Goal: Task Accomplishment & Management: Manage account settings

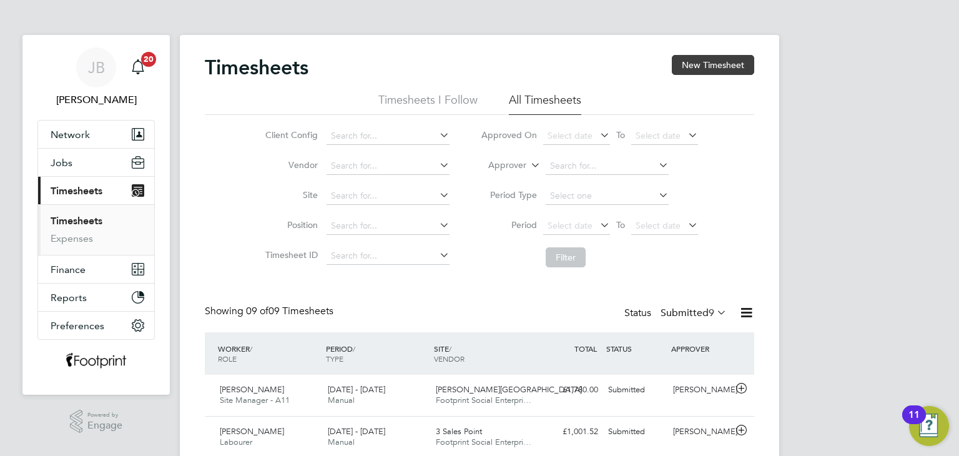
click at [704, 61] on button "New Timesheet" at bounding box center [713, 65] width 82 height 20
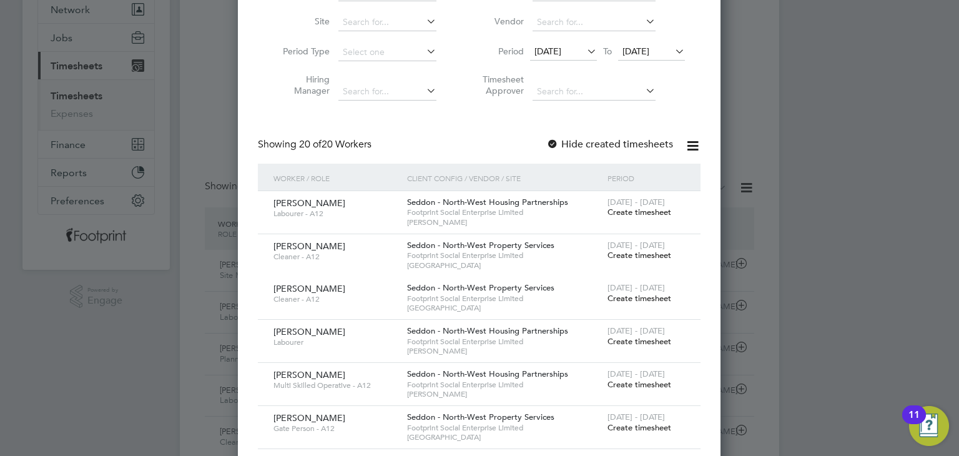
click at [622, 212] on span "Create timesheet" at bounding box center [639, 212] width 64 height 11
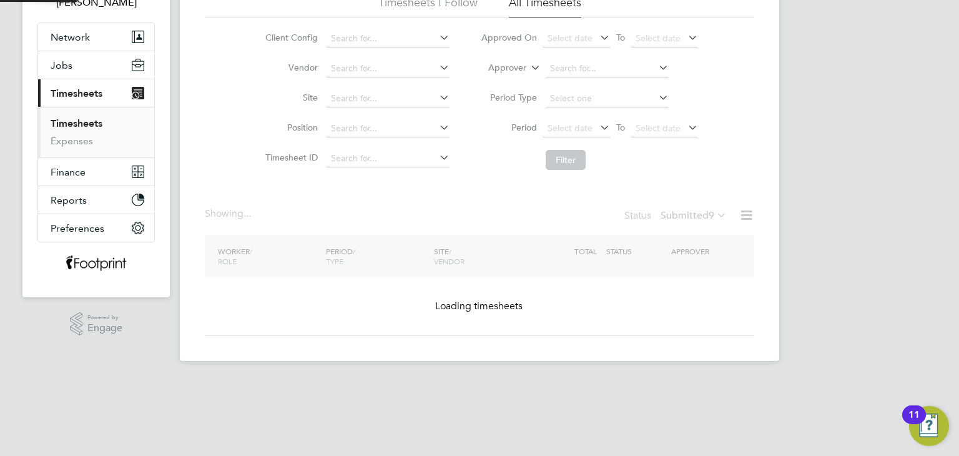
scroll to position [79, 0]
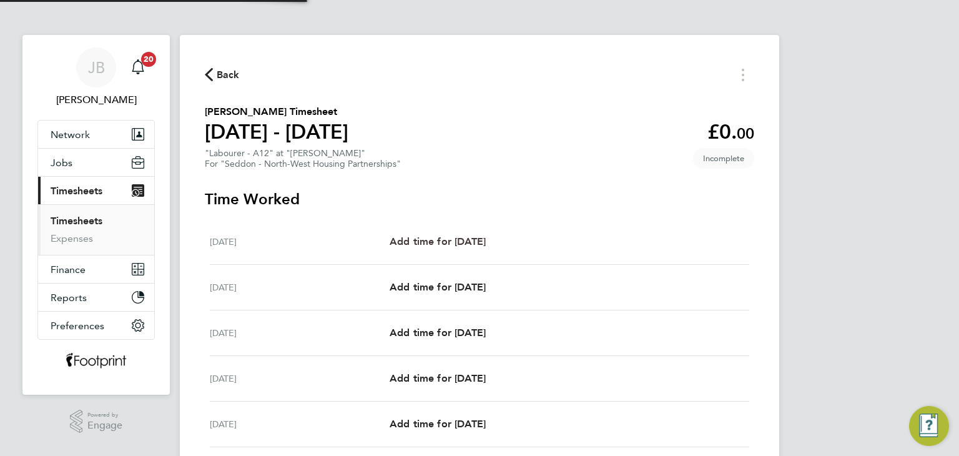
click at [479, 243] on span "Add time for [DATE]" at bounding box center [438, 241] width 96 height 12
select select "30"
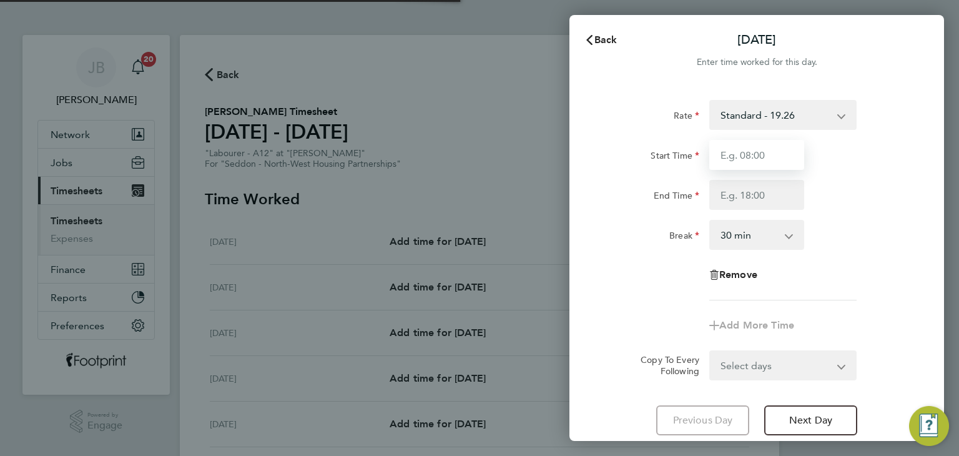
click at [737, 166] on input "Start Time" at bounding box center [756, 155] width 95 height 30
type input "07:00"
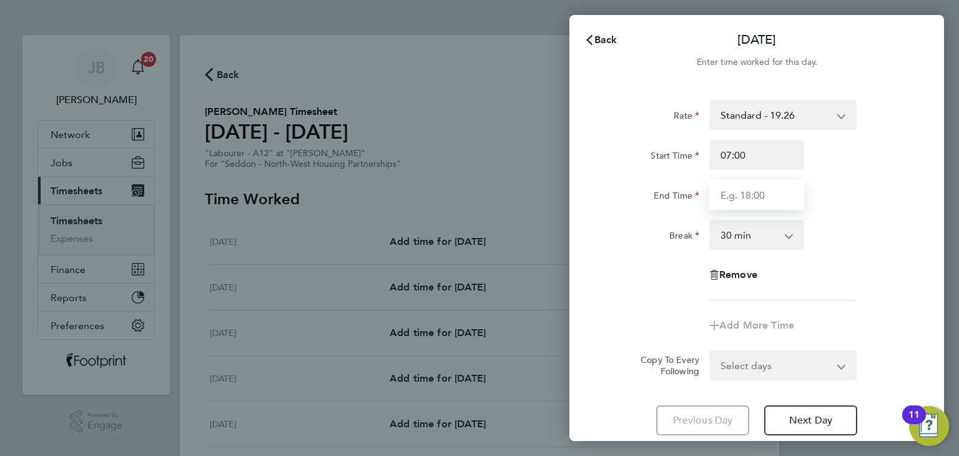
click at [752, 193] on input "End Time" at bounding box center [756, 195] width 95 height 30
type input "16:30"
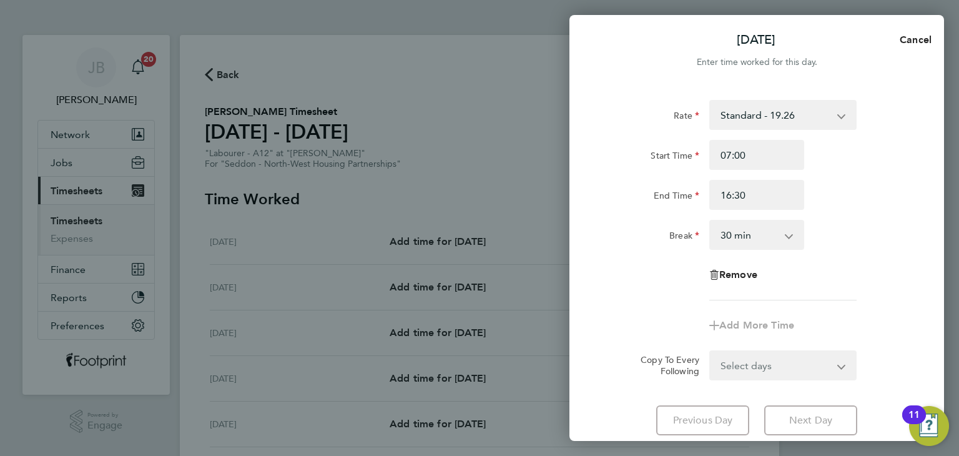
click at [759, 370] on select "Select days Day Weekday (Mon-Fri) Weekend (Sat-Sun) [DATE] [DATE] [DATE] [DATE]…" at bounding box center [775, 364] width 131 height 27
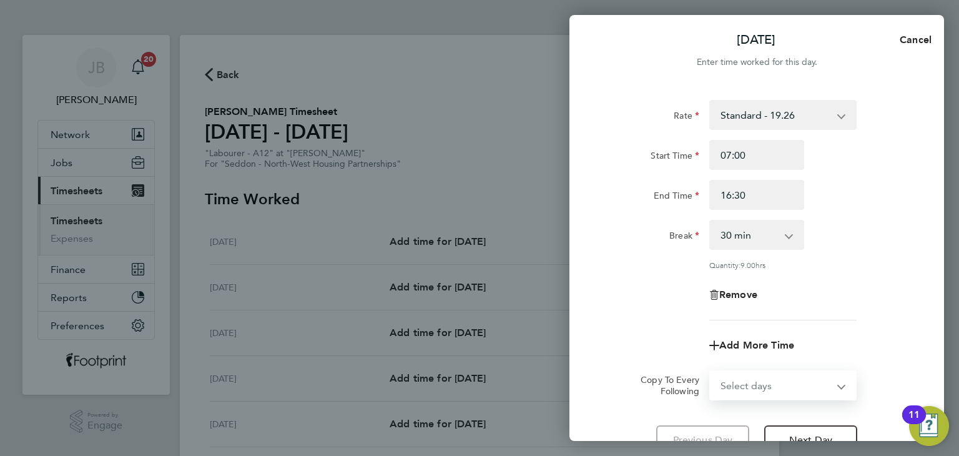
select select "WEEKDAY"
click at [710, 371] on select "Select days Day Weekday (Mon-Fri) Weekend (Sat-Sun) [DATE] [DATE] [DATE] [DATE]…" at bounding box center [775, 384] width 131 height 27
select select "[DATE]"
click at [666, 310] on div "Rate Standard - 19.26 Start Time 07:00 End Time 16:30 Break 0 min 15 min 30 min…" at bounding box center [756, 210] width 305 height 220
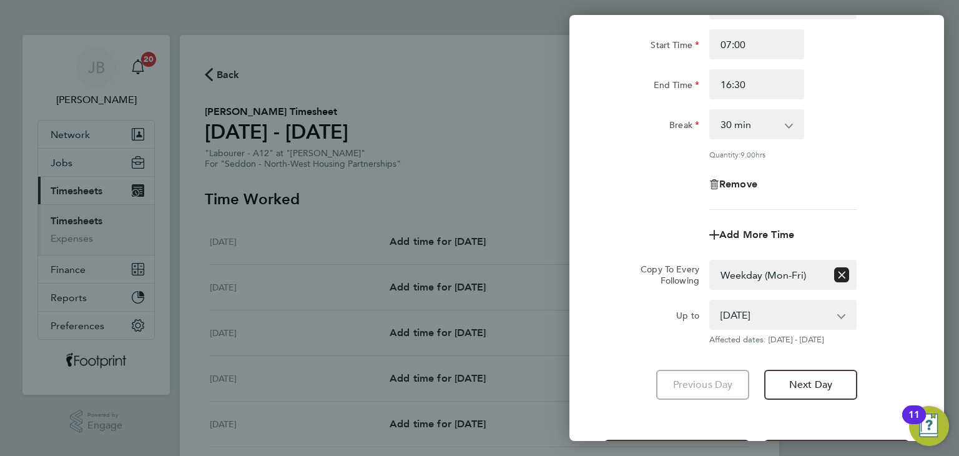
scroll to position [162, 0]
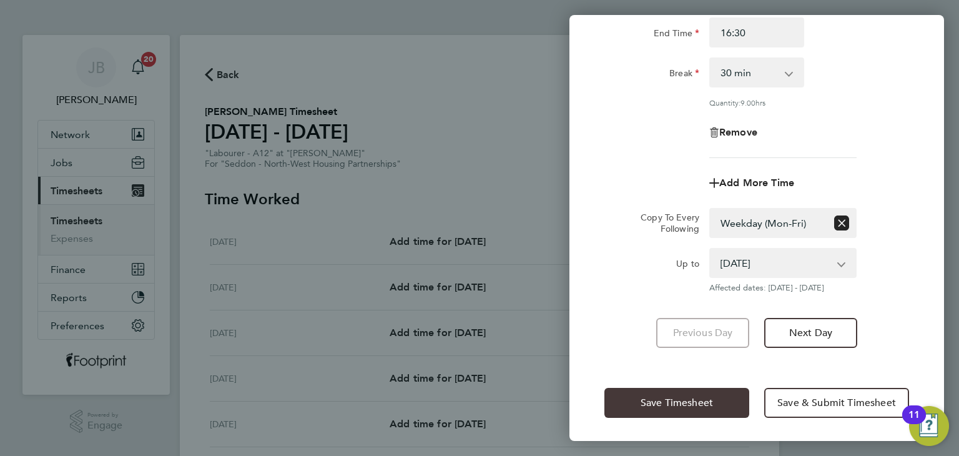
click at [677, 401] on span "Save Timesheet" at bounding box center [677, 402] width 72 height 12
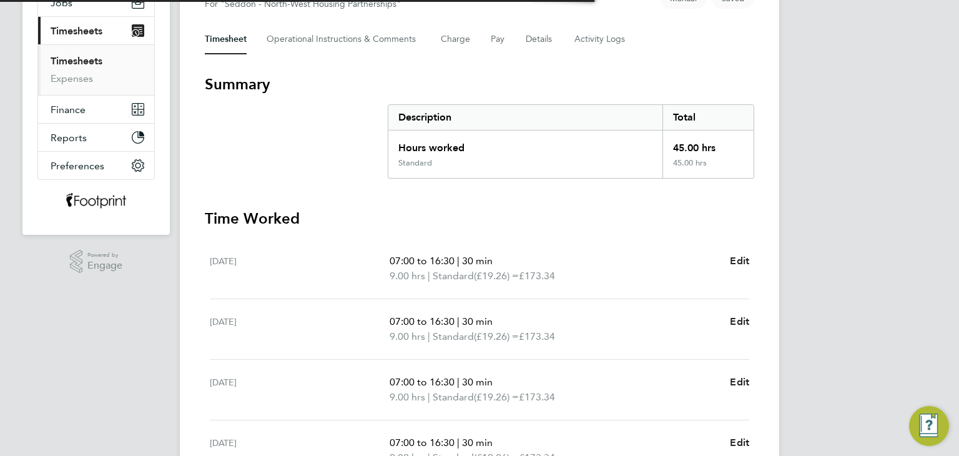
scroll to position [444, 0]
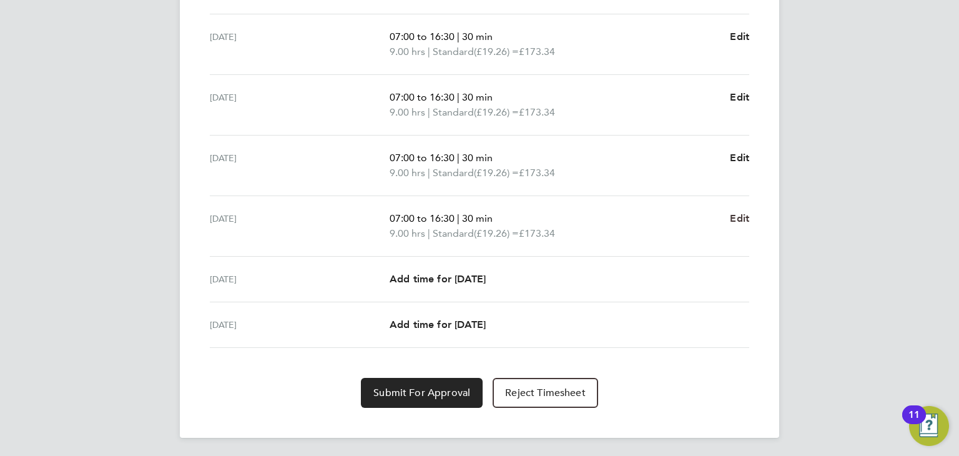
click at [742, 219] on span "Edit" at bounding box center [739, 218] width 19 height 12
select select "30"
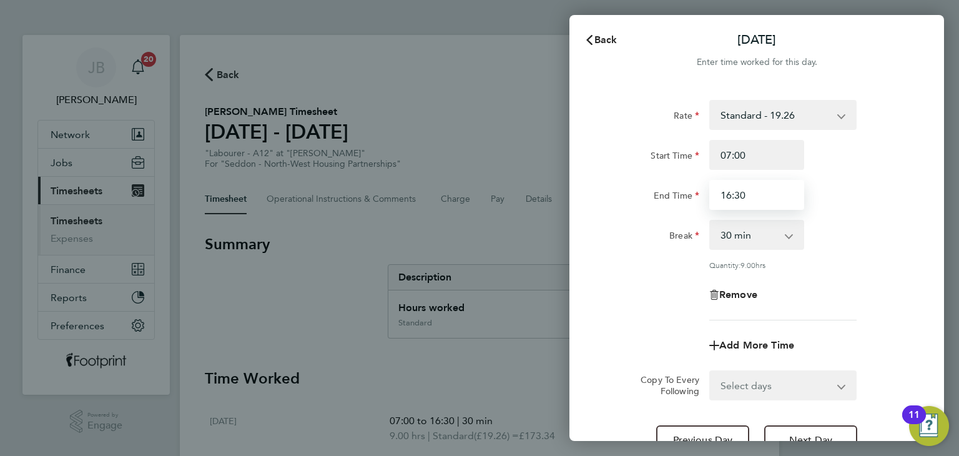
drag, startPoint x: 759, startPoint y: 200, endPoint x: 627, endPoint y: 191, distance: 132.1
click at [627, 191] on div "End Time 16:30" at bounding box center [756, 195] width 315 height 30
type input "15:30"
click at [627, 191] on div "End Time" at bounding box center [651, 192] width 95 height 25
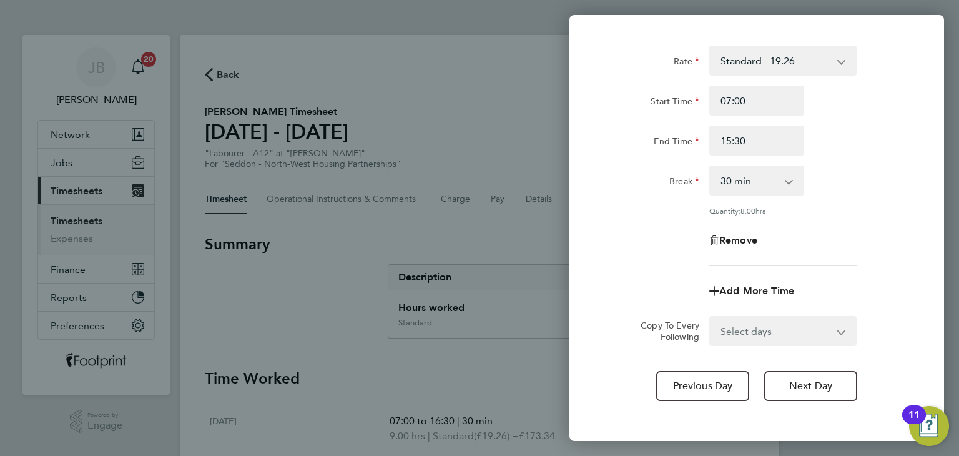
scroll to position [107, 0]
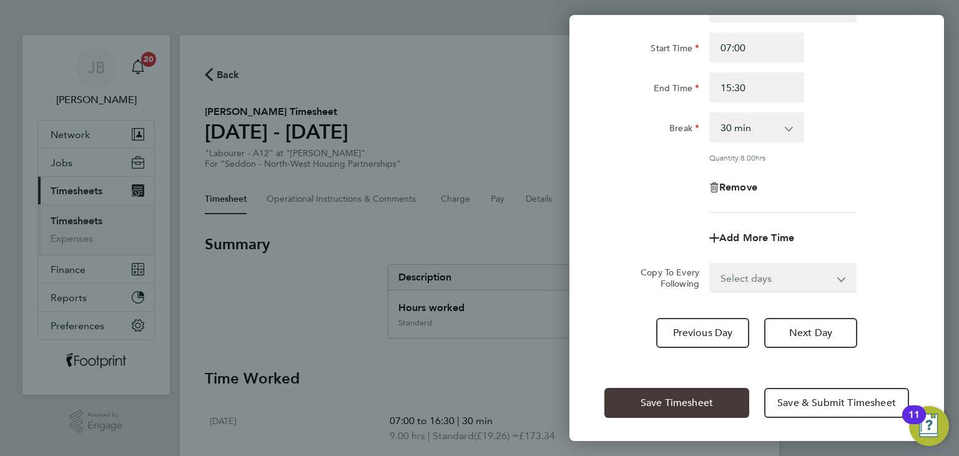
click at [685, 396] on span "Save Timesheet" at bounding box center [677, 402] width 72 height 12
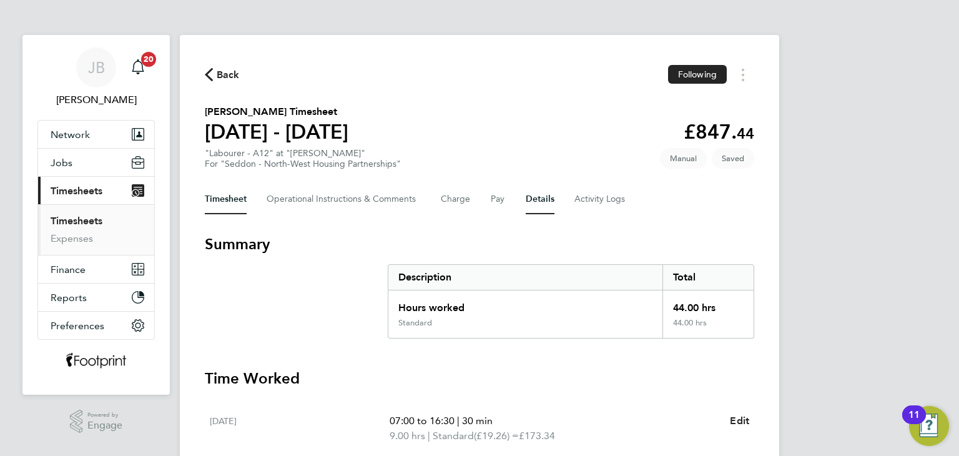
click at [546, 202] on button "Details" at bounding box center [540, 199] width 29 height 30
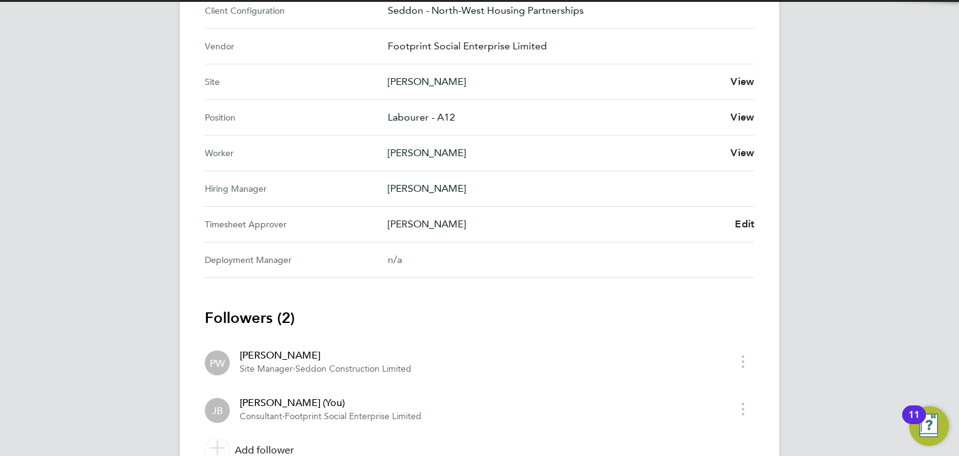
scroll to position [533, 0]
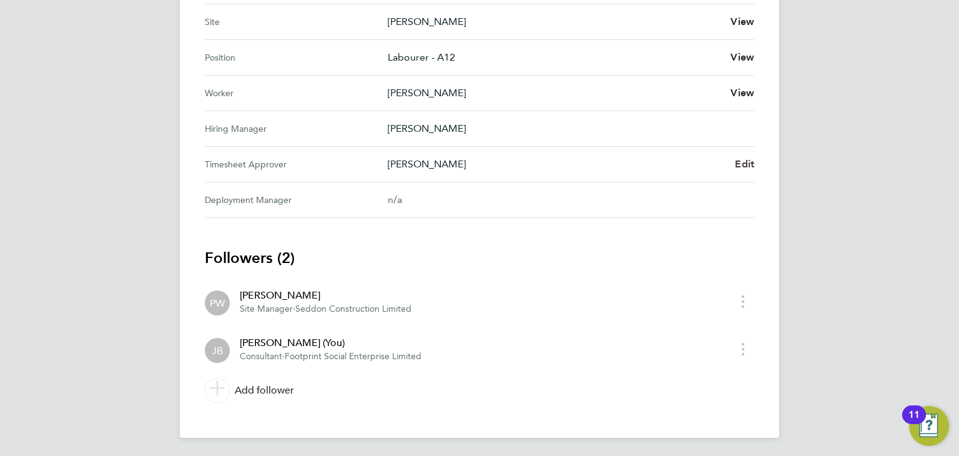
click at [747, 164] on span "Edit" at bounding box center [744, 164] width 19 height 12
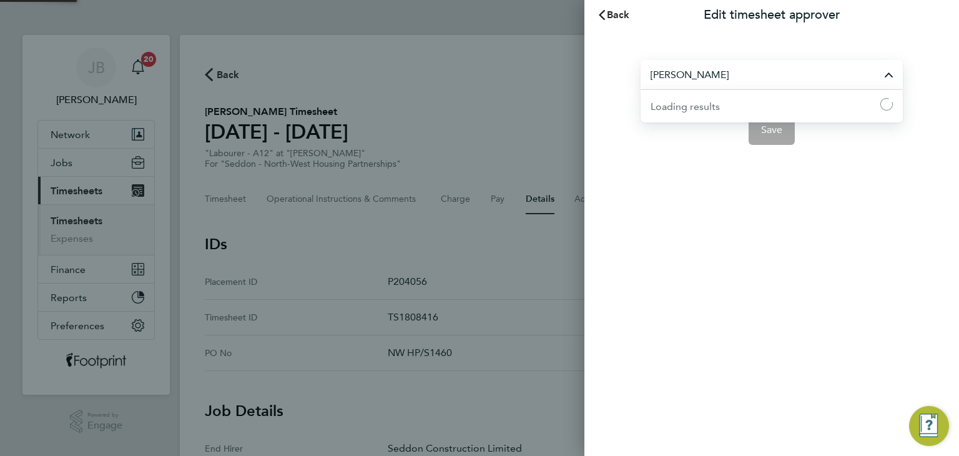
click at [717, 73] on input "[PERSON_NAME]" at bounding box center [772, 74] width 262 height 29
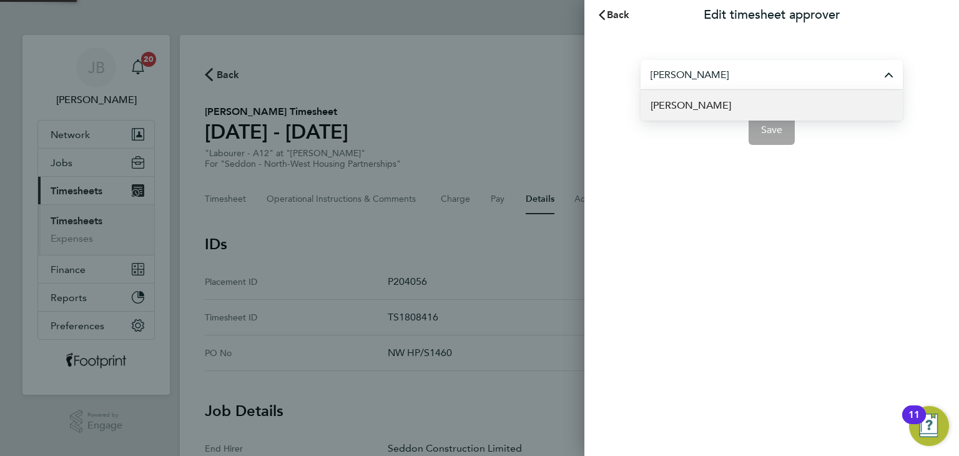
type input "[PERSON_NAME]"
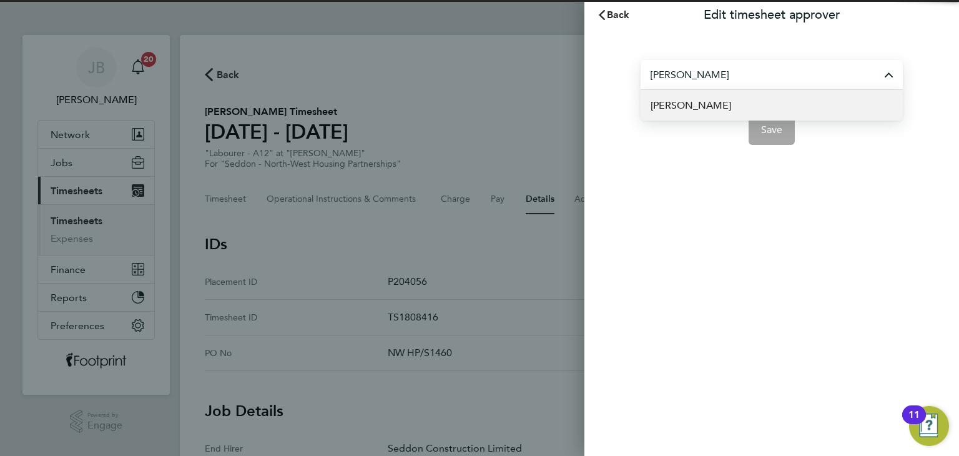
click at [682, 104] on span "[PERSON_NAME]" at bounding box center [690, 105] width 81 height 15
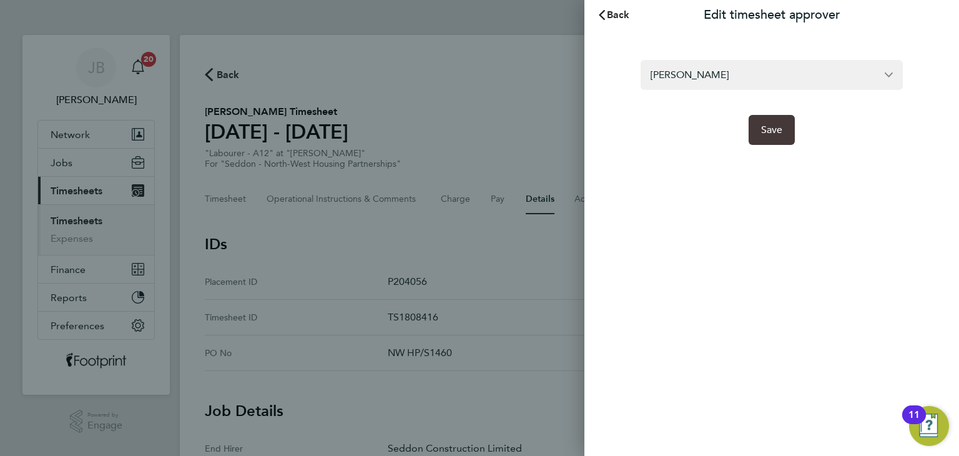
click at [778, 133] on span "Save" at bounding box center [772, 130] width 22 height 12
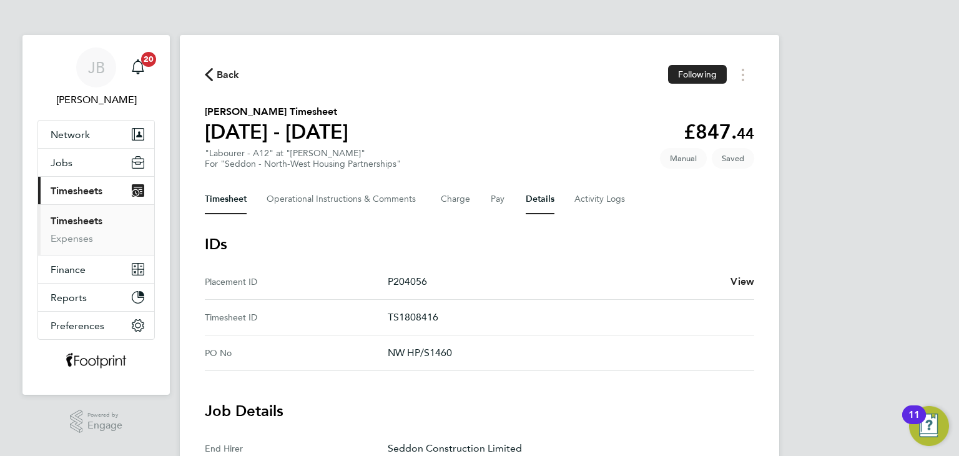
click at [230, 208] on button "Timesheet" at bounding box center [226, 199] width 42 height 30
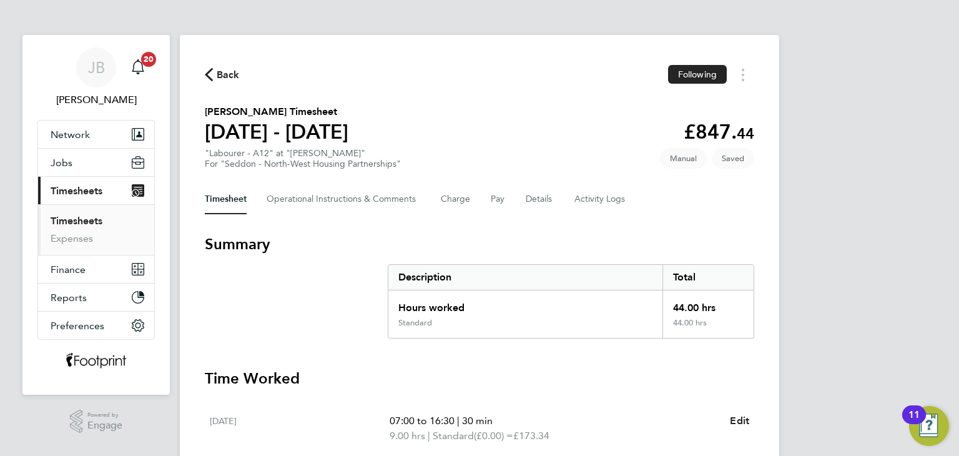
scroll to position [444, 0]
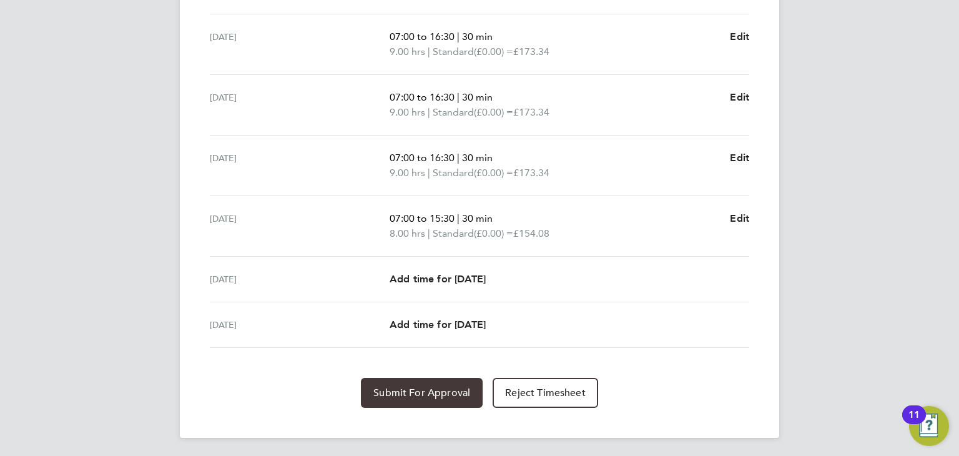
click at [417, 388] on span "Submit For Approval" at bounding box center [421, 392] width 97 height 12
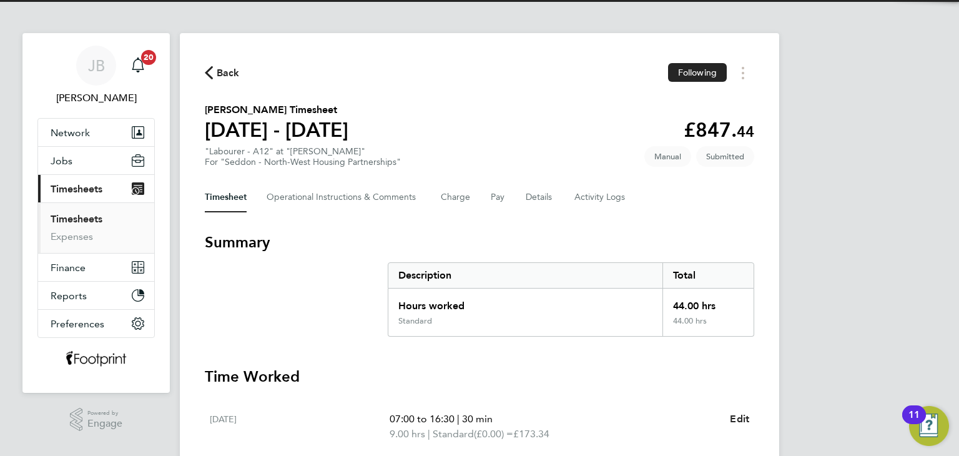
scroll to position [0, 0]
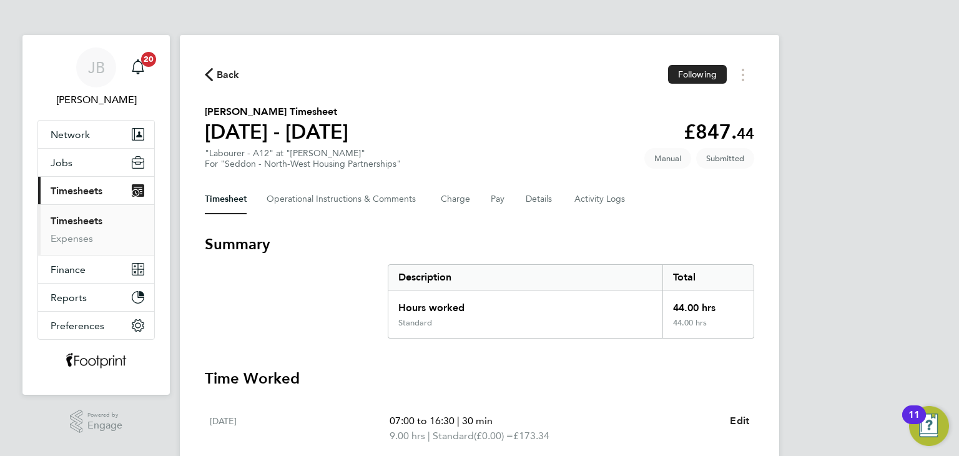
click at [90, 218] on link "Timesheets" at bounding box center [77, 221] width 52 height 12
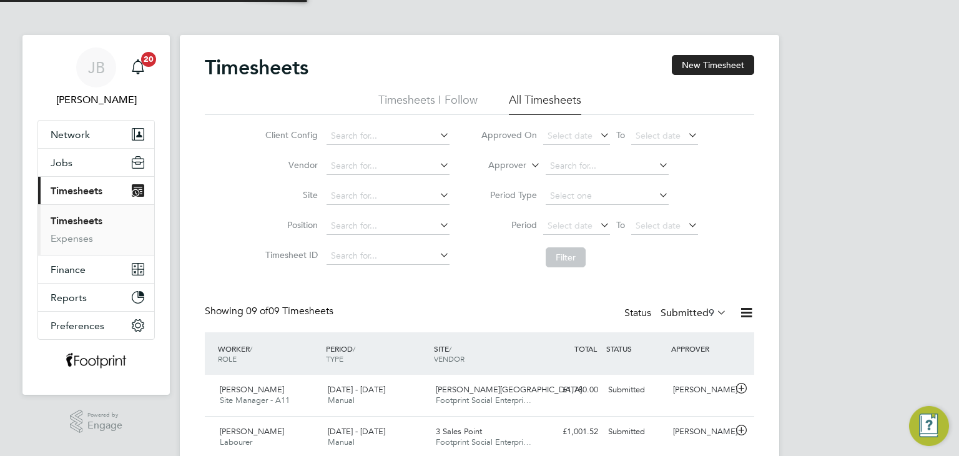
scroll to position [31, 109]
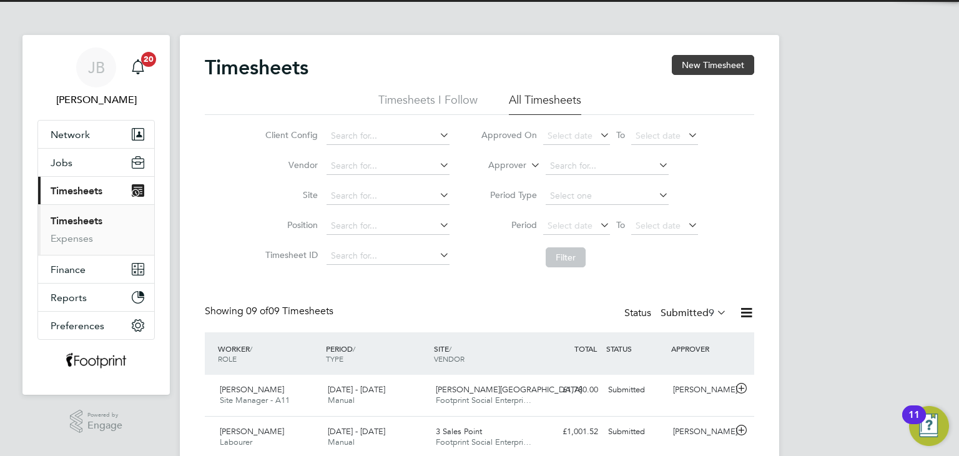
click at [723, 62] on button "New Timesheet" at bounding box center [713, 65] width 82 height 20
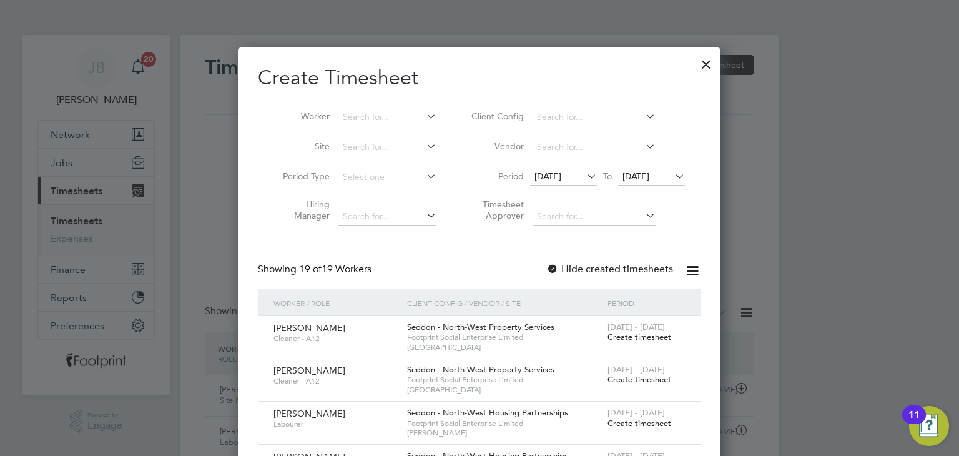
click at [709, 65] on div at bounding box center [706, 61] width 22 height 22
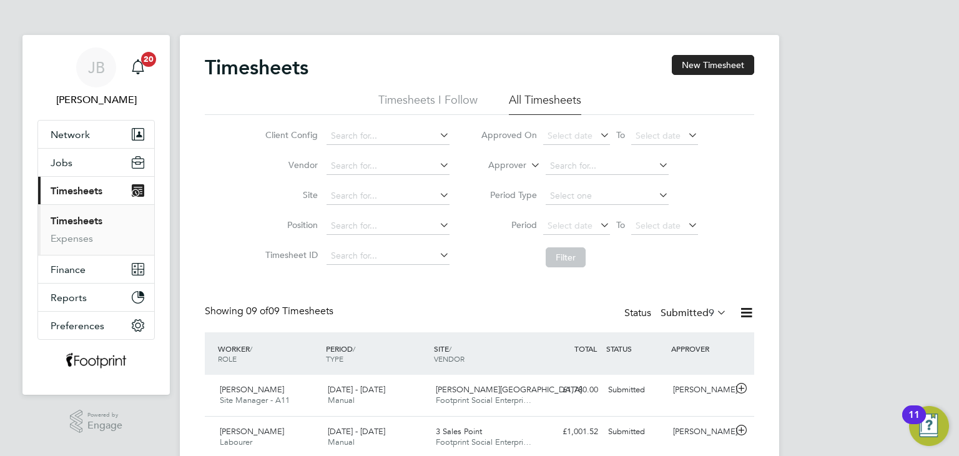
click at [671, 310] on label "Submitted 9" at bounding box center [693, 313] width 66 height 12
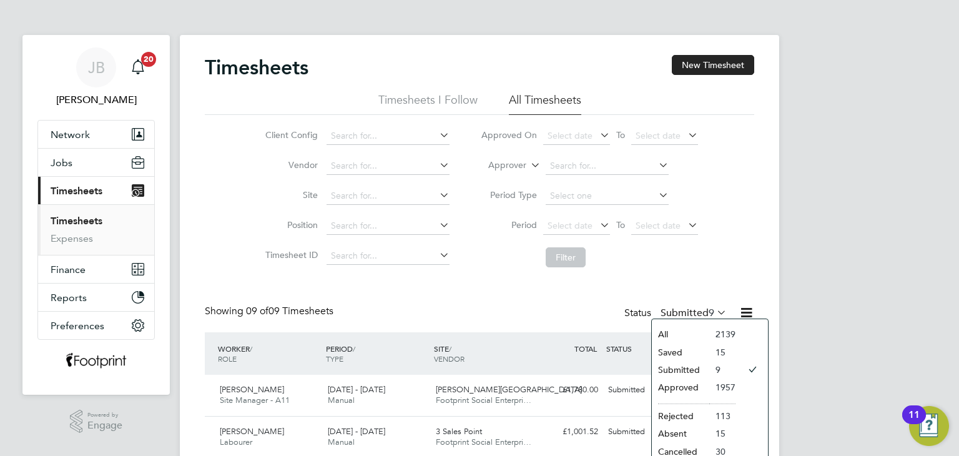
click at [686, 352] on li "Saved" at bounding box center [680, 351] width 57 height 17
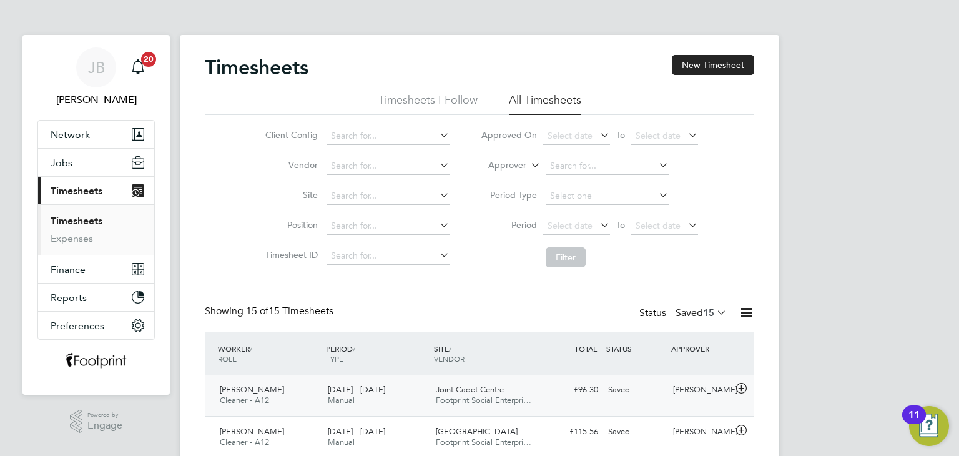
click at [469, 398] on span "Footprint Social Enterpri…" at bounding box center [484, 400] width 96 height 11
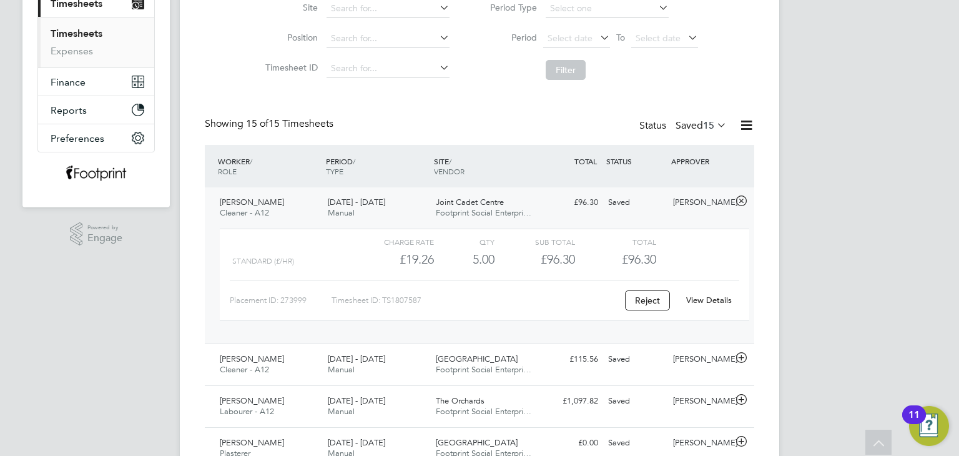
click at [699, 298] on link "View Details" at bounding box center [709, 300] width 46 height 11
click at [684, 200] on div "[PERSON_NAME]" at bounding box center [700, 202] width 65 height 21
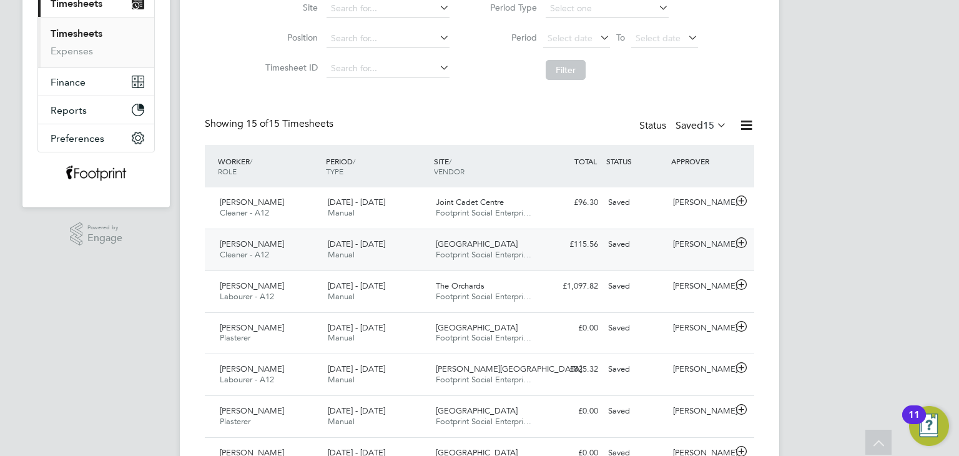
click at [675, 248] on div "[PERSON_NAME]" at bounding box center [700, 244] width 65 height 21
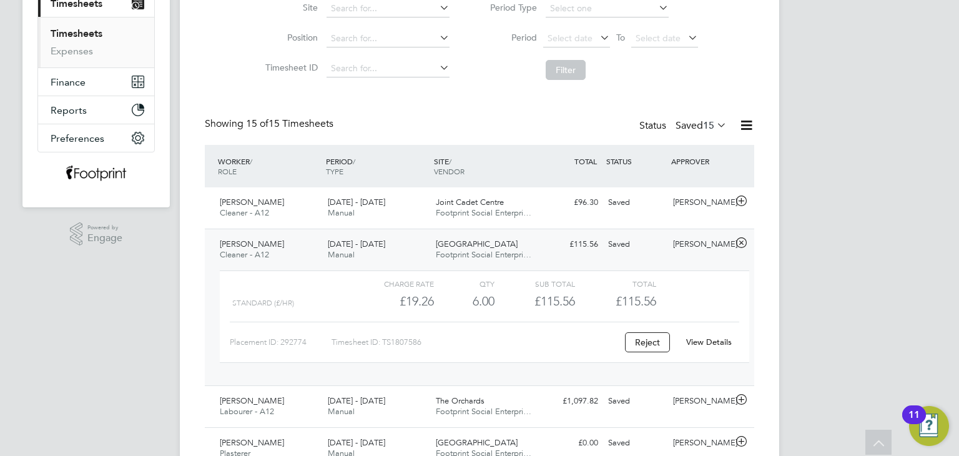
click at [706, 340] on link "View Details" at bounding box center [709, 341] width 46 height 11
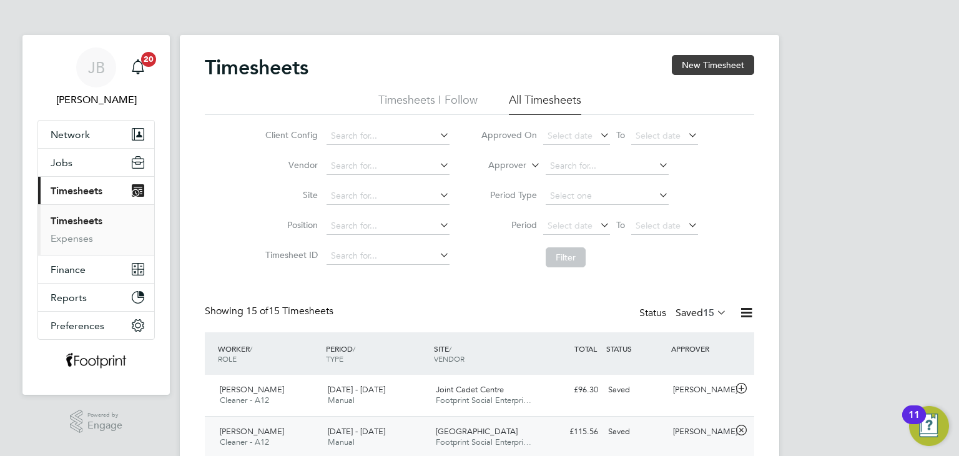
click at [714, 63] on button "New Timesheet" at bounding box center [713, 65] width 82 height 20
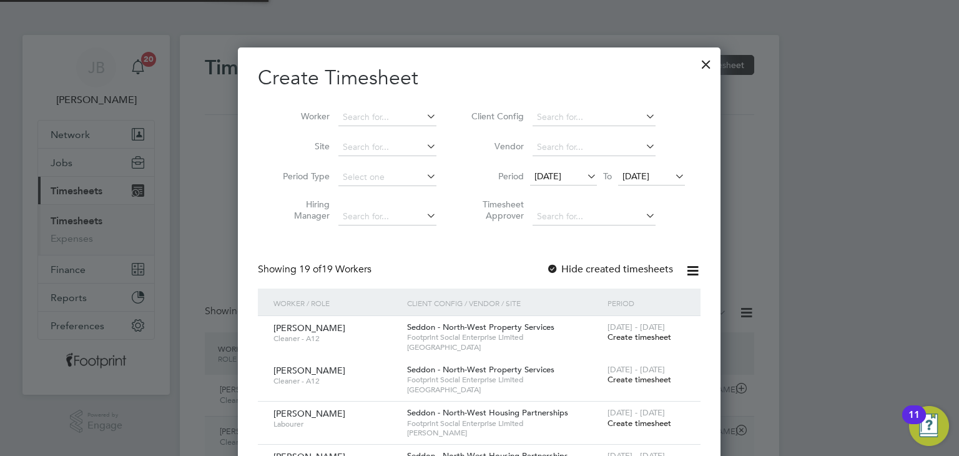
click at [367, 107] on li "Worker" at bounding box center [355, 117] width 194 height 30
click at [365, 110] on input at bounding box center [387, 117] width 98 height 17
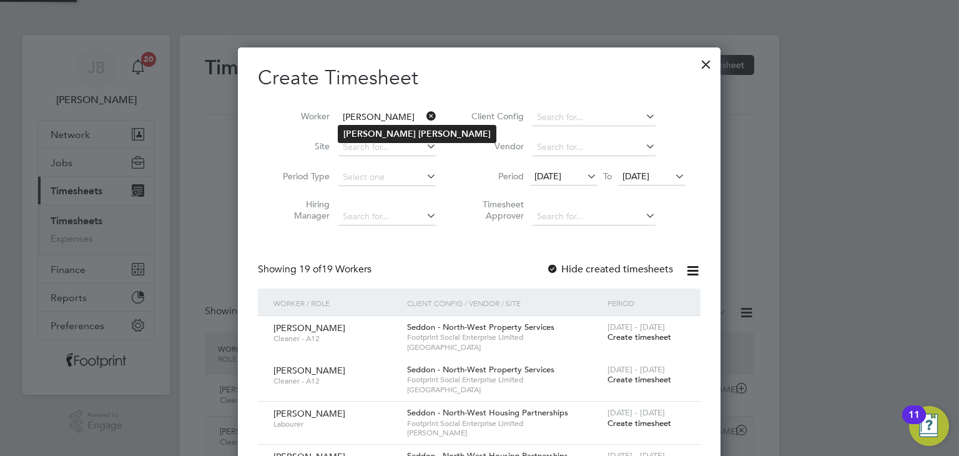
type input "[PERSON_NAME]"
click at [397, 132] on li "Lee Blain" at bounding box center [416, 133] width 157 height 17
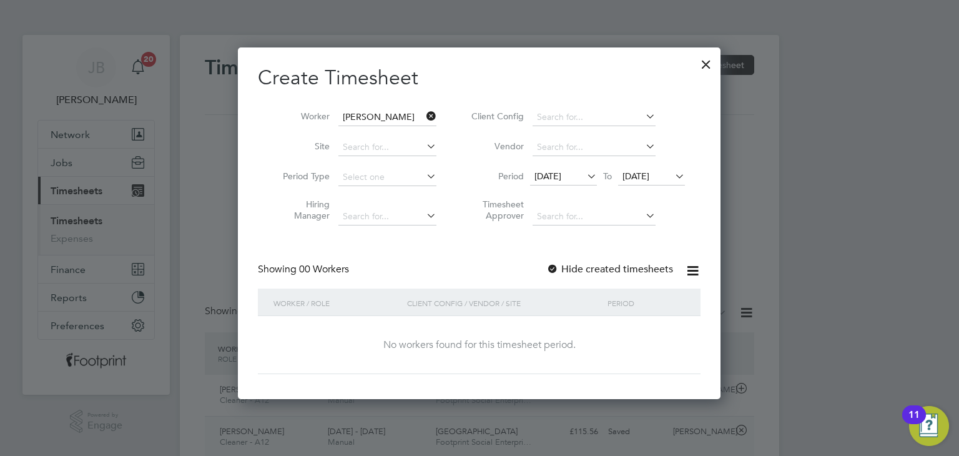
click at [574, 267] on label "Hide created timesheets" at bounding box center [609, 269] width 127 height 12
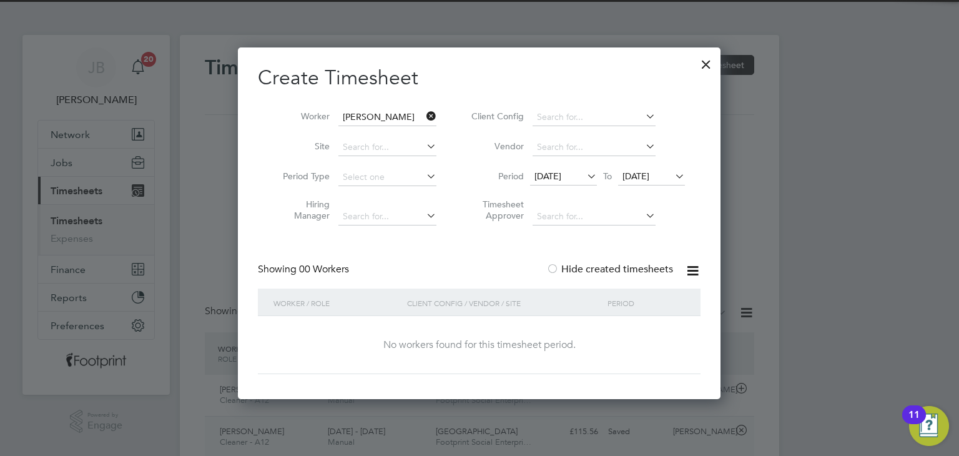
click at [649, 179] on span "[DATE]" at bounding box center [635, 175] width 27 height 11
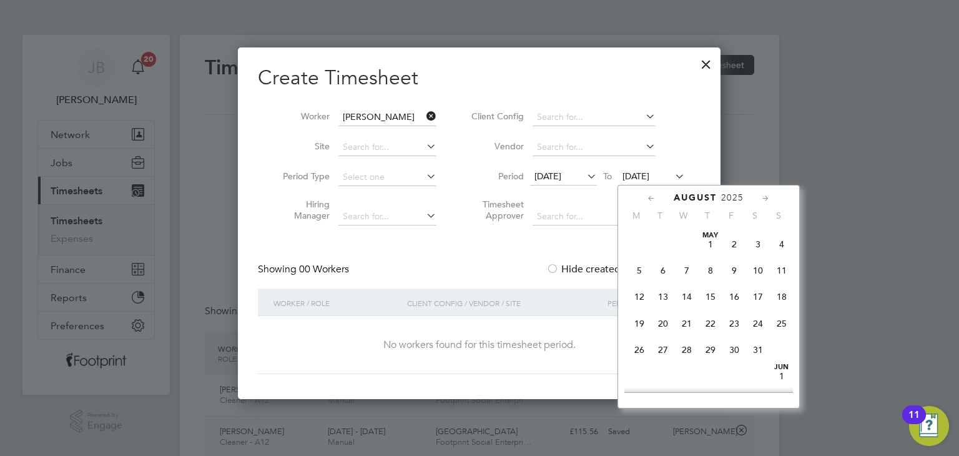
scroll to position [462, 0]
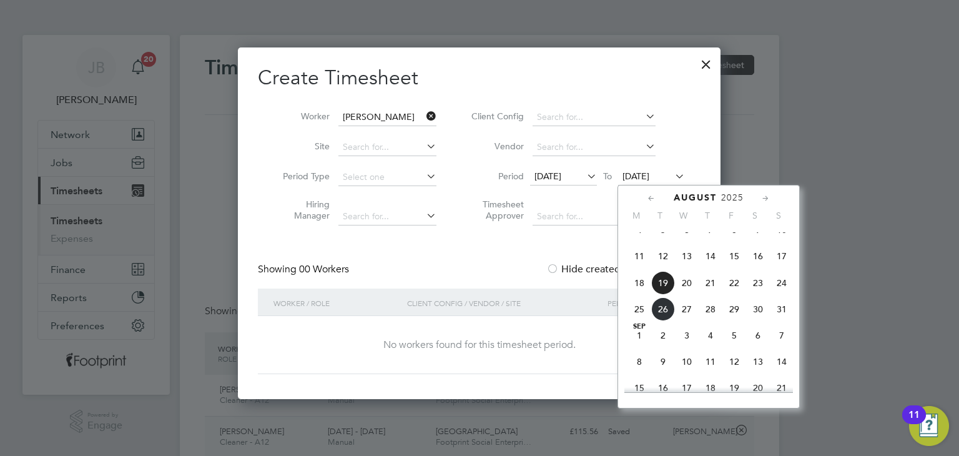
click at [776, 293] on span "24" at bounding box center [782, 283] width 24 height 24
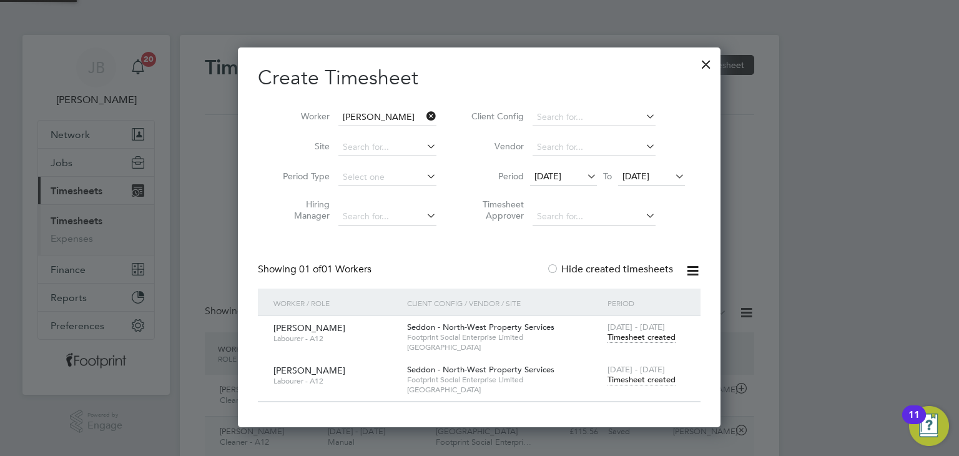
scroll to position [378, 483]
click at [649, 381] on span "Timesheet created" at bounding box center [641, 379] width 68 height 11
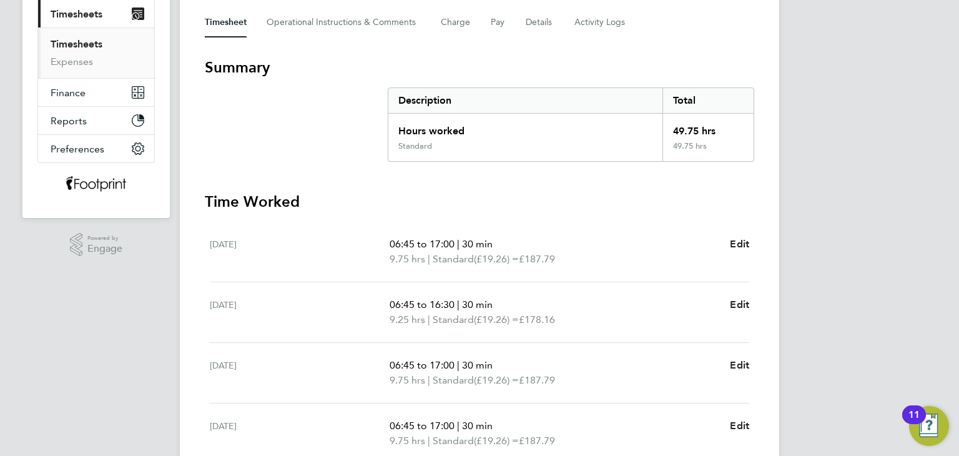
scroll to position [70, 0]
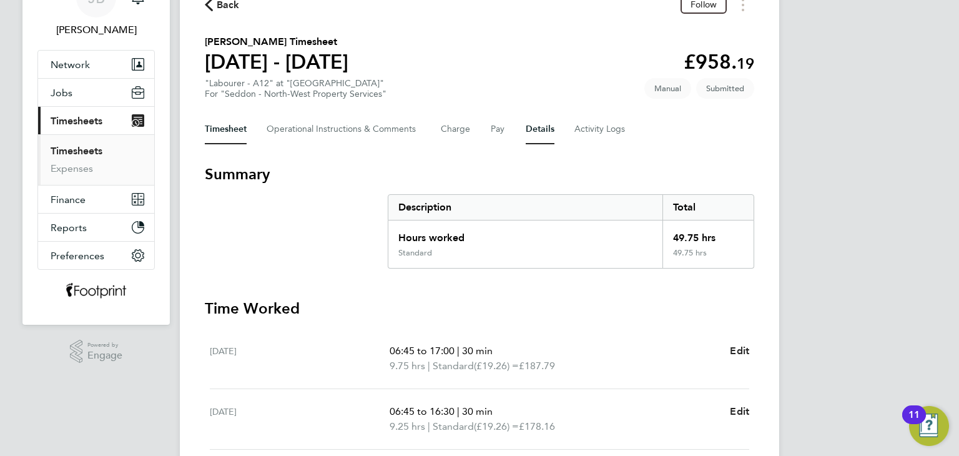
click at [544, 129] on button "Details" at bounding box center [540, 129] width 29 height 30
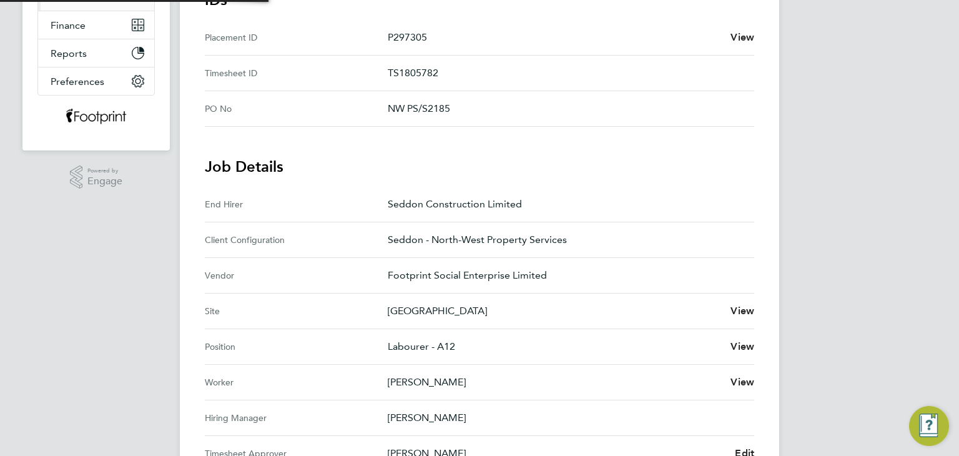
scroll to position [437, 0]
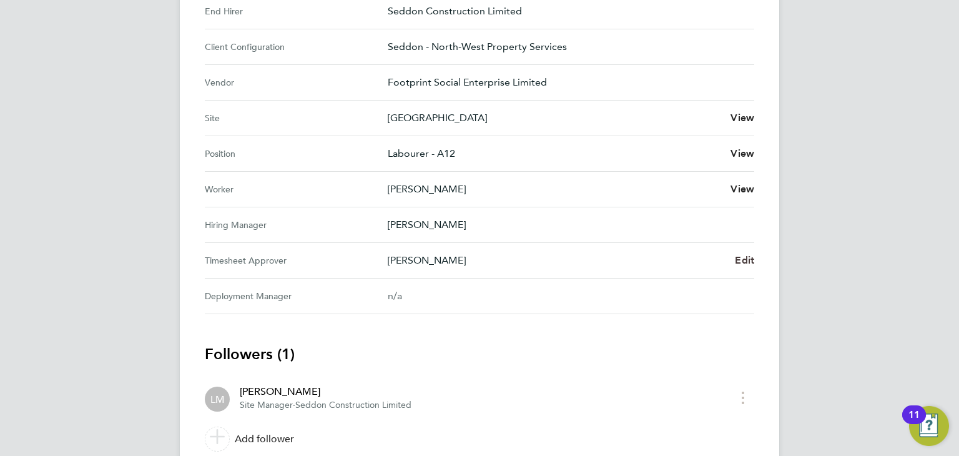
click at [749, 261] on span "Edit" at bounding box center [744, 260] width 19 height 12
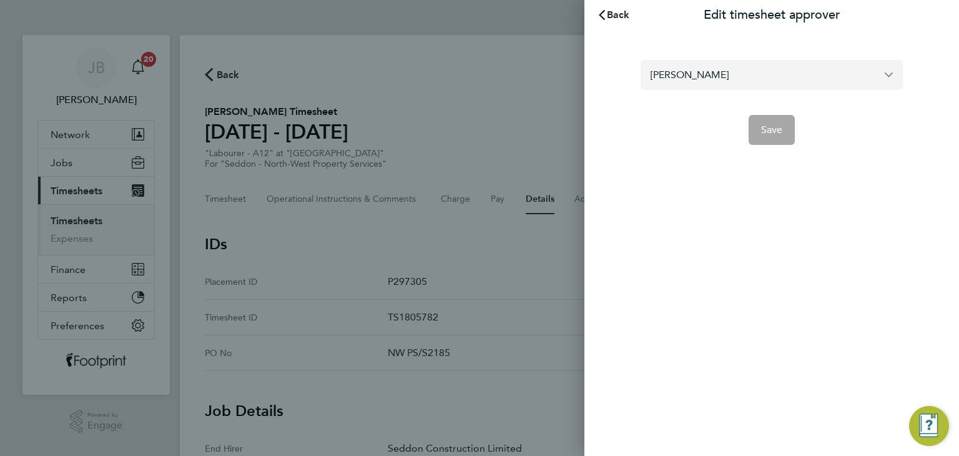
click at [754, 75] on input "Luke McLoughlin" at bounding box center [772, 74] width 262 height 29
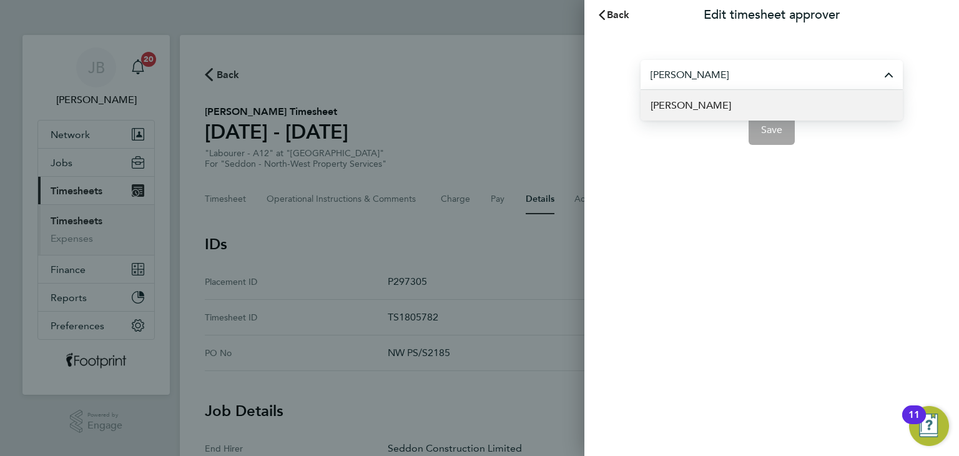
click at [751, 101] on li "[PERSON_NAME]" at bounding box center [772, 105] width 262 height 31
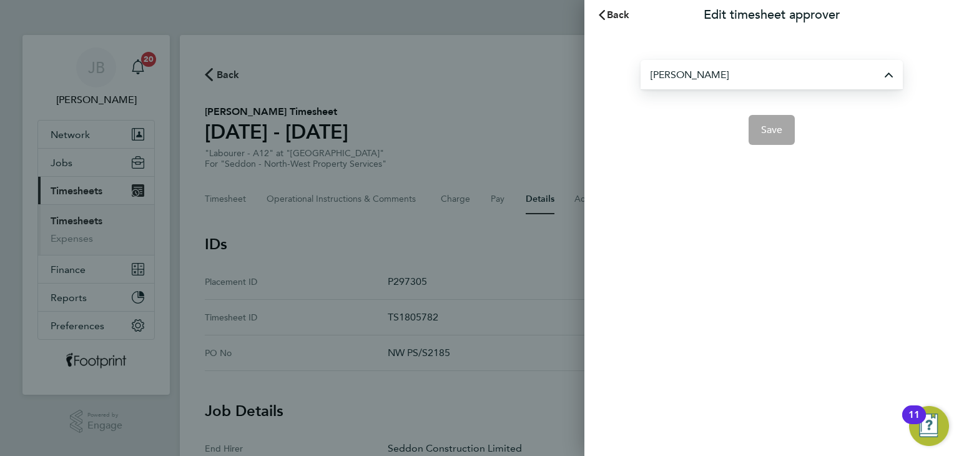
type input "[PERSON_NAME]"
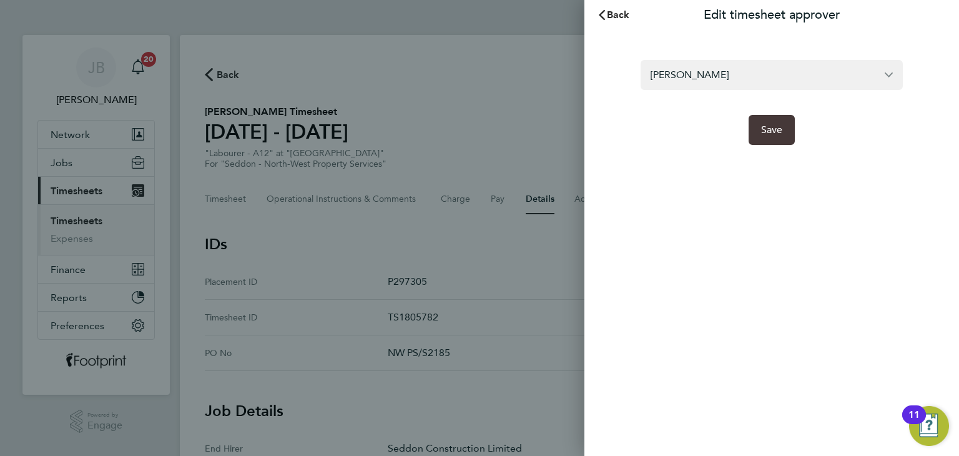
click at [762, 127] on span "Save" at bounding box center [772, 130] width 22 height 12
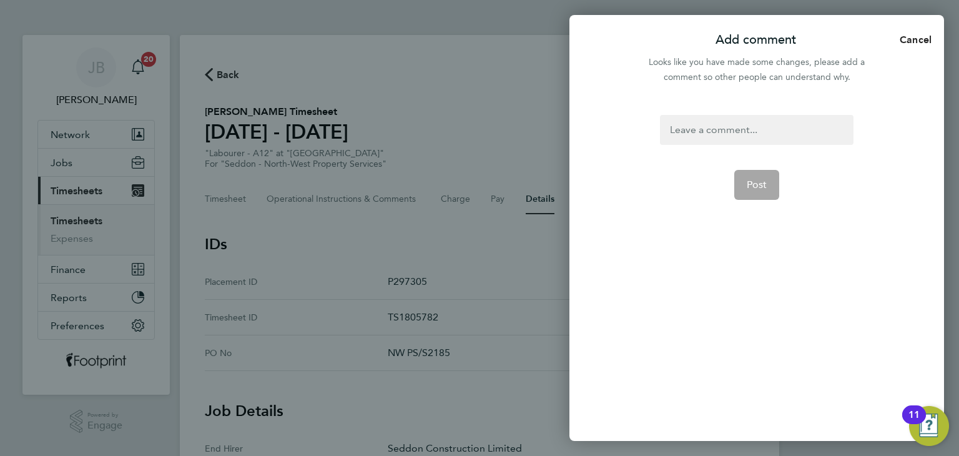
click at [697, 127] on div at bounding box center [756, 130] width 193 height 30
click at [697, 125] on div at bounding box center [756, 130] width 193 height 30
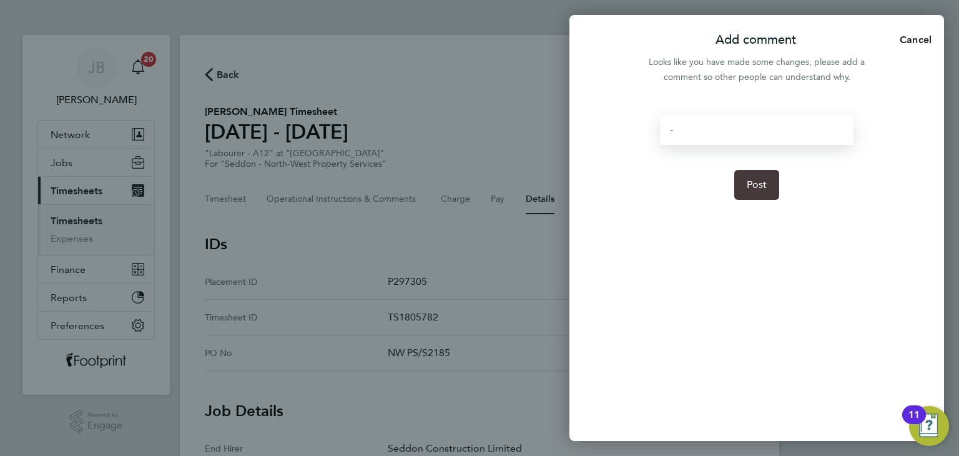
click at [747, 175] on button "Post" at bounding box center [757, 185] width 46 height 30
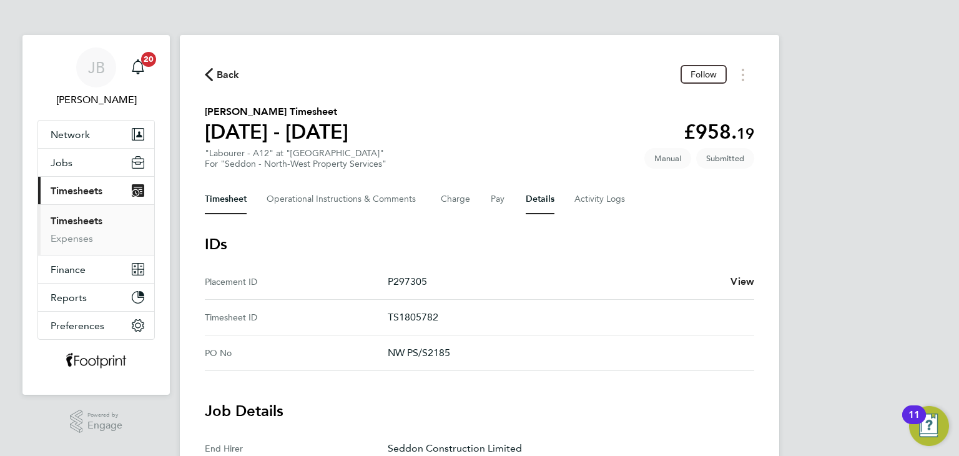
click at [235, 198] on button "Timesheet" at bounding box center [226, 199] width 42 height 30
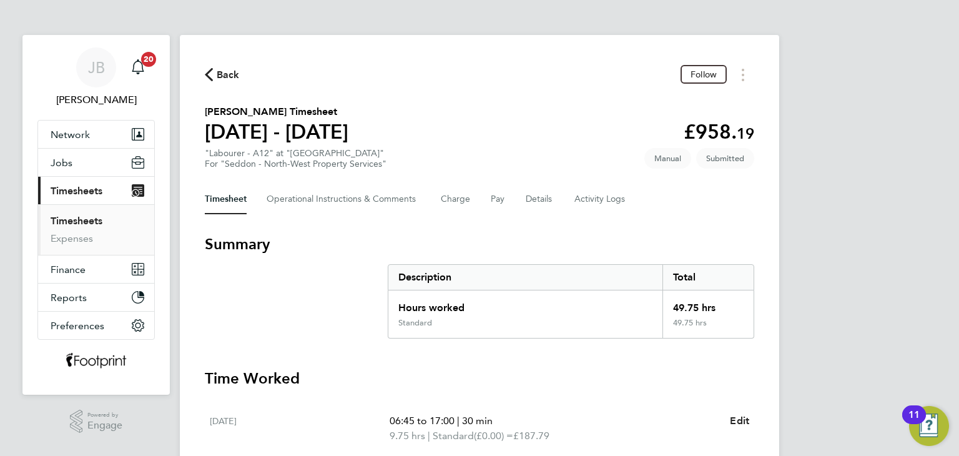
click at [235, 72] on span "Back" at bounding box center [228, 74] width 23 height 15
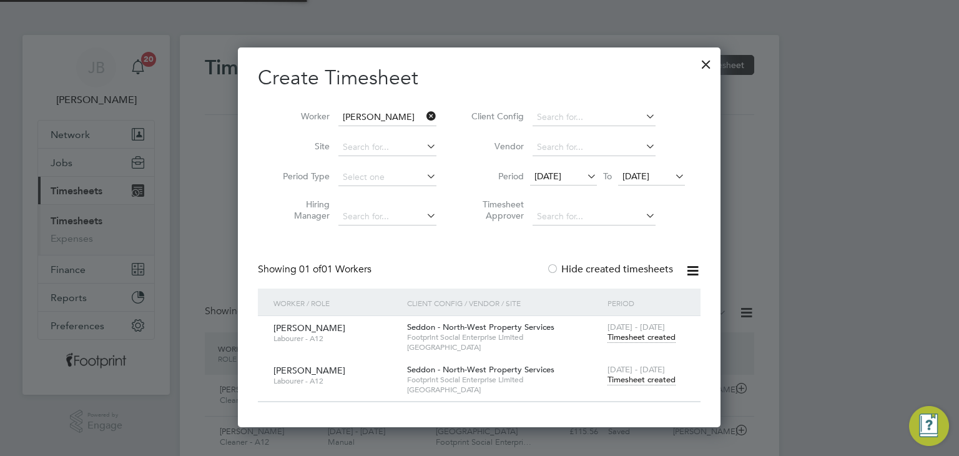
scroll to position [6, 6]
click at [702, 61] on div at bounding box center [706, 61] width 22 height 22
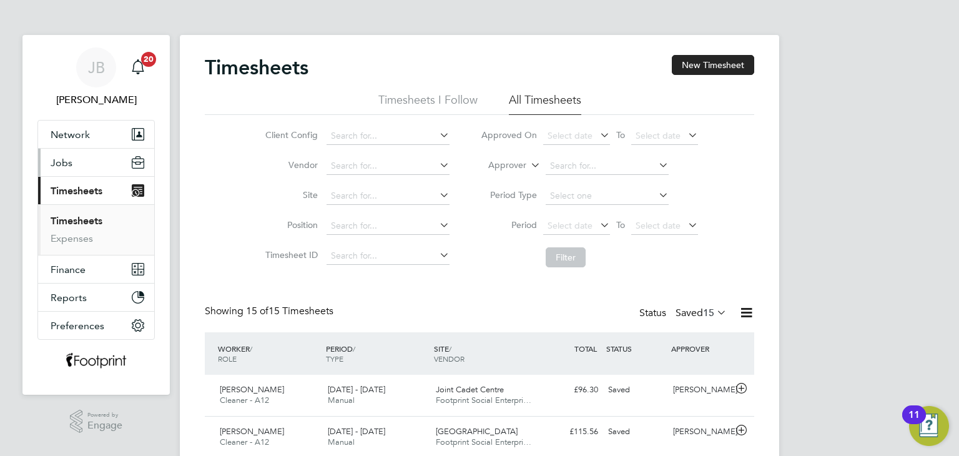
click at [59, 164] on span "Jobs" at bounding box center [62, 163] width 22 height 12
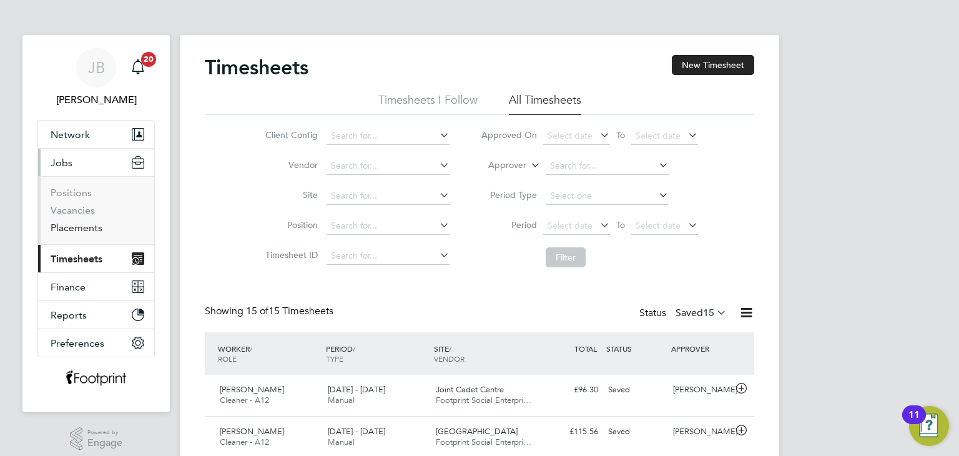
click at [80, 225] on link "Placements" at bounding box center [77, 228] width 52 height 12
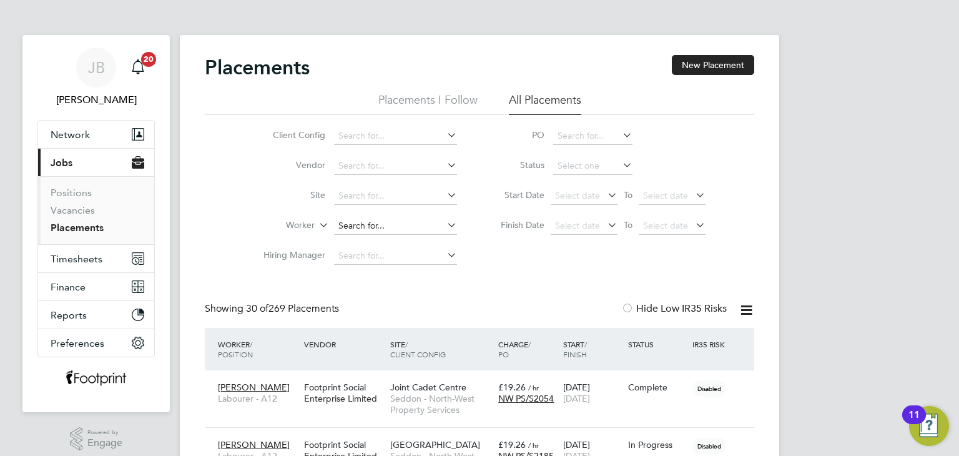
click at [374, 233] on input at bounding box center [395, 225] width 123 height 17
click at [375, 235] on li "Marius Catalin-Tudorel" at bounding box center [411, 242] width 154 height 17
type input "Marius Catalin-Tudorel"
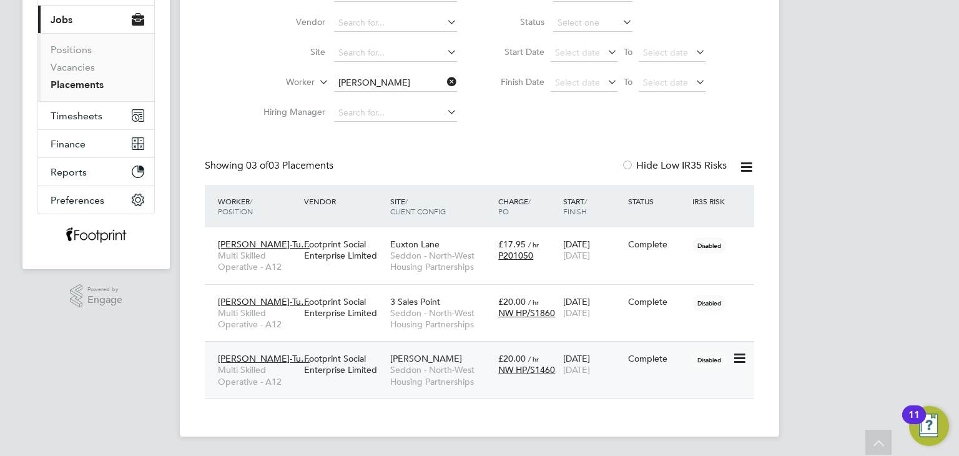
click at [590, 371] on span "[DATE]" at bounding box center [576, 369] width 27 height 11
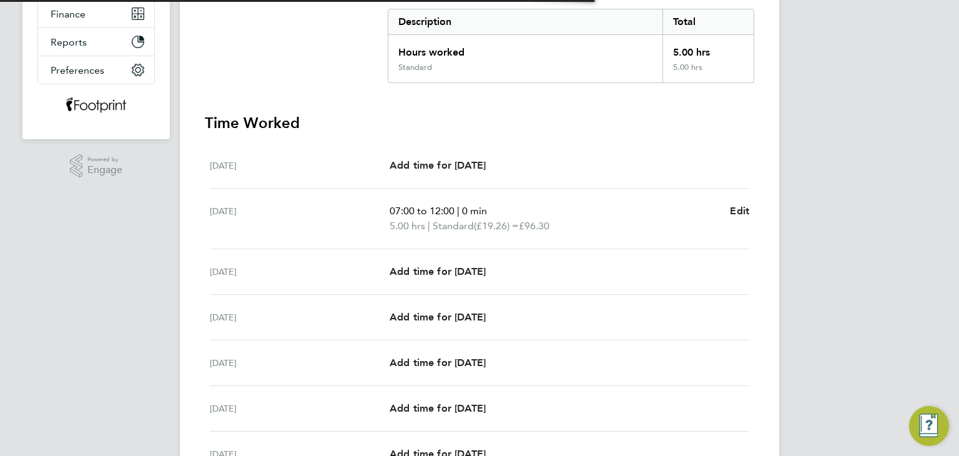
scroll to position [385, 0]
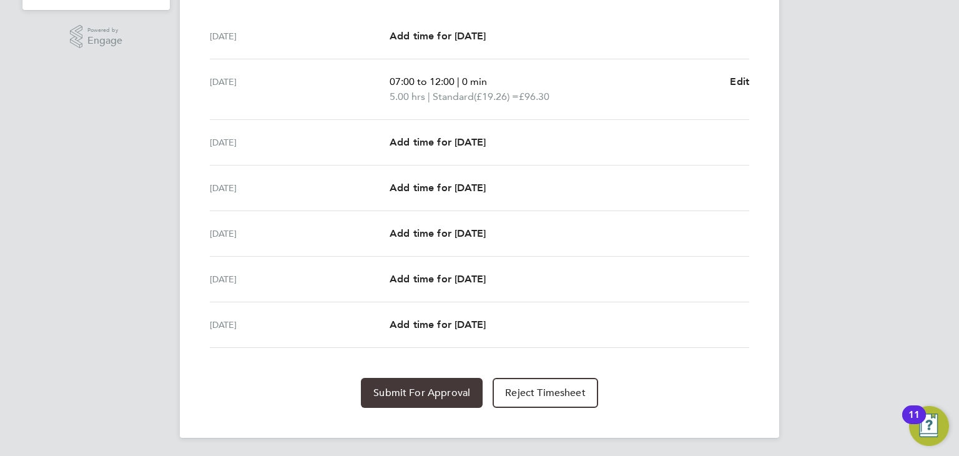
click at [413, 391] on span "Submit For Approval" at bounding box center [421, 392] width 97 height 12
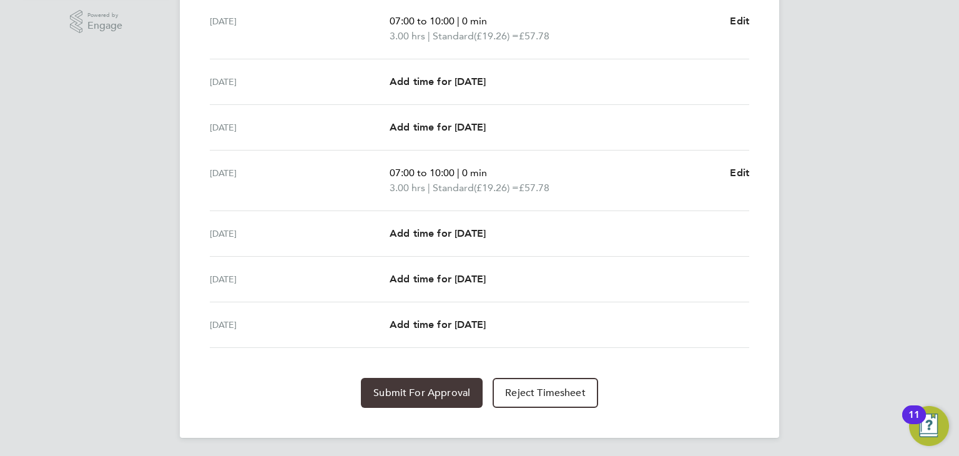
click at [462, 395] on span "Submit For Approval" at bounding box center [421, 392] width 97 height 12
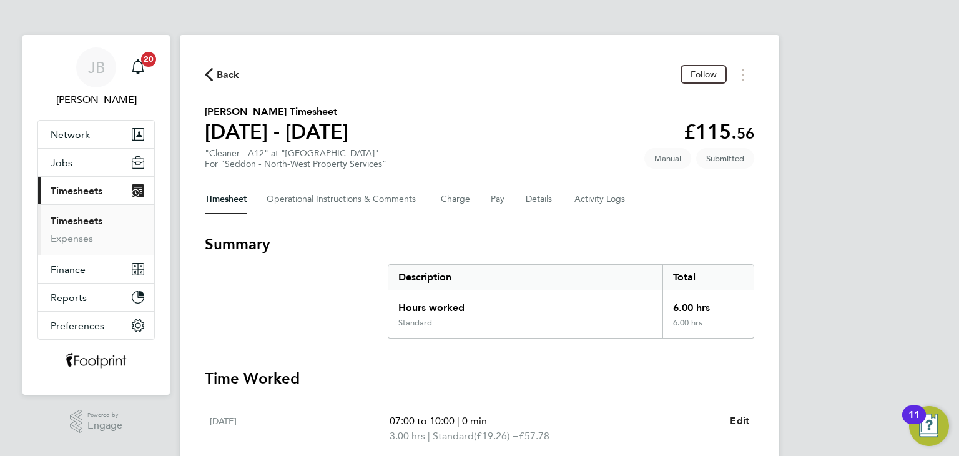
click at [224, 67] on button "Back" at bounding box center [222, 75] width 35 height 16
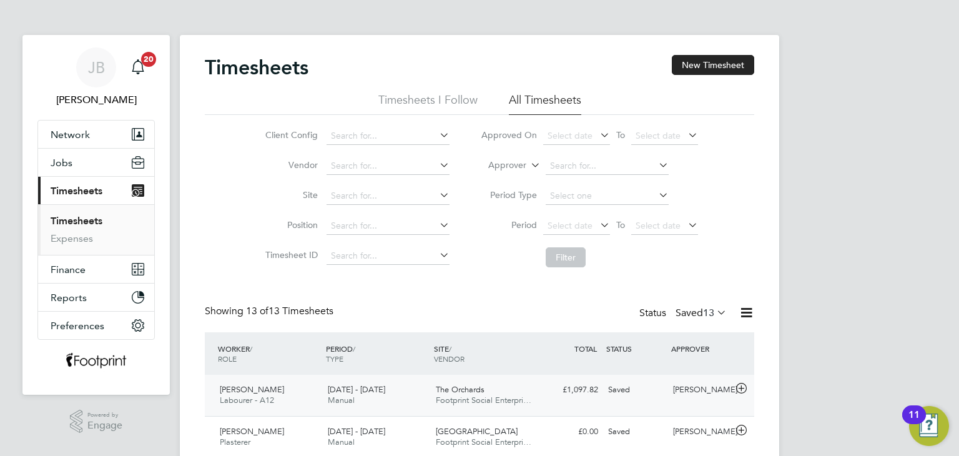
click at [630, 386] on div "Saved" at bounding box center [635, 390] width 65 height 21
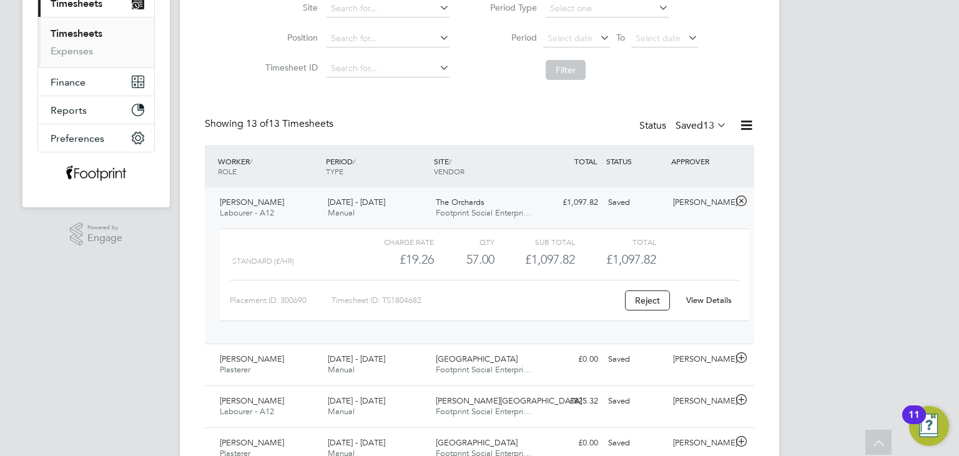
click at [716, 302] on link "View Details" at bounding box center [709, 300] width 46 height 11
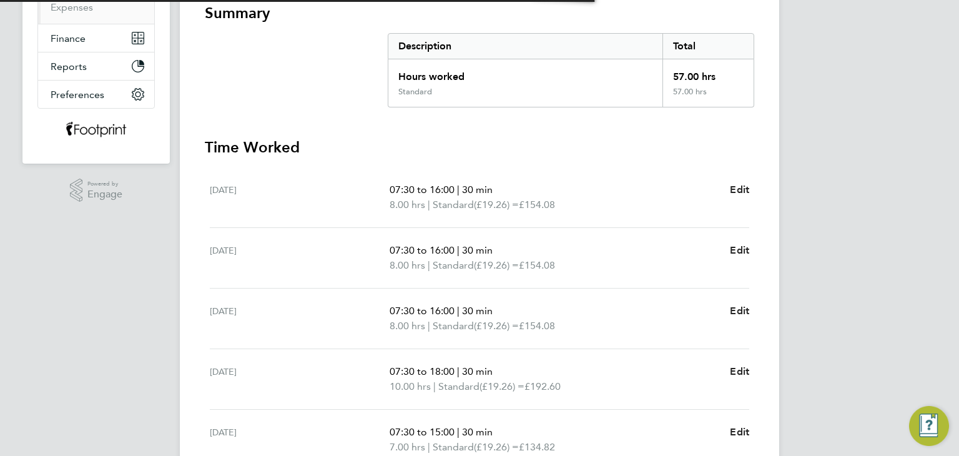
scroll to position [474, 0]
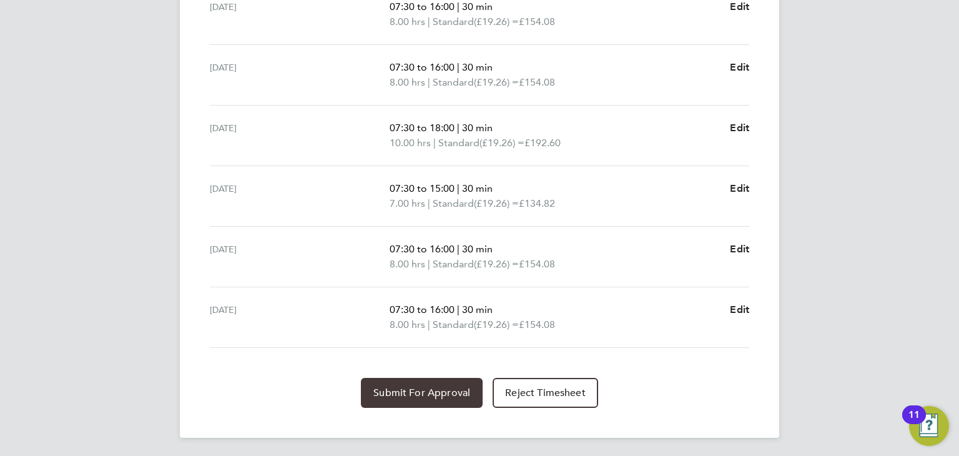
click at [421, 393] on span "Submit For Approval" at bounding box center [421, 392] width 97 height 12
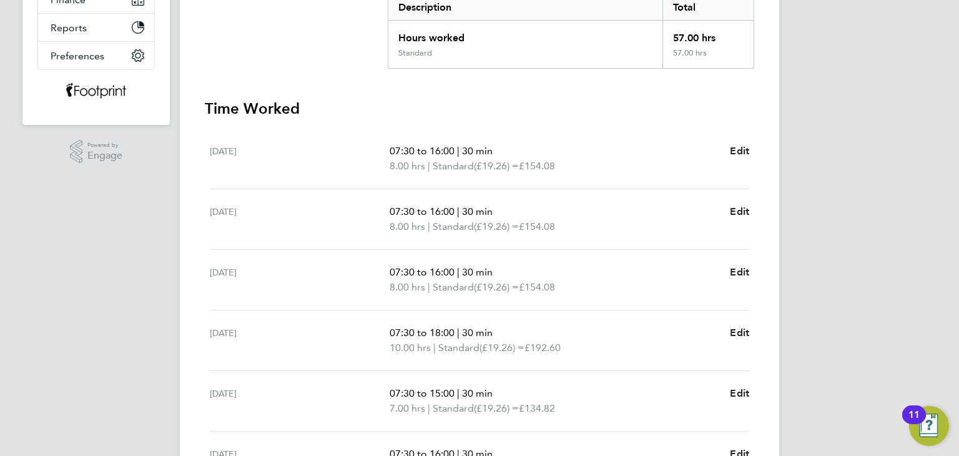
scroll to position [162, 0]
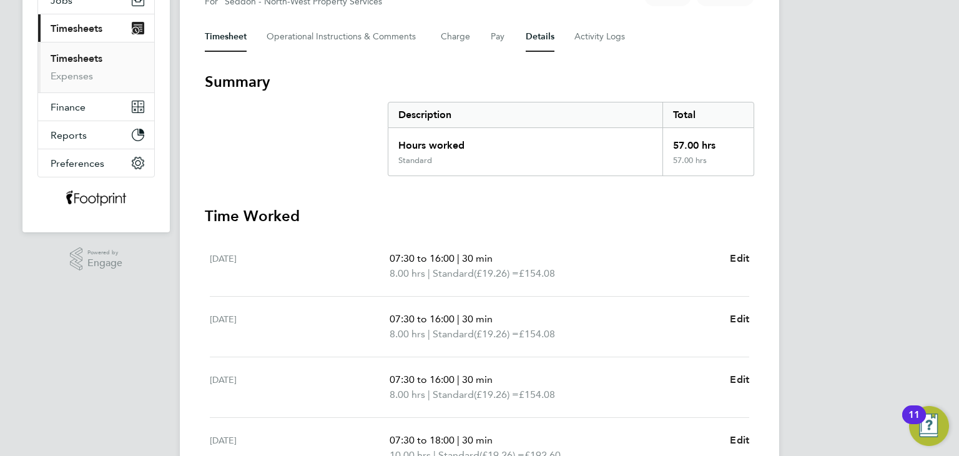
click at [541, 44] on button "Details" at bounding box center [540, 37] width 29 height 30
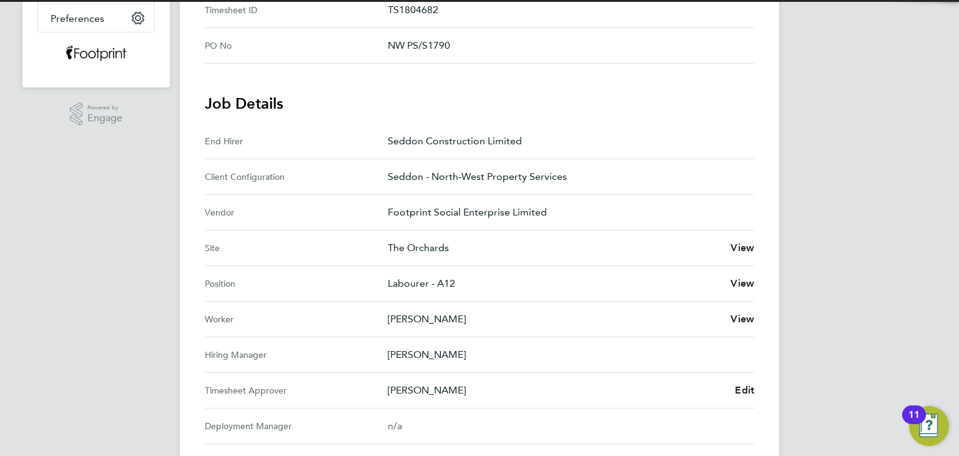
scroll to position [437, 0]
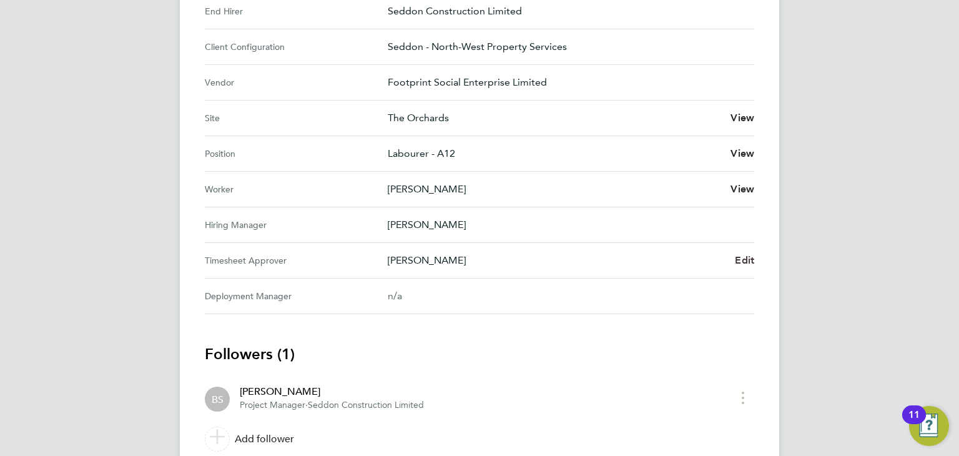
click at [737, 257] on span "Edit" at bounding box center [744, 260] width 19 height 12
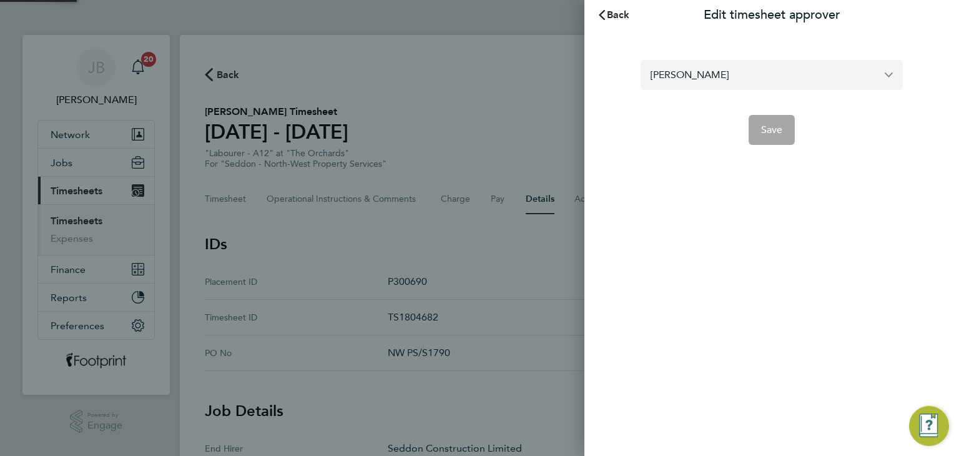
click at [697, 93] on form "Ben Stott Save" at bounding box center [772, 102] width 262 height 85
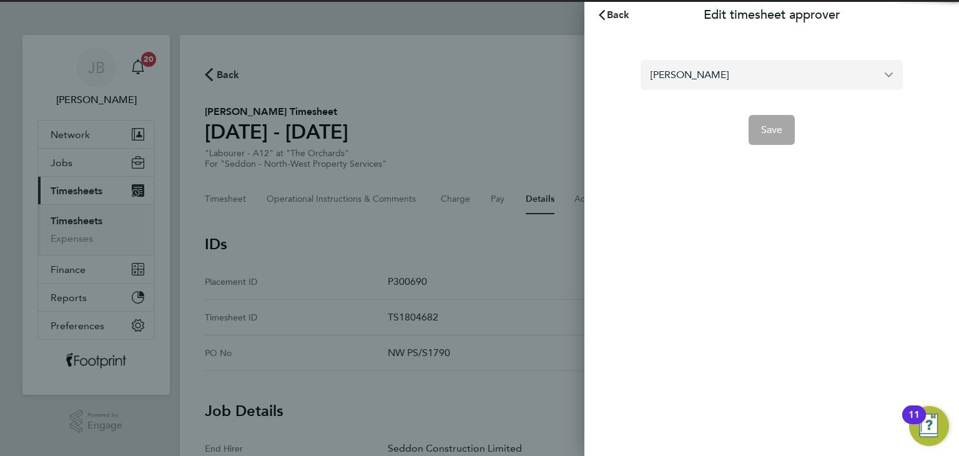
click at [702, 86] on input "Ben Stott" at bounding box center [772, 74] width 262 height 29
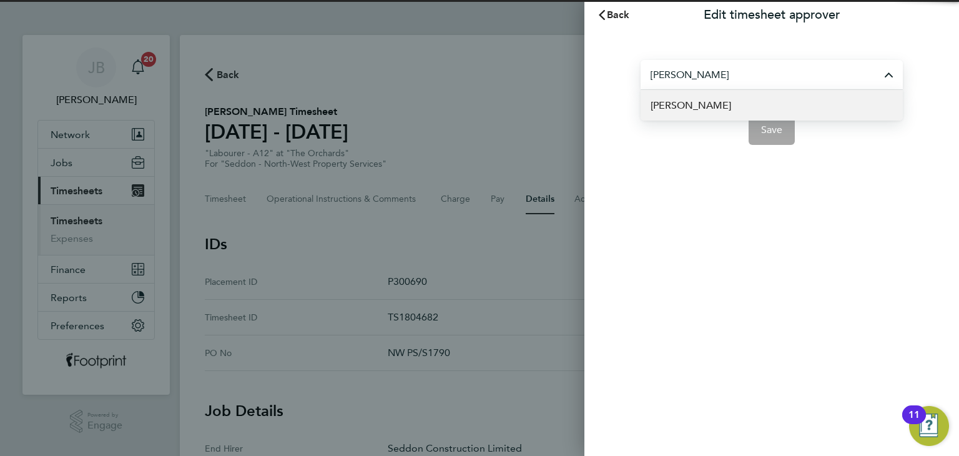
click at [728, 103] on li "Paul Sargent" at bounding box center [772, 105] width 262 height 31
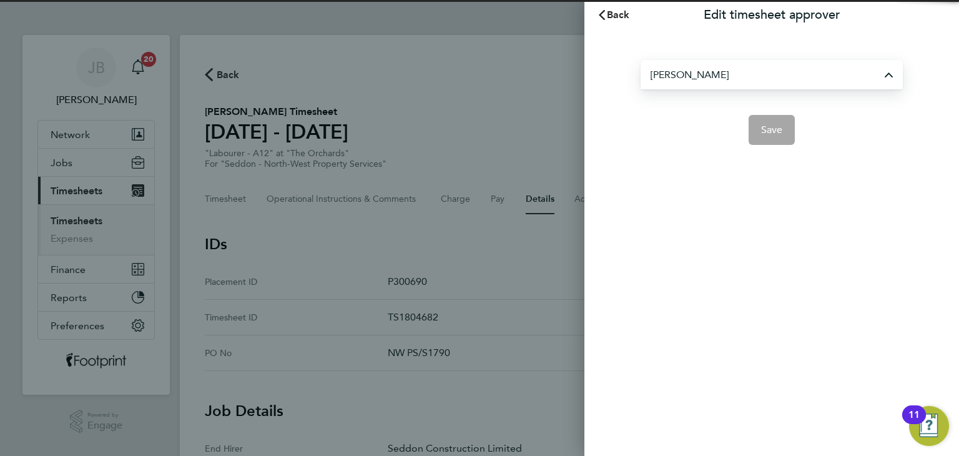
type input "Paul Sargent"
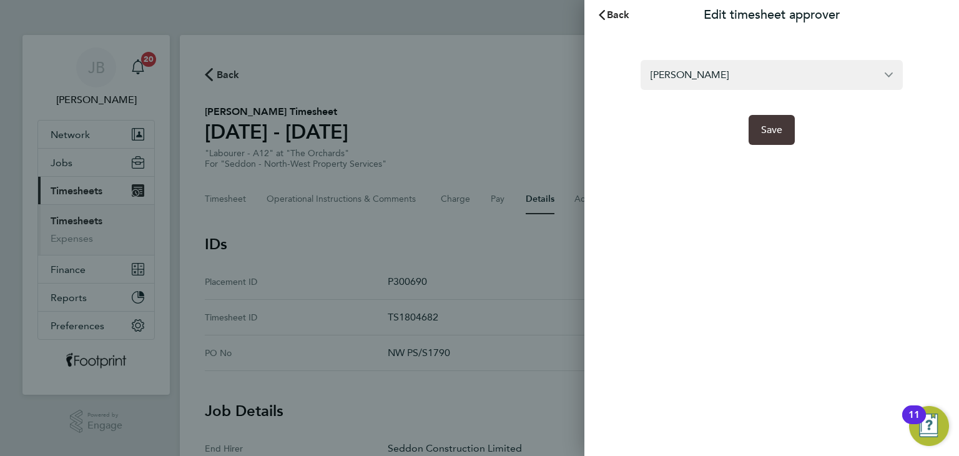
click at [776, 134] on span "Save" at bounding box center [772, 130] width 22 height 12
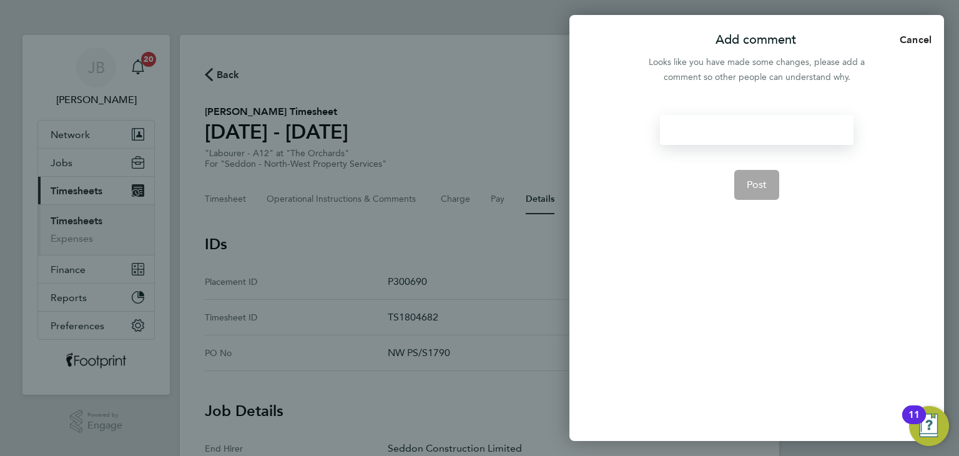
click at [722, 124] on div at bounding box center [756, 130] width 193 height 30
click at [754, 180] on span "Post" at bounding box center [757, 185] width 21 height 12
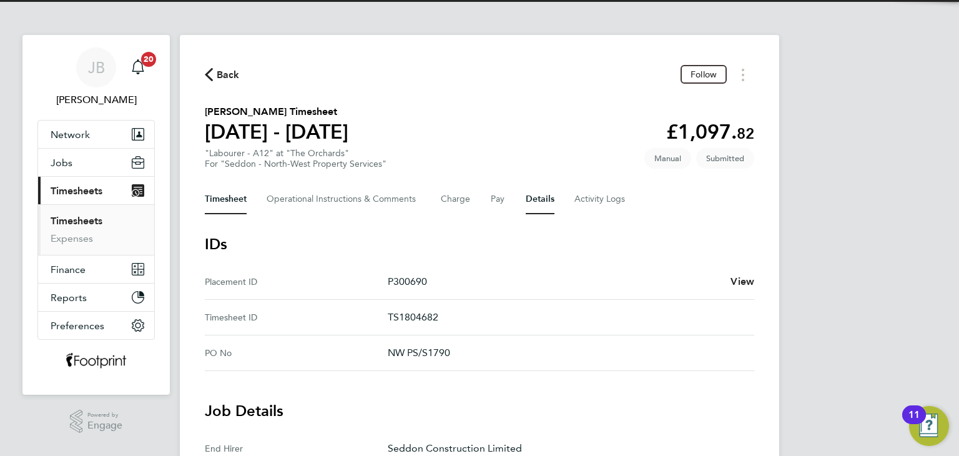
click at [220, 197] on button "Timesheet" at bounding box center [226, 199] width 42 height 30
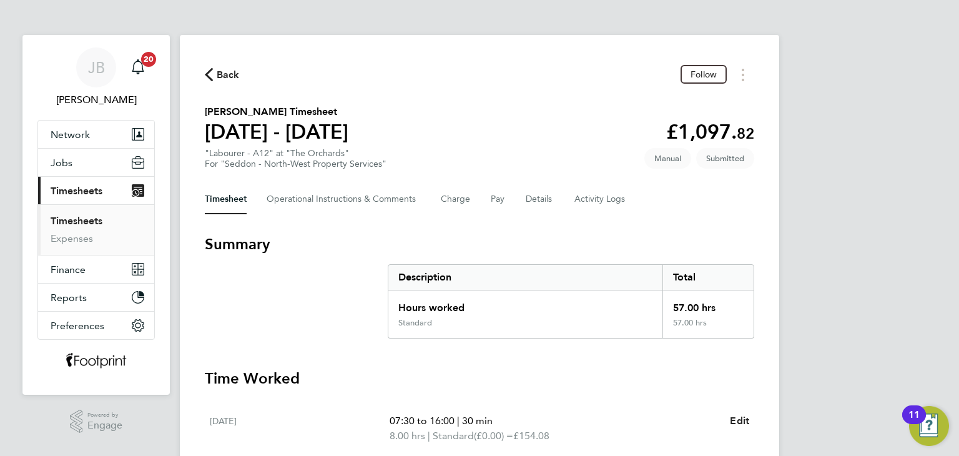
click at [74, 224] on link "Timesheets" at bounding box center [77, 221] width 52 height 12
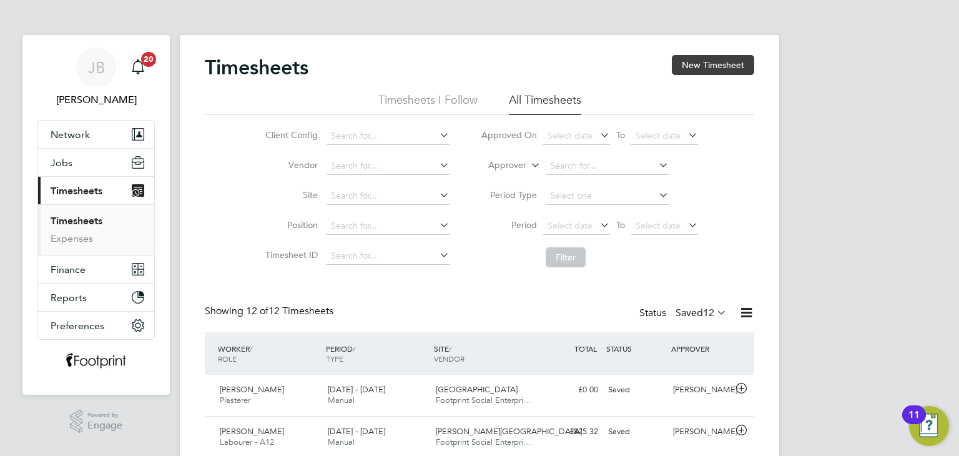
click at [692, 68] on button "New Timesheet" at bounding box center [713, 65] width 82 height 20
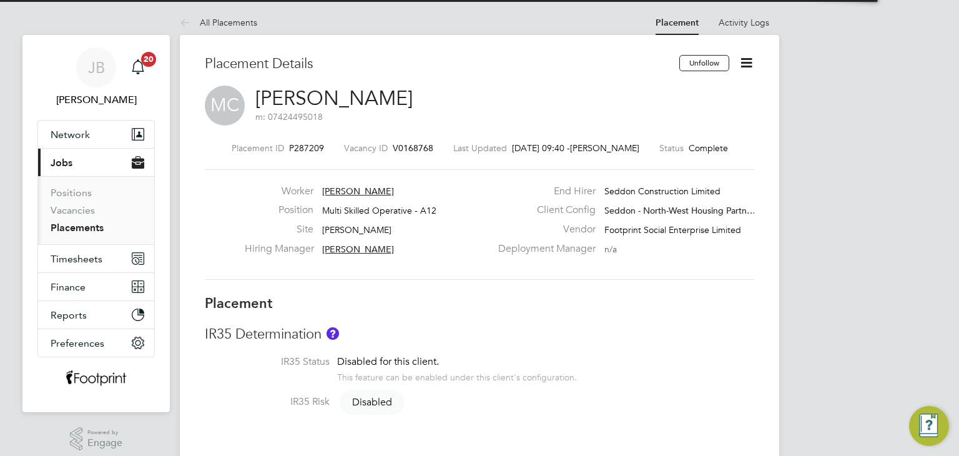
click at [749, 63] on icon at bounding box center [747, 63] width 16 height 16
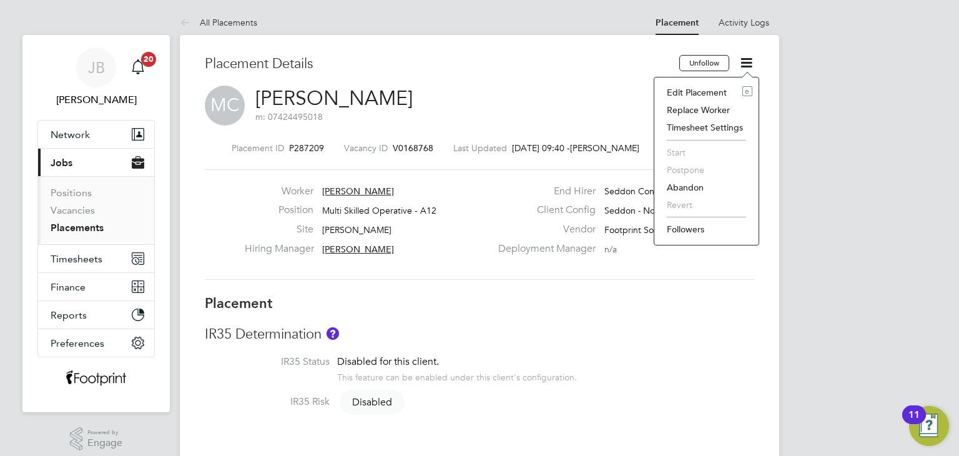
click at [706, 87] on li "Edit Placement e" at bounding box center [706, 92] width 92 height 17
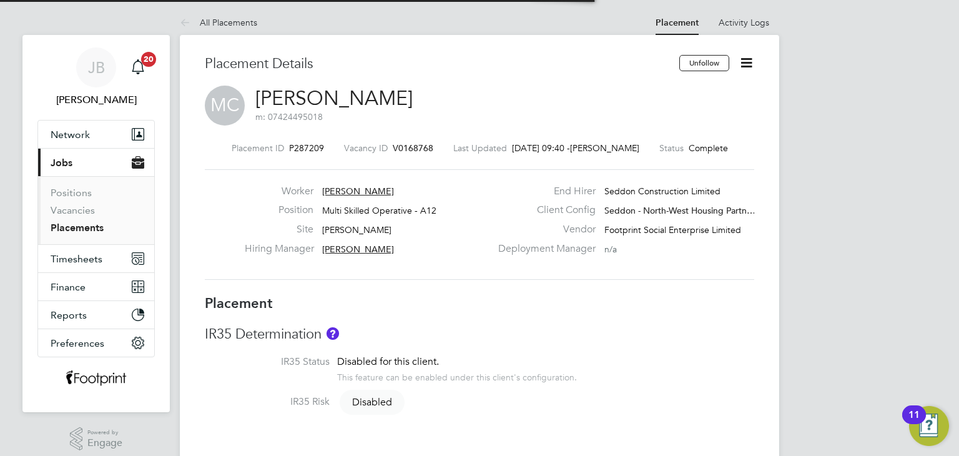
scroll to position [6, 6]
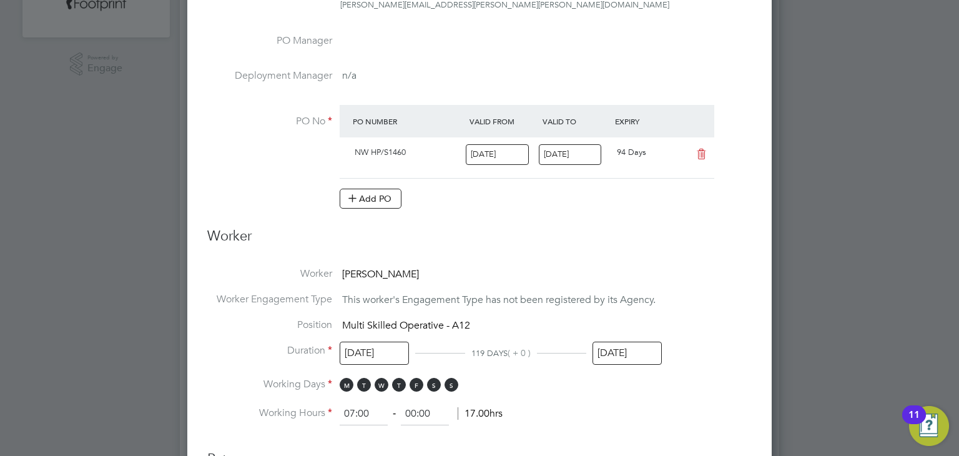
click at [635, 349] on input "[DATE]" at bounding box center [626, 352] width 69 height 23
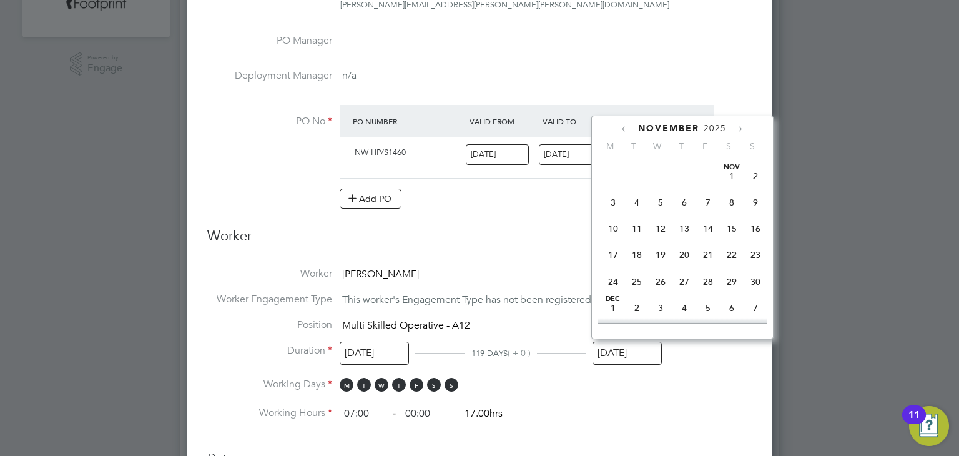
click at [754, 240] on span "16" at bounding box center [756, 229] width 24 height 24
type input "16 Nov 2025"
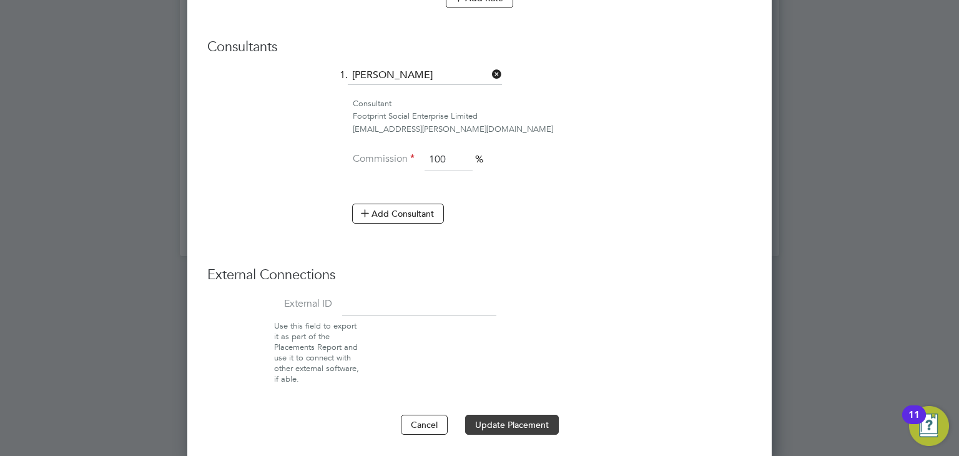
click at [509, 429] on button "Update Placement" at bounding box center [512, 425] width 94 height 20
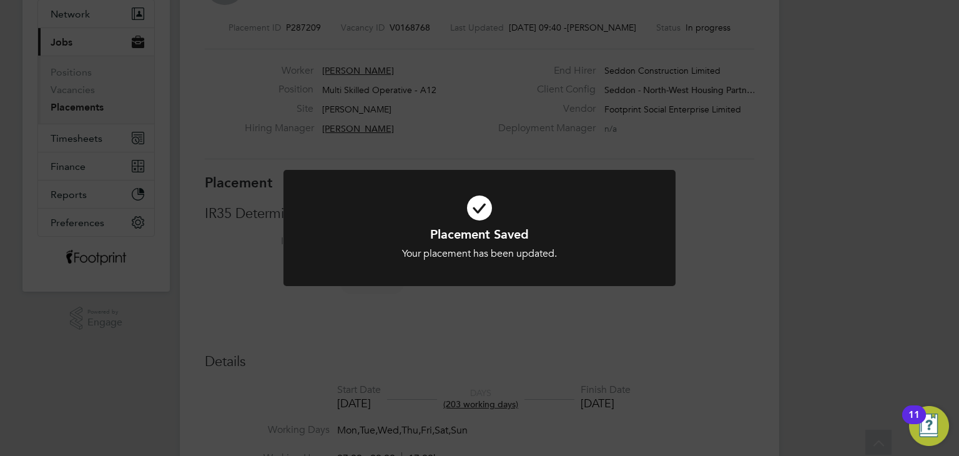
drag, startPoint x: 430, startPoint y: 338, endPoint x: 416, endPoint y: 335, distance: 14.6
click at [429, 338] on div "Placement Saved Your placement has been updated. Cancel Okay" at bounding box center [479, 228] width 959 height 456
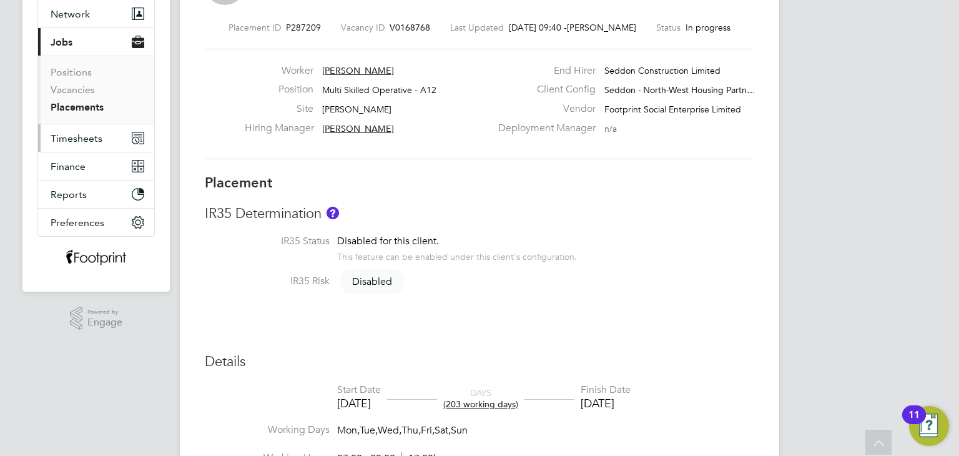
click at [85, 138] on span "Timesheets" at bounding box center [77, 138] width 52 height 12
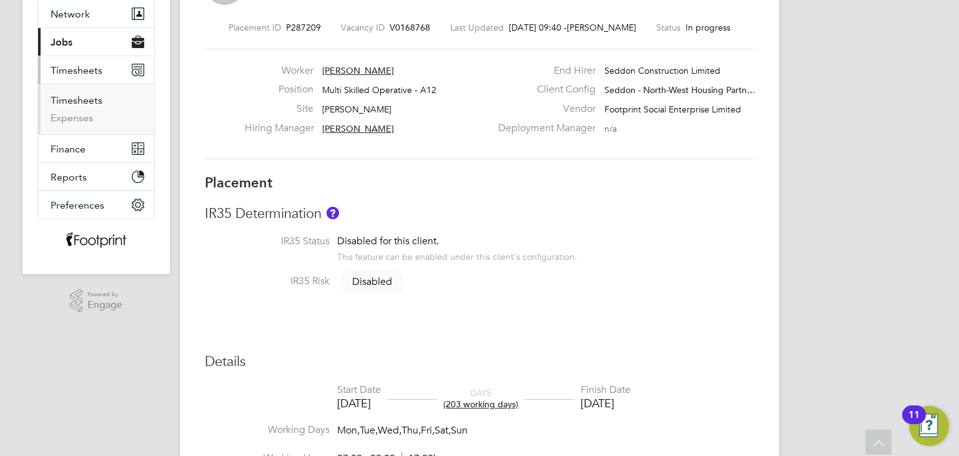
click at [92, 103] on link "Timesheets" at bounding box center [77, 100] width 52 height 12
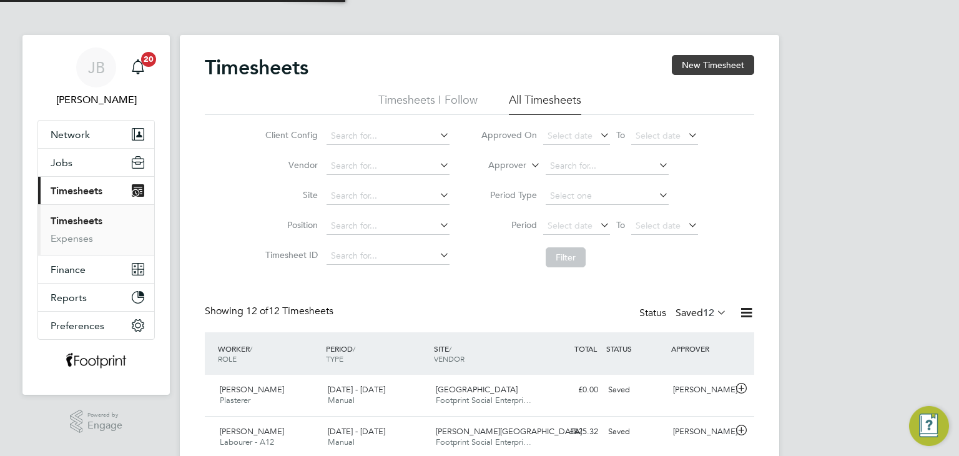
click at [692, 57] on button "New Timesheet" at bounding box center [713, 65] width 82 height 20
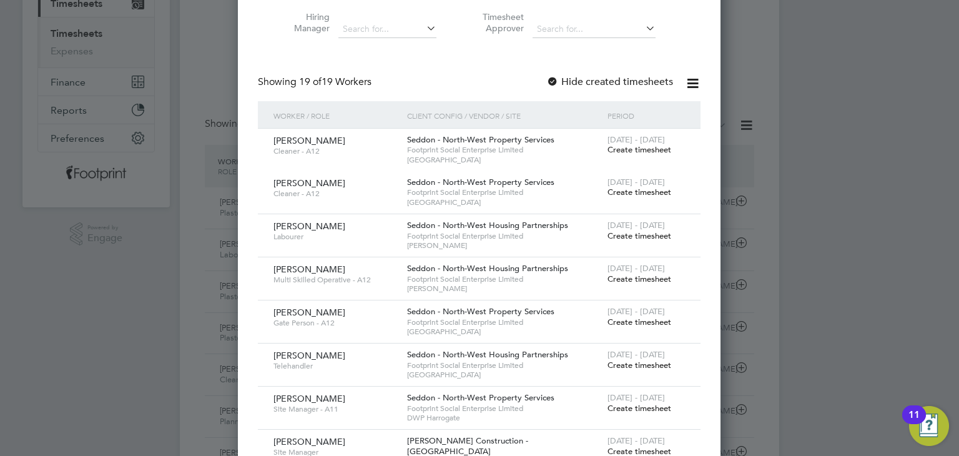
click at [637, 280] on span "Create timesheet" at bounding box center [639, 278] width 64 height 11
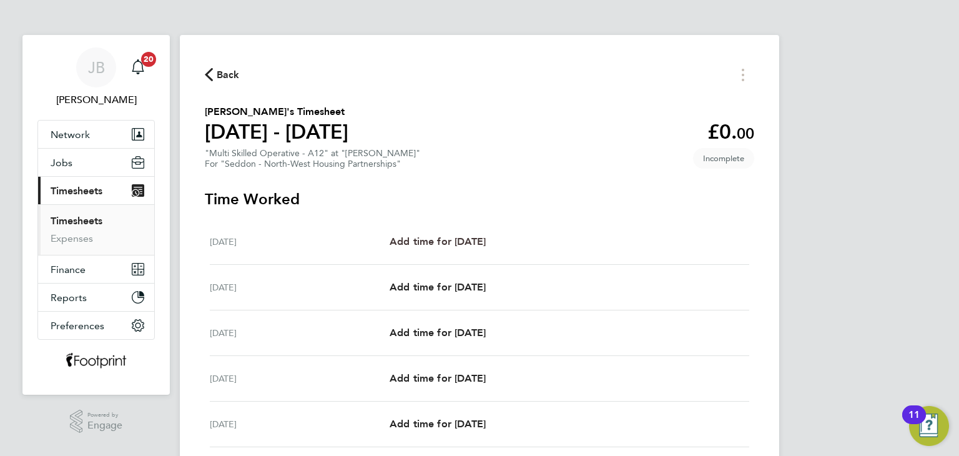
click at [466, 237] on span "Add time for [DATE]" at bounding box center [438, 241] width 96 height 12
select select "30"
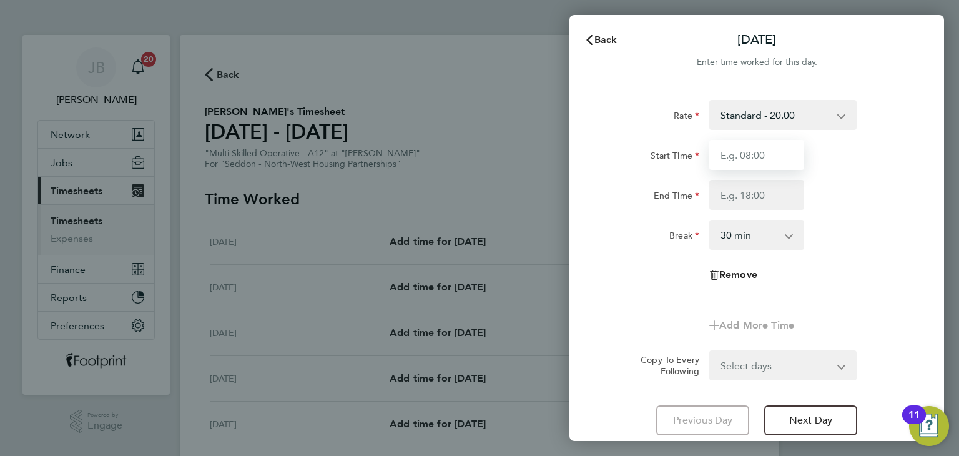
click at [782, 150] on input "Start Time" at bounding box center [756, 155] width 95 height 30
type input "07:30"
click at [778, 200] on input "End Time" at bounding box center [756, 195] width 95 height 30
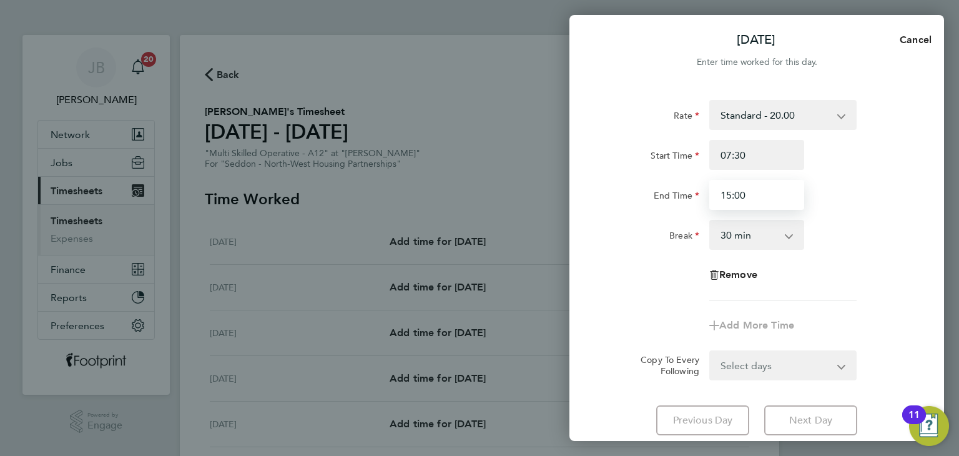
drag, startPoint x: 755, startPoint y: 199, endPoint x: 670, endPoint y: 207, distance: 85.9
click at [670, 207] on div "End Time 15:00" at bounding box center [756, 195] width 315 height 30
type input "16:00"
click at [733, 353] on form "Rate Standard - 20.00 Start Time 07:30 End Time 16:00 Break 0 min 15 min 30 min…" at bounding box center [756, 240] width 305 height 280
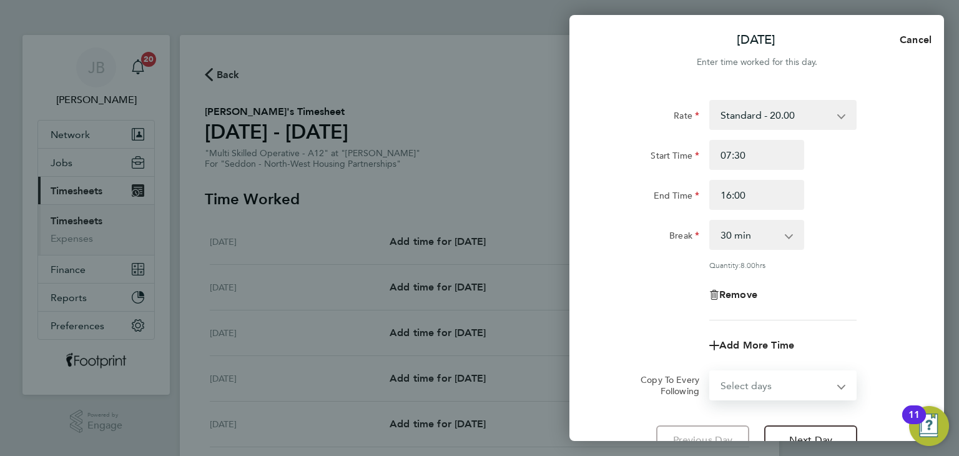
select select "WEEKDAY"
click at [710, 371] on select "Select days Day Weekday (Mon-Fri) Weekend (Sat-Sun) [DATE] [DATE] [DATE] [DATE]…" at bounding box center [775, 384] width 131 height 27
select select "[DATE]"
click at [638, 302] on div "Remove" at bounding box center [756, 295] width 315 height 30
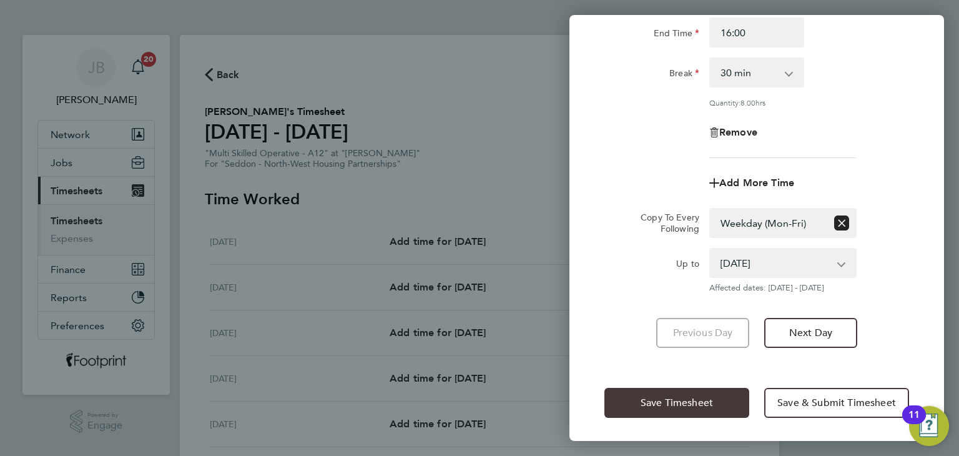
click at [684, 396] on span "Save Timesheet" at bounding box center [677, 402] width 72 height 12
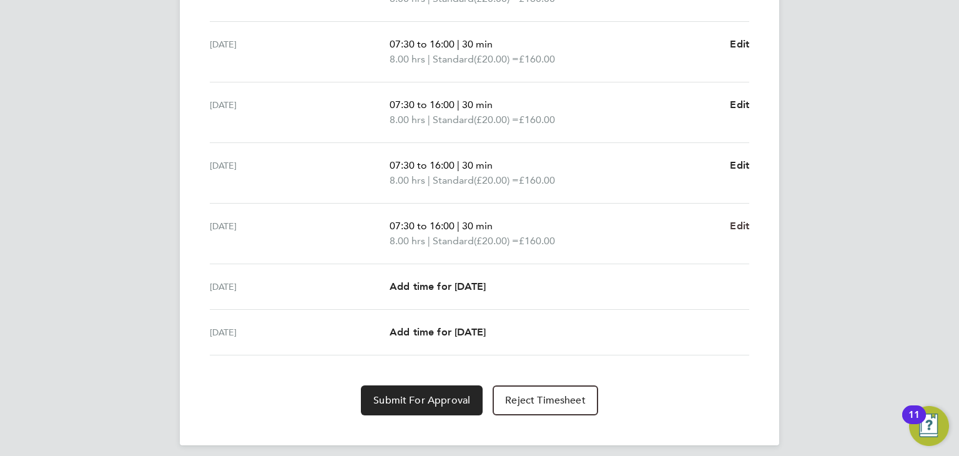
click at [742, 224] on span "Edit" at bounding box center [739, 226] width 19 height 12
select select "30"
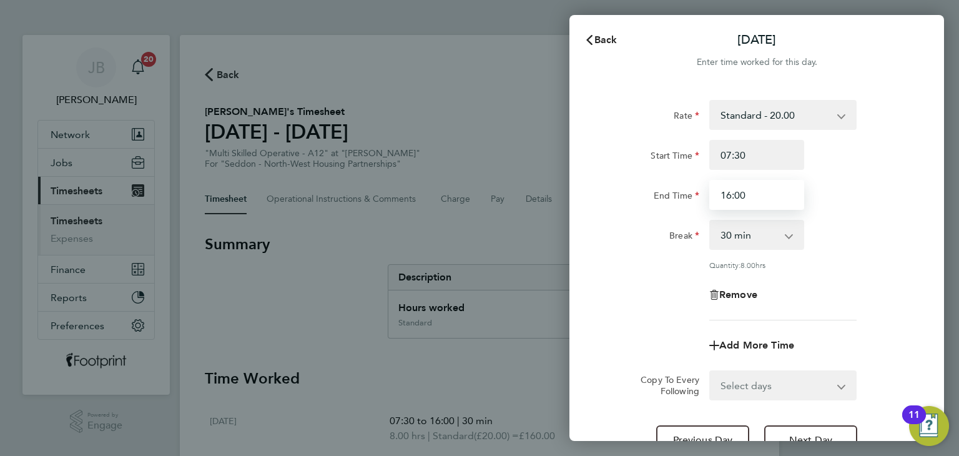
drag, startPoint x: 751, startPoint y: 197, endPoint x: 649, endPoint y: 225, distance: 106.0
click at [649, 225] on app-timesheet-line-hourly "Start Time 07:30 End Time 16:00 Break 0 min 15 min 30 min 45 min 60 min 75 min …" at bounding box center [756, 205] width 305 height 130
type input "15:00"
click at [649, 225] on div "Break" at bounding box center [651, 232] width 95 height 25
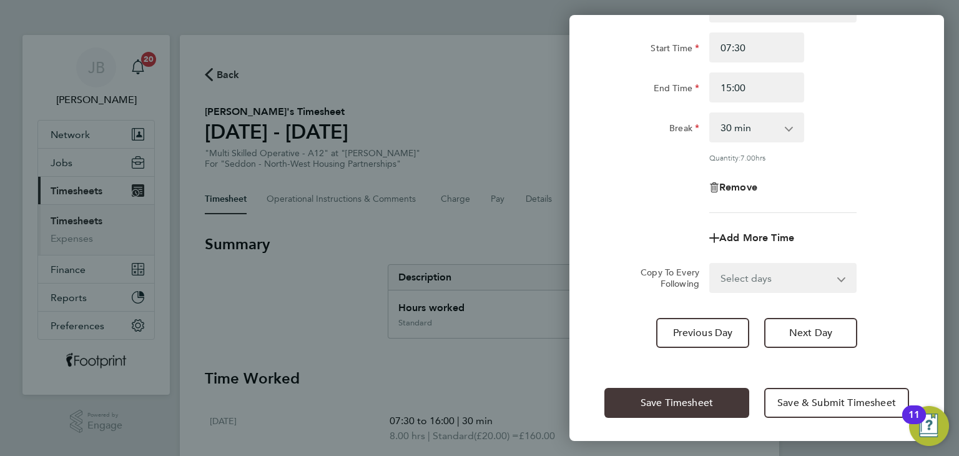
click at [692, 393] on button "Save Timesheet" at bounding box center [676, 403] width 145 height 30
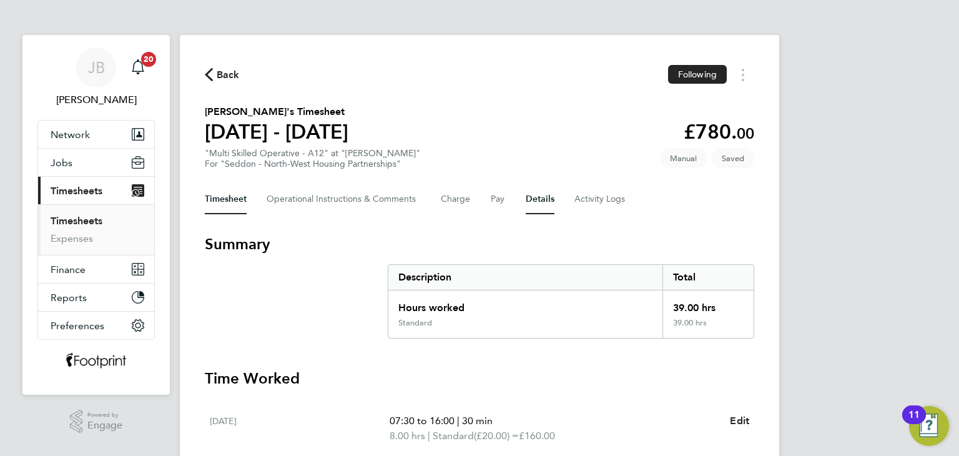
click at [546, 199] on button "Details" at bounding box center [540, 199] width 29 height 30
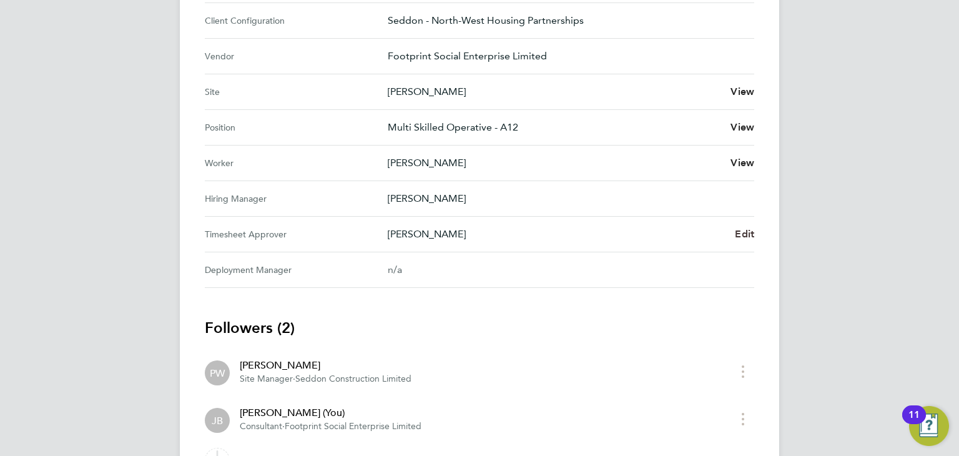
click at [749, 237] on span "Edit" at bounding box center [744, 234] width 19 height 12
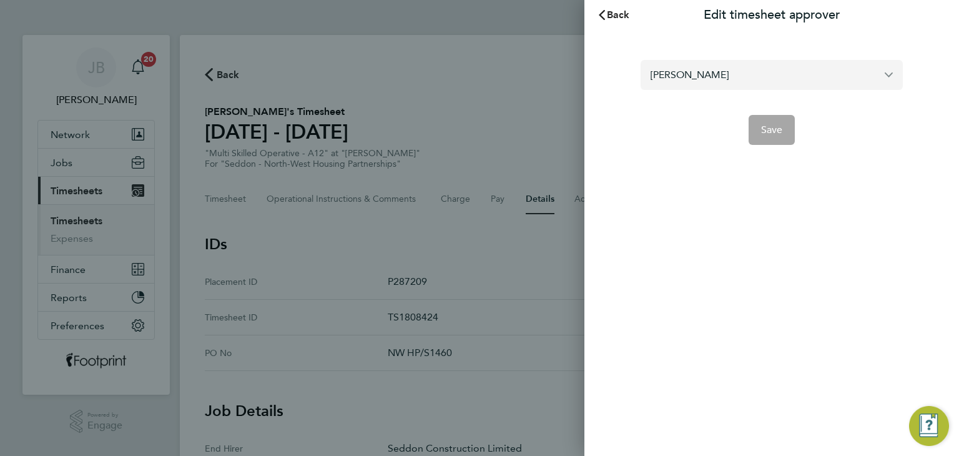
click at [739, 69] on input "[PERSON_NAME]" at bounding box center [772, 74] width 262 height 29
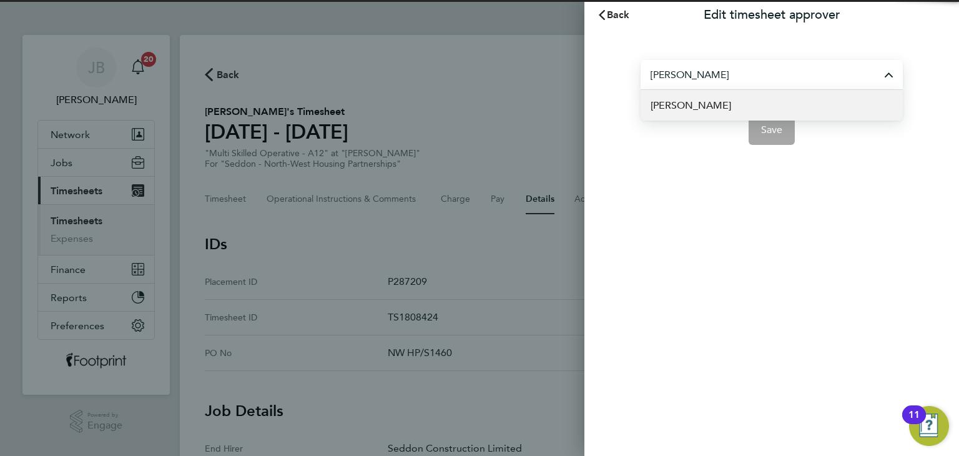
click at [686, 113] on li "[PERSON_NAME]" at bounding box center [772, 105] width 262 height 31
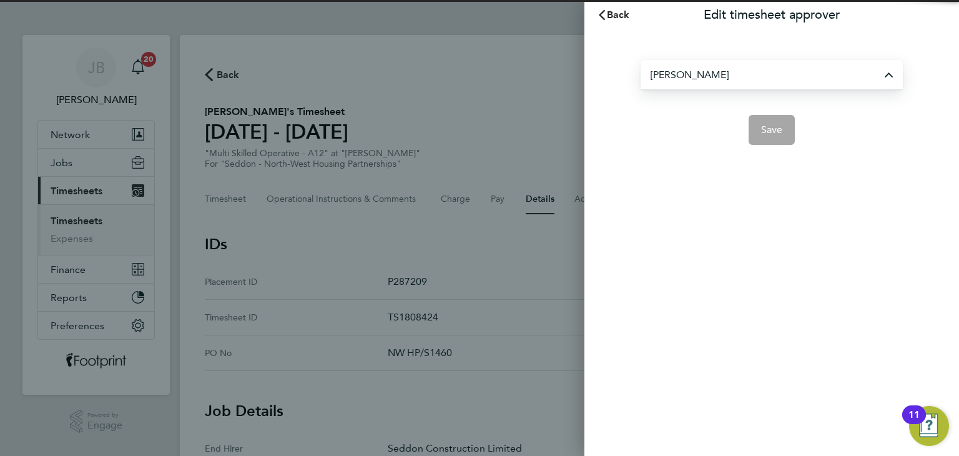
type input "[PERSON_NAME]"
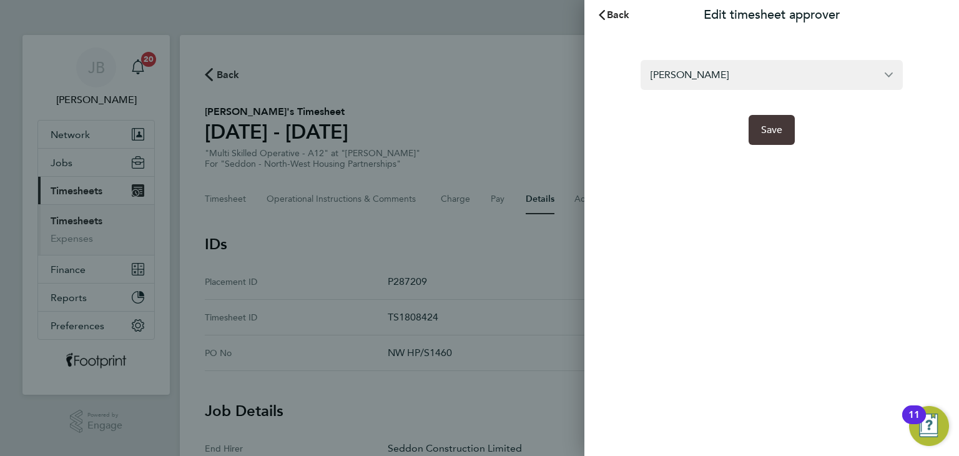
click at [790, 137] on button "Save" at bounding box center [771, 130] width 47 height 30
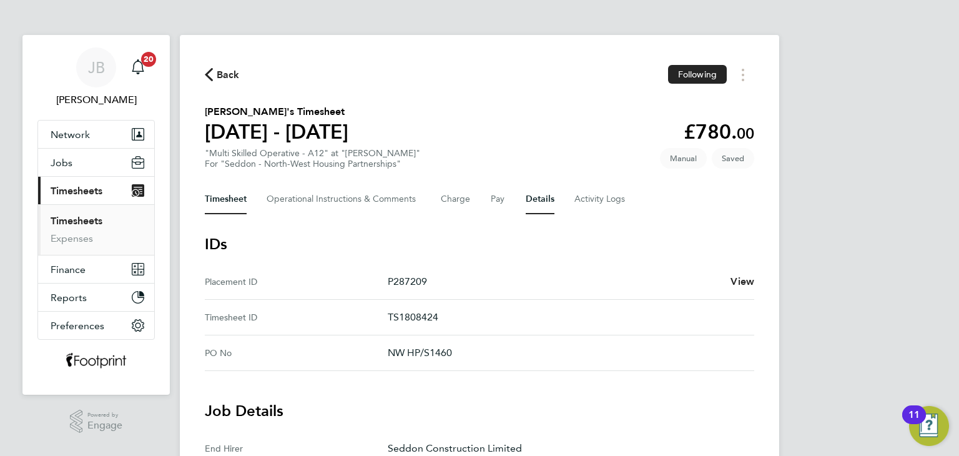
click at [242, 205] on button "Timesheet" at bounding box center [226, 199] width 42 height 30
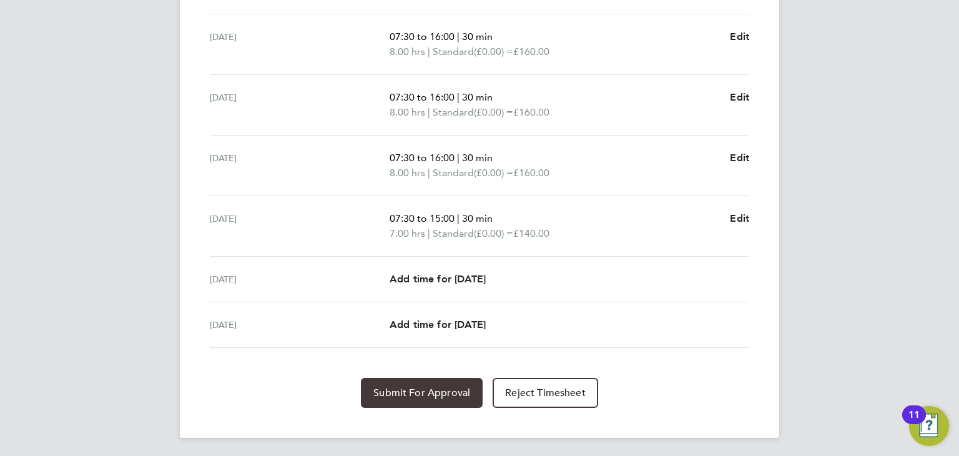
click at [442, 399] on button "Submit For Approval" at bounding box center [422, 393] width 122 height 30
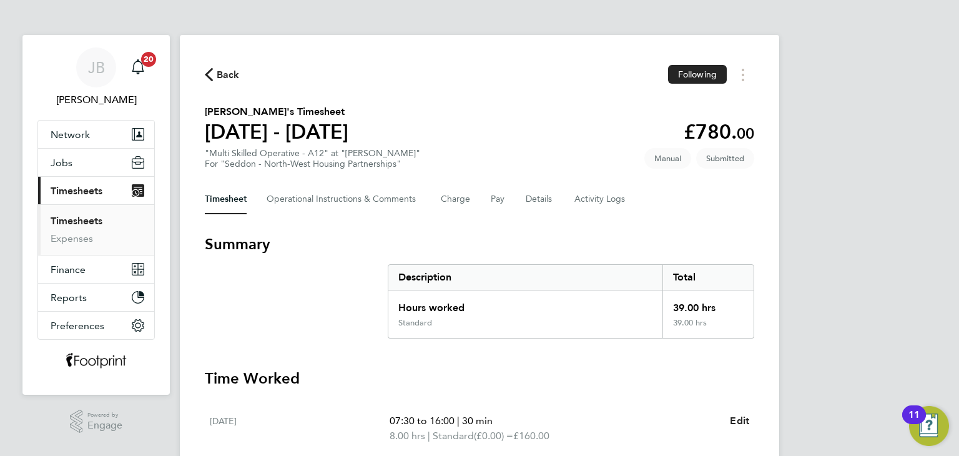
click at [67, 220] on link "Timesheets" at bounding box center [77, 221] width 52 height 12
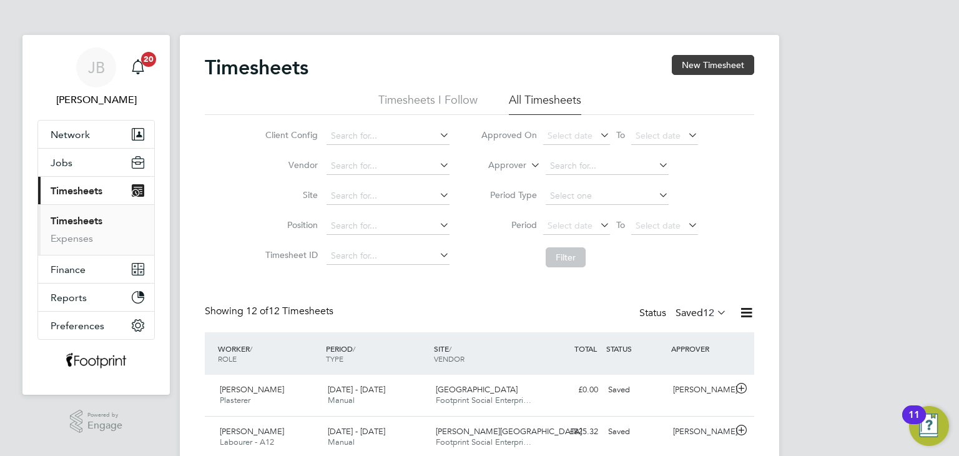
click at [732, 63] on button "New Timesheet" at bounding box center [713, 65] width 82 height 20
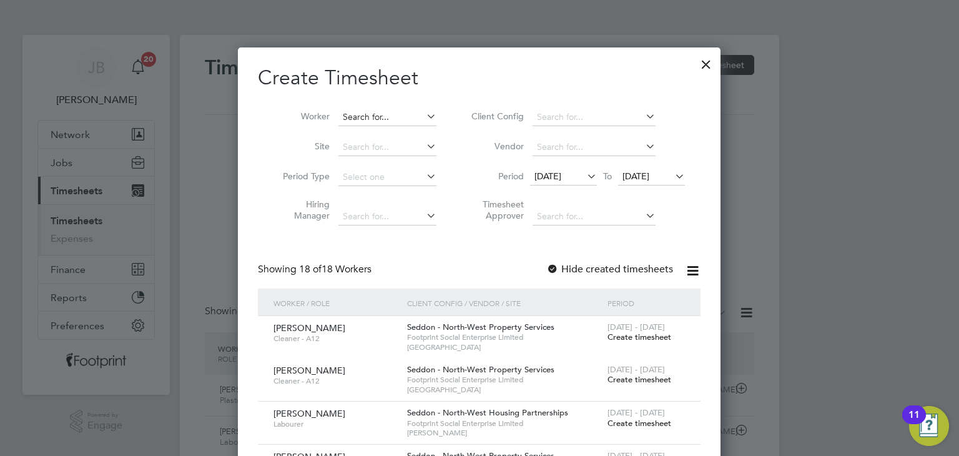
click at [355, 119] on input at bounding box center [387, 117] width 98 height 17
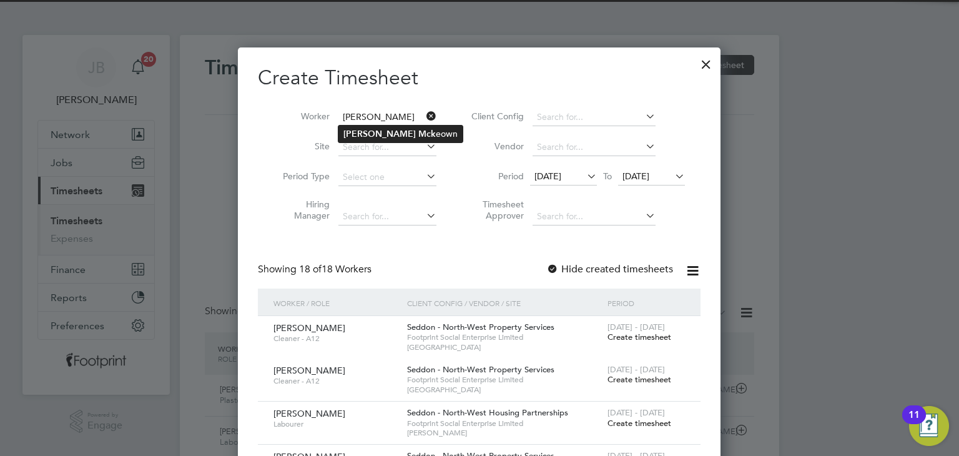
click at [357, 130] on b "Kyle" at bounding box center [379, 134] width 72 height 11
type input "[PERSON_NAME]"
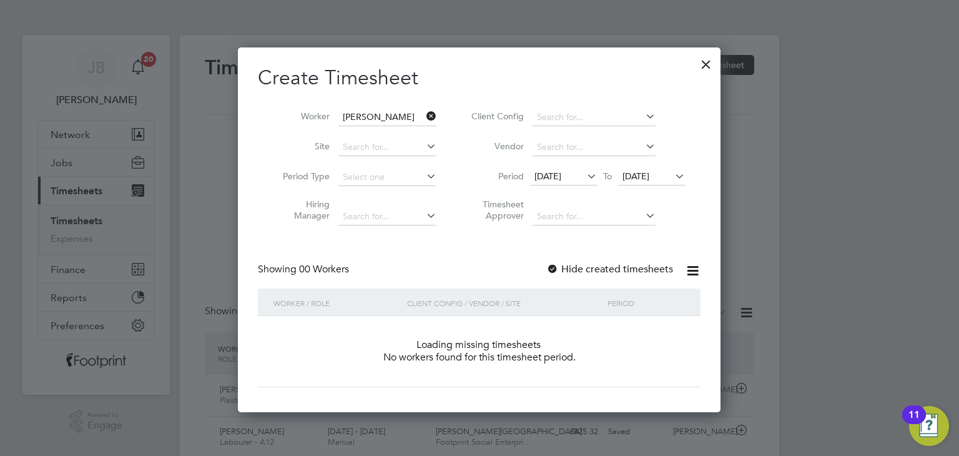
scroll to position [351, 483]
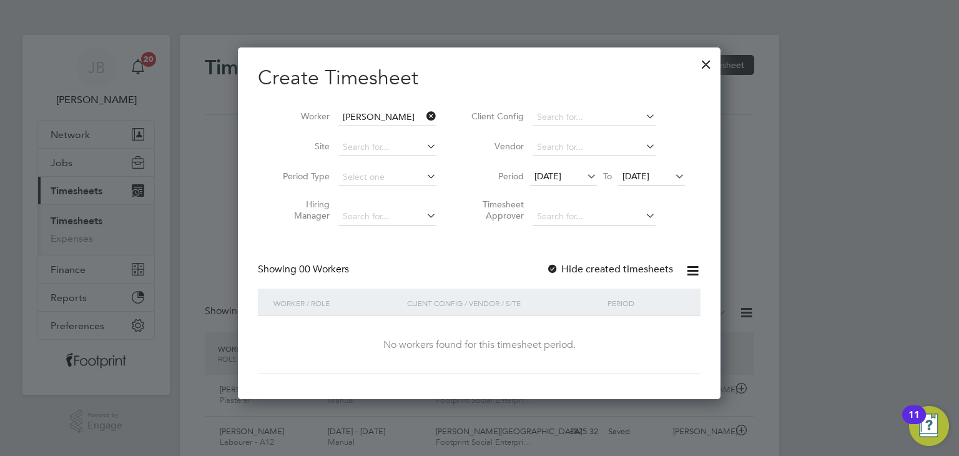
click at [649, 176] on span "[DATE]" at bounding box center [635, 175] width 27 height 11
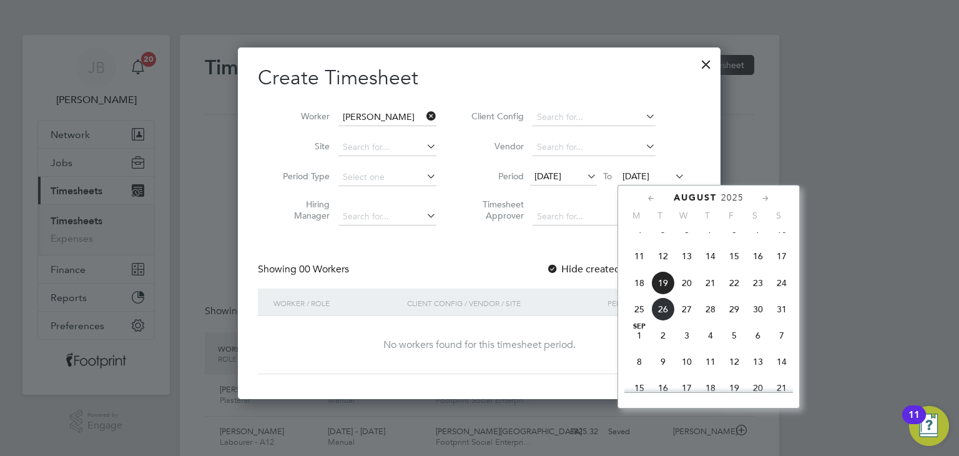
click at [688, 295] on span "20" at bounding box center [687, 283] width 24 height 24
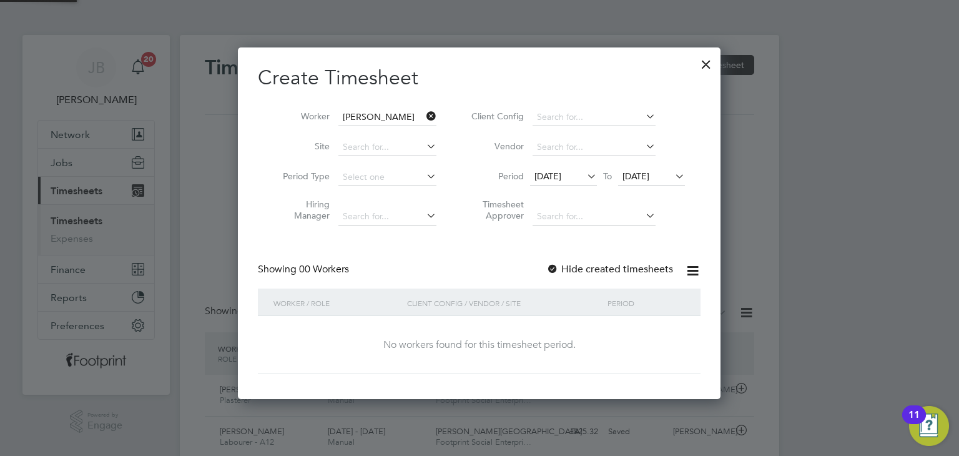
scroll to position [351, 483]
click at [553, 263] on div at bounding box center [552, 269] width 12 height 12
click at [649, 177] on span "20 Aug 2025" at bounding box center [635, 175] width 27 height 11
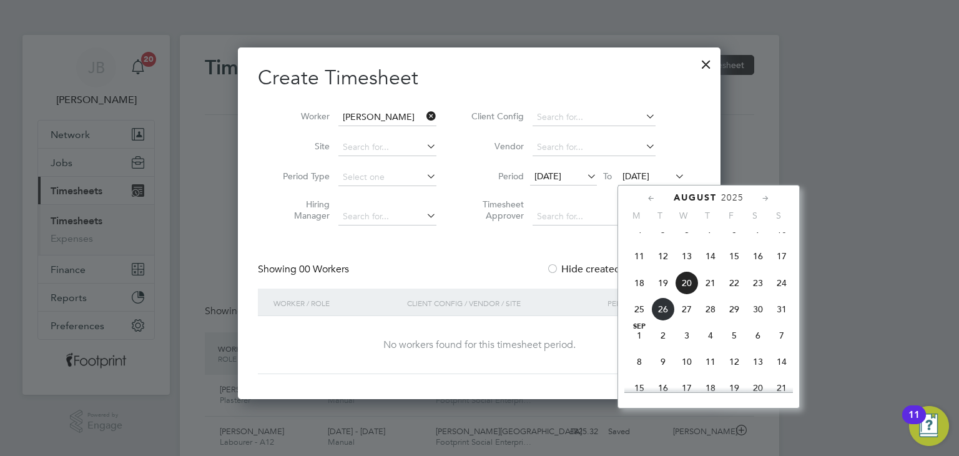
click at [700, 67] on div at bounding box center [706, 61] width 22 height 22
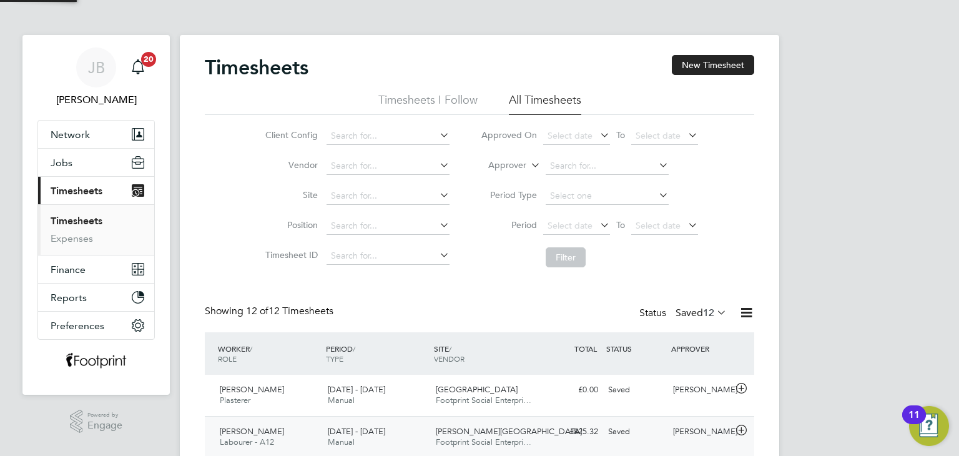
scroll to position [31, 109]
click at [687, 315] on label "Saved 12" at bounding box center [700, 313] width 51 height 12
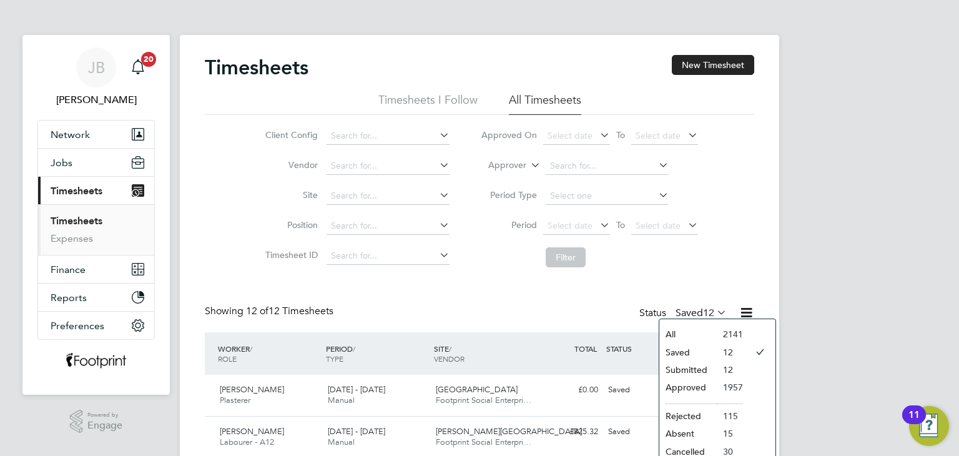
click at [702, 372] on li "Submitted" at bounding box center [687, 369] width 57 height 17
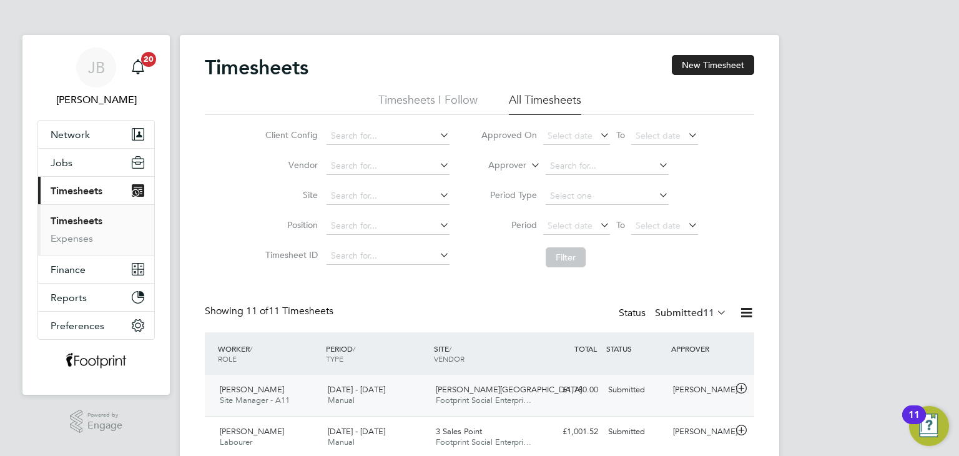
click at [567, 396] on div "£1,780.00 Submitted" at bounding box center [570, 390] width 65 height 21
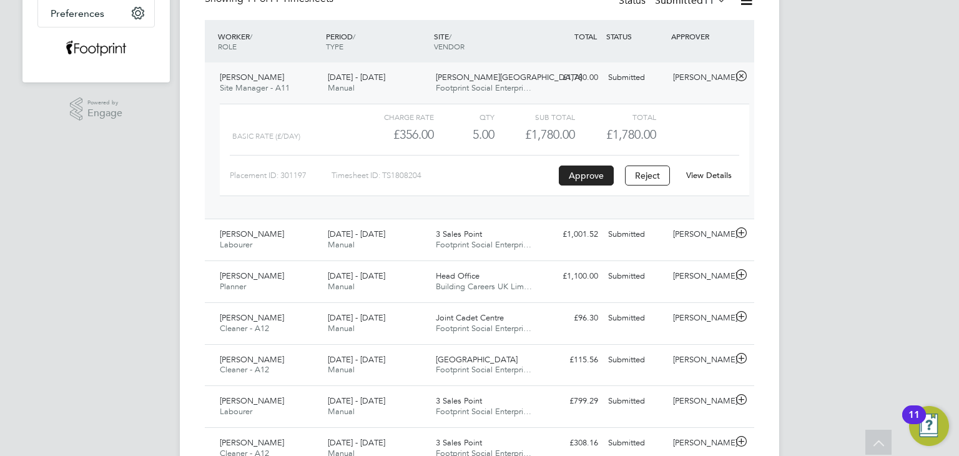
click at [452, 62] on div "WORKER / ROLE WORKER / PERIOD PERIOD / TYPE SITE / VENDOR TOTAL TOTAL / STATUS …" at bounding box center [479, 333] width 549 height 627
click at [442, 78] on span "[PERSON_NAME][GEOGRAPHIC_DATA]" at bounding box center [509, 77] width 146 height 11
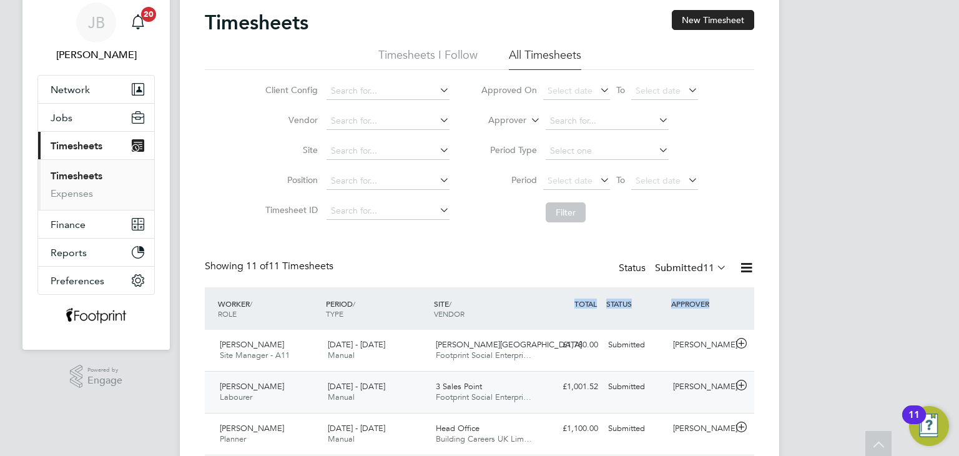
scroll to position [0, 0]
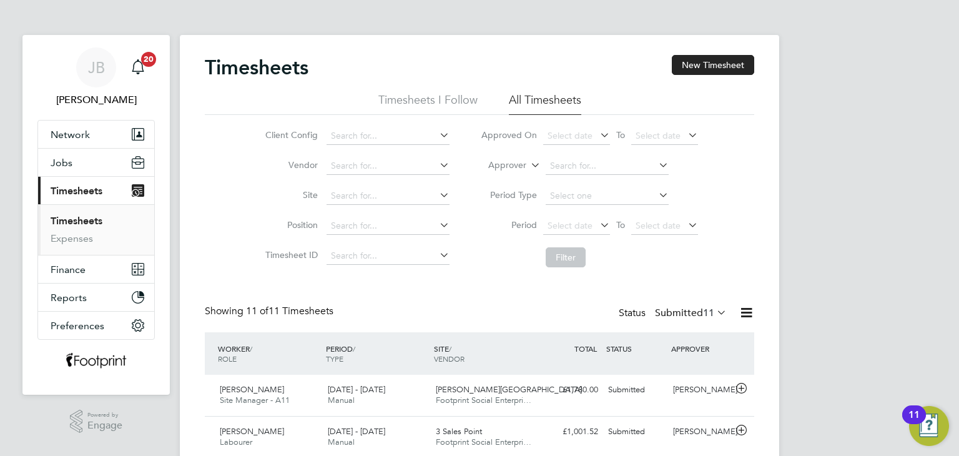
click at [542, 311] on div "Showing 11 of 11 Timesheets Status Submitted 11" at bounding box center [479, 318] width 549 height 27
click at [62, 170] on button "Jobs" at bounding box center [96, 162] width 116 height 27
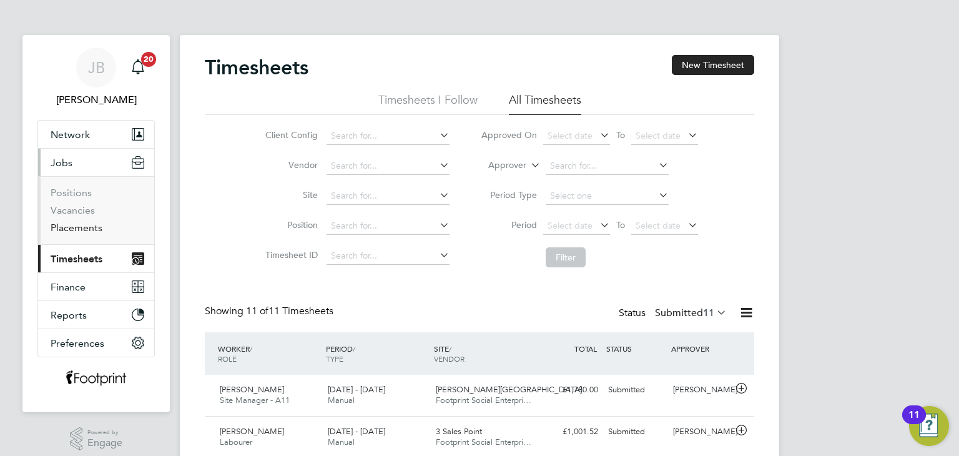
click at [77, 230] on link "Placements" at bounding box center [77, 228] width 52 height 12
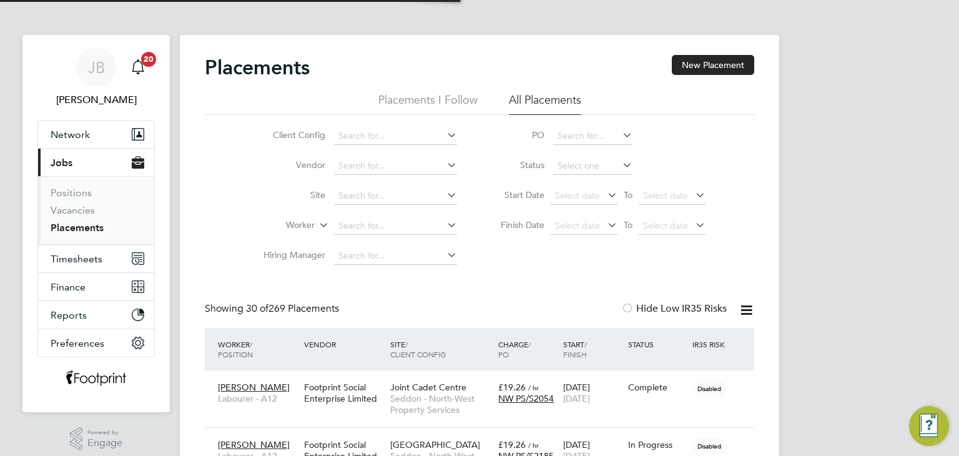
scroll to position [36, 87]
click at [369, 223] on input at bounding box center [395, 225] width 123 height 17
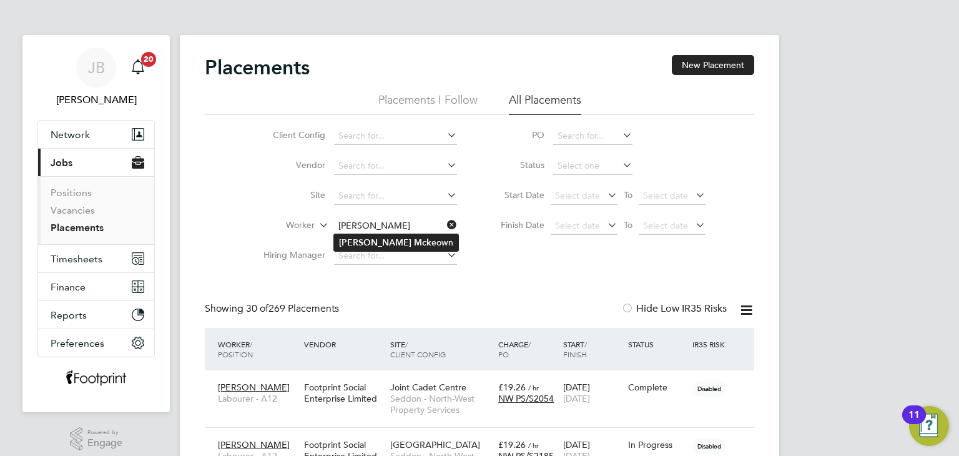
click at [400, 243] on li "Kyle Mck eown" at bounding box center [396, 242] width 124 height 17
type input "[PERSON_NAME]"
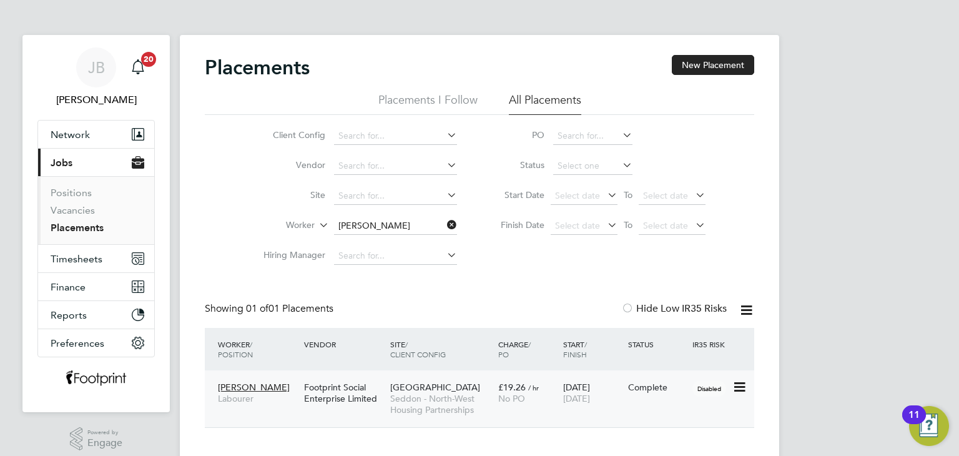
click at [592, 403] on div "21 Jul 2025 17 Aug 2025" at bounding box center [592, 392] width 65 height 35
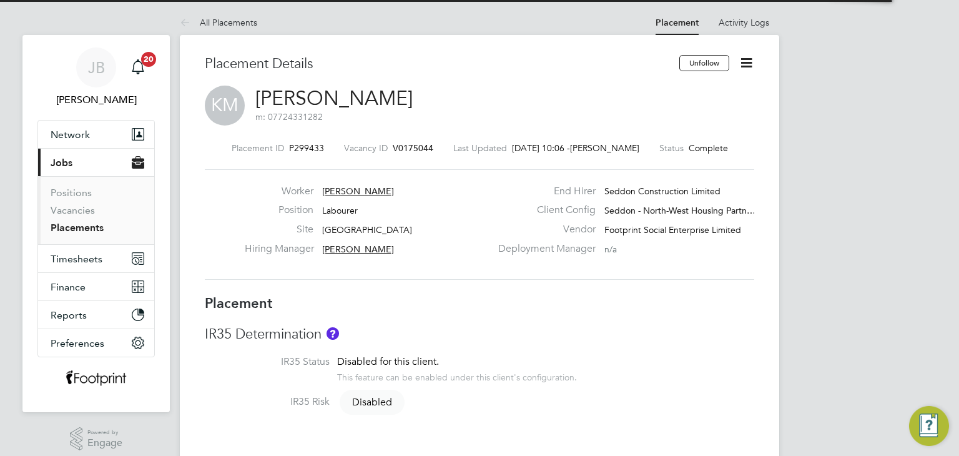
click at [748, 56] on icon at bounding box center [747, 63] width 16 height 16
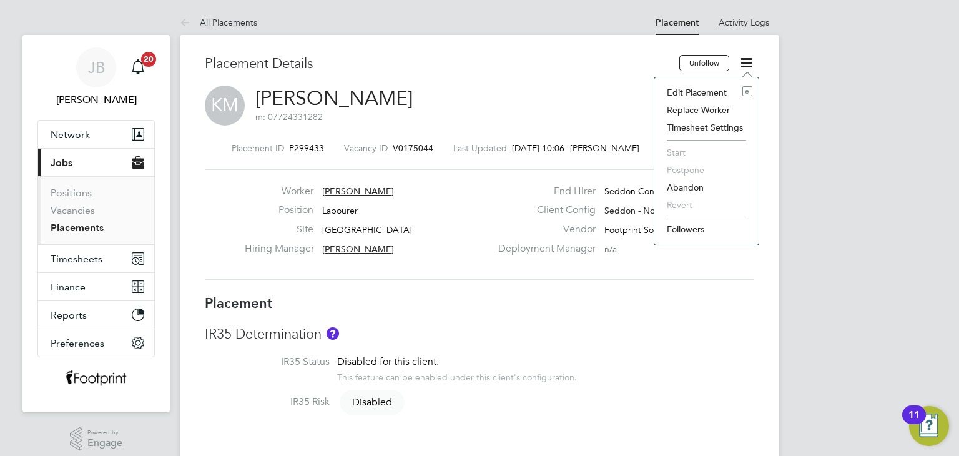
click at [690, 88] on li "Edit Placement e" at bounding box center [706, 92] width 92 height 17
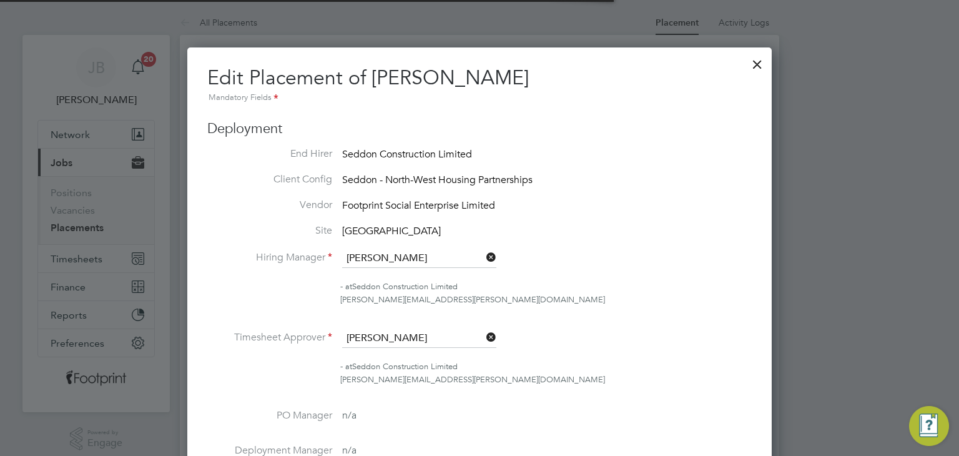
scroll to position [6, 6]
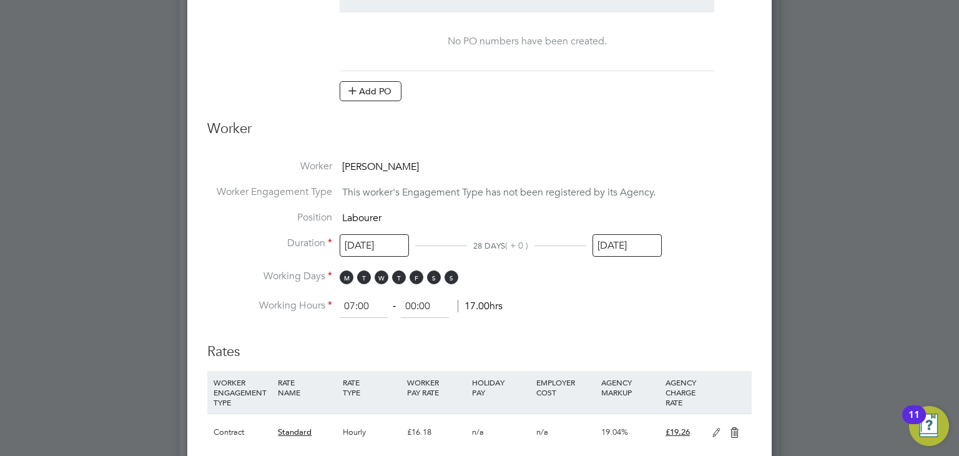
click at [611, 242] on input "[DATE]" at bounding box center [626, 245] width 69 height 23
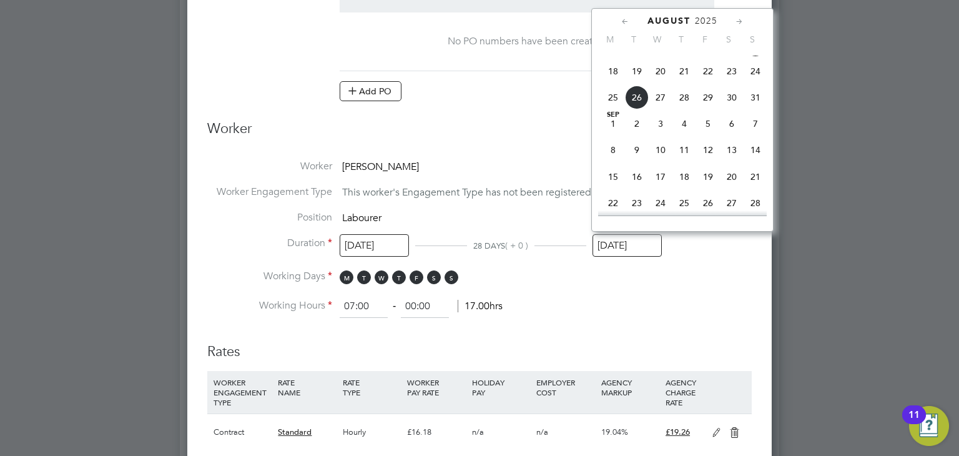
click at [754, 189] on span "21" at bounding box center [756, 177] width 24 height 24
type input "[DATE]"
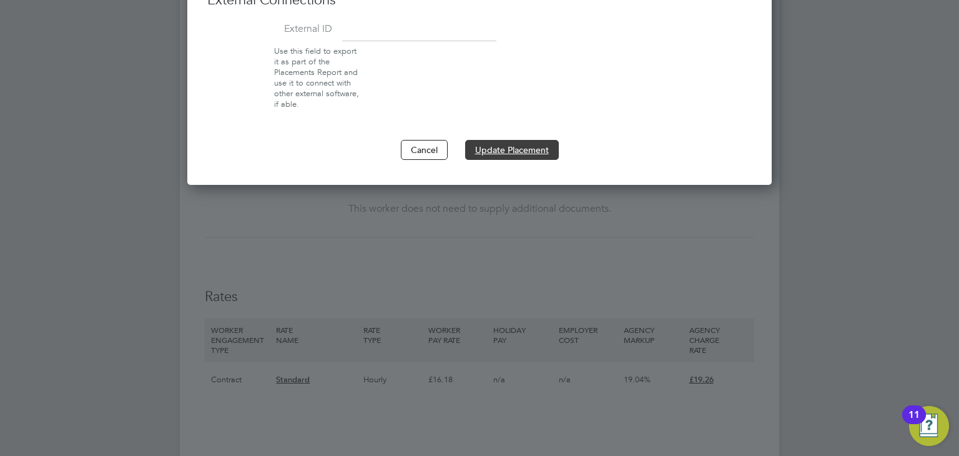
click at [547, 152] on button "Update Placement" at bounding box center [512, 150] width 94 height 20
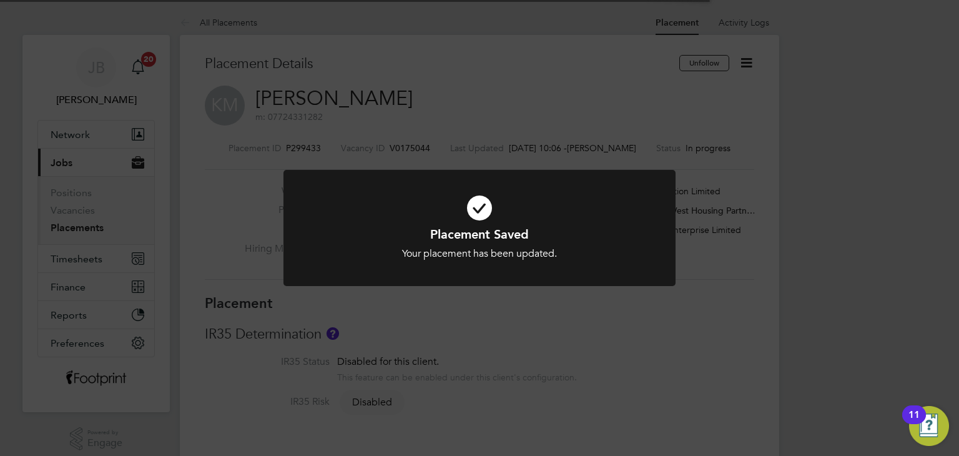
click at [551, 353] on div "Placement Saved Your placement has been updated. Cancel Okay" at bounding box center [479, 228] width 959 height 456
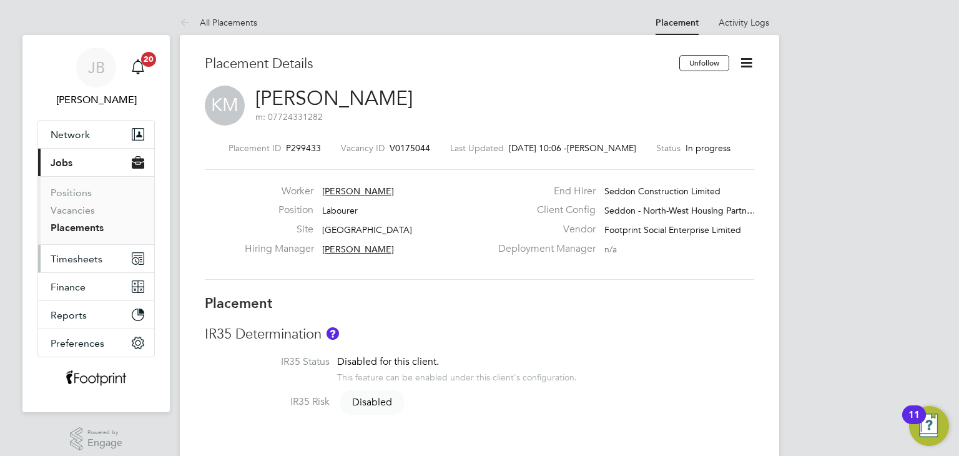
click at [103, 268] on button "Timesheets" at bounding box center [96, 258] width 116 height 27
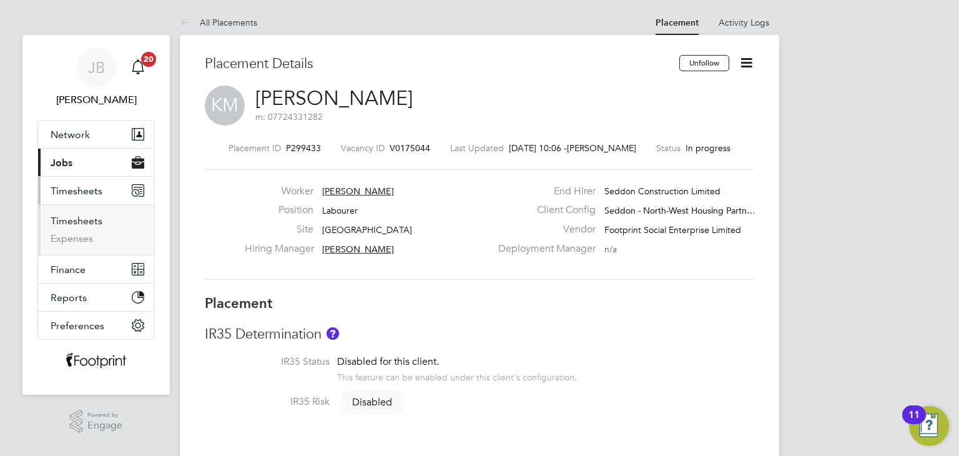
click at [77, 220] on link "Timesheets" at bounding box center [77, 221] width 52 height 12
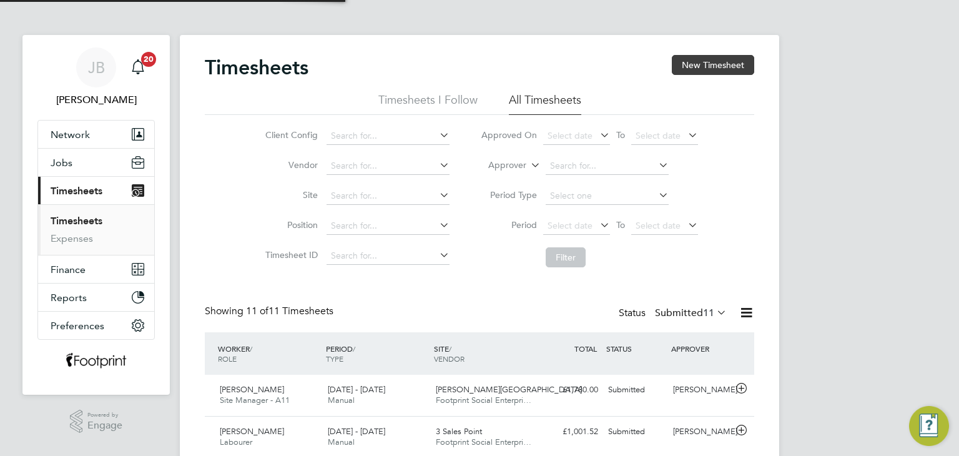
click at [699, 56] on button "New Timesheet" at bounding box center [713, 65] width 82 height 20
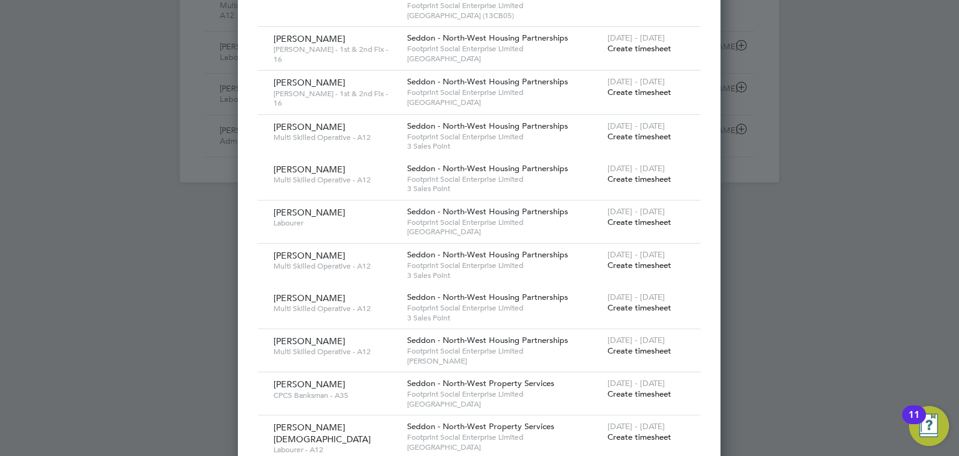
click at [655, 217] on span "Create timesheet" at bounding box center [639, 222] width 64 height 11
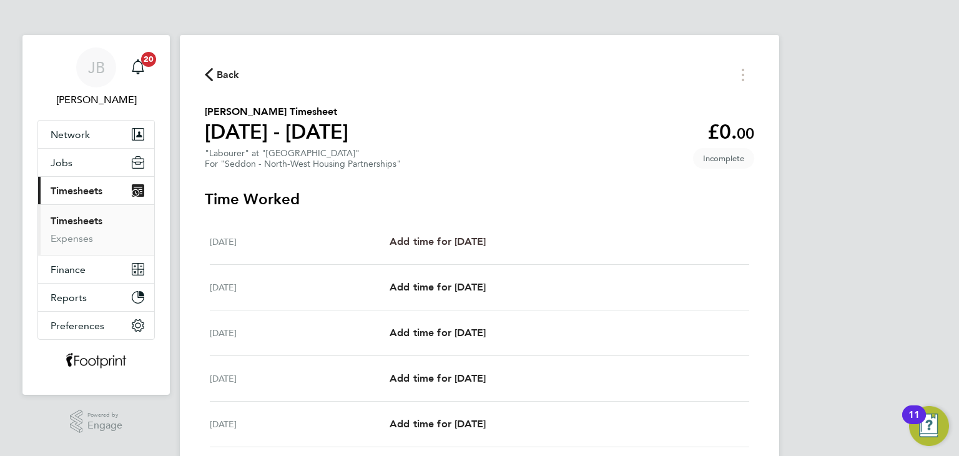
click at [486, 240] on span "Add time for [DATE]" at bounding box center [438, 241] width 96 height 12
select select "30"
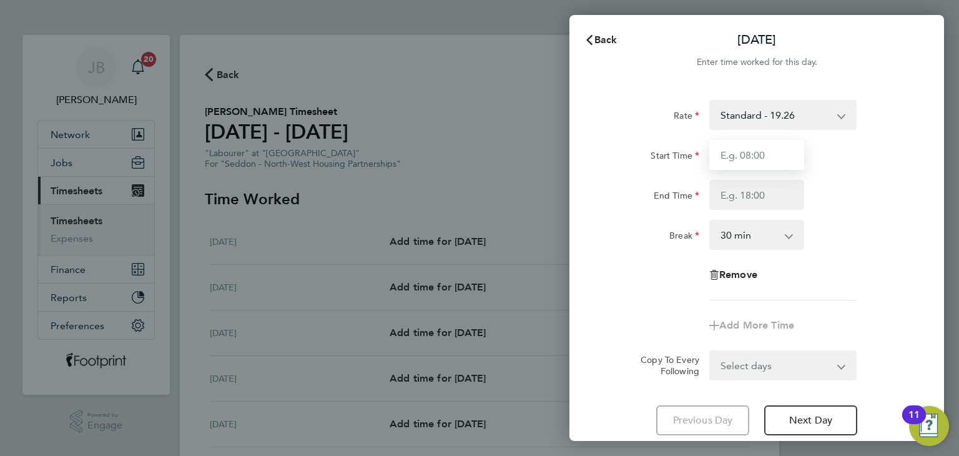
click at [726, 149] on input "Start Time" at bounding box center [756, 155] width 95 height 30
type input "07:30"
click at [770, 195] on input "End Time" at bounding box center [756, 195] width 95 height 30
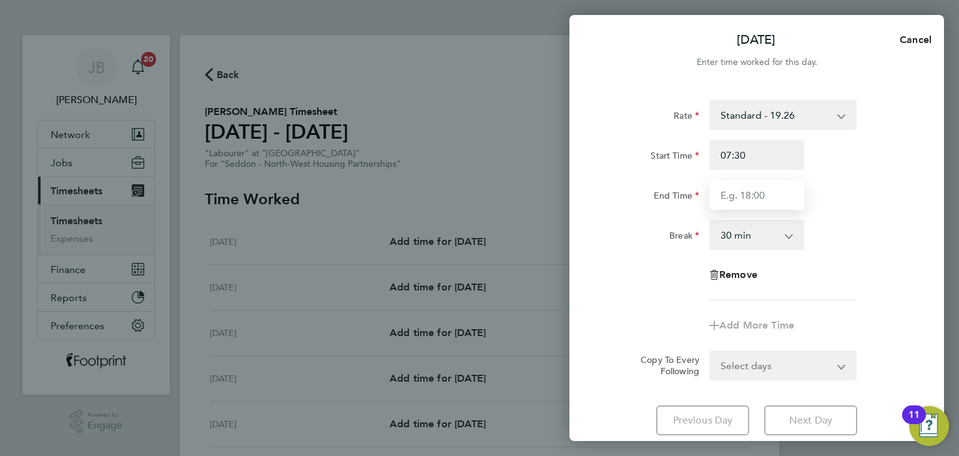
type input "16:00"
click at [764, 364] on form "Rate Standard - 19.26 Start Time 07:30 End Time 16:00 Break 0 min 15 min 30 min…" at bounding box center [756, 240] width 305 height 280
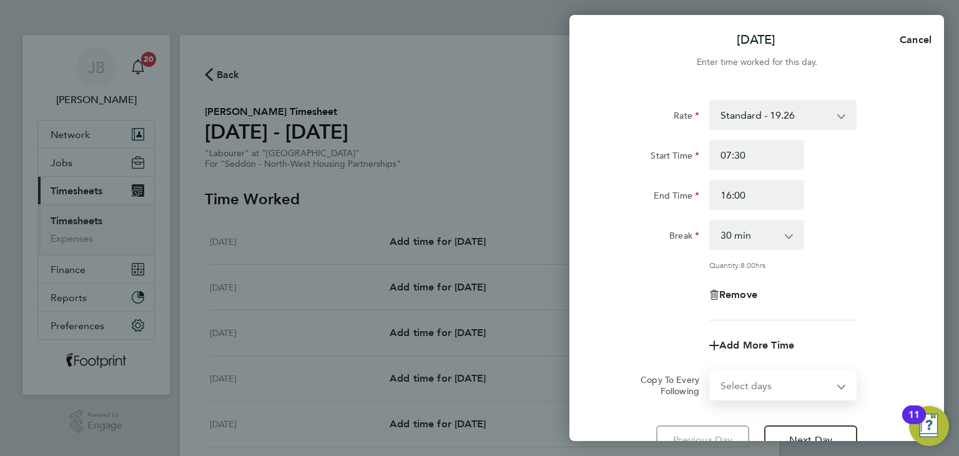
select select "WEEKDAY"
click at [710, 371] on select "Select days Day Weekday (Mon-Fri) Weekend (Sat-Sun) [DATE] [DATE] [DATE] [DATE]…" at bounding box center [775, 384] width 131 height 27
select select "[DATE]"
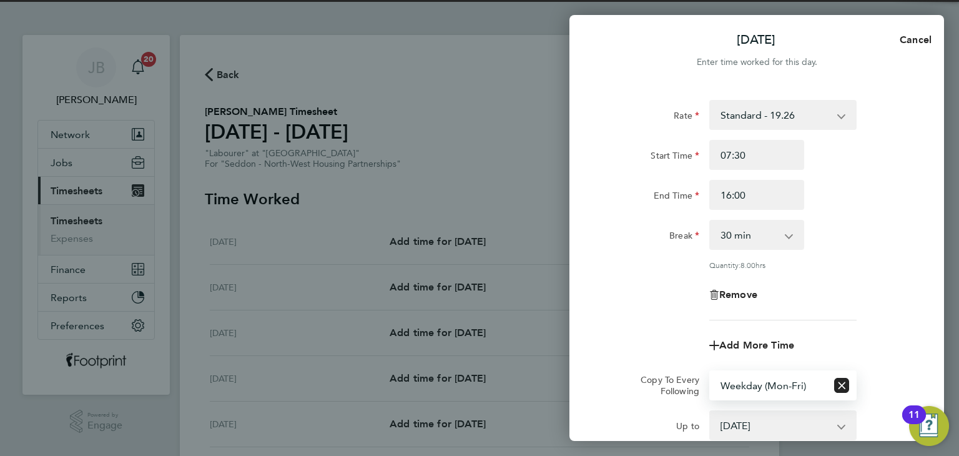
click at [594, 305] on div "Rate Standard - 19.26 Start Time 07:30 End Time 16:00 Break 0 min 15 min 30 min…" at bounding box center [756, 305] width 375 height 440
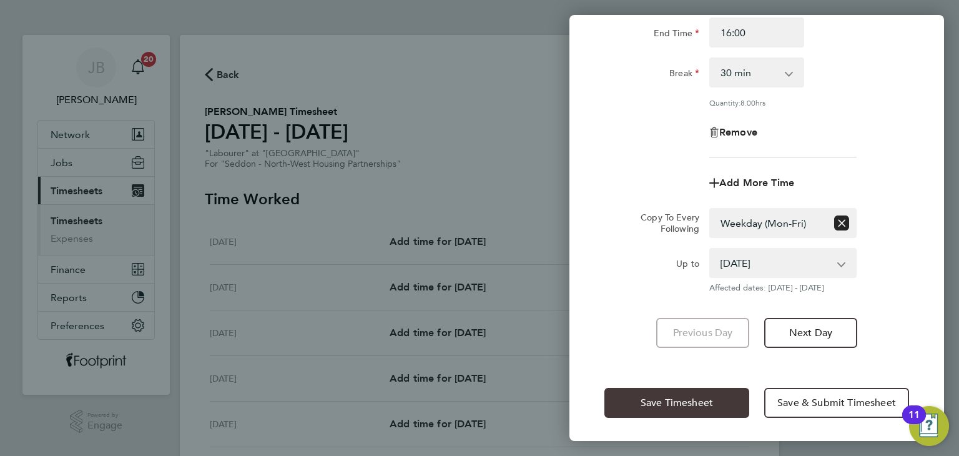
click at [667, 396] on span "Save Timesheet" at bounding box center [677, 402] width 72 height 12
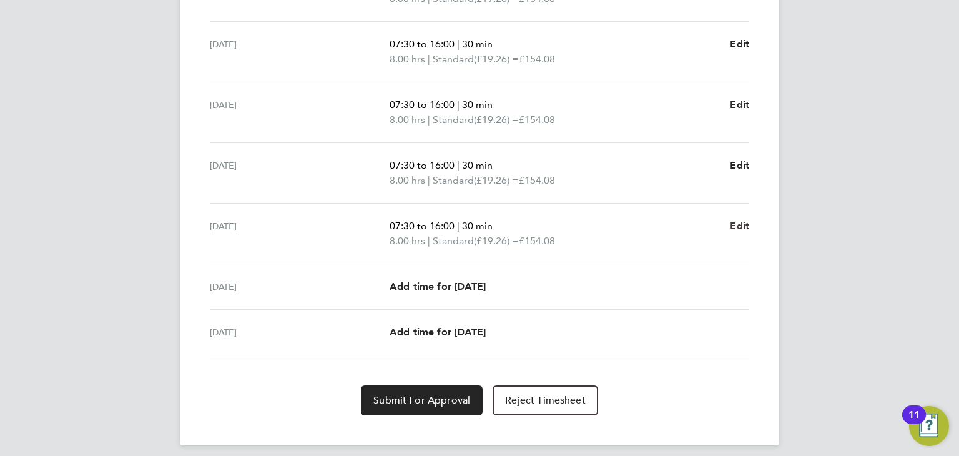
click at [742, 229] on span "Edit" at bounding box center [739, 226] width 19 height 12
select select "30"
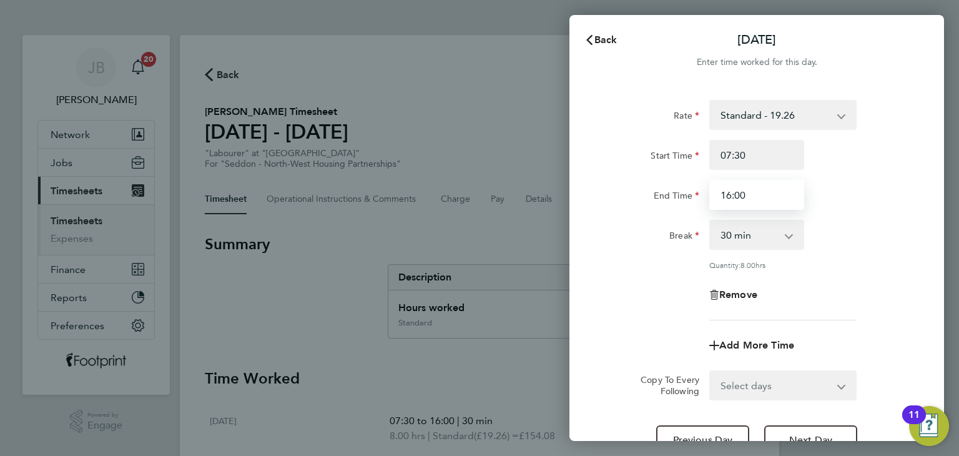
drag, startPoint x: 744, startPoint y: 185, endPoint x: 692, endPoint y: 175, distance: 52.0
click at [699, 200] on div "End Time 16:00" at bounding box center [756, 195] width 315 height 30
type input "15:00"
click at [692, 175] on div "Start Time 07:30 End Time 15:00" at bounding box center [756, 175] width 315 height 70
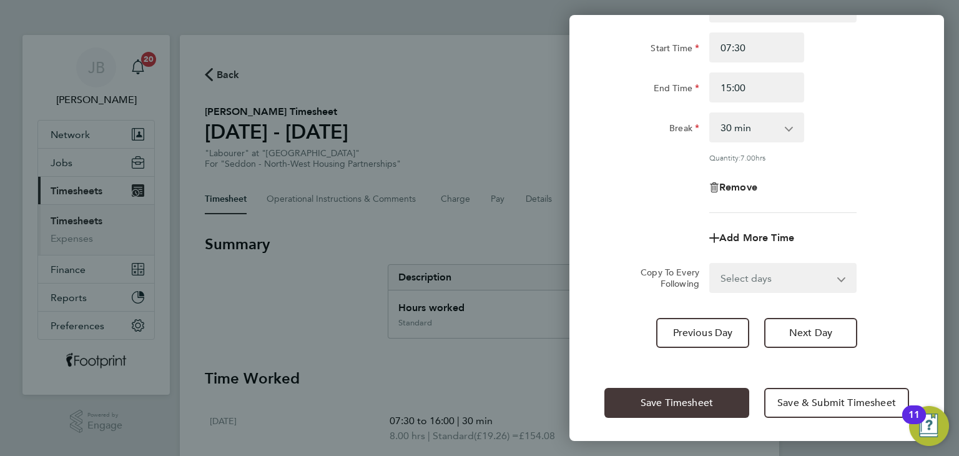
click at [674, 396] on span "Save Timesheet" at bounding box center [677, 402] width 72 height 12
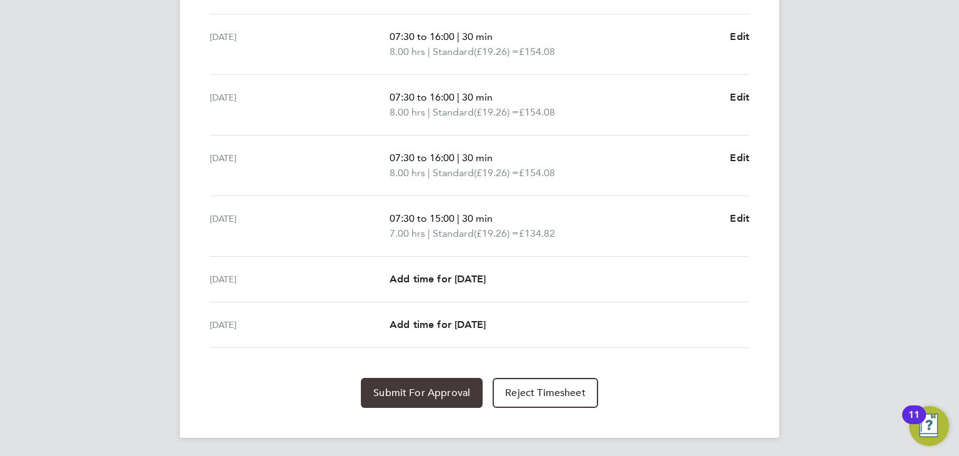
click at [398, 389] on span "Submit For Approval" at bounding box center [421, 392] width 97 height 12
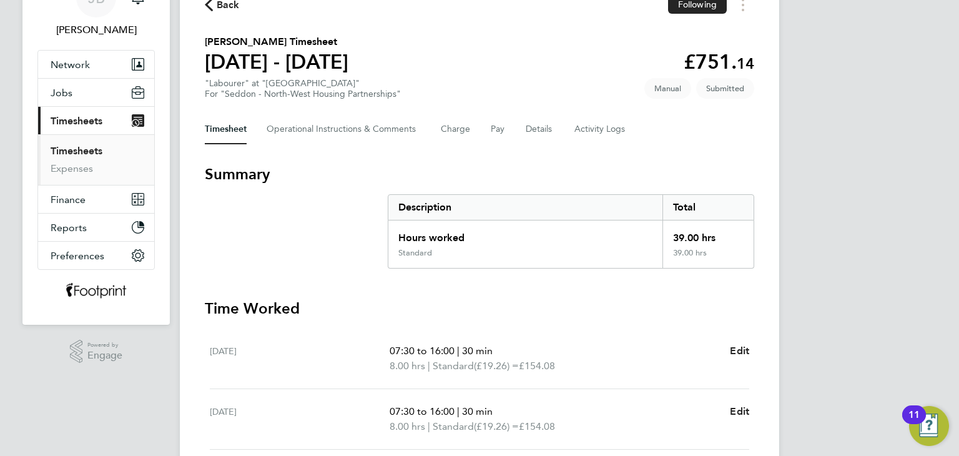
click at [80, 148] on link "Timesheets" at bounding box center [77, 151] width 52 height 12
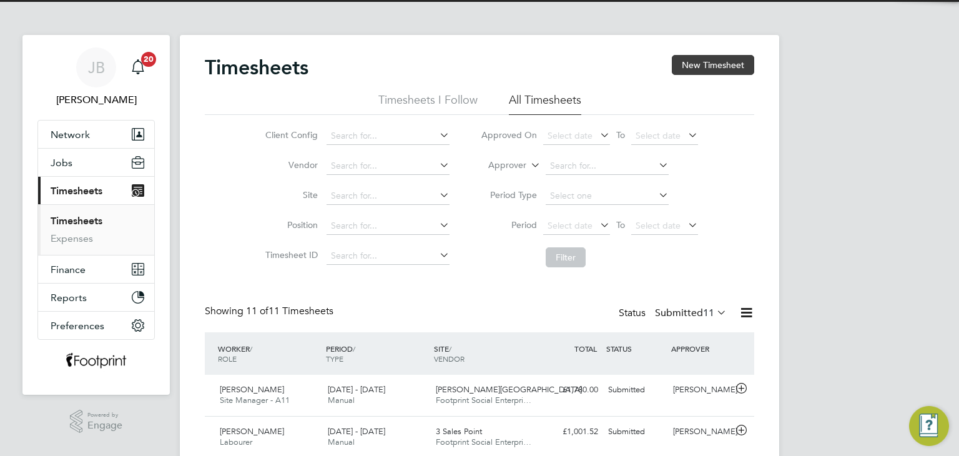
click at [713, 58] on button "New Timesheet" at bounding box center [713, 65] width 82 height 20
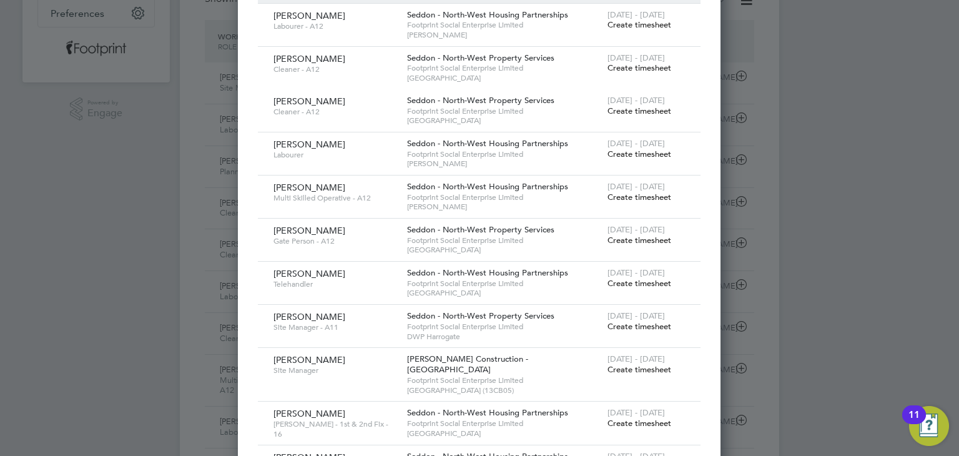
click at [634, 240] on span "Create timesheet" at bounding box center [639, 240] width 64 height 11
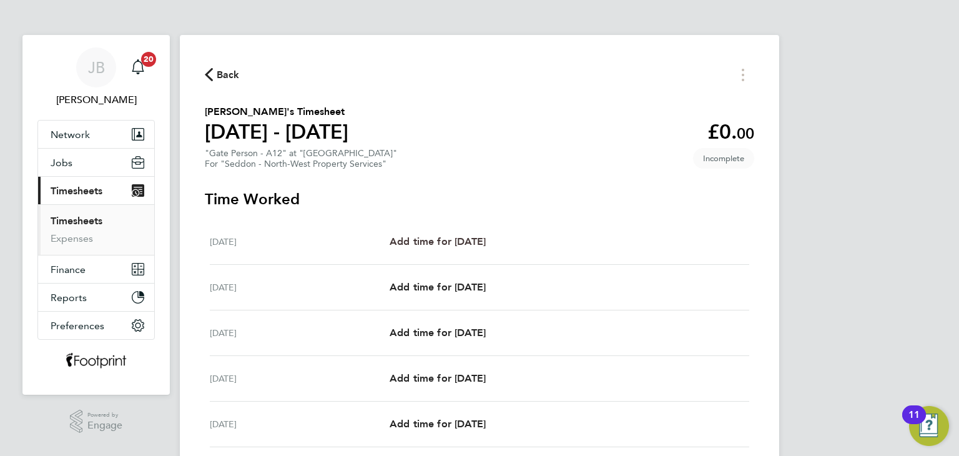
click at [477, 240] on span "Add time for [DATE]" at bounding box center [438, 241] width 96 height 12
select select "30"
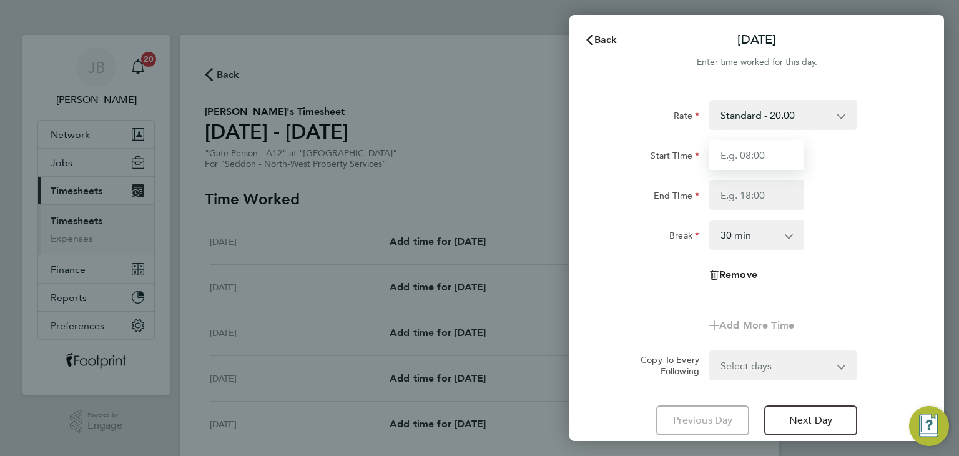
click at [767, 159] on input "Start Time" at bounding box center [756, 155] width 95 height 30
type input "06:30"
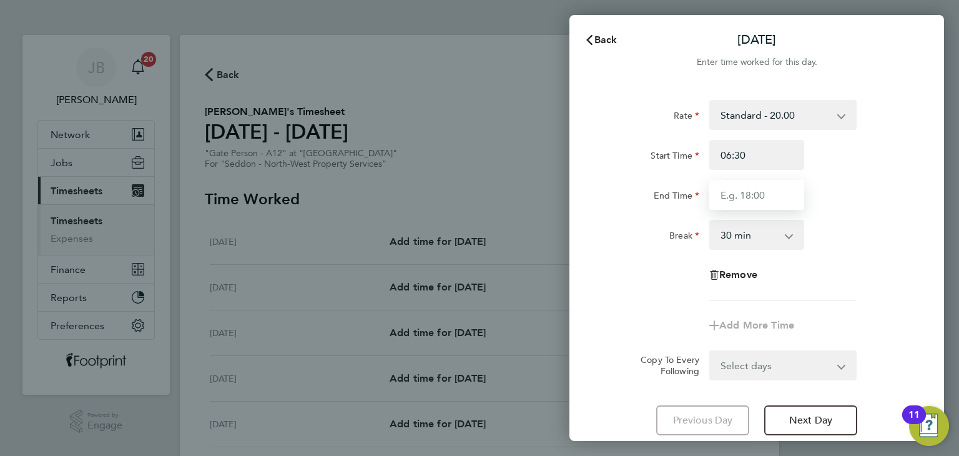
click at [740, 182] on input "End Time" at bounding box center [756, 195] width 95 height 30
type input "16:00"
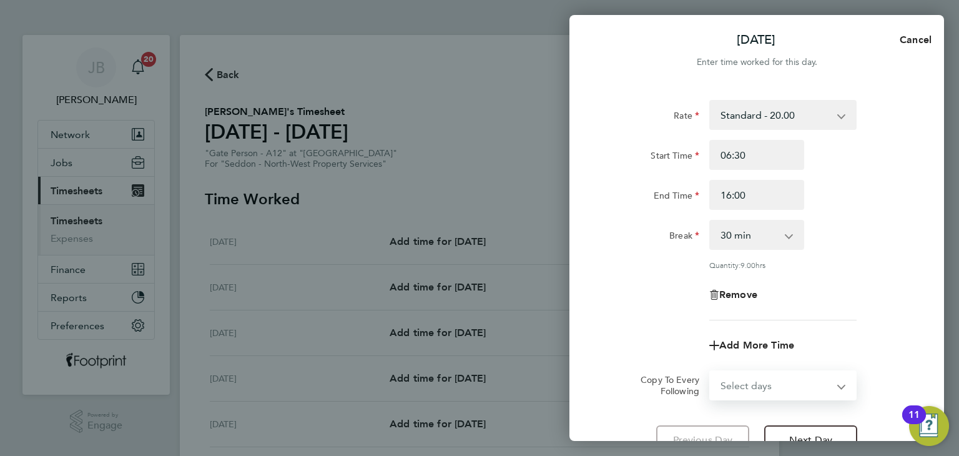
click at [780, 363] on form "Rate Standard - 20.00 Start Time 06:30 End Time 16:00 Break 0 min 15 min 30 min…" at bounding box center [756, 250] width 305 height 300
select select "WEEKDAY"
click at [710, 371] on select "Select days Day Weekday (Mon-Fri) Weekend (Sat-Sun) [DATE] [DATE] [DATE] [DATE]…" at bounding box center [775, 384] width 131 height 27
select select "[DATE]"
click at [644, 290] on div "Remove" at bounding box center [756, 295] width 315 height 30
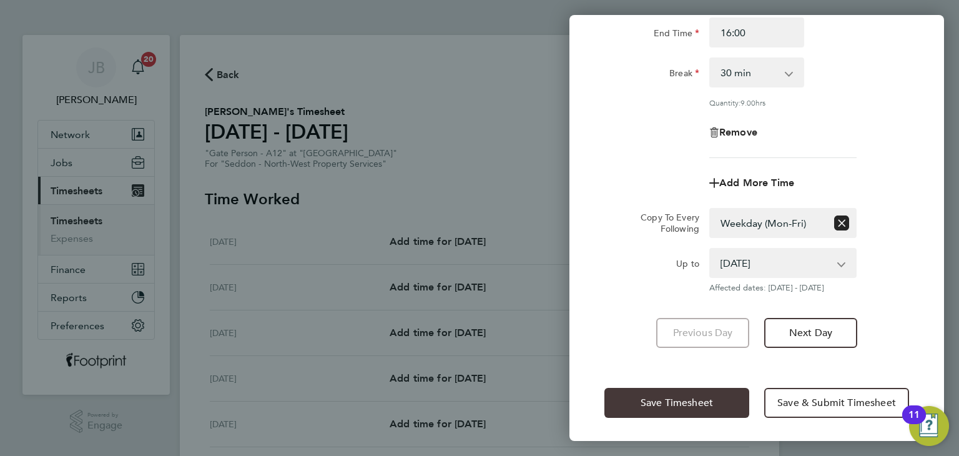
click at [664, 392] on button "Save Timesheet" at bounding box center [676, 403] width 145 height 30
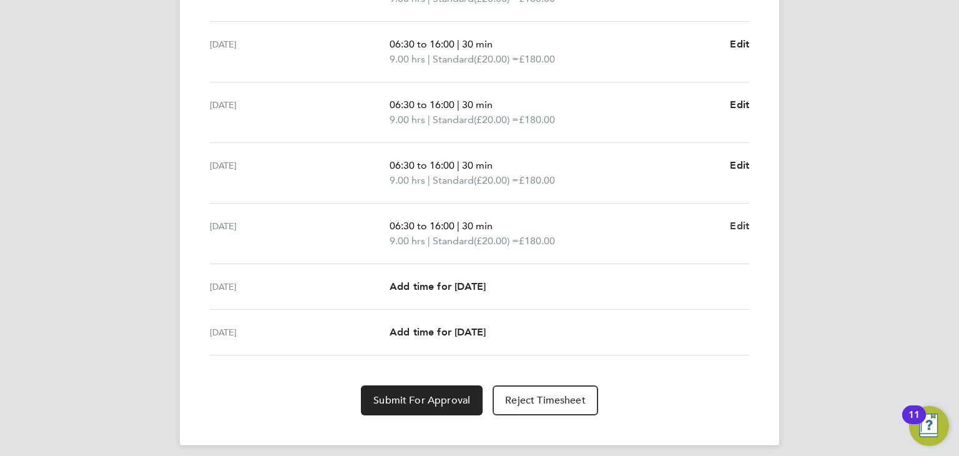
click at [737, 228] on span "Edit" at bounding box center [739, 226] width 19 height 12
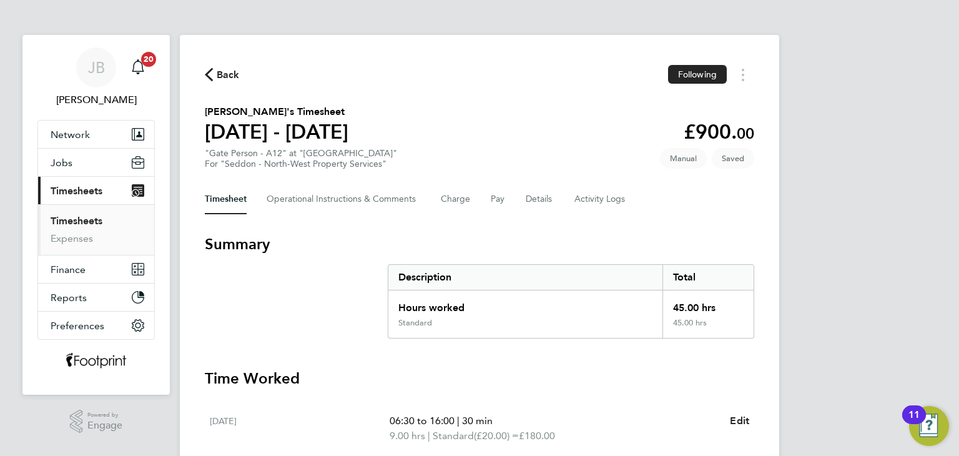
select select "30"
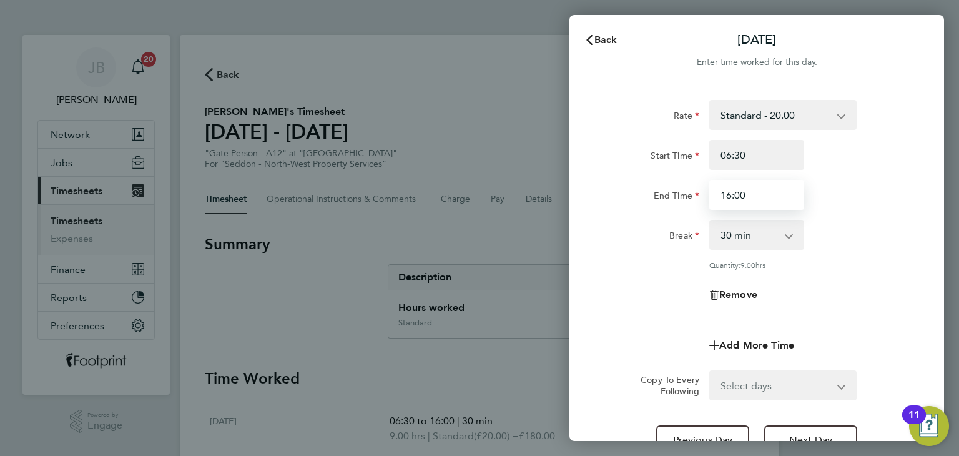
drag, startPoint x: 767, startPoint y: 197, endPoint x: 660, endPoint y: 202, distance: 106.2
click at [660, 202] on div "End Time 16:00" at bounding box center [756, 195] width 315 height 30
type input "15:00"
click at [634, 103] on div "Rate" at bounding box center [651, 112] width 95 height 25
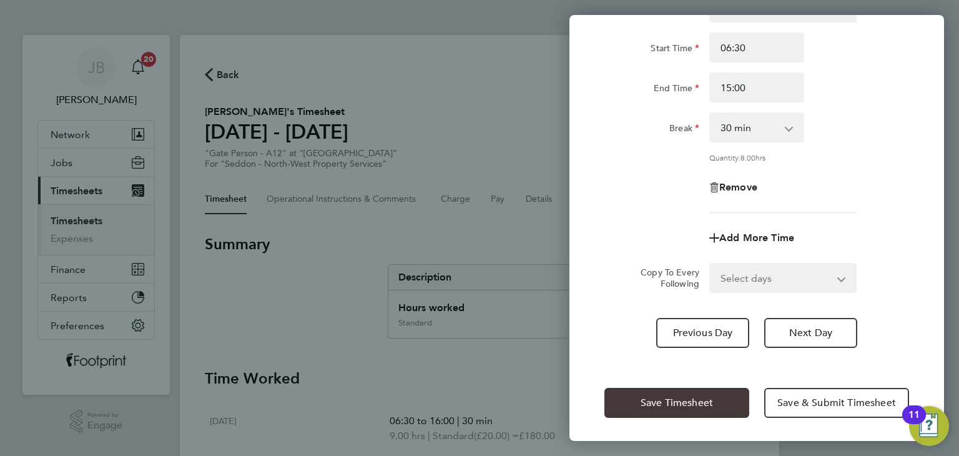
click at [722, 403] on button "Save Timesheet" at bounding box center [676, 403] width 145 height 30
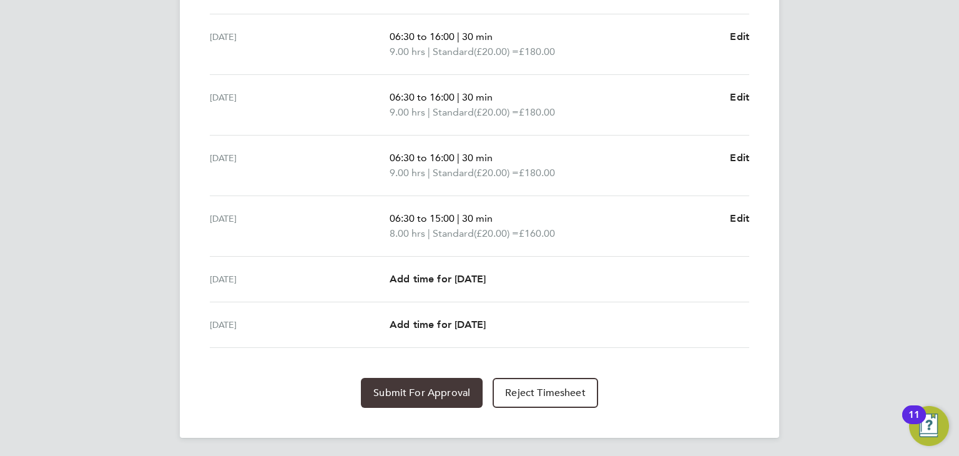
click at [388, 393] on span "Submit For Approval" at bounding box center [421, 392] width 97 height 12
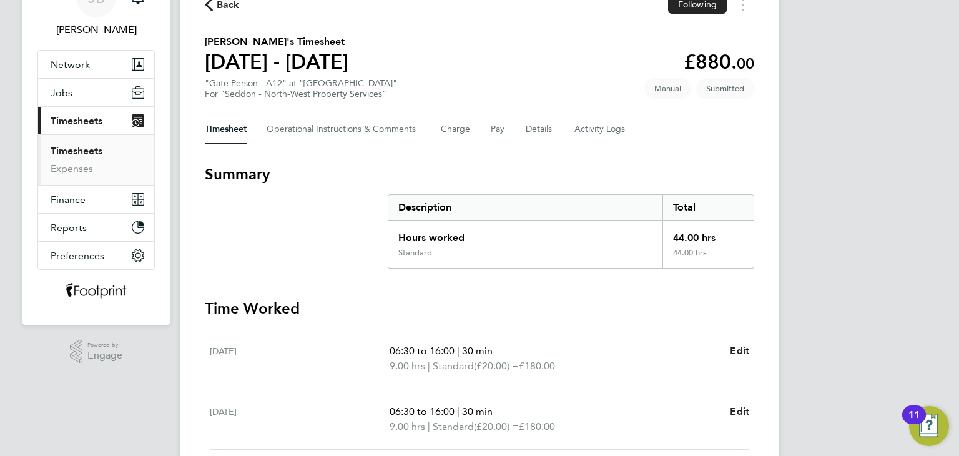
click at [87, 148] on link "Timesheets" at bounding box center [77, 151] width 52 height 12
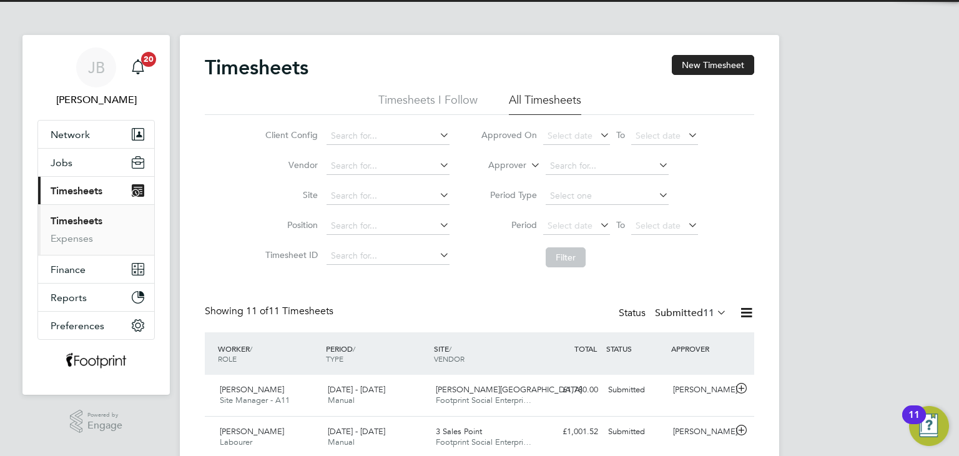
click at [694, 76] on div "Timesheets New Timesheet" at bounding box center [479, 73] width 549 height 37
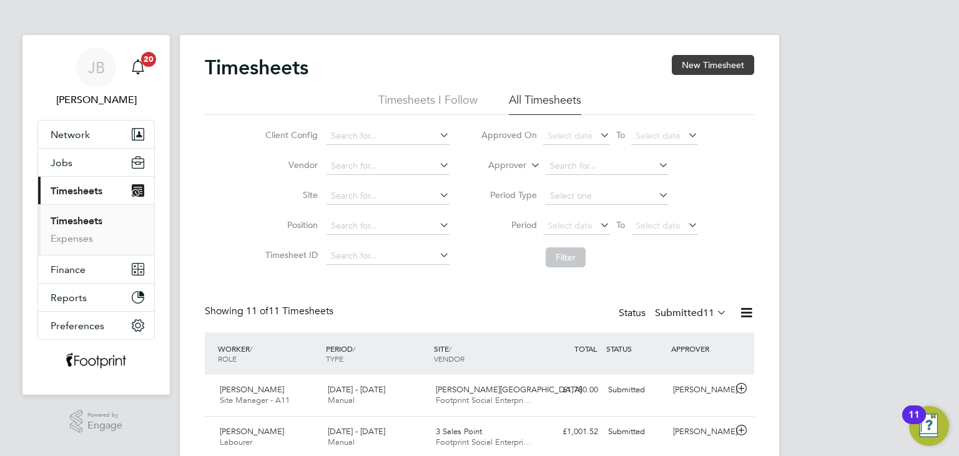
click at [697, 66] on button "New Timesheet" at bounding box center [713, 65] width 82 height 20
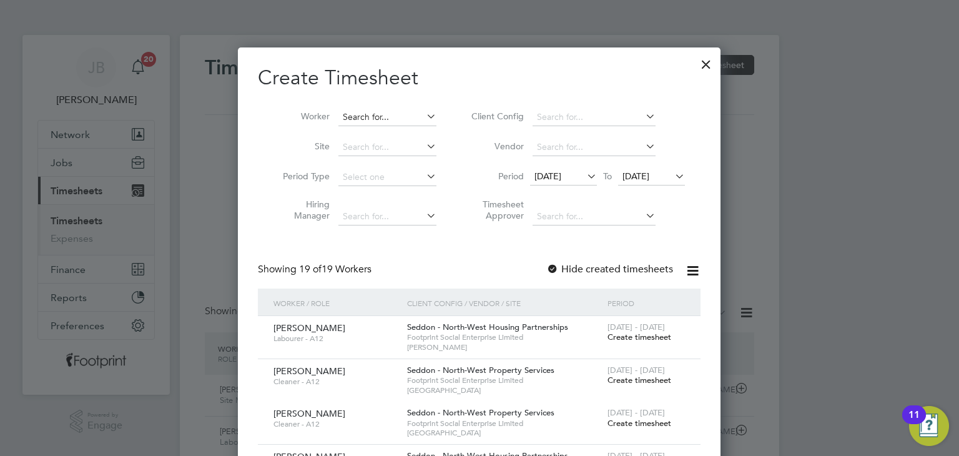
click at [367, 120] on input at bounding box center [387, 117] width 98 height 17
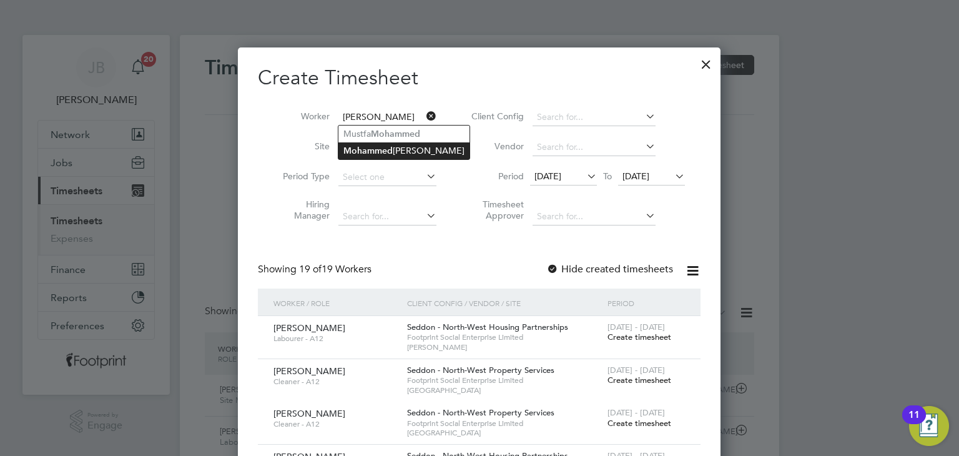
click at [415, 153] on li "[PERSON_NAME][DEMOGRAPHIC_DATA]" at bounding box center [403, 150] width 131 height 17
type input "[PERSON_NAME][DEMOGRAPHIC_DATA]"
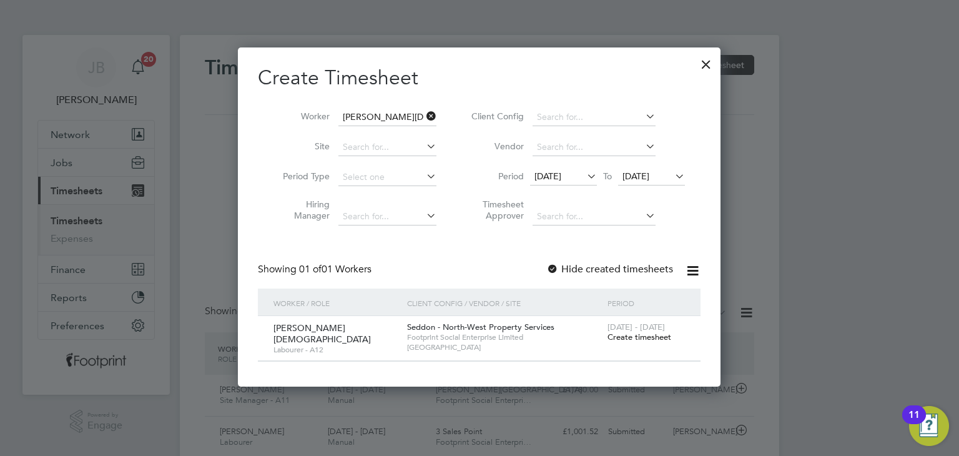
click at [631, 334] on span "Create timesheet" at bounding box center [639, 336] width 64 height 11
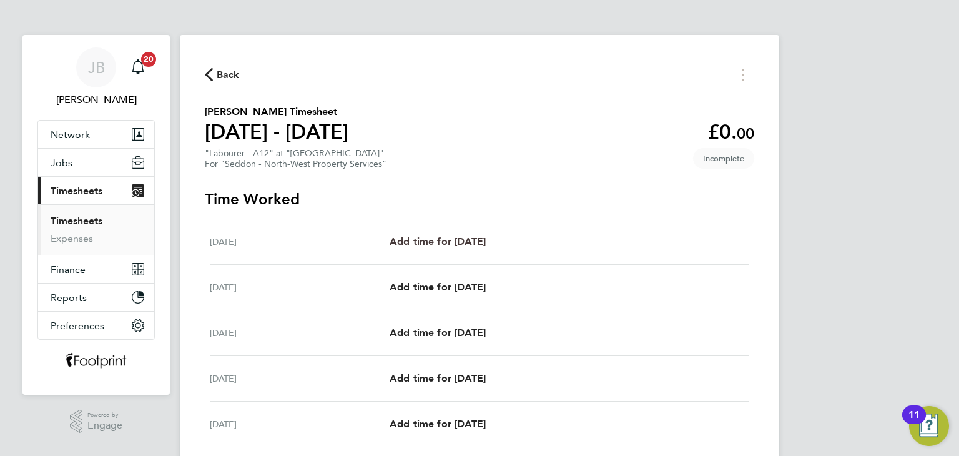
click at [444, 243] on span "Add time for [DATE]" at bounding box center [438, 241] width 96 height 12
select select "30"
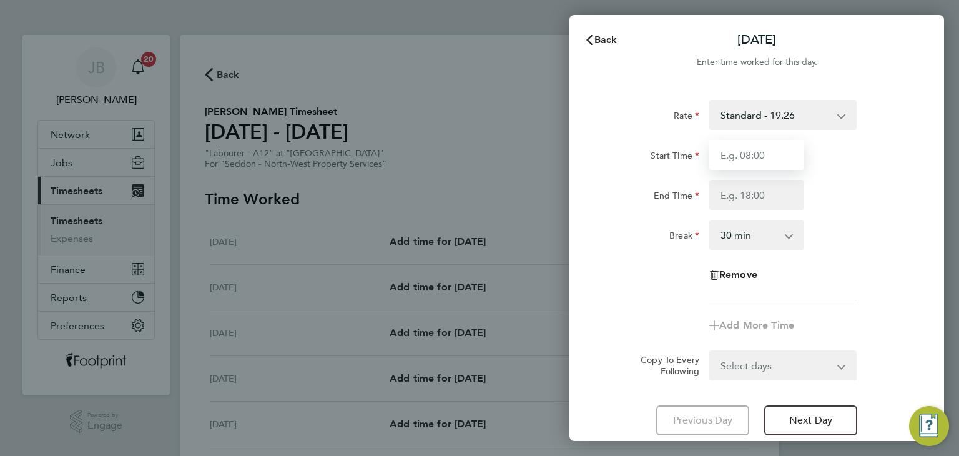
drag, startPoint x: 737, startPoint y: 155, endPoint x: 748, endPoint y: 167, distance: 16.8
click at [737, 155] on input "Start Time" at bounding box center [756, 155] width 95 height 30
type input "07:30"
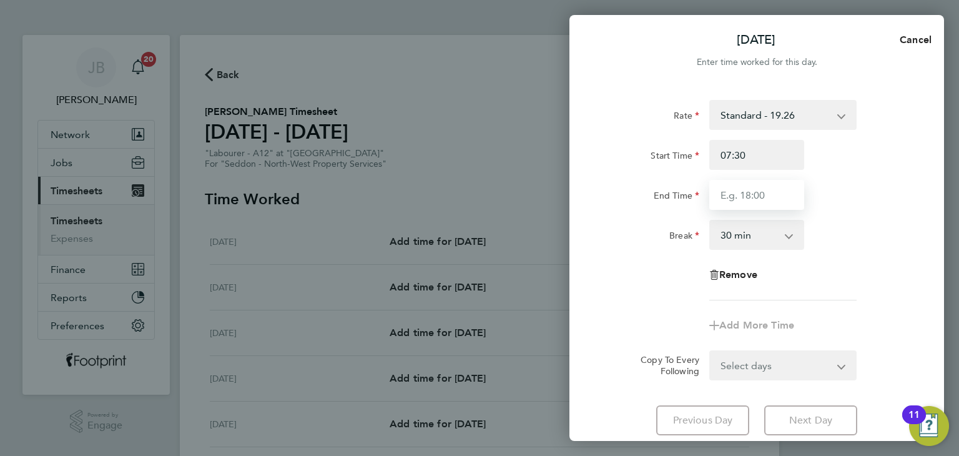
drag, startPoint x: 748, startPoint y: 167, endPoint x: 762, endPoint y: 203, distance: 38.1
click at [762, 203] on input "End Time" at bounding box center [756, 195] width 95 height 30
type input "16:00"
click at [772, 367] on form "Rate Standard - 19.26 Start Time 07:30 End Time 16:00 Break 0 min 15 min 30 min…" at bounding box center [756, 240] width 305 height 280
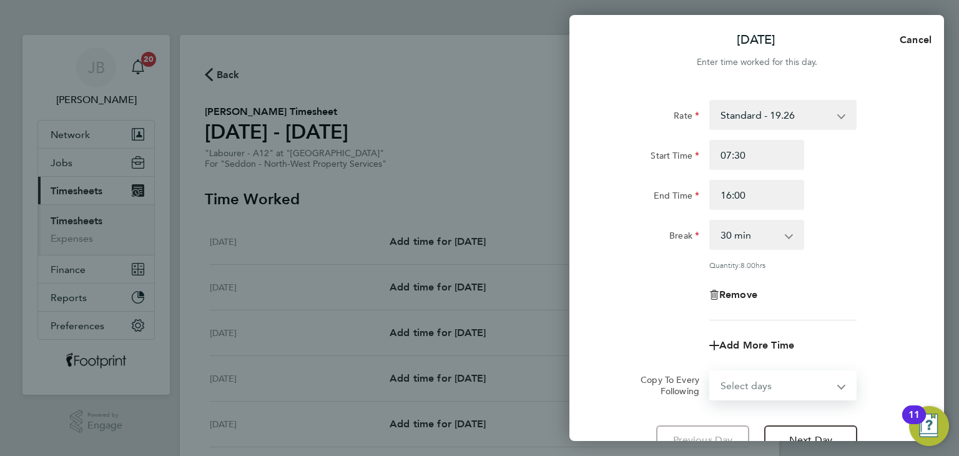
select select "WEEKDAY"
click at [710, 371] on select "Select days Day Weekday (Mon-Fri) Weekend (Sat-Sun) [DATE] [DATE] [DATE] [DATE]…" at bounding box center [775, 384] width 131 height 27
select select "[DATE]"
click at [699, 310] on div "Rate Standard - 19.26 Start Time 07:30 End Time 16:00 Break 0 min 15 min 30 min…" at bounding box center [756, 210] width 305 height 220
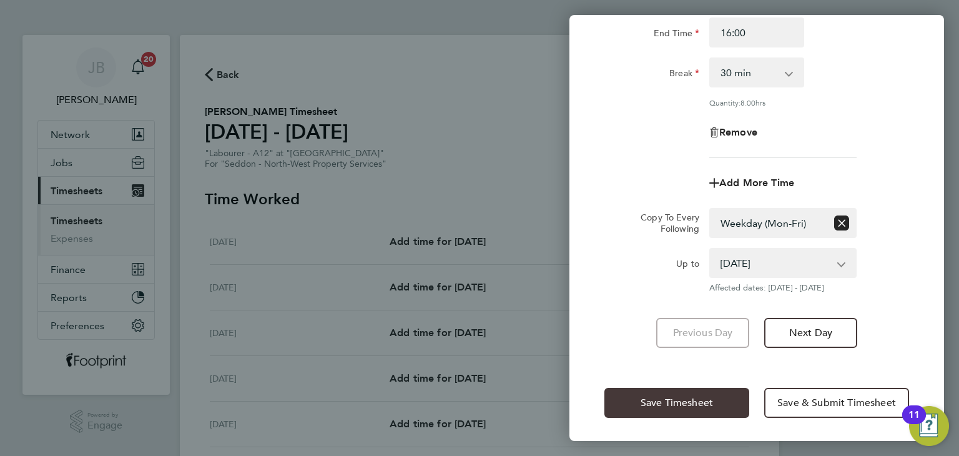
click at [687, 414] on button "Save Timesheet" at bounding box center [676, 403] width 145 height 30
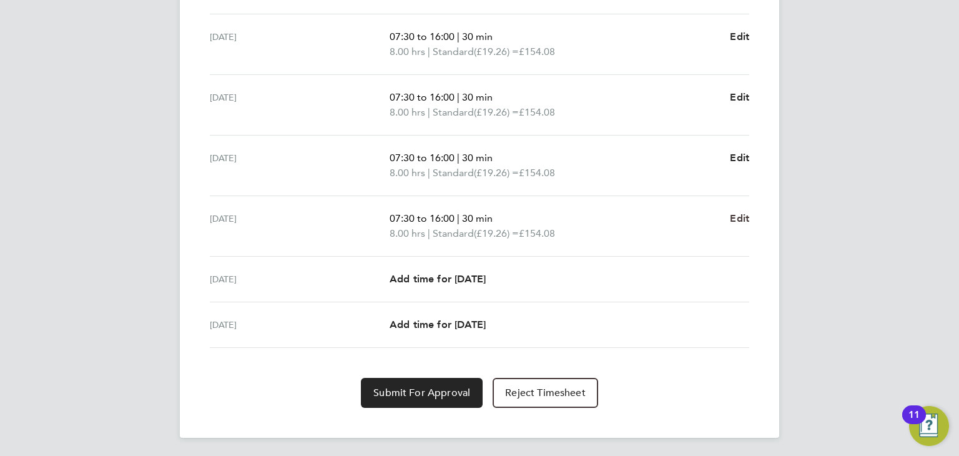
click at [742, 220] on span "Edit" at bounding box center [739, 218] width 19 height 12
select select "30"
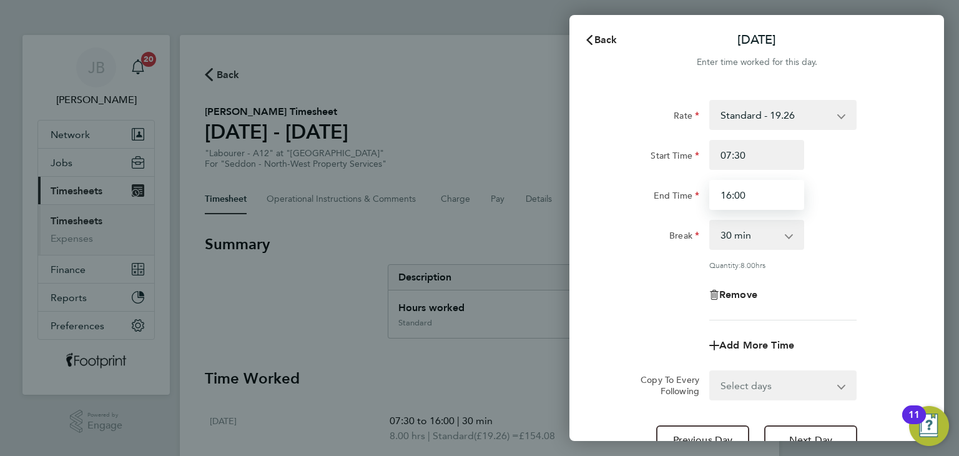
drag, startPoint x: 757, startPoint y: 201, endPoint x: 590, endPoint y: 187, distance: 167.3
click at [591, 195] on div "Rate Standard - 19.26 Start Time 07:30 End Time 16:00 Break 0 min 15 min 30 min…" at bounding box center [756, 277] width 375 height 385
type input "15:00"
click at [590, 187] on div "Rate Standard - 19.26 Start Time 07:30 End Time 15:00 Break 0 min 15 min 30 min…" at bounding box center [756, 277] width 375 height 385
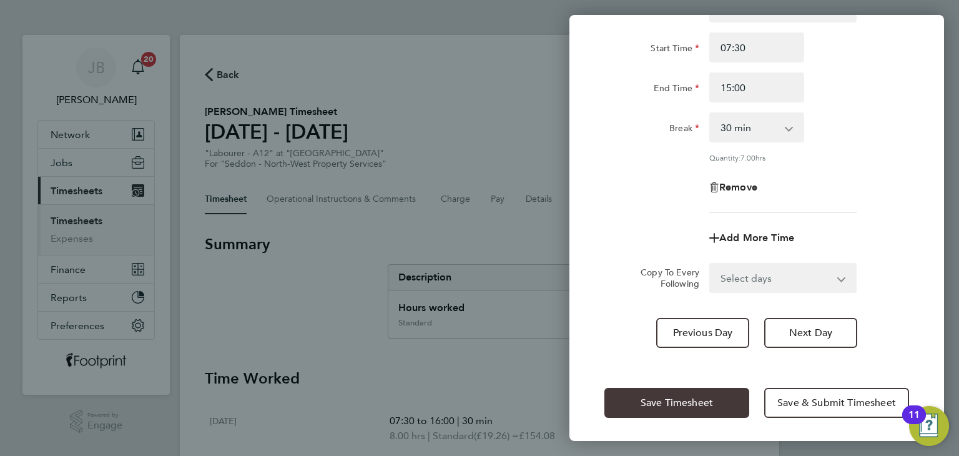
click at [662, 404] on span "Save Timesheet" at bounding box center [677, 402] width 72 height 12
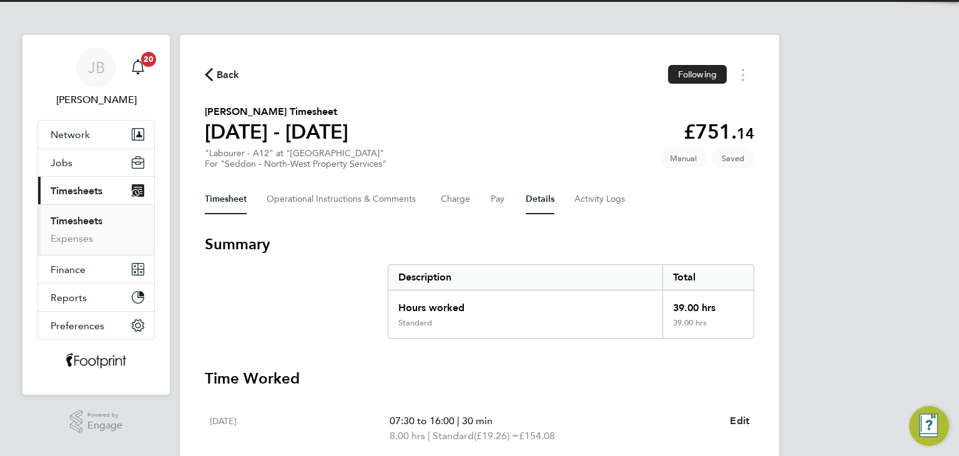
drag, startPoint x: 542, startPoint y: 202, endPoint x: 569, endPoint y: 224, distance: 35.1
click at [542, 203] on button "Details" at bounding box center [540, 199] width 29 height 30
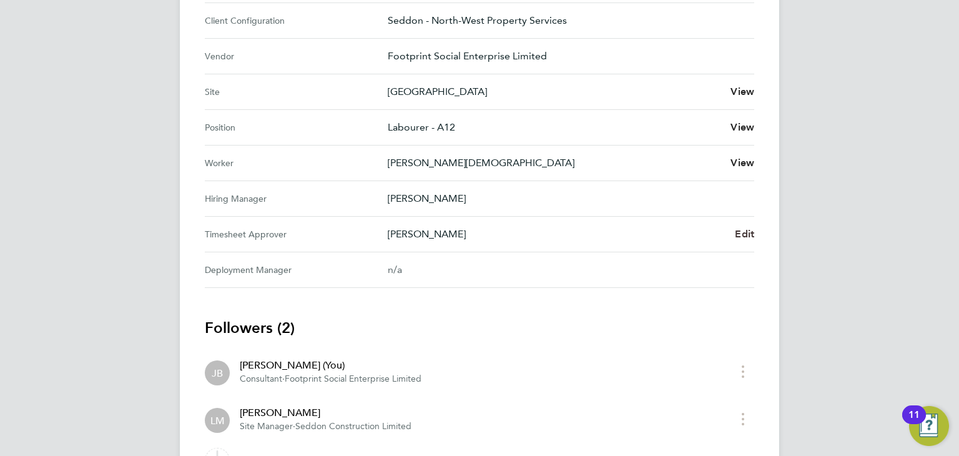
click at [741, 234] on span "Edit" at bounding box center [744, 234] width 19 height 12
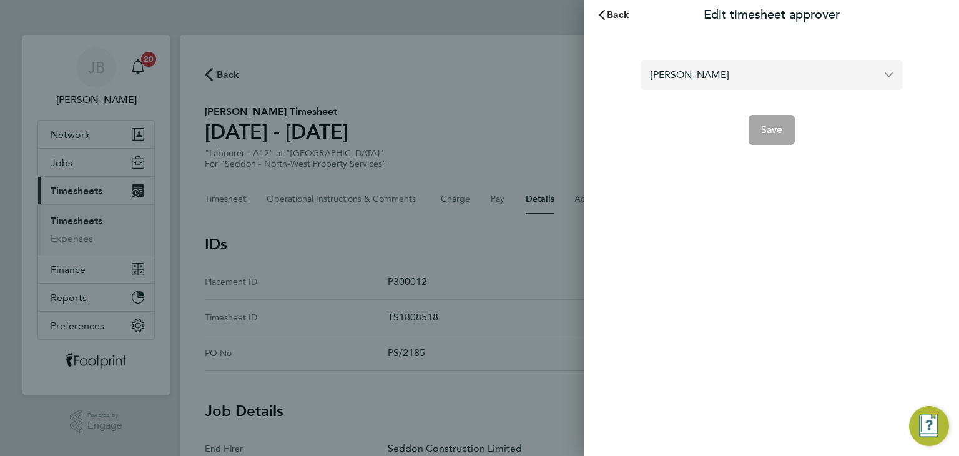
click at [759, 78] on input "[PERSON_NAME]" at bounding box center [772, 74] width 262 height 29
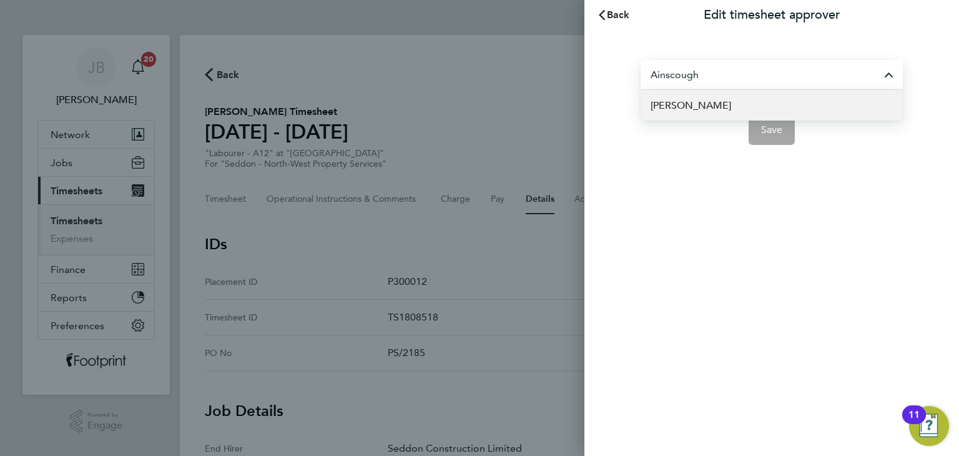
click at [733, 112] on li "[PERSON_NAME]" at bounding box center [772, 105] width 262 height 31
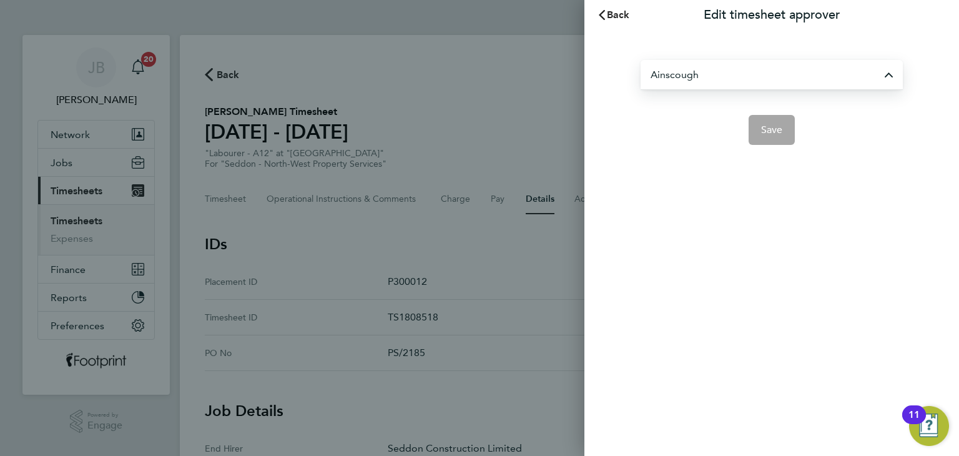
type input "[PERSON_NAME]"
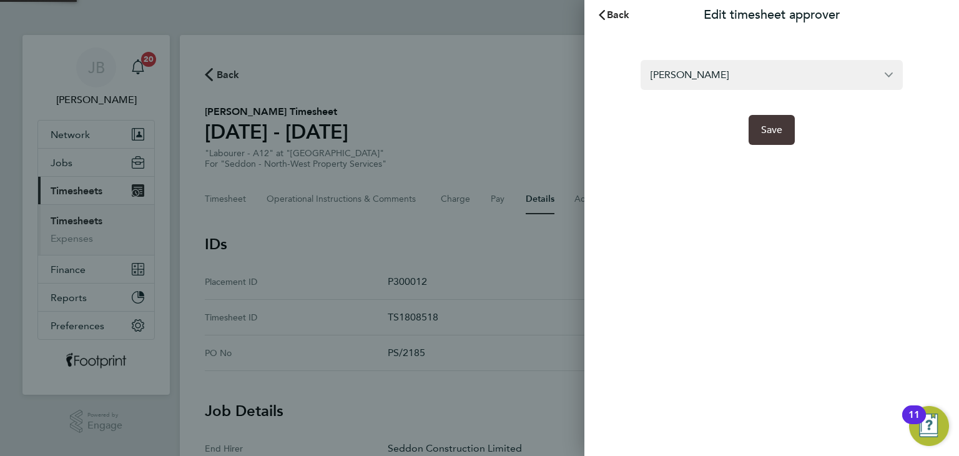
click at [759, 129] on button "Save" at bounding box center [771, 130] width 47 height 30
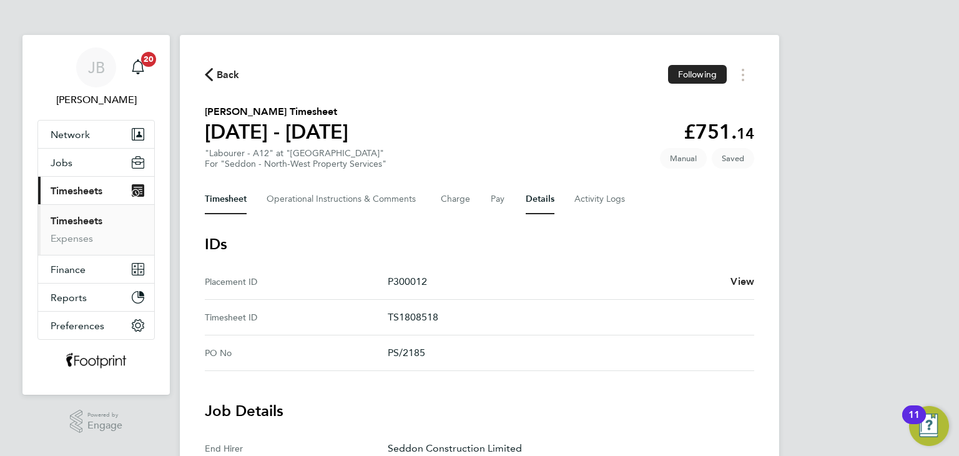
click at [235, 203] on button "Timesheet" at bounding box center [226, 199] width 42 height 30
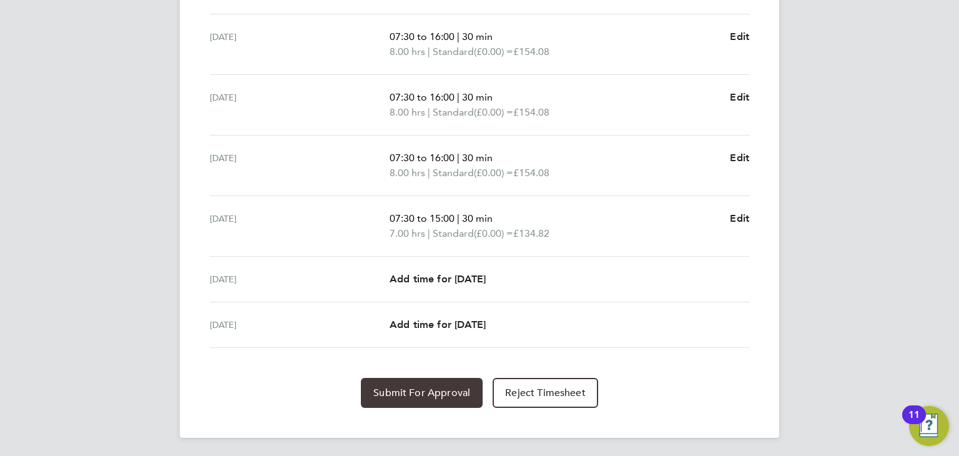
click at [419, 388] on span "Submit For Approval" at bounding box center [421, 392] width 97 height 12
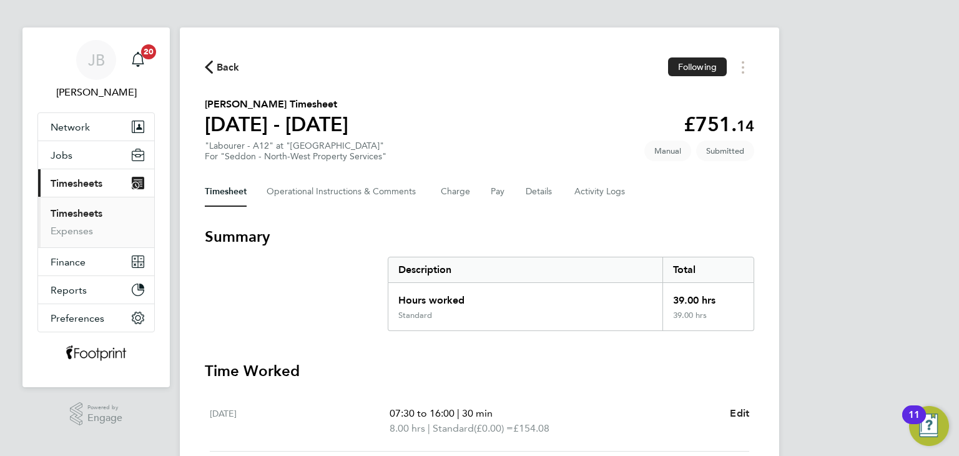
click at [76, 214] on link "Timesheets" at bounding box center [77, 213] width 52 height 12
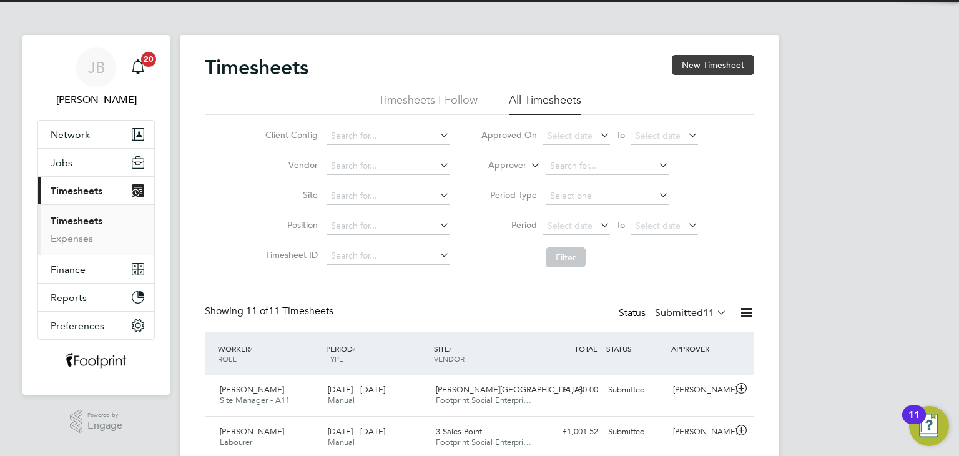
click at [724, 64] on button "New Timesheet" at bounding box center [713, 65] width 82 height 20
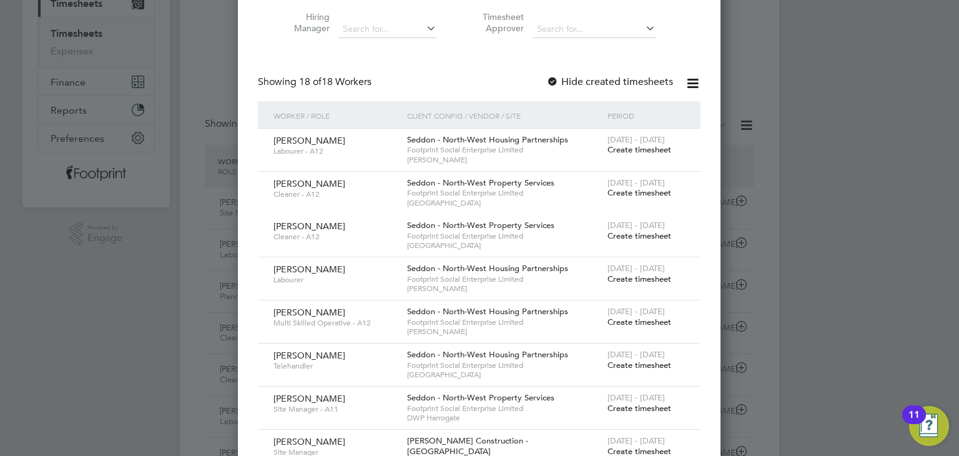
click at [652, 321] on span "Create timesheet" at bounding box center [639, 322] width 64 height 11
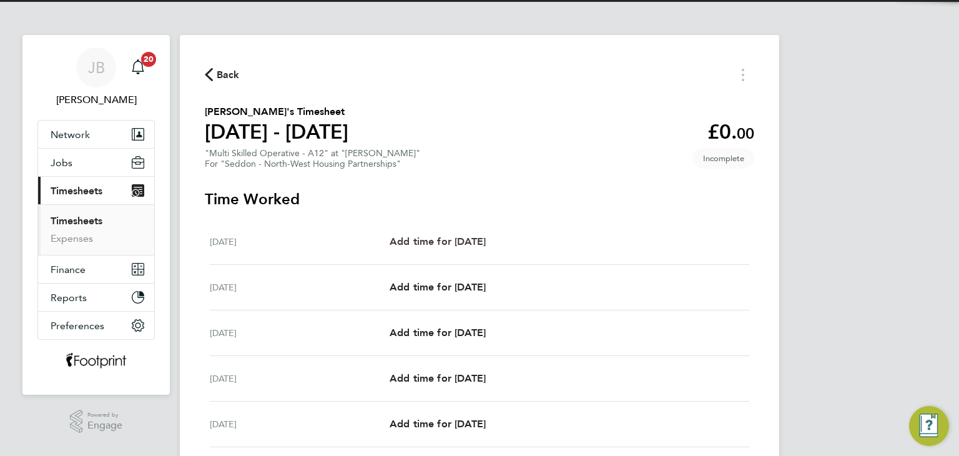
click at [486, 243] on span "Add time for Mon 18 Aug" at bounding box center [438, 241] width 96 height 12
select select "30"
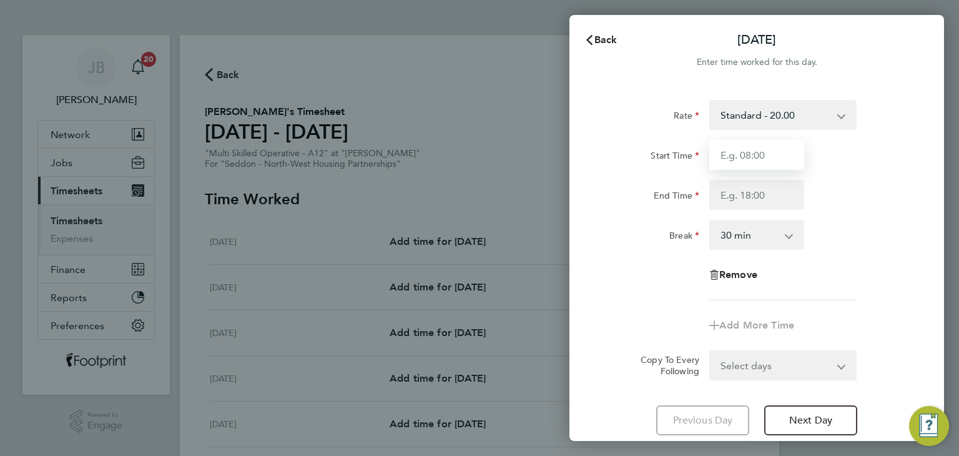
click at [763, 162] on input "Start Time" at bounding box center [756, 155] width 95 height 30
type input "07:30"
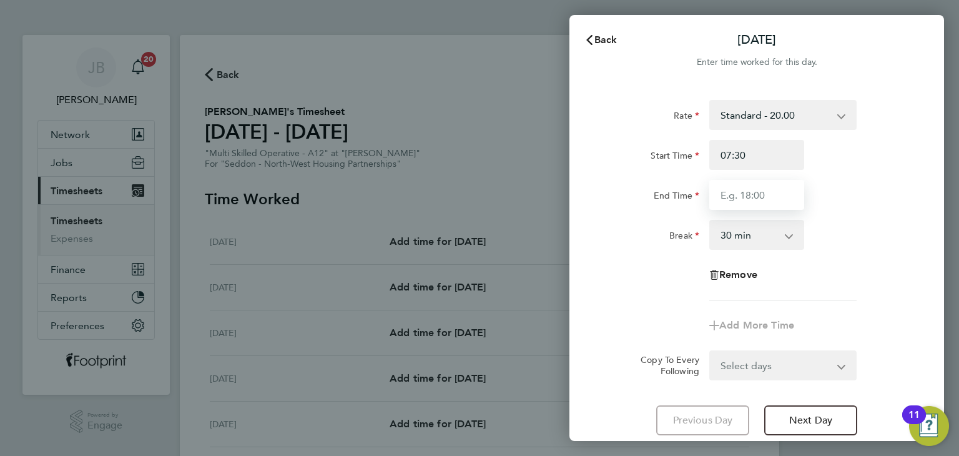
click at [763, 207] on input "End Time" at bounding box center [756, 195] width 95 height 30
type input "16:00"
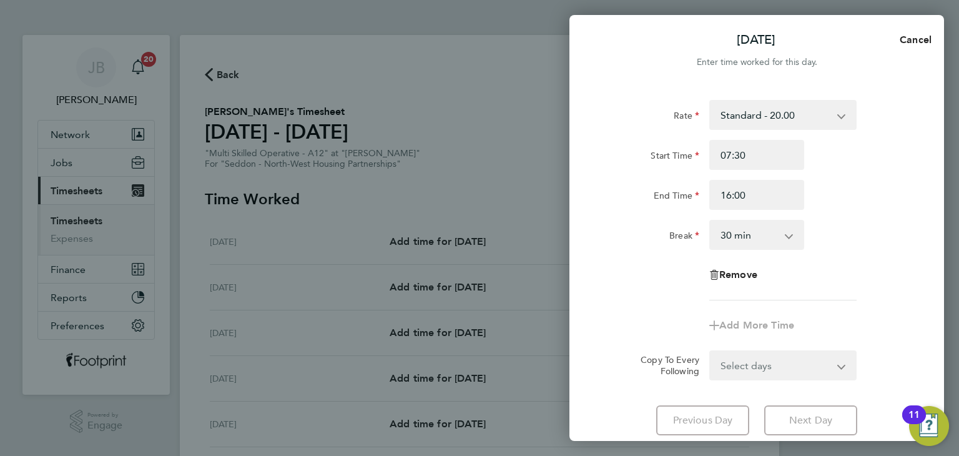
click at [788, 358] on form "Rate Standard - 20.00 Start Time 07:30 End Time 16:00 Break 0 min 15 min 30 min…" at bounding box center [756, 240] width 305 height 280
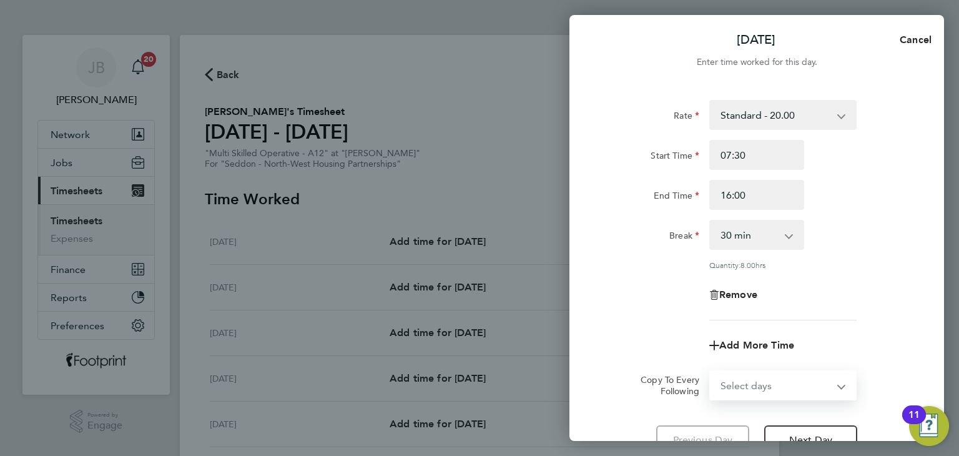
select select "WEEKDAY"
click at [710, 371] on select "Select days Day Weekday (Mon-Fri) Weekend (Sat-Sun) Tuesday Wednesday Thursday …" at bounding box center [775, 384] width 131 height 27
select select "2025-08-24"
click at [606, 317] on div "Rate Standard - 20.00 Start Time 07:30 End Time 16:00 Break 0 min 15 min 30 min…" at bounding box center [756, 210] width 305 height 220
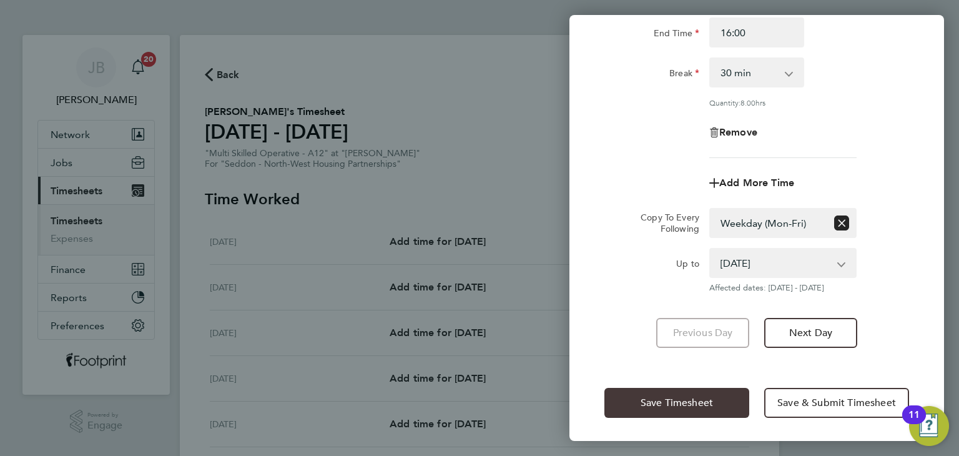
click at [677, 396] on span "Save Timesheet" at bounding box center [677, 402] width 72 height 12
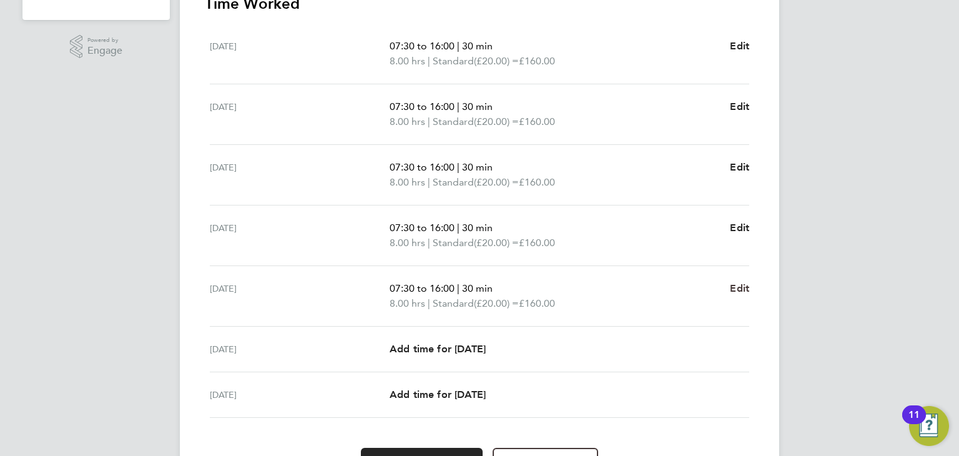
click at [744, 283] on span "Edit" at bounding box center [739, 288] width 19 height 12
select select "30"
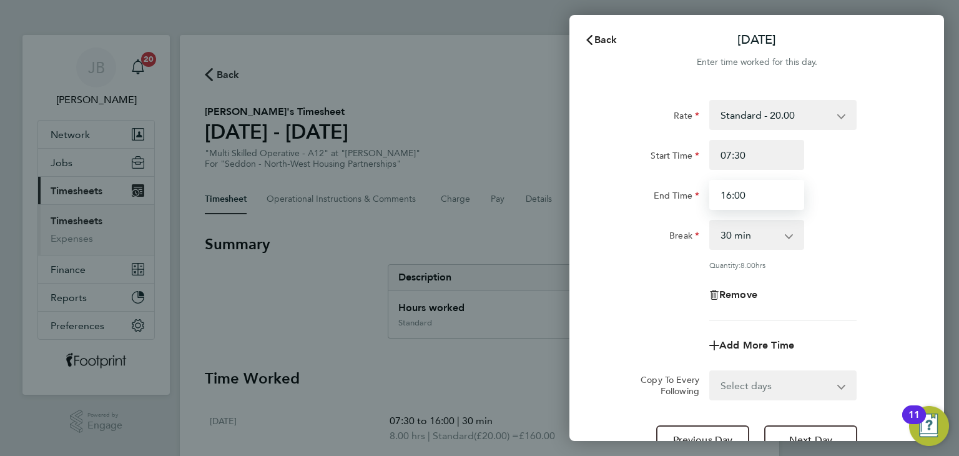
drag, startPoint x: 750, startPoint y: 186, endPoint x: 581, endPoint y: 195, distance: 169.4
click at [579, 195] on div "Rate Standard - 20.00 Start Time 07:30 End Time 16:00 Break 0 min 15 min 30 min…" at bounding box center [756, 277] width 375 height 385
type input "15:00"
click at [581, 195] on div "Rate Standard - 20.00 Start Time 07:30 End Time 15:00 Break 0 min 15 min 30 min…" at bounding box center [756, 277] width 375 height 385
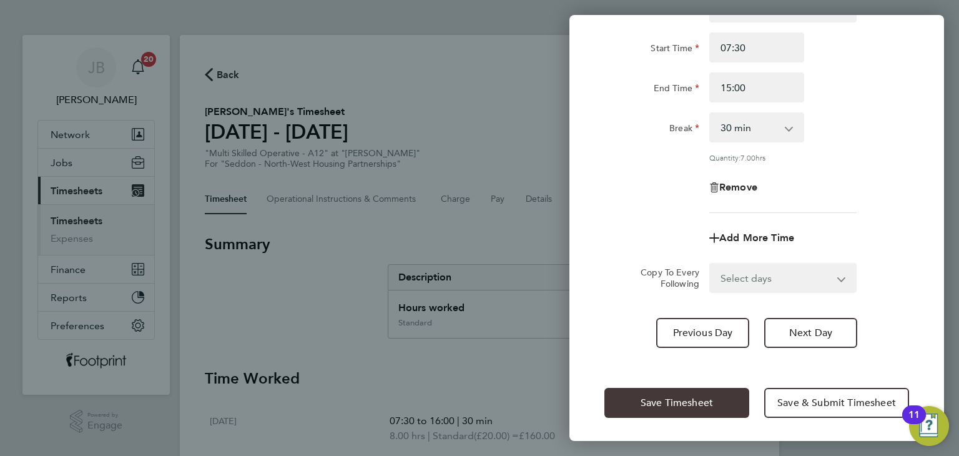
click at [650, 396] on span "Save Timesheet" at bounding box center [677, 402] width 72 height 12
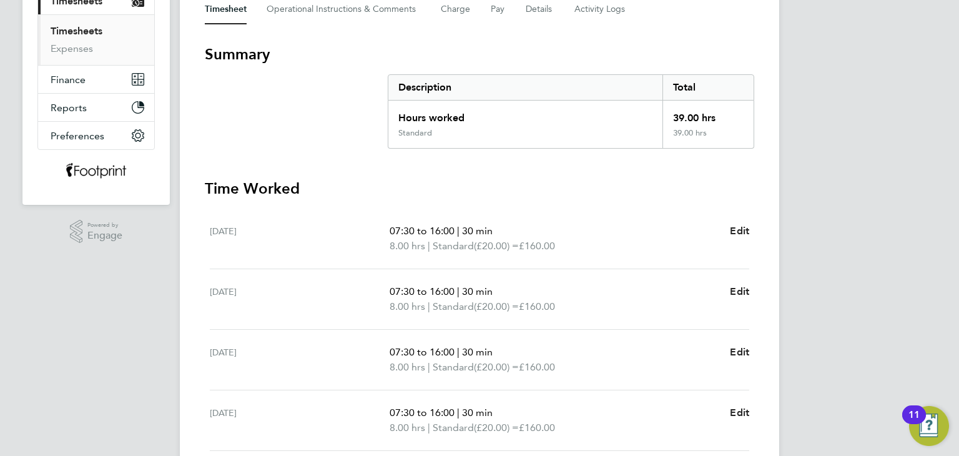
scroll to position [7, 0]
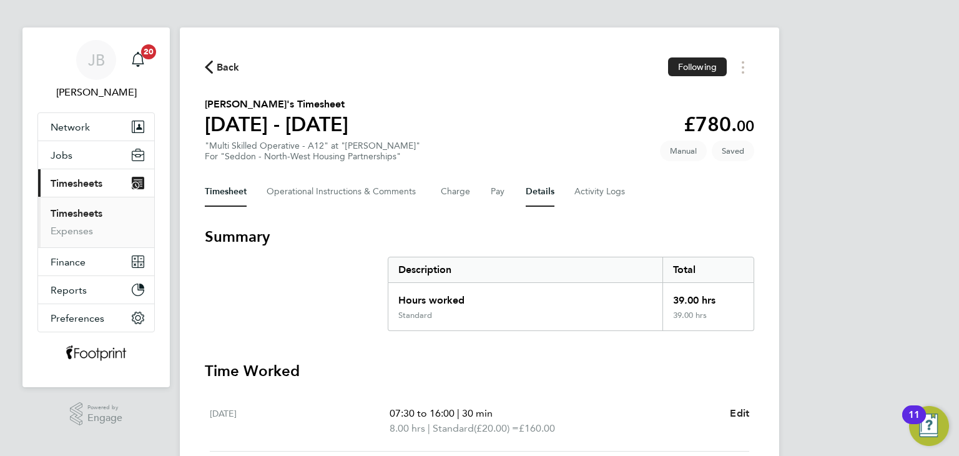
click at [543, 196] on button "Details" at bounding box center [540, 192] width 29 height 30
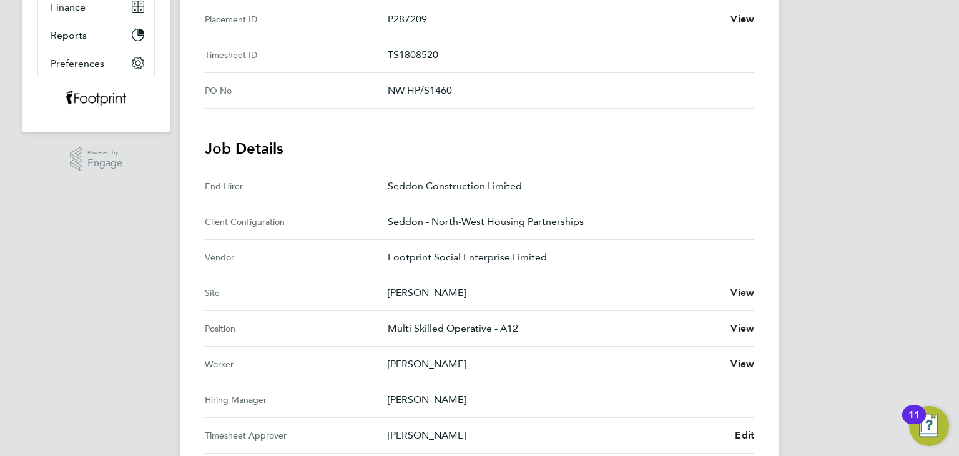
scroll to position [375, 0]
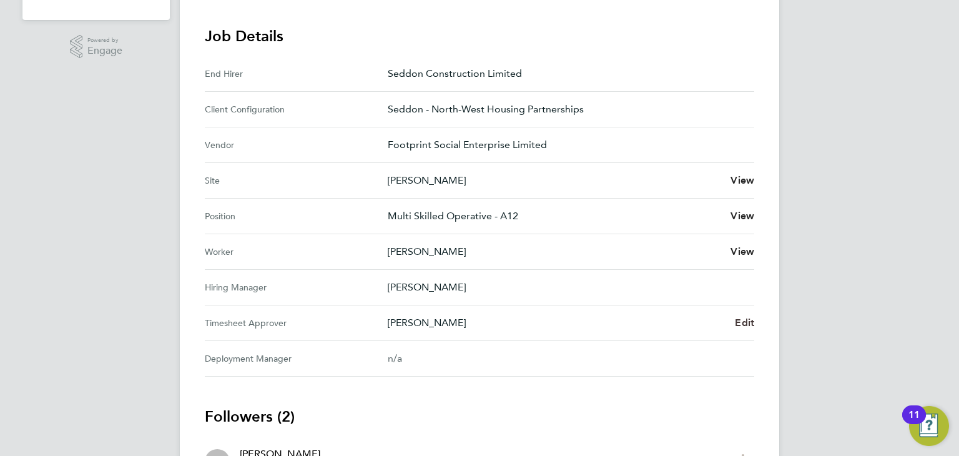
click at [747, 325] on span "Edit" at bounding box center [744, 323] width 19 height 12
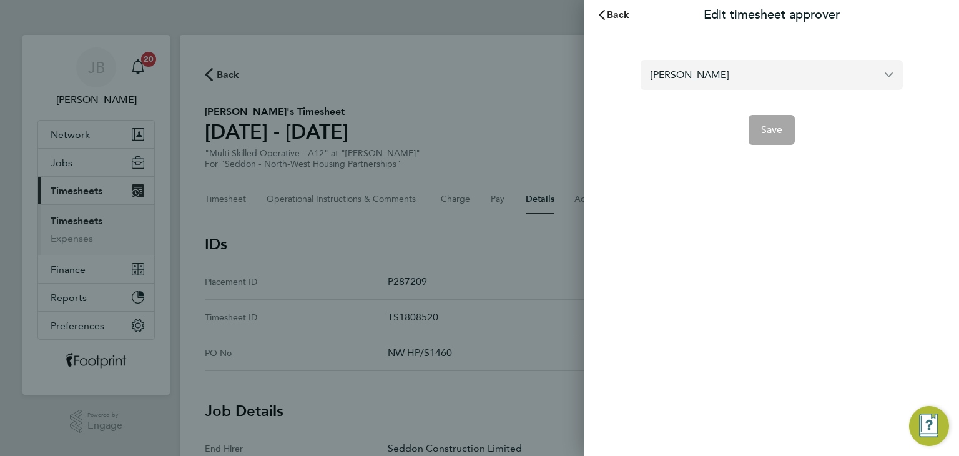
click at [728, 83] on input "[PERSON_NAME]" at bounding box center [772, 74] width 262 height 29
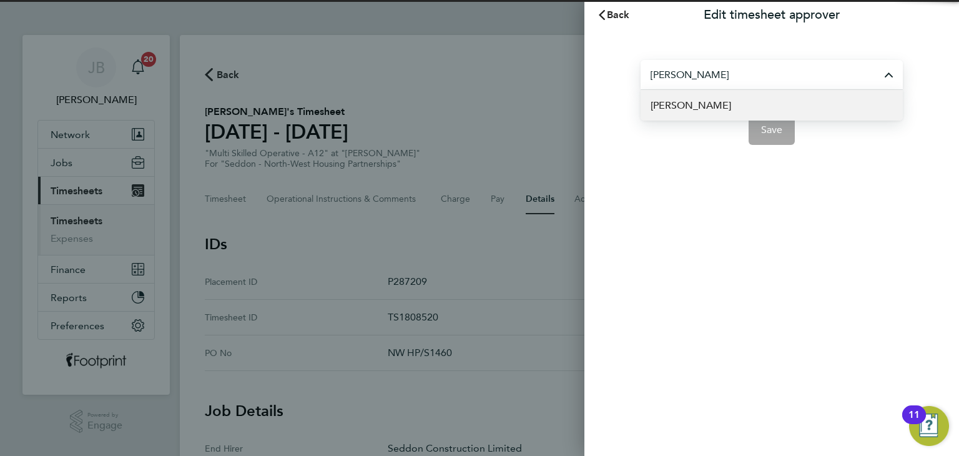
click at [704, 103] on span "[PERSON_NAME]" at bounding box center [690, 105] width 81 height 15
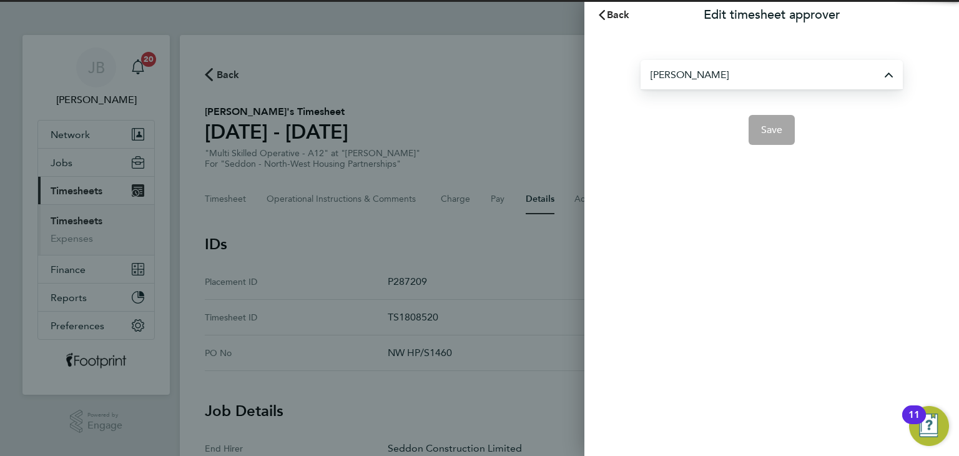
type input "[PERSON_NAME]"
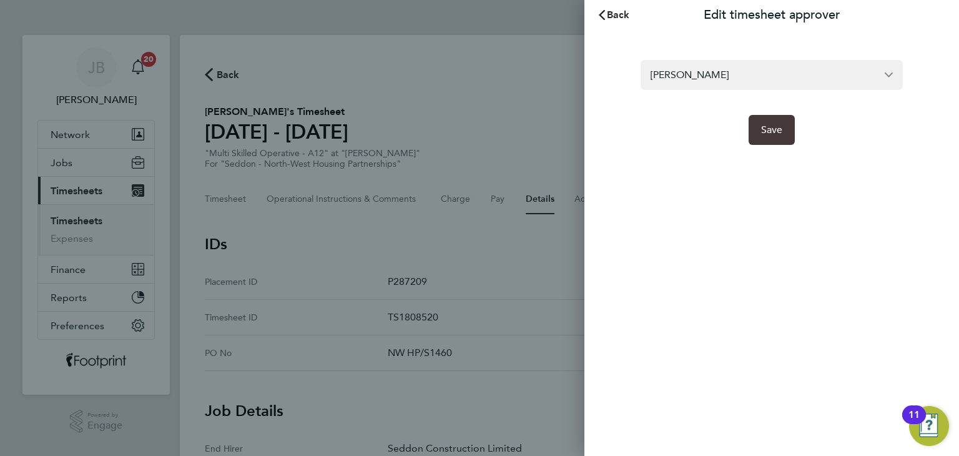
click at [772, 132] on span "Save" at bounding box center [772, 130] width 22 height 12
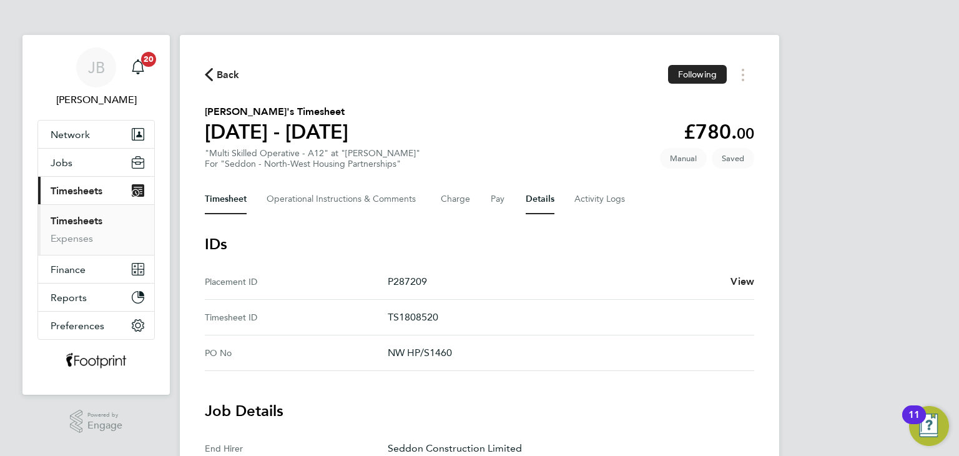
click at [226, 192] on button "Timesheet" at bounding box center [226, 199] width 42 height 30
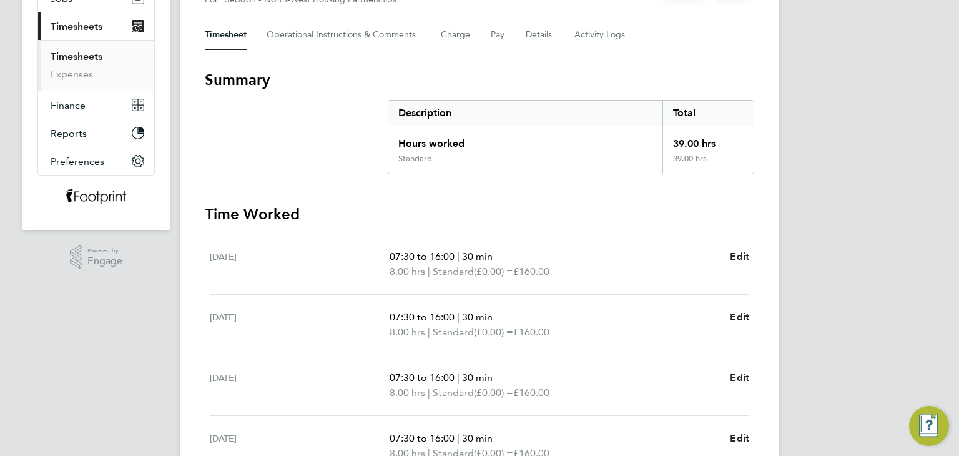
scroll to position [444, 0]
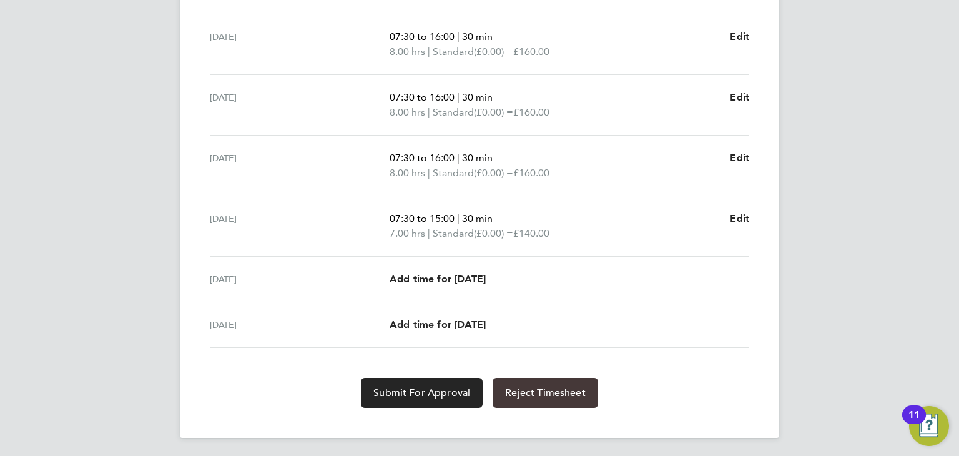
click at [554, 393] on span "Reject Timesheet" at bounding box center [545, 392] width 81 height 12
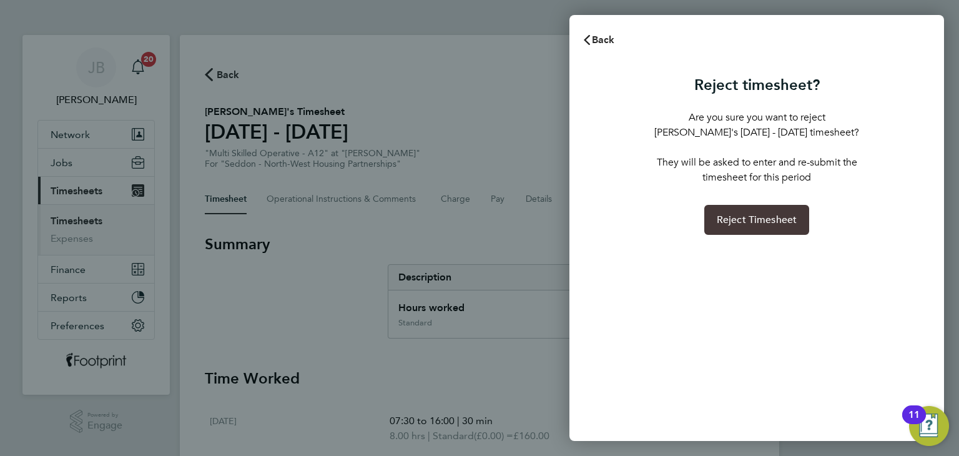
click at [766, 208] on button "Reject Timesheet" at bounding box center [757, 220] width 106 height 30
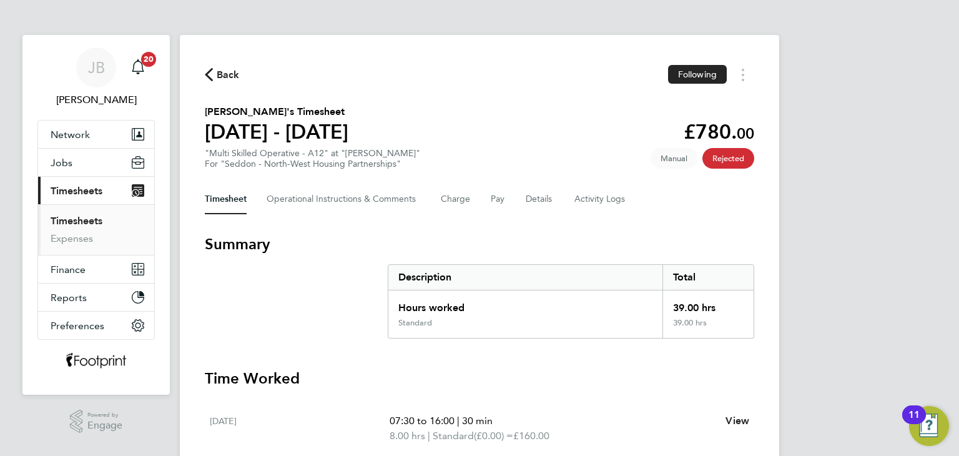
click at [81, 222] on link "Timesheets" at bounding box center [77, 221] width 52 height 12
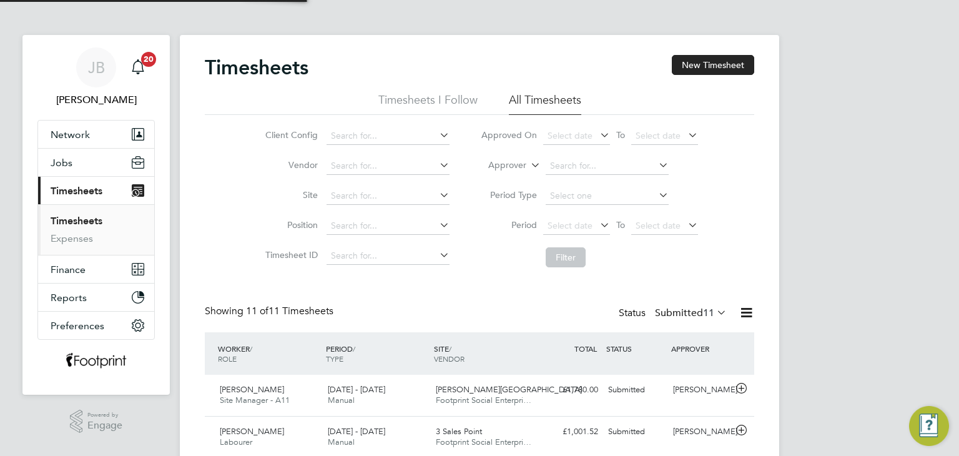
scroll to position [31, 109]
click at [702, 72] on button "New Timesheet" at bounding box center [713, 65] width 82 height 20
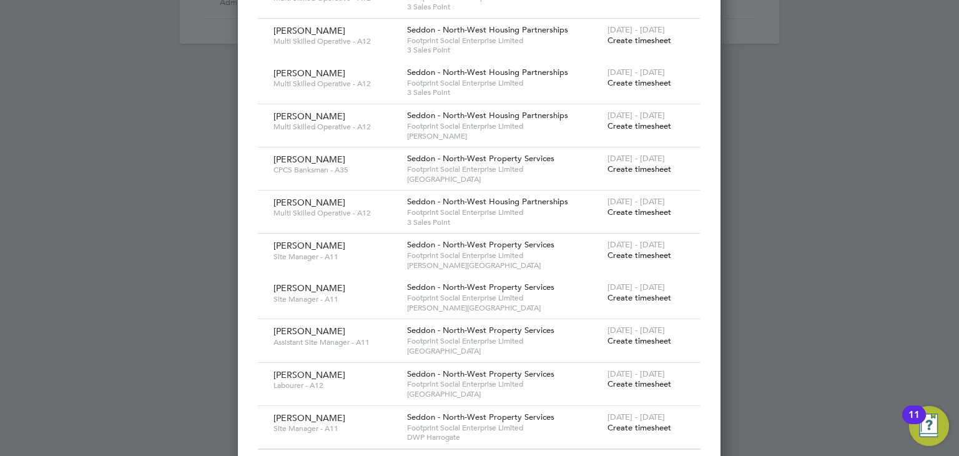
scroll to position [829, 0]
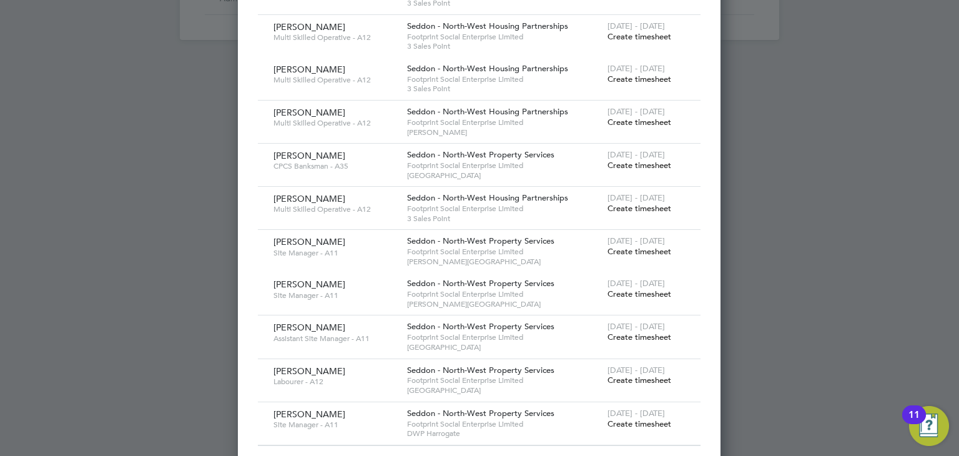
click at [634, 418] on span "Create timesheet" at bounding box center [639, 423] width 64 height 11
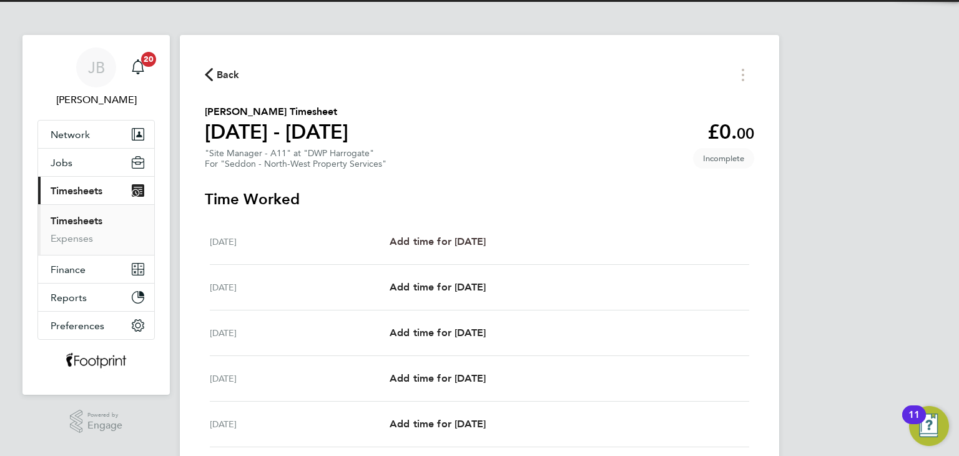
click at [486, 249] on link "Add time for [DATE]" at bounding box center [438, 241] width 96 height 15
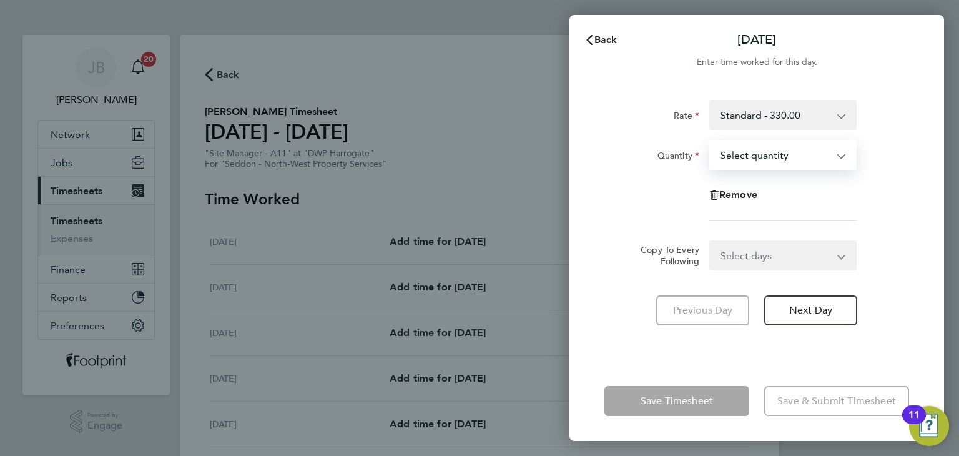
click at [782, 143] on select "Select quantity 0.5 1" at bounding box center [775, 154] width 130 height 27
drag, startPoint x: 773, startPoint y: 221, endPoint x: 772, endPoint y: 232, distance: 10.6
click at [773, 221] on app-timesheet-line-form-group "Rate Standard - 330.00 Quantity Select quantity 0.5 1 Remove" at bounding box center [756, 165] width 305 height 130
click at [760, 159] on select "Select quantity 0.5 1" at bounding box center [775, 154] width 130 height 27
select select "1"
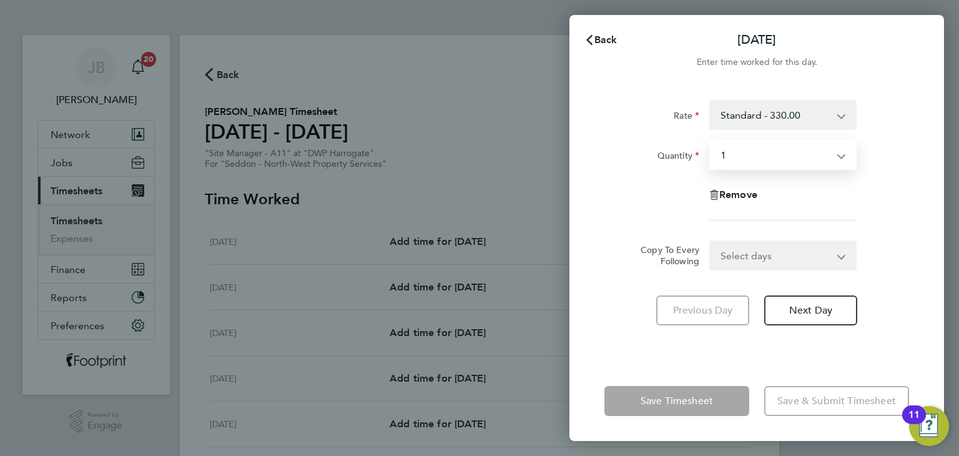
click at [710, 141] on select "Select quantity 0.5 1" at bounding box center [775, 154] width 130 height 27
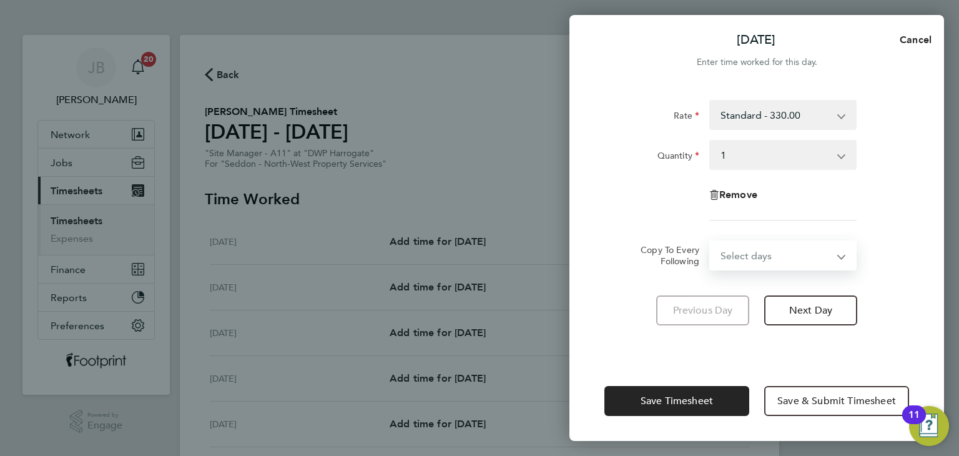
click at [749, 250] on select "Select days Day Weekday (Mon-Fri) Weekend (Sat-Sun) [DATE] [DATE] [DATE] [DATE]…" at bounding box center [775, 255] width 131 height 27
select select "WEEKDAY"
click at [710, 242] on select "Select days Day Weekday (Mon-Fri) Weekend (Sat-Sun) [DATE] [DATE] [DATE] [DATE]…" at bounding box center [775, 255] width 131 height 27
select select "[DATE]"
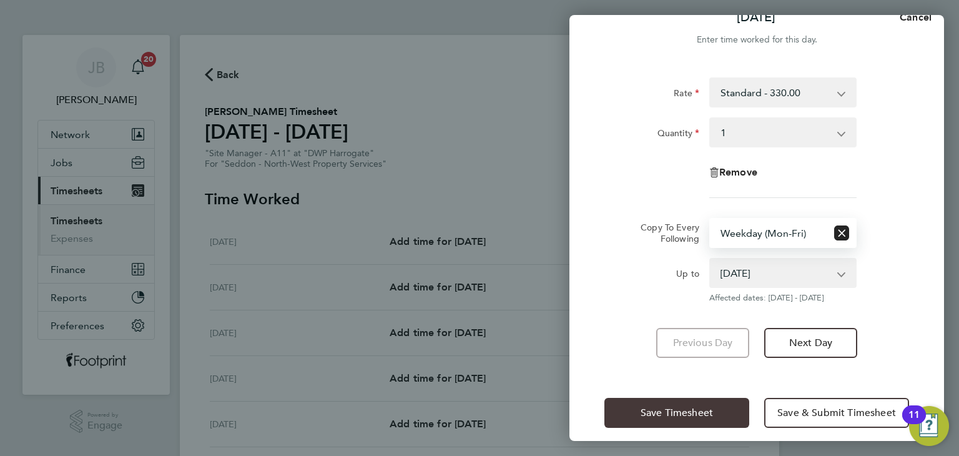
scroll to position [34, 0]
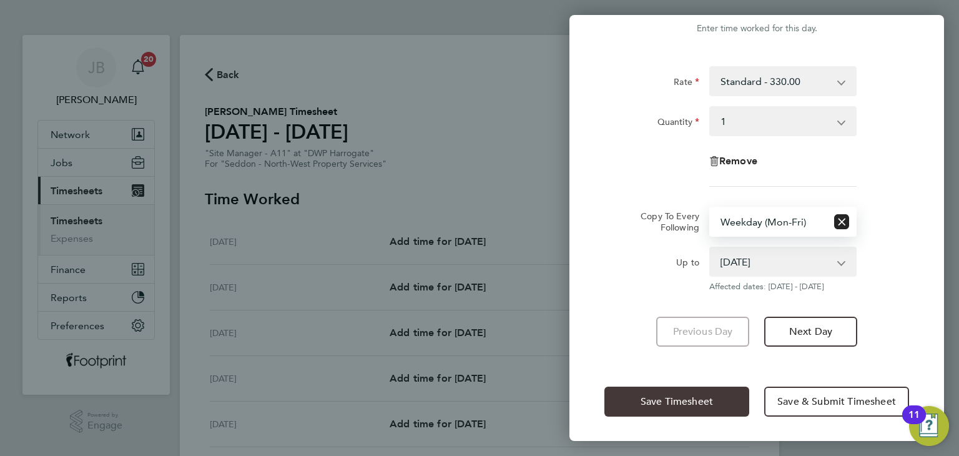
click at [668, 401] on span "Save Timesheet" at bounding box center [677, 401] width 72 height 12
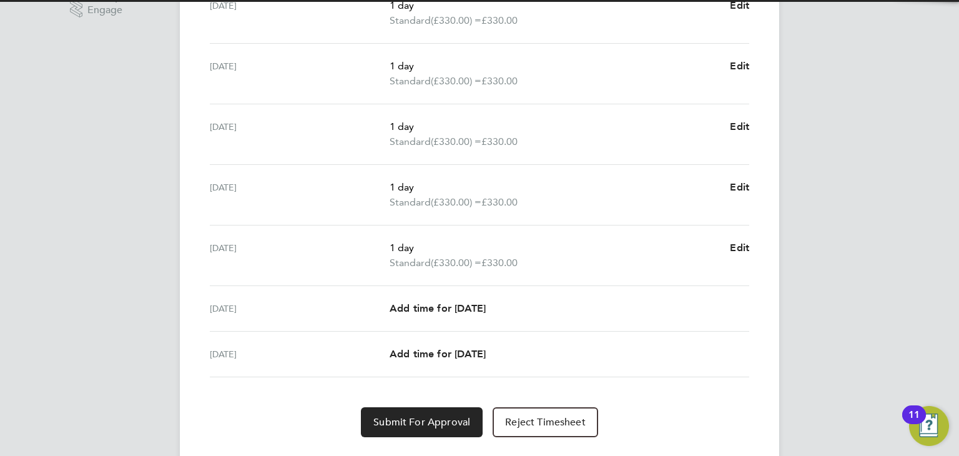
scroll to position [437, 0]
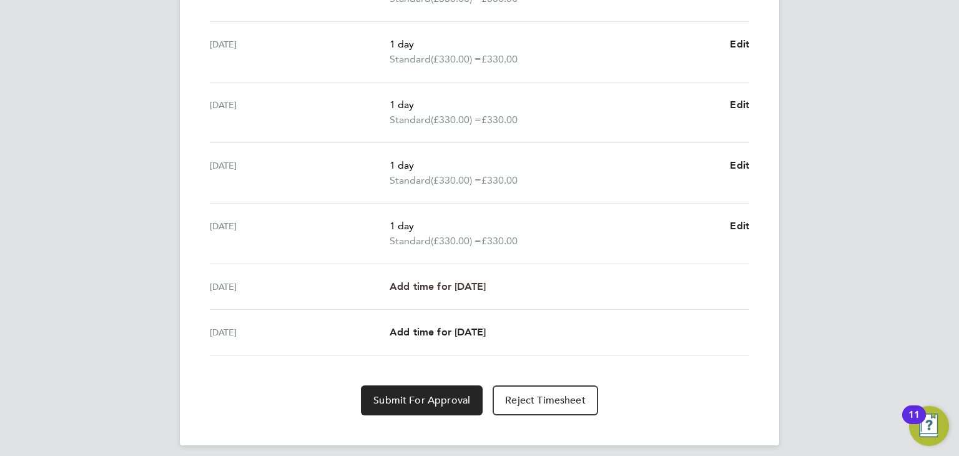
click at [478, 280] on span "Add time for [DATE]" at bounding box center [438, 286] width 96 height 12
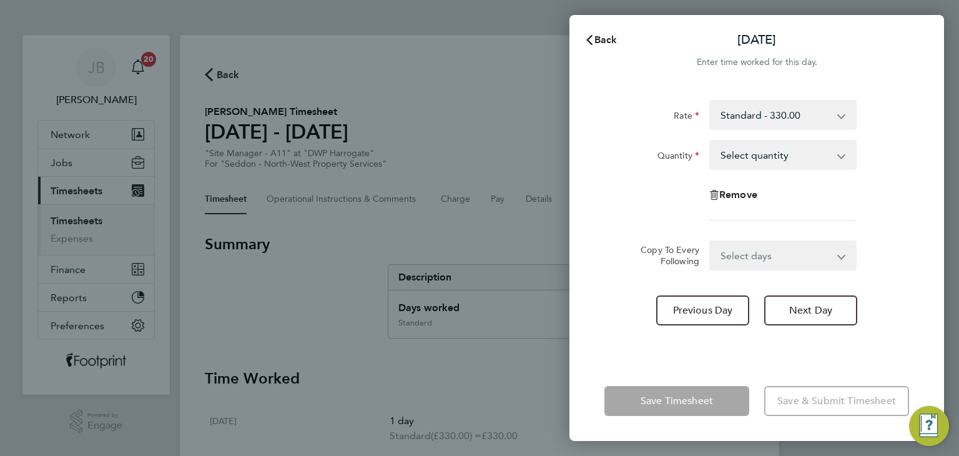
click at [755, 163] on select "Select quantity 0.5 1" at bounding box center [775, 154] width 130 height 27
select select "1"
click at [710, 141] on select "Select quantity 0.5 1" at bounding box center [775, 154] width 130 height 27
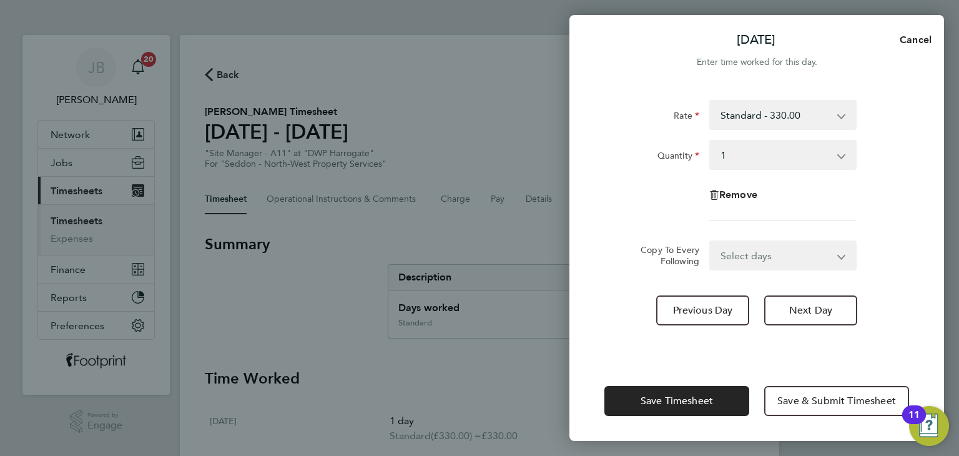
click at [637, 225] on app-timesheet-line-form-group "Rate Standard - 330.00 Quantity Select quantity 0.5 1 Remove" at bounding box center [756, 165] width 305 height 130
click at [665, 400] on span "Save Timesheet" at bounding box center [677, 401] width 72 height 12
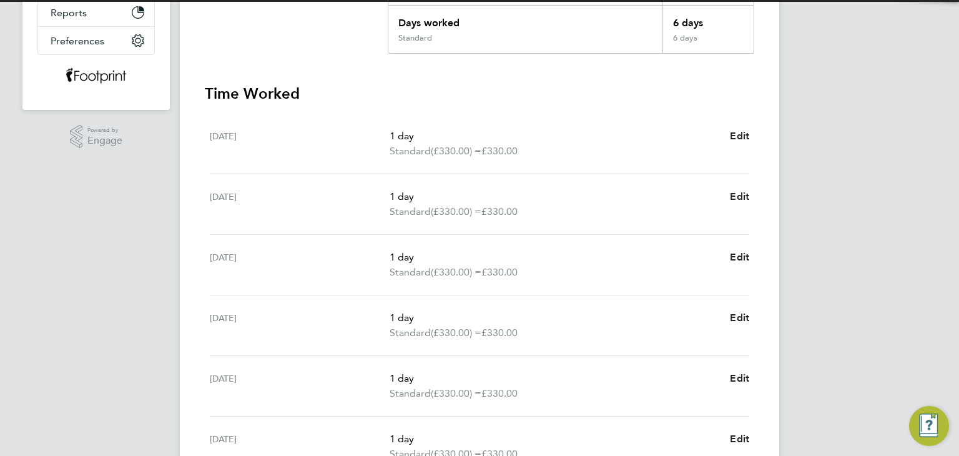
scroll to position [437, 0]
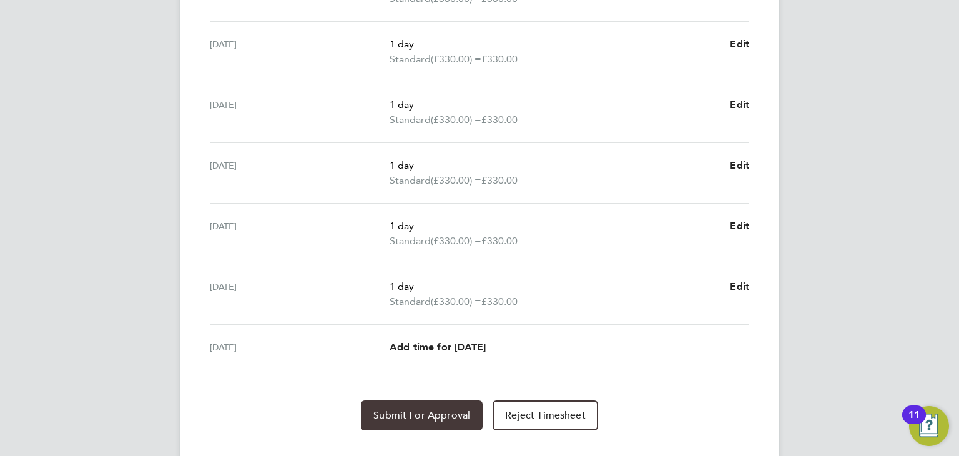
click at [406, 416] on span "Submit For Approval" at bounding box center [421, 415] width 97 height 12
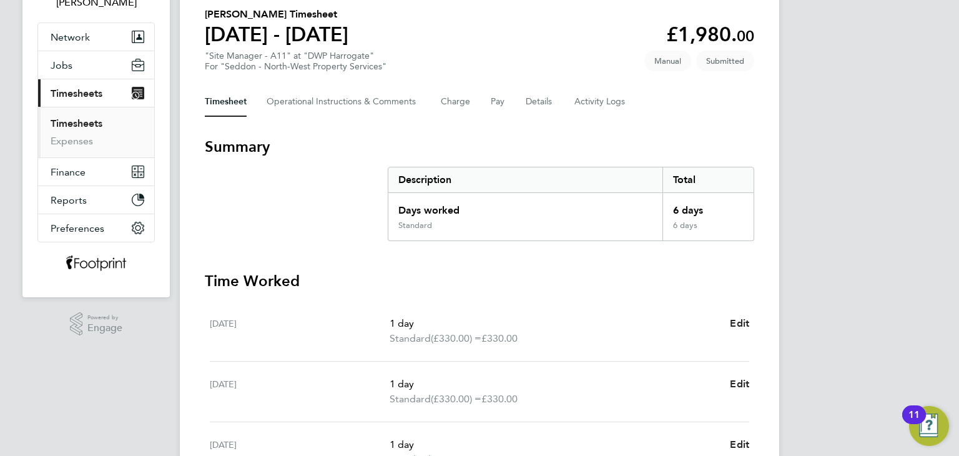
scroll to position [0, 0]
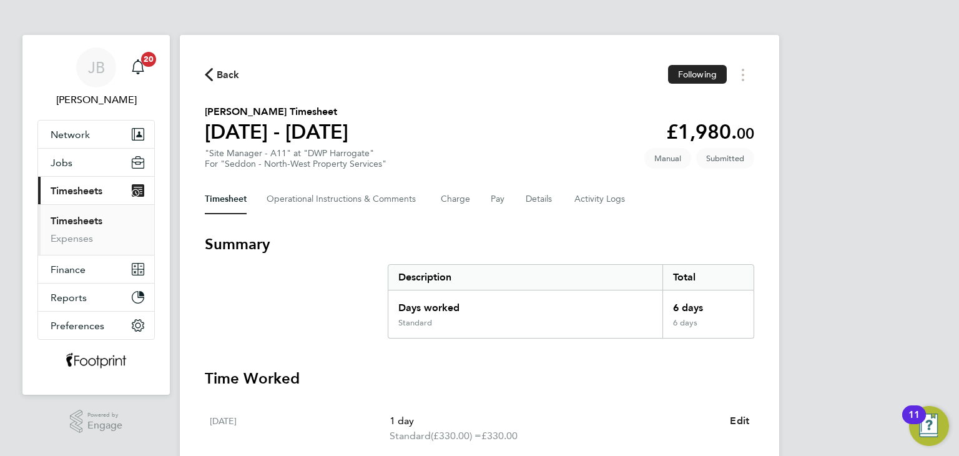
click at [84, 224] on link "Timesheets" at bounding box center [77, 221] width 52 height 12
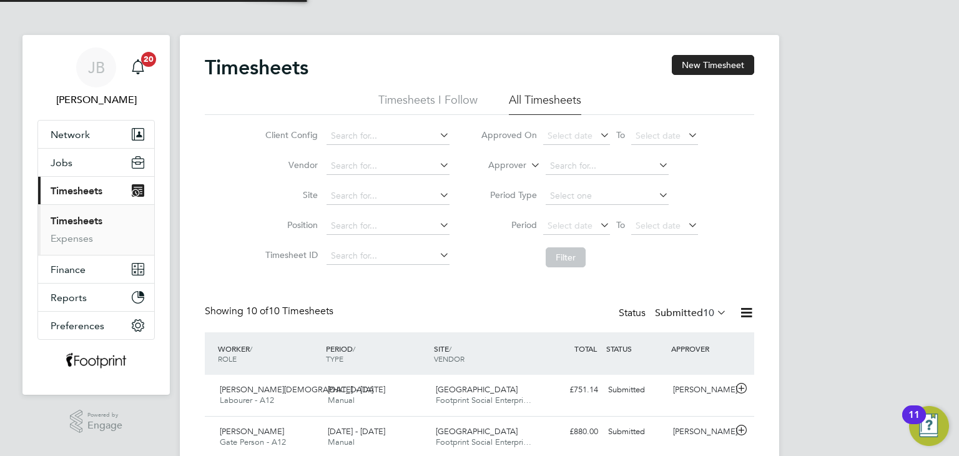
scroll to position [31, 109]
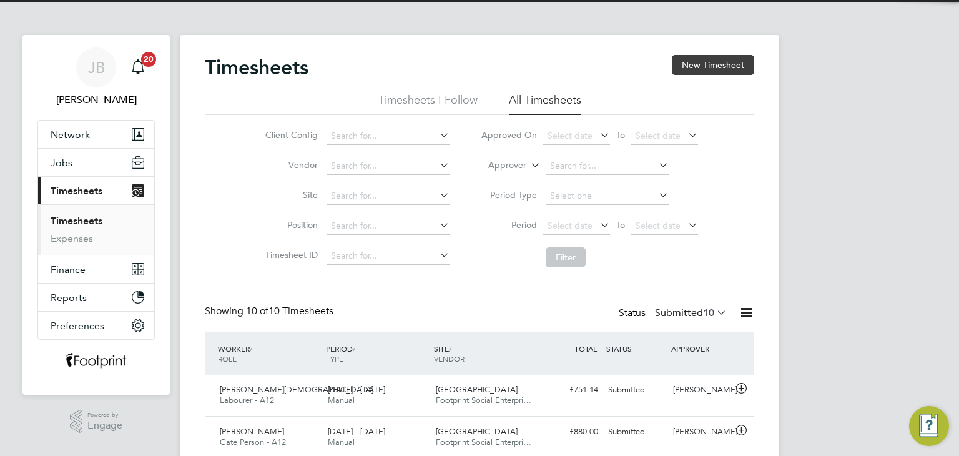
click at [736, 61] on button "New Timesheet" at bounding box center [713, 65] width 82 height 20
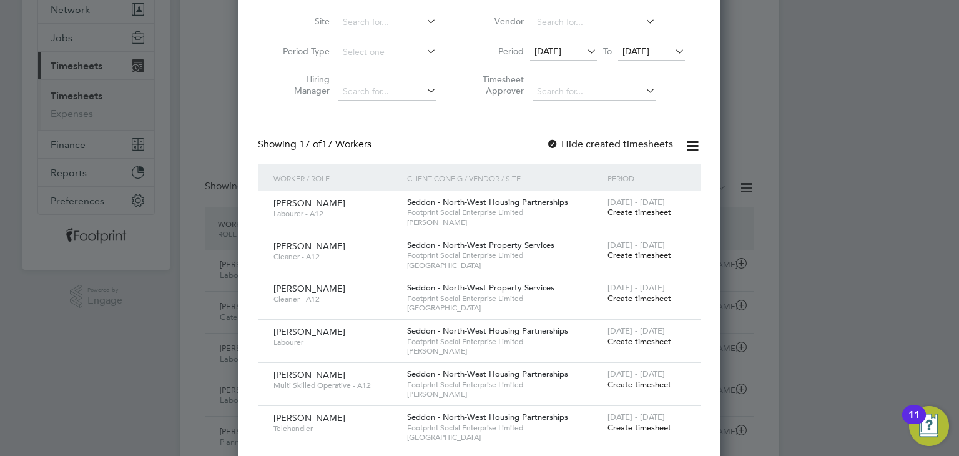
click at [642, 385] on span "Create timesheet" at bounding box center [639, 384] width 64 height 11
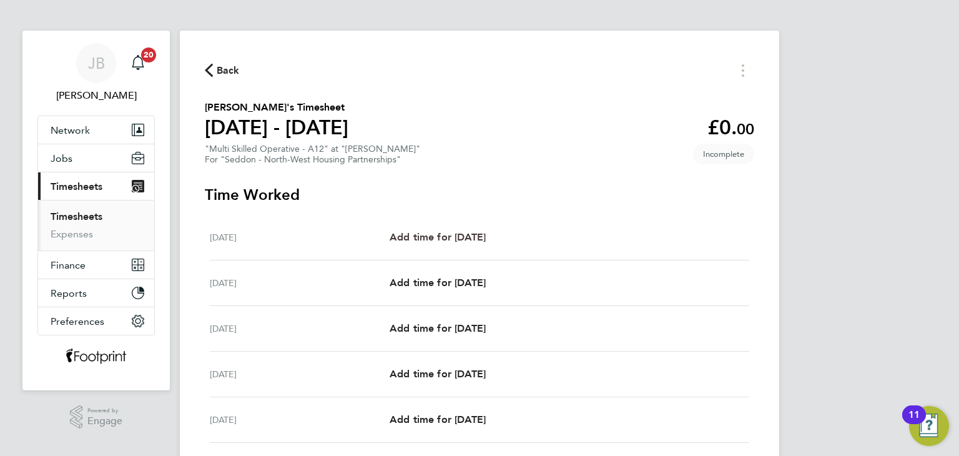
click at [475, 235] on span "Add time for Mon 18 Aug" at bounding box center [438, 237] width 96 height 12
select select "30"
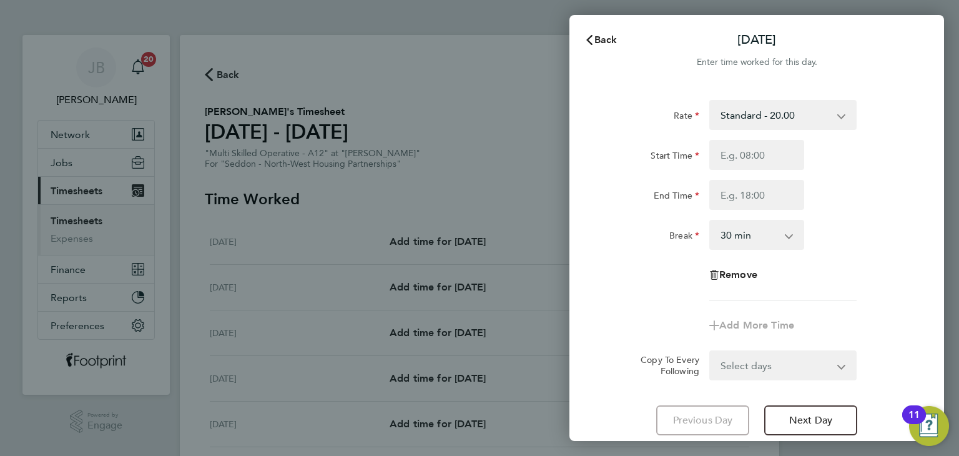
click at [597, 26] on div "Back Mon 18 Aug" at bounding box center [756, 40] width 375 height 30
click at [587, 36] on icon "button" at bounding box center [589, 40] width 10 height 10
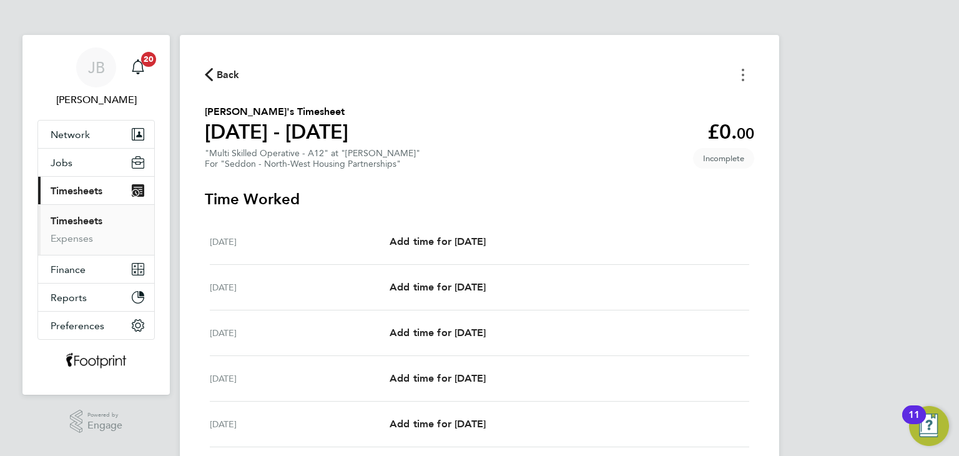
click at [748, 78] on button "Timesheets Menu" at bounding box center [743, 74] width 22 height 19
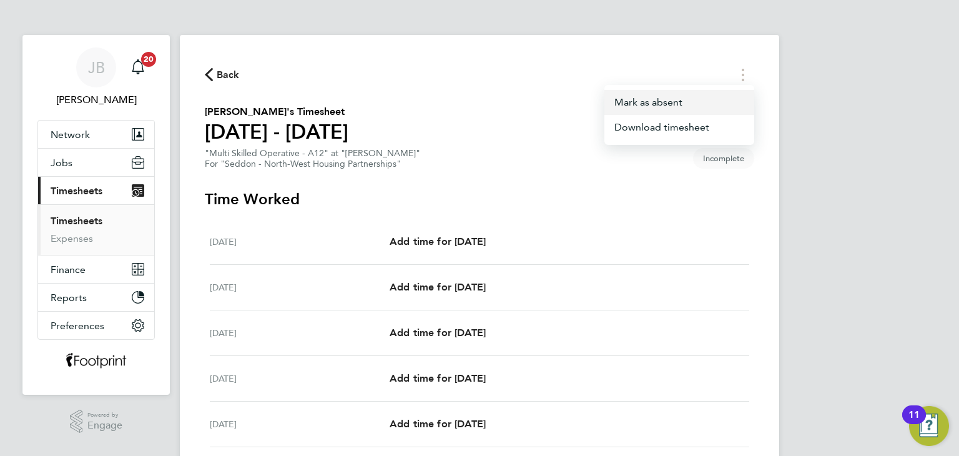
click at [677, 101] on button "Mark as absent" at bounding box center [679, 102] width 150 height 25
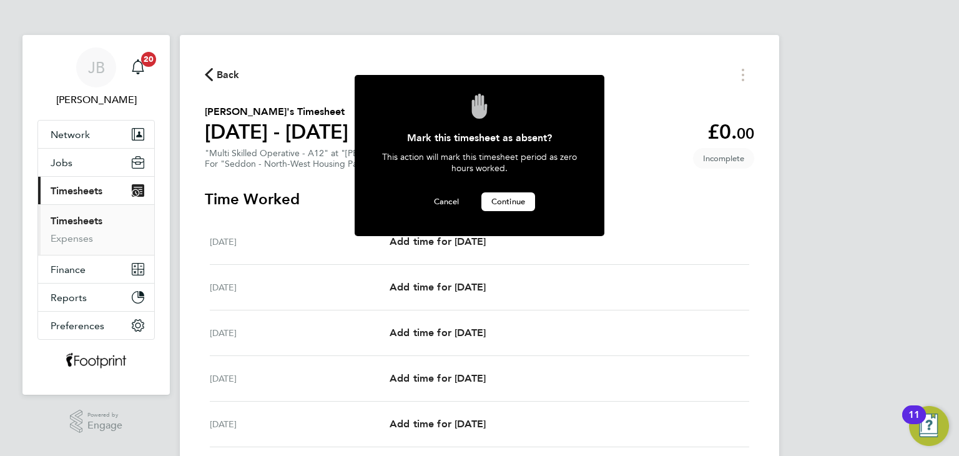
click at [502, 196] on span "Continue" at bounding box center [508, 201] width 34 height 11
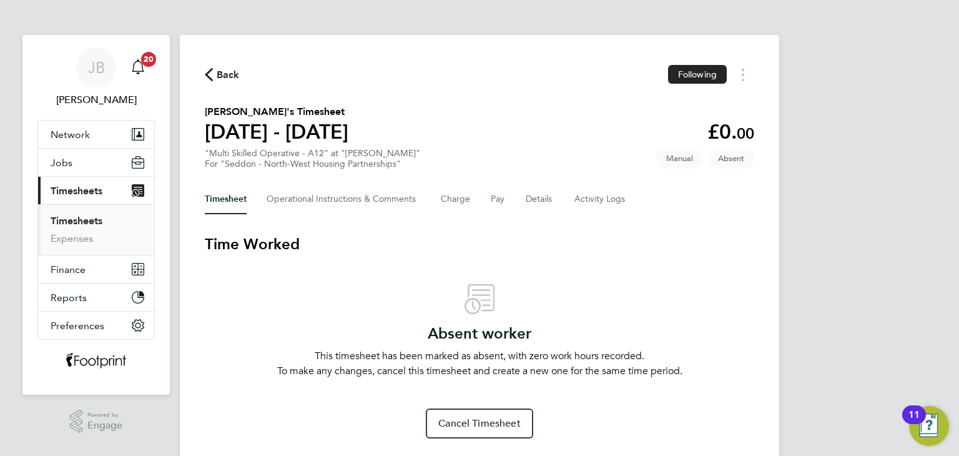
click at [69, 220] on link "Timesheets" at bounding box center [77, 221] width 52 height 12
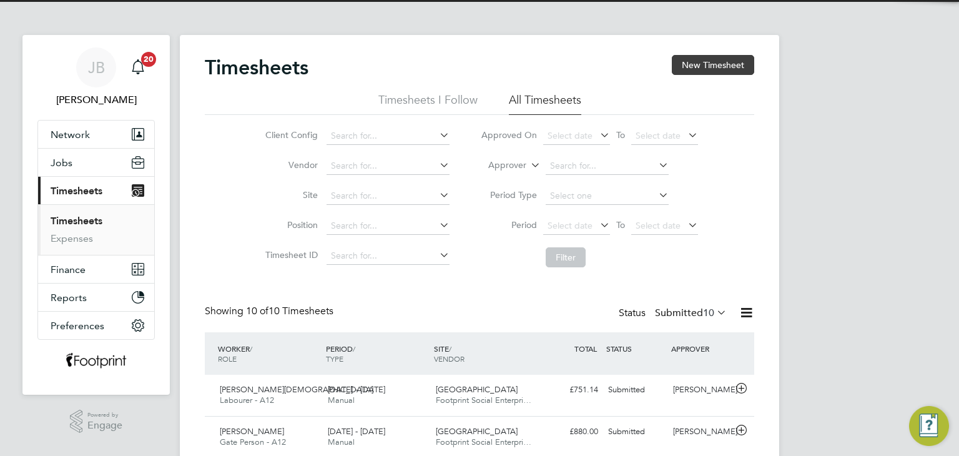
click at [681, 66] on button "New Timesheet" at bounding box center [713, 65] width 82 height 20
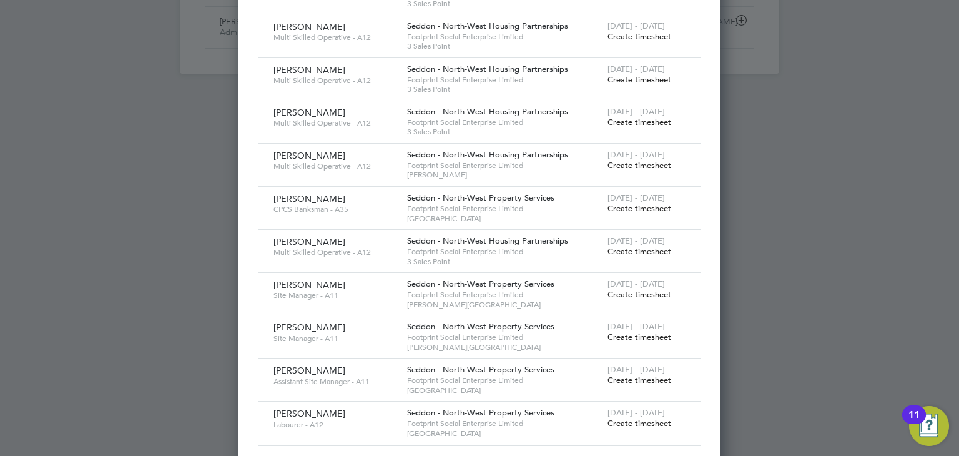
click at [645, 246] on span "Create timesheet" at bounding box center [639, 251] width 64 height 11
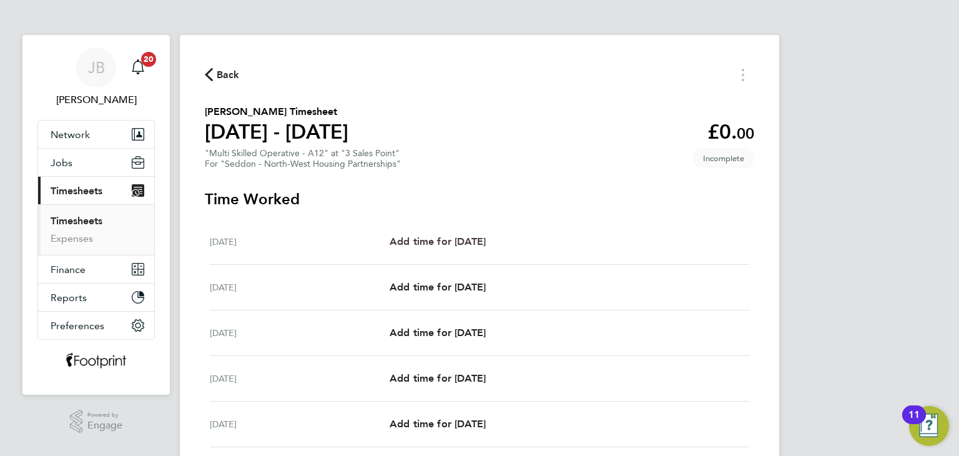
click at [480, 238] on span "Add time for Mon 18 Aug" at bounding box center [438, 241] width 96 height 12
select select "30"
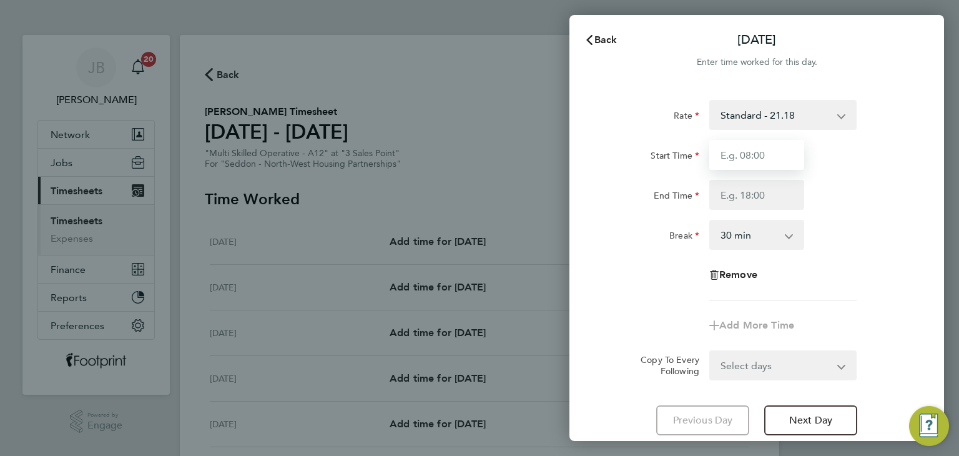
click at [739, 155] on input "Start Time" at bounding box center [756, 155] width 95 height 30
type input "07:30"
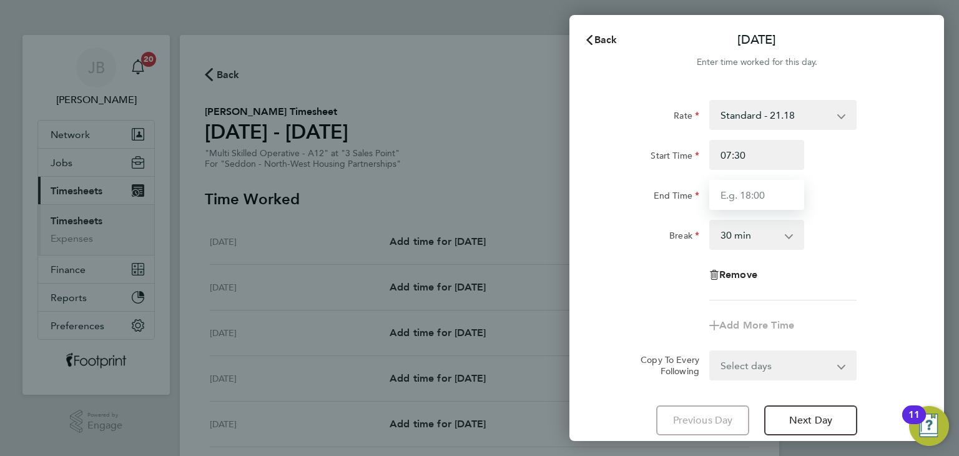
click at [761, 193] on input "End Time" at bounding box center [756, 195] width 95 height 30
type input "16:00"
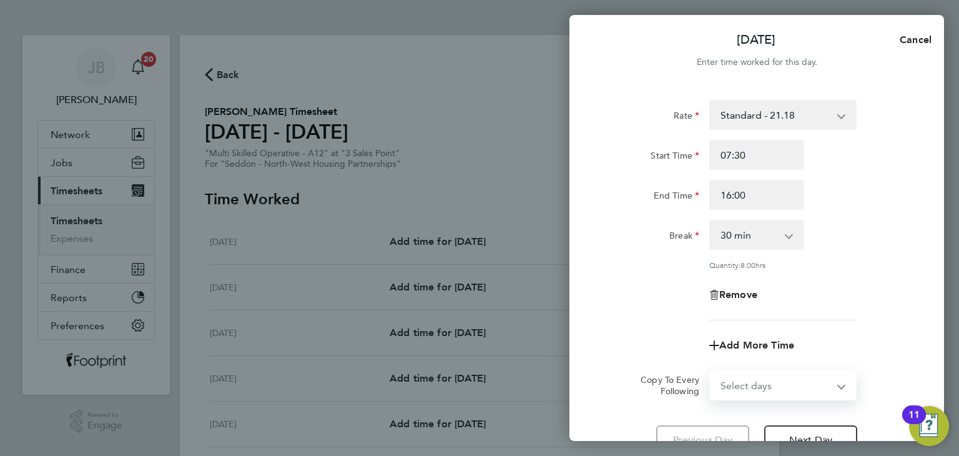
click at [756, 365] on form "Rate Standard - 21.18 Start Time 07:30 End Time 16:00 Break 0 min 15 min 30 min…" at bounding box center [756, 250] width 305 height 300
select select "WEEKDAY"
click at [710, 371] on select "Select days Day Weekday (Mon-Fri) Weekend (Sat-Sun) Tuesday Wednesday Thursday …" at bounding box center [775, 384] width 131 height 27
select select "2025-08-24"
click at [652, 288] on div "Remove" at bounding box center [756, 295] width 315 height 30
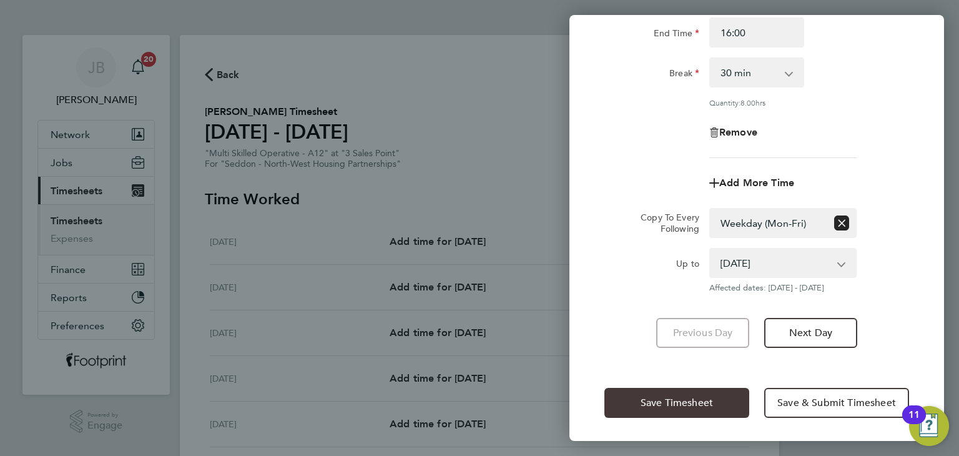
click at [654, 393] on button "Save Timesheet" at bounding box center [676, 403] width 145 height 30
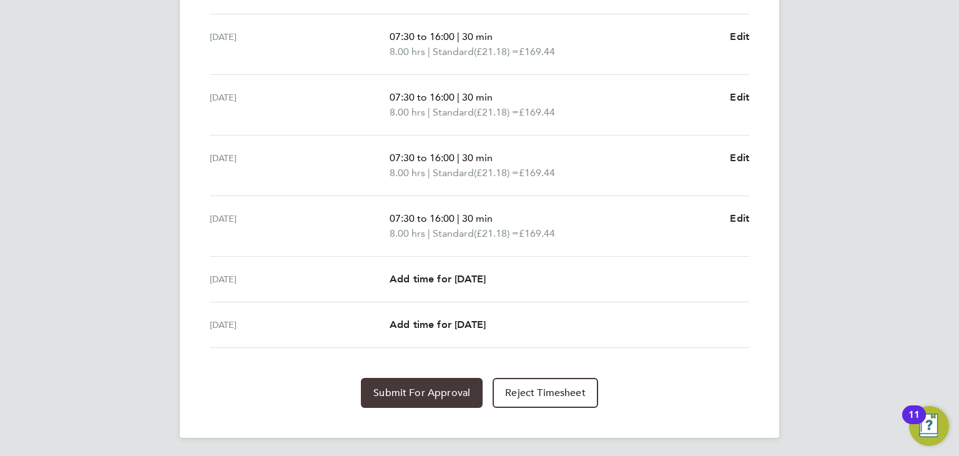
click at [459, 394] on span "Submit For Approval" at bounding box center [421, 392] width 97 height 12
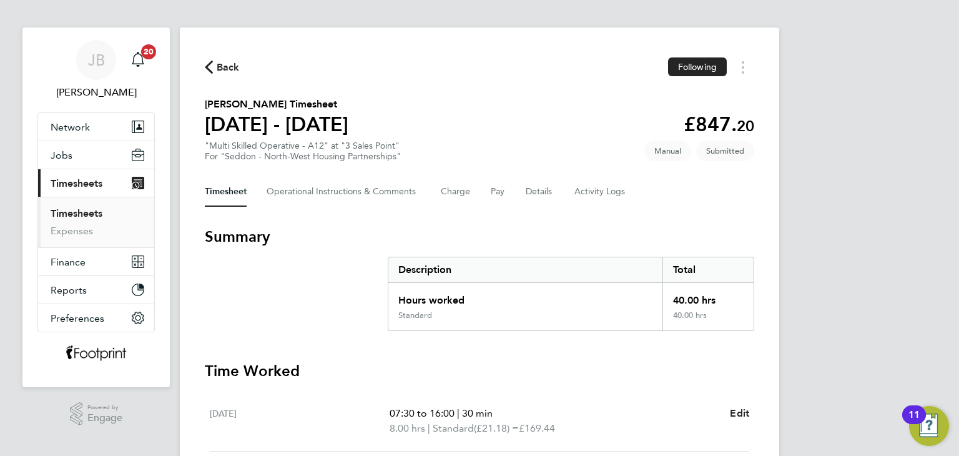
click at [84, 209] on link "Timesheets" at bounding box center [77, 213] width 52 height 12
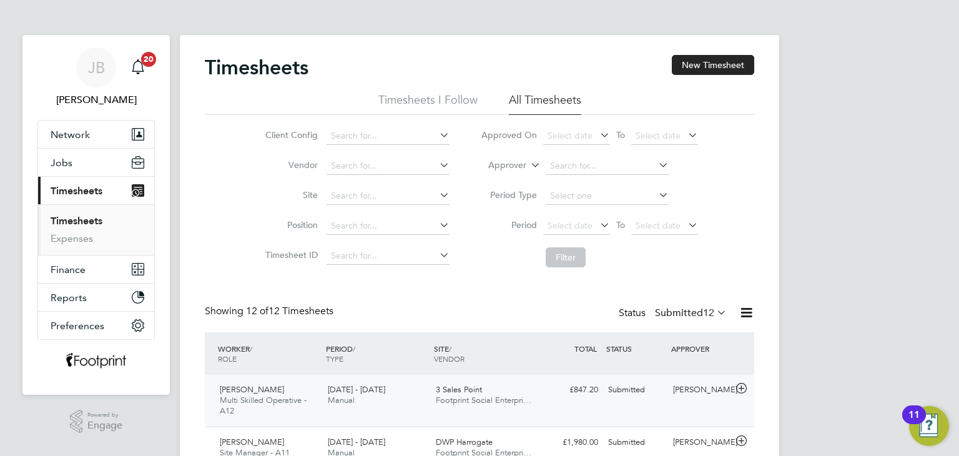
click at [586, 408] on div "[PERSON_NAME] Multi Skilled Operative - A12 [DATE] - [DATE] [DATE] - [DATE] Man…" at bounding box center [479, 401] width 549 height 52
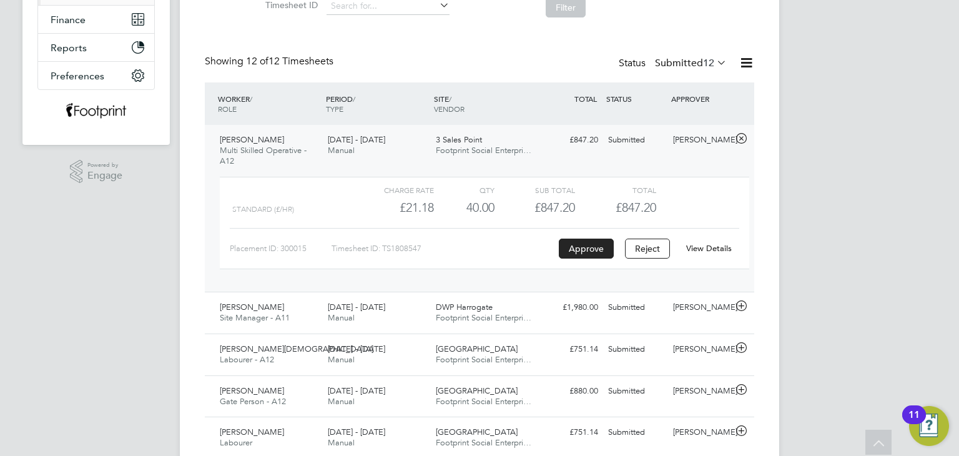
click at [715, 248] on link "View Details" at bounding box center [709, 248] width 46 height 11
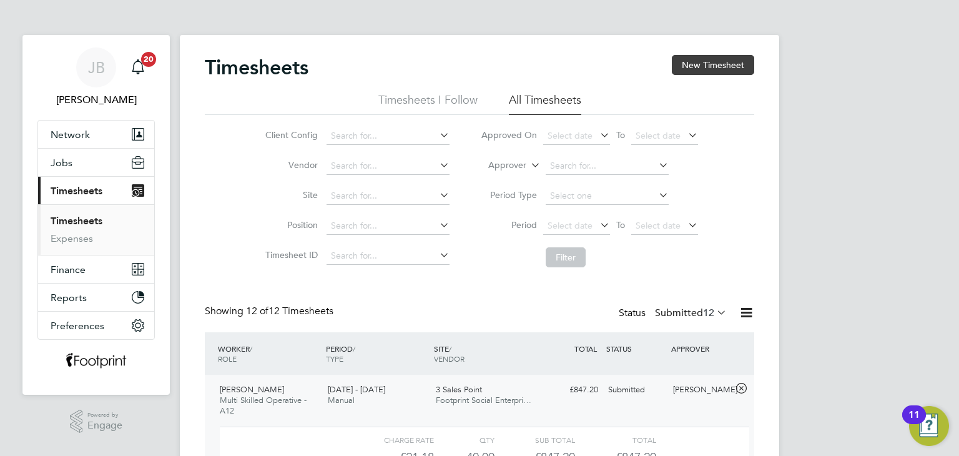
click at [687, 62] on button "New Timesheet" at bounding box center [713, 65] width 82 height 20
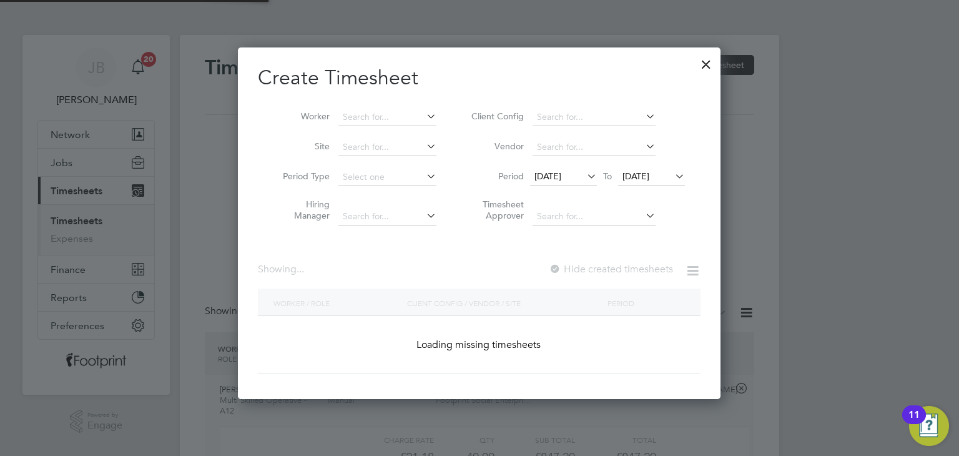
scroll to position [936, 483]
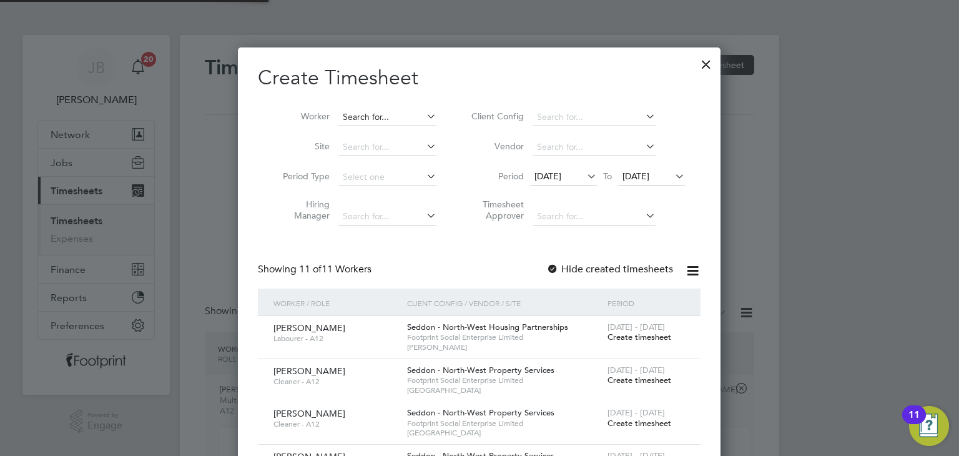
click at [356, 121] on input at bounding box center [387, 117] width 98 height 17
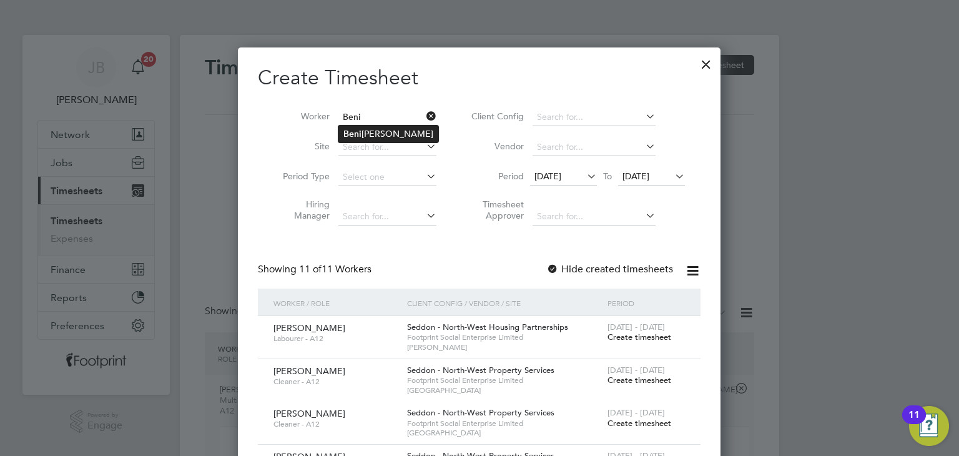
click at [363, 135] on li "[PERSON_NAME]" at bounding box center [388, 133] width 100 height 17
type input "[PERSON_NAME]"
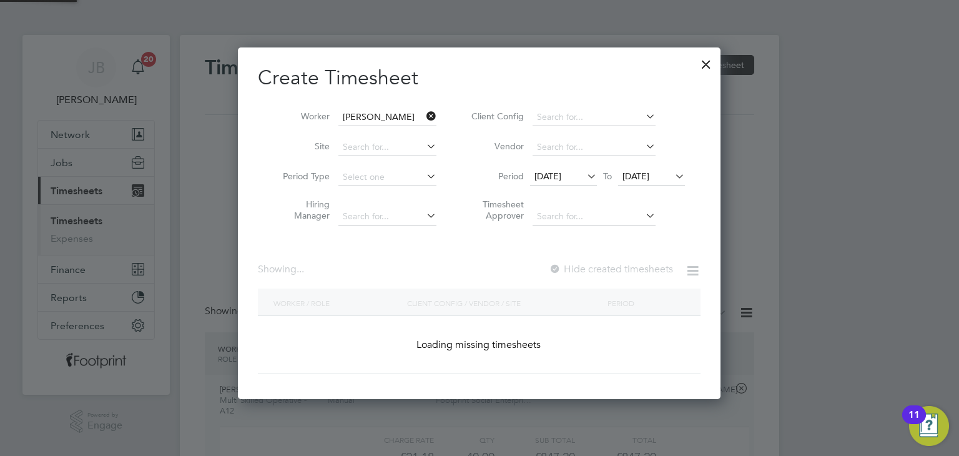
scroll to position [351, 483]
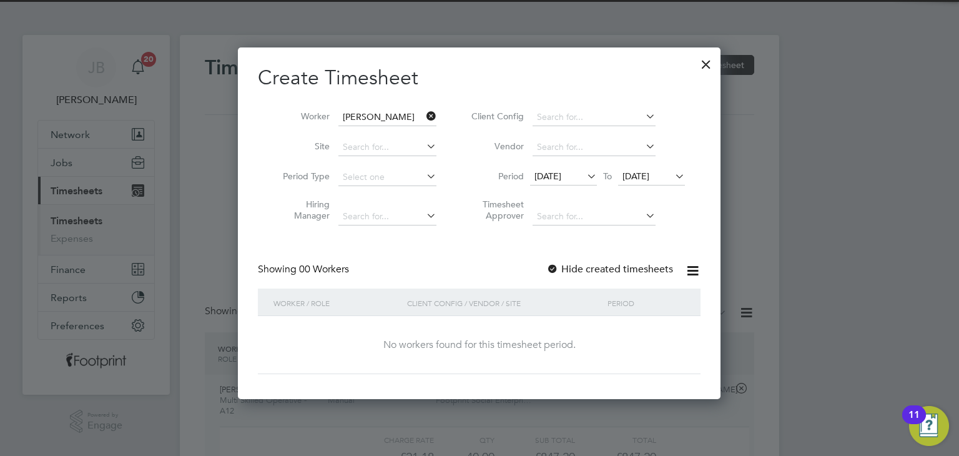
click at [616, 266] on label "Hide created timesheets" at bounding box center [609, 269] width 127 height 12
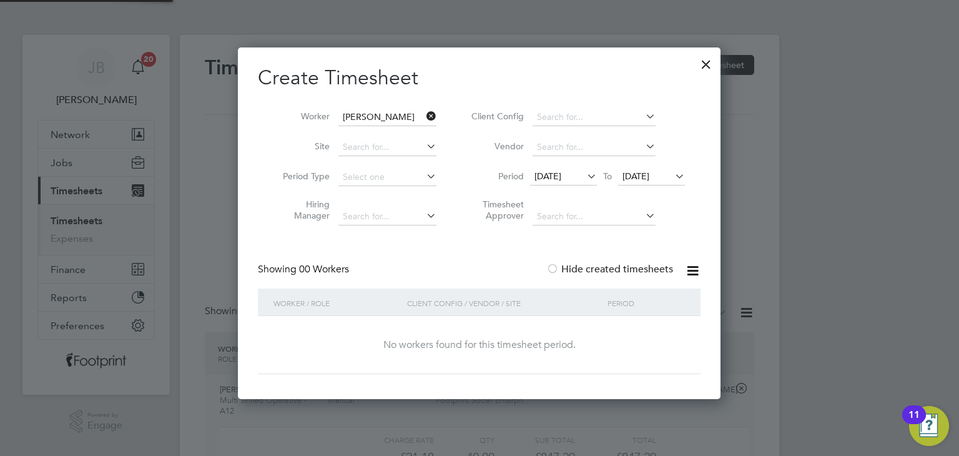
click at [649, 175] on span "[DATE]" at bounding box center [635, 175] width 27 height 11
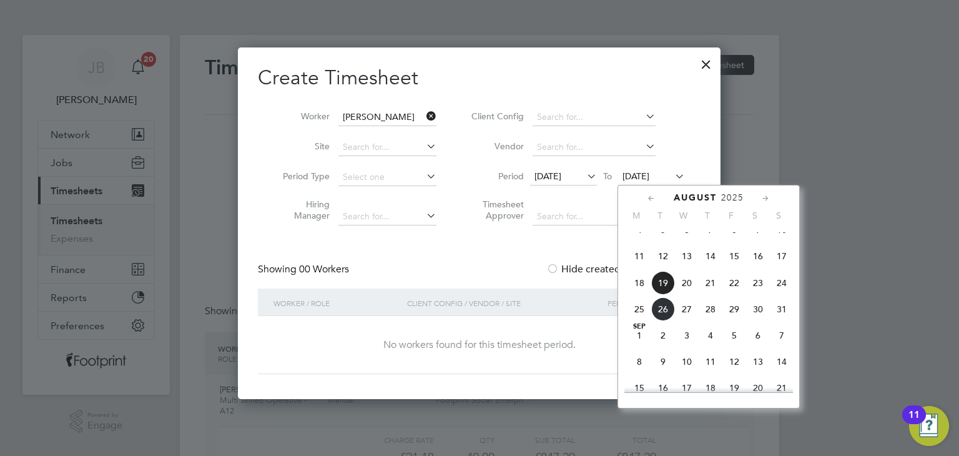
click at [719, 292] on span "21" at bounding box center [711, 283] width 24 height 24
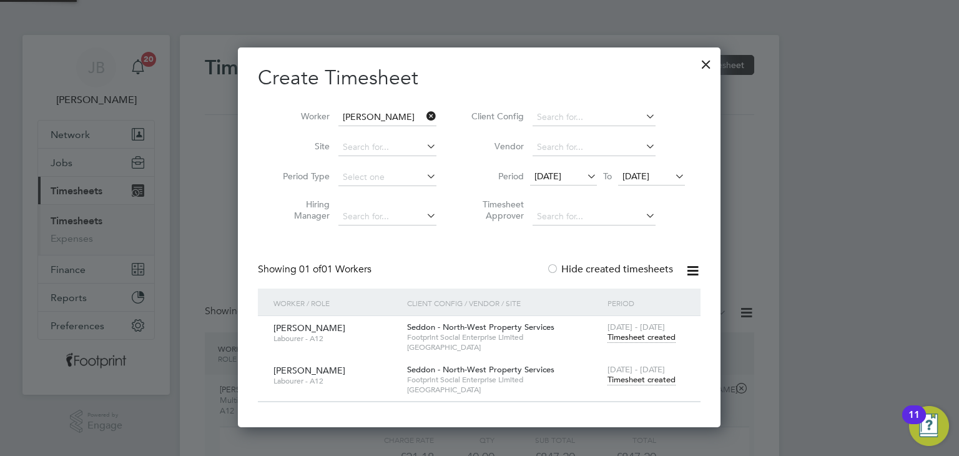
scroll to position [378, 483]
click at [657, 374] on span "Timesheet created" at bounding box center [641, 379] width 68 height 11
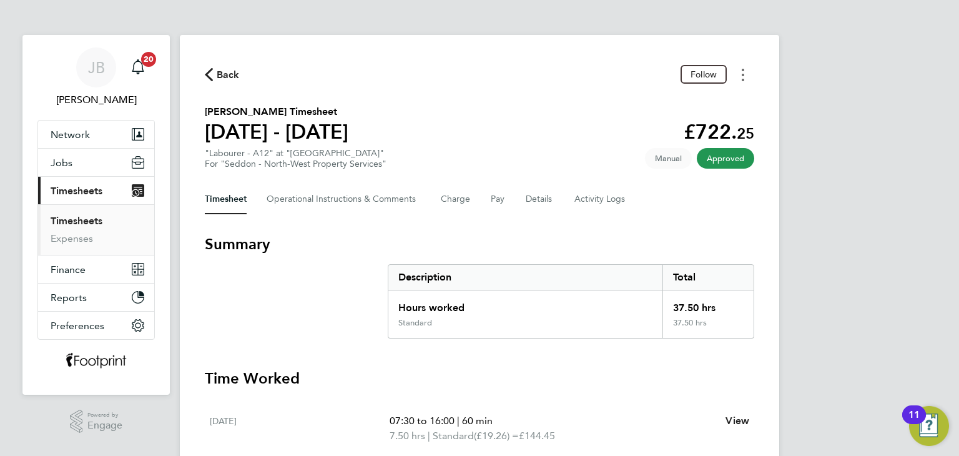
click at [747, 71] on button "Timesheets Menu" at bounding box center [743, 74] width 22 height 19
click at [663, 106] on link "Download timesheet" at bounding box center [679, 102] width 150 height 25
click at [536, 204] on button "Details" at bounding box center [540, 199] width 29 height 30
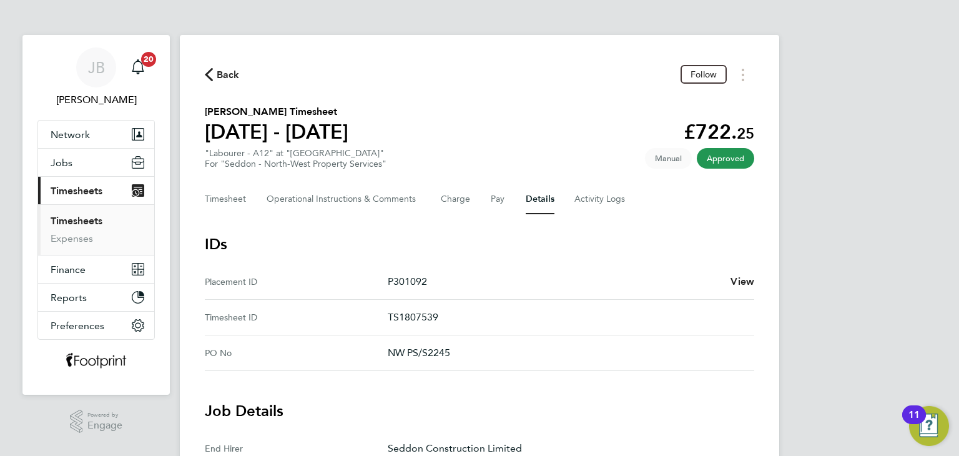
click at [75, 215] on link "Timesheets" at bounding box center [77, 221] width 52 height 12
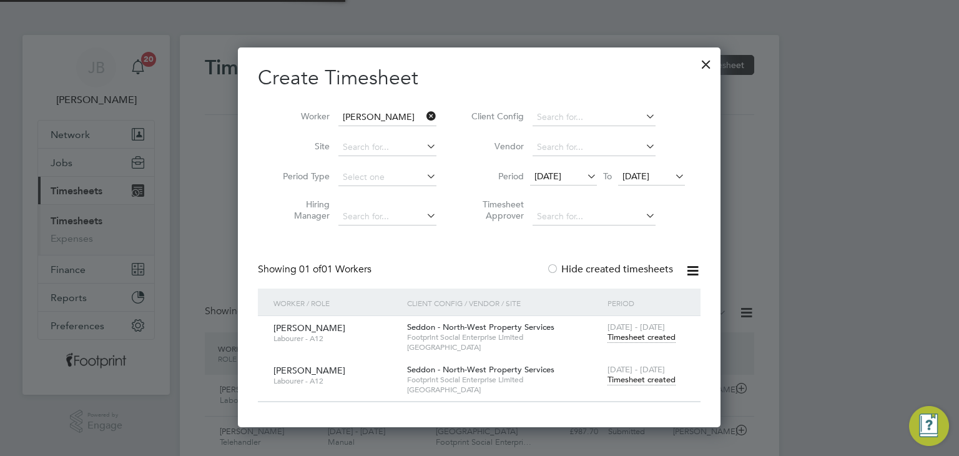
scroll to position [6, 6]
click at [707, 67] on div at bounding box center [706, 61] width 22 height 22
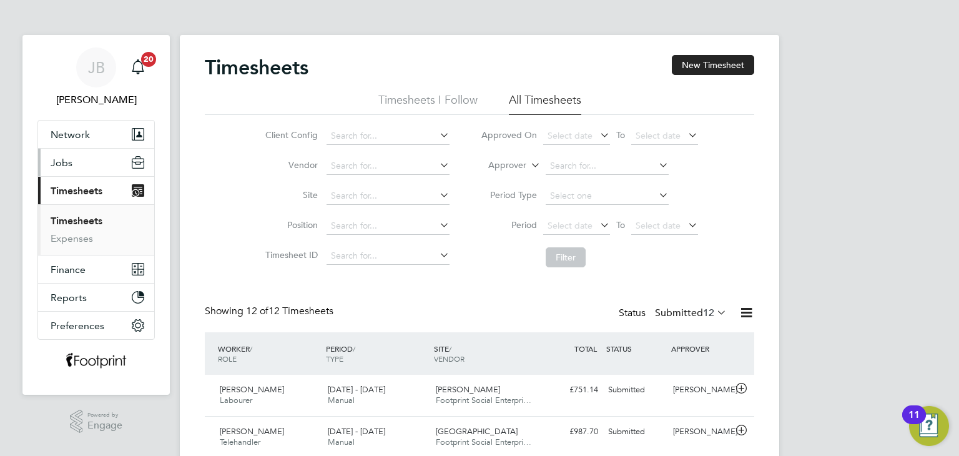
click at [56, 170] on button "Jobs" at bounding box center [96, 162] width 116 height 27
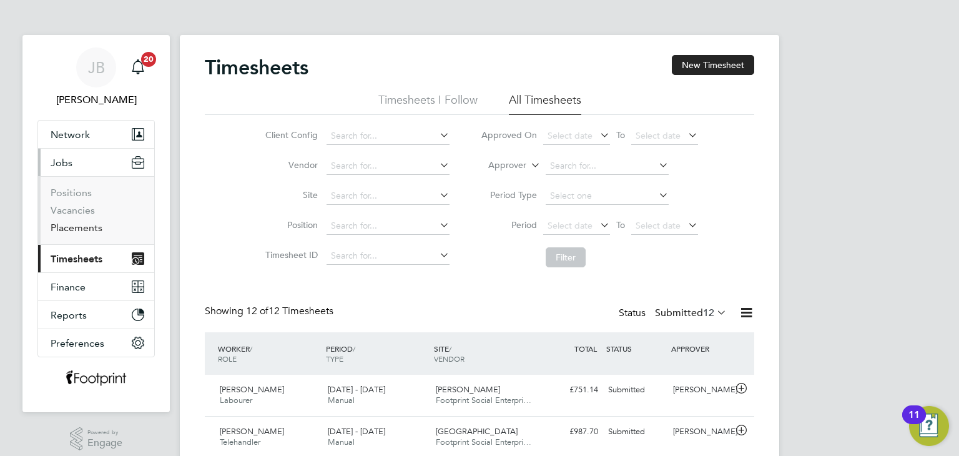
click at [71, 227] on link "Placements" at bounding box center [77, 228] width 52 height 12
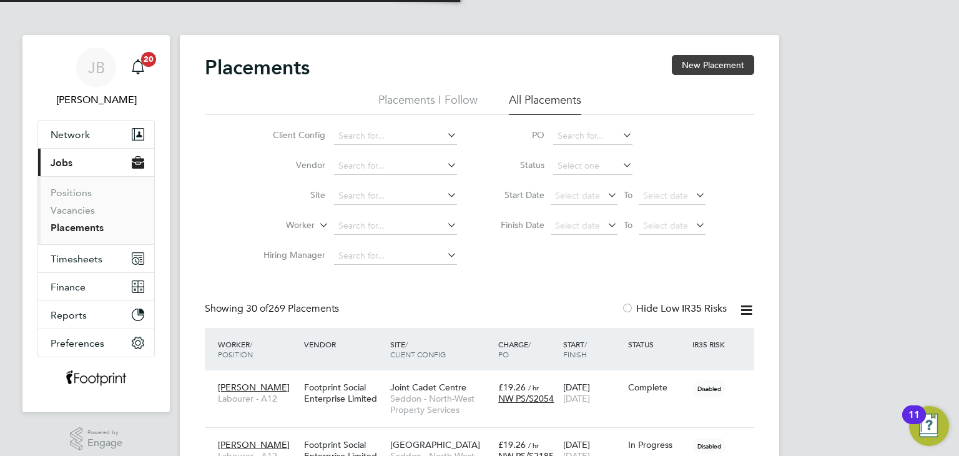
click at [704, 66] on button "New Placement" at bounding box center [713, 65] width 82 height 20
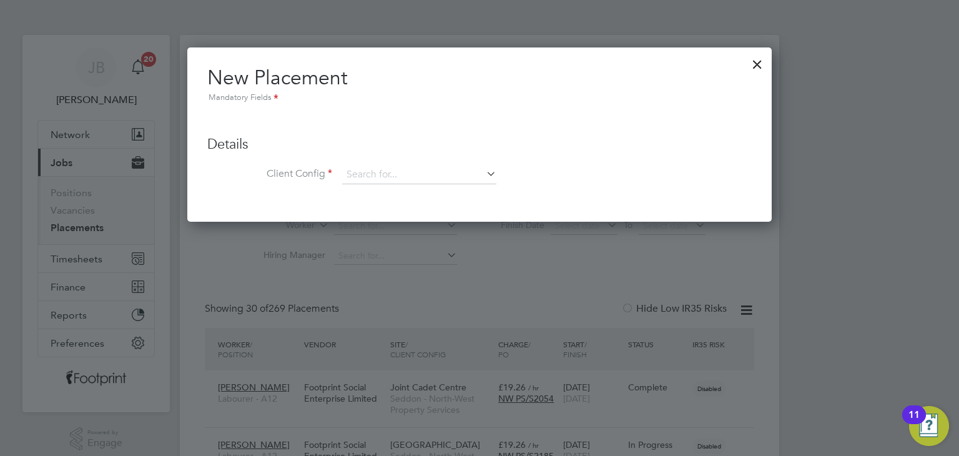
click at [755, 66] on div at bounding box center [757, 61] width 22 height 22
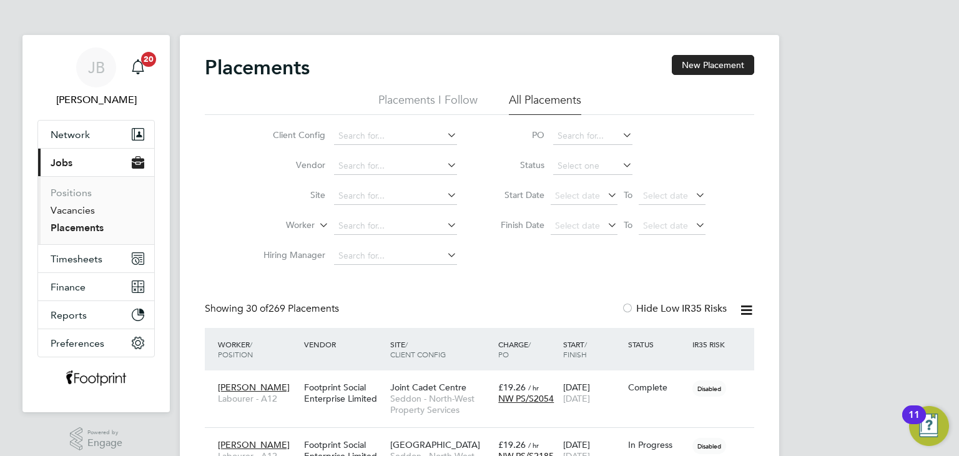
click at [66, 213] on link "Vacancies" at bounding box center [73, 210] width 44 height 12
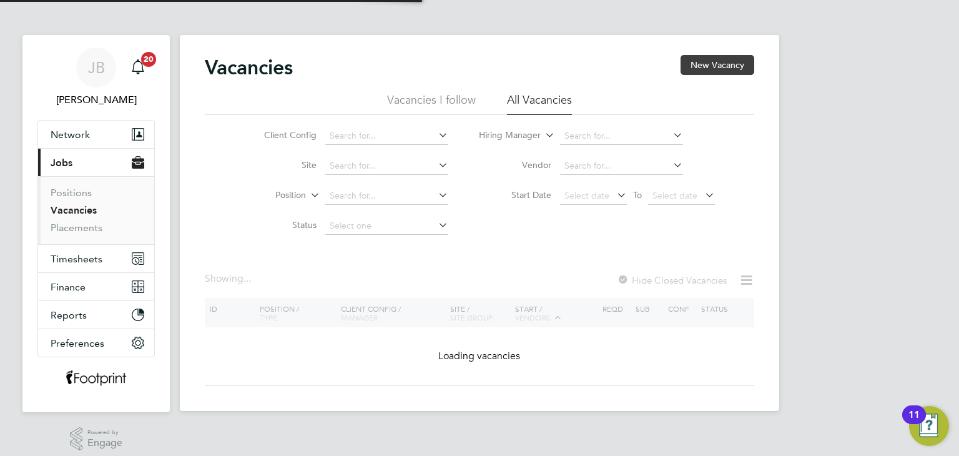
click at [732, 67] on button "New Vacancy" at bounding box center [717, 65] width 74 height 20
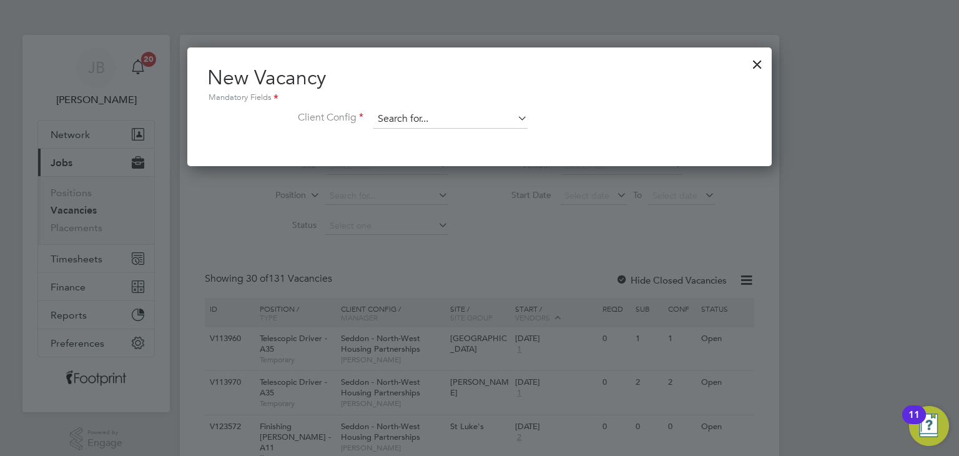
drag, startPoint x: 447, startPoint y: 117, endPoint x: 451, endPoint y: 123, distance: 6.8
click at [447, 117] on input at bounding box center [450, 119] width 154 height 19
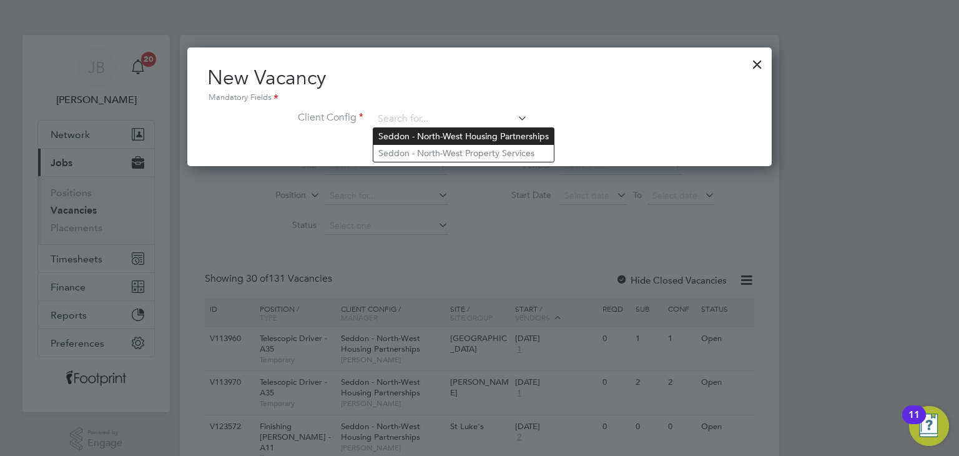
click at [512, 139] on li "Seddon - North-West Housing Partnerships" at bounding box center [463, 136] width 180 height 17
type input "Seddon - North-West Housing Partnerships"
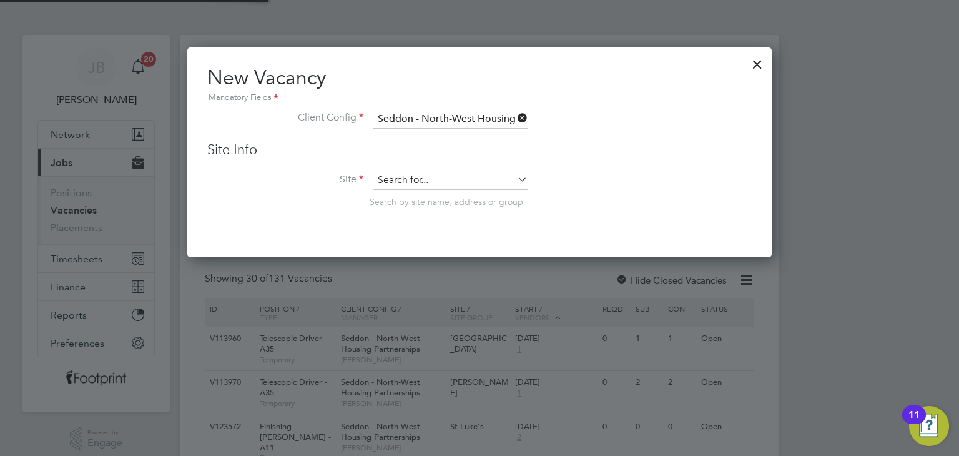
click at [450, 174] on input at bounding box center [450, 180] width 154 height 19
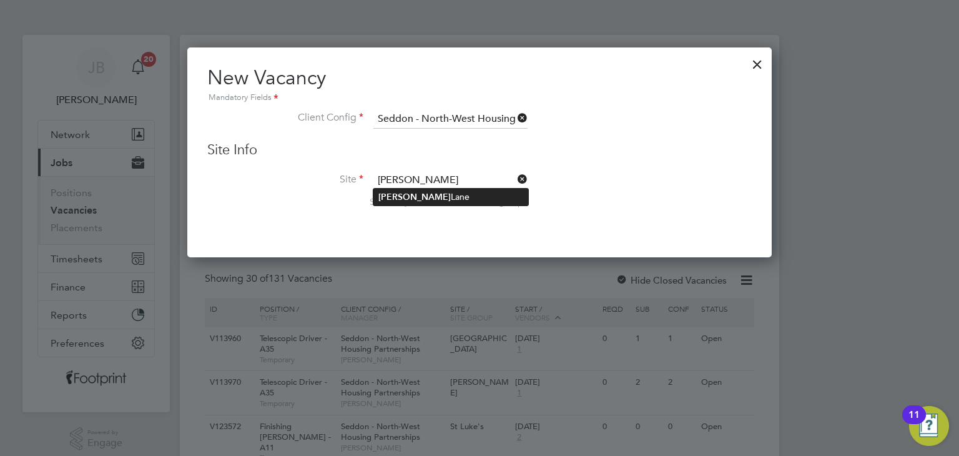
click at [442, 198] on li "Bradley Lane" at bounding box center [450, 197] width 155 height 17
type input "[PERSON_NAME]"
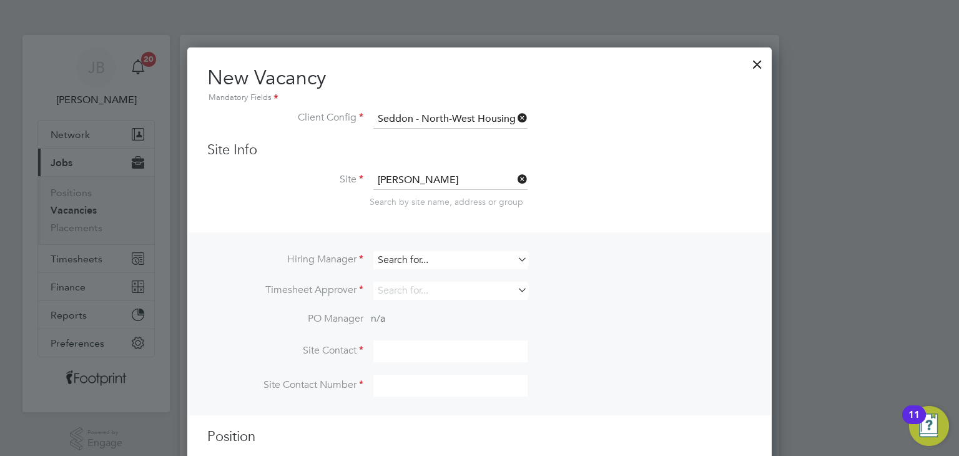
click at [429, 266] on input at bounding box center [450, 260] width 154 height 18
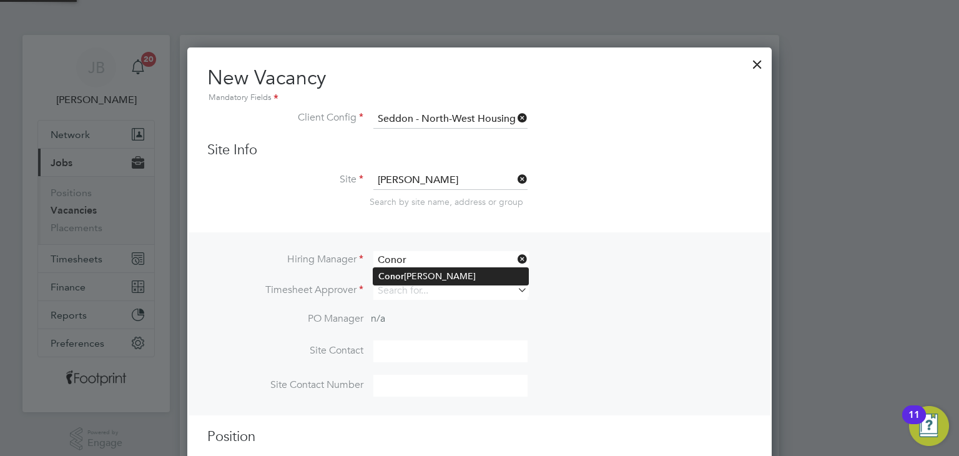
click at [423, 272] on li "Conor Taylor" at bounding box center [450, 276] width 155 height 17
type input "[PERSON_NAME]"
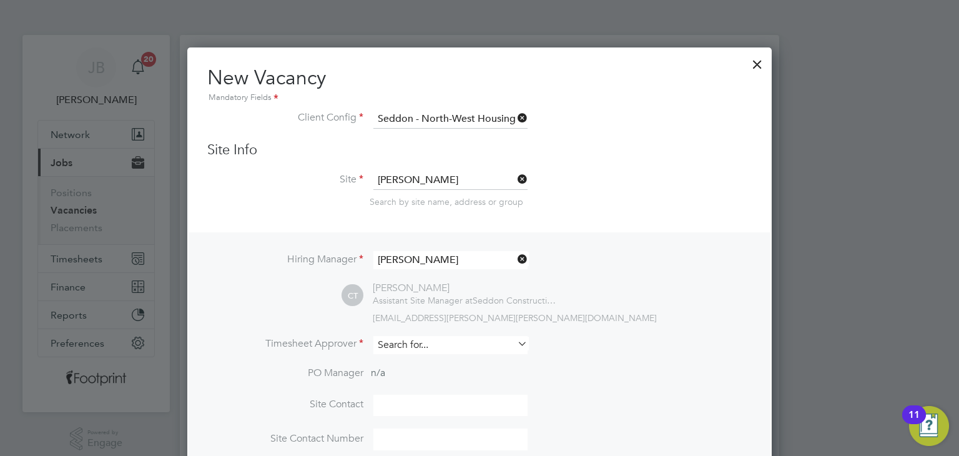
click at [411, 340] on input at bounding box center [450, 345] width 154 height 18
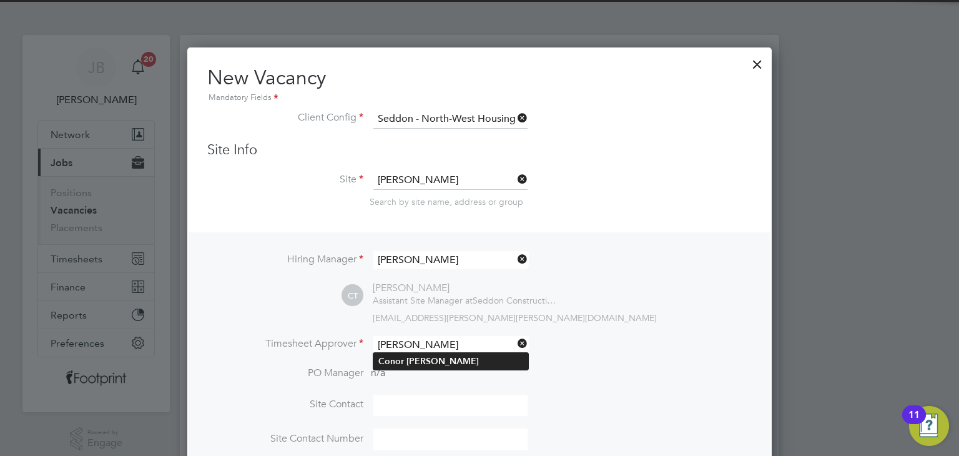
type input "[PERSON_NAME]"
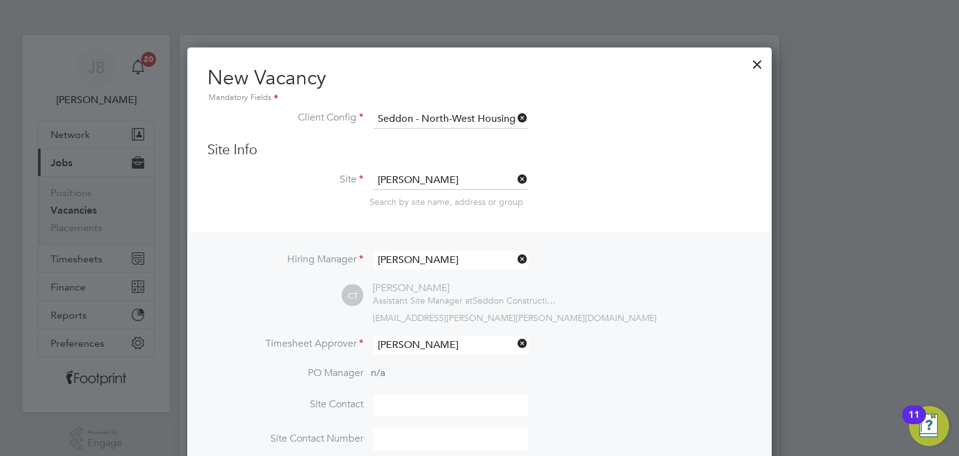
click at [422, 353] on li "Conor Taylor" at bounding box center [450, 361] width 155 height 17
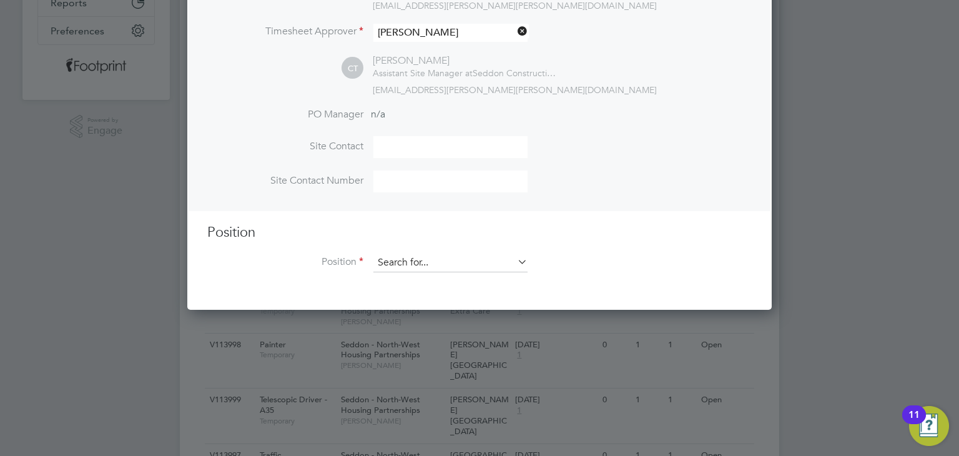
click at [434, 265] on input at bounding box center [450, 262] width 154 height 19
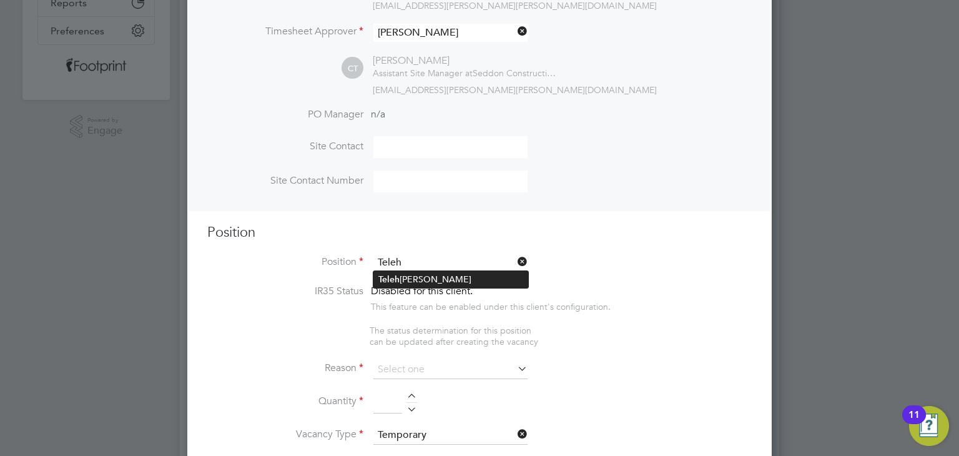
click at [428, 273] on li "Teleh andler" at bounding box center [450, 279] width 155 height 17
type input "Telehandler"
type textarea "Telehandler"
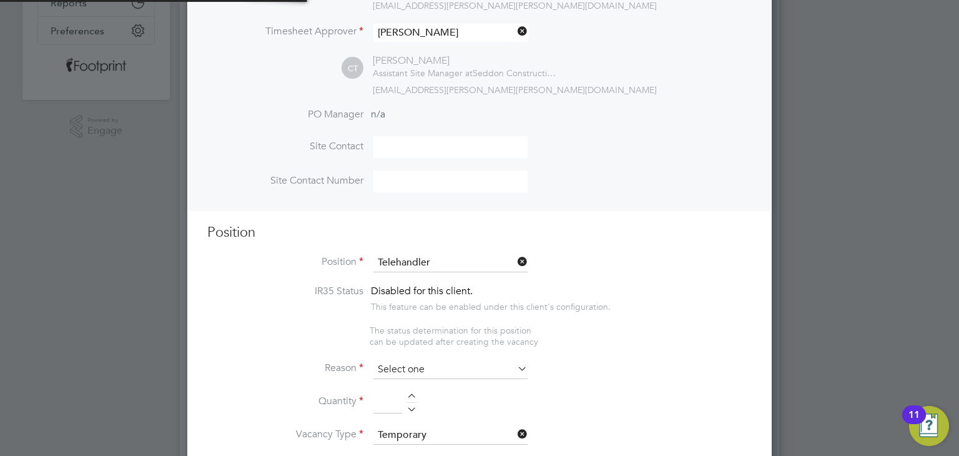
click at [395, 366] on input at bounding box center [450, 369] width 154 height 19
click at [410, 418] on li "Extra Work" at bounding box center [450, 418] width 155 height 16
type input "Extra Work"
click at [422, 366] on input at bounding box center [450, 369] width 154 height 19
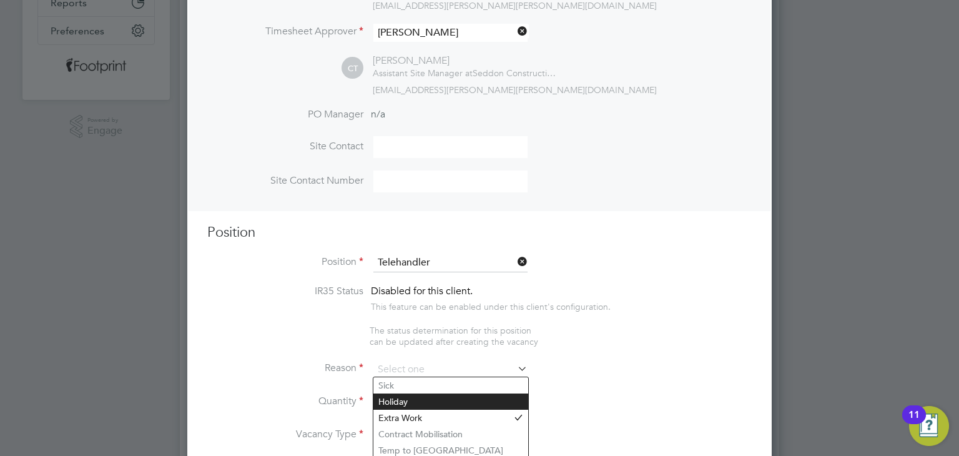
click at [412, 401] on li "Holiday" at bounding box center [450, 401] width 155 height 16
type input "Holiday"
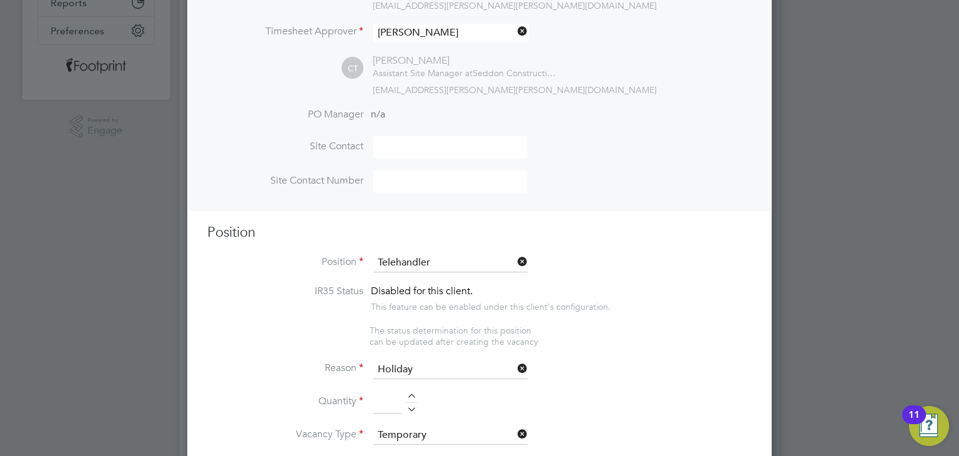
click at [412, 395] on div at bounding box center [411, 397] width 11 height 9
type input "1"
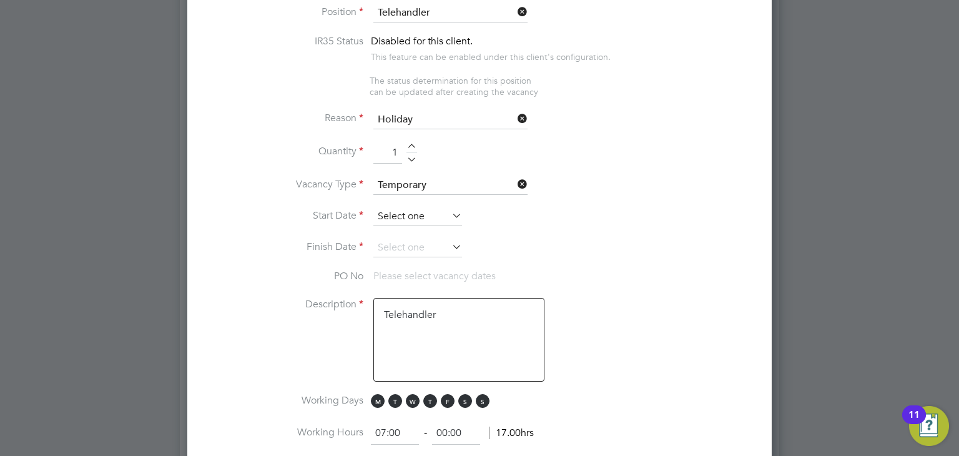
click at [413, 210] on input at bounding box center [417, 216] width 89 height 19
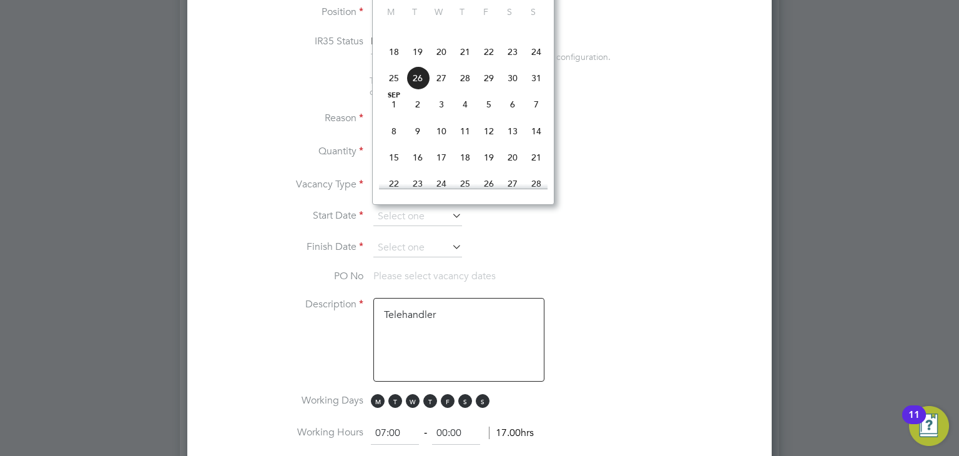
click at [392, 64] on span "18" at bounding box center [394, 52] width 24 height 24
type input "[DATE]"
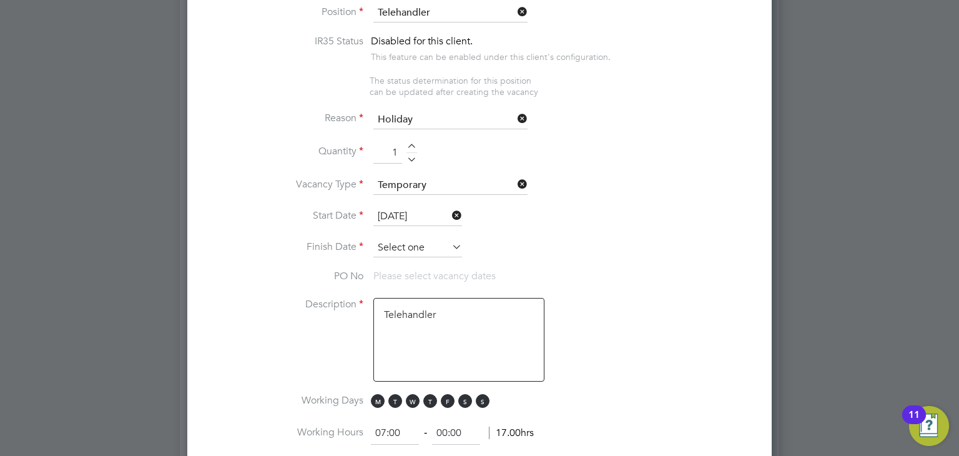
click at [420, 238] on input at bounding box center [417, 247] width 89 height 19
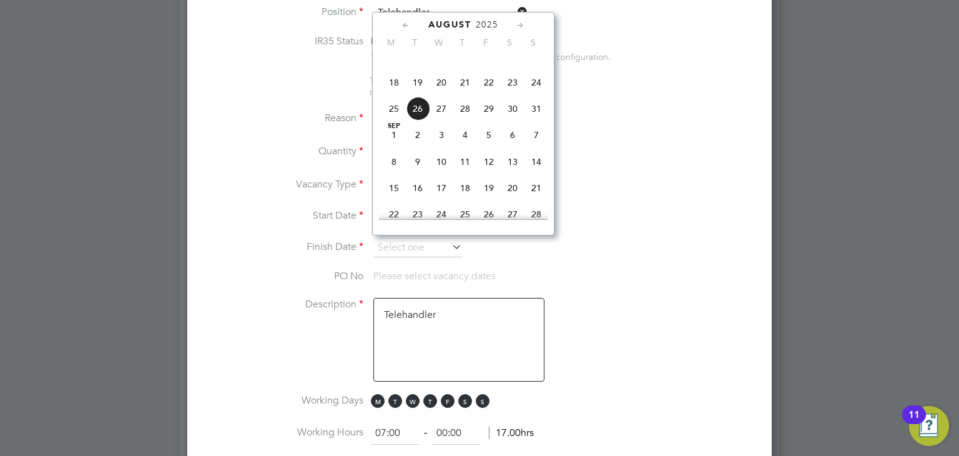
drag, startPoint x: 538, startPoint y: 99, endPoint x: 519, endPoint y: 161, distance: 64.6
click at [538, 94] on span "24" at bounding box center [536, 83] width 24 height 24
type input "[DATE]"
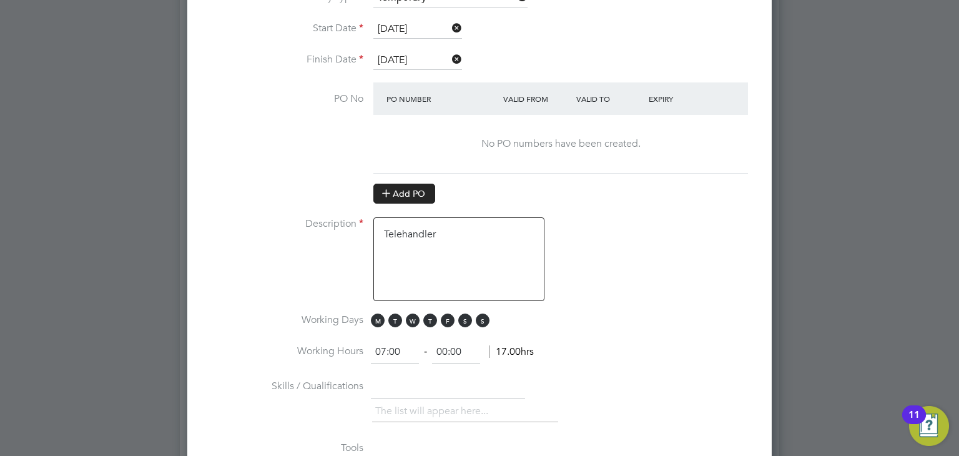
click at [416, 185] on button "Add PO" at bounding box center [404, 194] width 62 height 20
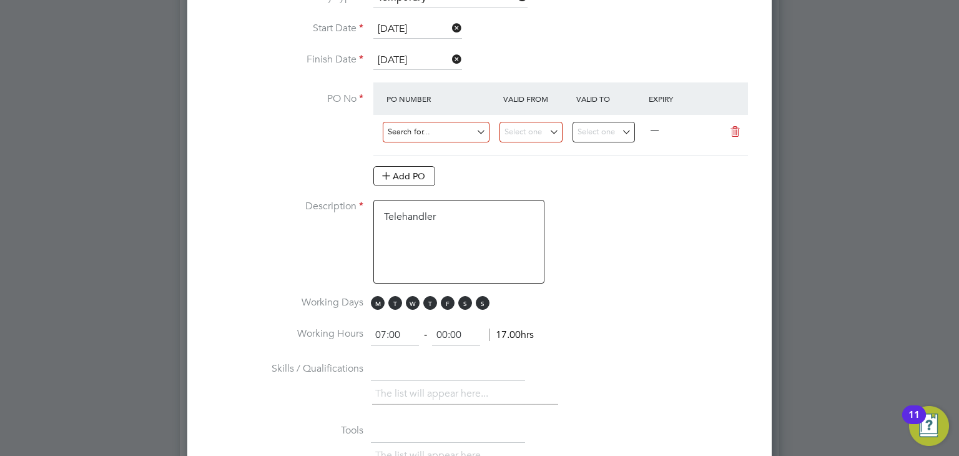
click at [423, 125] on input at bounding box center [436, 132] width 107 height 21
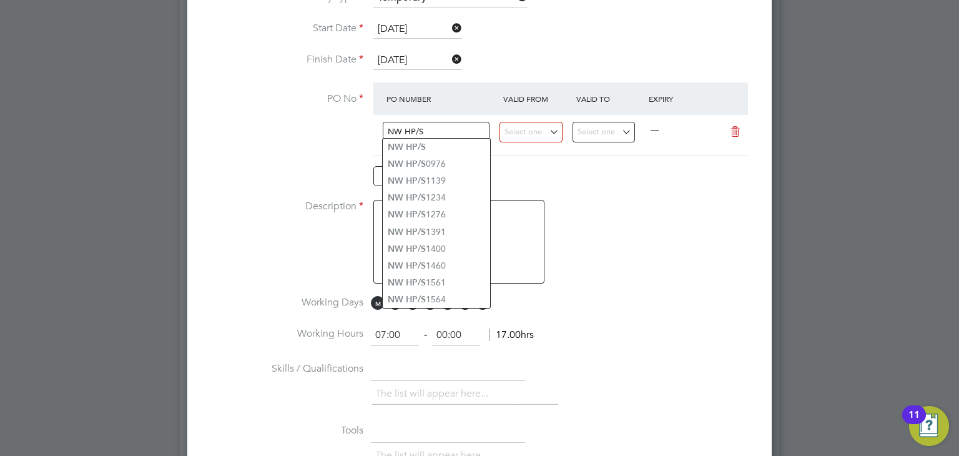
type input "NW HP/S"
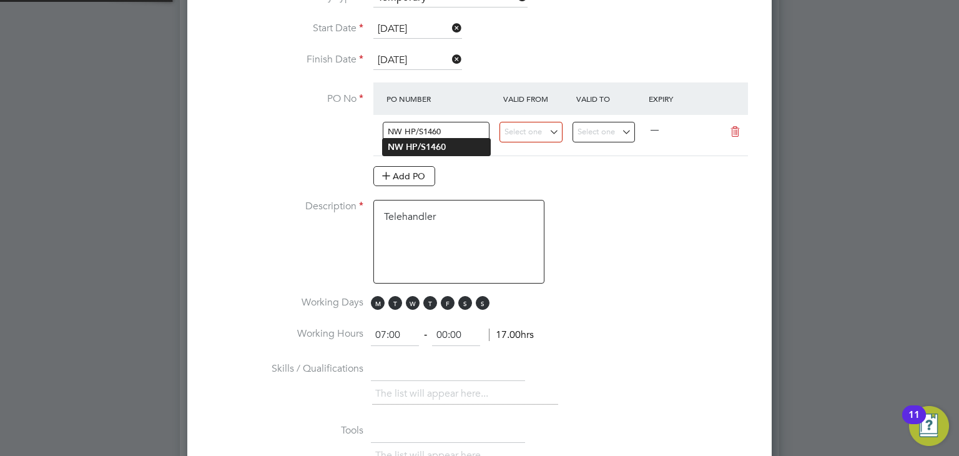
type input "NW HP/S1460"
click at [430, 142] on b "HP/S1460" at bounding box center [426, 147] width 40 height 11
type input "[DATE]"
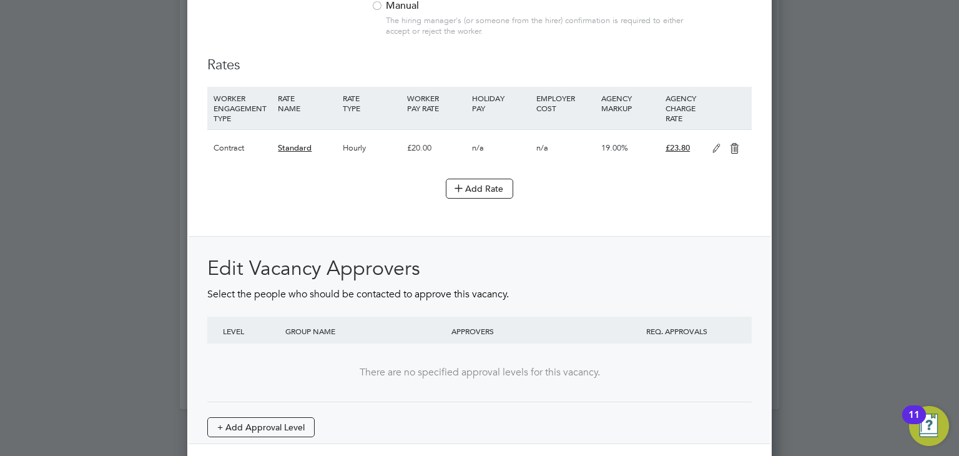
scroll to position [1450, 0]
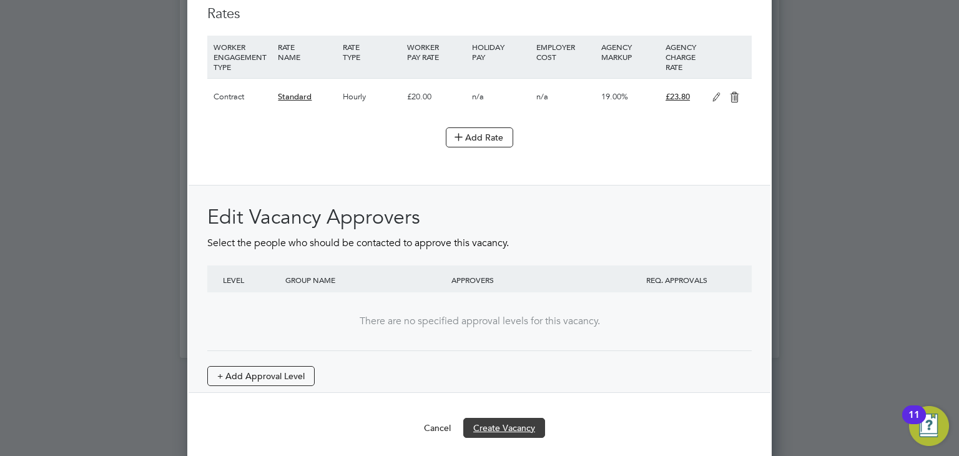
click at [519, 418] on button "Create Vacancy" at bounding box center [504, 428] width 82 height 20
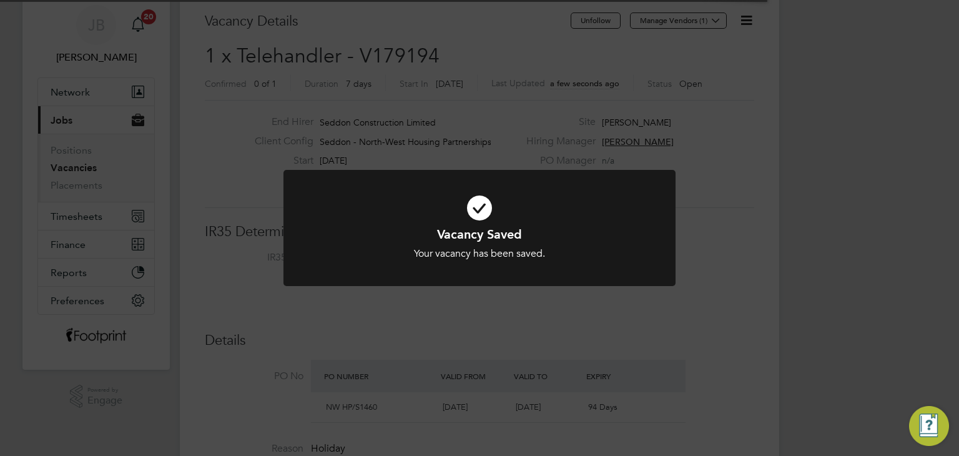
scroll to position [21, 117]
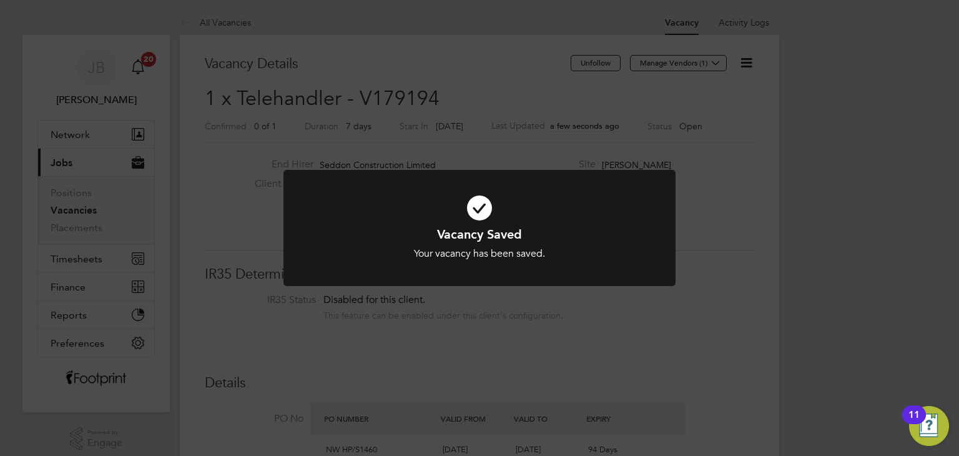
click at [579, 346] on div "Vacancy Saved Your vacancy has been saved. Cancel Okay" at bounding box center [479, 228] width 959 height 456
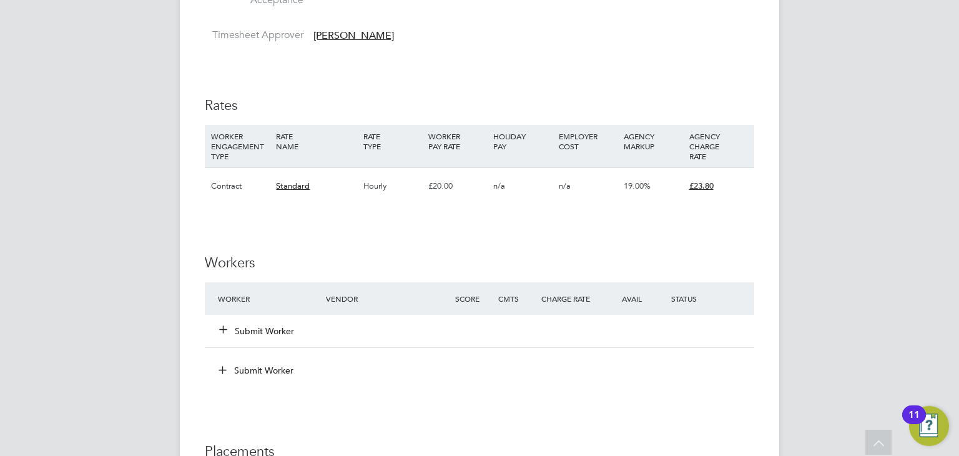
scroll to position [874, 0]
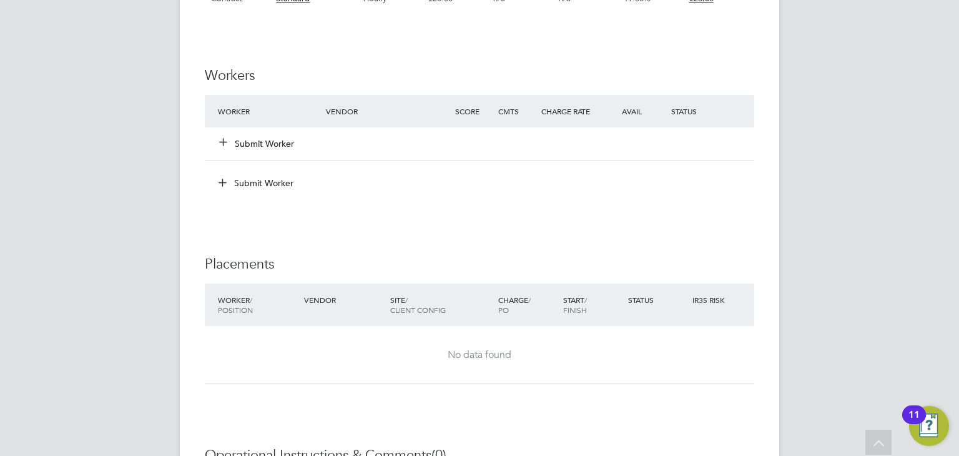
click at [258, 147] on button "Submit Worker" at bounding box center [257, 143] width 75 height 12
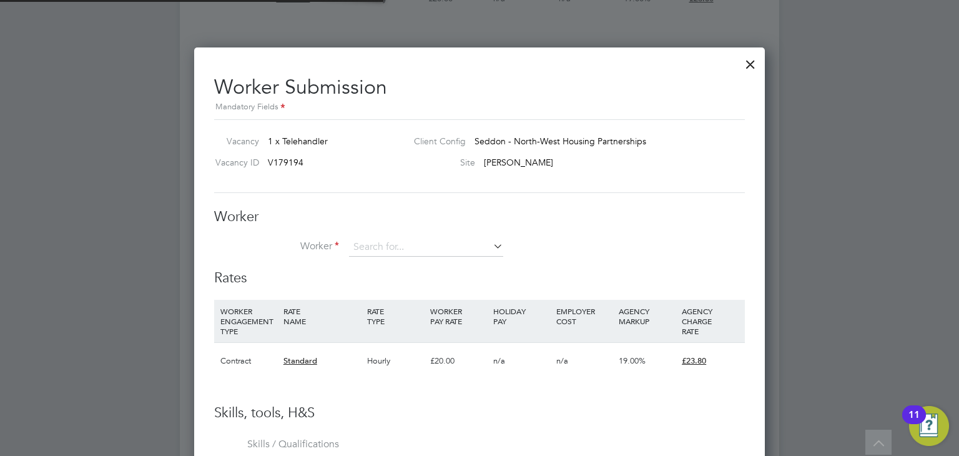
scroll to position [756, 571]
click at [421, 277] on li "+ Add new" at bounding box center [426, 280] width 155 height 17
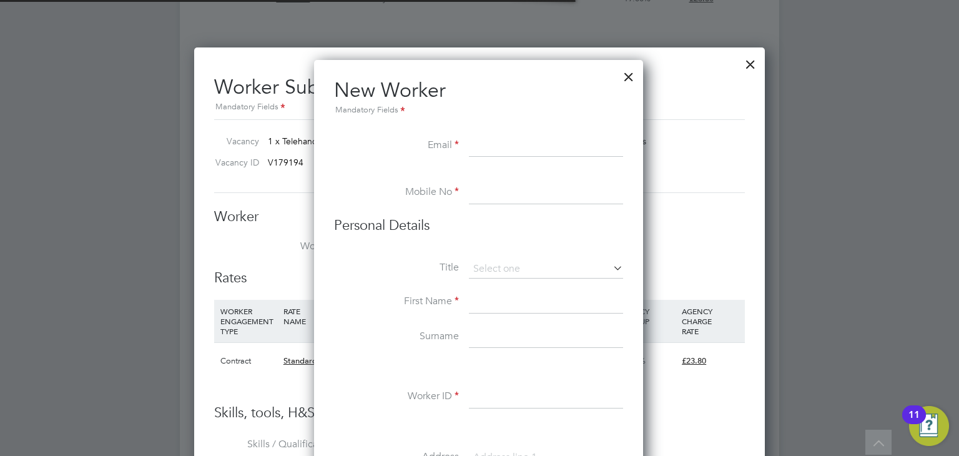
scroll to position [6, 6]
paste input "standaniel30@yahoo.com"
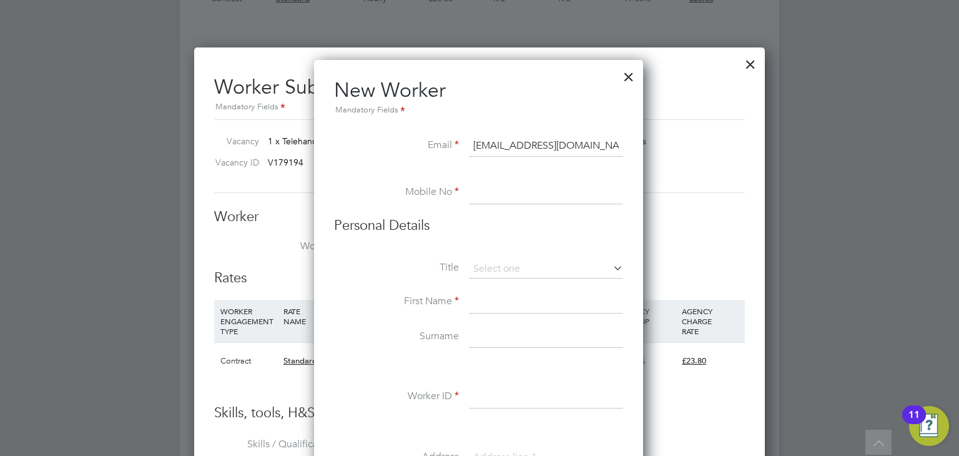
type input "standaniel30@yahoo.com"
click at [544, 202] on input at bounding box center [546, 193] width 154 height 22
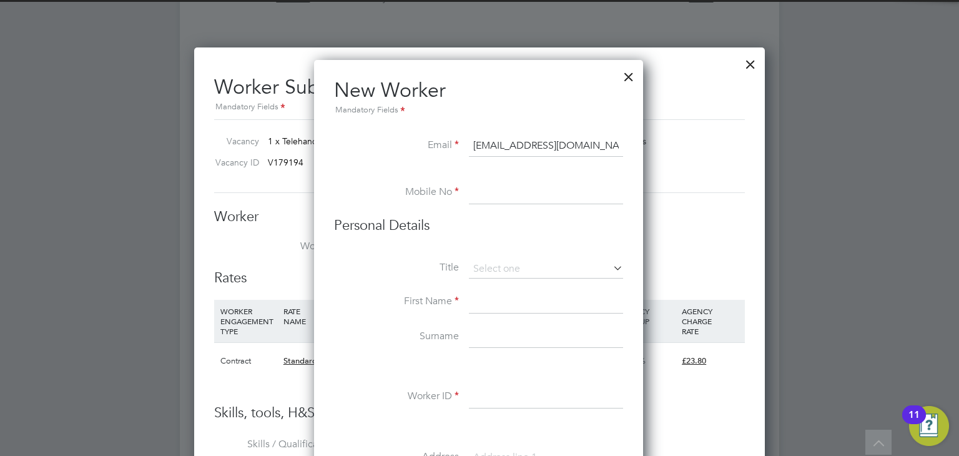
paste input "07878 276371"
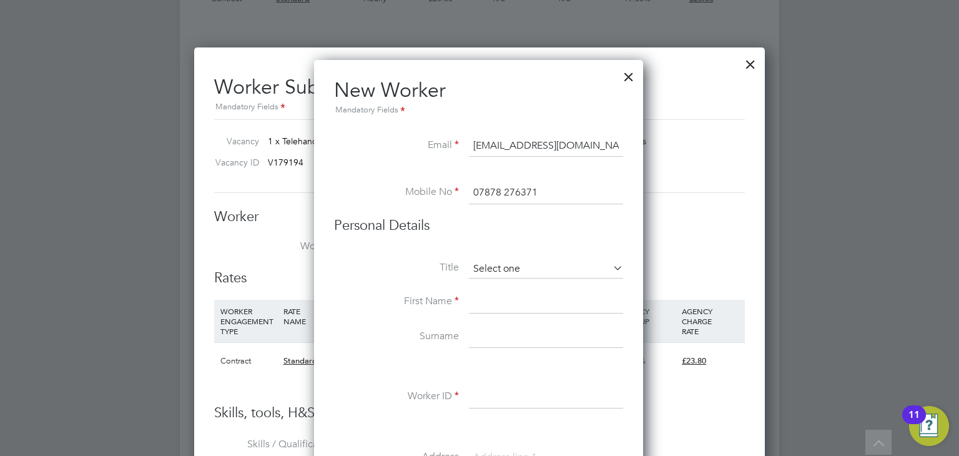
type input "07878 276371"
click at [519, 268] on input at bounding box center [546, 269] width 154 height 19
click at [523, 293] on li "Mr" at bounding box center [546, 286] width 155 height 16
type input "Mr"
click at [517, 300] on input at bounding box center [546, 302] width 154 height 22
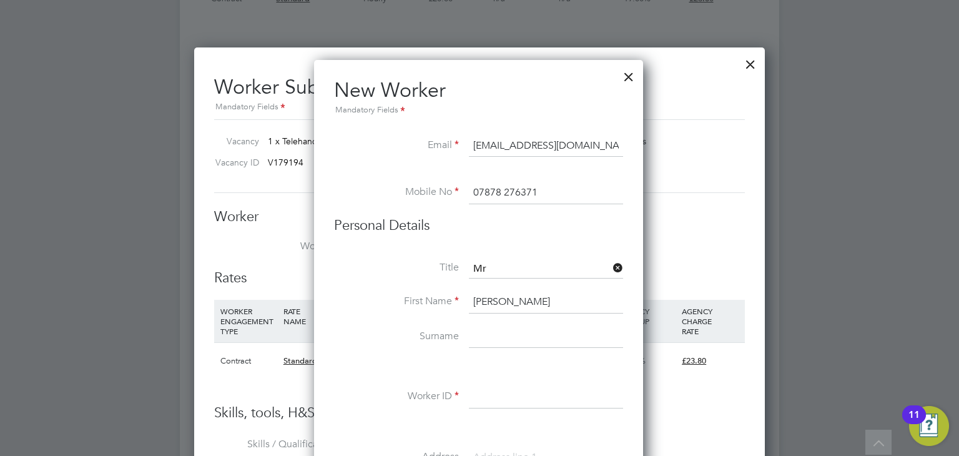
type input "Daniel"
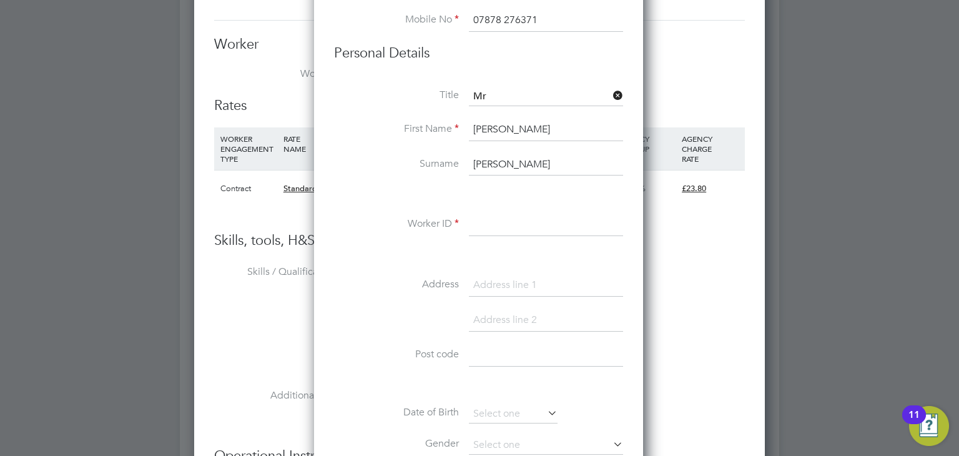
type input "Stan"
click at [489, 222] on input at bounding box center [546, 225] width 154 height 22
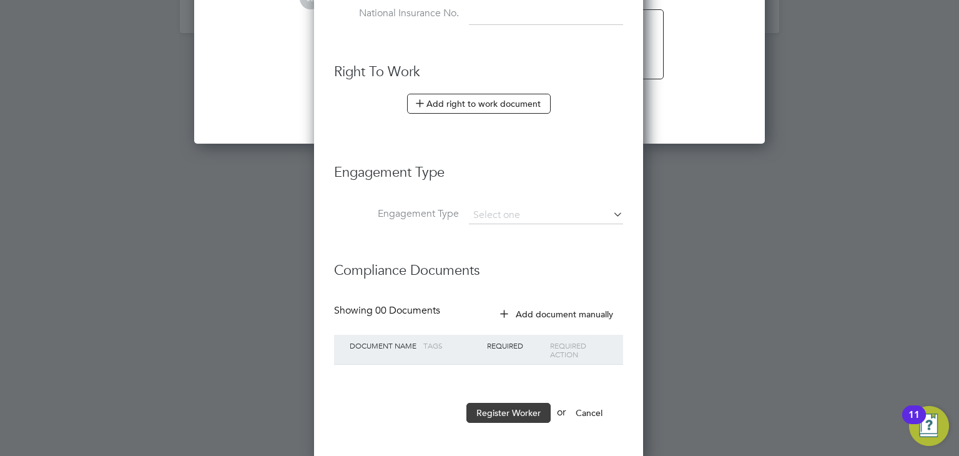
type input "CAN-1289"
click at [494, 405] on button "Register Worker" at bounding box center [508, 413] width 84 height 20
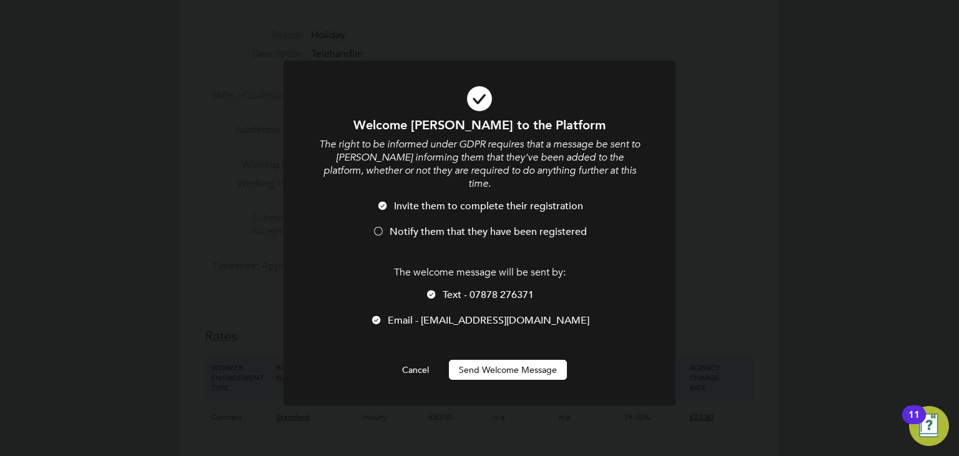
click at [504, 361] on button "Send Welcome Message" at bounding box center [508, 370] width 118 height 20
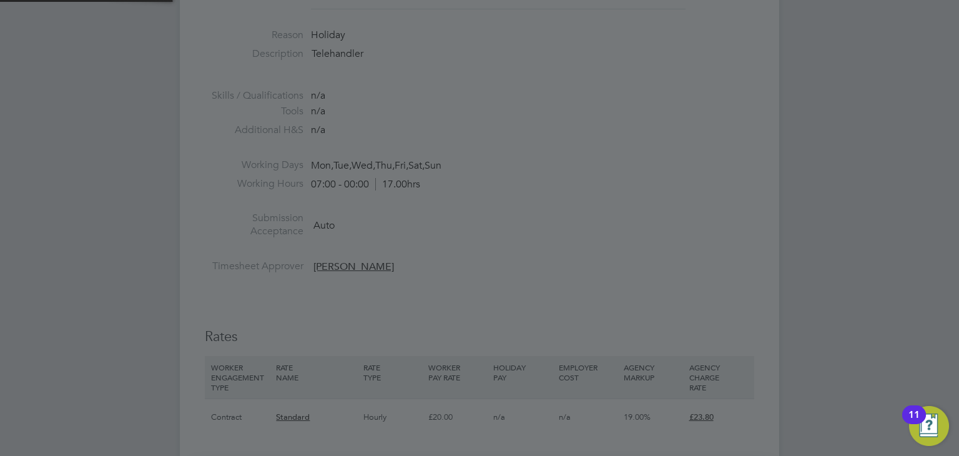
type input "Daniel Stan (CAN-1289)"
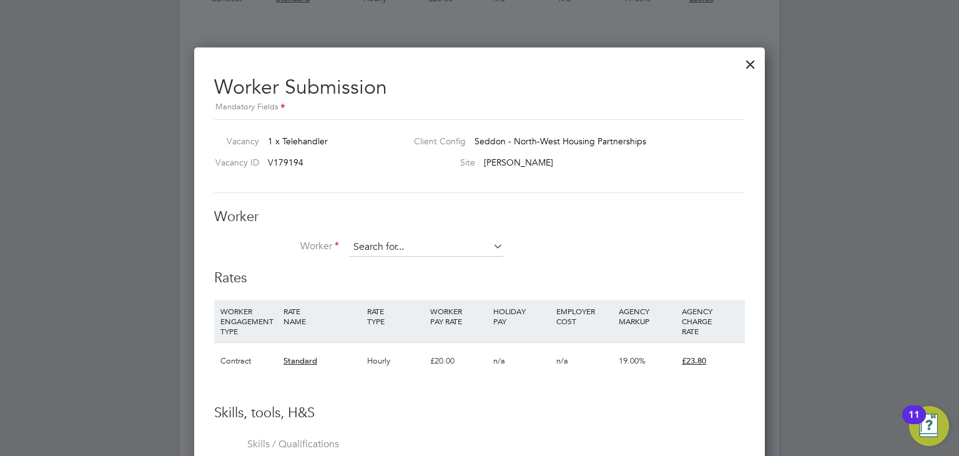
click at [410, 238] on input at bounding box center [426, 247] width 154 height 19
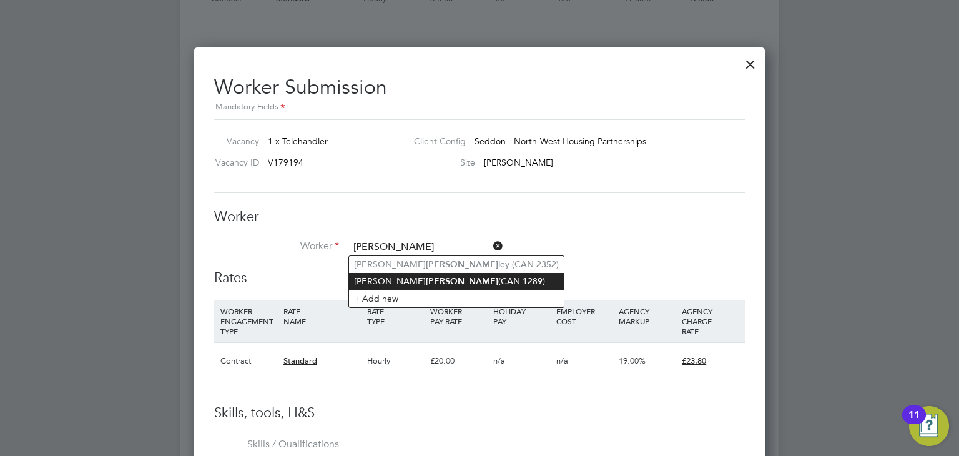
click at [403, 281] on li "Daniel Stan (CAN-1289)" at bounding box center [456, 281] width 215 height 17
type input "Daniel Stan (CAN-1289)"
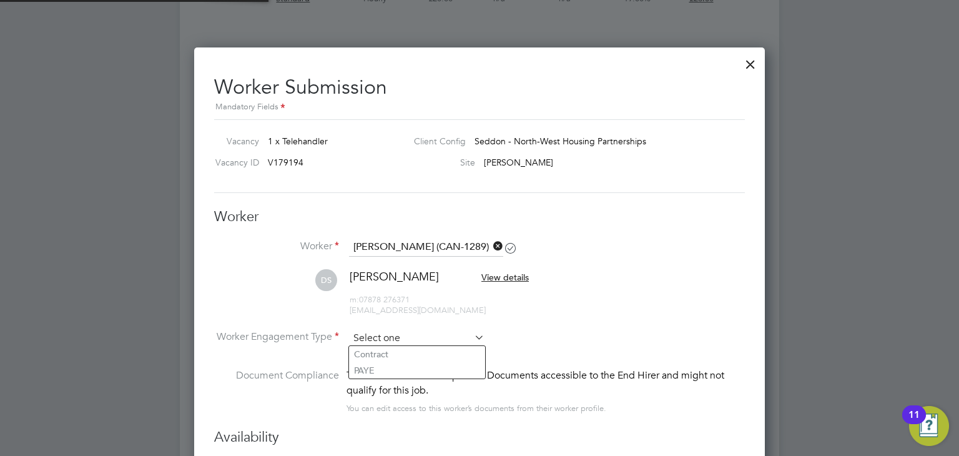
click at [405, 338] on input at bounding box center [416, 338] width 135 height 19
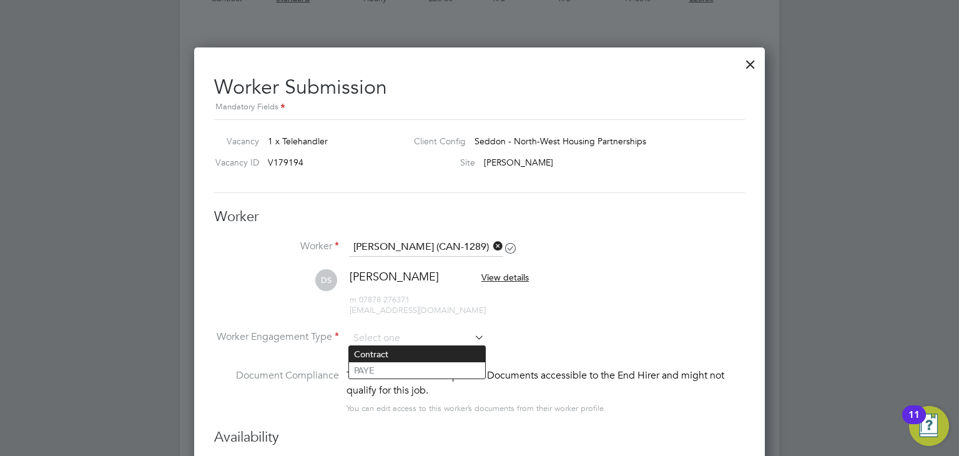
click at [403, 350] on li "Contract" at bounding box center [417, 354] width 136 height 16
type input "Contract"
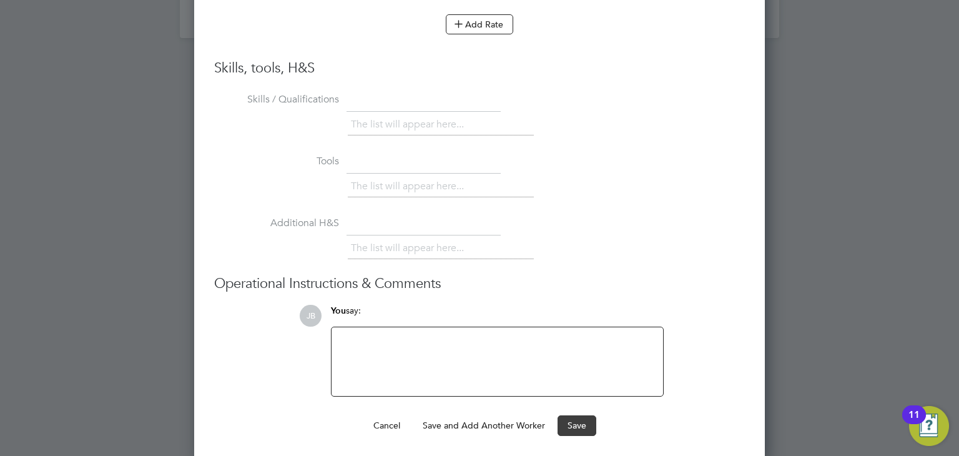
click at [574, 420] on button "Save" at bounding box center [576, 425] width 39 height 20
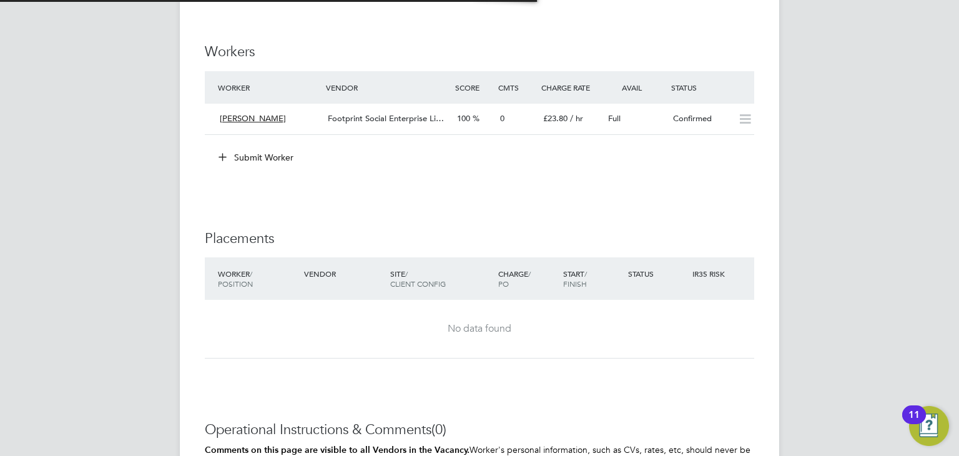
scroll to position [21, 109]
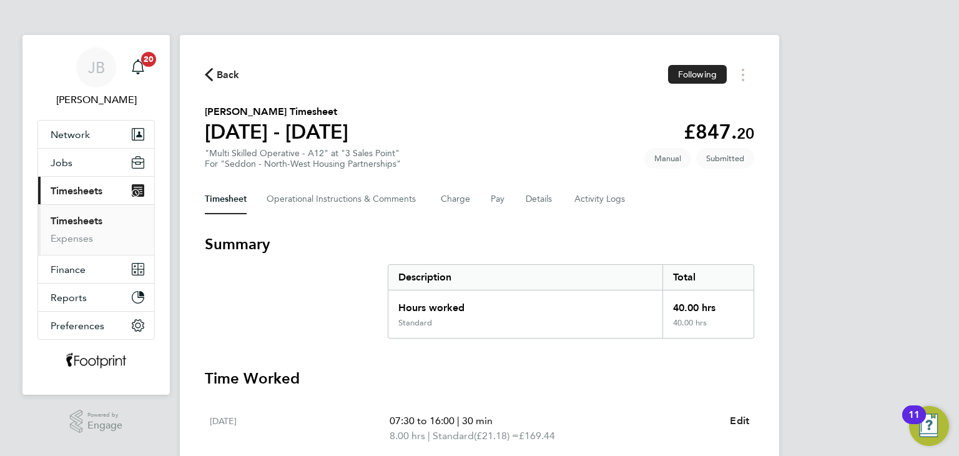
click at [544, 106] on section "[PERSON_NAME] Timesheet [DATE] - [DATE] £847. 20 "Multi Skilled Operative - A12…" at bounding box center [479, 136] width 549 height 65
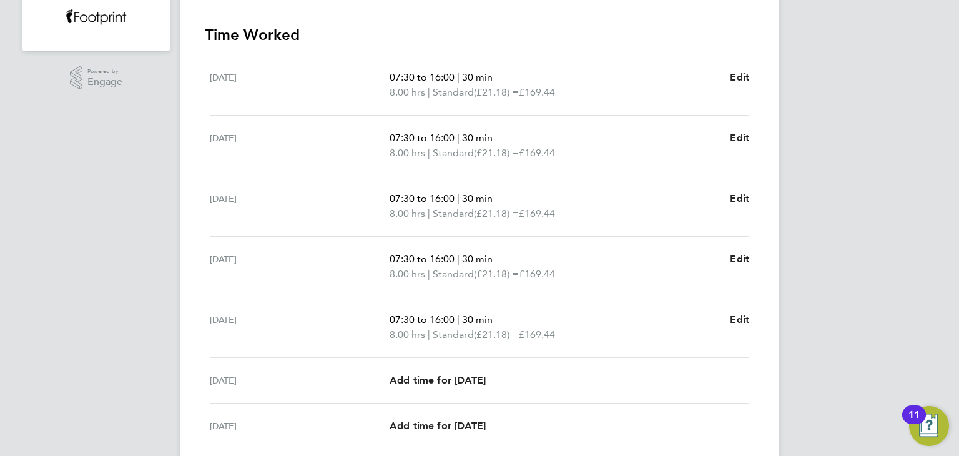
scroll to position [375, 0]
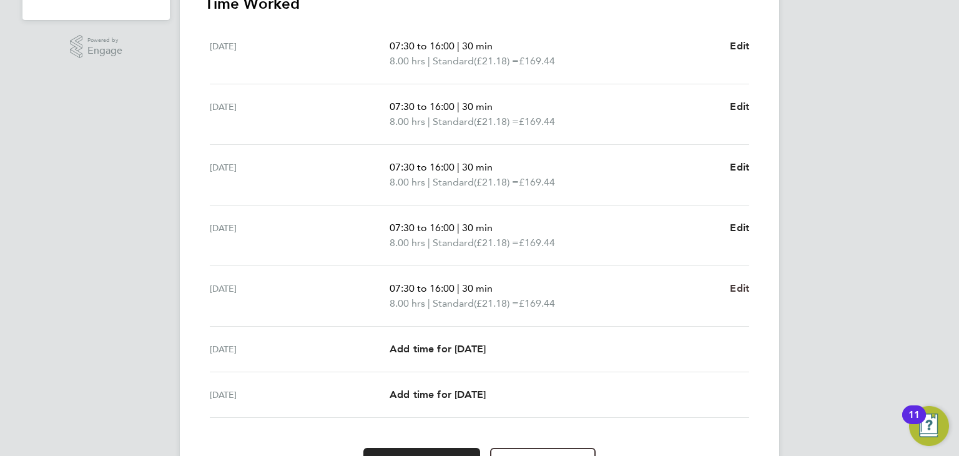
click at [737, 282] on span "Edit" at bounding box center [739, 288] width 19 height 12
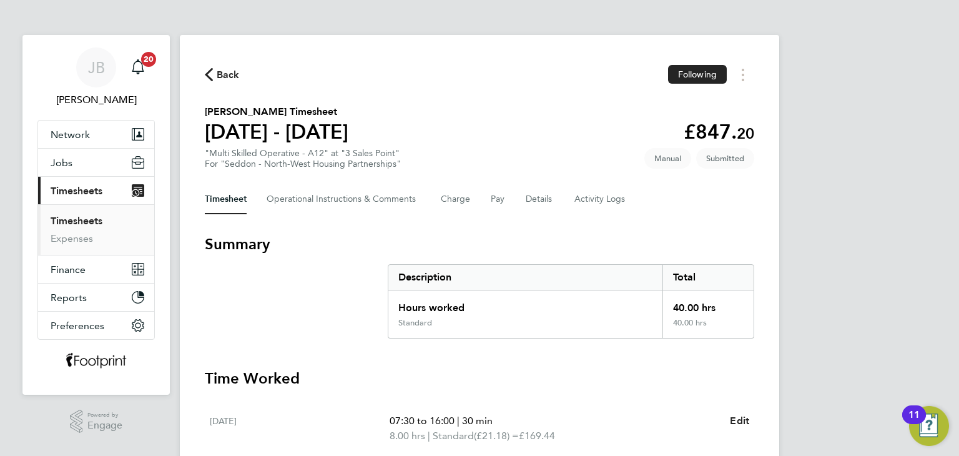
select select "30"
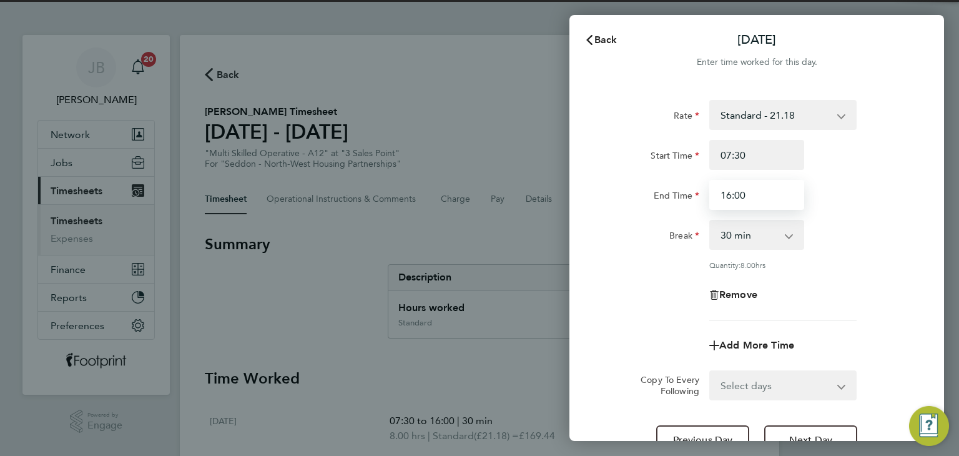
drag, startPoint x: 758, startPoint y: 202, endPoint x: 652, endPoint y: 212, distance: 106.7
click at [652, 213] on div "Rate Standard - 21.18 Start Time 07:30 End Time 16:00 Break 0 min 15 min 30 min…" at bounding box center [756, 210] width 305 height 220
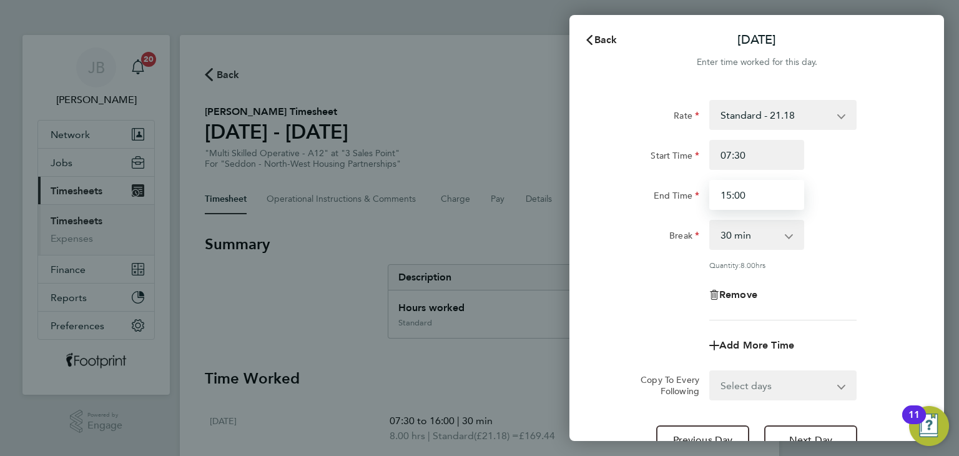
type input "15:00"
click at [652, 212] on div "Rate Standard - 21.18 Start Time 07:30 End Time 15:00 Break 0 min 15 min 30 min…" at bounding box center [756, 210] width 305 height 220
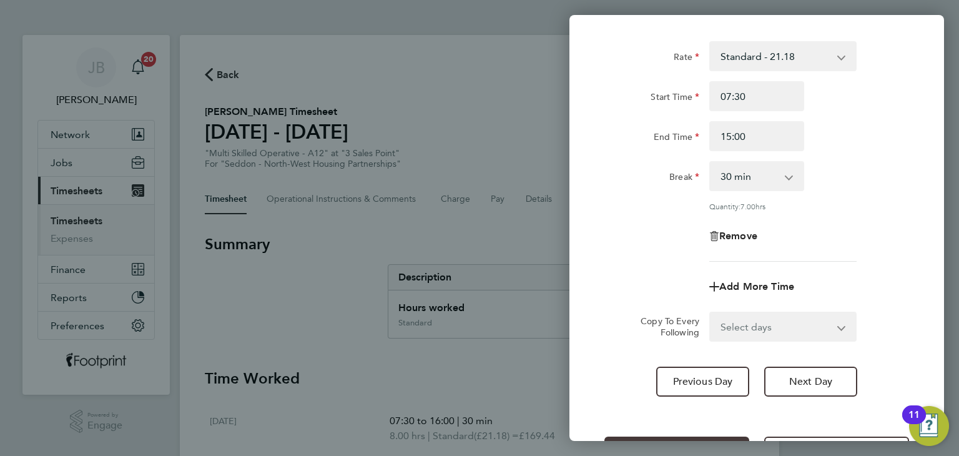
scroll to position [107, 0]
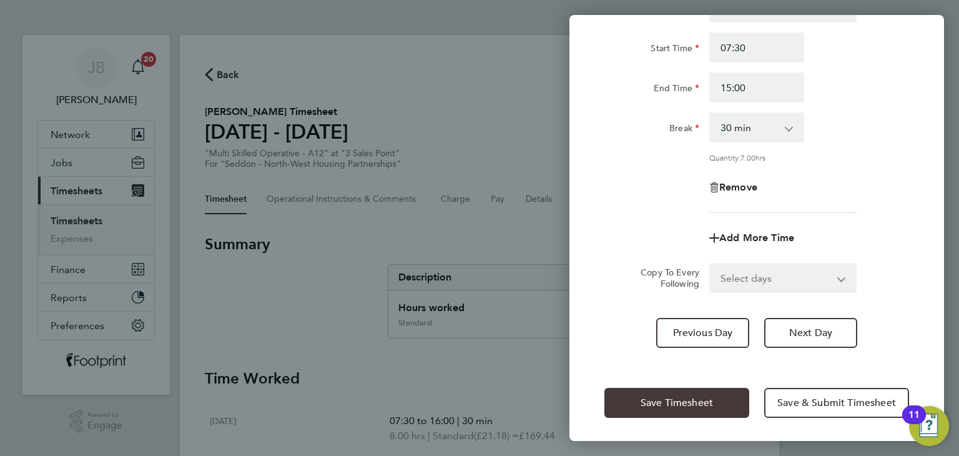
click at [701, 403] on span "Save Timesheet" at bounding box center [677, 402] width 72 height 12
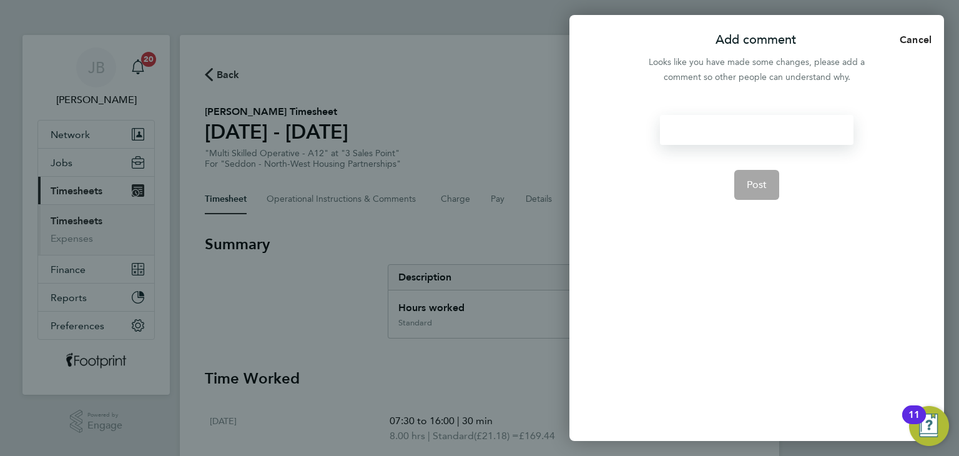
click at [687, 142] on div at bounding box center [756, 130] width 193 height 30
click at [739, 183] on button "Post" at bounding box center [757, 185] width 46 height 30
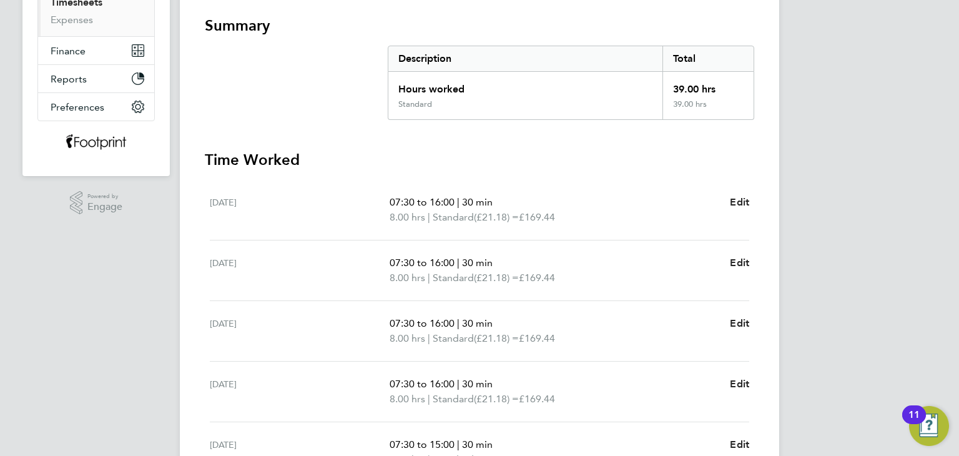
scroll to position [437, 0]
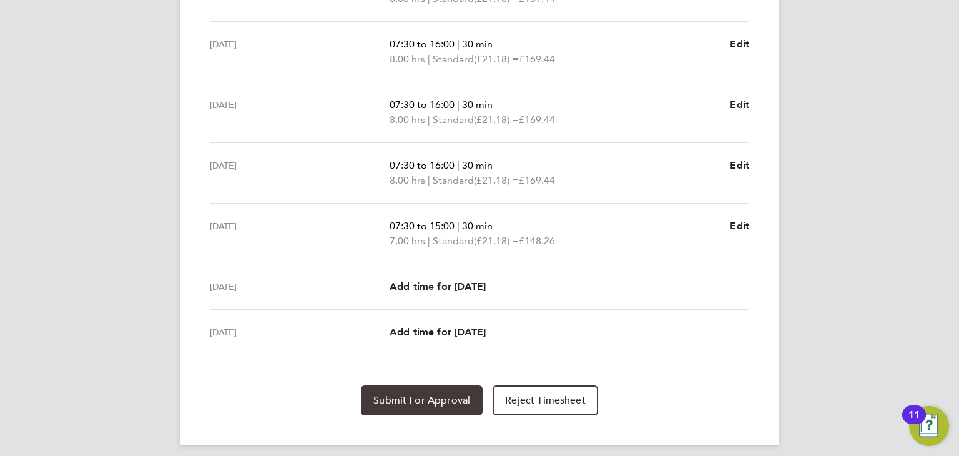
click at [423, 399] on span "Submit For Approval" at bounding box center [421, 400] width 97 height 12
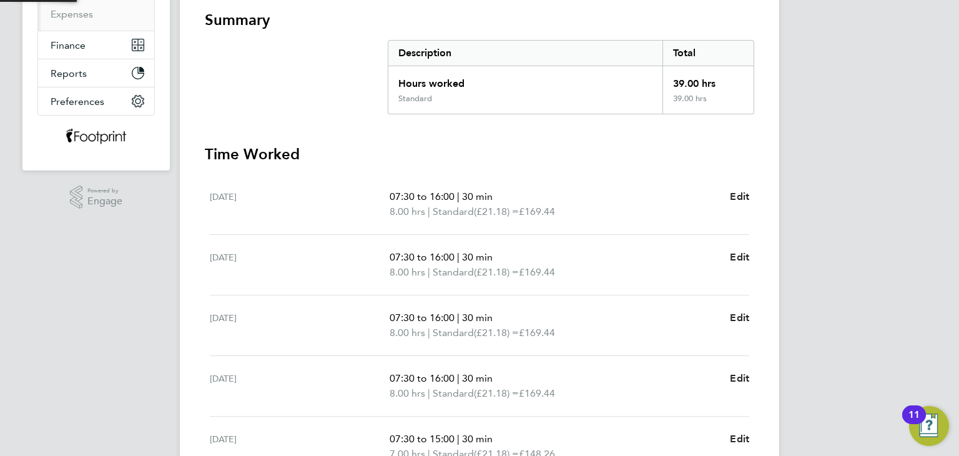
scroll to position [0, 0]
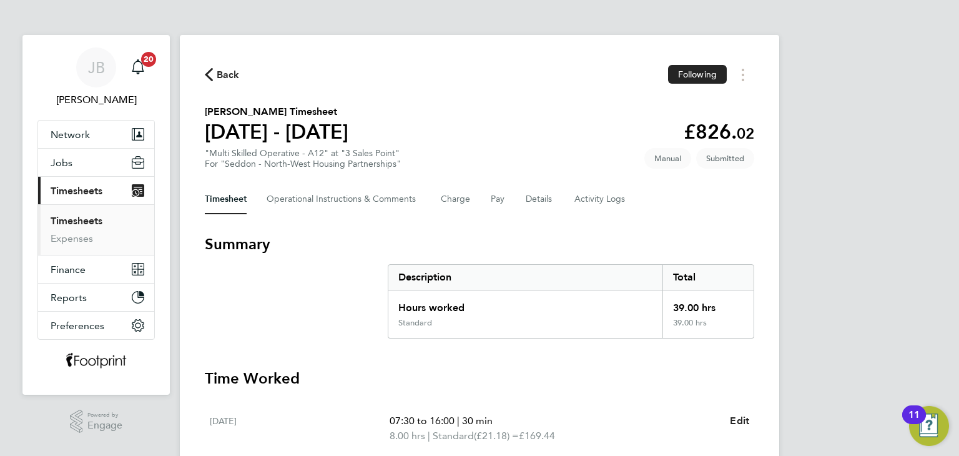
click at [77, 225] on link "Timesheets" at bounding box center [77, 221] width 52 height 12
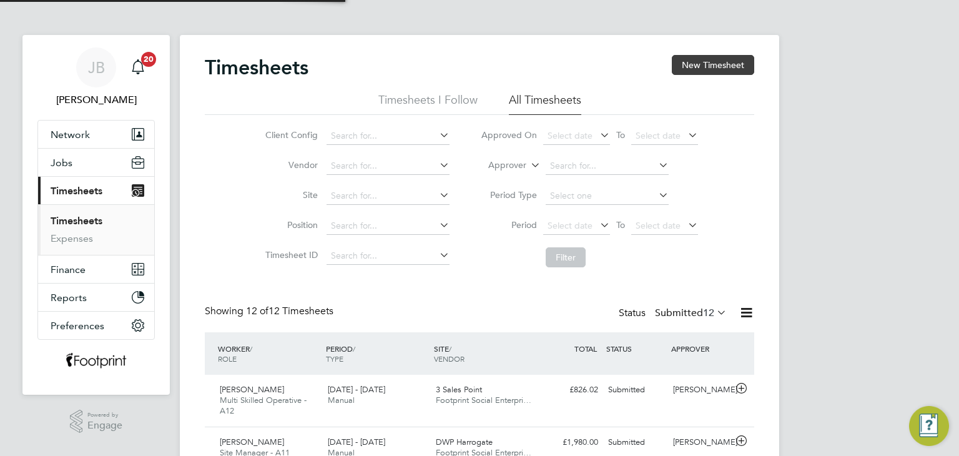
click at [716, 64] on button "New Timesheet" at bounding box center [713, 65] width 82 height 20
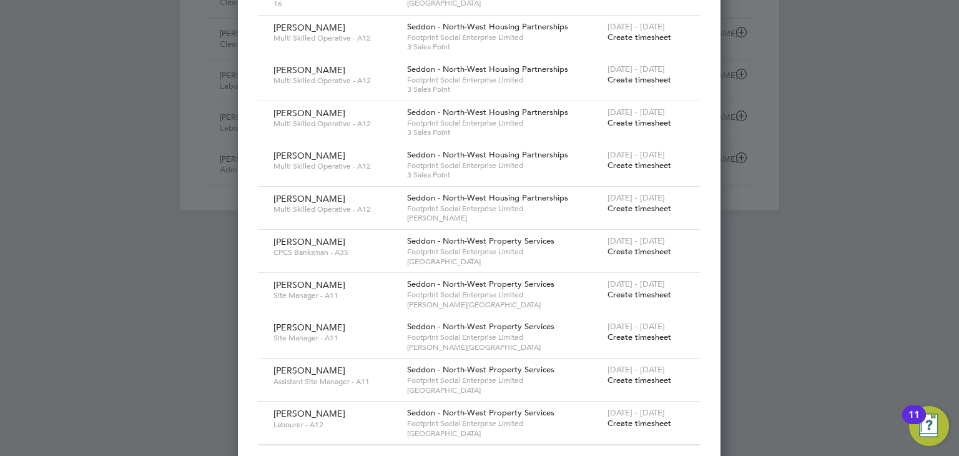
click at [621, 246] on span "Create timesheet" at bounding box center [639, 251] width 64 height 11
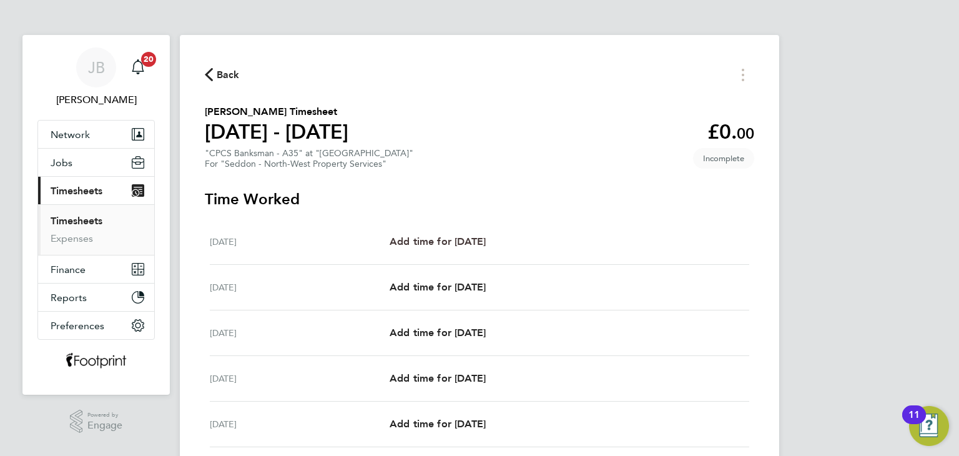
click at [479, 241] on span "Add time for Mon 18 Aug" at bounding box center [438, 241] width 96 height 12
select select "30"
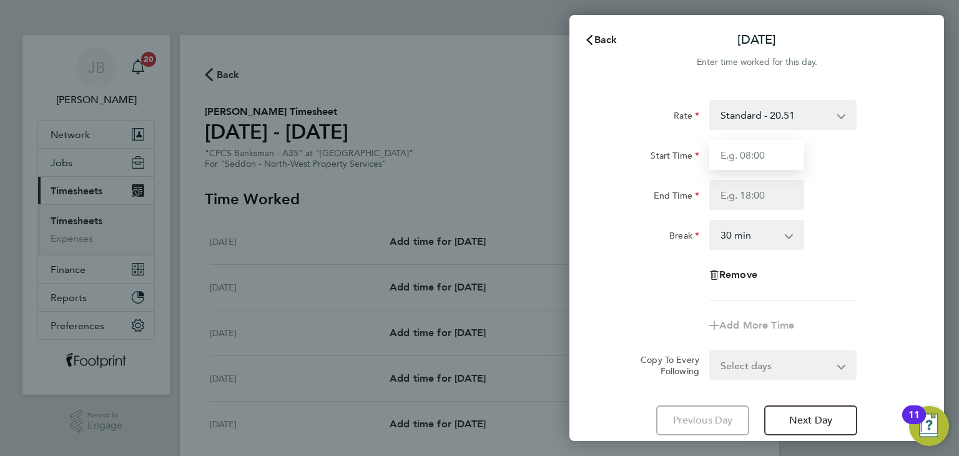
click at [762, 158] on input "Start Time" at bounding box center [756, 155] width 95 height 30
type input "06:30"
click at [737, 190] on input "End Time" at bounding box center [756, 195] width 95 height 30
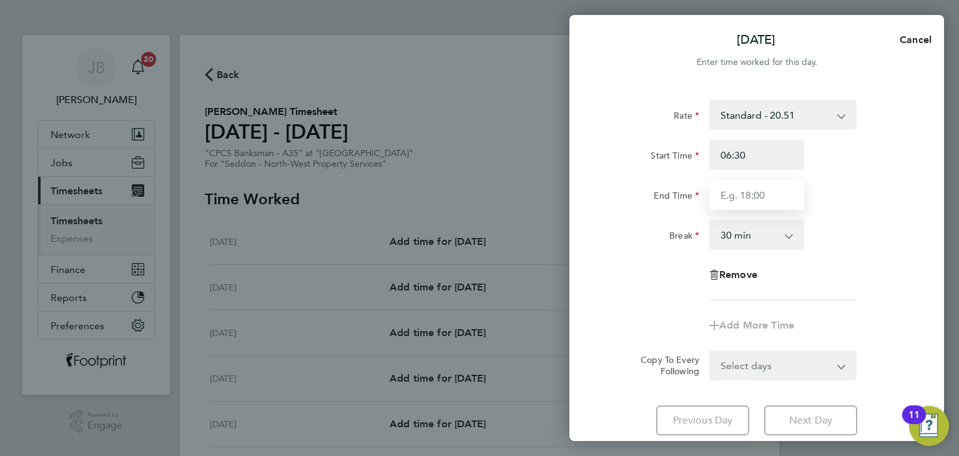
type input "16:00"
click at [782, 372] on select "Select days Day Weekday (Mon-Fri) Weekend (Sat-Sun) Tuesday Wednesday Thursday …" at bounding box center [775, 364] width 131 height 27
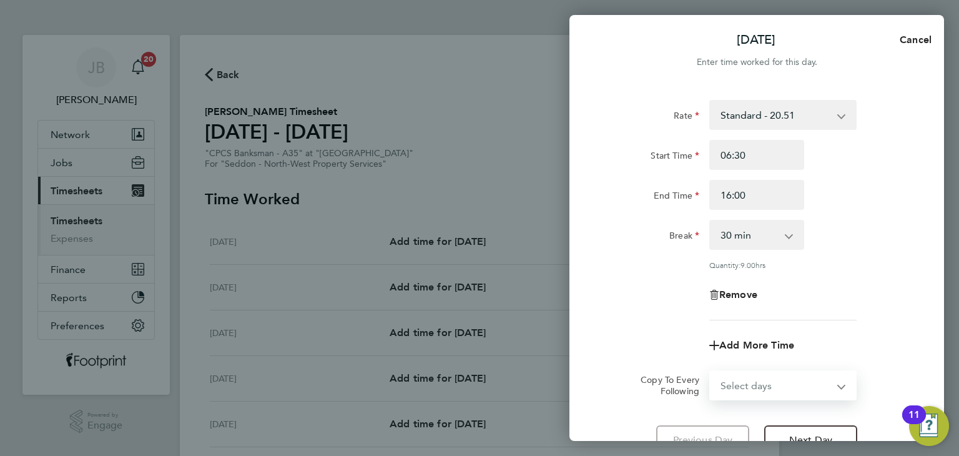
select select "WEEKDAY"
click at [710, 371] on select "Select days Day Weekday (Mon-Fri) Weekend (Sat-Sun) Tuesday Wednesday Thursday …" at bounding box center [775, 384] width 131 height 27
select select "2025-08-24"
click at [649, 283] on div "Remove" at bounding box center [756, 295] width 315 height 30
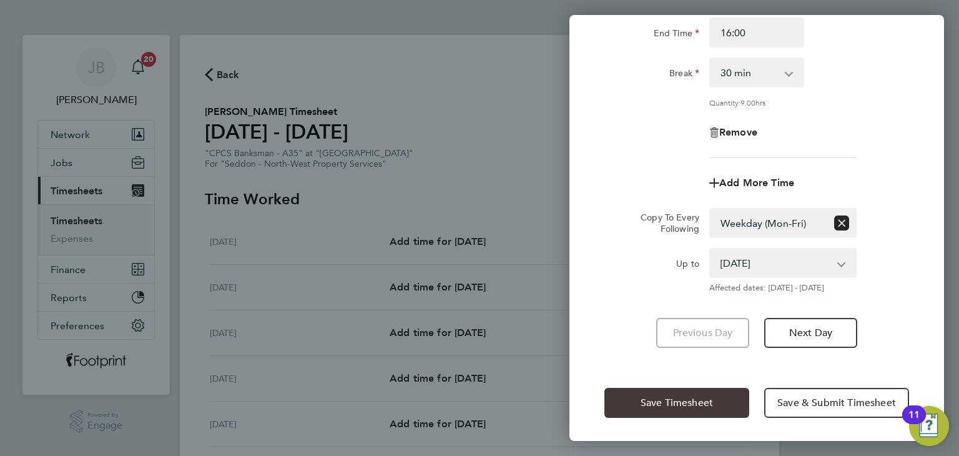
click at [677, 403] on span "Save Timesheet" at bounding box center [677, 402] width 72 height 12
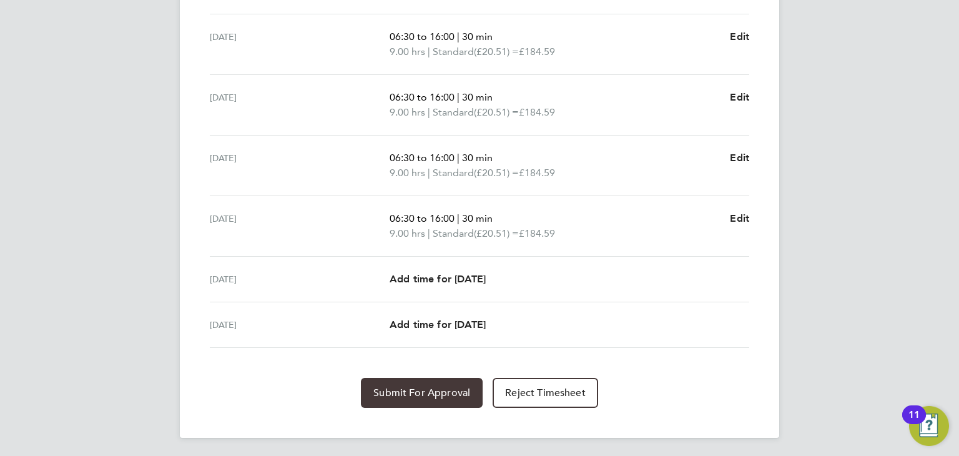
click at [433, 386] on span "Submit For Approval" at bounding box center [421, 392] width 97 height 12
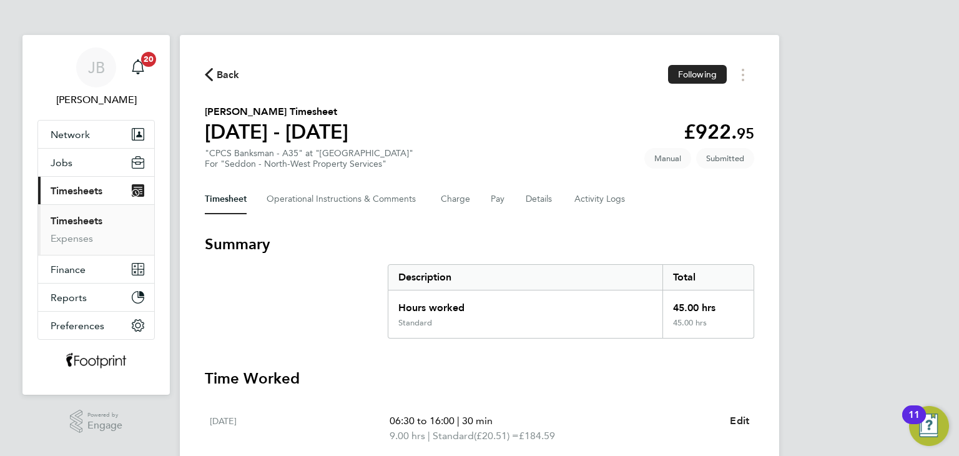
click at [87, 220] on link "Timesheets" at bounding box center [77, 221] width 52 height 12
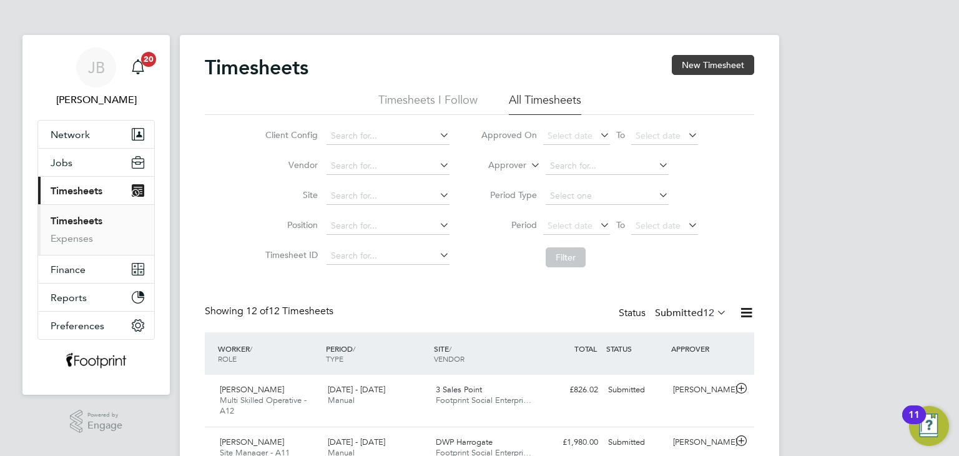
click at [714, 64] on button "New Timesheet" at bounding box center [713, 65] width 82 height 20
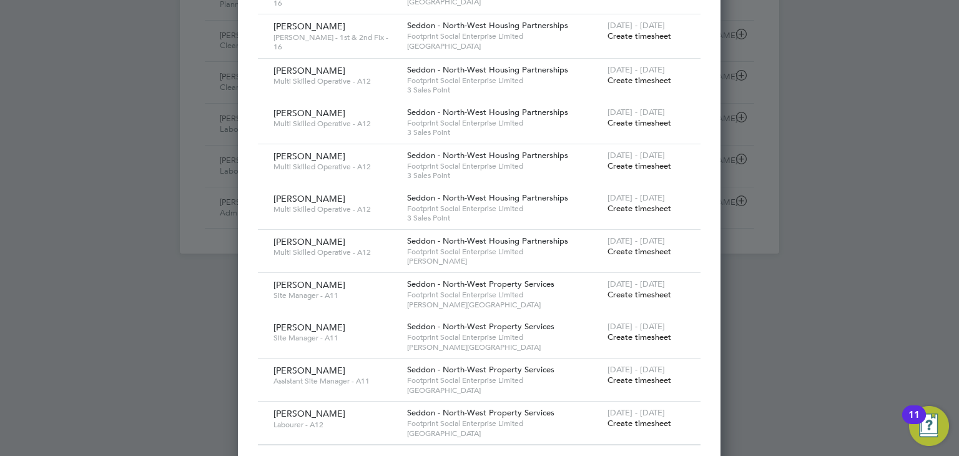
click at [644, 418] on span "Create timesheet" at bounding box center [639, 423] width 64 height 11
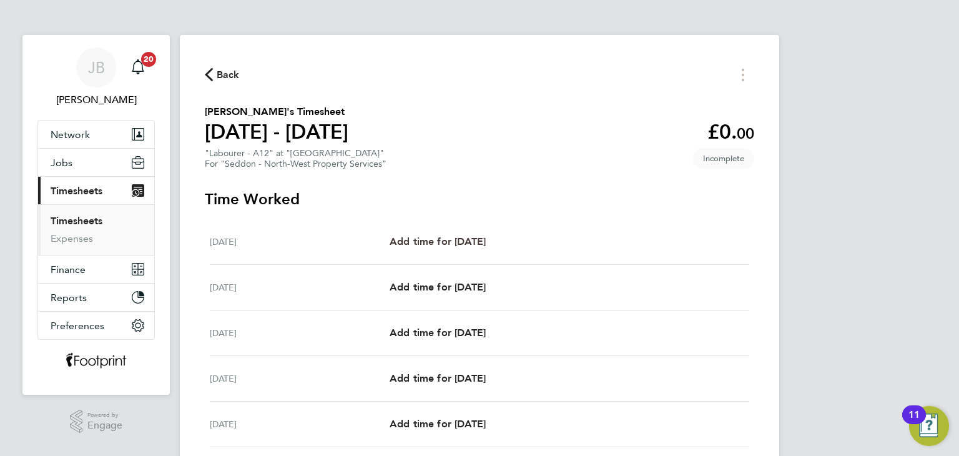
click at [441, 236] on span "Add time for Mon 18 Aug" at bounding box center [438, 241] width 96 height 12
select select "30"
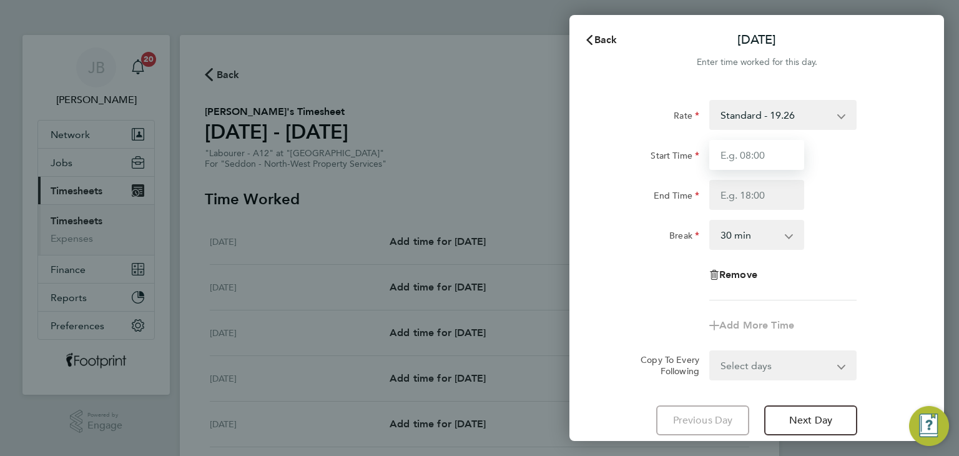
click at [777, 152] on input "Start Time" at bounding box center [756, 155] width 95 height 30
type input "07:30"
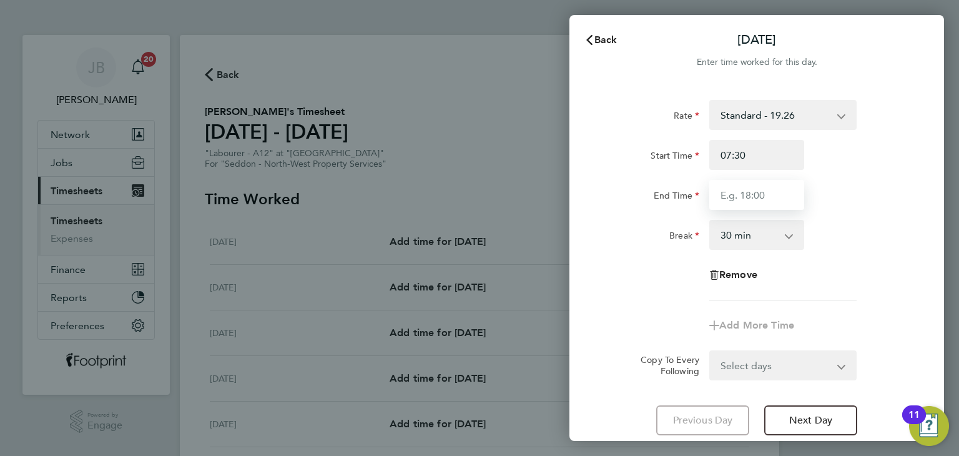
click at [728, 203] on input "End Time" at bounding box center [756, 195] width 95 height 30
type input "16:00"
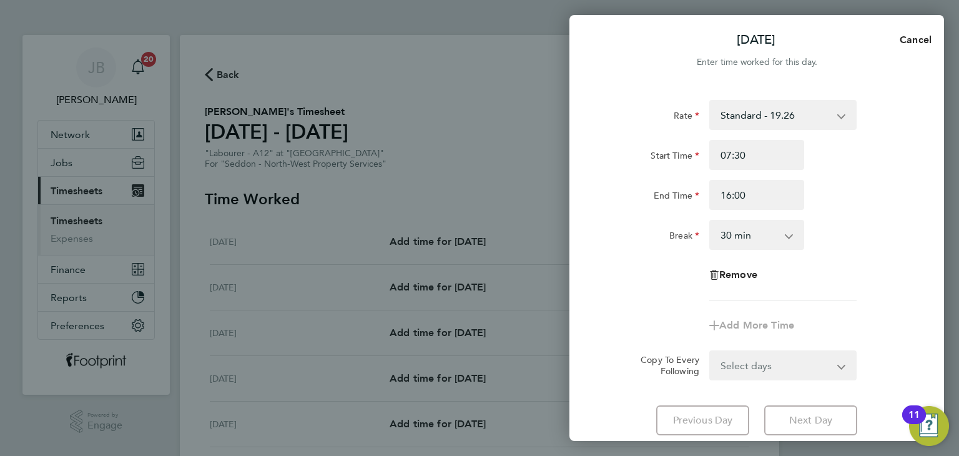
click at [769, 356] on form "Rate Standard - 19.26 Start Time 07:30 End Time 16:00 Break 0 min 15 min 30 min…" at bounding box center [756, 240] width 305 height 280
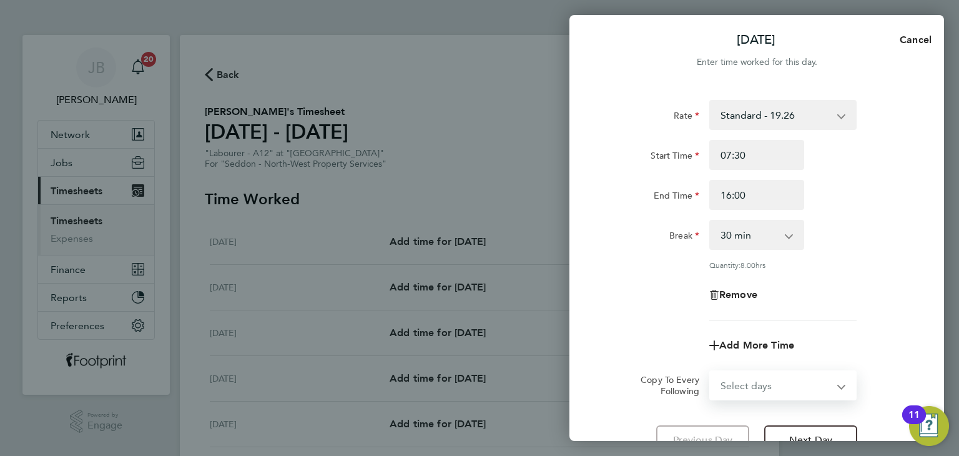
select select "WEEKDAY"
click at [710, 371] on select "Select days Day Weekday (Mon-Fri) Weekend (Sat-Sun) Tuesday Wednesday Thursday …" at bounding box center [775, 384] width 131 height 27
select select "2025-08-24"
click at [629, 310] on div "Rate Standard - 19.26 Start Time 07:30 End Time 16:00 Break 0 min 15 min 30 min…" at bounding box center [756, 210] width 305 height 220
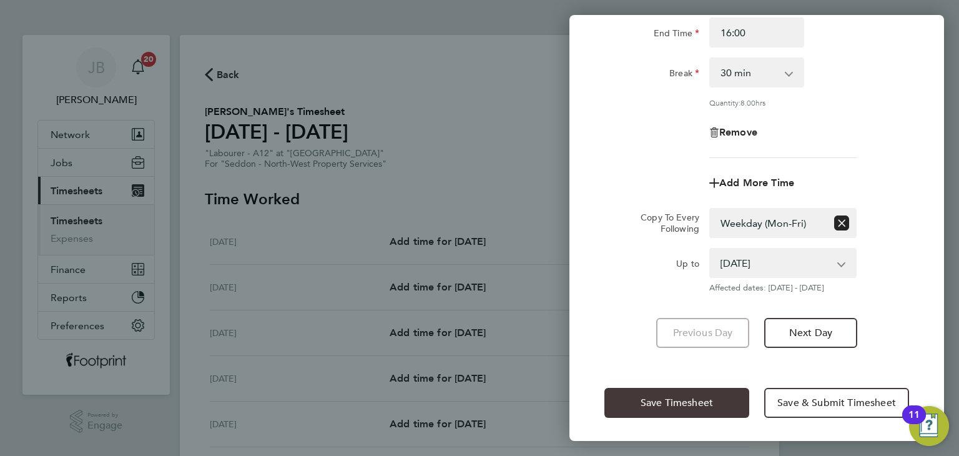
click at [650, 397] on span "Save Timesheet" at bounding box center [677, 402] width 72 height 12
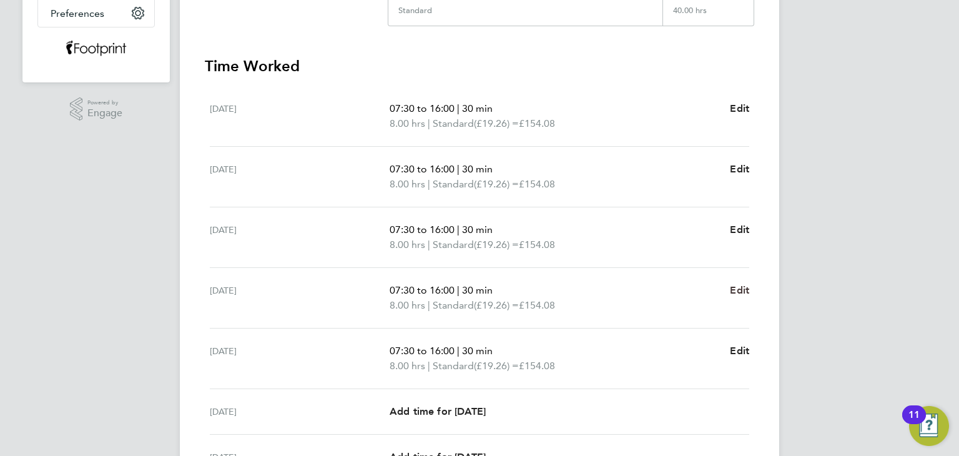
click at [741, 288] on span "Edit" at bounding box center [739, 290] width 19 height 12
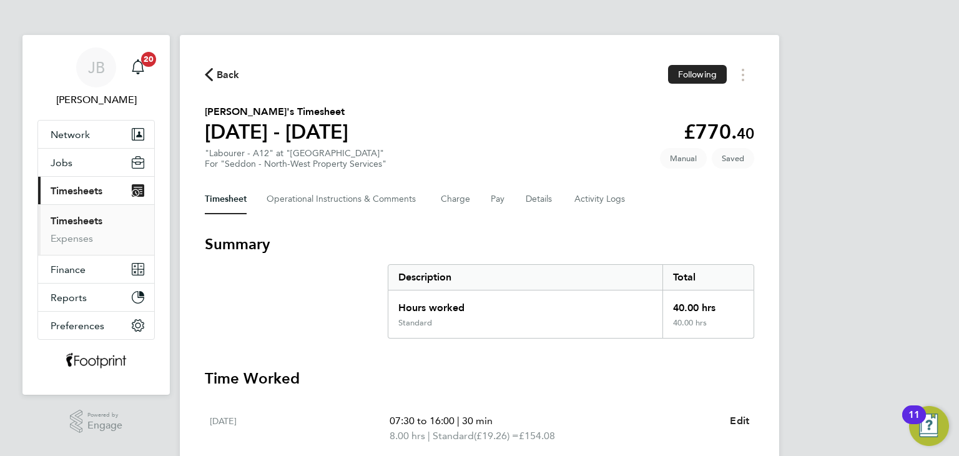
select select "30"
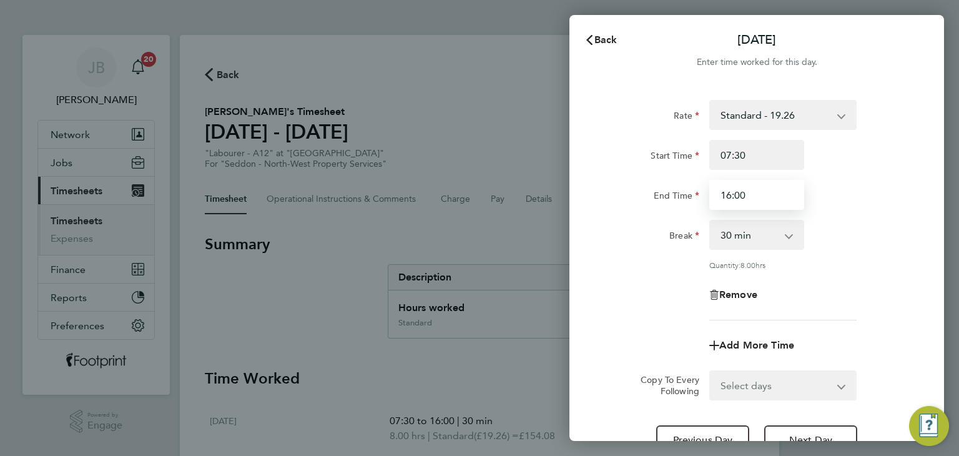
drag, startPoint x: 751, startPoint y: 199, endPoint x: 607, endPoint y: 193, distance: 143.7
click at [609, 194] on div "End Time 16:00" at bounding box center [756, 195] width 315 height 30
type input "12:30"
click at [725, 235] on select "0 min 15 min 30 min 45 min 60 min 75 min 90 min" at bounding box center [748, 234] width 77 height 27
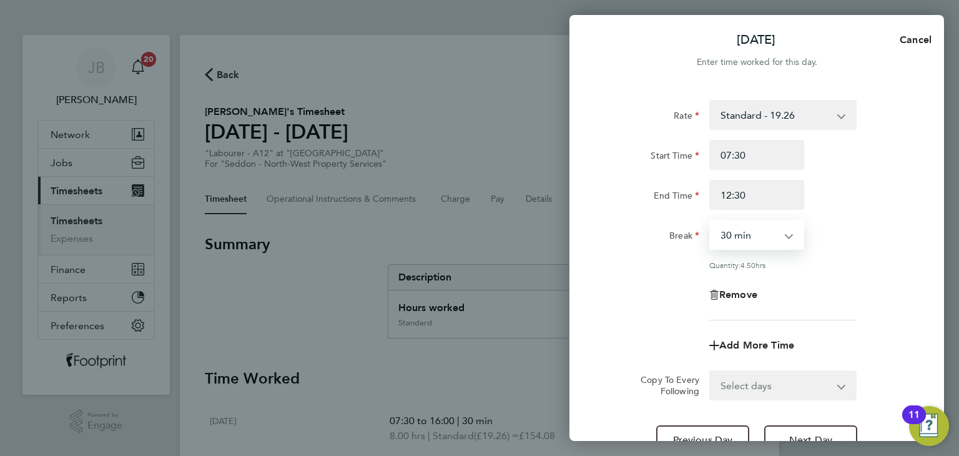
select select "0"
click at [710, 221] on select "0 min 15 min 30 min 45 min 60 min 75 min 90 min" at bounding box center [748, 234] width 77 height 27
click at [679, 280] on div "Remove" at bounding box center [756, 295] width 315 height 30
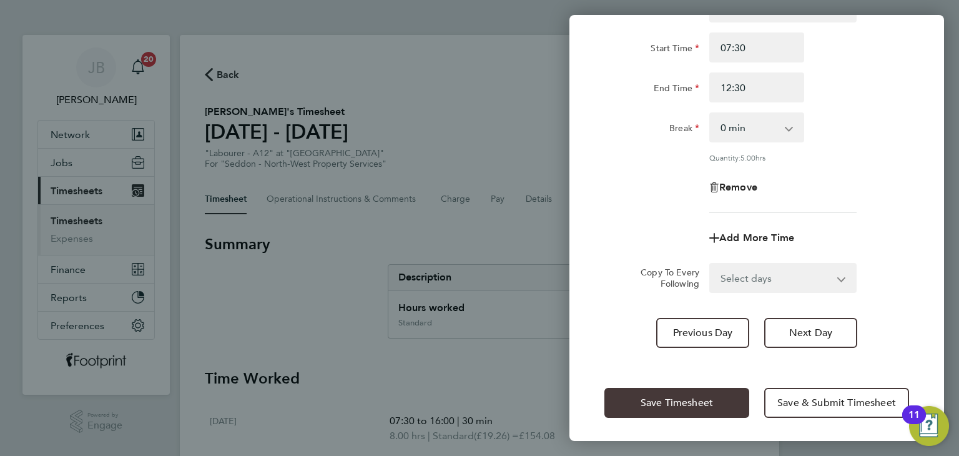
click at [677, 396] on span "Save Timesheet" at bounding box center [677, 402] width 72 height 12
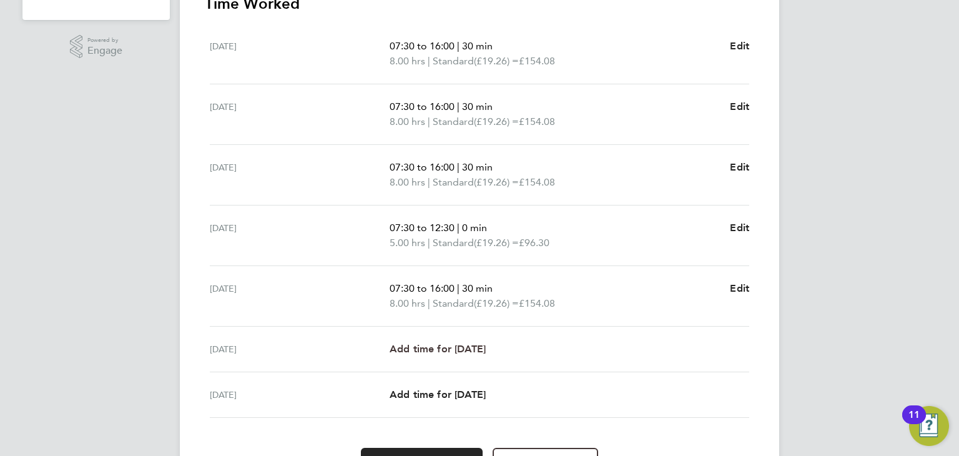
click at [438, 345] on span "Add time for Sat 23 Aug" at bounding box center [438, 349] width 96 height 12
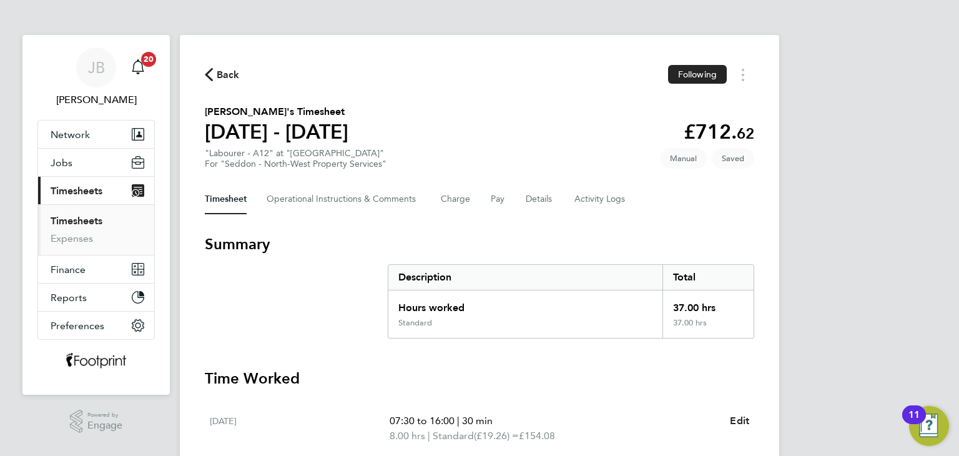
select select "30"
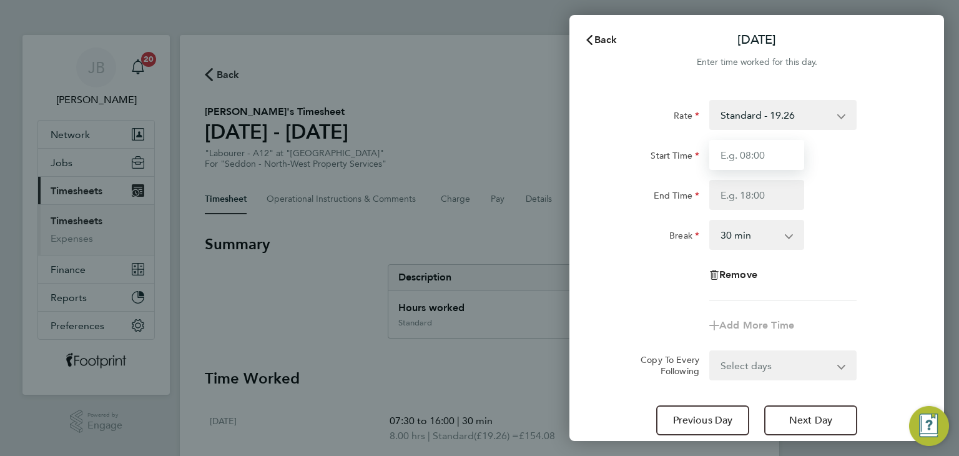
click at [748, 145] on input "Start Time" at bounding box center [756, 155] width 95 height 30
type input "07:30"
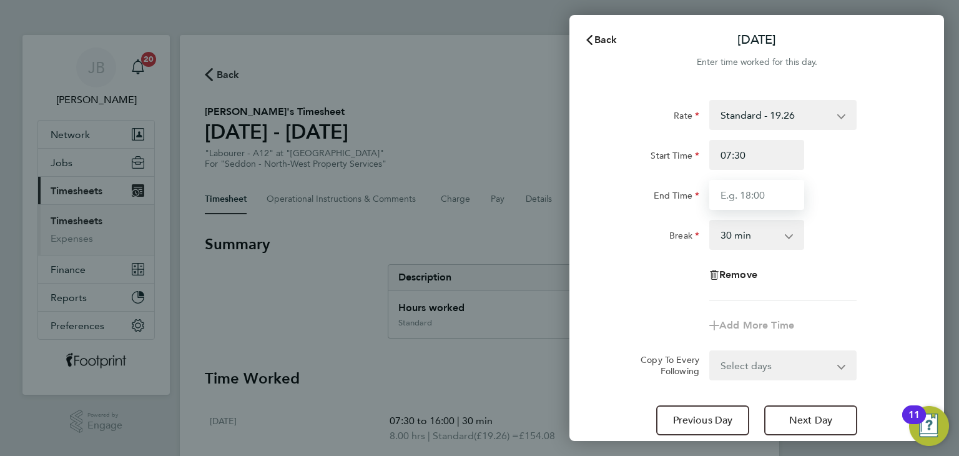
click at [760, 194] on input "End Time" at bounding box center [756, 195] width 95 height 30
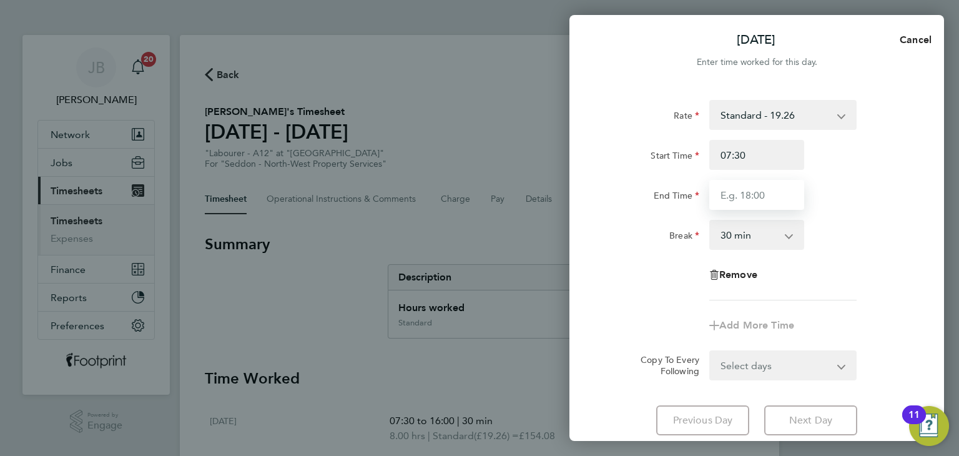
type input "16:00"
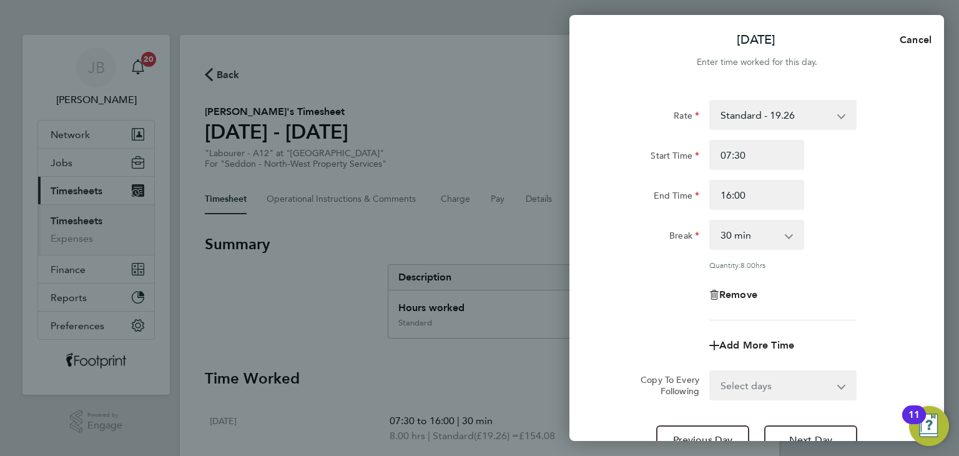
click at [856, 220] on div "Break 0 min 15 min 30 min 45 min 60 min 75 min 90 min" at bounding box center [756, 235] width 315 height 30
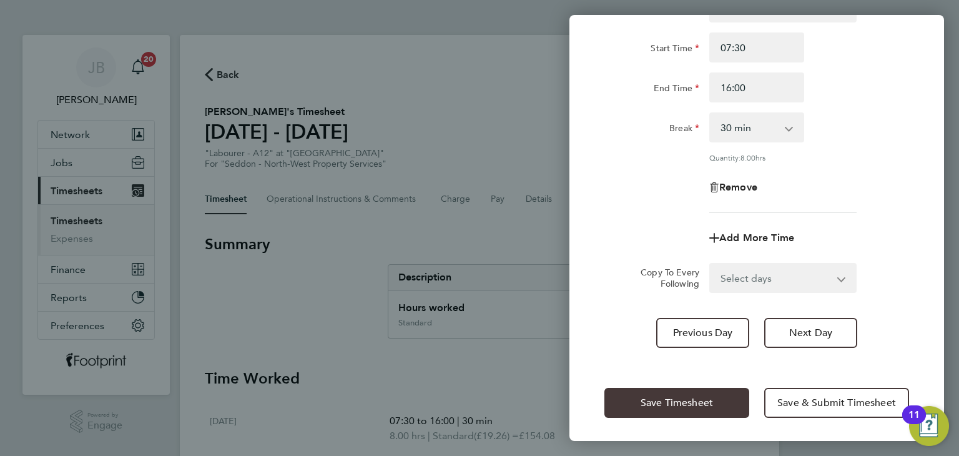
click at [717, 396] on button "Save Timesheet" at bounding box center [676, 403] width 145 height 30
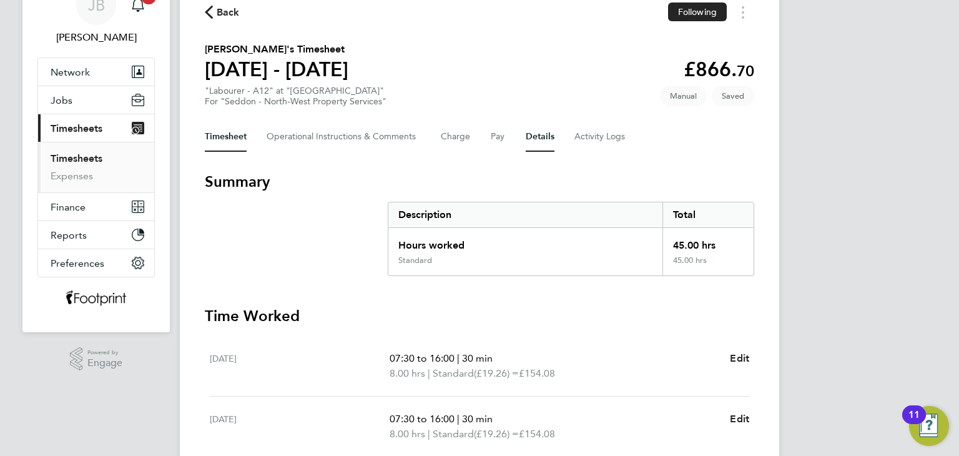
click at [546, 145] on button "Details" at bounding box center [540, 137] width 29 height 30
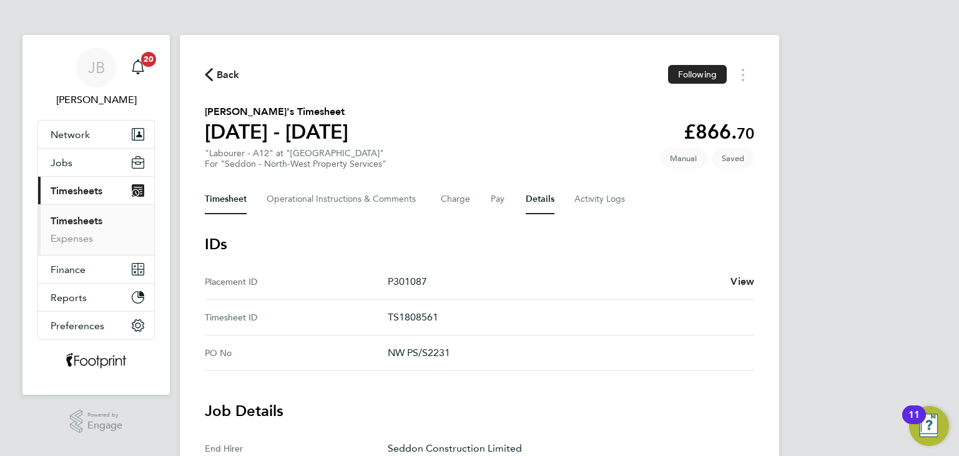
click at [232, 208] on button "Timesheet" at bounding box center [226, 199] width 42 height 30
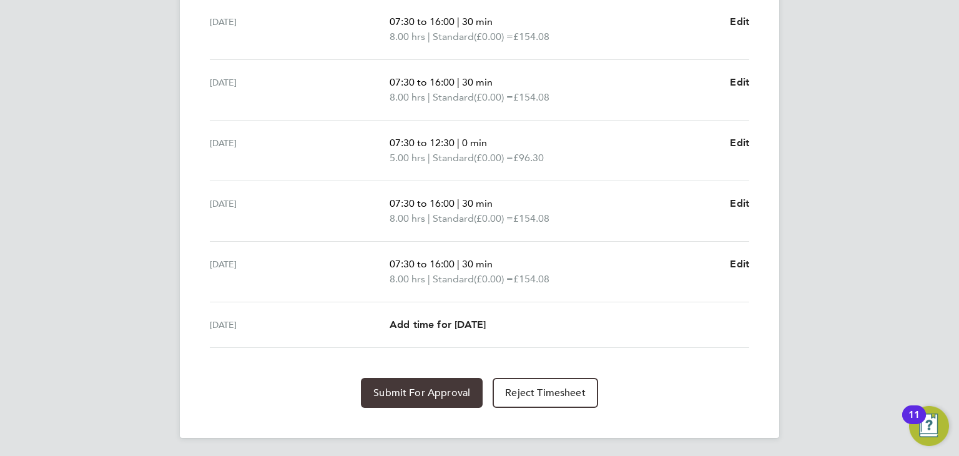
click at [403, 401] on button "Submit For Approval" at bounding box center [422, 393] width 122 height 30
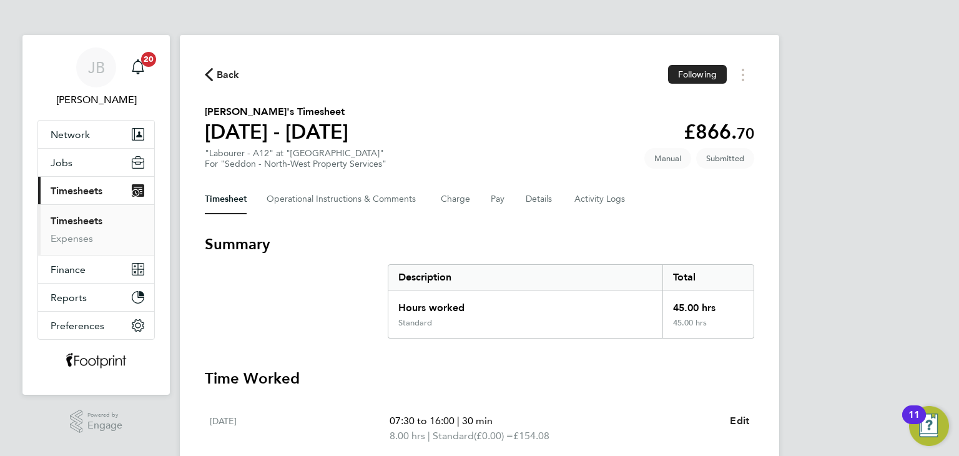
click at [72, 215] on link "Timesheets" at bounding box center [77, 221] width 52 height 12
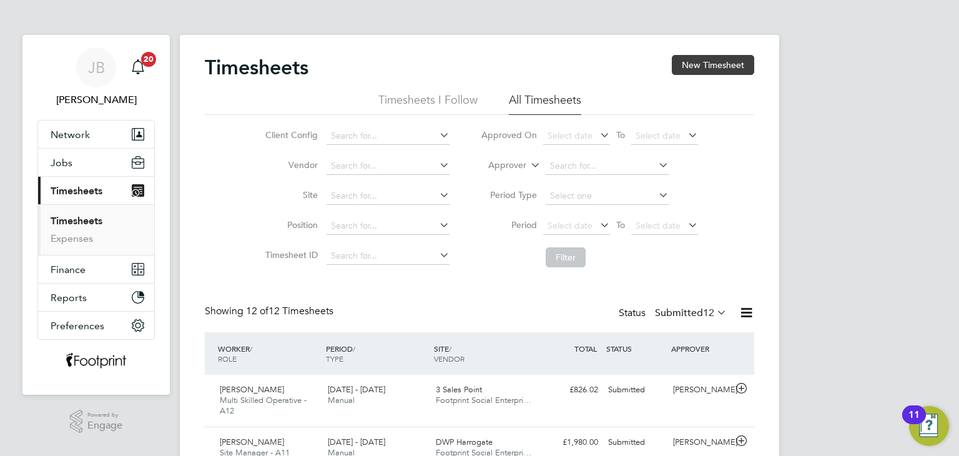
click at [702, 59] on button "New Timesheet" at bounding box center [713, 65] width 82 height 20
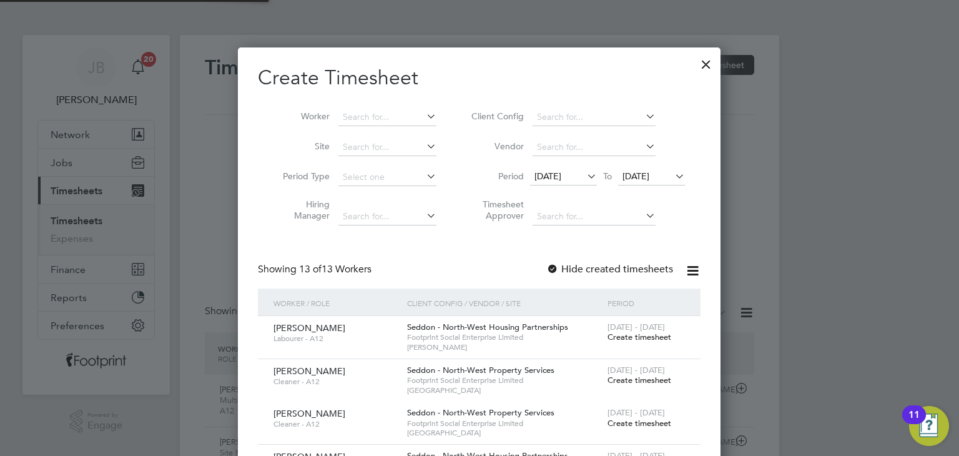
scroll to position [1022, 483]
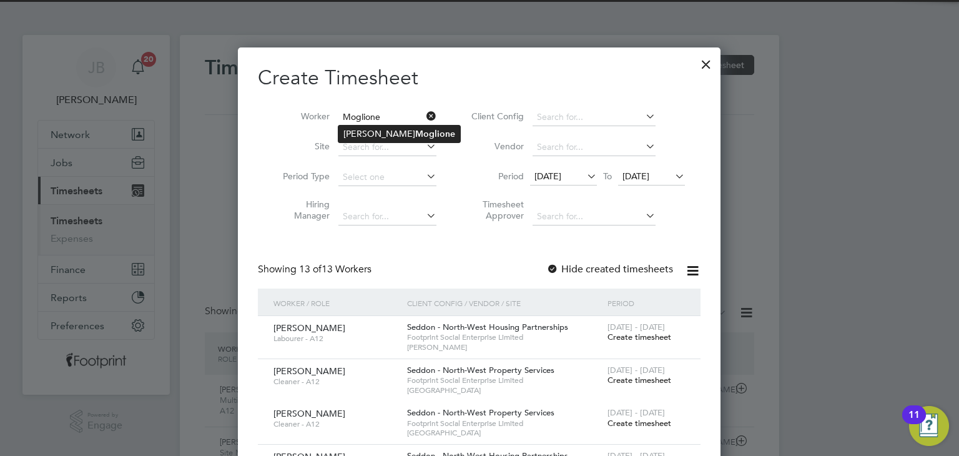
click at [415, 137] on b "Moglione" at bounding box center [435, 134] width 40 height 11
type input "[PERSON_NAME]"
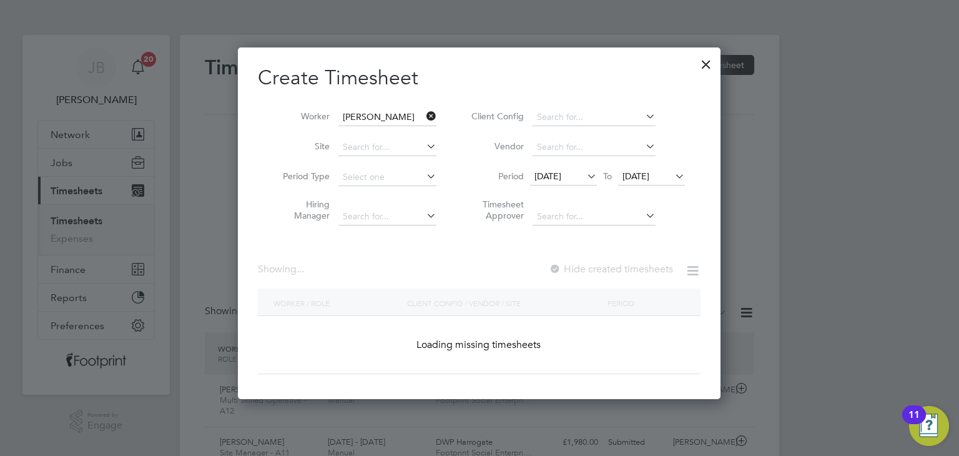
scroll to position [351, 483]
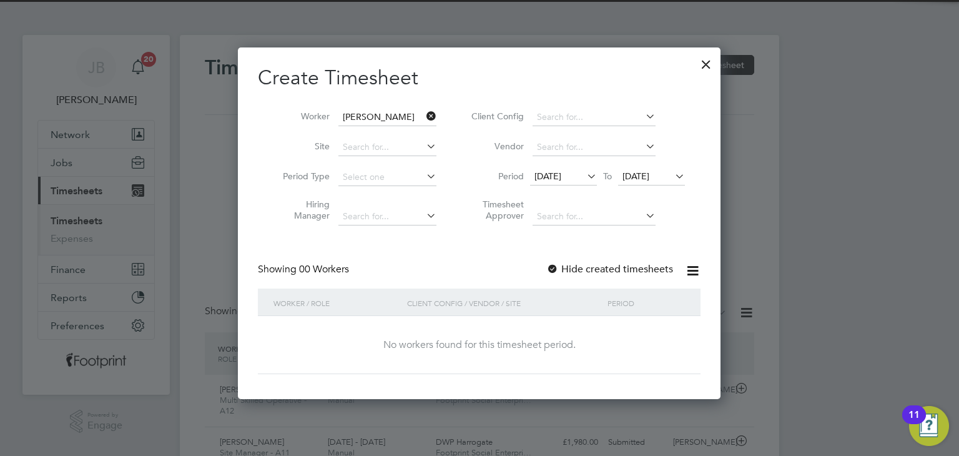
drag, startPoint x: 607, startPoint y: 273, endPoint x: 624, endPoint y: 249, distance: 29.5
click at [607, 273] on label "Hide created timesheets" at bounding box center [609, 269] width 127 height 12
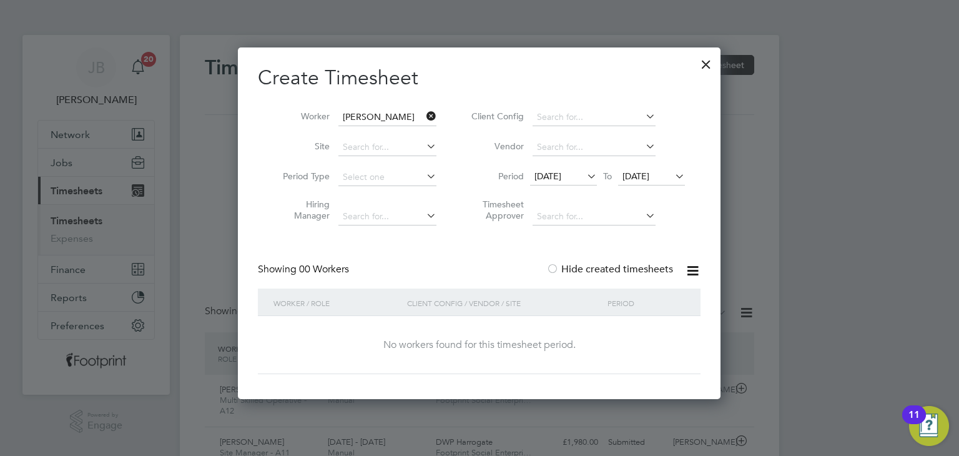
click at [649, 179] on span "[DATE]" at bounding box center [635, 175] width 27 height 11
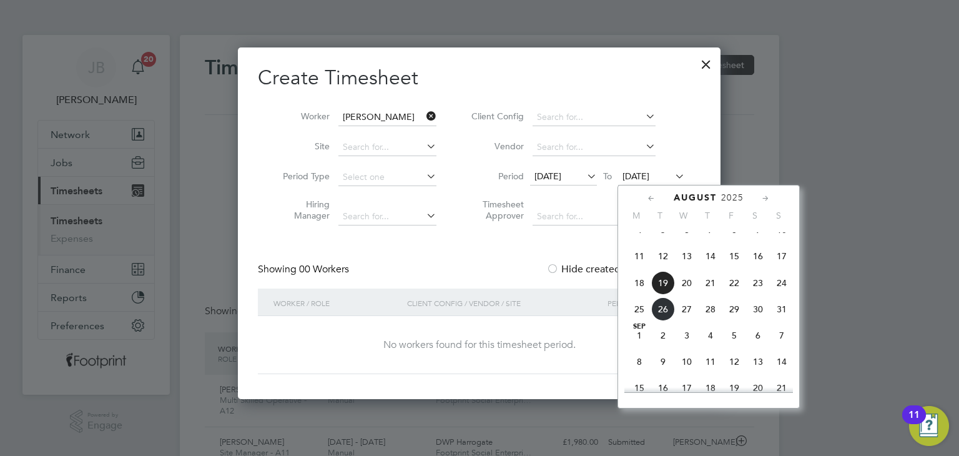
click at [701, 292] on span "21" at bounding box center [711, 283] width 24 height 24
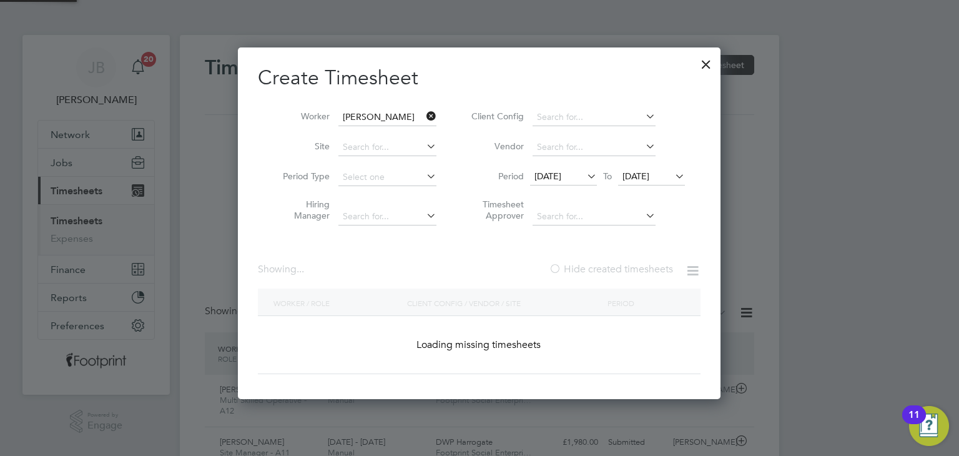
scroll to position [378, 483]
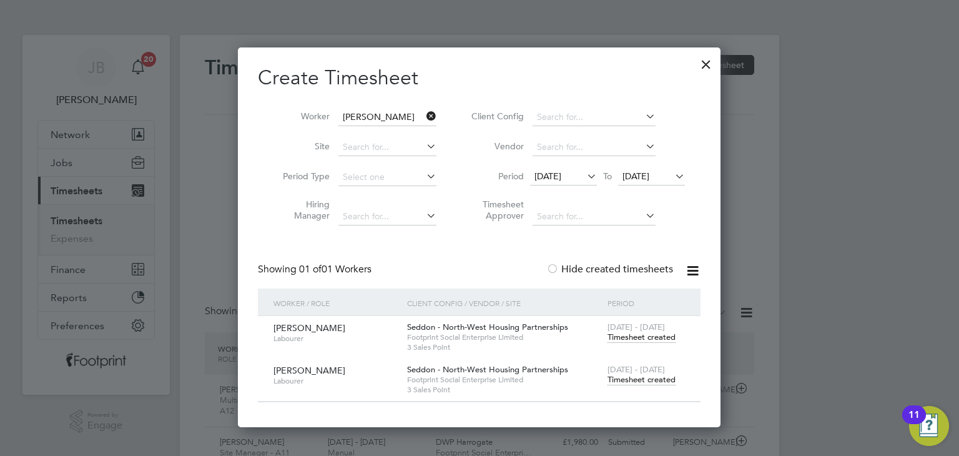
click at [649, 381] on span "Timesheet created" at bounding box center [641, 379] width 68 height 11
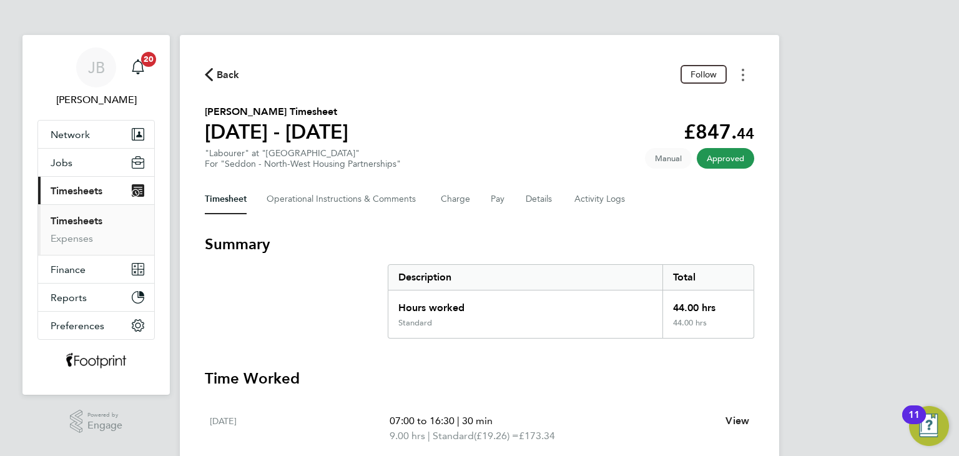
click at [744, 81] on button "Timesheets Menu" at bounding box center [743, 74] width 22 height 19
click at [232, 76] on span "Back" at bounding box center [228, 74] width 23 height 15
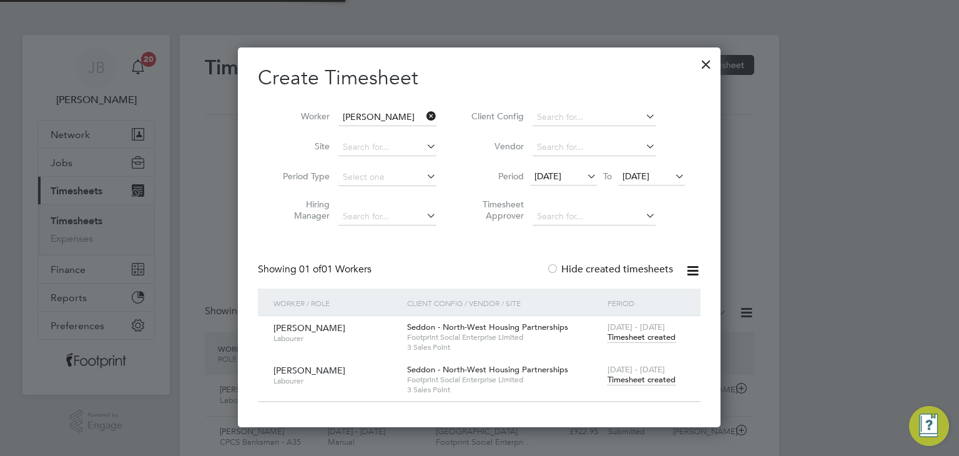
scroll to position [31, 109]
click at [424, 114] on icon at bounding box center [424, 115] width 0 height 17
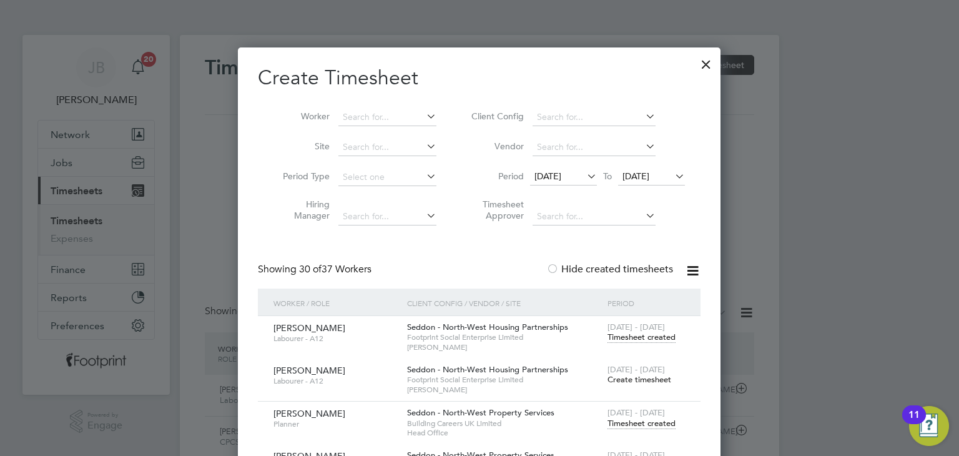
click at [415, 104] on li "Worker" at bounding box center [355, 117] width 194 height 30
drag, startPoint x: 401, startPoint y: 112, endPoint x: 391, endPoint y: 116, distance: 11.3
click at [400, 114] on input at bounding box center [387, 117] width 98 height 17
type input "Brian Gronan"
click at [418, 132] on b "Gronan" at bounding box center [433, 134] width 31 height 11
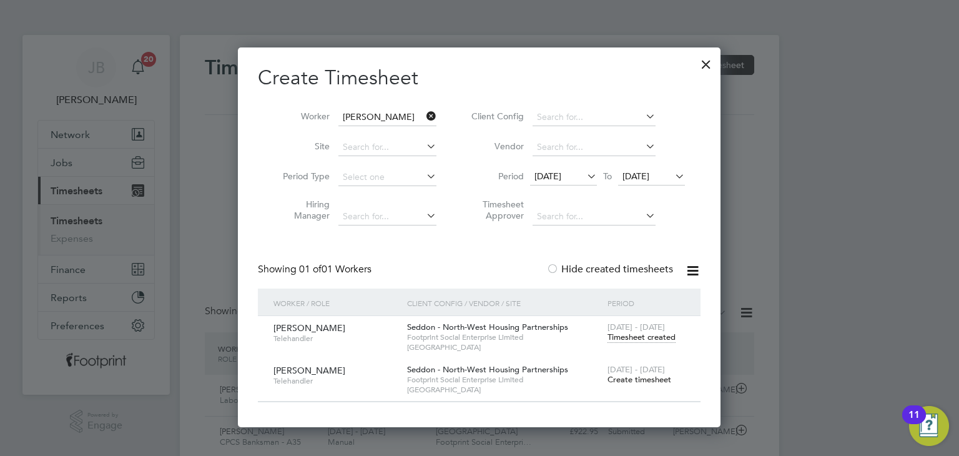
click at [649, 380] on span "Create timesheet" at bounding box center [639, 379] width 64 height 11
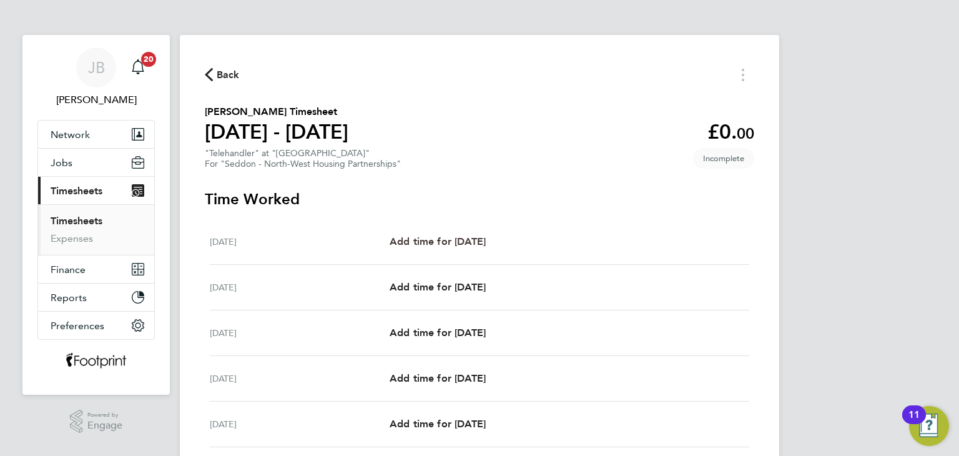
click at [479, 243] on span "Add time for Mon 18 Aug" at bounding box center [438, 241] width 96 height 12
select select "30"
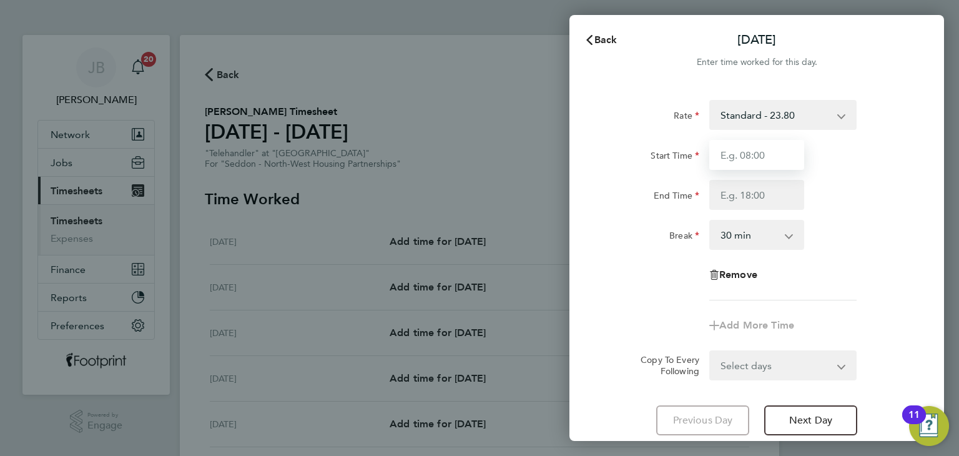
click at [745, 145] on input "Start Time" at bounding box center [756, 155] width 95 height 30
type input "07:30"
click at [754, 203] on input "End Time" at bounding box center [756, 195] width 95 height 30
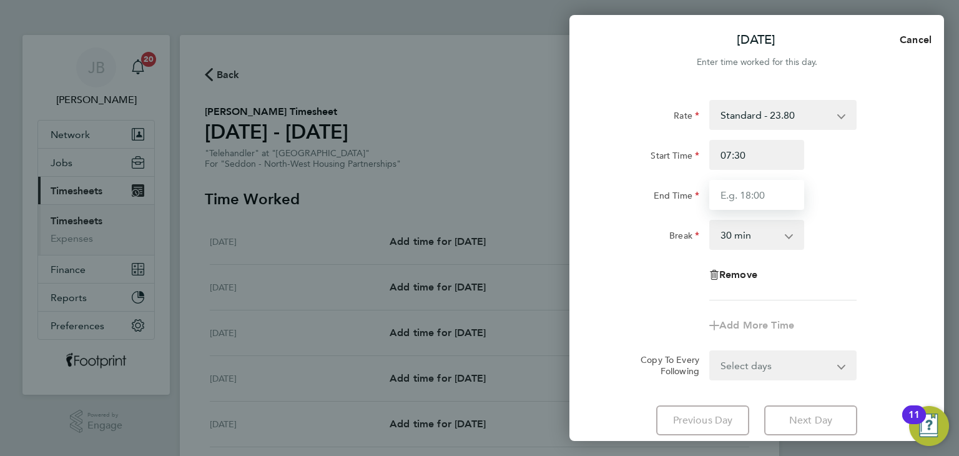
type input "16:30"
click at [758, 362] on form "Rate Standard - 23.80 Start Time 07:30 End Time 16:30 Break 0 min 15 min 30 min…" at bounding box center [756, 240] width 305 height 280
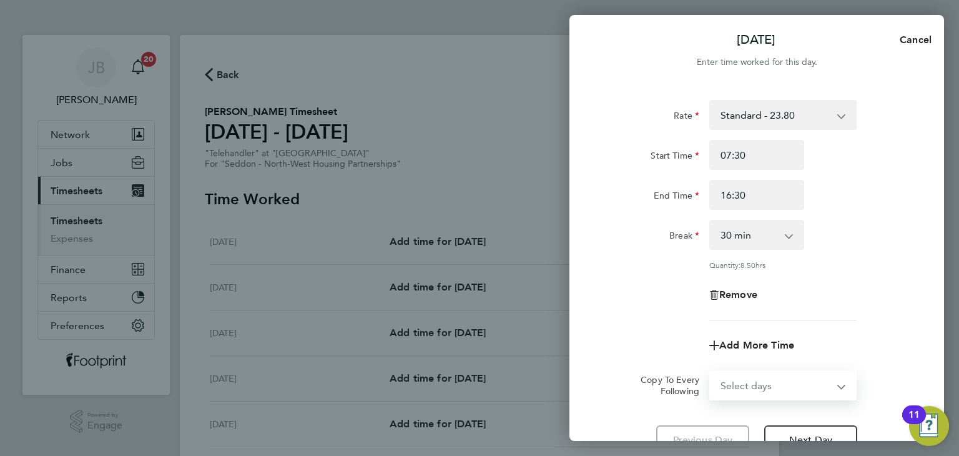
select select "WEEKDAY"
click at [710, 371] on select "Select days Day Weekday (Mon-Fri) Weekend (Sat-Sun) Tuesday Wednesday Thursday …" at bounding box center [775, 384] width 131 height 27
select select "2025-08-24"
click at [652, 289] on div "Remove" at bounding box center [756, 295] width 315 height 30
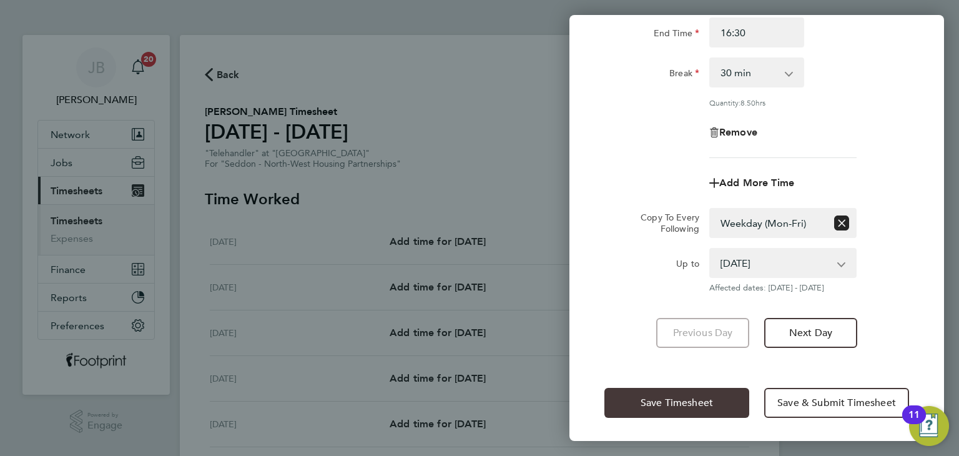
click at [650, 405] on span "Save Timesheet" at bounding box center [677, 402] width 72 height 12
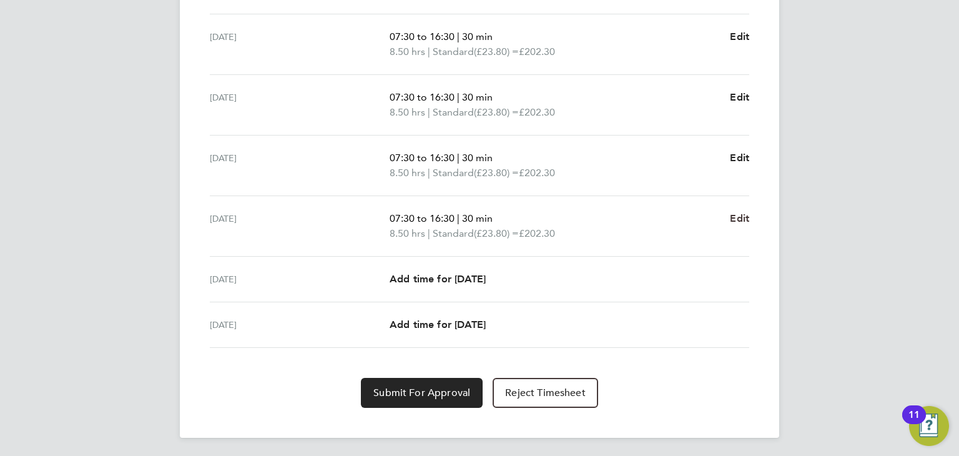
click at [739, 217] on span "Edit" at bounding box center [739, 218] width 19 height 12
select select "30"
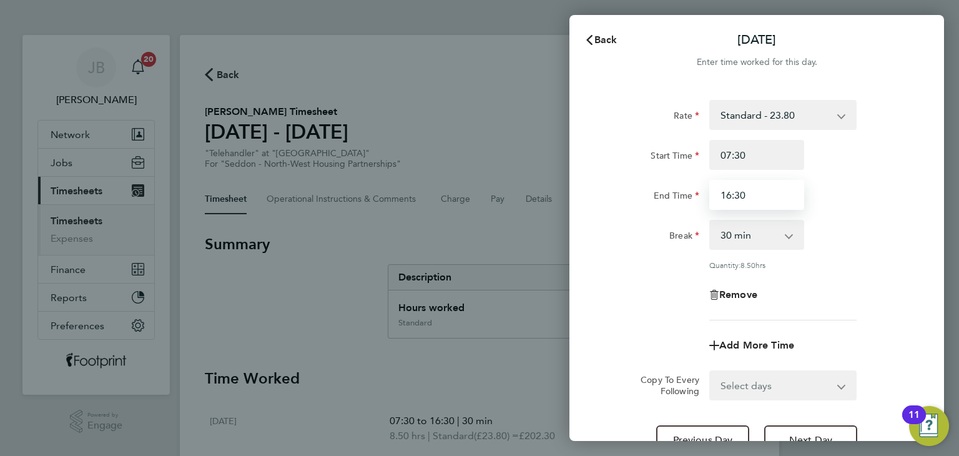
drag, startPoint x: 734, startPoint y: 192, endPoint x: 492, endPoint y: 175, distance: 242.1
click at [523, 177] on div "Back Fri 22 Aug Enter time worked for this day. Rate Standard - 23.80 Start Tim…" at bounding box center [479, 228] width 959 height 456
type input "15:30"
click at [669, 158] on label "Start Time" at bounding box center [674, 157] width 49 height 15
click at [709, 158] on input "Start Time" at bounding box center [756, 155] width 95 height 30
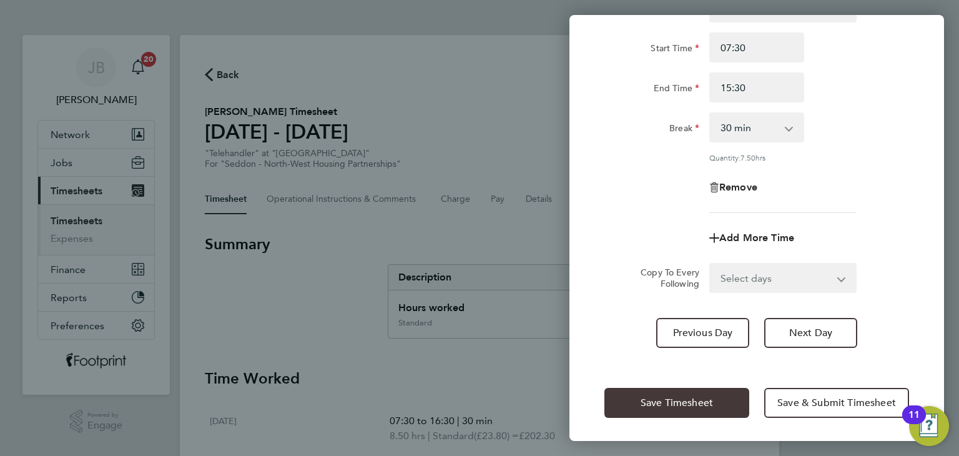
click at [699, 391] on button "Save Timesheet" at bounding box center [676, 403] width 145 height 30
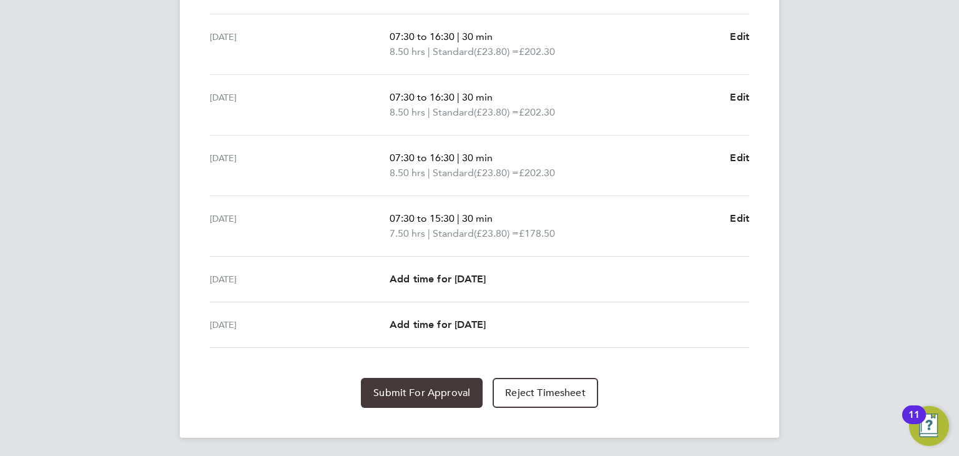
click at [405, 400] on button "Submit For Approval" at bounding box center [422, 393] width 122 height 30
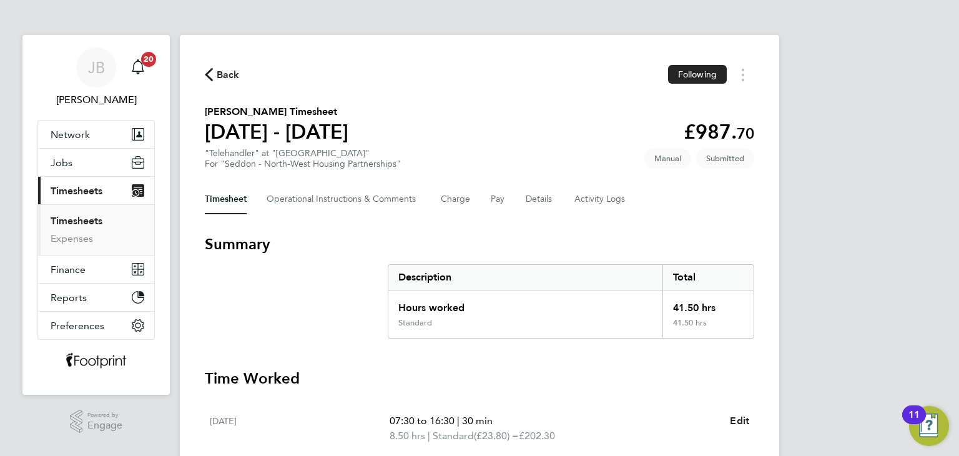
click at [518, 205] on div "Timesheet Operational Instructions & Comments Charge Pay Details Activity Logs" at bounding box center [479, 199] width 549 height 30
click at [539, 202] on button "Details" at bounding box center [540, 199] width 29 height 30
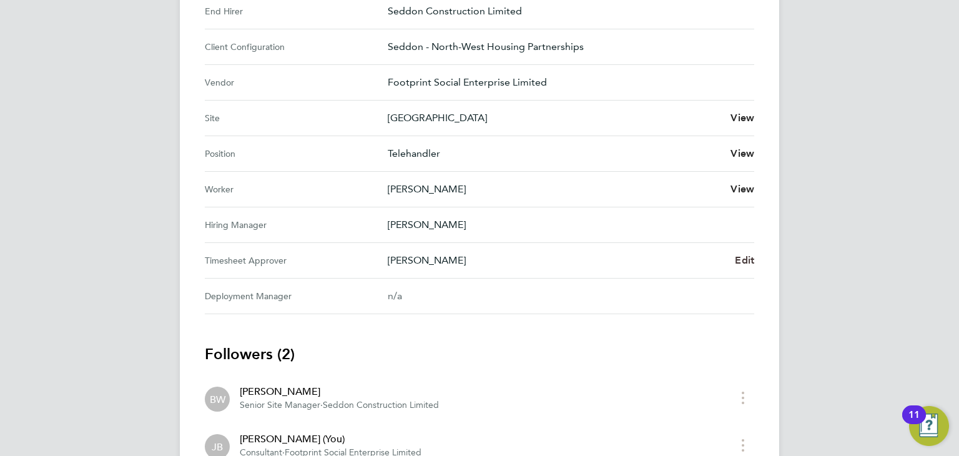
click at [740, 255] on span "Edit" at bounding box center [744, 260] width 19 height 12
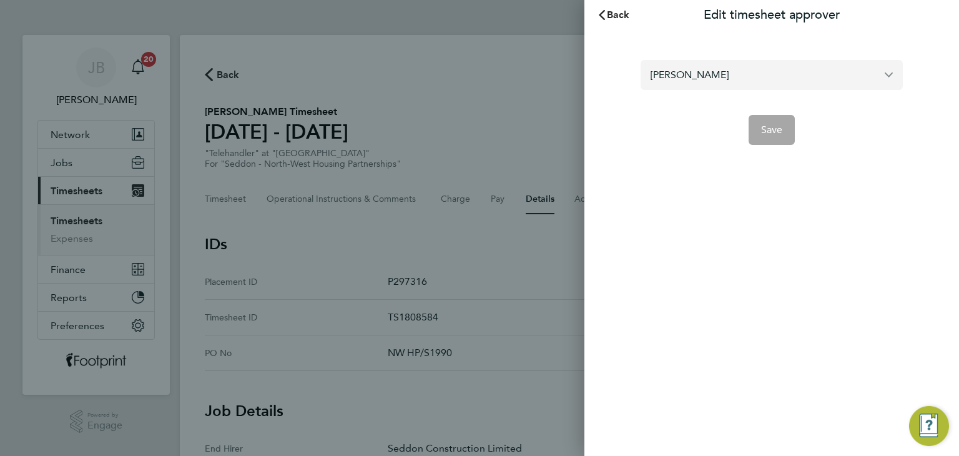
click at [732, 72] on input "Ben Winstanley" at bounding box center [772, 74] width 262 height 29
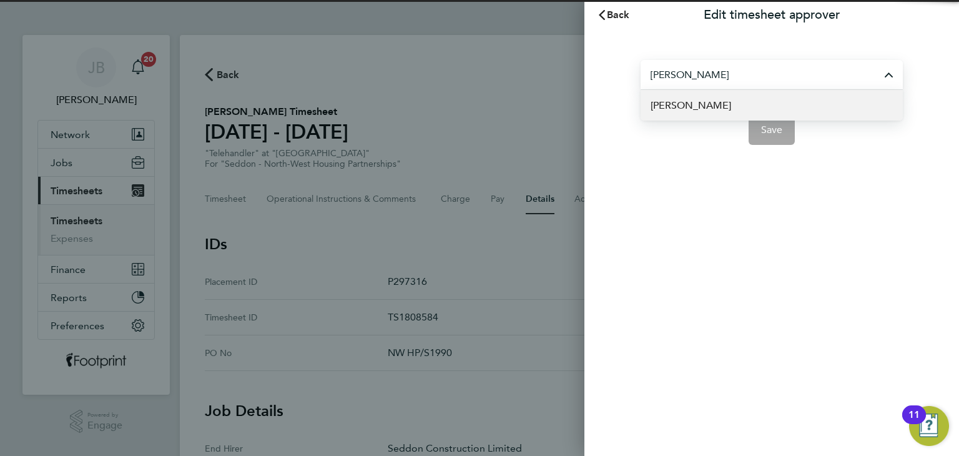
click at [708, 106] on span "Nathan Butcher" at bounding box center [690, 105] width 81 height 15
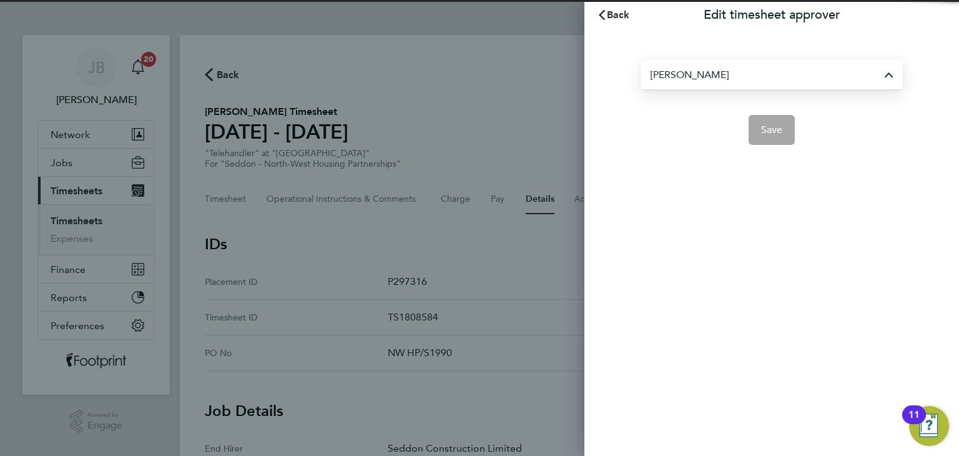
type input "Nathan Butcher"
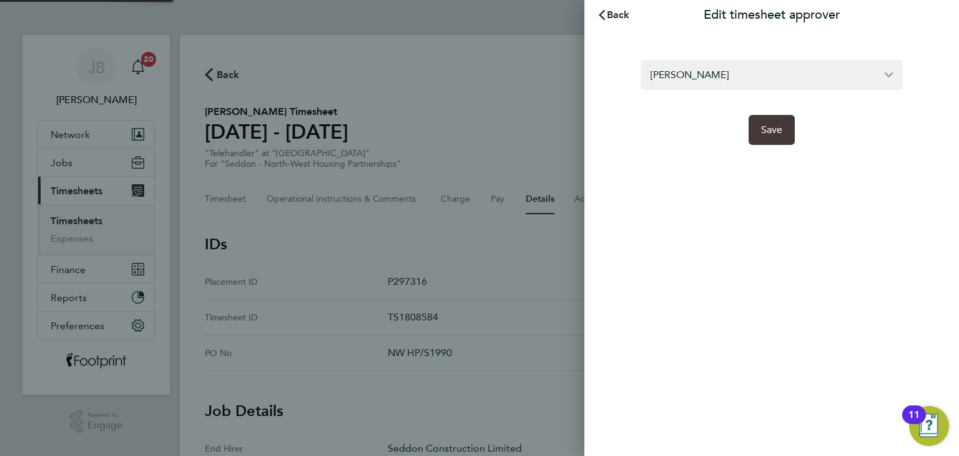
click at [770, 134] on span "Save" at bounding box center [772, 130] width 22 height 12
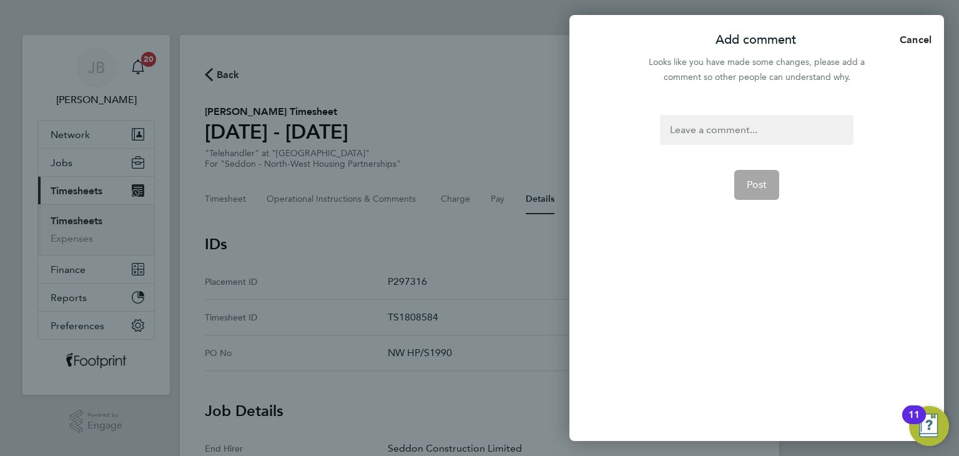
click at [709, 138] on div at bounding box center [756, 130] width 193 height 30
click at [707, 134] on div at bounding box center [756, 130] width 193 height 30
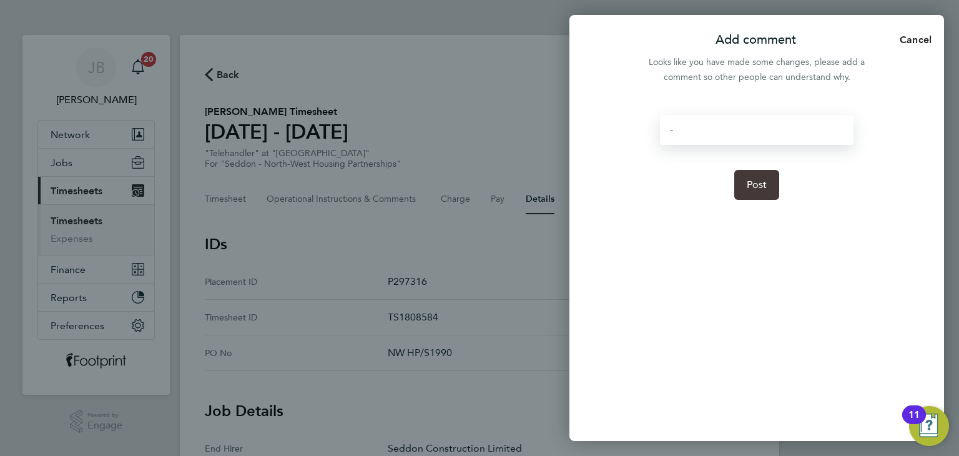
click at [750, 180] on span "Post" at bounding box center [757, 185] width 21 height 12
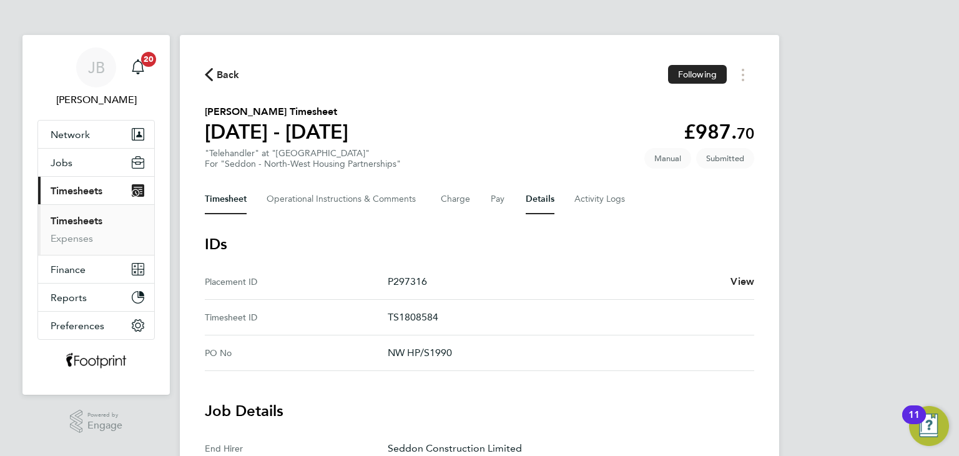
click at [236, 211] on button "Timesheet" at bounding box center [226, 199] width 42 height 30
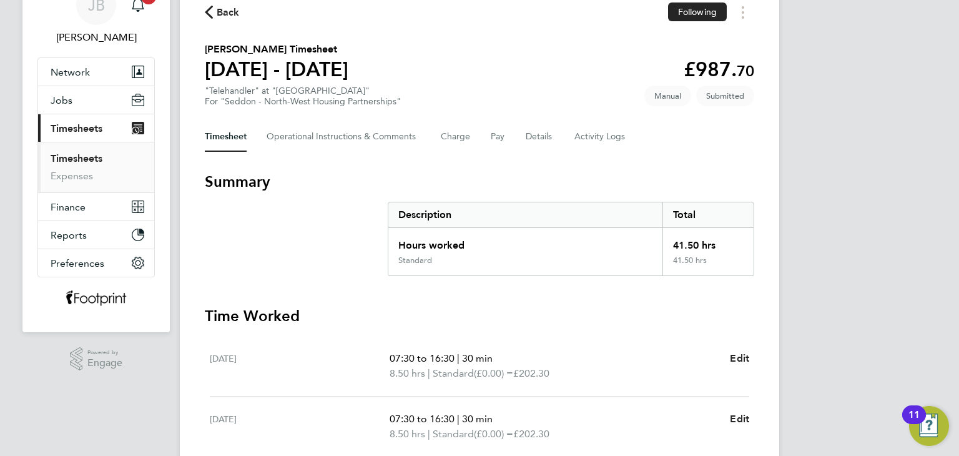
click at [74, 159] on link "Timesheets" at bounding box center [77, 158] width 52 height 12
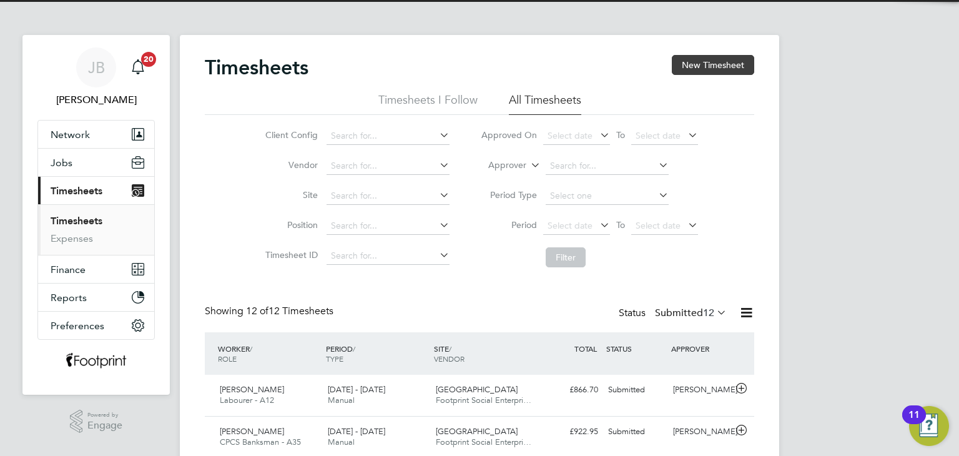
drag, startPoint x: 702, startPoint y: 66, endPoint x: 659, endPoint y: 85, distance: 46.7
click at [702, 66] on button "New Timesheet" at bounding box center [713, 65] width 82 height 20
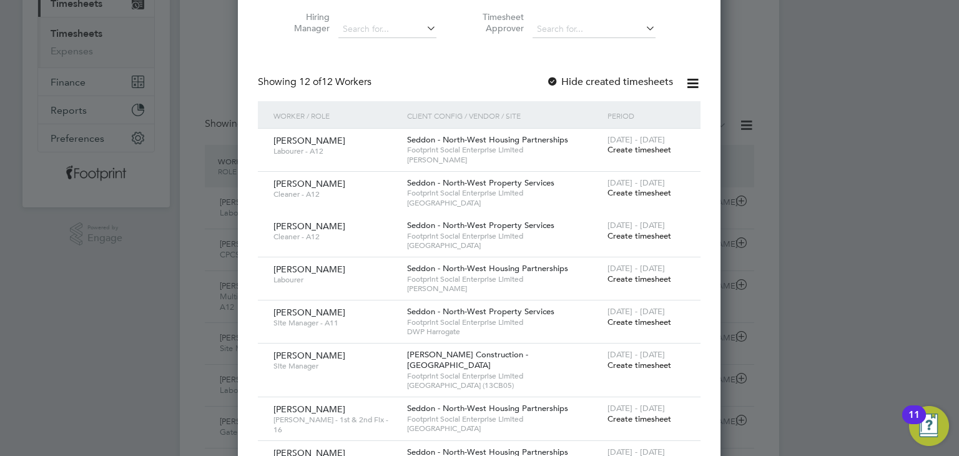
click at [637, 278] on span "Create timesheet" at bounding box center [639, 278] width 64 height 11
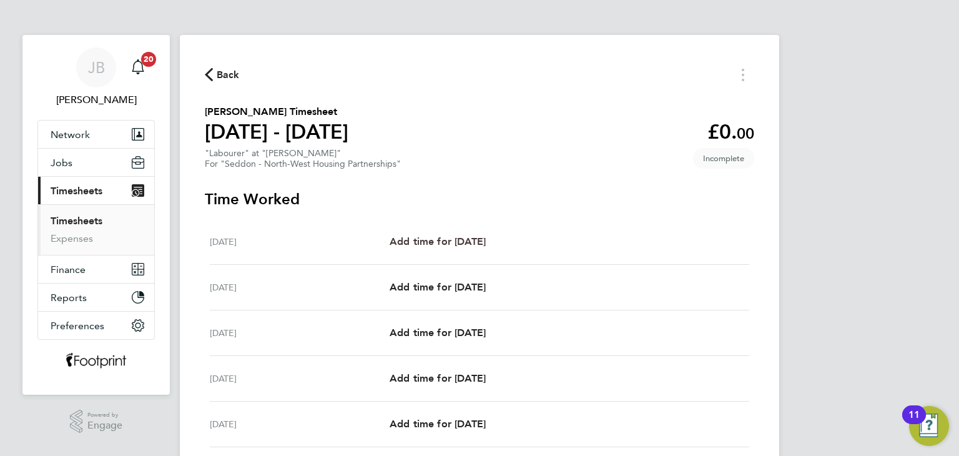
click at [478, 242] on span "Add time for Mon 18 Aug" at bounding box center [438, 241] width 96 height 12
select select "30"
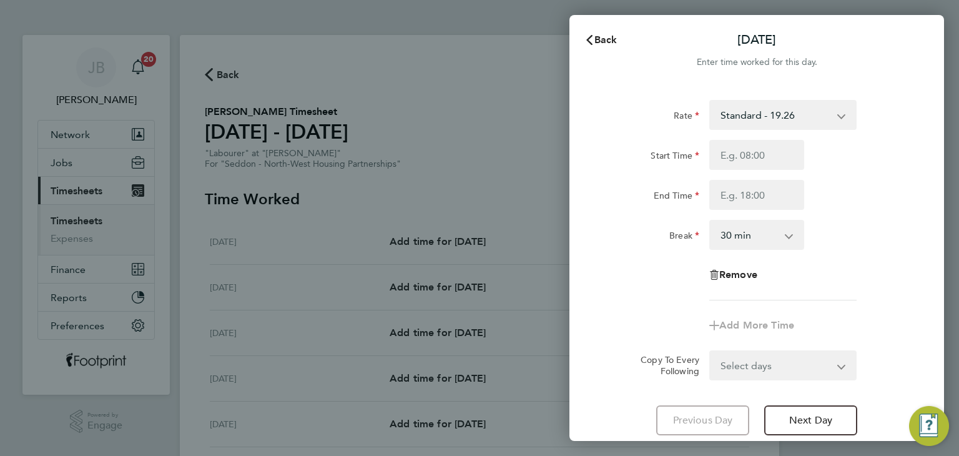
click at [762, 173] on div "Start Time End Time" at bounding box center [756, 175] width 315 height 70
drag, startPoint x: 760, startPoint y: 158, endPoint x: 760, endPoint y: 168, distance: 10.0
click at [760, 158] on input "Start Time" at bounding box center [756, 155] width 95 height 30
type input "07:30"
click at [757, 194] on input "End Time" at bounding box center [756, 195] width 95 height 30
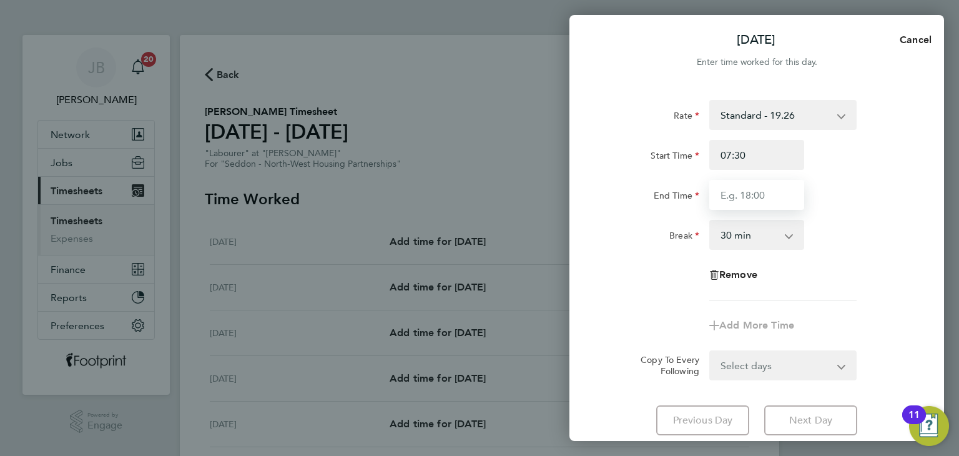
type input "16:00"
click at [785, 375] on select "Select days Day Weekday (Mon-Fri) Weekend (Sat-Sun) Tuesday Wednesday Thursday …" at bounding box center [775, 364] width 131 height 27
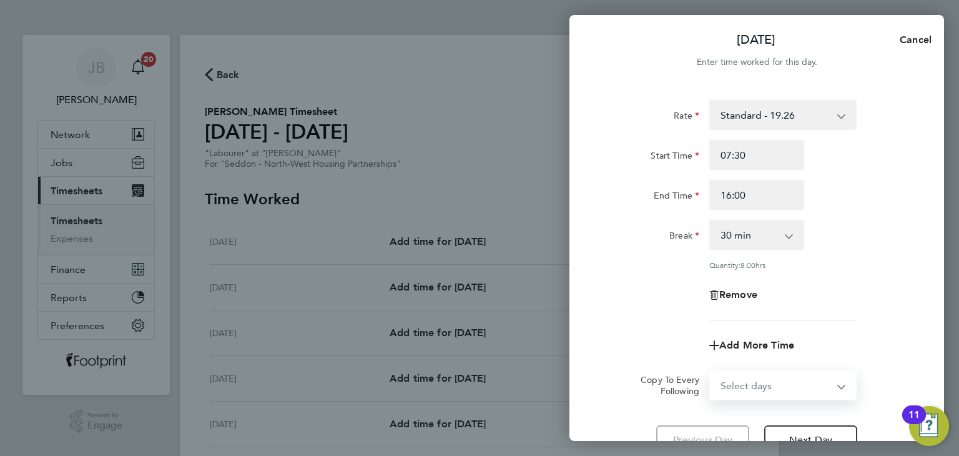
select select "WEEKDAY"
click at [710, 371] on select "Select days Day Weekday (Mon-Fri) Weekend (Sat-Sun) Tuesday Wednesday Thursday …" at bounding box center [775, 384] width 131 height 27
select select "2025-08-24"
click at [633, 285] on div "Remove" at bounding box center [756, 295] width 315 height 30
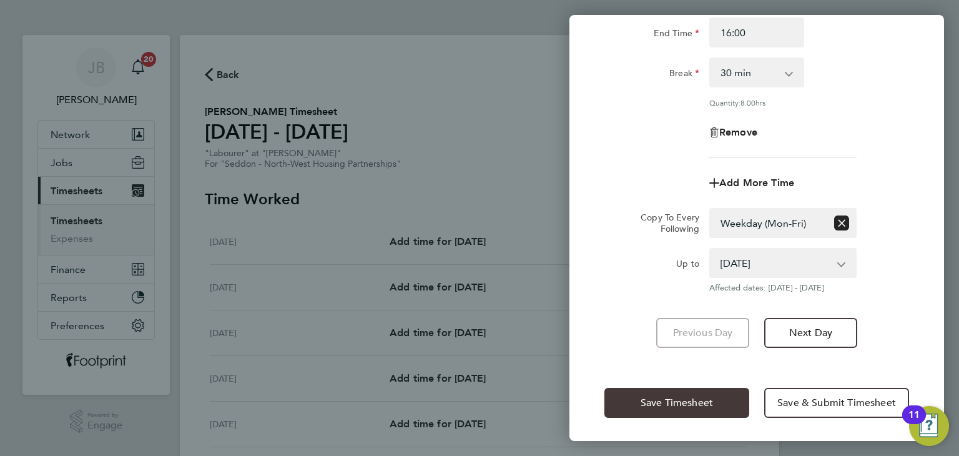
click at [662, 414] on button "Save Timesheet" at bounding box center [676, 403] width 145 height 30
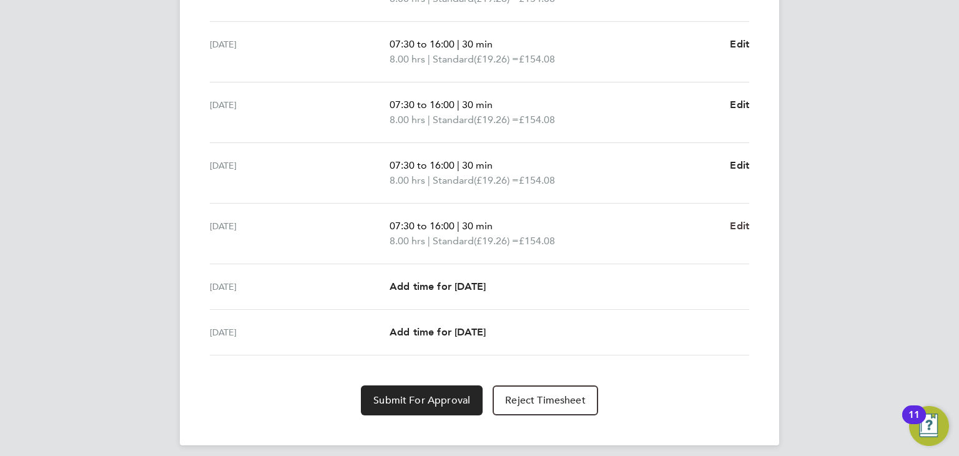
click at [744, 223] on span "Edit" at bounding box center [739, 226] width 19 height 12
select select "30"
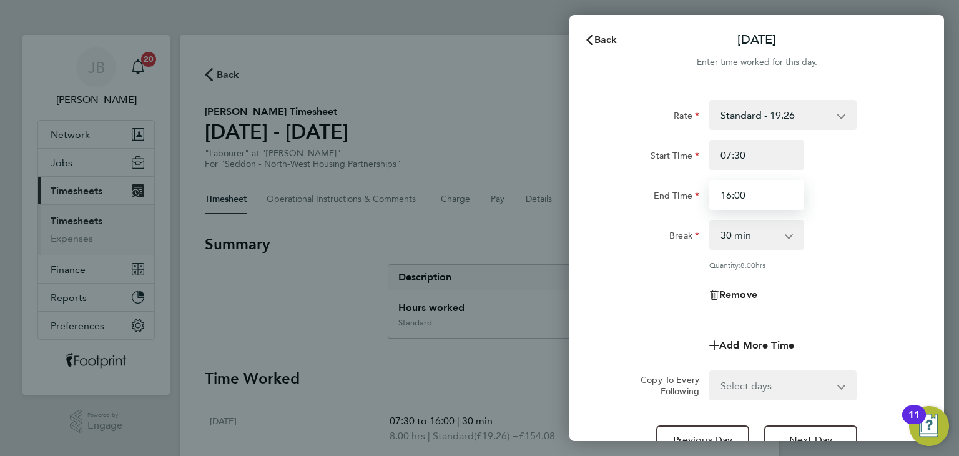
drag, startPoint x: 758, startPoint y: 190, endPoint x: 552, endPoint y: 180, distance: 205.6
click at [552, 180] on div "Back Fri 22 Aug Enter time worked for this day. Rate Standard - 19.26 Start Tim…" at bounding box center [479, 228] width 959 height 456
type input "15:00"
click at [553, 177] on div "Back Fri 22 Aug Enter time worked for this day. Rate Standard - 19.26 Start Tim…" at bounding box center [479, 228] width 959 height 456
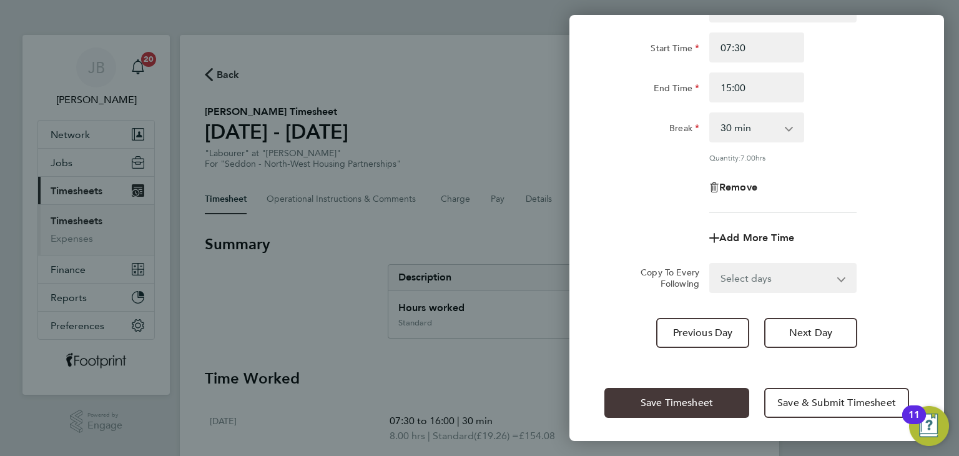
click at [674, 400] on span "Save Timesheet" at bounding box center [677, 402] width 72 height 12
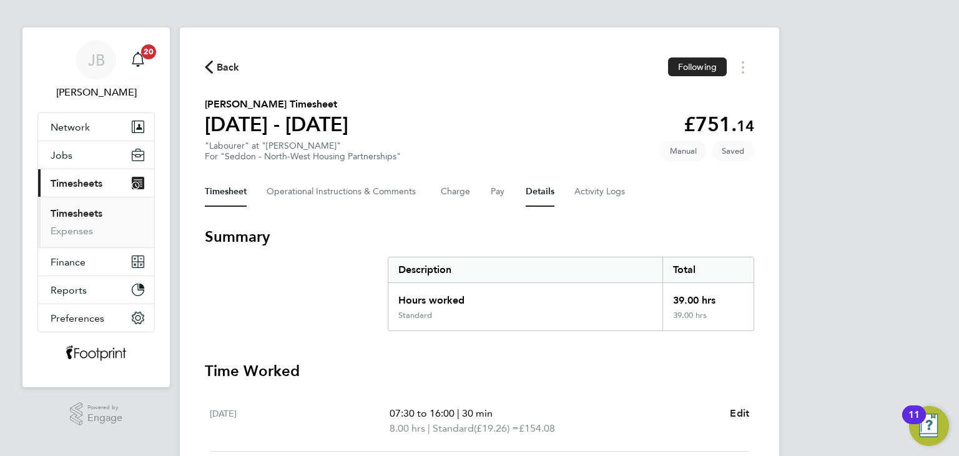
click at [552, 188] on button "Details" at bounding box center [540, 192] width 29 height 30
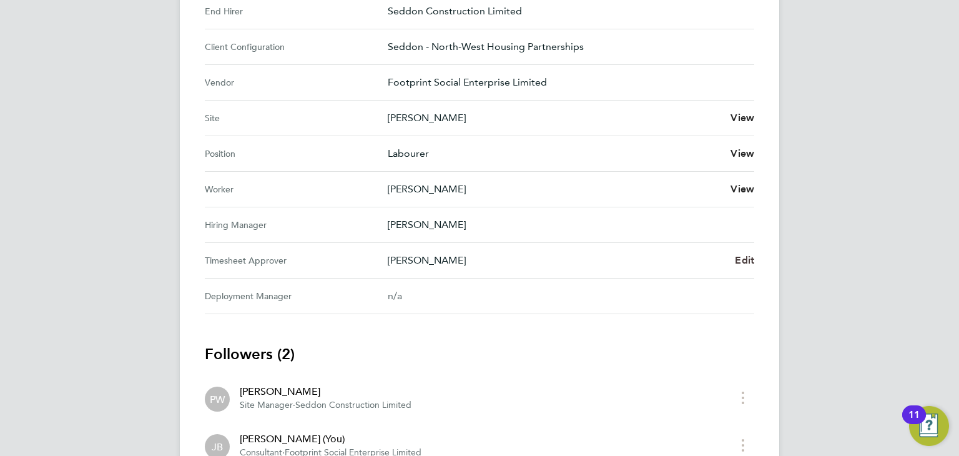
click at [748, 260] on span "Edit" at bounding box center [744, 260] width 19 height 12
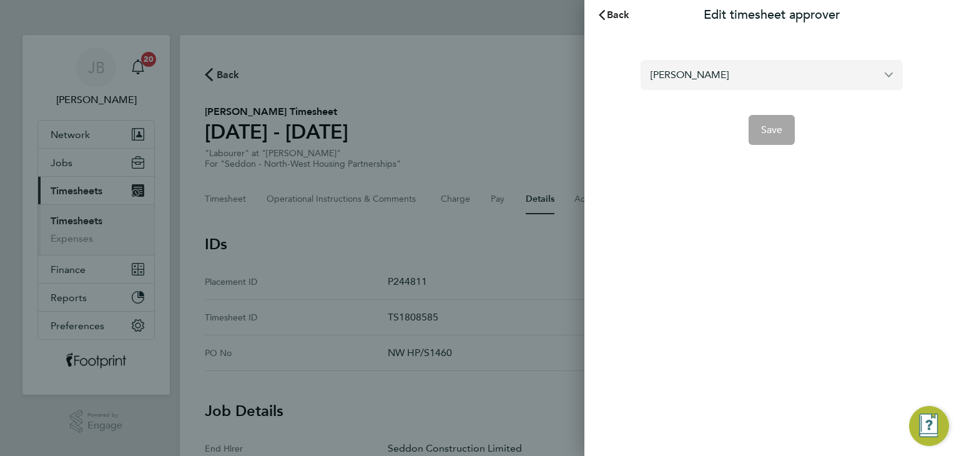
click at [724, 71] on input "Peter Walsh" at bounding box center [772, 74] width 262 height 29
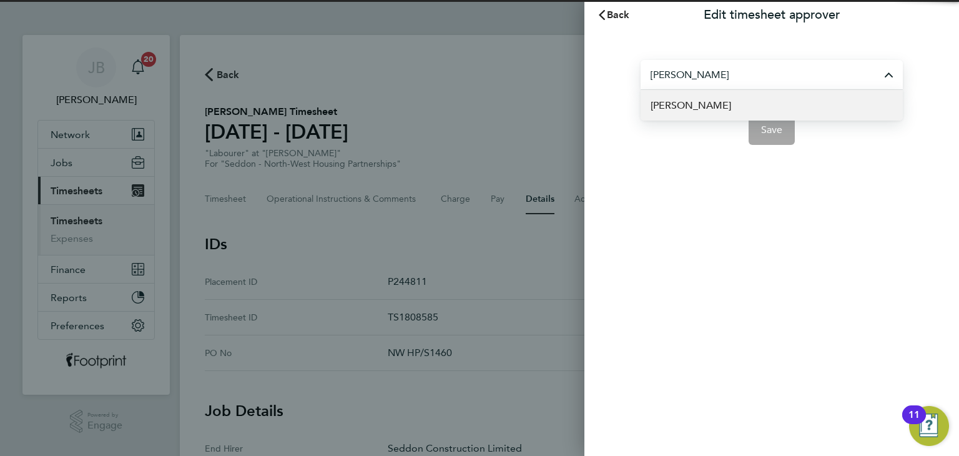
type input "Conor Taylor"
click at [704, 106] on span "Conor Taylor" at bounding box center [690, 105] width 81 height 15
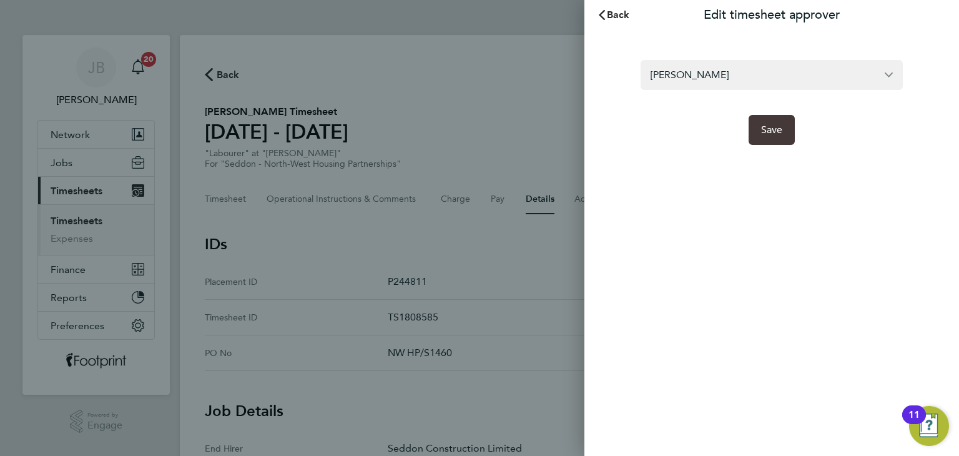
click at [774, 135] on span "Save" at bounding box center [772, 130] width 22 height 12
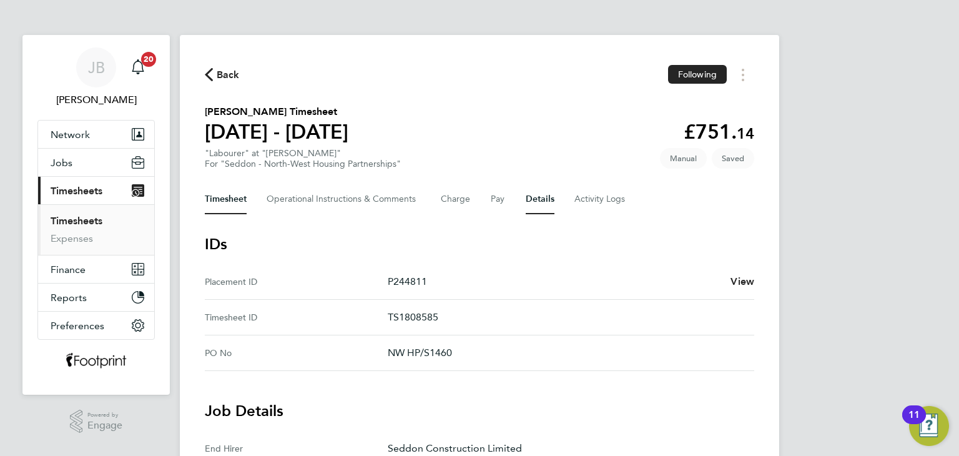
click at [233, 199] on button "Timesheet" at bounding box center [226, 199] width 42 height 30
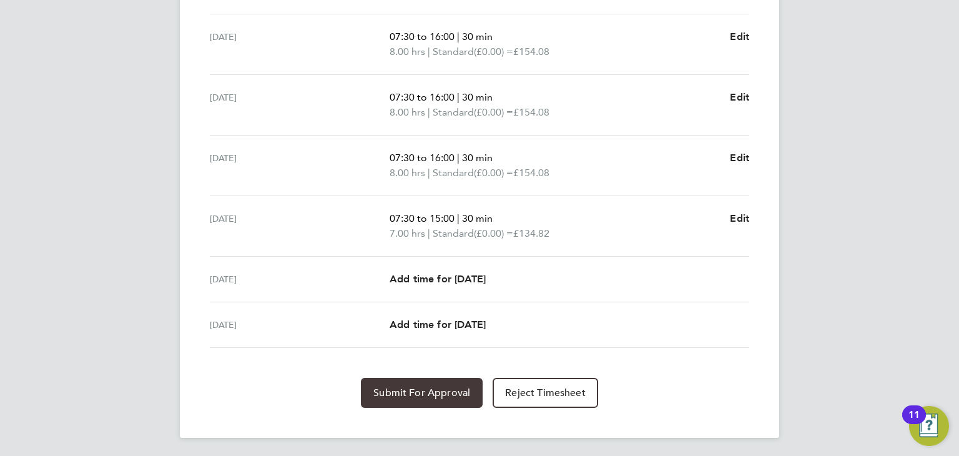
click at [442, 386] on span "Submit For Approval" at bounding box center [421, 392] width 97 height 12
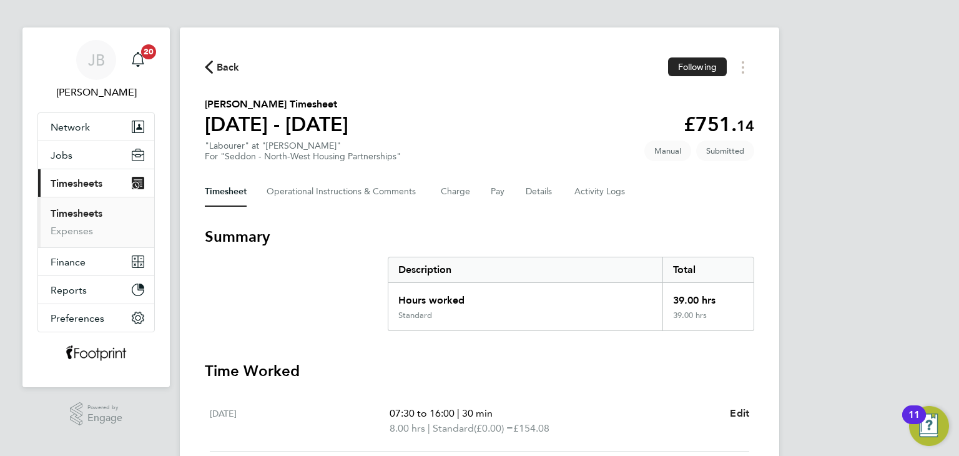
click at [91, 214] on link "Timesheets" at bounding box center [77, 213] width 52 height 12
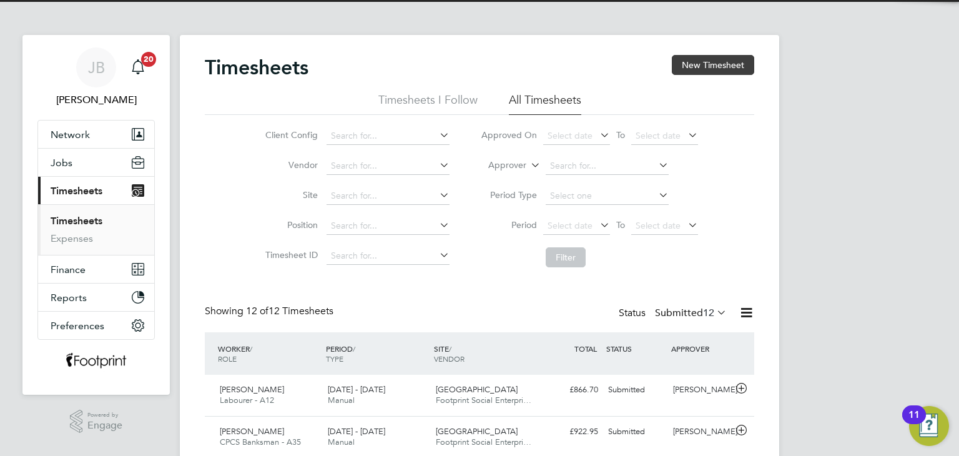
click at [710, 62] on button "New Timesheet" at bounding box center [713, 65] width 82 height 20
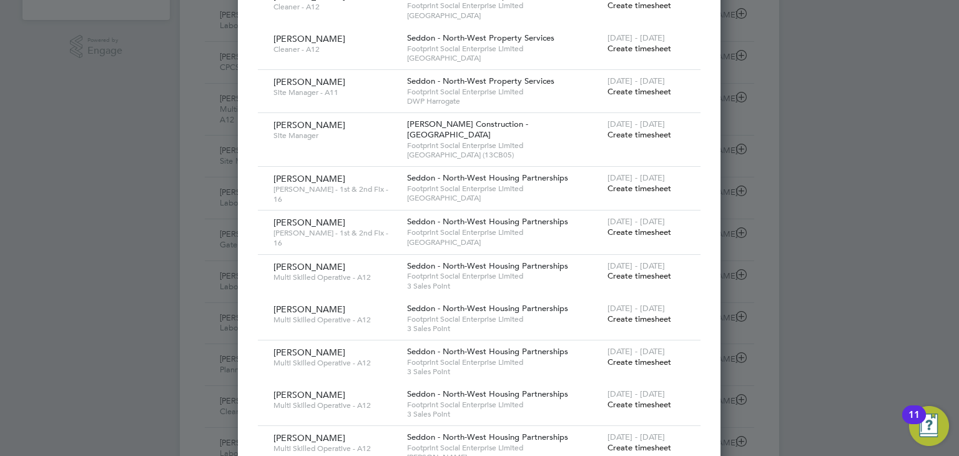
click at [649, 442] on span "Create timesheet" at bounding box center [639, 447] width 64 height 11
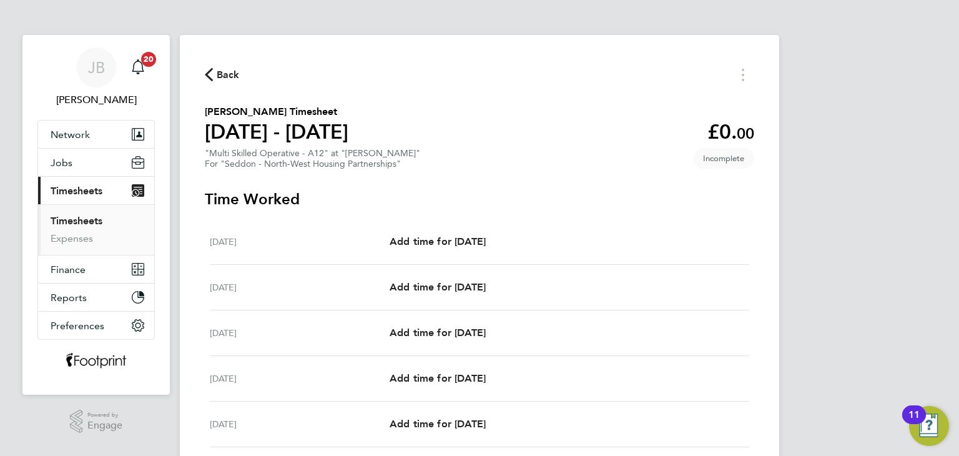
click at [213, 76] on span "Back" at bounding box center [222, 74] width 35 height 12
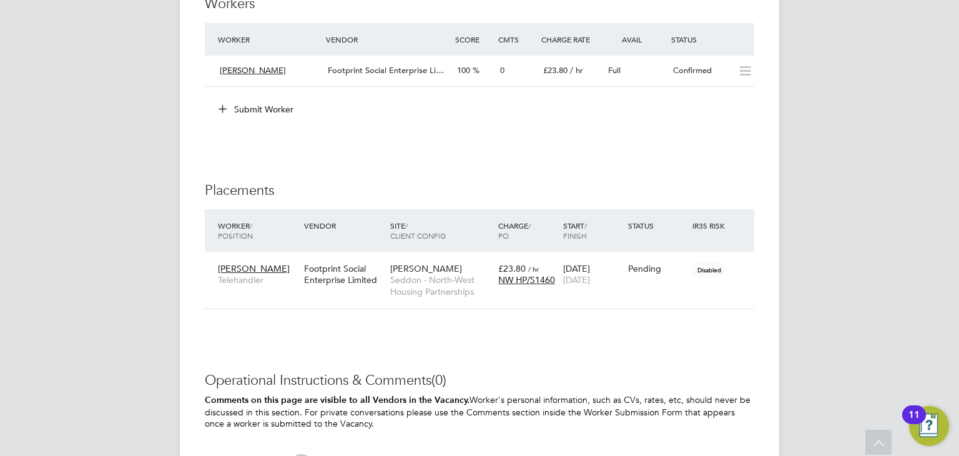
scroll to position [1061, 0]
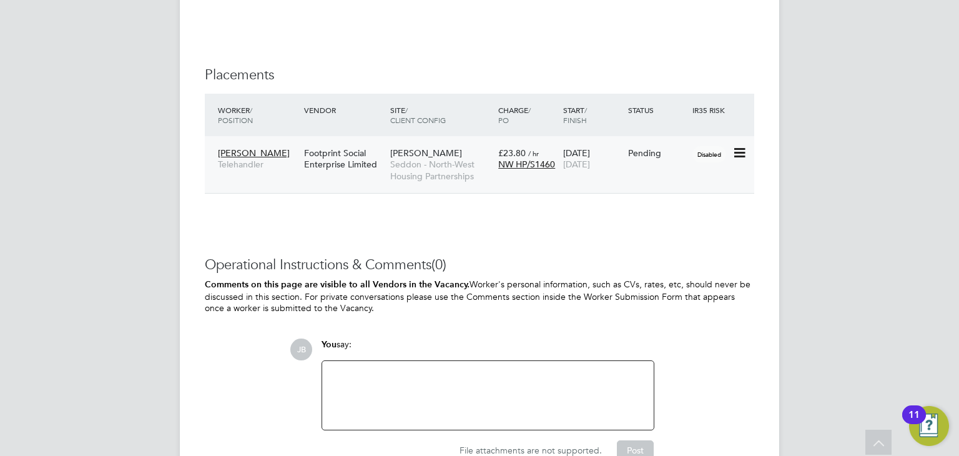
click at [742, 159] on icon at bounding box center [738, 152] width 12 height 15
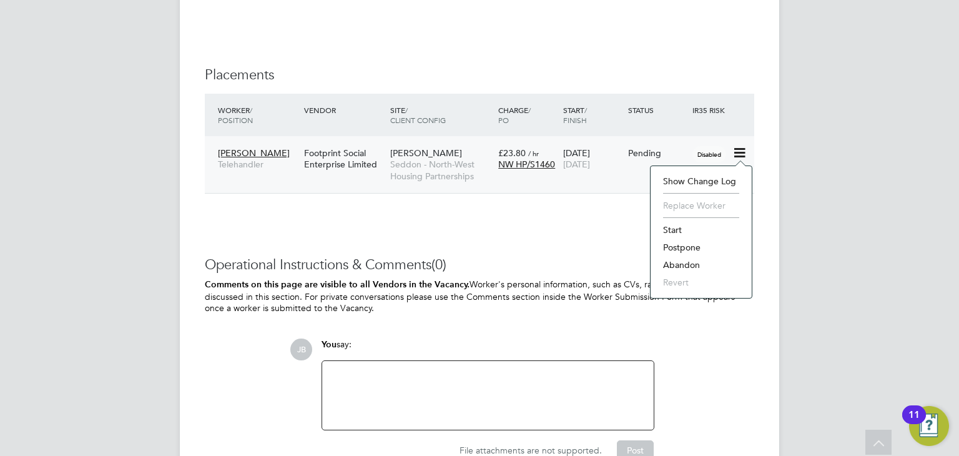
click at [677, 224] on li "Start" at bounding box center [701, 229] width 89 height 17
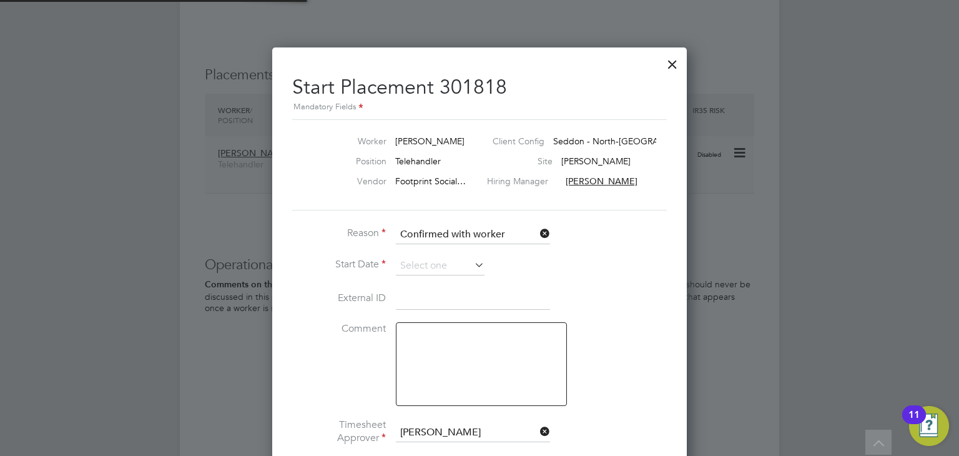
scroll to position [6, 6]
click at [420, 263] on input at bounding box center [440, 266] width 89 height 19
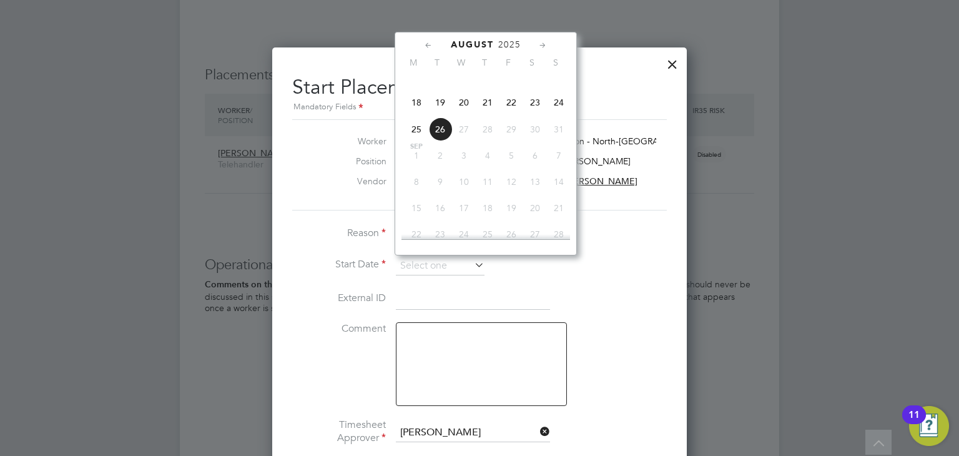
drag, startPoint x: 416, startPoint y: 113, endPoint x: 465, endPoint y: 228, distance: 125.6
click at [416, 113] on span "18" at bounding box center [417, 103] width 24 height 24
type input "[DATE]"
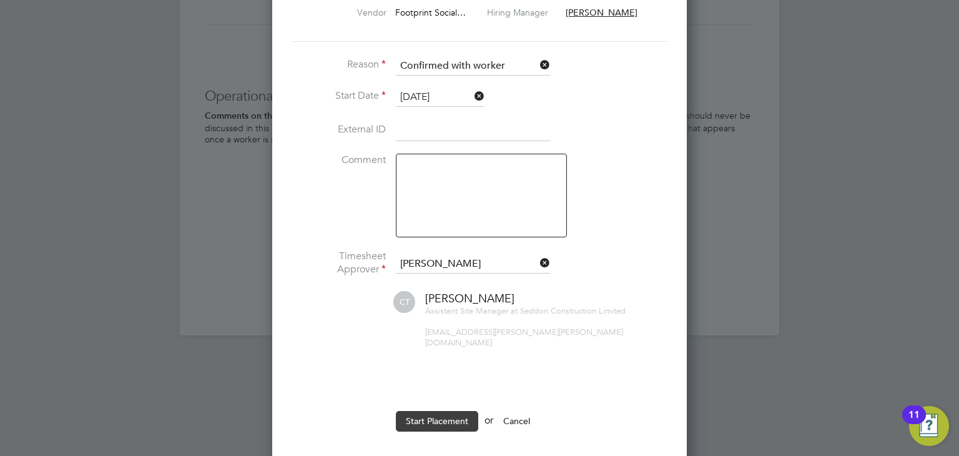
click at [438, 411] on button "Start Placement" at bounding box center [437, 421] width 82 height 20
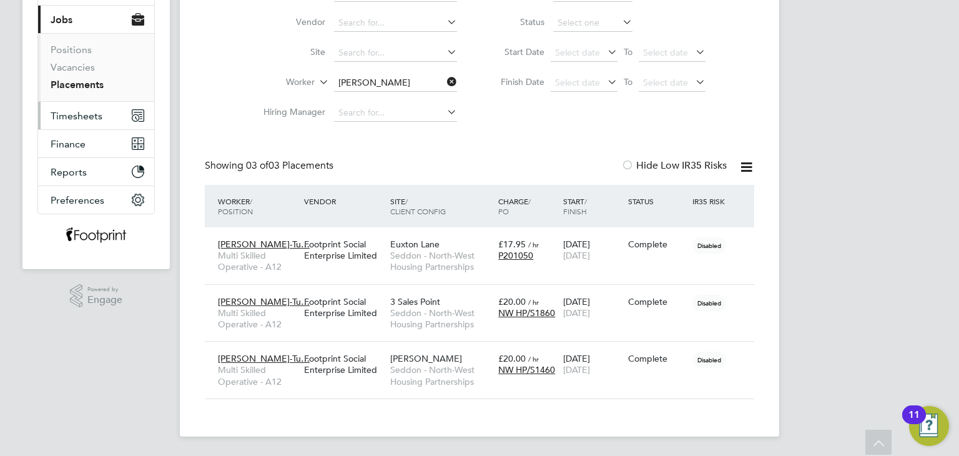
click at [94, 110] on span "Timesheets" at bounding box center [77, 116] width 52 height 12
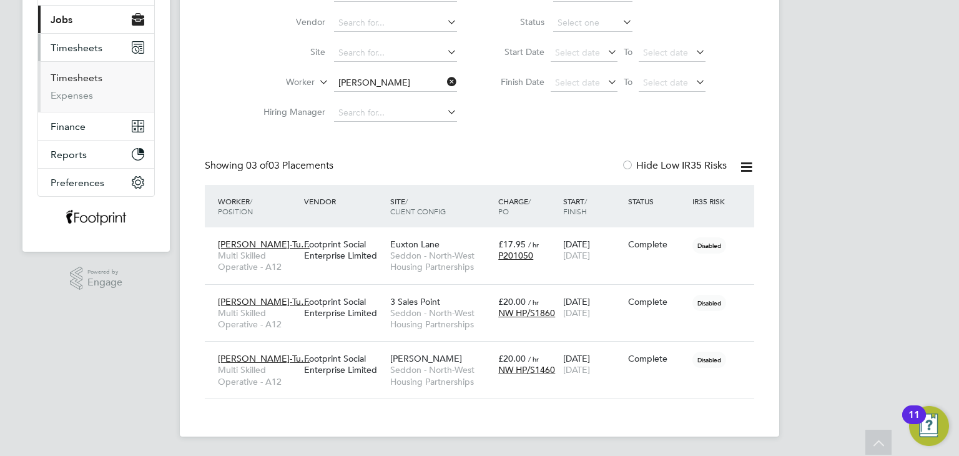
click at [90, 81] on link "Timesheets" at bounding box center [77, 78] width 52 height 12
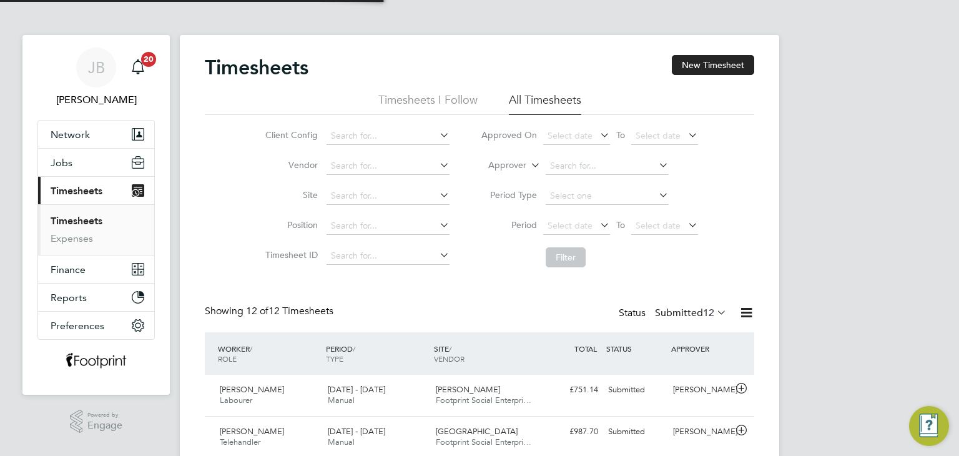
scroll to position [6, 6]
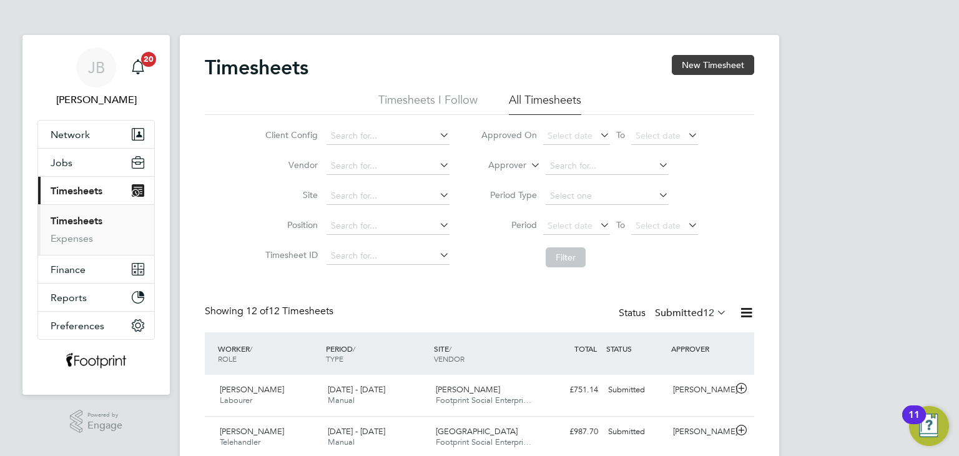
click at [712, 68] on button "New Timesheet" at bounding box center [713, 65] width 82 height 20
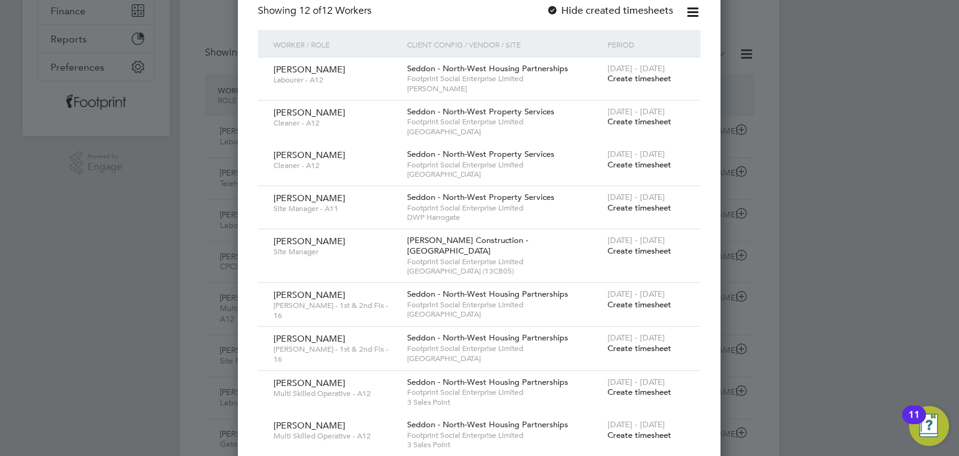
click at [645, 253] on span "Create timesheet" at bounding box center [639, 250] width 64 height 11
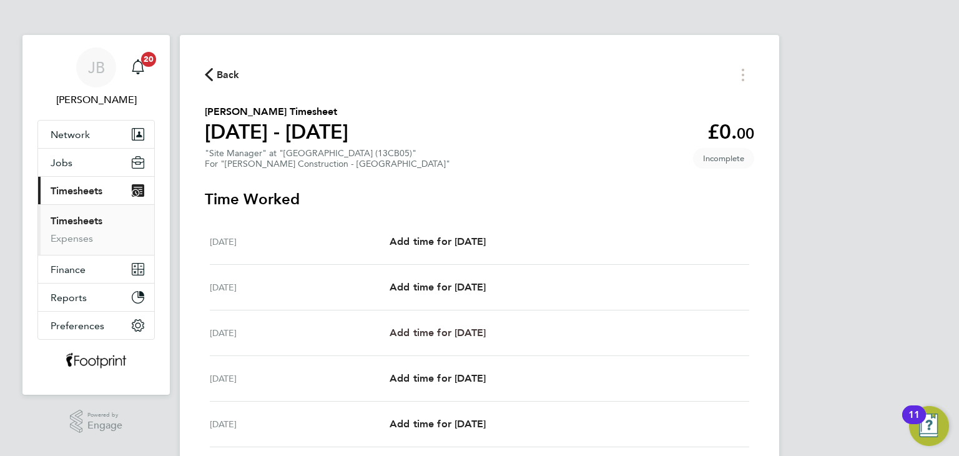
click at [479, 326] on span "Add time for [DATE]" at bounding box center [438, 332] width 96 height 12
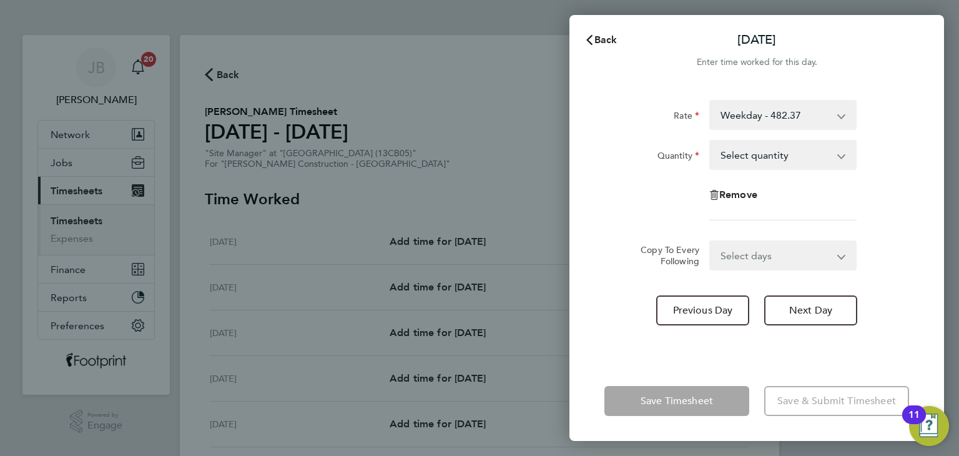
click at [770, 154] on select "Select quantity 0.5 1" at bounding box center [775, 154] width 130 height 27
select select "1"
click at [710, 141] on select "Select quantity 0.5 1" at bounding box center [775, 154] width 130 height 27
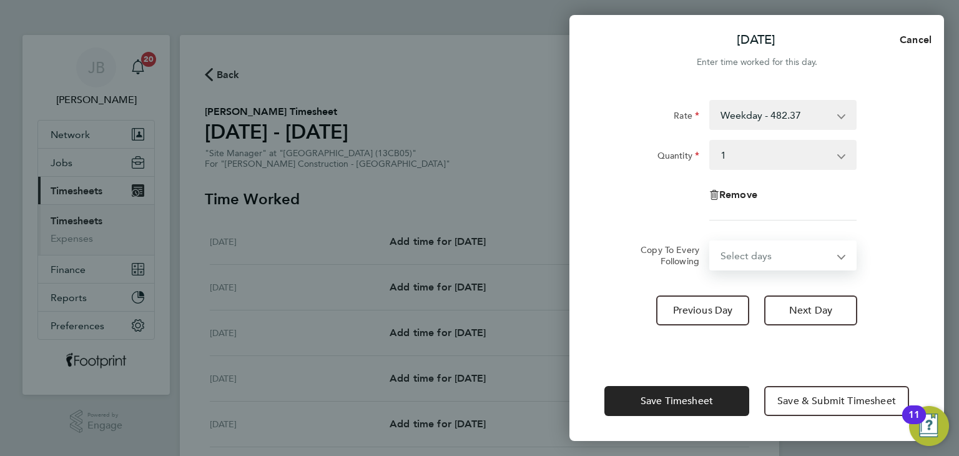
click at [773, 268] on select "Select days Day Tuesday Wednesday Thursday Friday" at bounding box center [775, 255] width 131 height 27
select select "TUE"
click at [710, 242] on select "Select days Day Tuesday Wednesday Thursday Friday" at bounding box center [775, 255] width 131 height 27
select select "2025-08-22"
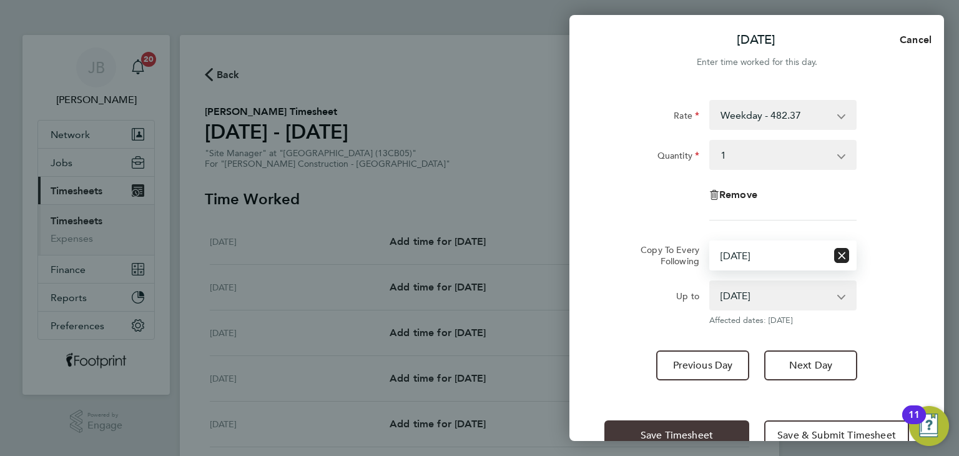
click at [685, 431] on span "Save Timesheet" at bounding box center [677, 435] width 72 height 12
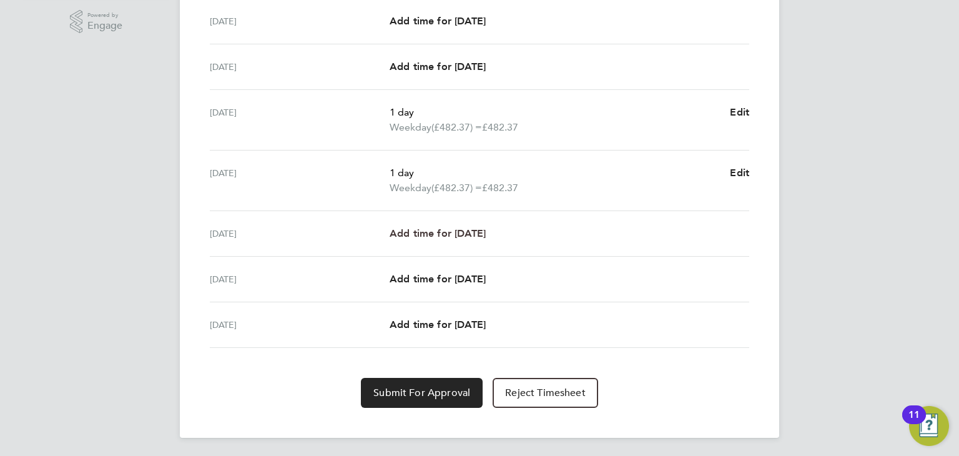
click at [474, 230] on span "Add time for Wed 20 Aug" at bounding box center [438, 233] width 96 height 12
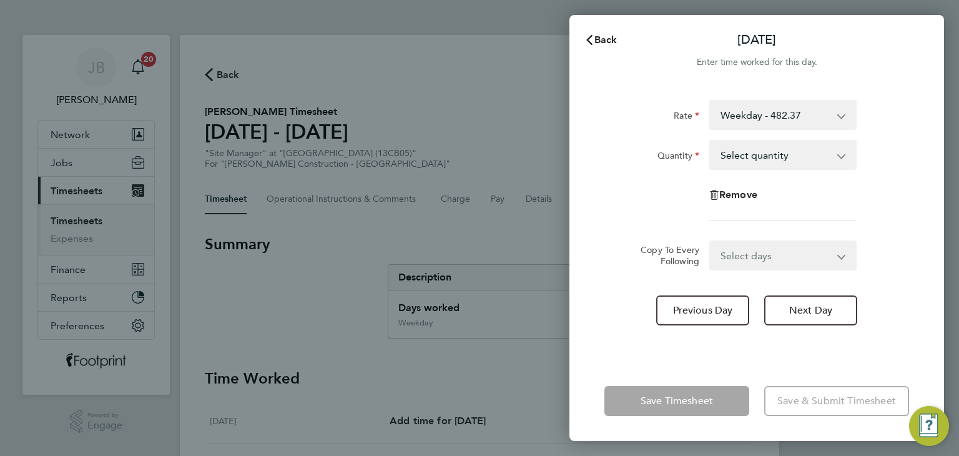
click at [788, 155] on select "Select quantity 0.5 1" at bounding box center [775, 154] width 130 height 27
select select "1"
click at [710, 141] on select "Select quantity 0.5 1" at bounding box center [775, 154] width 130 height 27
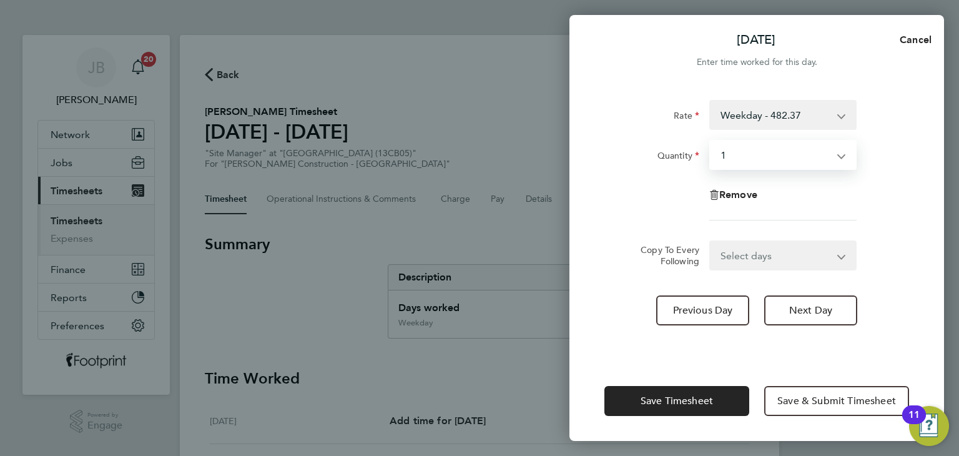
click at [764, 260] on select "Select days Day Thursday Friday" at bounding box center [775, 255] width 131 height 27
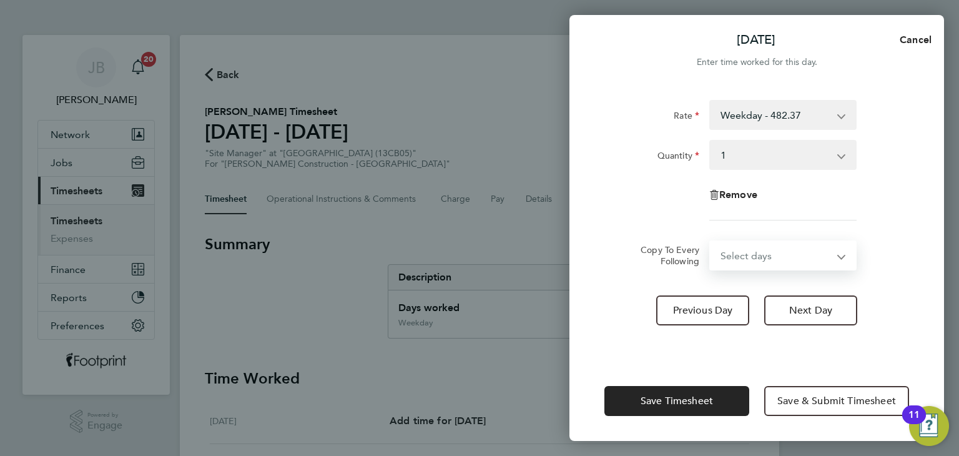
select select "THU"
click at [710, 242] on select "Select days Day Thursday Friday" at bounding box center [775, 255] width 131 height 27
select select "2025-08-22"
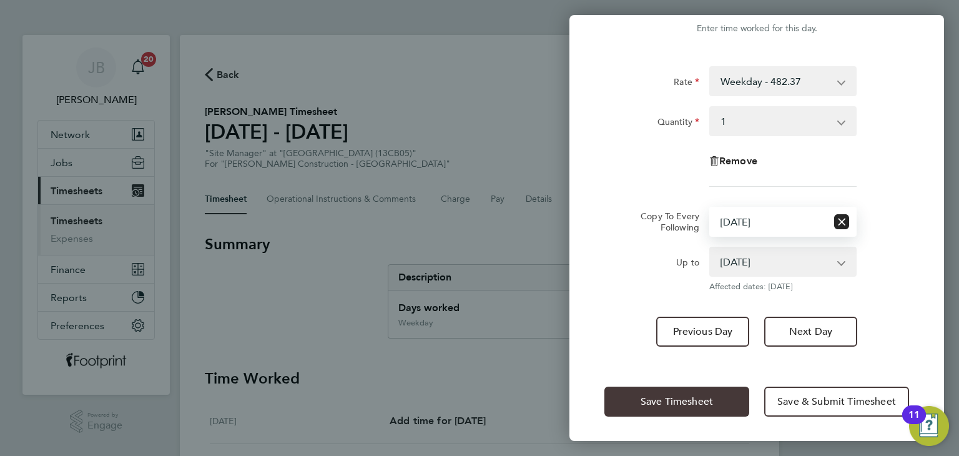
click at [689, 401] on span "Save Timesheet" at bounding box center [677, 401] width 72 height 12
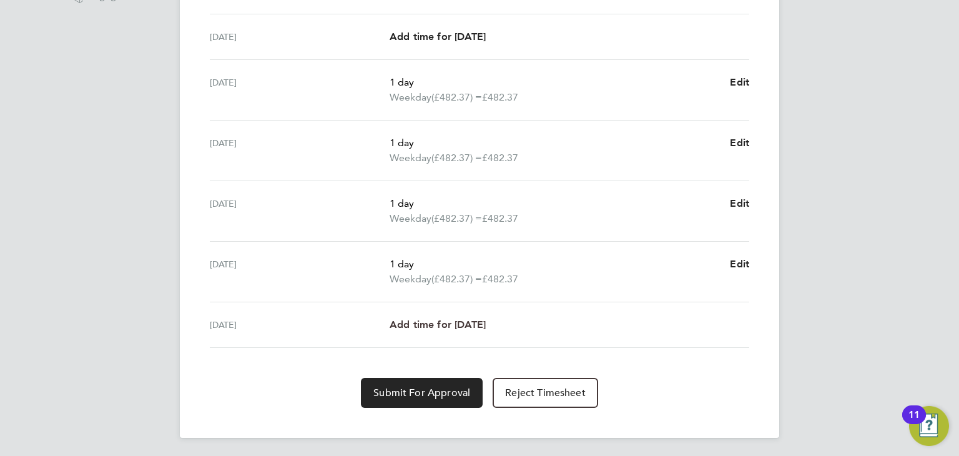
click at [447, 320] on span "Add time for Fri 22 Aug" at bounding box center [438, 324] width 96 height 12
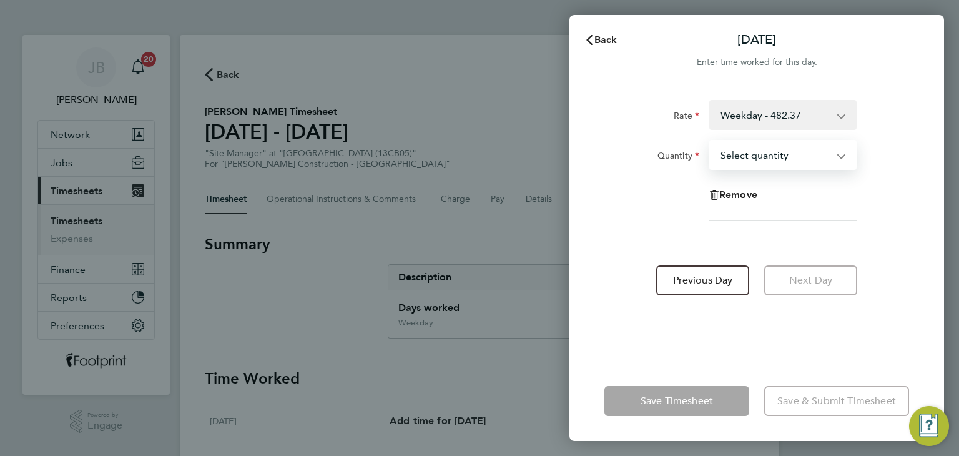
click at [788, 162] on select "Select quantity 0.5 1" at bounding box center [775, 154] width 130 height 27
select select "1"
click at [710, 141] on select "Select quantity 0.5 1" at bounding box center [775, 154] width 130 height 27
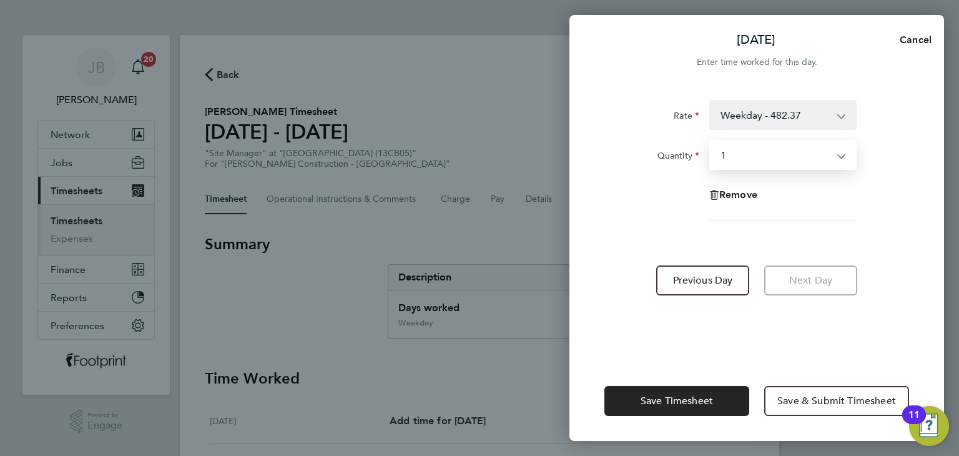
click at [677, 223] on app-timesheet-line-form-group "Rate Weekday - 482.37 Quantity Select quantity 0.5 1 Remove" at bounding box center [756, 165] width 305 height 130
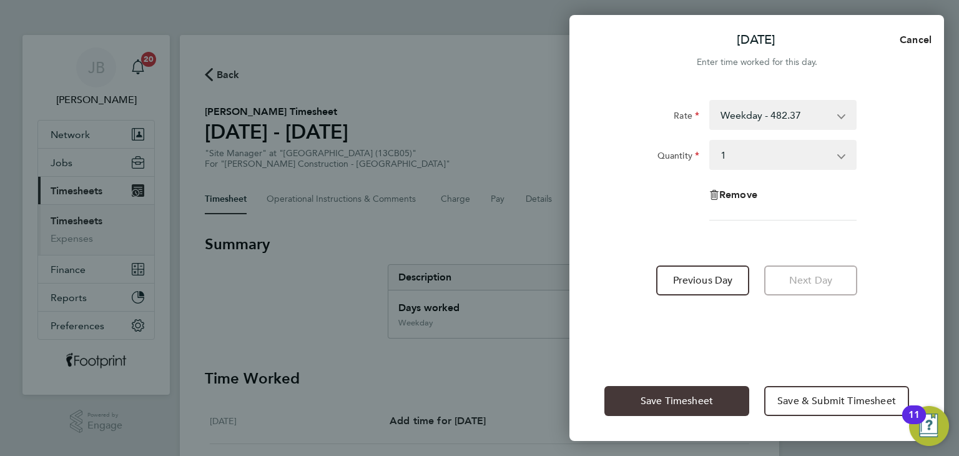
drag, startPoint x: 688, startPoint y: 410, endPoint x: 682, endPoint y: 400, distance: 11.5
click at [687, 409] on button "Save Timesheet" at bounding box center [676, 401] width 145 height 30
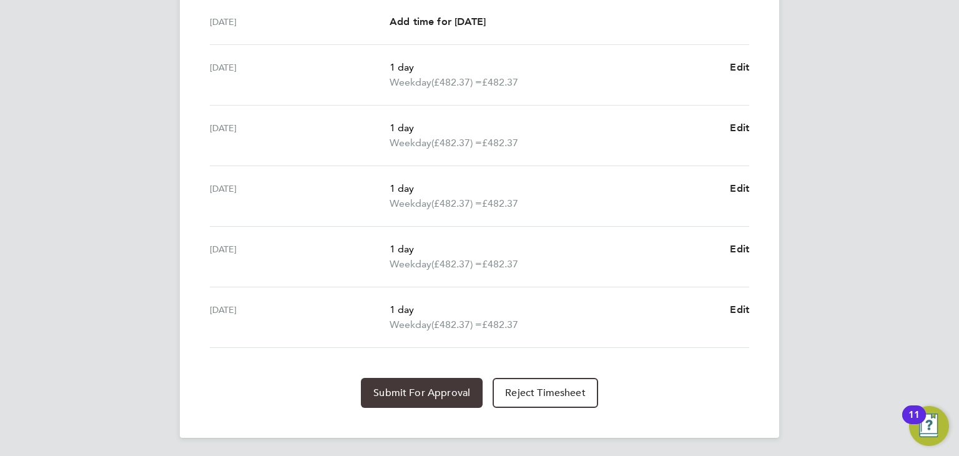
click at [423, 398] on button "Submit For Approval" at bounding box center [422, 393] width 122 height 30
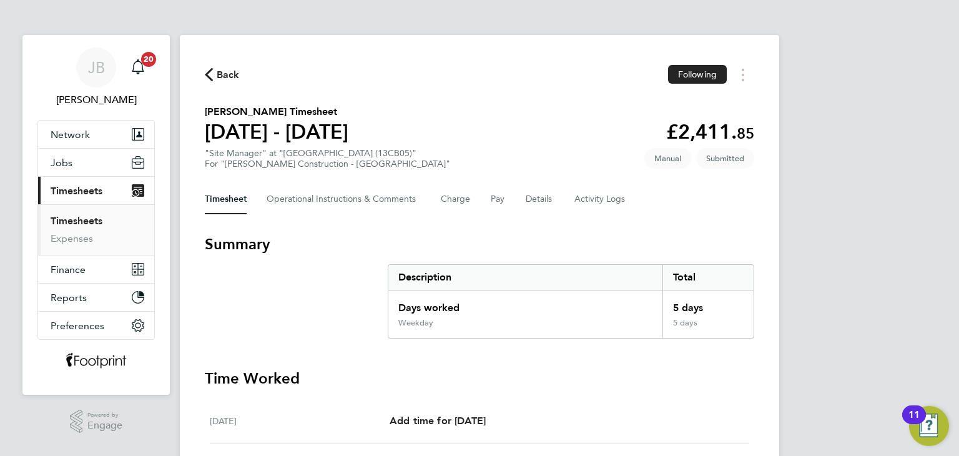
click at [227, 84] on div "Back Following" at bounding box center [479, 74] width 549 height 19
click at [223, 76] on span "Back" at bounding box center [228, 74] width 23 height 15
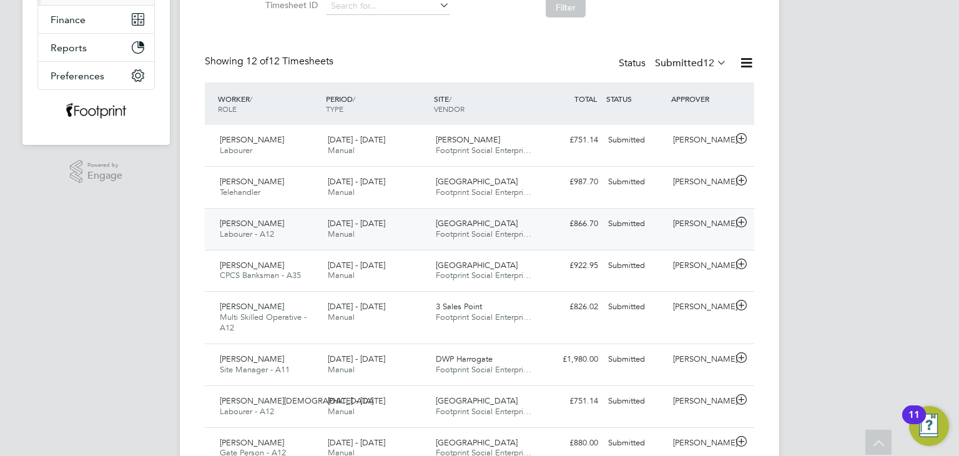
click at [667, 214] on div "Submitted" at bounding box center [635, 224] width 65 height 21
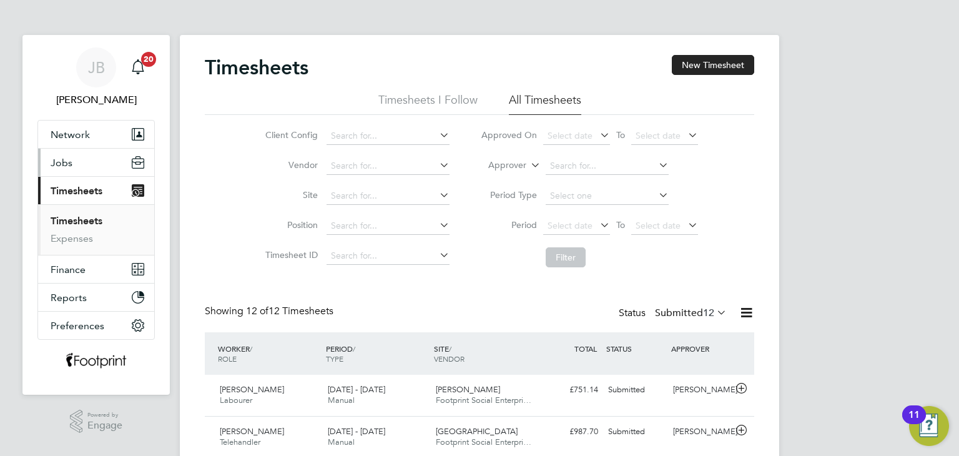
click at [82, 171] on button "Jobs" at bounding box center [96, 162] width 116 height 27
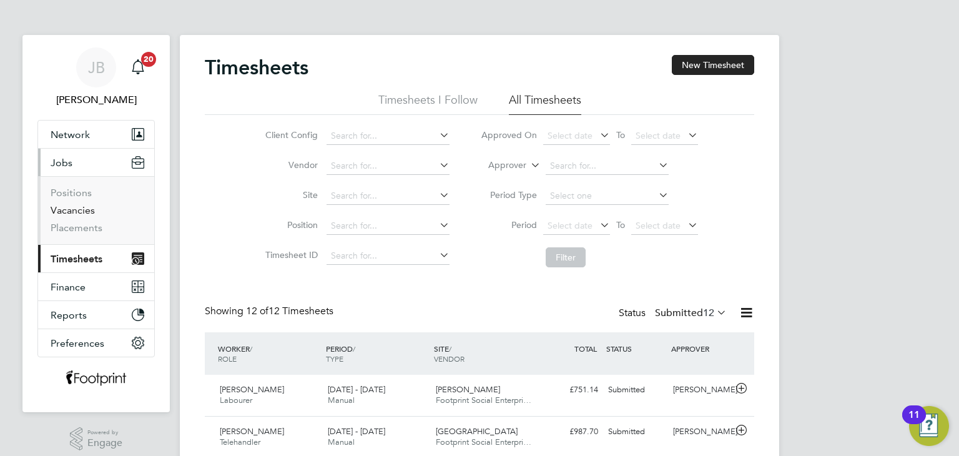
click at [73, 209] on link "Vacancies" at bounding box center [73, 210] width 44 height 12
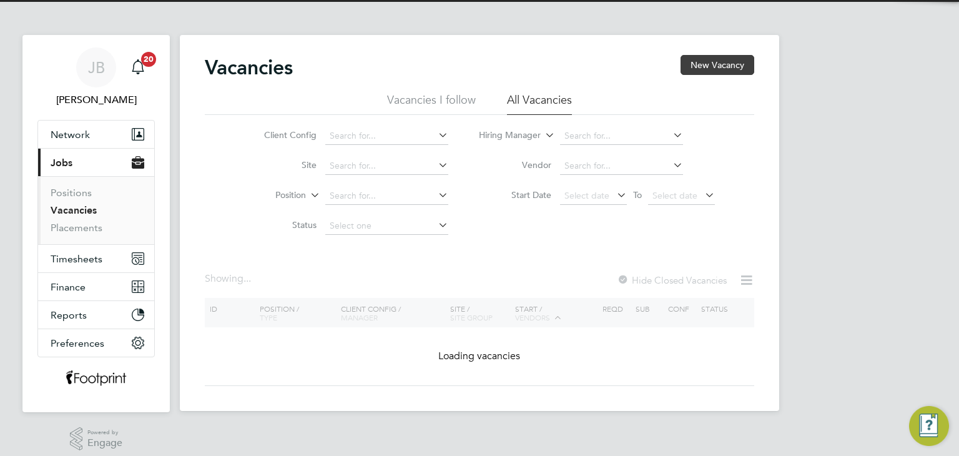
click at [713, 68] on button "New Vacancy" at bounding box center [717, 65] width 74 height 20
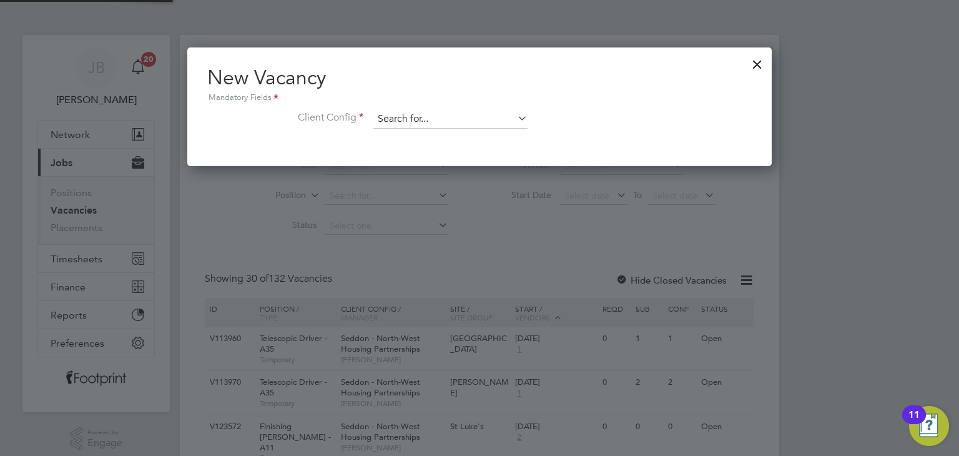
click at [454, 123] on input at bounding box center [450, 119] width 154 height 19
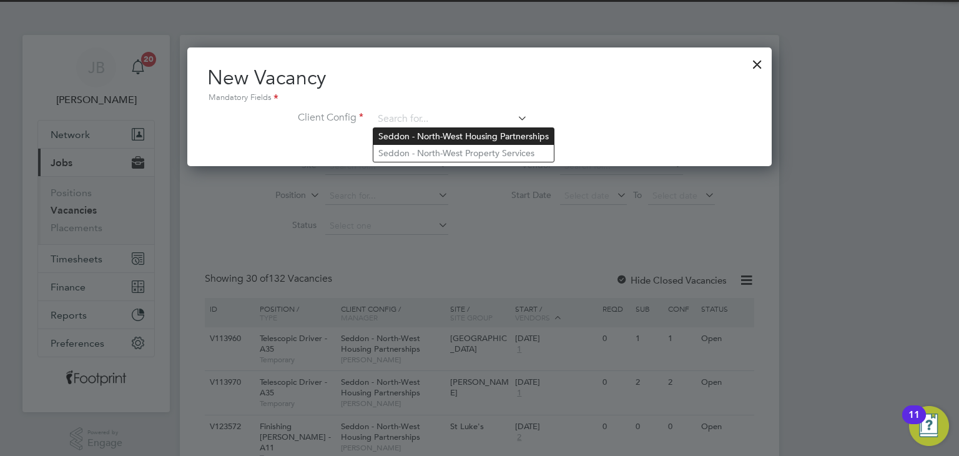
click at [481, 140] on li "Seddon - North-West Housing Partnerships" at bounding box center [463, 136] width 180 height 17
type input "Seddon - North-West Housing Partnerships"
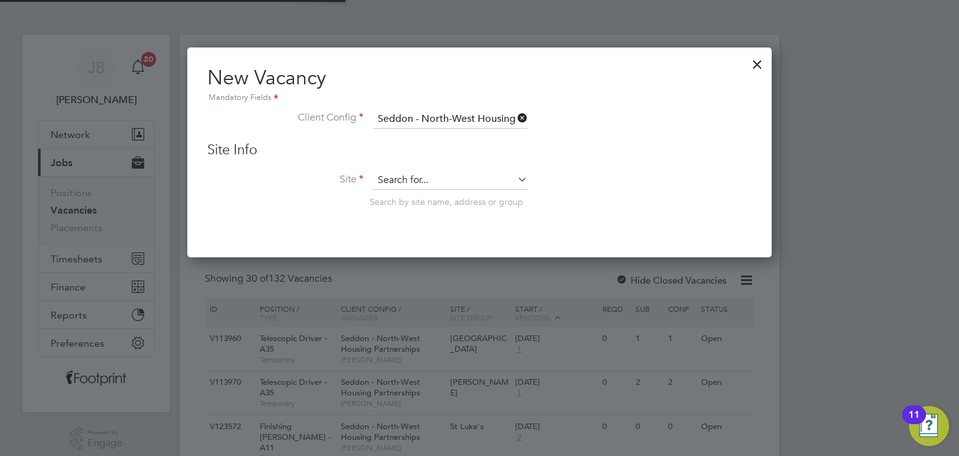
click at [436, 180] on input at bounding box center [450, 180] width 154 height 19
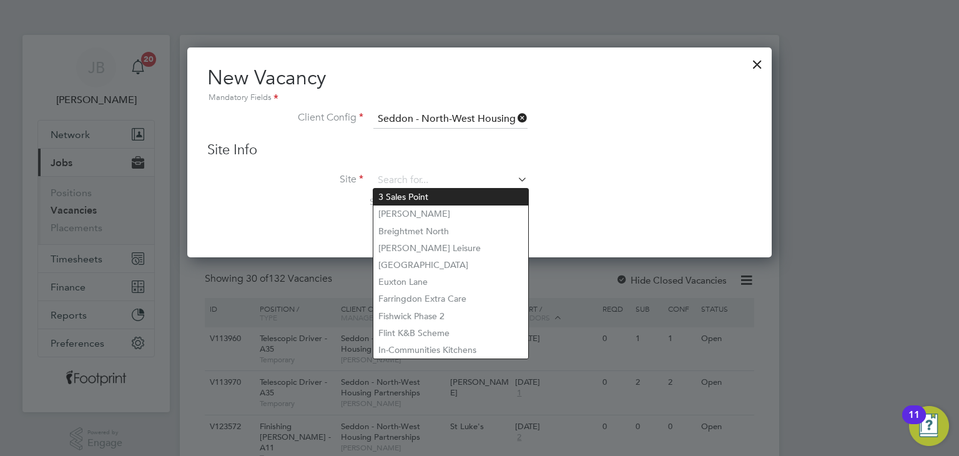
click at [453, 194] on li "3 Sales Point" at bounding box center [450, 197] width 155 height 17
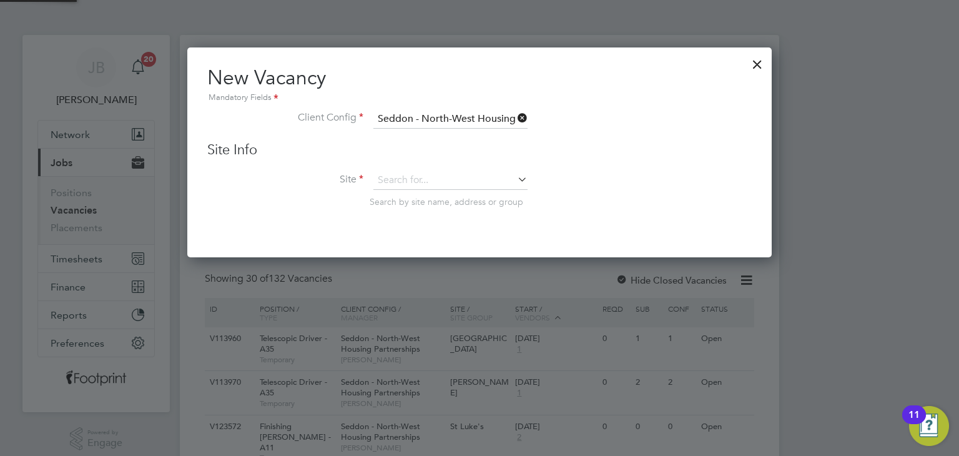
type input "3 Sales Point"
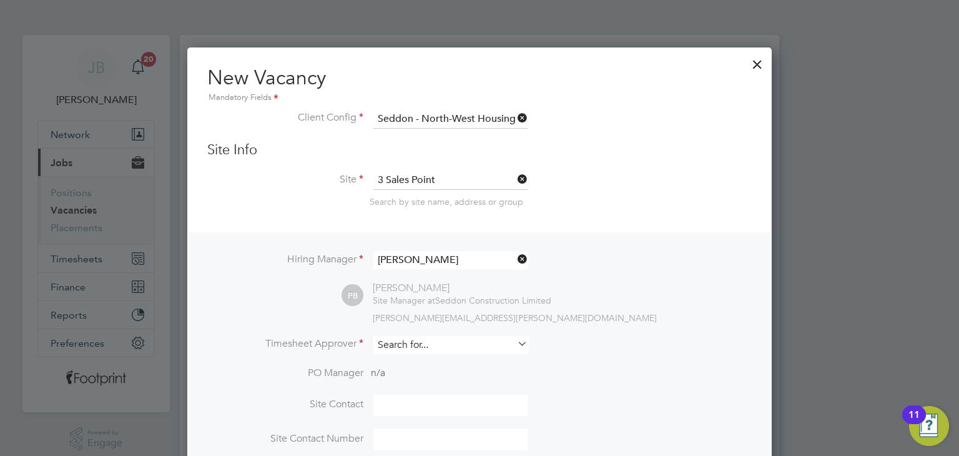
click at [409, 340] on input at bounding box center [450, 345] width 154 height 18
click at [450, 360] on b "Moss" at bounding box center [486, 361] width 72 height 11
type input "Steven Moss"
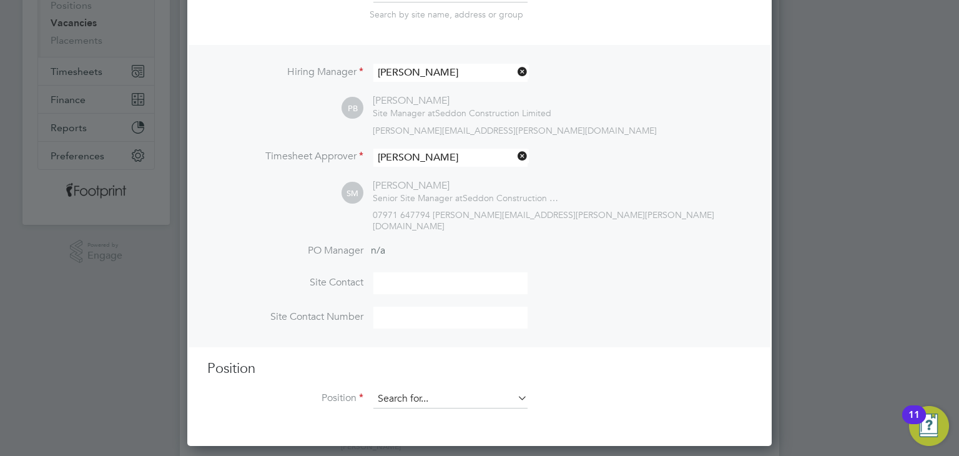
click at [400, 393] on input at bounding box center [450, 399] width 154 height 19
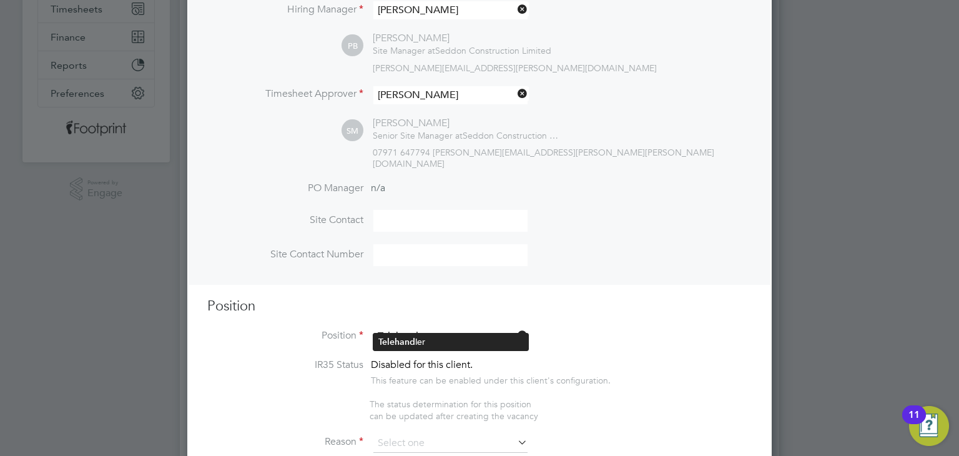
click at [415, 335] on li "Telehand ler" at bounding box center [450, 341] width 155 height 17
type input "Telehandler"
type textarea "Telehandler"
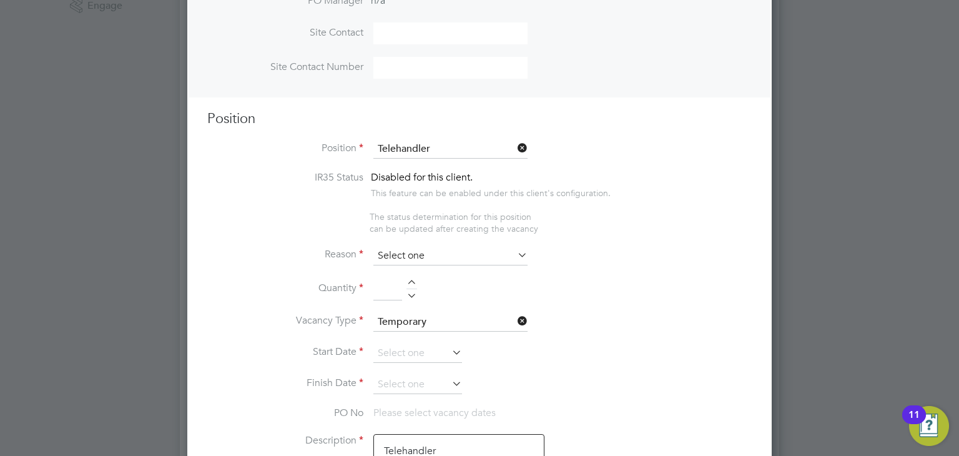
click at [426, 247] on input at bounding box center [450, 256] width 154 height 19
click at [429, 270] on li "Holiday" at bounding box center [450, 276] width 155 height 16
type input "Holiday"
click at [407, 280] on div at bounding box center [411, 284] width 11 height 9
type input "1"
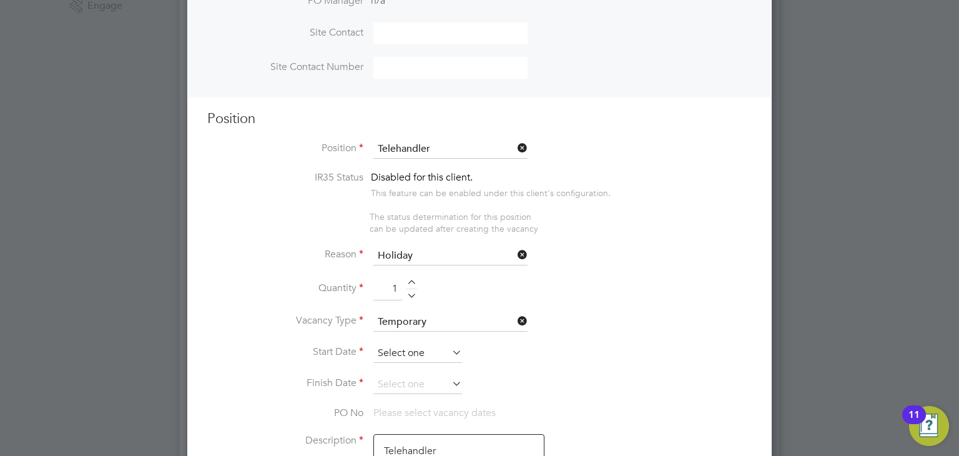
click at [413, 344] on input at bounding box center [417, 353] width 89 height 19
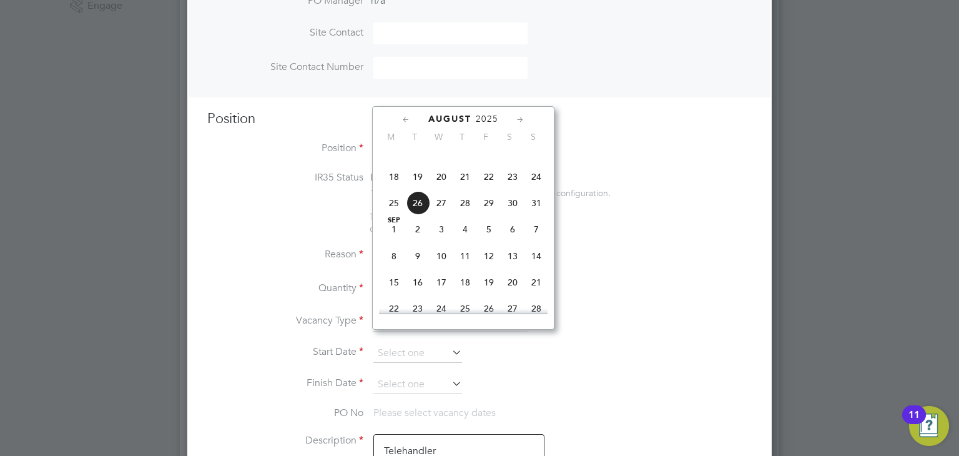
click at [393, 189] on span "18" at bounding box center [394, 177] width 24 height 24
type input "18 Aug 2025"
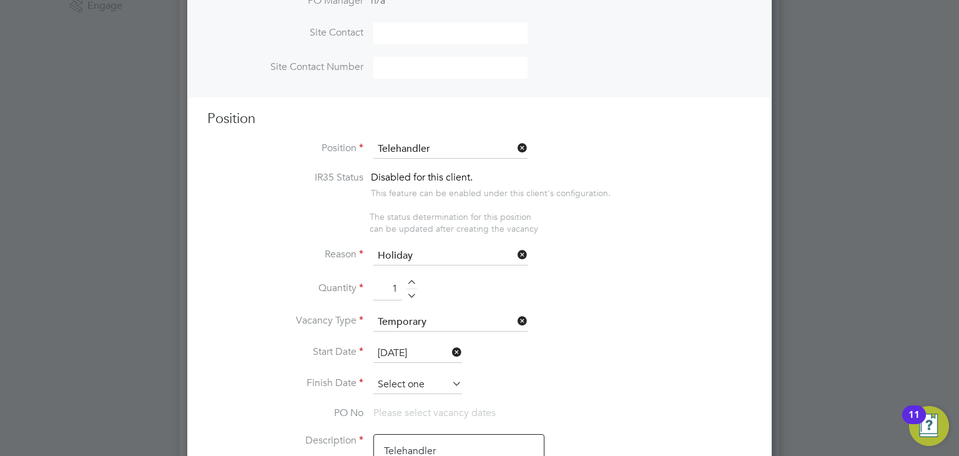
click at [428, 375] on input at bounding box center [417, 384] width 89 height 19
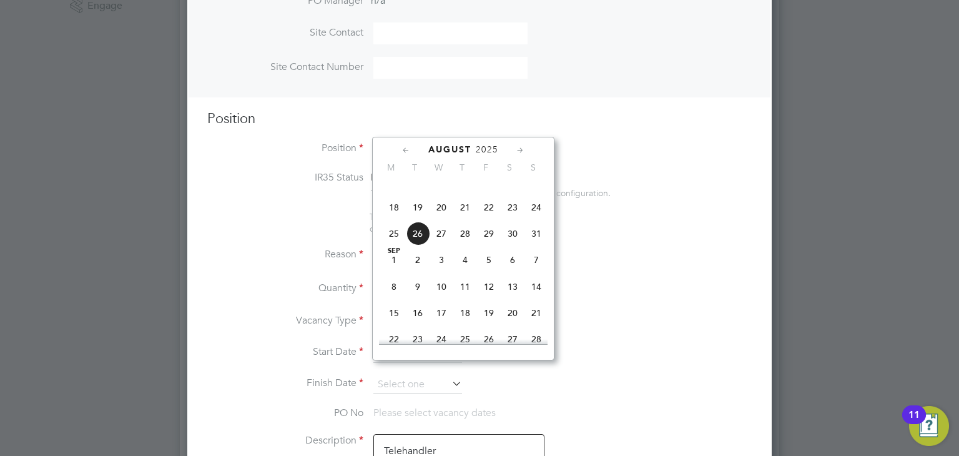
click at [534, 298] on span "14" at bounding box center [536, 287] width 24 height 24
type input "14 Sep 2025"
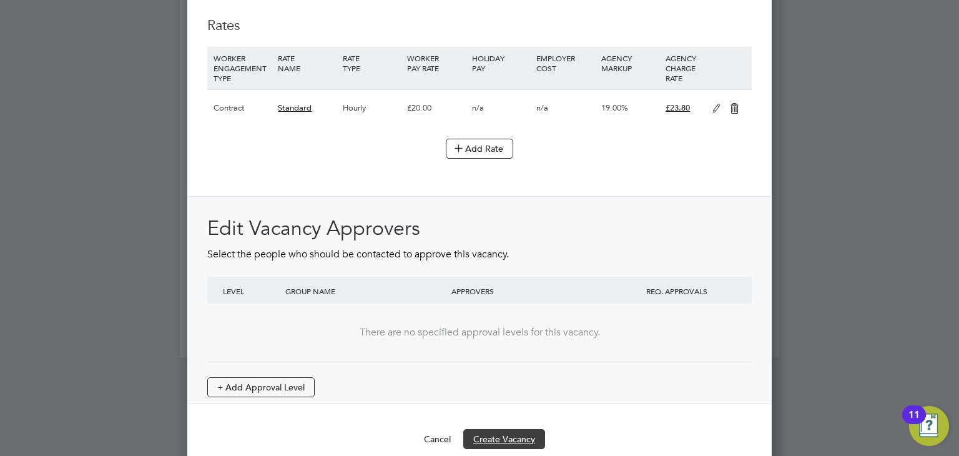
click at [499, 429] on button "Create Vacancy" at bounding box center [504, 439] width 82 height 20
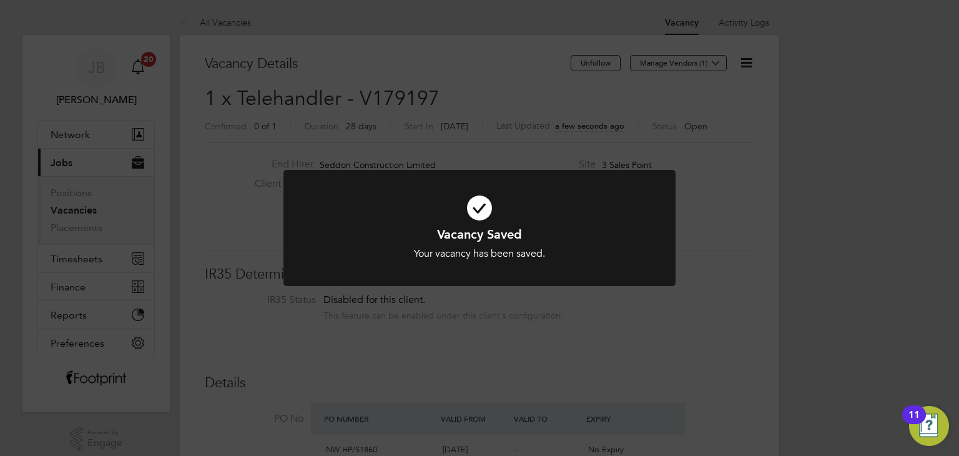
click at [541, 325] on div "Vacancy Saved Your vacancy has been saved. Cancel Okay" at bounding box center [479, 228] width 959 height 456
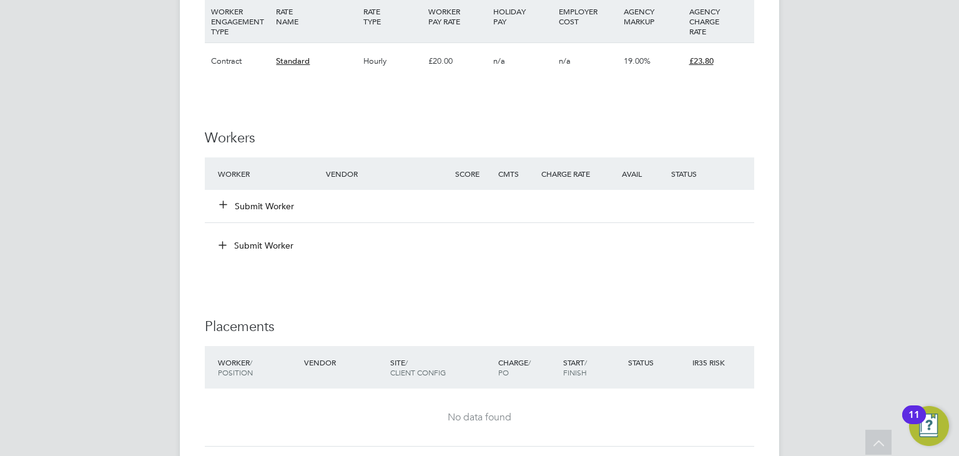
click at [267, 200] on button "Submit Worker" at bounding box center [257, 206] width 75 height 12
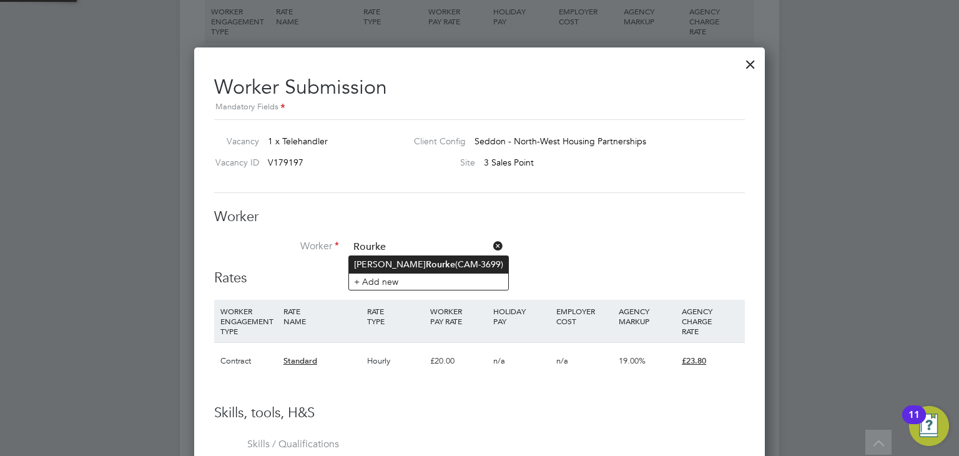
click at [442, 262] on li "Antony Rourke (CAM-3699)" at bounding box center [428, 264] width 159 height 17
type input "Antony Rourke (CAM-3699)"
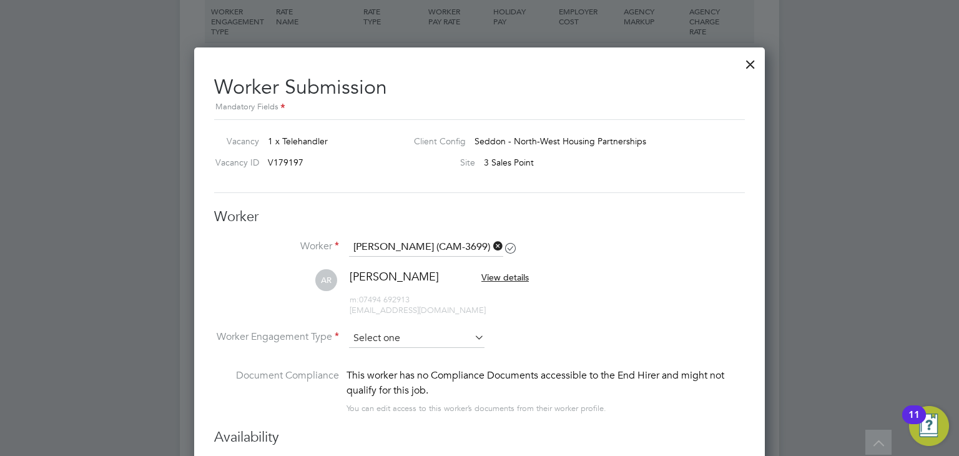
click at [405, 336] on input at bounding box center [416, 338] width 135 height 19
click at [412, 348] on li "Contract" at bounding box center [417, 354] width 136 height 16
type input "Contract"
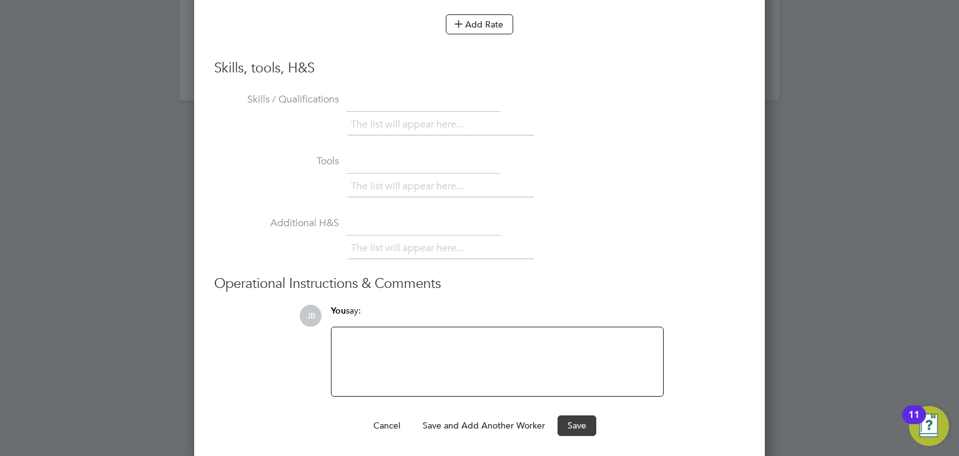
click at [589, 425] on button "Save" at bounding box center [576, 425] width 39 height 20
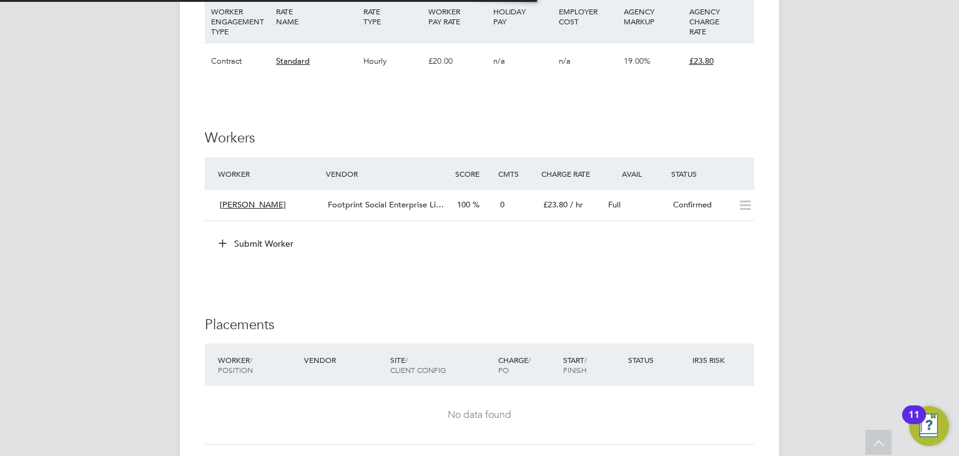
click at [571, 318] on h3 "Placements" at bounding box center [479, 325] width 549 height 18
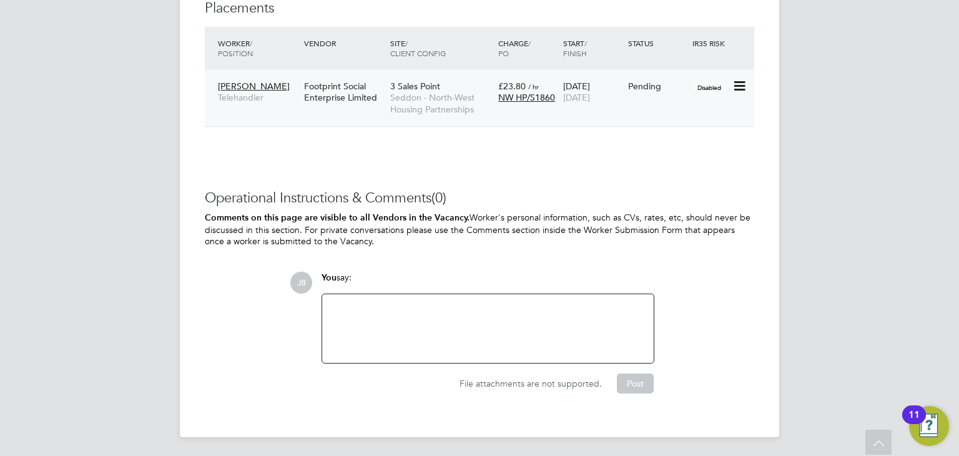
click at [739, 88] on icon at bounding box center [738, 86] width 12 height 15
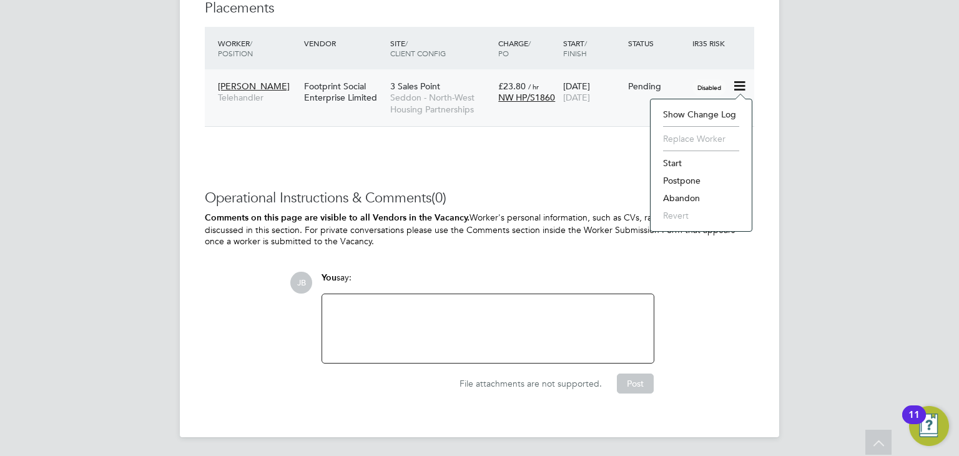
click at [690, 162] on li "Start" at bounding box center [701, 162] width 89 height 17
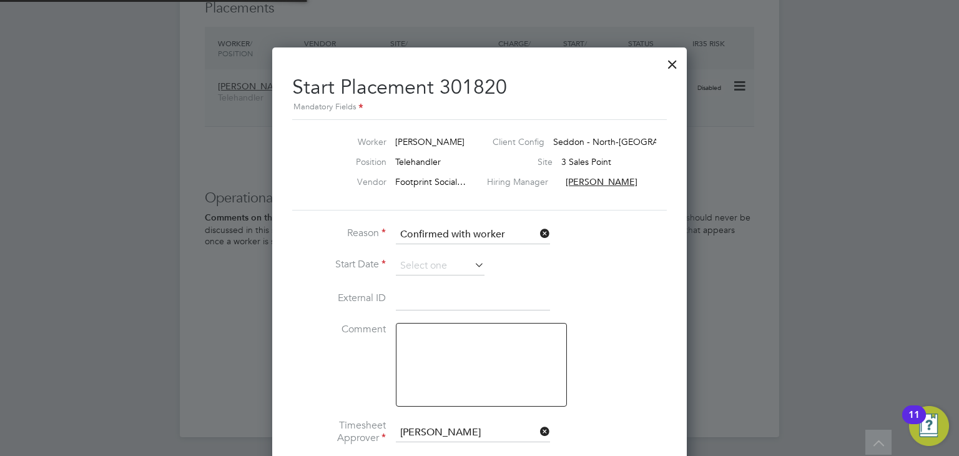
scroll to position [6, 6]
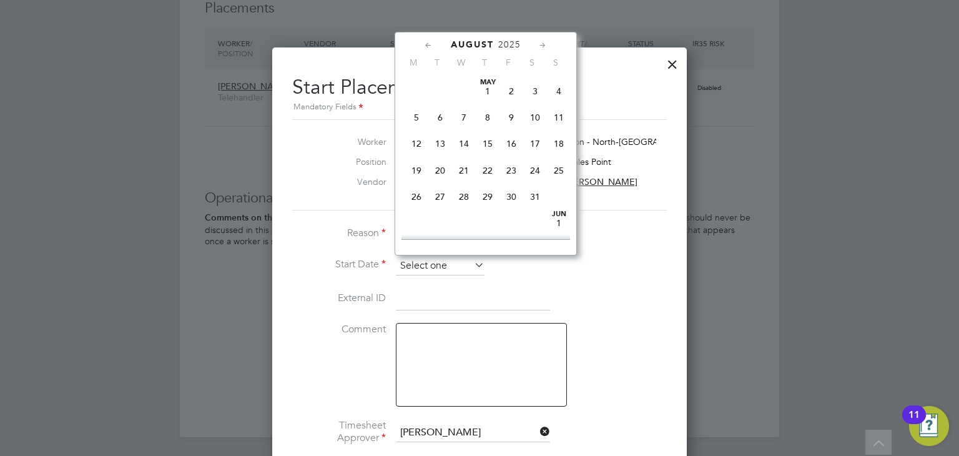
click at [421, 263] on input at bounding box center [440, 266] width 89 height 19
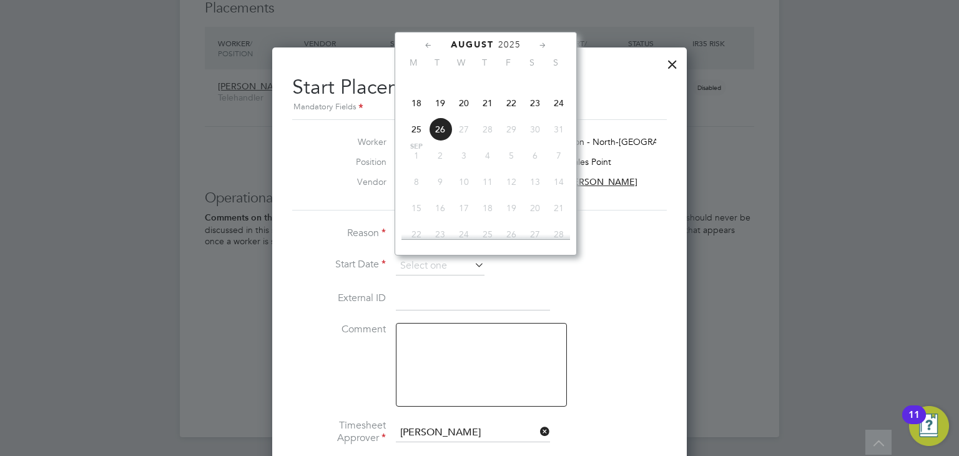
click at [410, 115] on span "18" at bounding box center [417, 103] width 24 height 24
type input "18 Aug 2025"
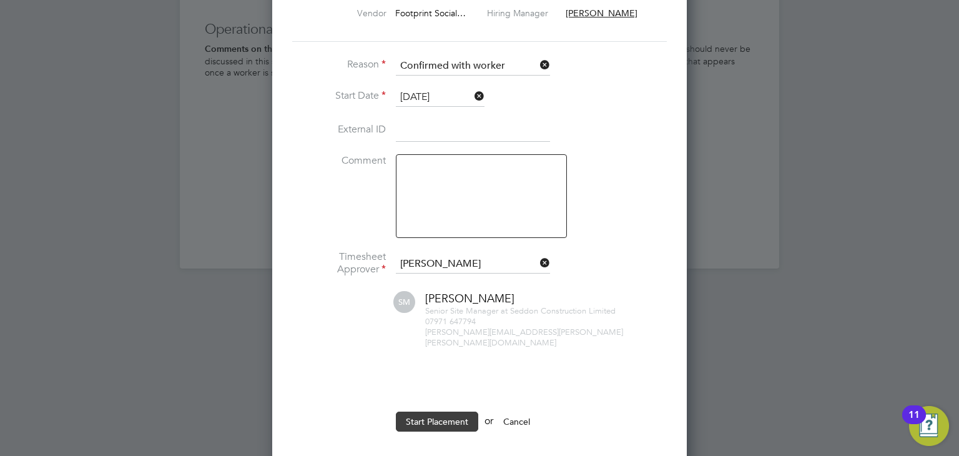
drag, startPoint x: 432, startPoint y: 408, endPoint x: 408, endPoint y: 400, distance: 25.9
click at [430, 411] on button "Start Placement" at bounding box center [437, 421] width 82 height 20
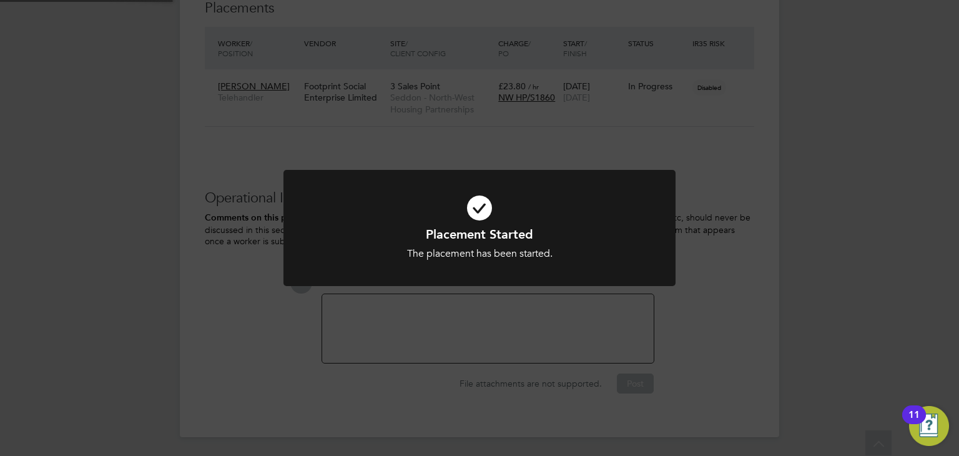
click at [161, 327] on div "Placement Started The placement has been started. Cancel Okay" at bounding box center [479, 228] width 959 height 456
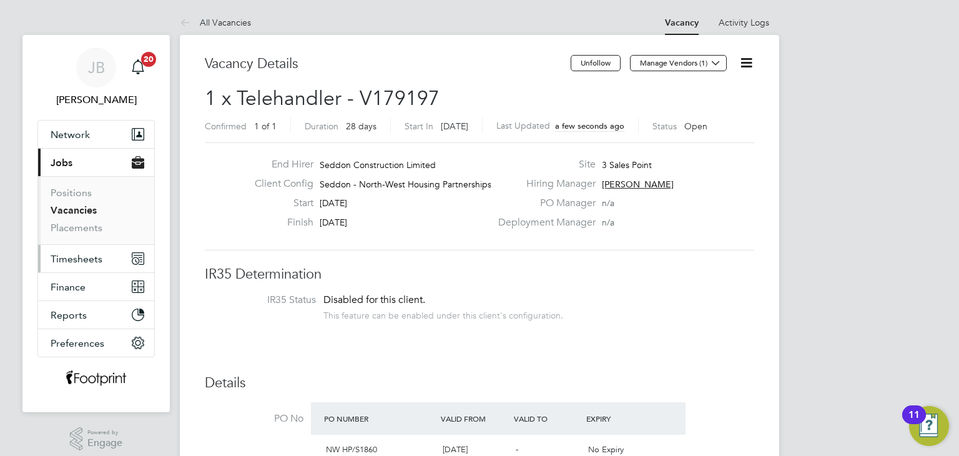
click at [77, 248] on button "Timesheets" at bounding box center [96, 258] width 116 height 27
click at [89, 258] on span "Timesheets" at bounding box center [77, 259] width 52 height 12
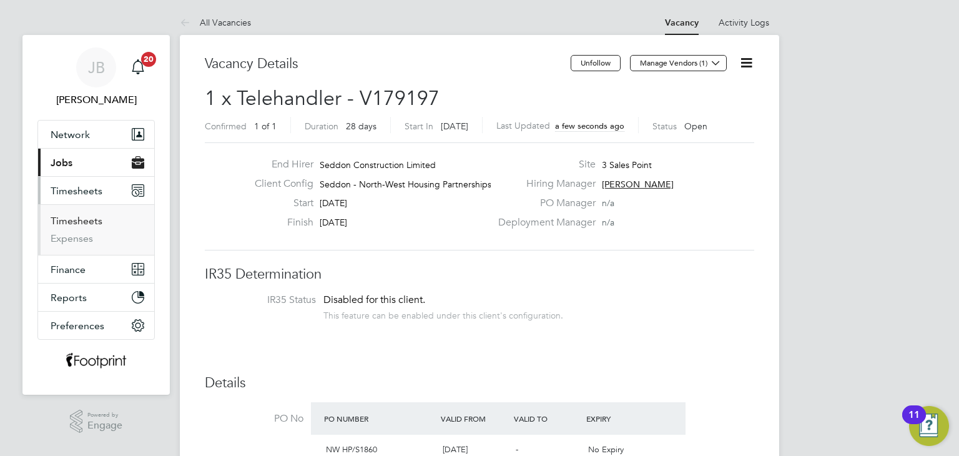
click at [82, 218] on link "Timesheets" at bounding box center [77, 221] width 52 height 12
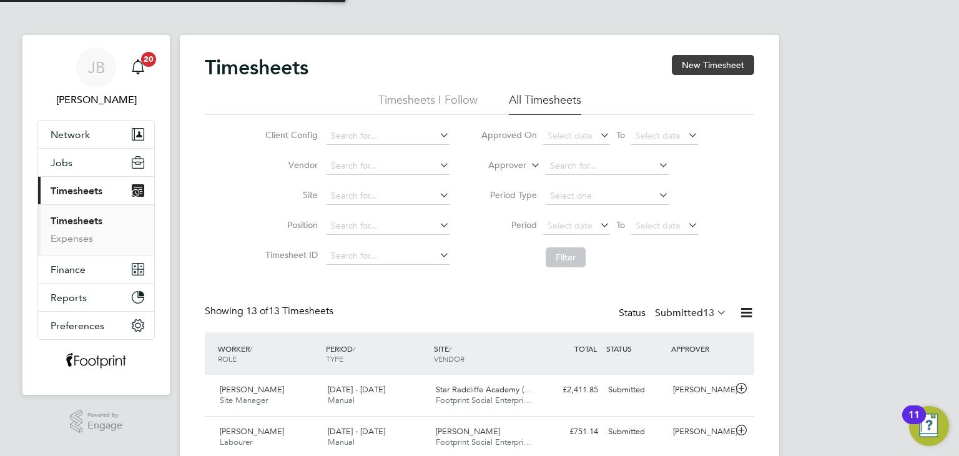
click at [689, 69] on button "New Timesheet" at bounding box center [713, 65] width 82 height 20
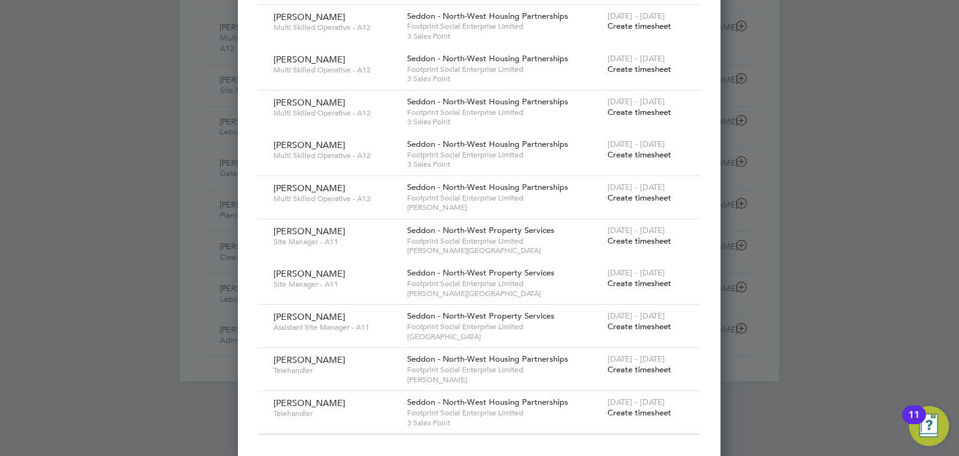
click at [638, 413] on span "Create timesheet" at bounding box center [639, 412] width 64 height 11
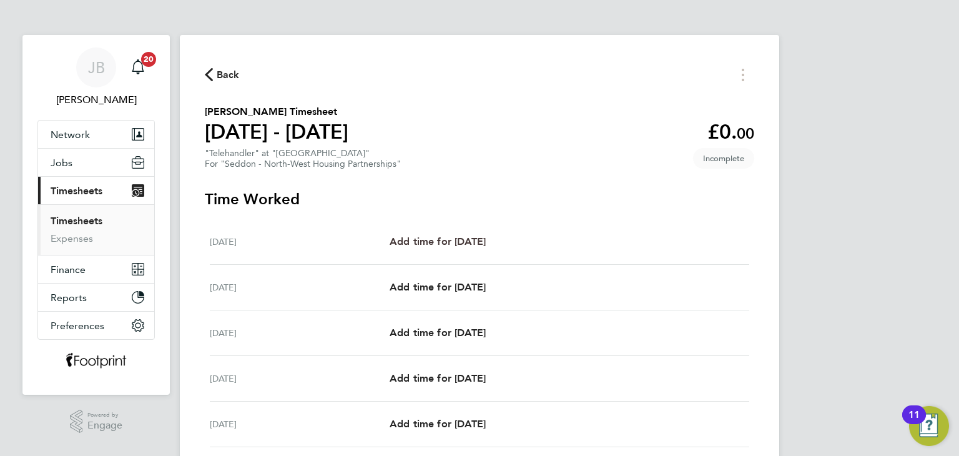
click at [486, 238] on span "Add time for Mon 18 Aug" at bounding box center [438, 241] width 96 height 12
select select "30"
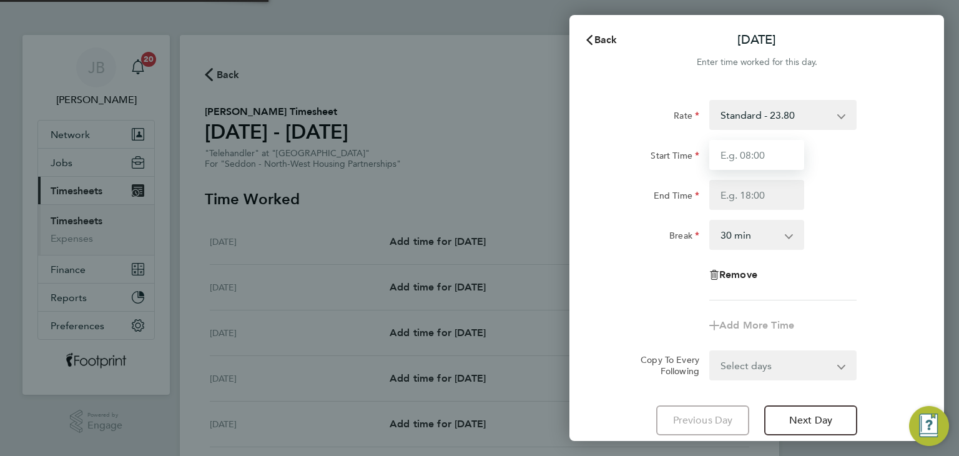
click at [736, 155] on input "Start Time" at bounding box center [756, 155] width 95 height 30
type input "07:30"
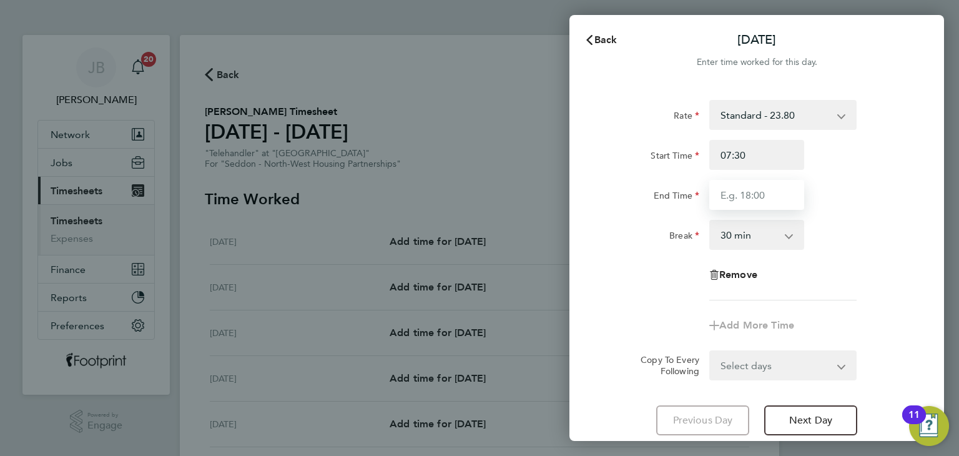
click at [756, 205] on input "End Time" at bounding box center [756, 195] width 95 height 30
type input "16:00"
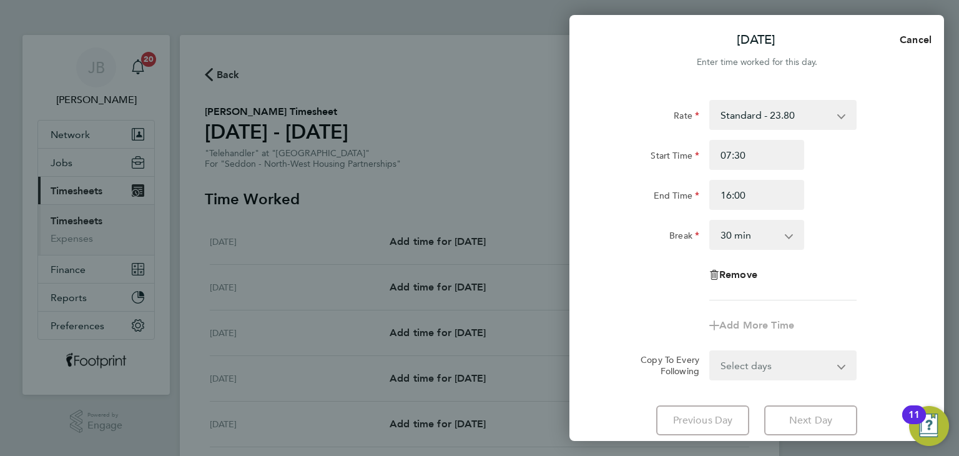
click at [761, 361] on form "Rate Standard - 23.80 Start Time 07:30 End Time 16:00 Break 0 min 15 min 30 min…" at bounding box center [756, 240] width 305 height 280
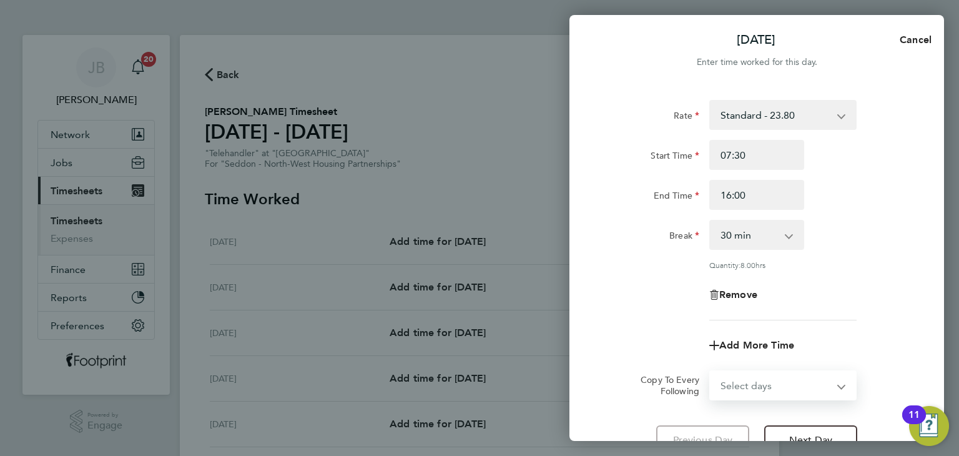
select select "WEEKDAY"
click at [710, 371] on select "Select days Day Weekday (Mon-Fri) Weekend (Sat-Sun) Tuesday Wednesday Thursday …" at bounding box center [775, 384] width 131 height 27
select select "2025-08-24"
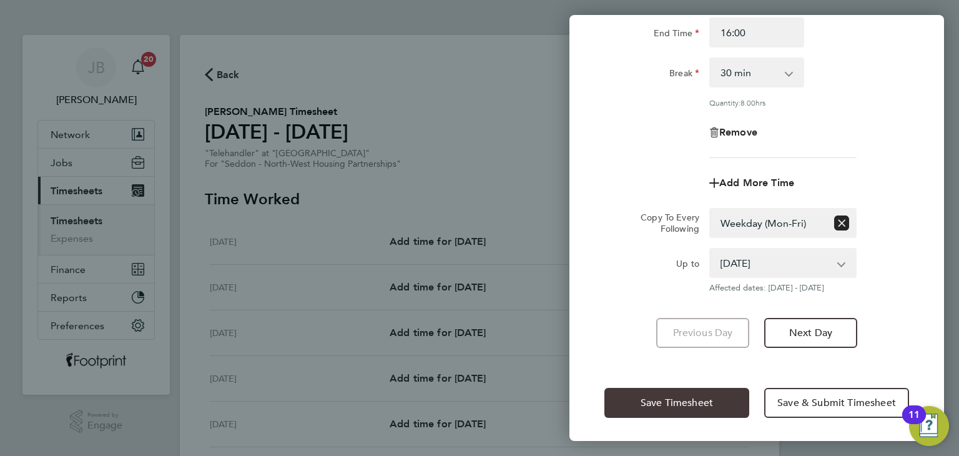
click at [677, 406] on span "Save Timesheet" at bounding box center [677, 402] width 72 height 12
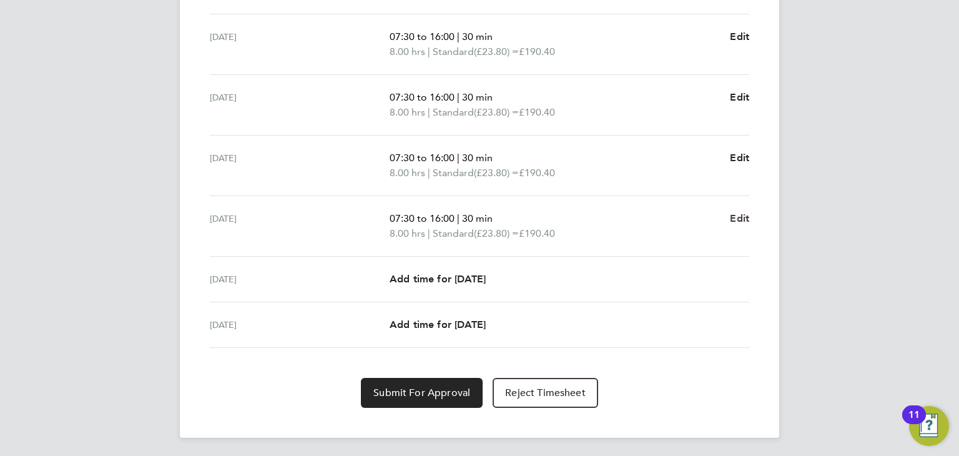
click at [741, 216] on span "Edit" at bounding box center [739, 218] width 19 height 12
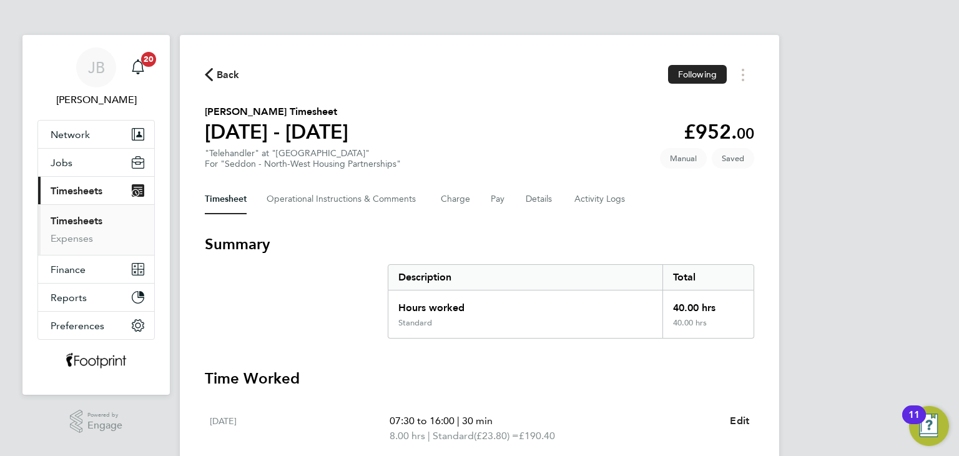
select select "30"
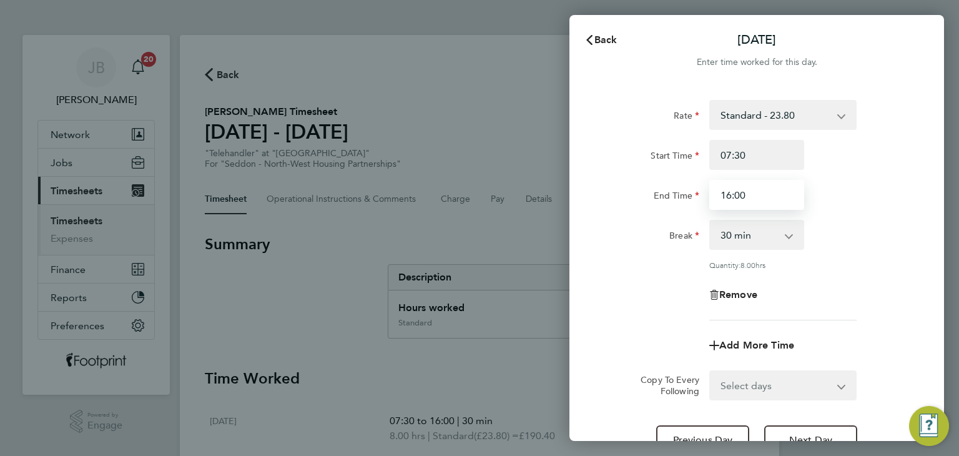
drag, startPoint x: 762, startPoint y: 196, endPoint x: 572, endPoint y: 206, distance: 190.7
click at [572, 207] on div "Rate Standard - 23.80 Start Time 07:30 End Time 16:00 Break 0 min 15 min 30 min…" at bounding box center [756, 277] width 375 height 385
type input "15:00"
click at [575, 223] on div "Rate Standard - 23.80 Start Time 07:30 End Time 15:00 Break 0 min 15 min 30 min…" at bounding box center [756, 277] width 375 height 385
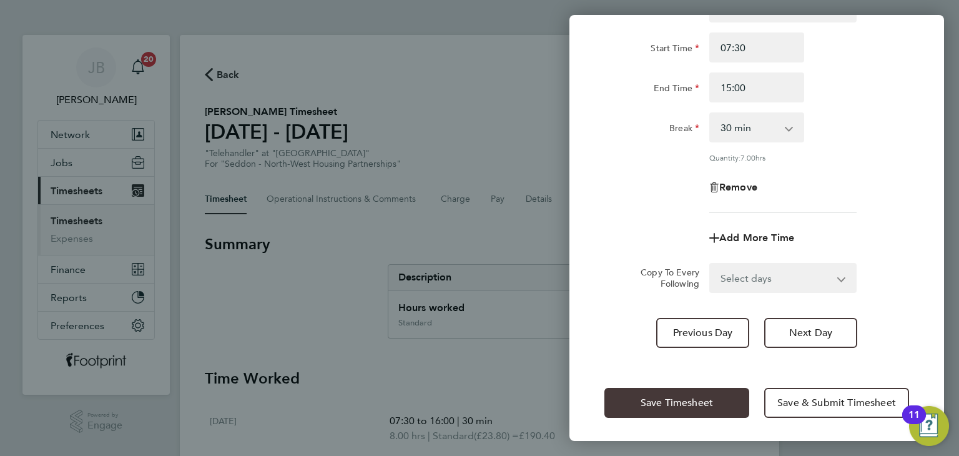
click at [692, 397] on span "Save Timesheet" at bounding box center [677, 402] width 72 height 12
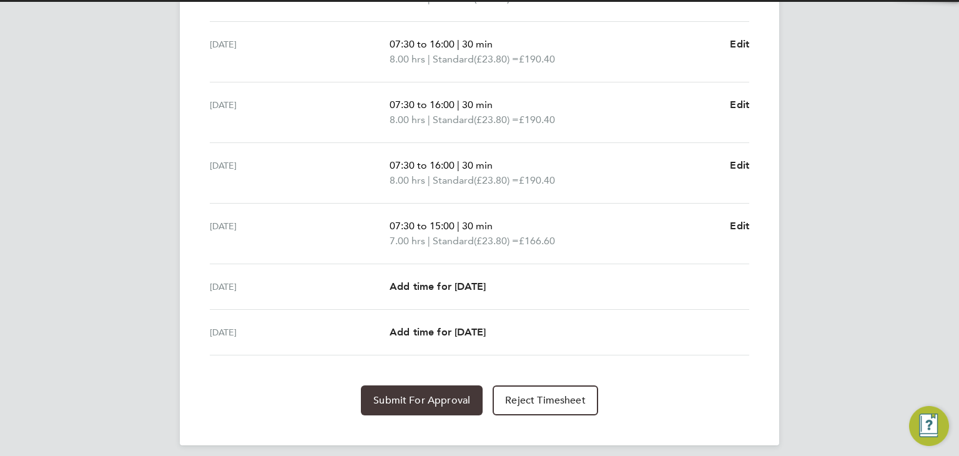
click at [454, 405] on button "Submit For Approval" at bounding box center [422, 400] width 122 height 30
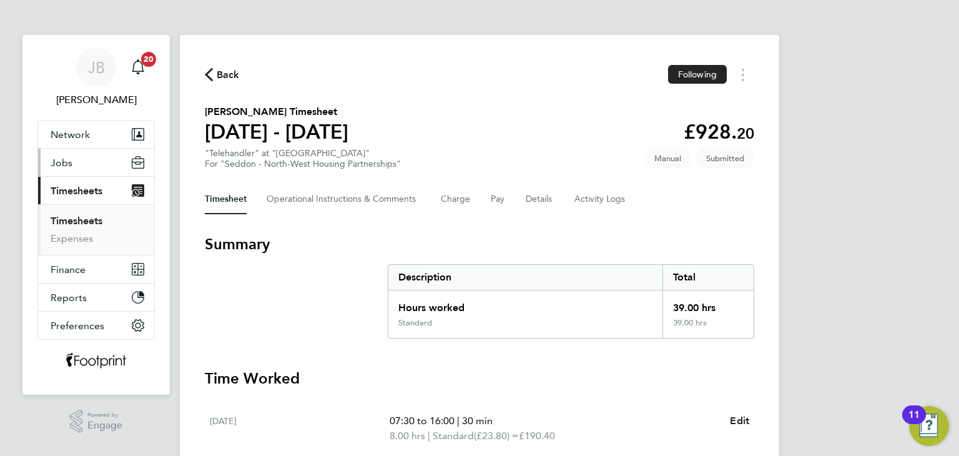
click at [70, 159] on span "Jobs" at bounding box center [62, 163] width 22 height 12
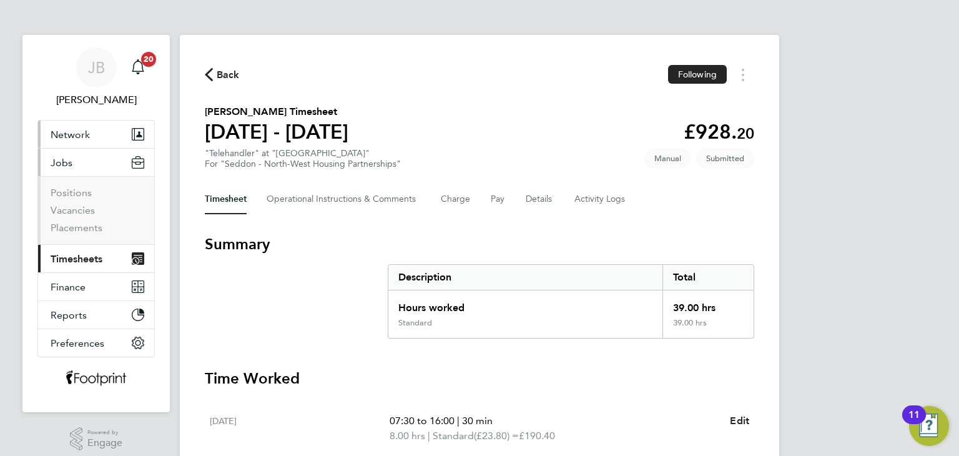
click at [69, 135] on span "Network" at bounding box center [70, 135] width 39 height 12
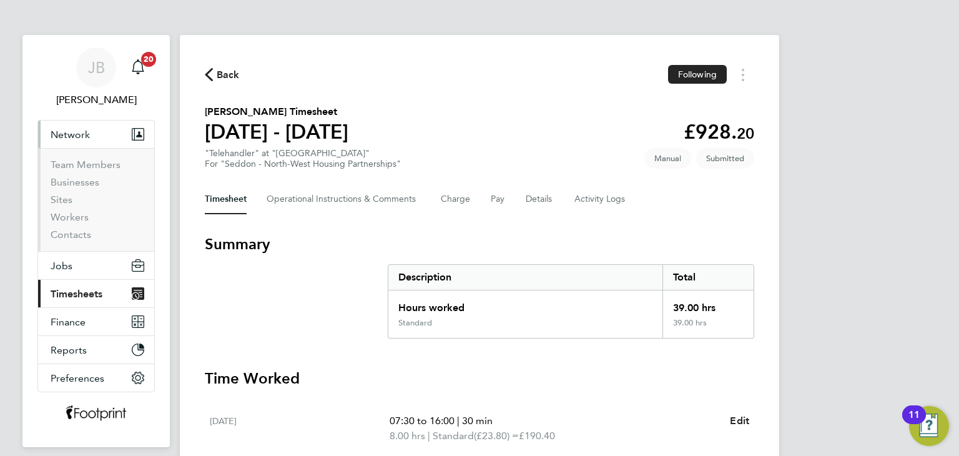
click at [75, 285] on button "Current page: Timesheets" at bounding box center [96, 293] width 116 height 27
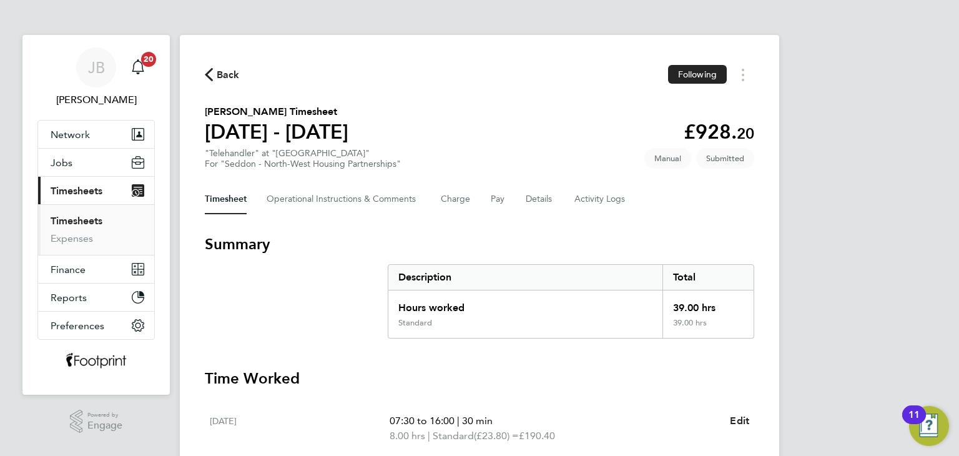
click at [83, 119] on app-nav-user-info "JB Jack Berry Notifications 20" at bounding box center [95, 77] width 117 height 85
click at [82, 125] on button "Network" at bounding box center [96, 133] width 116 height 27
click at [42, 123] on button "Network" at bounding box center [96, 133] width 116 height 27
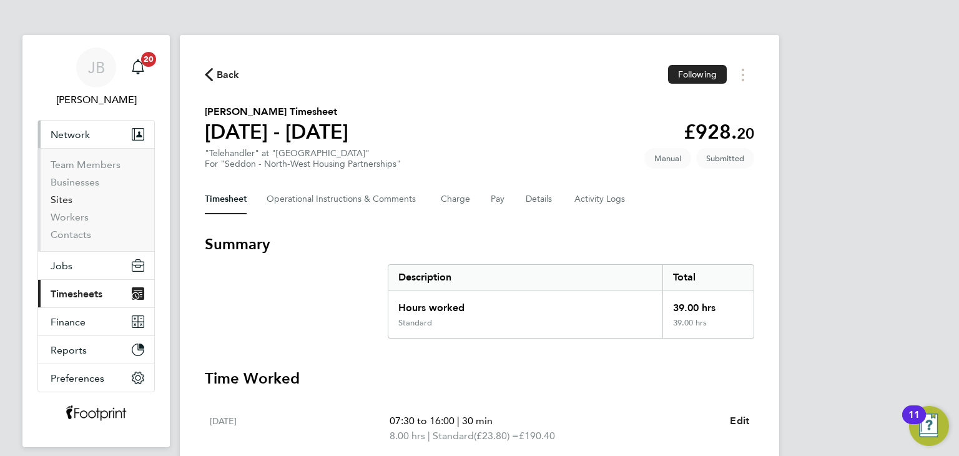
click at [70, 197] on link "Sites" at bounding box center [62, 200] width 22 height 12
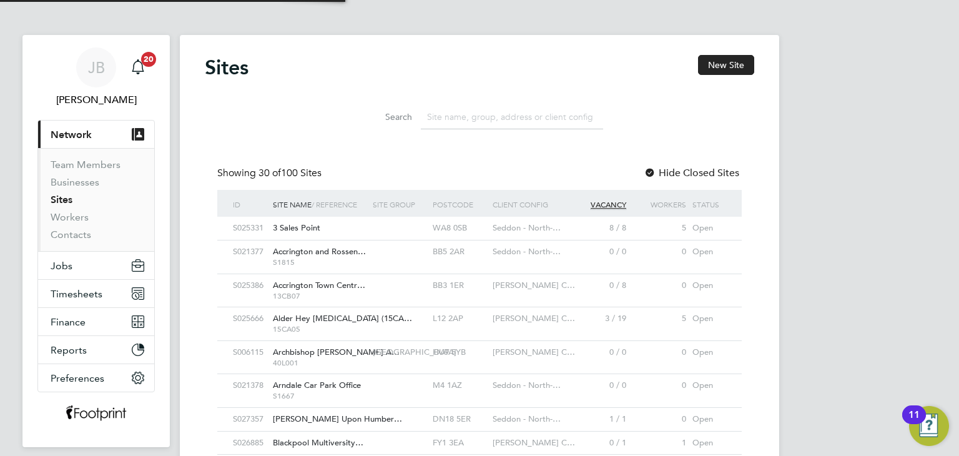
scroll to position [24, 61]
click at [715, 66] on button "New Site" at bounding box center [726, 65] width 56 height 20
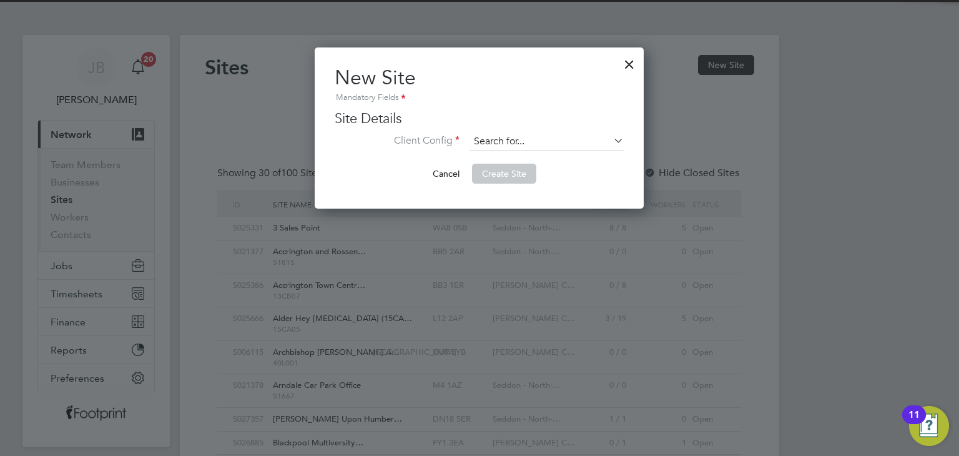
click at [534, 141] on input at bounding box center [546, 141] width 154 height 19
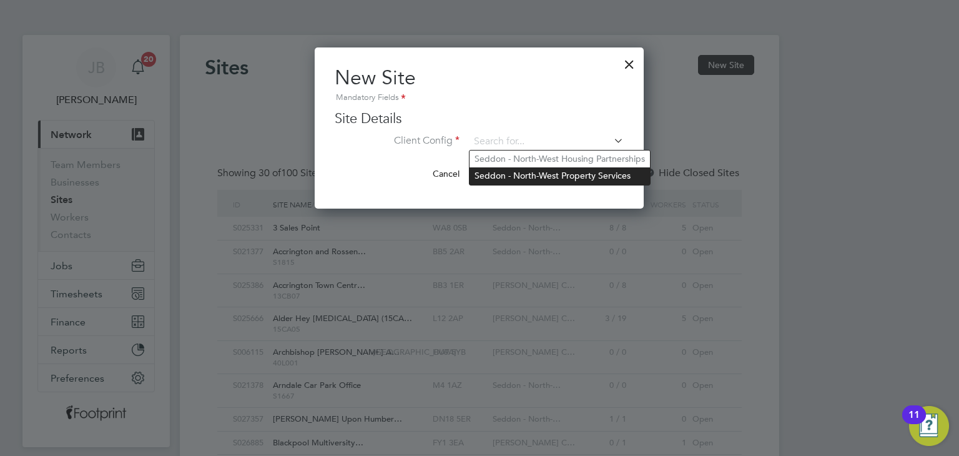
click at [567, 172] on li "Seddon - North-West Property Services" at bounding box center [559, 175] width 180 height 17
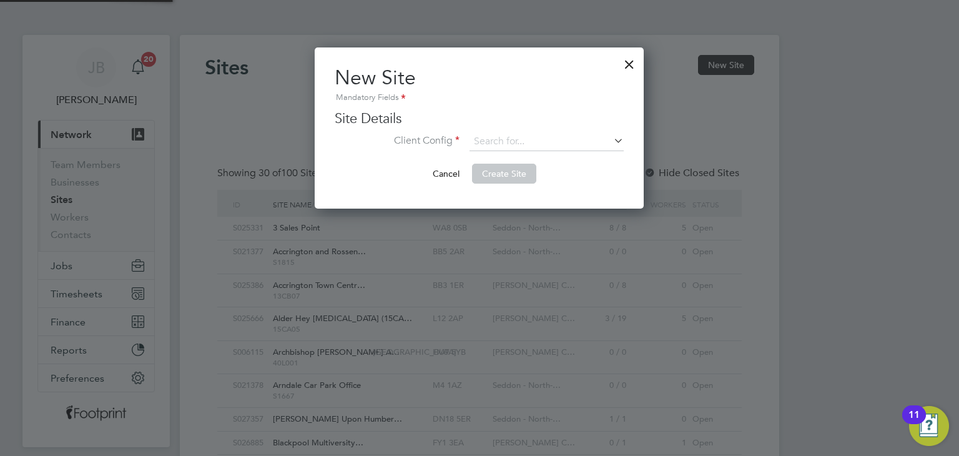
type input "Seddon - North-West Property Services"
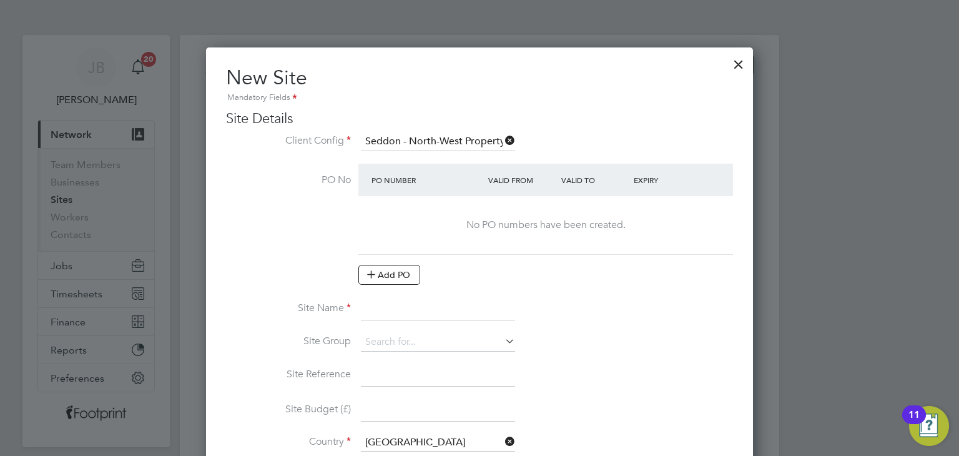
click at [382, 302] on input at bounding box center [438, 309] width 154 height 22
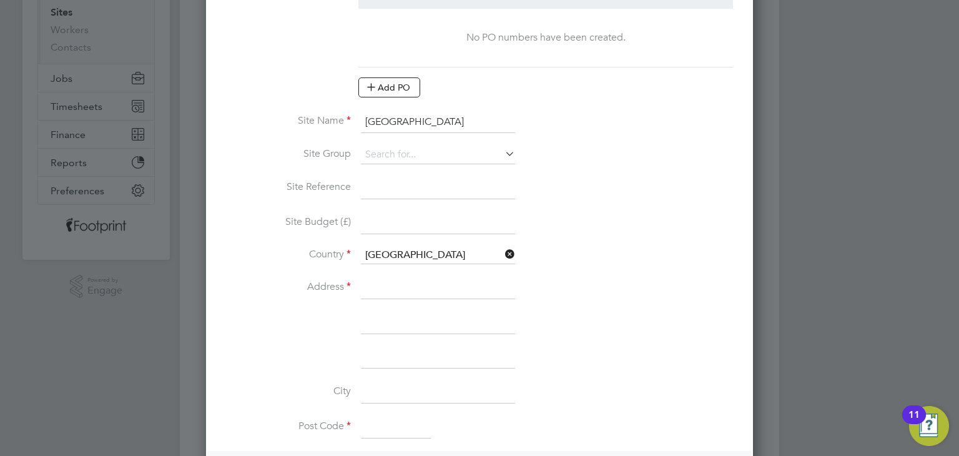
type input "Burnwood Community Primary"
drag, startPoint x: 380, startPoint y: 283, endPoint x: 385, endPoint y: 267, distance: 16.4
click at [380, 283] on input at bounding box center [438, 288] width 154 height 22
type input "Chell Heath Rd"
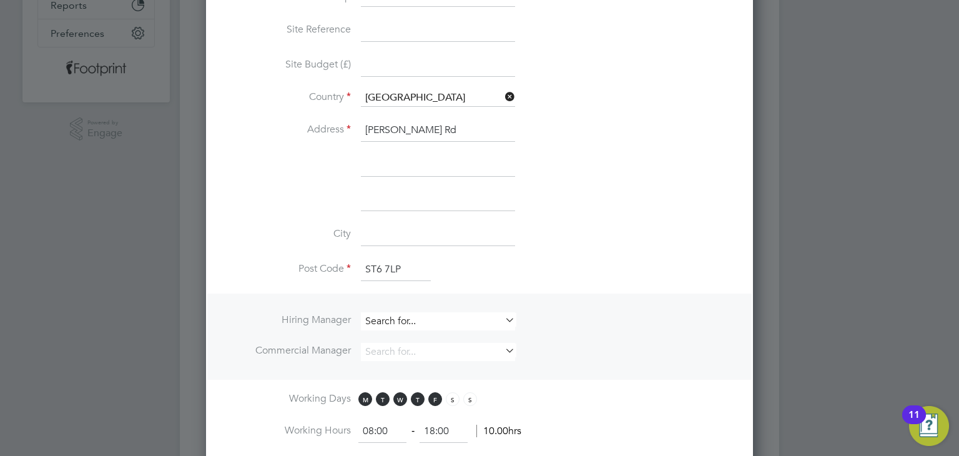
type input "ST6 7LP"
click at [395, 320] on input at bounding box center [438, 321] width 154 height 18
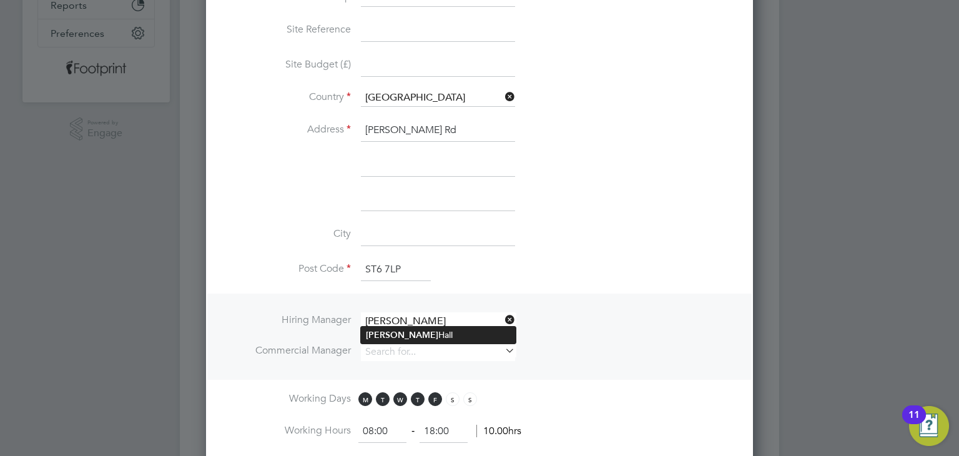
click at [412, 335] on li "Sean Hall" at bounding box center [438, 334] width 155 height 17
type input "Sean Hall"
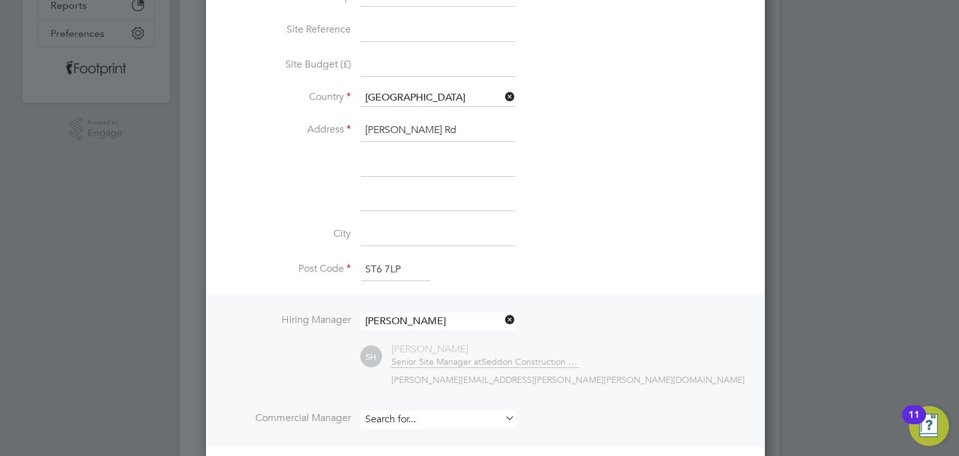
click at [459, 410] on input at bounding box center [438, 419] width 154 height 18
click at [443, 425] on li "Sean Hall" at bounding box center [438, 432] width 155 height 17
type input "Sean Hall"
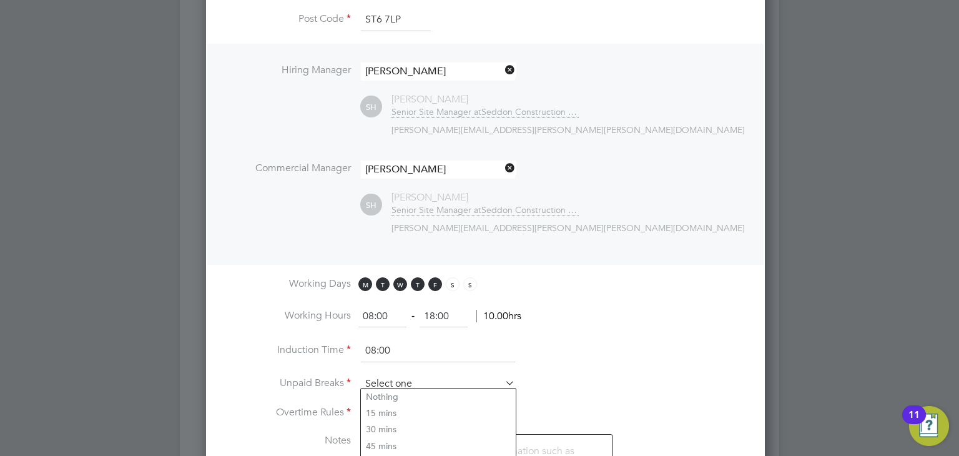
click at [398, 375] on input at bounding box center [438, 384] width 154 height 19
click at [395, 428] on li "30 mins" at bounding box center [438, 429] width 155 height 16
type input "30 mins"
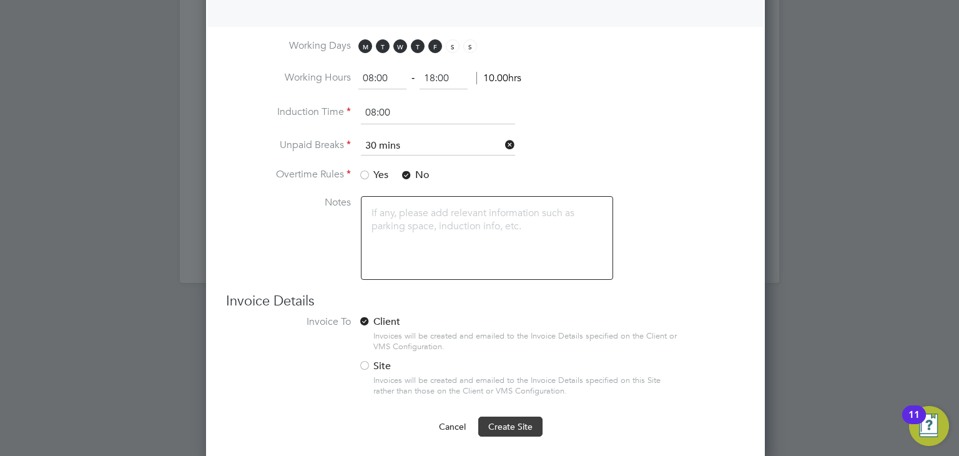
click at [513, 416] on button "Create Site" at bounding box center [510, 426] width 64 height 20
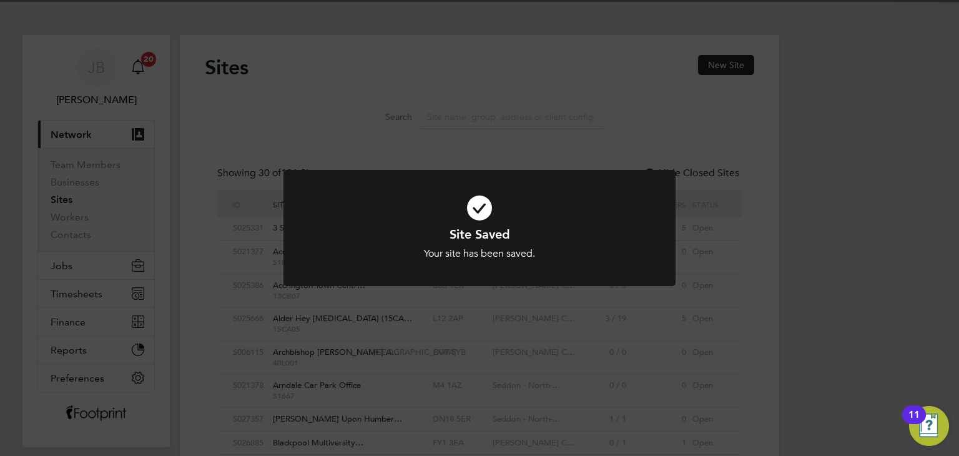
click at [363, 330] on div "Site Saved Your site has been saved. Cancel Okay" at bounding box center [479, 228] width 959 height 456
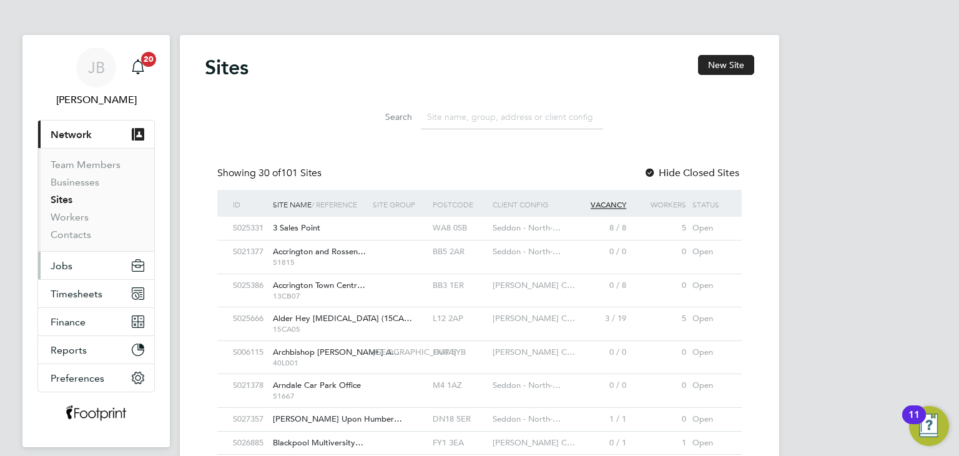
click at [82, 271] on button "Jobs" at bounding box center [96, 265] width 116 height 27
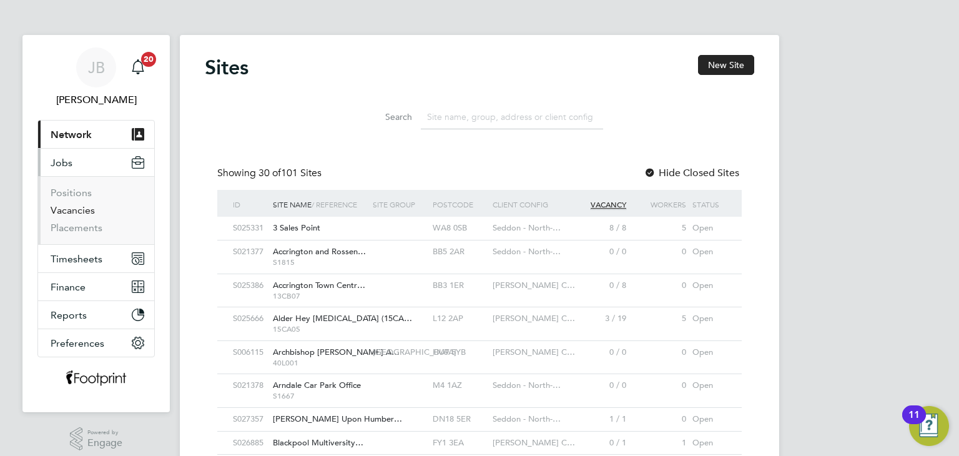
click at [85, 211] on link "Vacancies" at bounding box center [73, 210] width 44 height 12
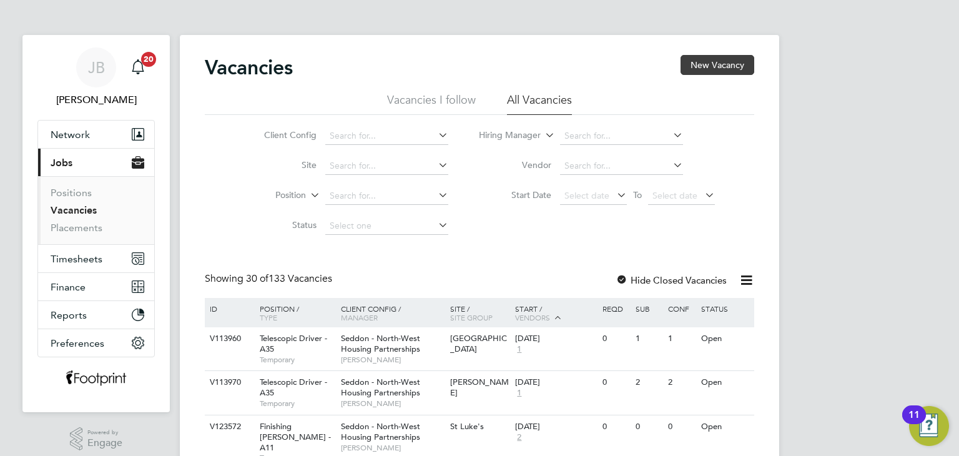
click at [717, 58] on button "New Vacancy" at bounding box center [717, 65] width 74 height 20
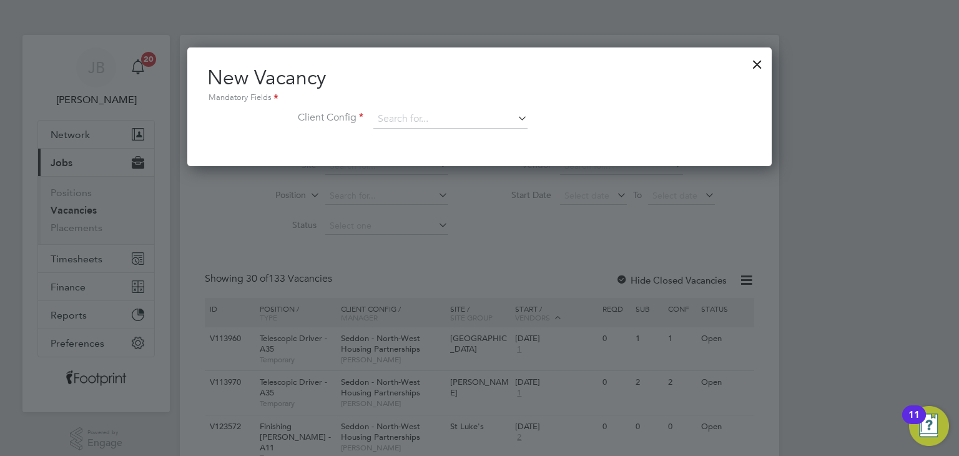
click at [441, 106] on div "New Vacancy Mandatory Fields Client Config" at bounding box center [479, 103] width 544 height 76
click at [438, 113] on input at bounding box center [450, 119] width 154 height 19
click at [465, 155] on li "Seddon - North-West Property Services" at bounding box center [463, 153] width 180 height 17
type input "Seddon - North-West Property Services"
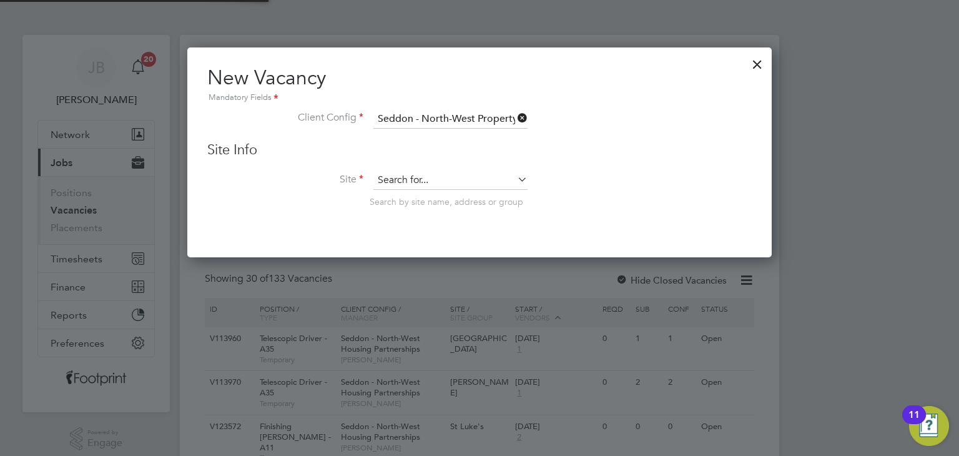
click at [452, 173] on input at bounding box center [450, 180] width 154 height 19
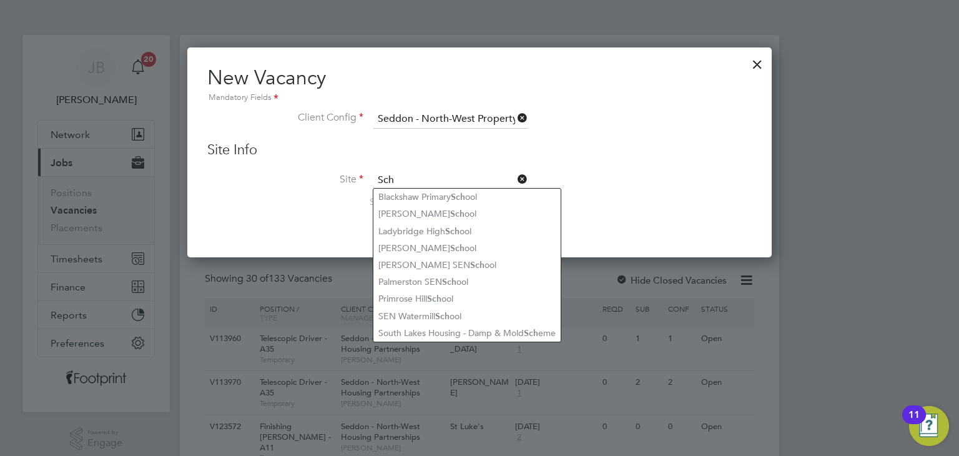
type input "Sch"
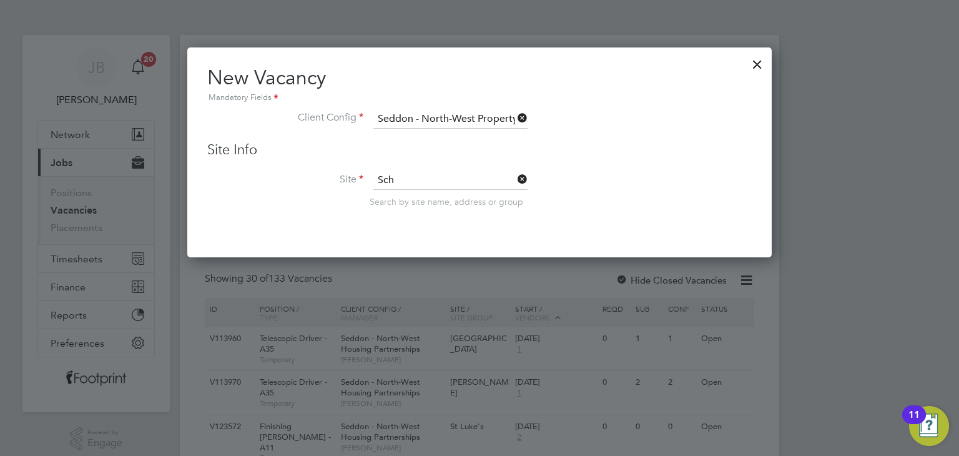
drag, startPoint x: 516, startPoint y: 176, endPoint x: 516, endPoint y: 157, distance: 19.4
click at [515, 175] on icon at bounding box center [515, 178] width 0 height 17
click at [515, 117] on icon at bounding box center [515, 117] width 0 height 17
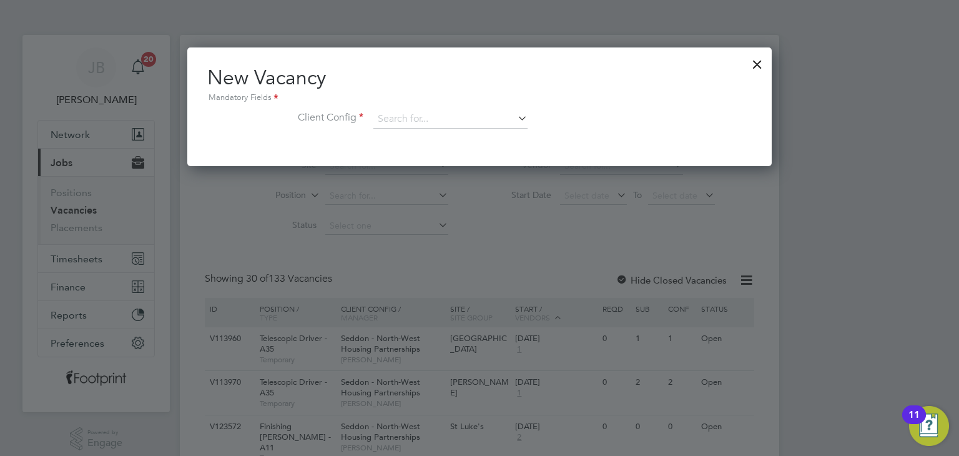
scroll to position [6, 6]
click at [443, 111] on input at bounding box center [450, 119] width 154 height 19
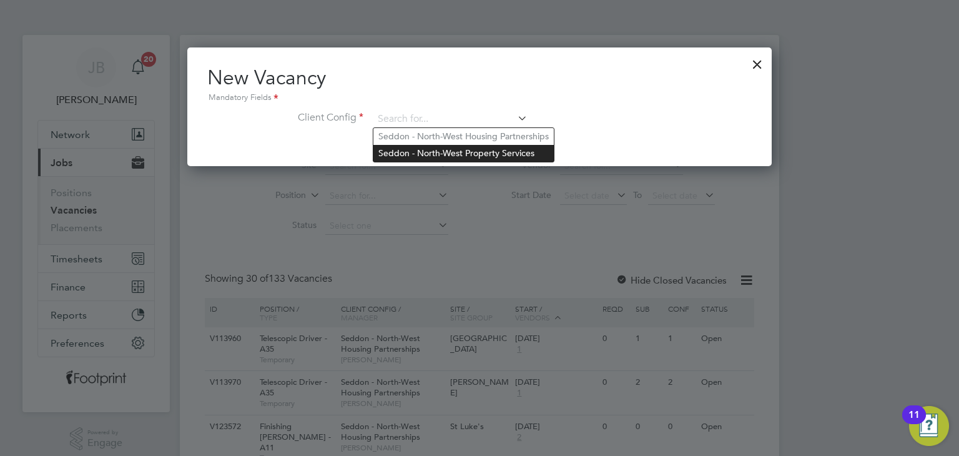
click at [489, 150] on li "Seddon - North-West Property Services" at bounding box center [463, 153] width 180 height 17
type input "Seddon - North-West Property Services"
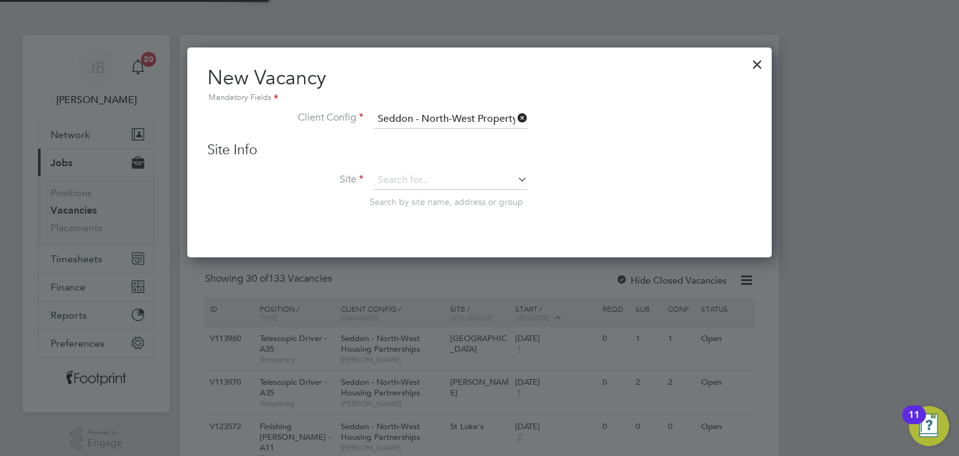
scroll to position [210, 585]
click at [422, 175] on input at bounding box center [450, 180] width 154 height 19
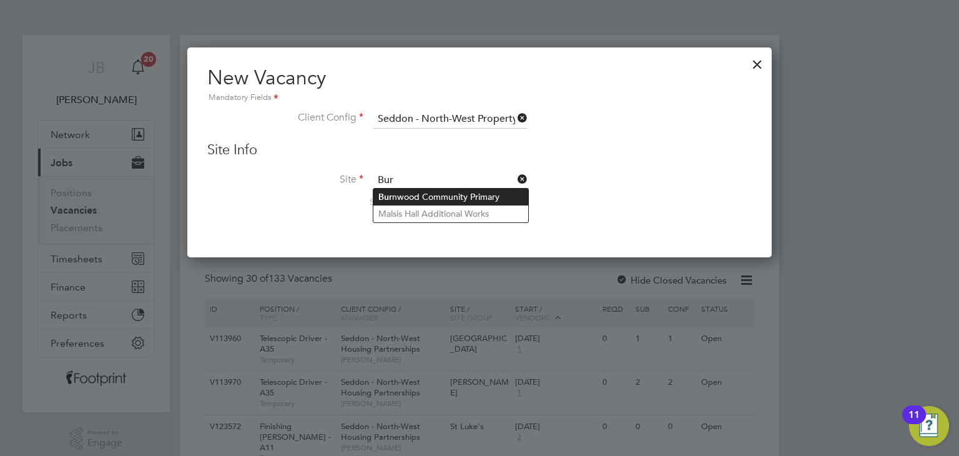
click at [498, 196] on li "Bur nwood Community Primary" at bounding box center [450, 197] width 155 height 17
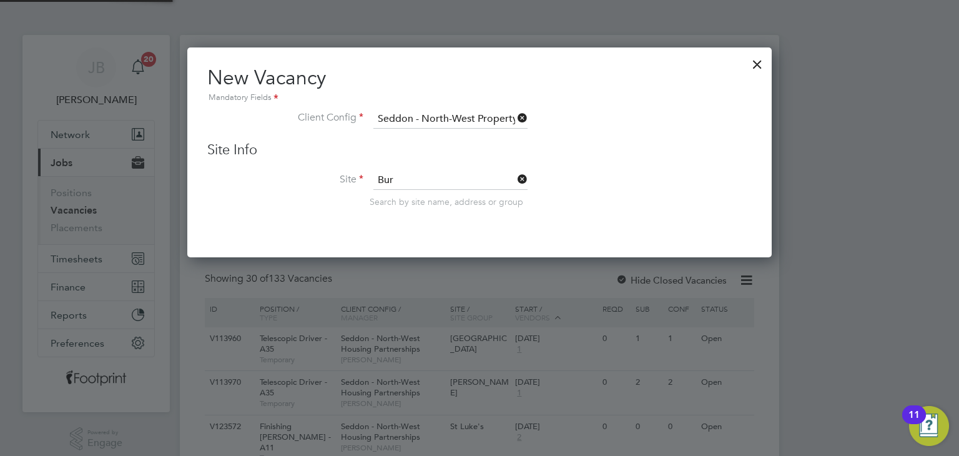
type input "Burnwood Community Primary"
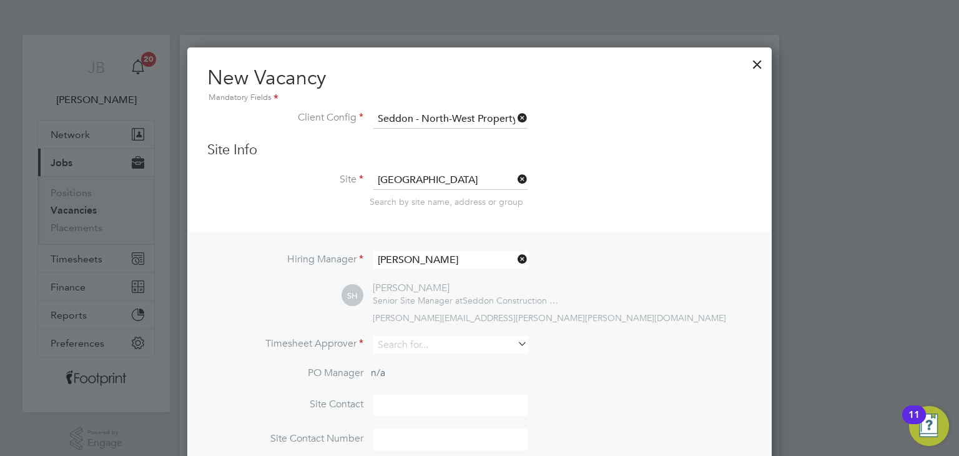
click at [515, 255] on icon at bounding box center [515, 258] width 0 height 17
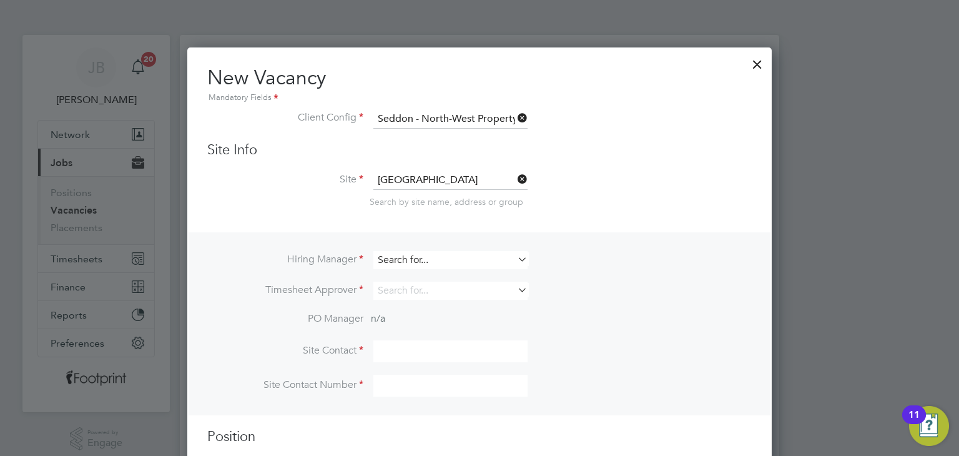
scroll to position [6, 6]
click at [467, 263] on input at bounding box center [450, 260] width 154 height 18
type input "Bethell"
click at [515, 258] on icon at bounding box center [515, 258] width 0 height 17
click at [453, 255] on input at bounding box center [450, 260] width 154 height 18
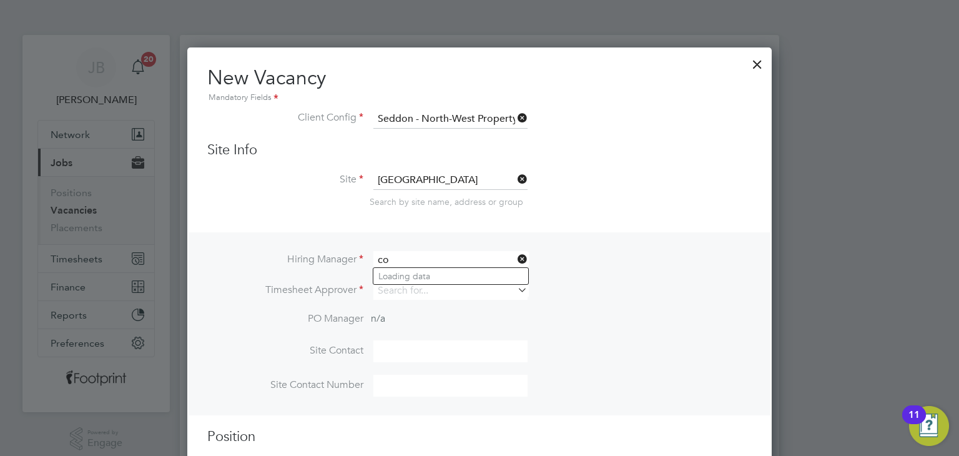
type input "c"
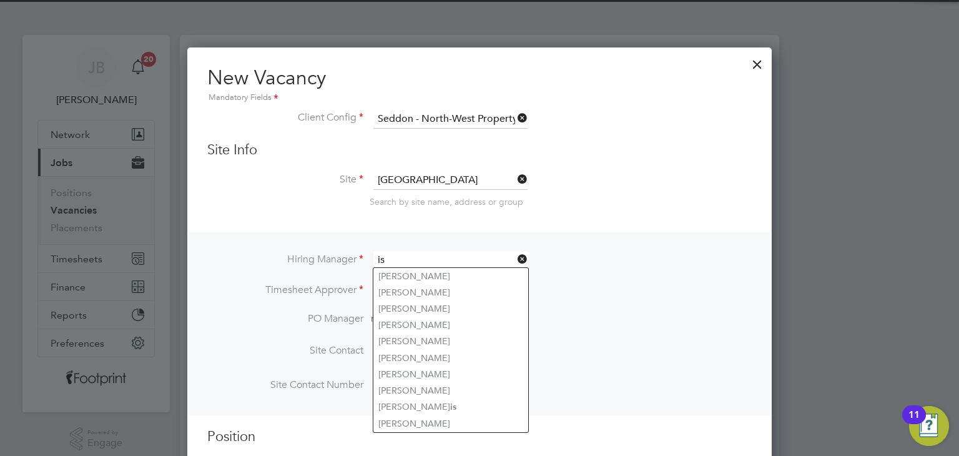
type input "i"
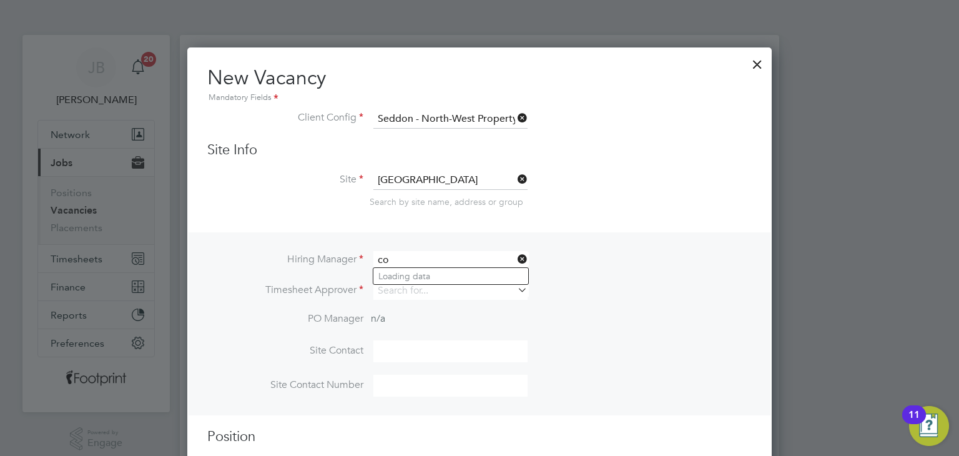
type input "c"
click at [483, 242] on div "Hiring Manager Timesheet Approver PO Manager n/a Site Contact Site Contact Numb…" at bounding box center [480, 323] width 582 height 182
click at [457, 259] on input at bounding box center [450, 260] width 154 height 18
type input "albert"
click at [515, 255] on icon at bounding box center [515, 258] width 0 height 17
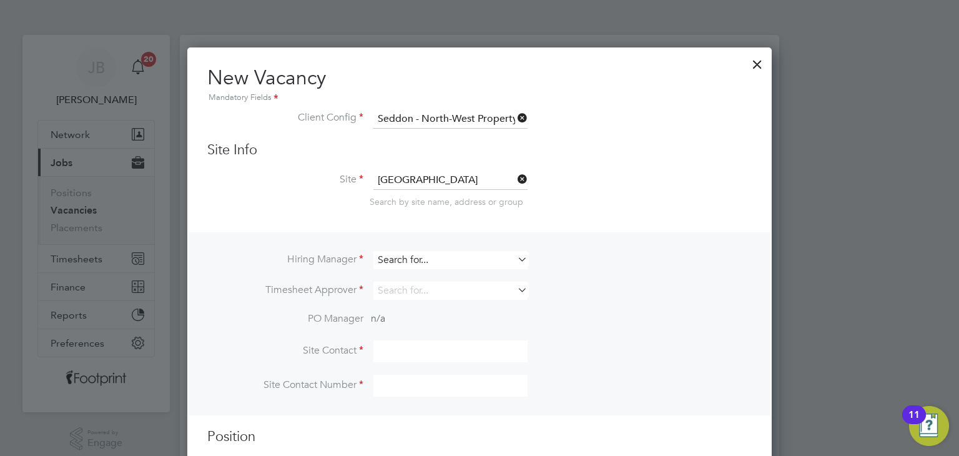
click at [451, 252] on input at bounding box center [450, 260] width 154 height 18
click at [479, 255] on input "albert" at bounding box center [450, 260] width 154 height 18
type input "albert"
click at [515, 257] on icon at bounding box center [515, 258] width 0 height 17
click at [474, 257] on input at bounding box center [450, 260] width 154 height 18
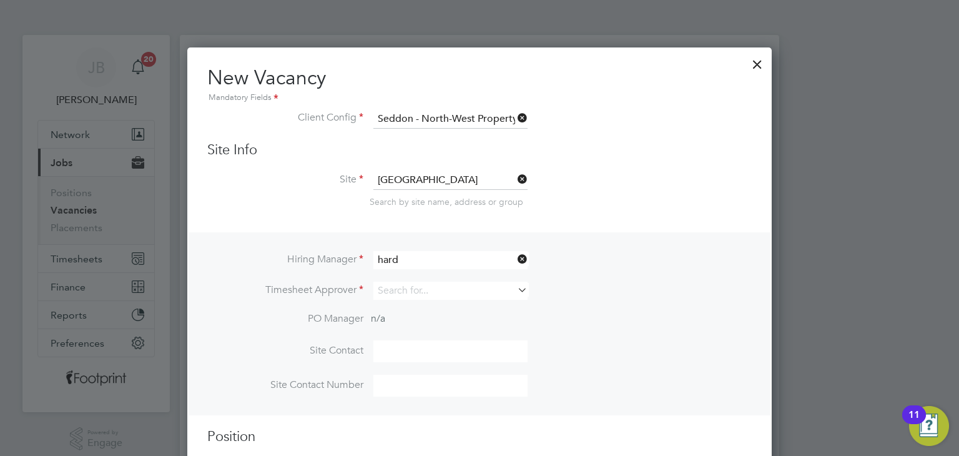
type input "hard"
click at [515, 258] on icon at bounding box center [515, 258] width 0 height 17
click at [453, 258] on input at bounding box center [450, 260] width 154 height 18
click at [762, 63] on div at bounding box center [757, 61] width 22 height 22
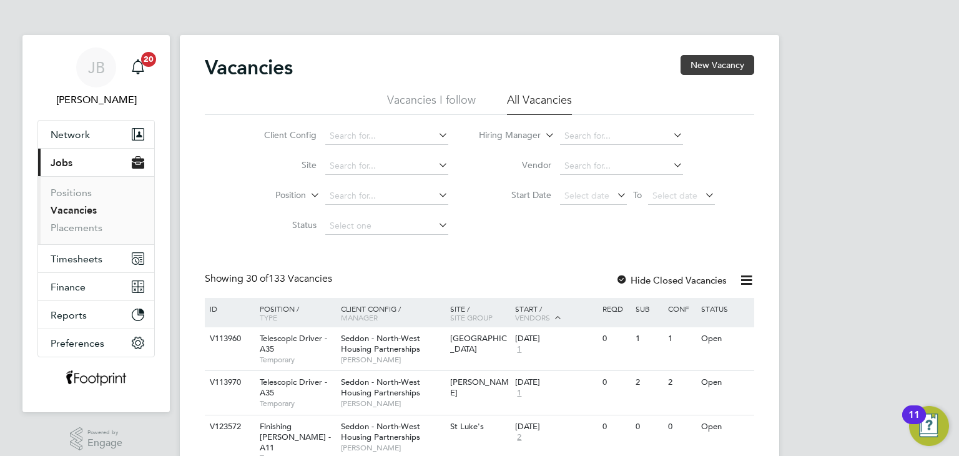
drag, startPoint x: 732, startPoint y: 62, endPoint x: 724, endPoint y: 59, distance: 7.9
click at [731, 62] on button "New Vacancy" at bounding box center [717, 65] width 74 height 20
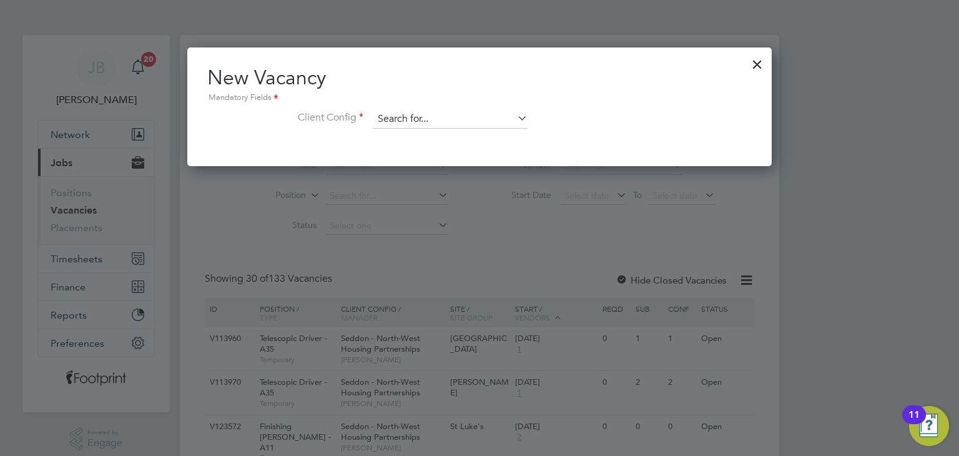
click at [415, 119] on input at bounding box center [450, 119] width 154 height 19
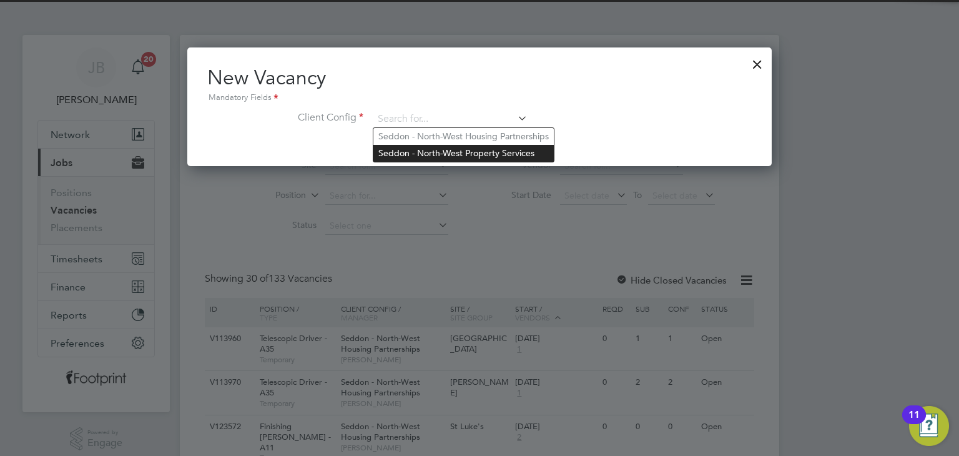
click at [477, 150] on li "Seddon - North-West Property Services" at bounding box center [463, 153] width 180 height 17
type input "Seddon - North-West Property Services"
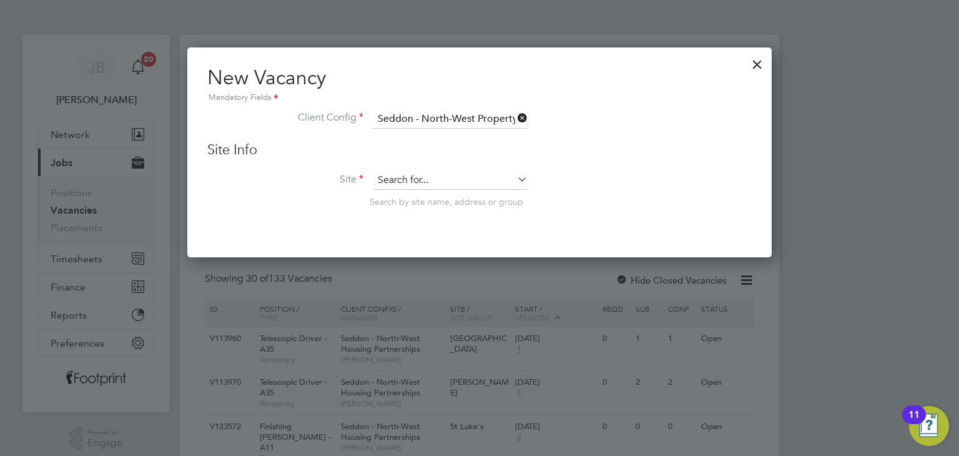
scroll to position [210, 585]
click at [434, 184] on input at bounding box center [450, 180] width 154 height 19
click at [464, 205] on li "Bur nwood Community Primary" at bounding box center [450, 197] width 155 height 17
type input "Burnwood Community Primary"
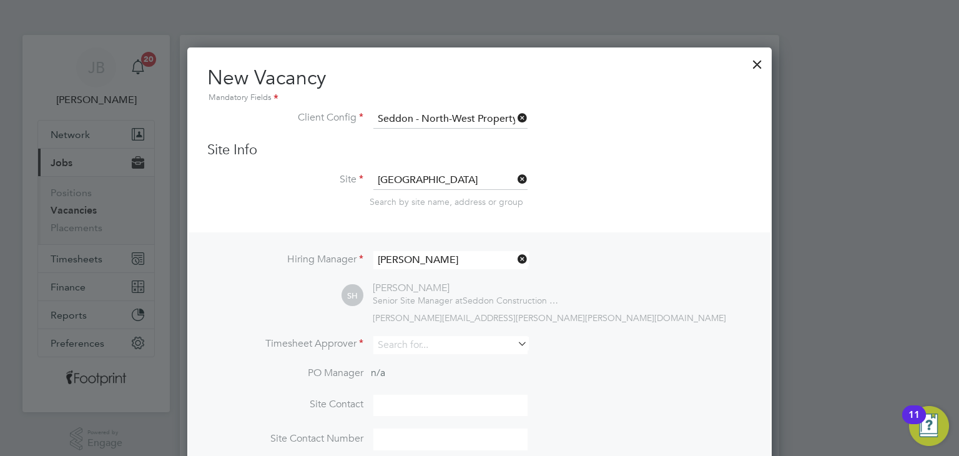
scroll to position [519, 585]
click at [515, 260] on icon at bounding box center [515, 258] width 0 height 17
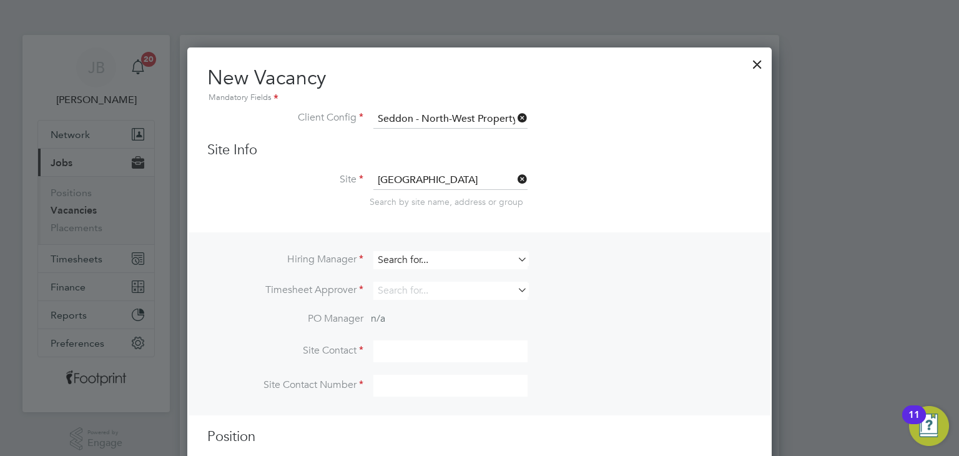
click at [474, 255] on input at bounding box center [450, 260] width 154 height 18
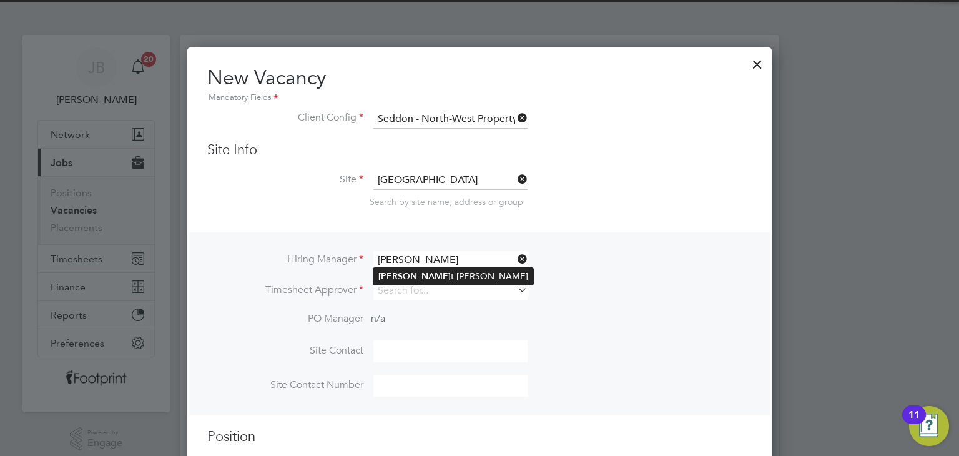
click at [467, 275] on li "Alber t Hardman" at bounding box center [453, 276] width 160 height 17
type input "Albert Hardman"
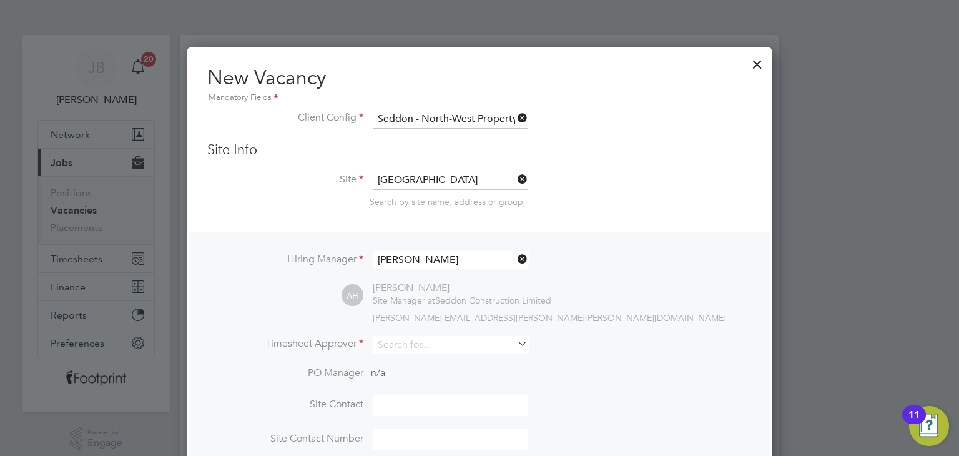
scroll to position [519, 585]
click at [433, 338] on input at bounding box center [450, 345] width 154 height 18
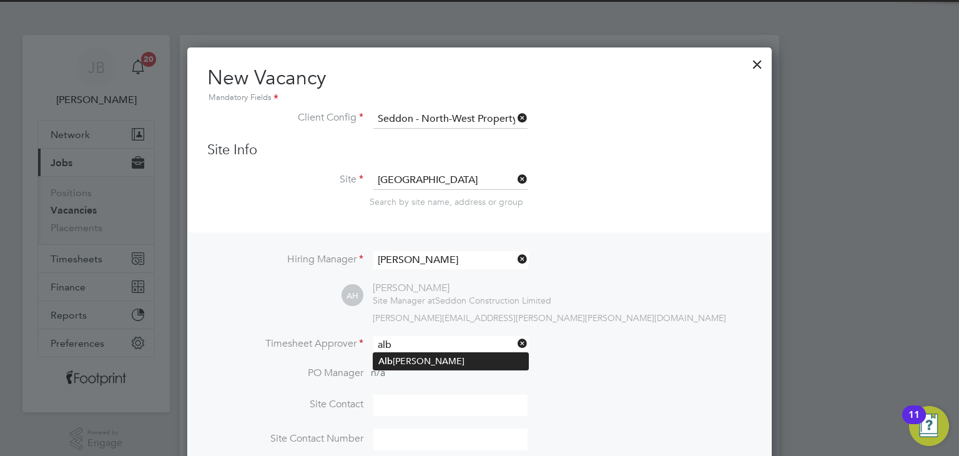
click at [428, 354] on li "Alb ert Hardman" at bounding box center [450, 361] width 155 height 17
type input "Albert Hardman"
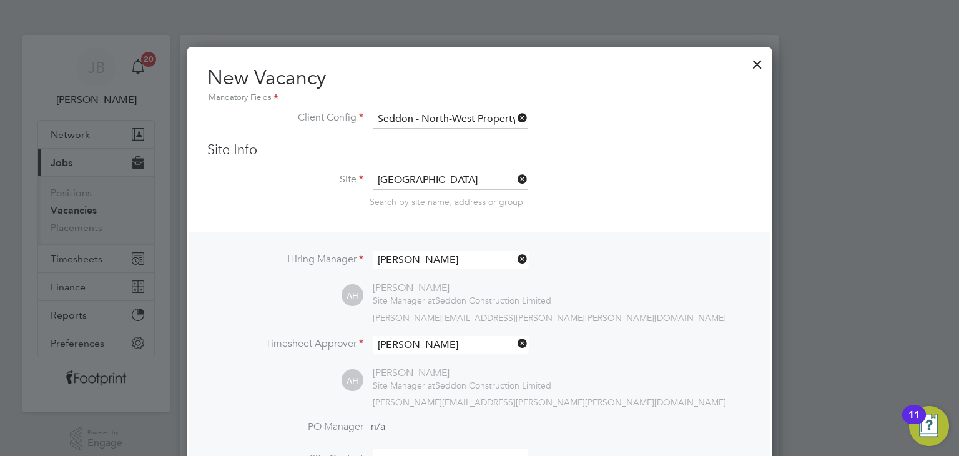
scroll to position [312, 0]
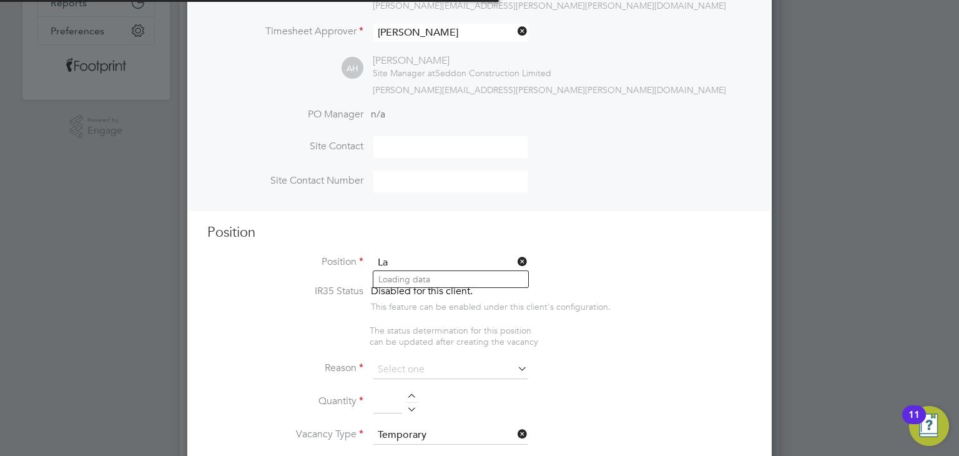
scroll to position [1792, 585]
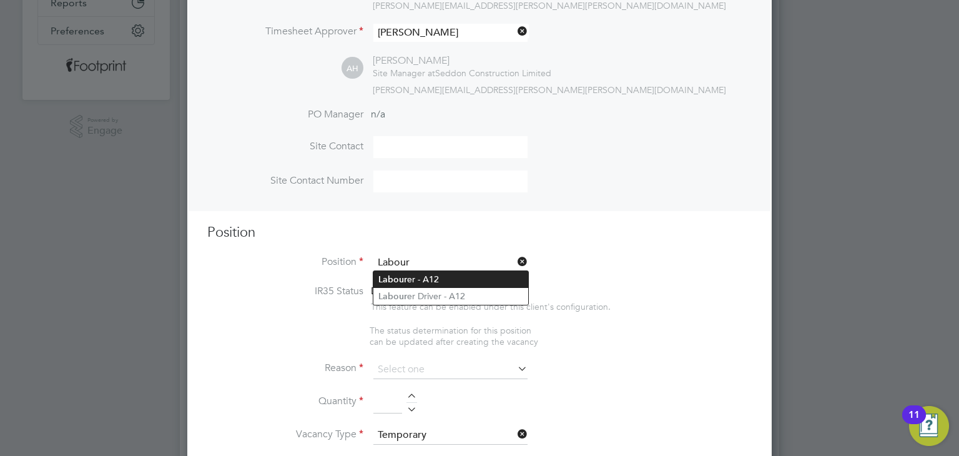
click at [424, 273] on li "Labour er - A12" at bounding box center [450, 279] width 155 height 17
type input "Labourer - A12"
type textarea "General site labouring duties - Assisting with deliveries, working with trades …"
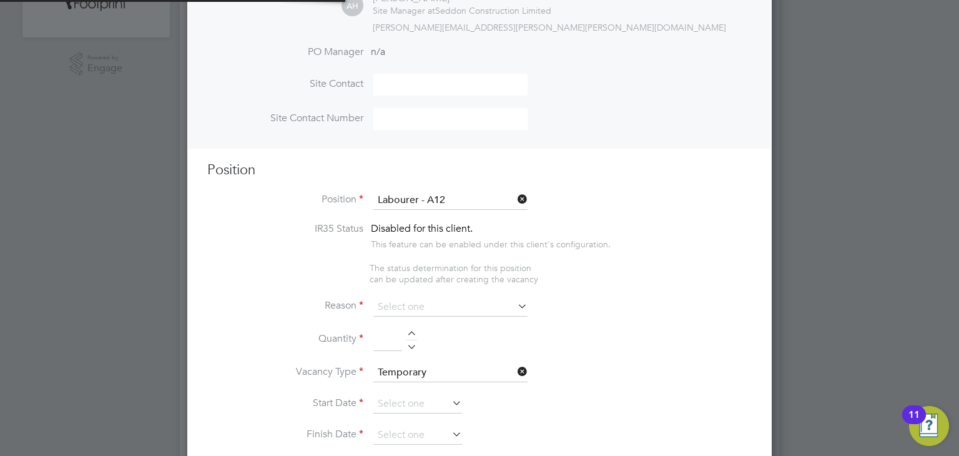
scroll to position [437, 0]
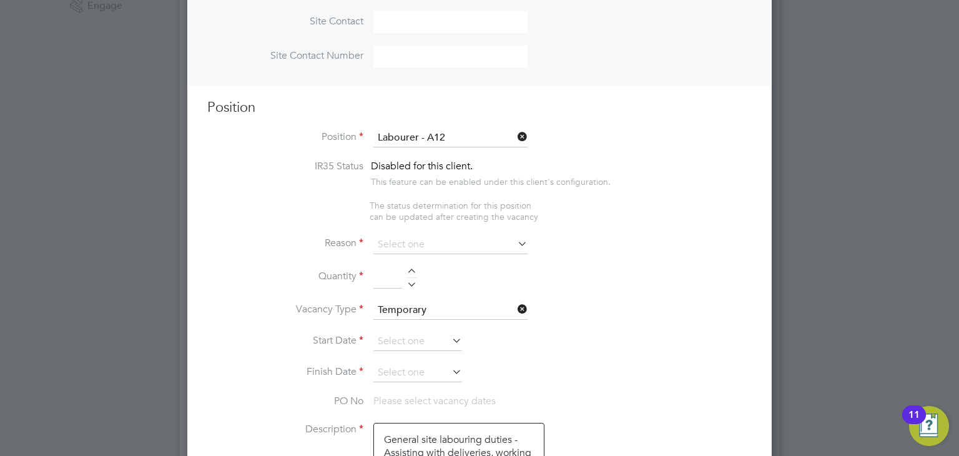
click at [398, 239] on input at bounding box center [450, 244] width 154 height 19
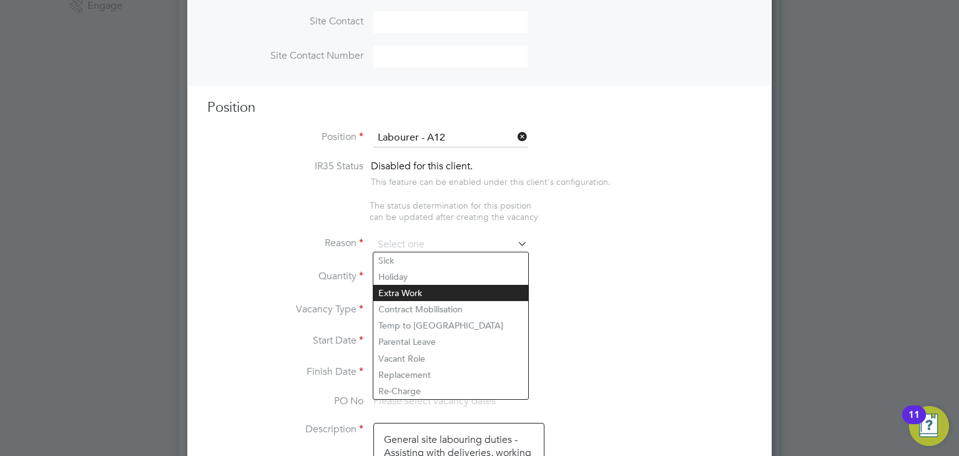
click at [406, 286] on li "Extra Work" at bounding box center [450, 293] width 155 height 16
type input "Extra Work"
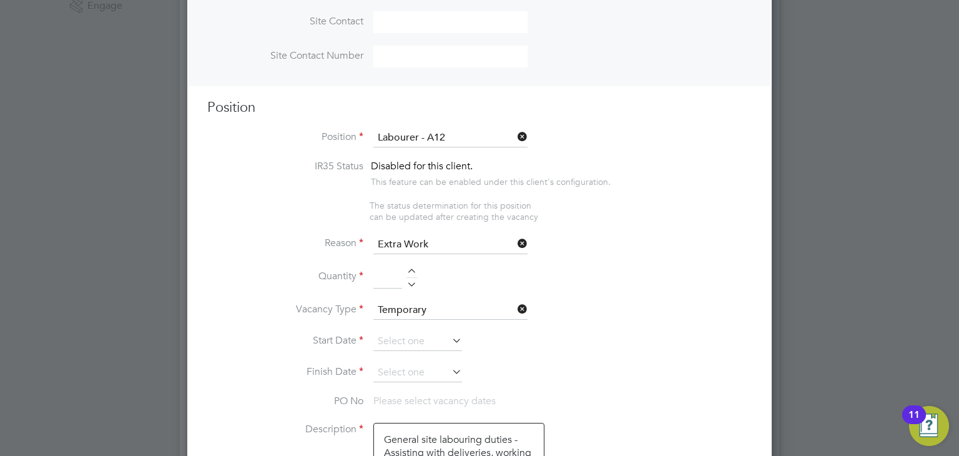
click at [410, 270] on div at bounding box center [411, 272] width 11 height 9
type input "1"
click at [408, 333] on input at bounding box center [417, 341] width 89 height 19
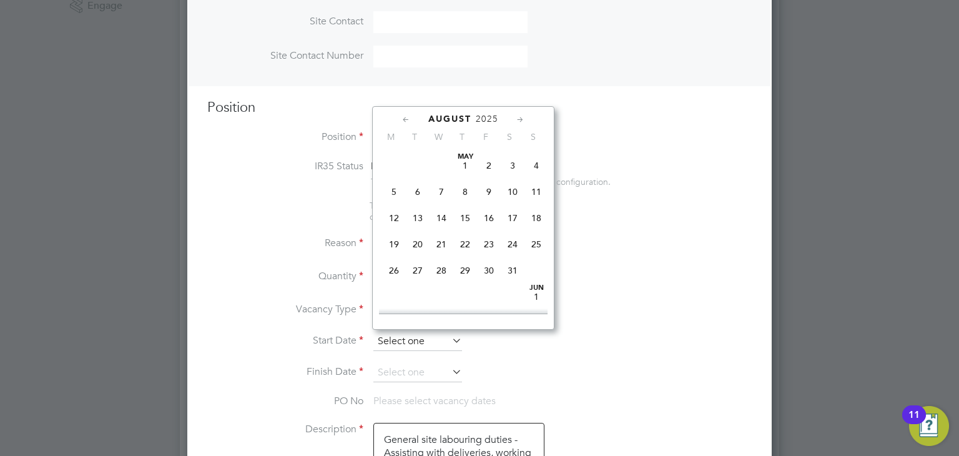
scroll to position [489, 0]
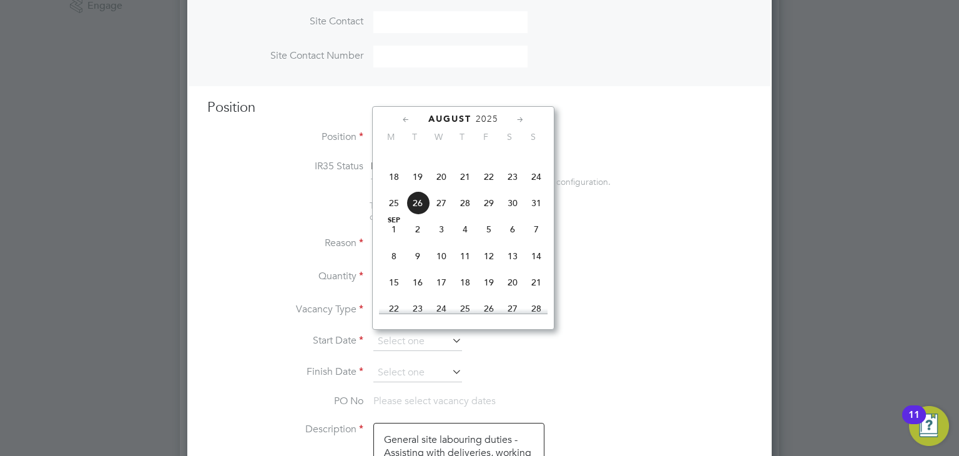
click at [395, 189] on span "18" at bounding box center [394, 177] width 24 height 24
type input "18 Aug 2025"
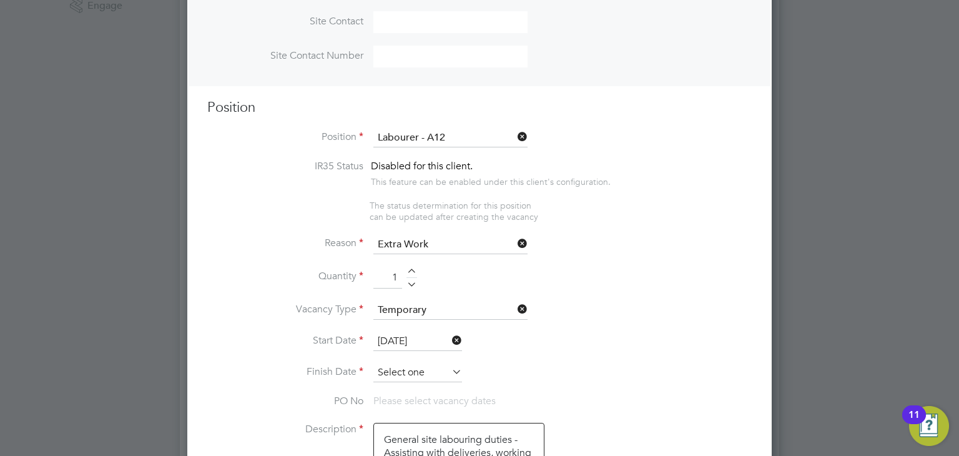
click at [410, 363] on input at bounding box center [417, 372] width 89 height 19
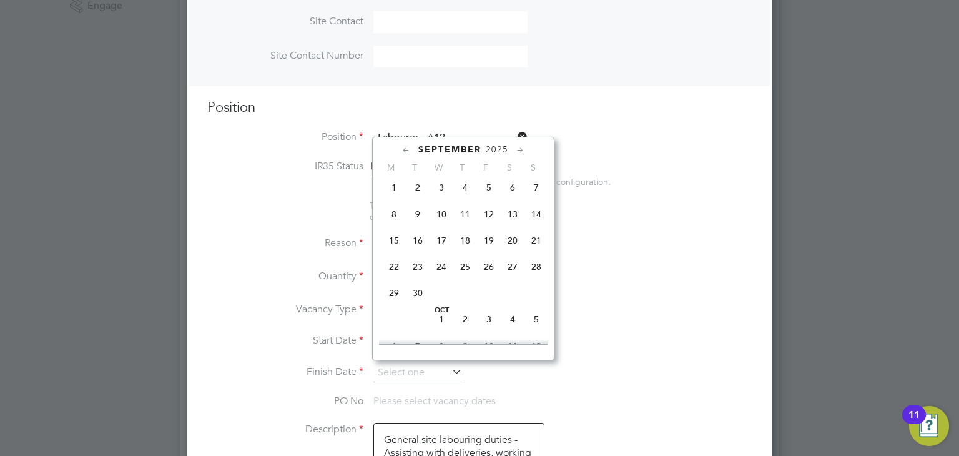
scroll to position [614, 0]
click at [537, 226] on span "28" at bounding box center [536, 214] width 24 height 24
type input "28 Sep 2025"
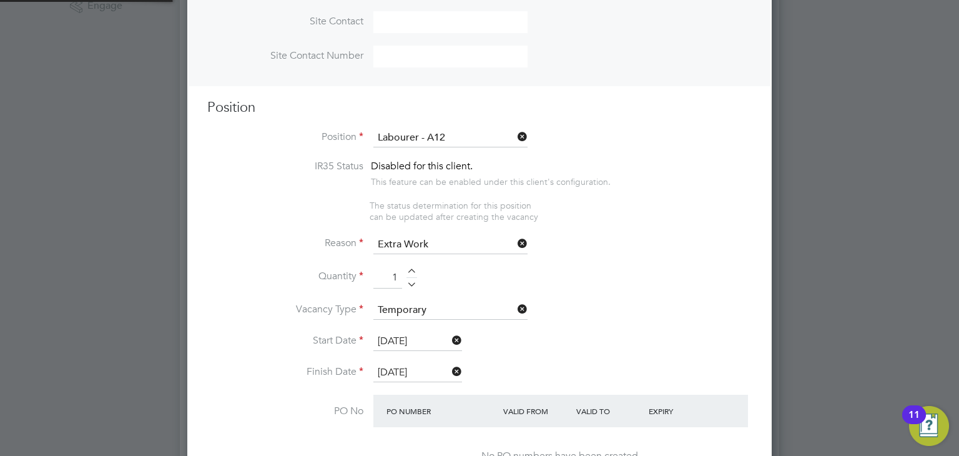
scroll to position [687, 0]
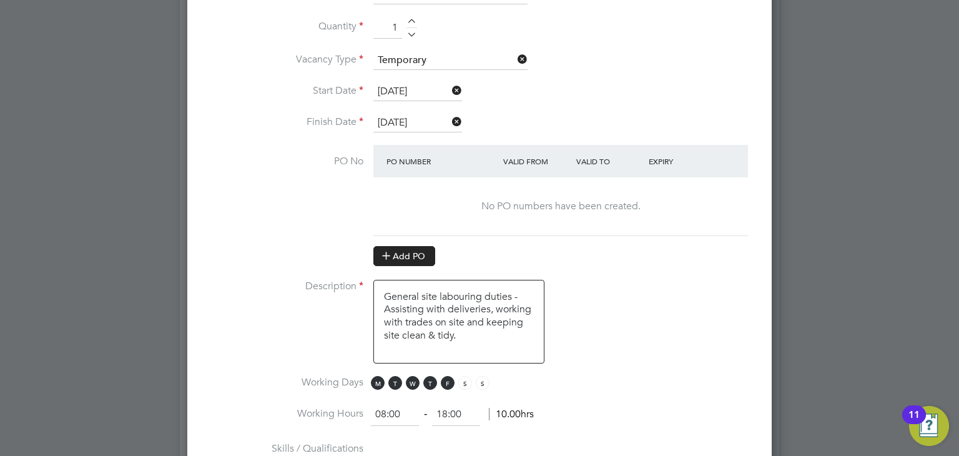
click at [407, 255] on button "Add PO" at bounding box center [404, 256] width 62 height 20
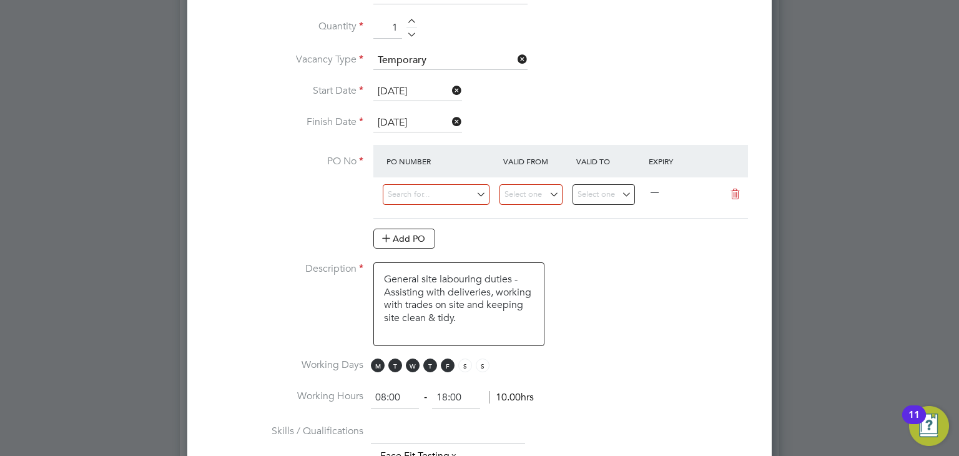
click at [739, 189] on icon at bounding box center [735, 194] width 16 height 10
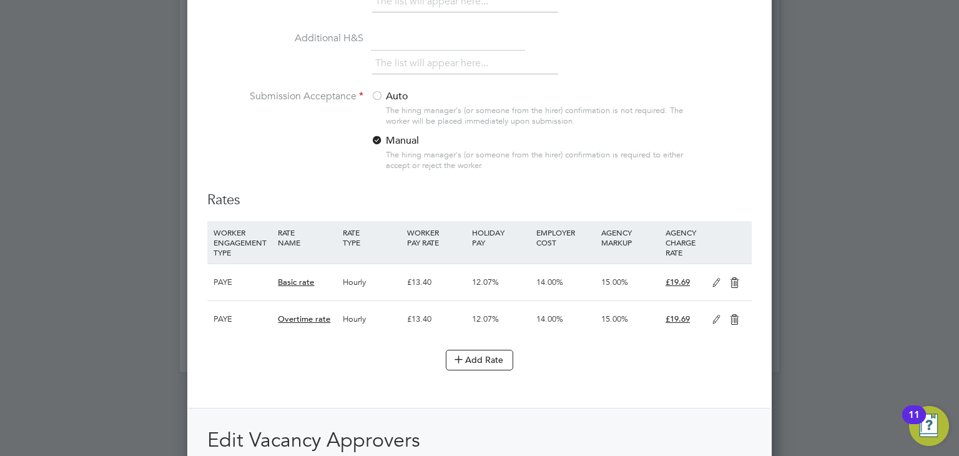
click at [386, 94] on label "Auto" at bounding box center [449, 96] width 156 height 13
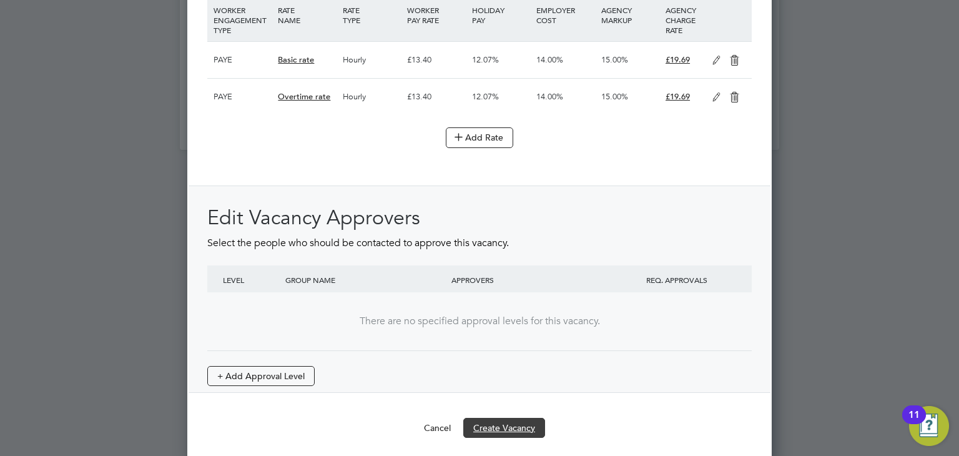
click at [509, 420] on button "Create Vacancy" at bounding box center [504, 428] width 82 height 20
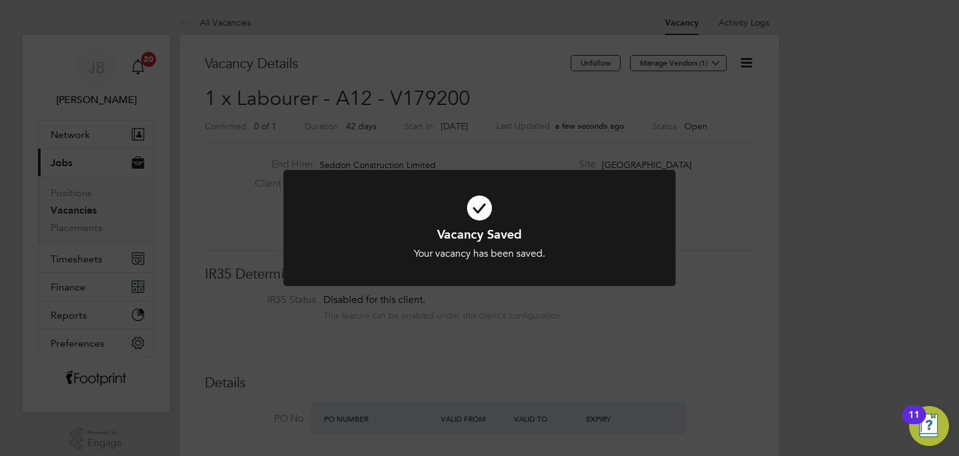
drag, startPoint x: 582, startPoint y: 328, endPoint x: 604, endPoint y: 315, distance: 24.6
click at [583, 328] on div "Vacancy Saved Your vacancy has been saved. Cancel Okay" at bounding box center [479, 228] width 959 height 456
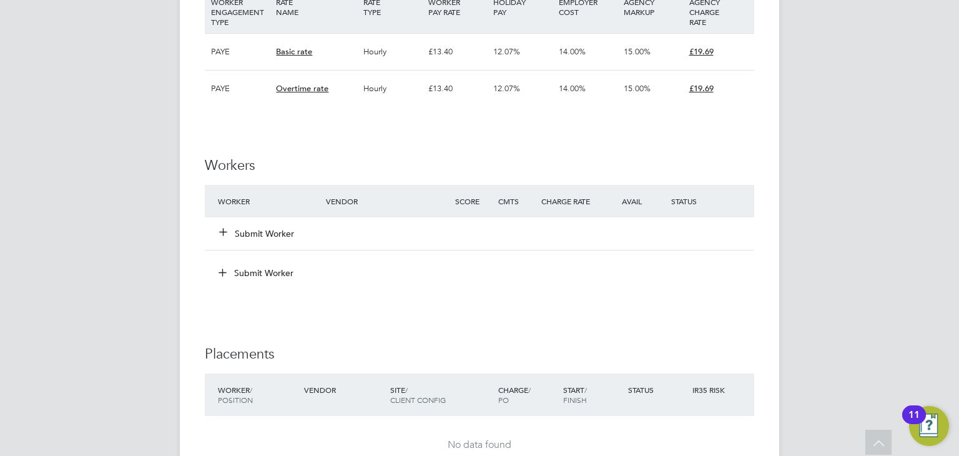
click at [252, 229] on button "Submit Worker" at bounding box center [257, 233] width 75 height 12
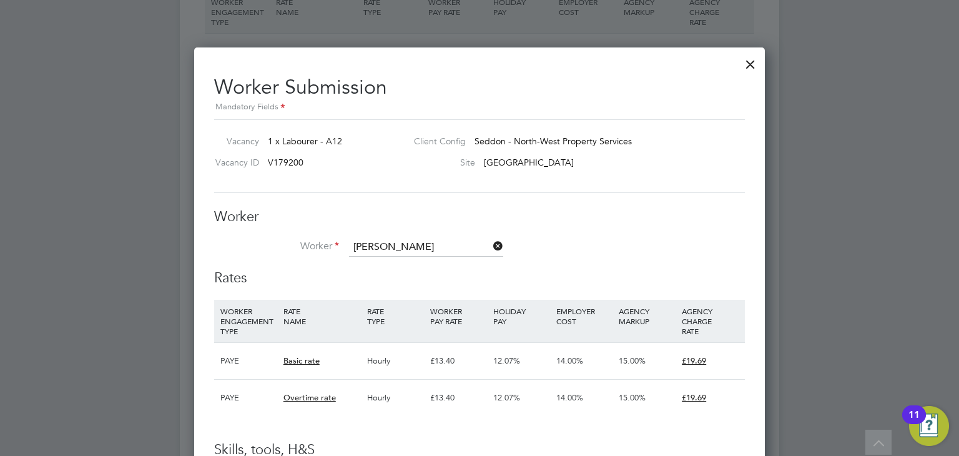
click at [405, 310] on li "James Lancett (CAN-5143)" at bounding box center [456, 315] width 214 height 17
type input "James Lancett (CAN-5143)"
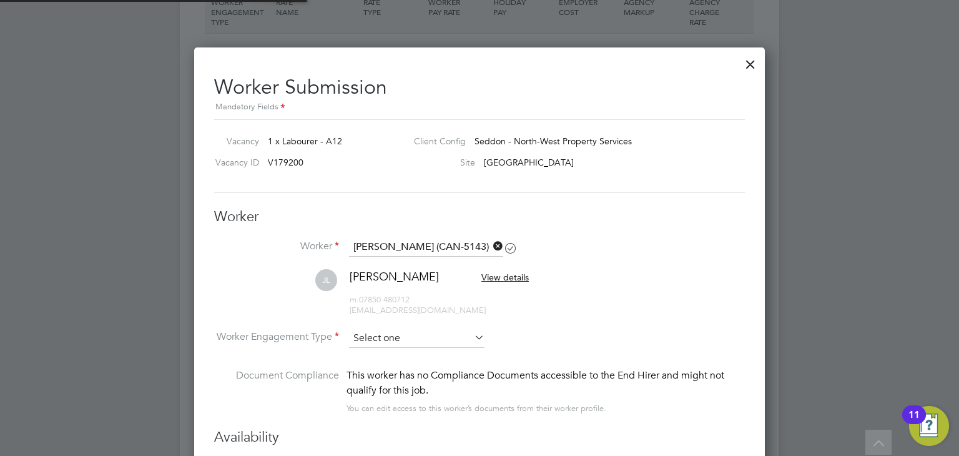
click at [392, 333] on input at bounding box center [416, 338] width 135 height 19
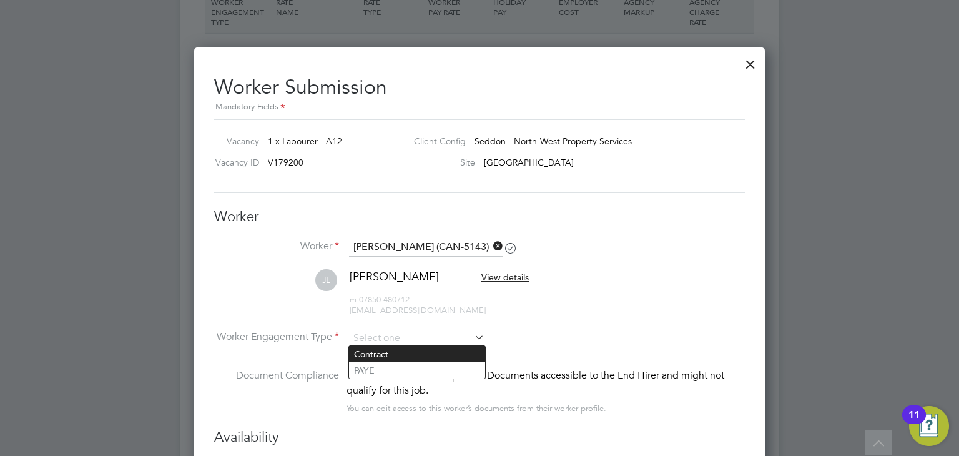
click at [395, 353] on li "Contract" at bounding box center [417, 354] width 136 height 16
type input "Contract"
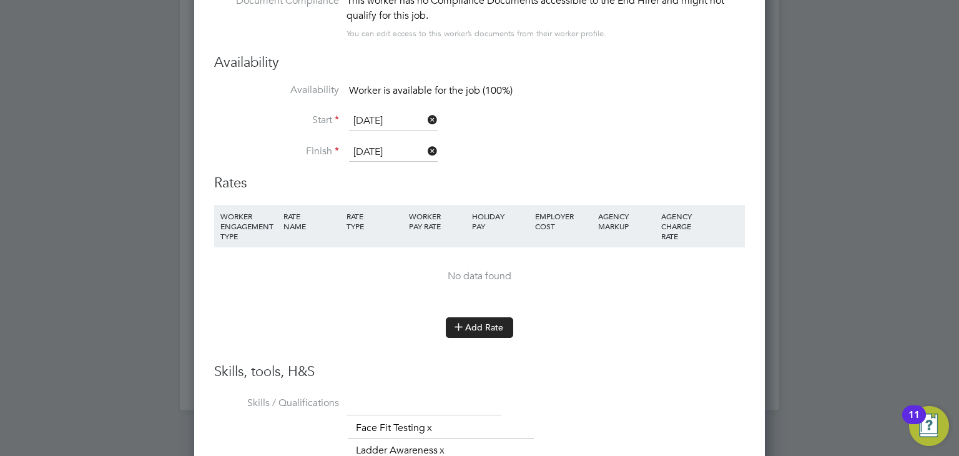
click at [472, 330] on button "Add Rate" at bounding box center [479, 327] width 67 height 20
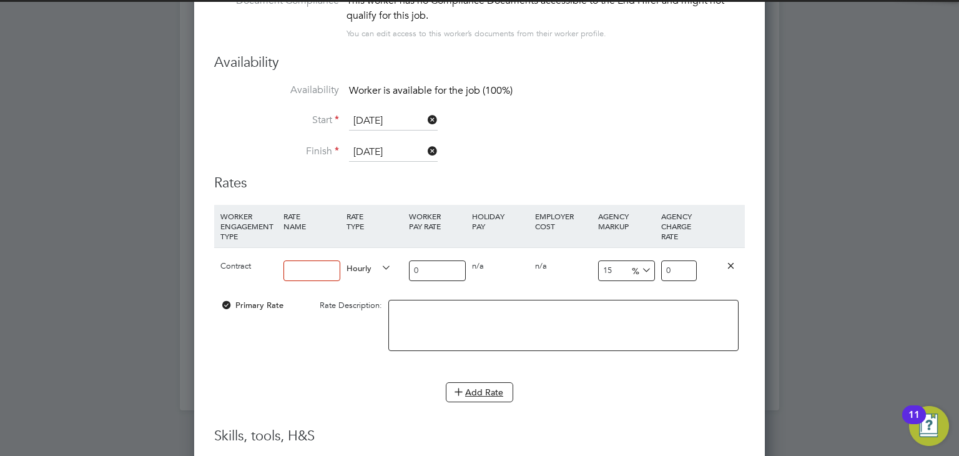
click at [310, 275] on input at bounding box center [311, 270] width 57 height 21
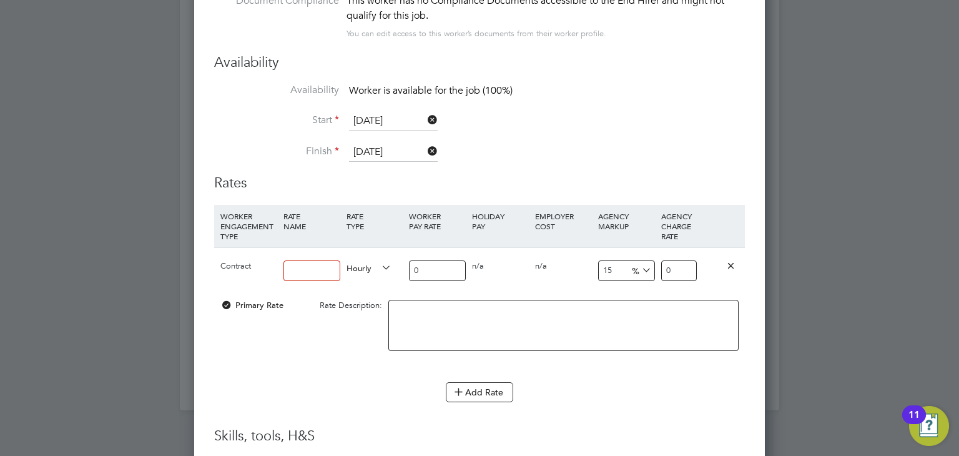
type input "Standard"
drag, startPoint x: 434, startPoint y: 265, endPoint x: 282, endPoint y: 248, distance: 153.2
click at [292, 255] on div "Contract Standard Hourly 0 0 n/a 0 n/a 15 0 % 0" at bounding box center [479, 270] width 531 height 46
type input "1"
type input "1.15"
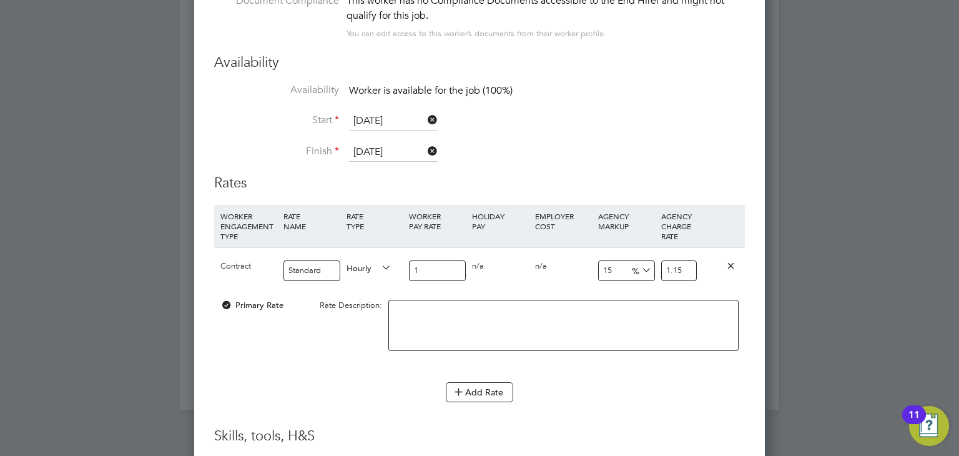
type input "16"
type input "18.4"
type input "16.1"
type input "18.515"
type input "16.18"
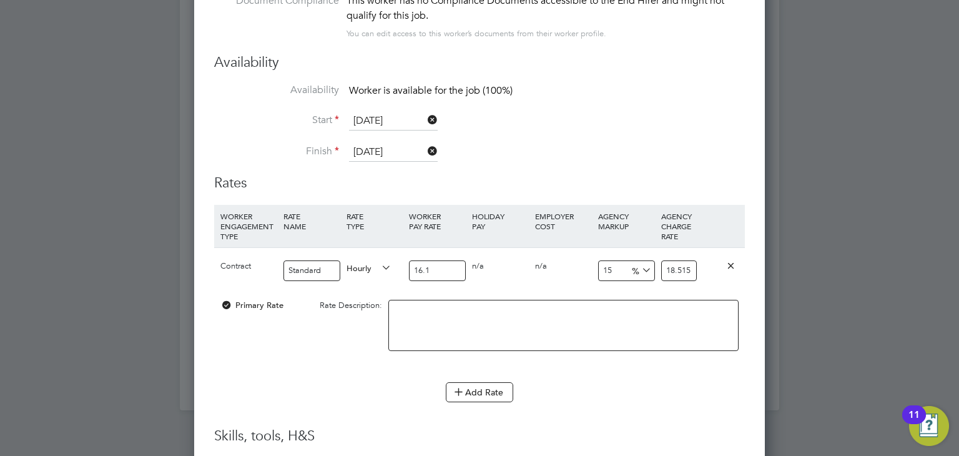
type input "18.607"
type input "16.18"
drag, startPoint x: 665, startPoint y: 268, endPoint x: 775, endPoint y: 260, distance: 109.5
type input "-93.8195302843016"
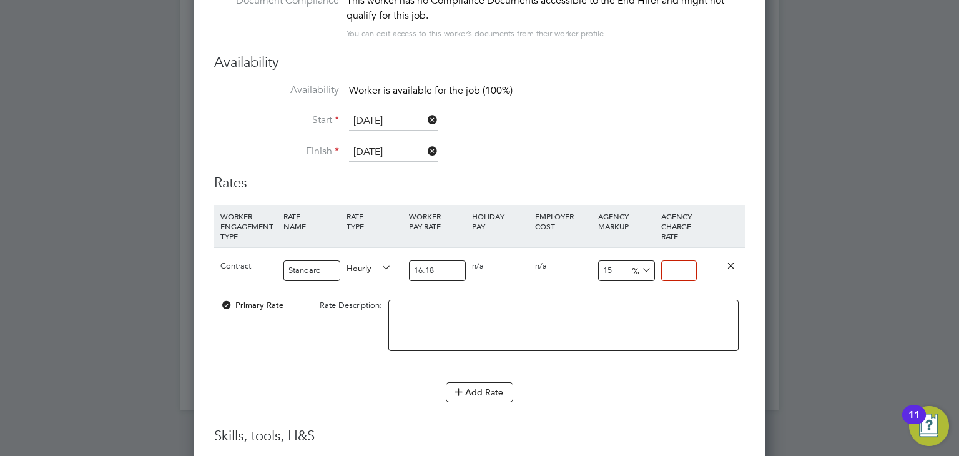
type input "1"
type input "17.428924598269468"
type input "19"
type input "18.665018541409147"
type input "19.2"
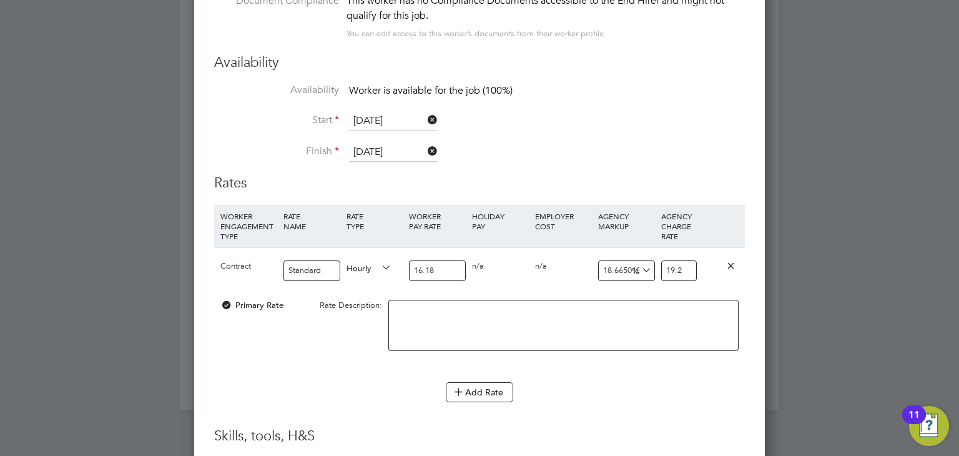
type input "19.03584672435105"
type input "19.26"
click at [590, 409] on li "Add Rate" at bounding box center [479, 398] width 531 height 32
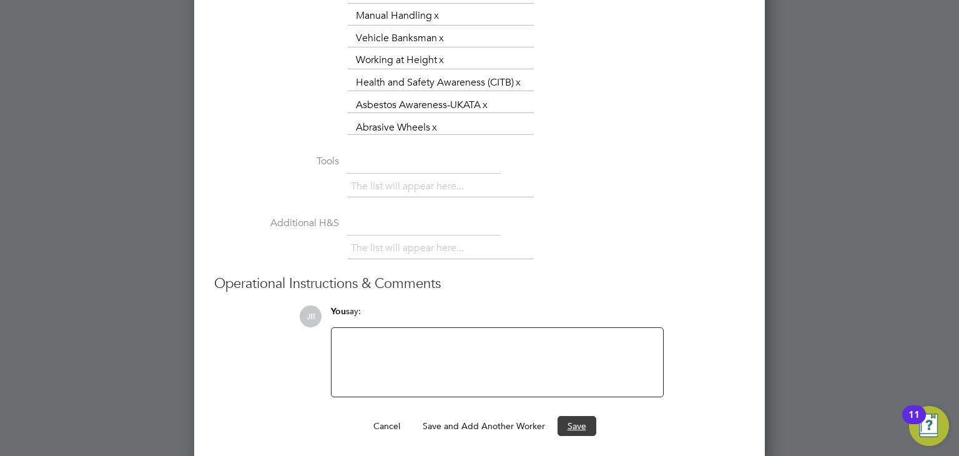
click at [579, 417] on button "Save" at bounding box center [576, 426] width 39 height 20
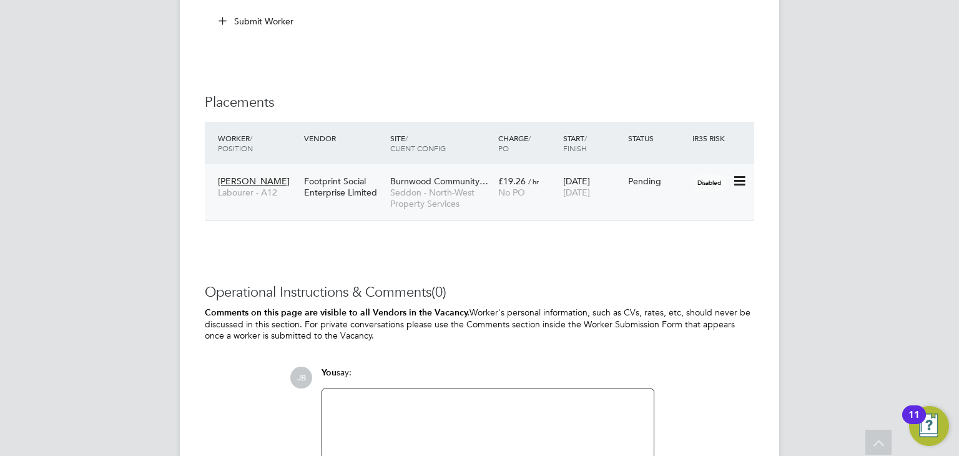
click at [744, 179] on icon at bounding box center [738, 181] width 12 height 15
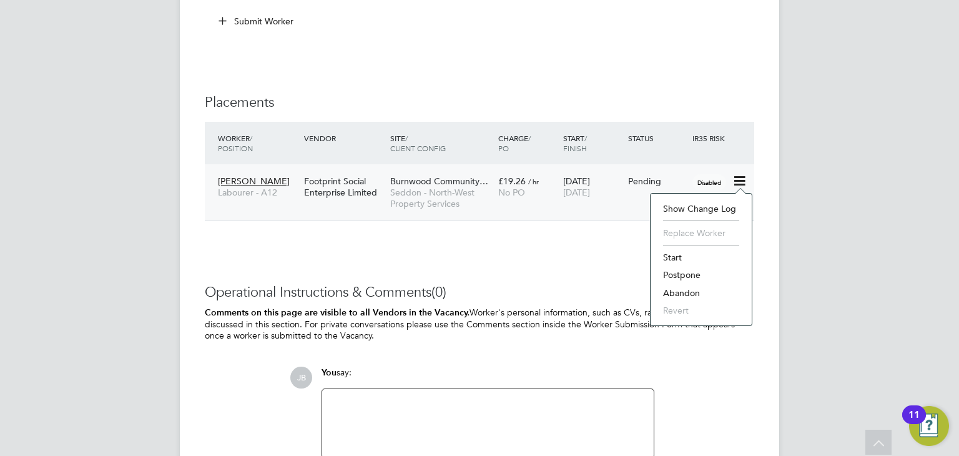
click at [670, 256] on li "Start" at bounding box center [701, 256] width 89 height 17
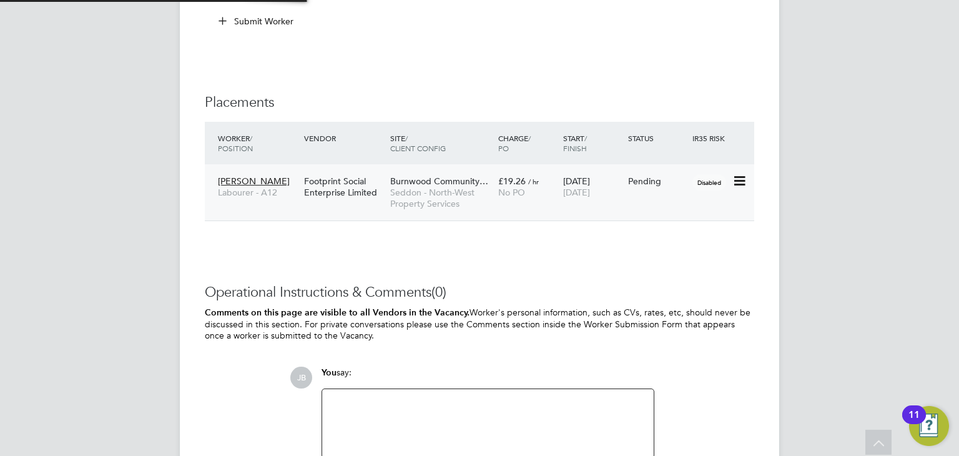
type input "Albert Hardman"
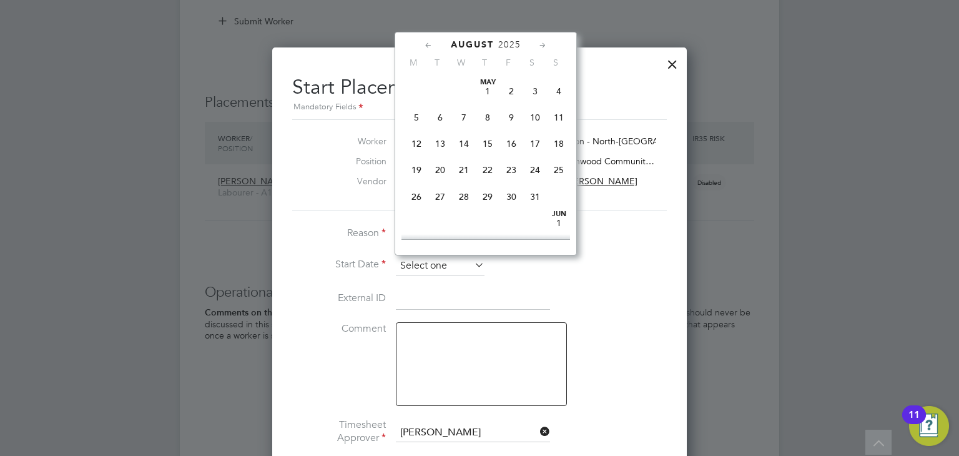
click at [434, 265] on input at bounding box center [440, 266] width 89 height 19
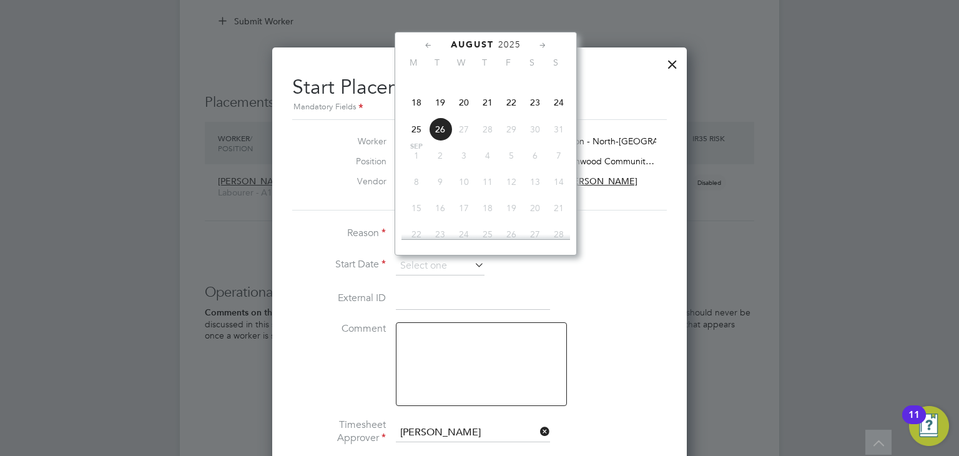
click at [421, 114] on span "18" at bounding box center [417, 103] width 24 height 24
type input "18 Aug 2025"
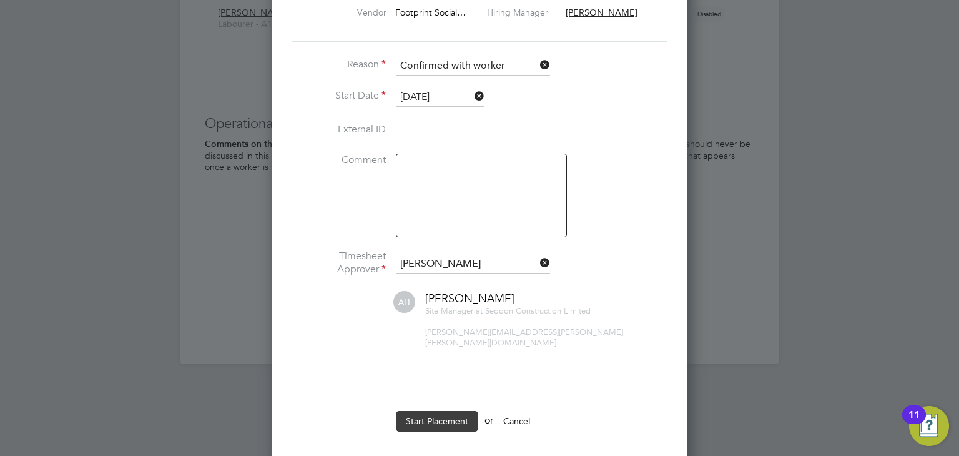
click at [436, 411] on button "Start Placement" at bounding box center [437, 421] width 82 height 20
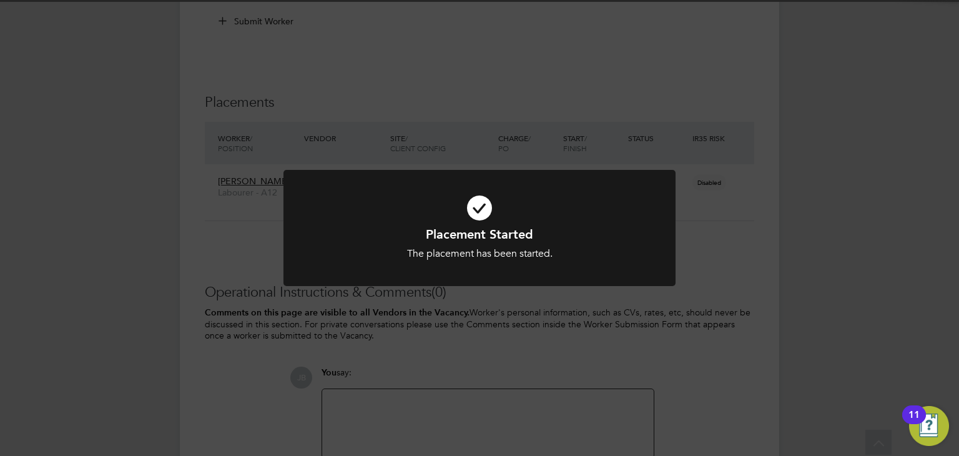
click at [402, 361] on div "Placement Started The placement has been started. Cancel Okay" at bounding box center [479, 228] width 959 height 456
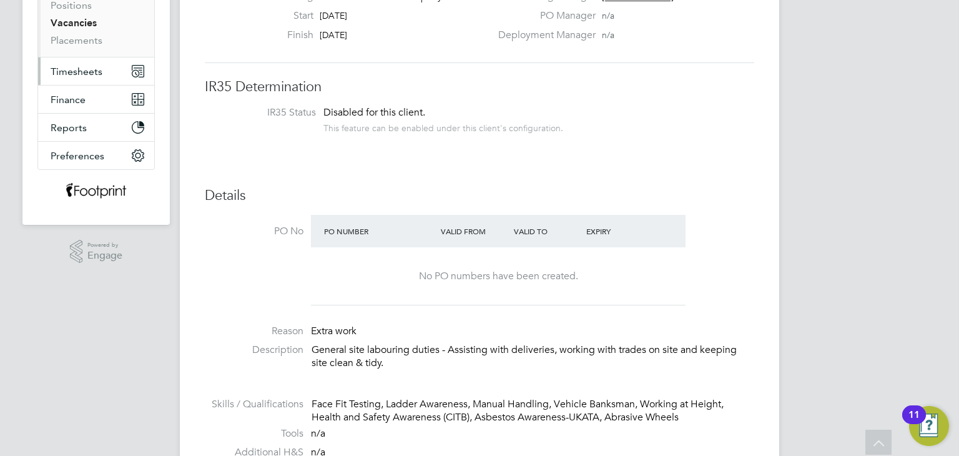
click at [86, 82] on button "Timesheets" at bounding box center [96, 70] width 116 height 27
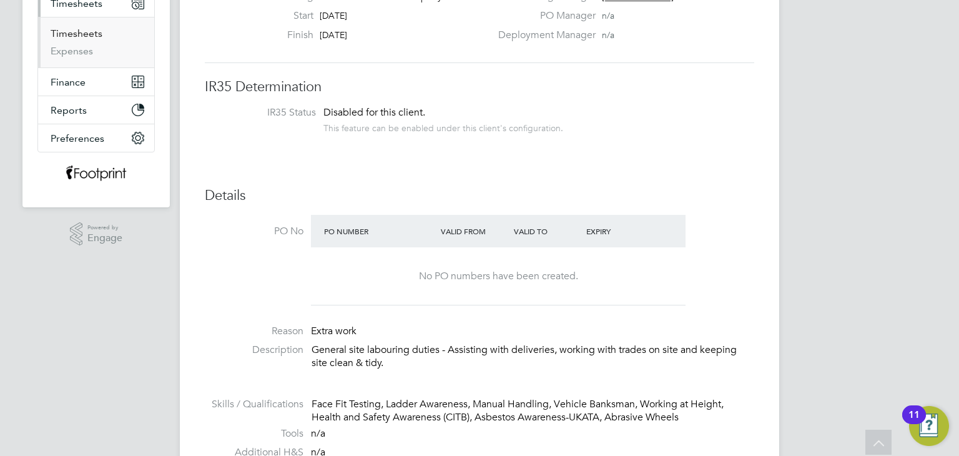
click at [90, 32] on link "Timesheets" at bounding box center [77, 33] width 52 height 12
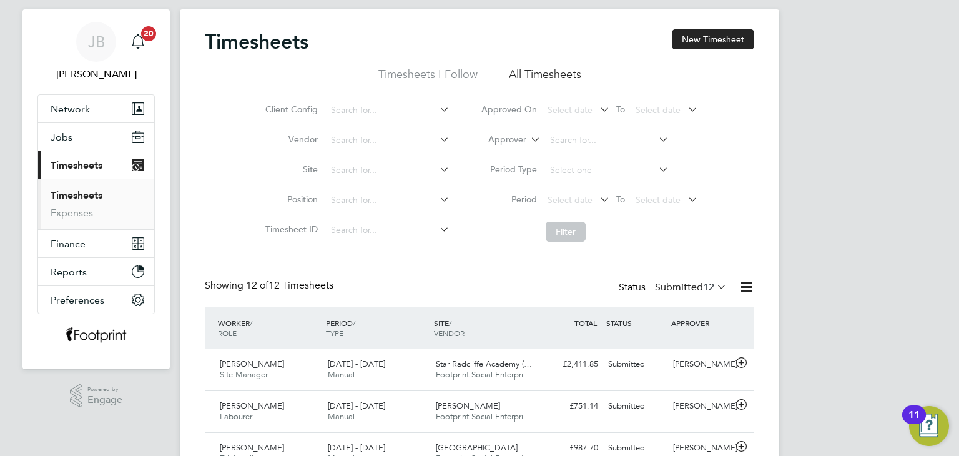
click at [677, 290] on label "Submitted 12" at bounding box center [691, 287] width 72 height 12
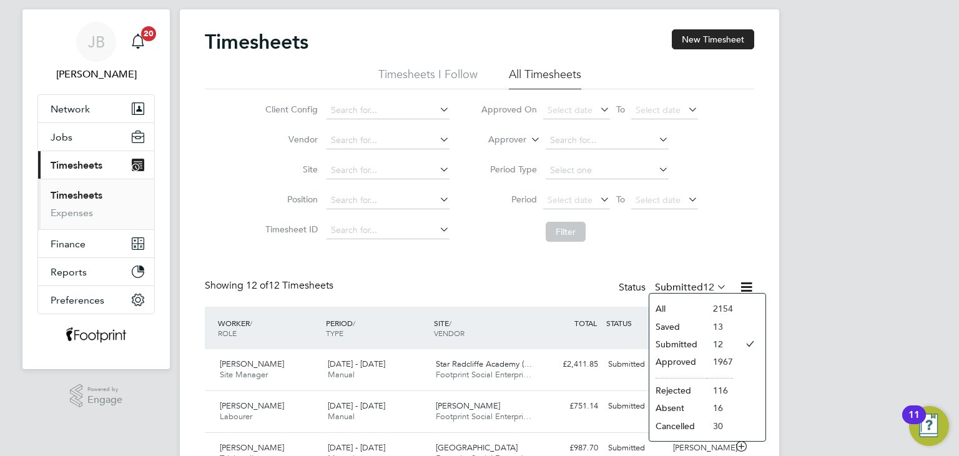
click at [669, 358] on li "Approved" at bounding box center [677, 361] width 57 height 17
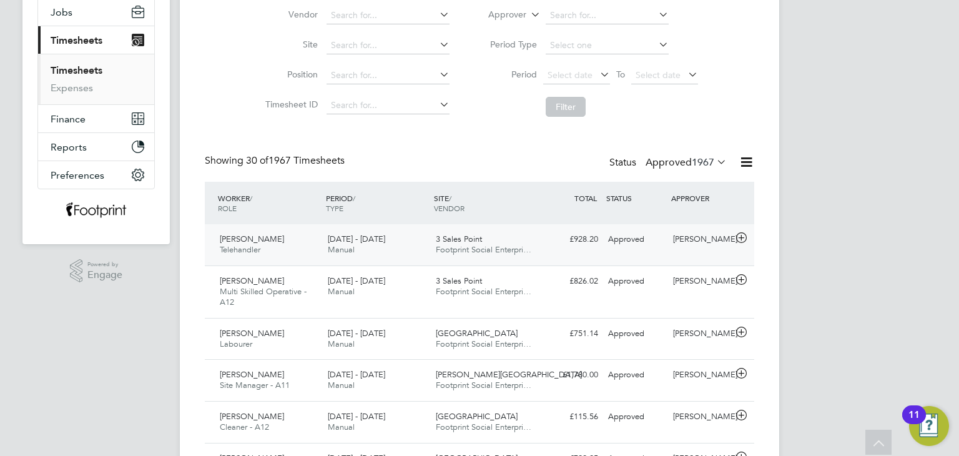
click at [349, 235] on span "[DATE] - [DATE]" at bounding box center [356, 238] width 57 height 11
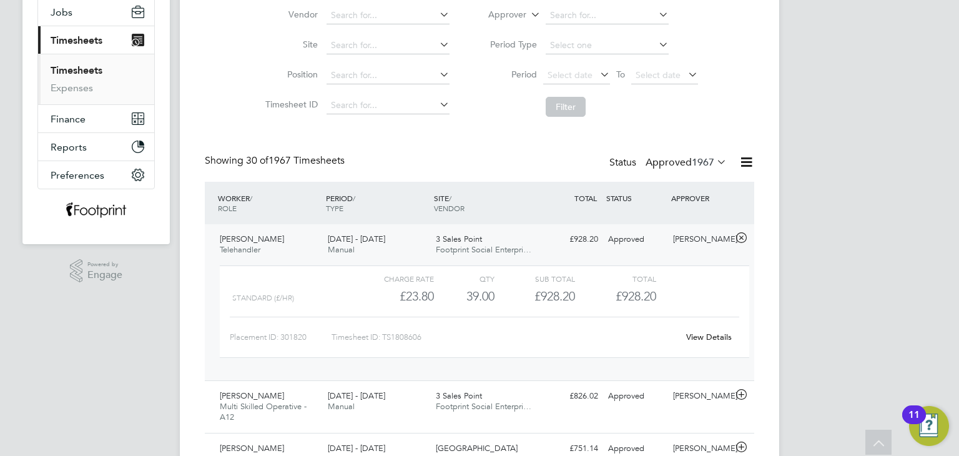
click at [692, 333] on link "View Details" at bounding box center [709, 336] width 46 height 11
click at [594, 390] on div "£826.02 Approved" at bounding box center [570, 396] width 65 height 21
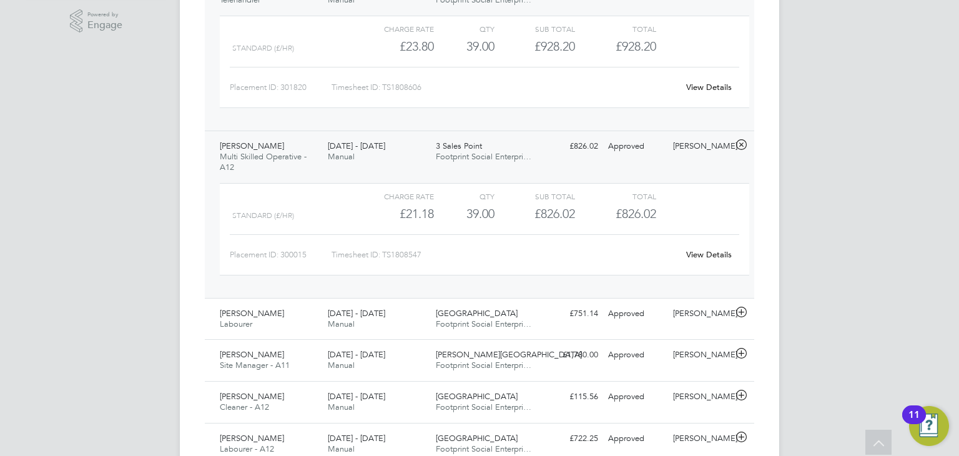
click at [707, 255] on link "View Details" at bounding box center [709, 254] width 46 height 11
click at [413, 152] on div "18 - 24 Aug 2025 Manual" at bounding box center [377, 151] width 108 height 31
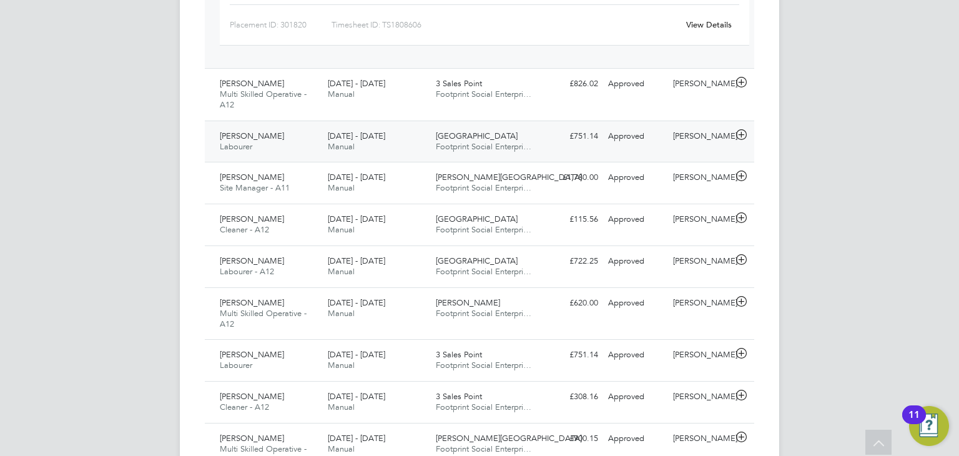
click at [519, 136] on div "Longshaw Drive Footprint Social Enterpri…" at bounding box center [485, 141] width 108 height 31
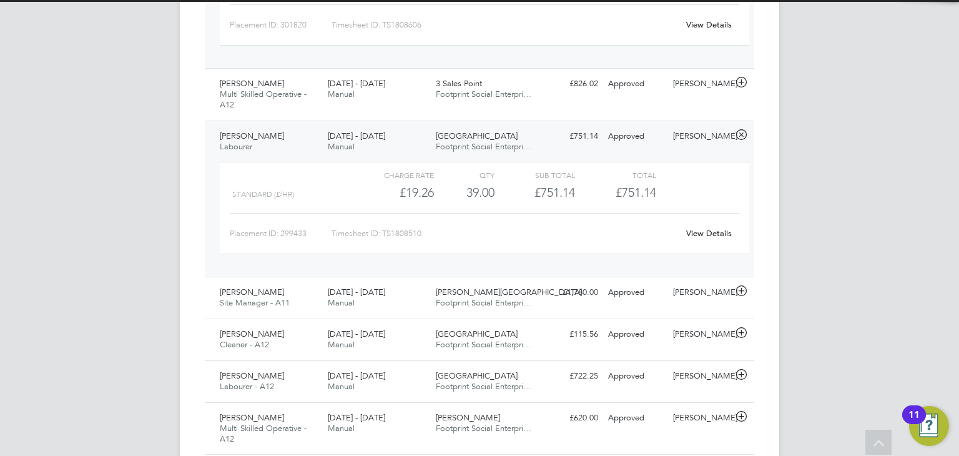
click at [717, 233] on link "View Details" at bounding box center [709, 233] width 46 height 11
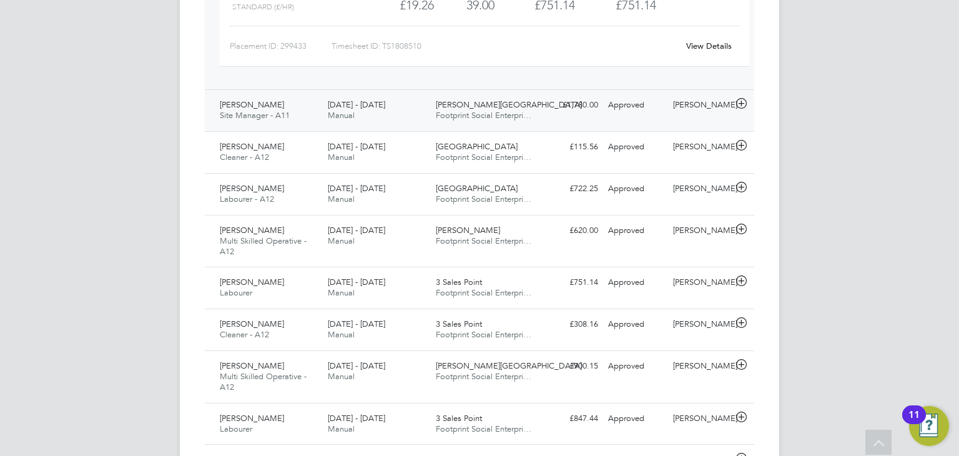
click at [569, 112] on div "£1,780.00 Approved" at bounding box center [570, 105] width 65 height 21
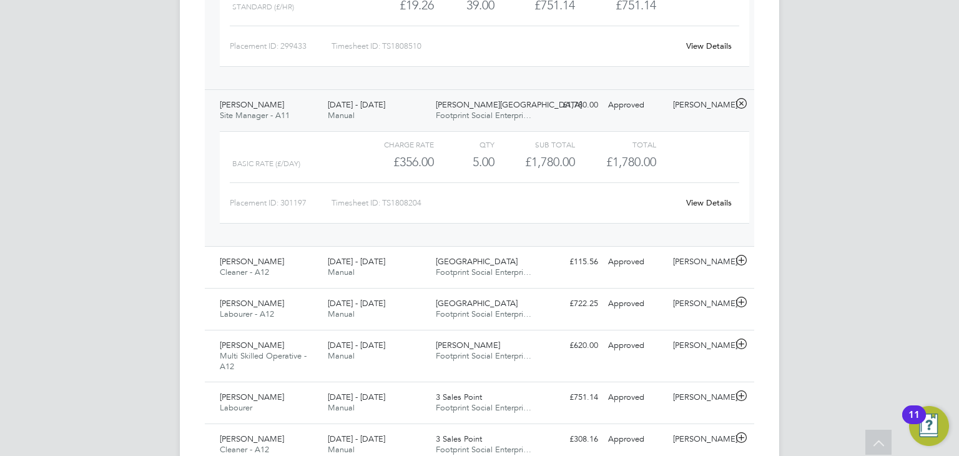
click at [697, 198] on link "View Details" at bounding box center [709, 202] width 46 height 11
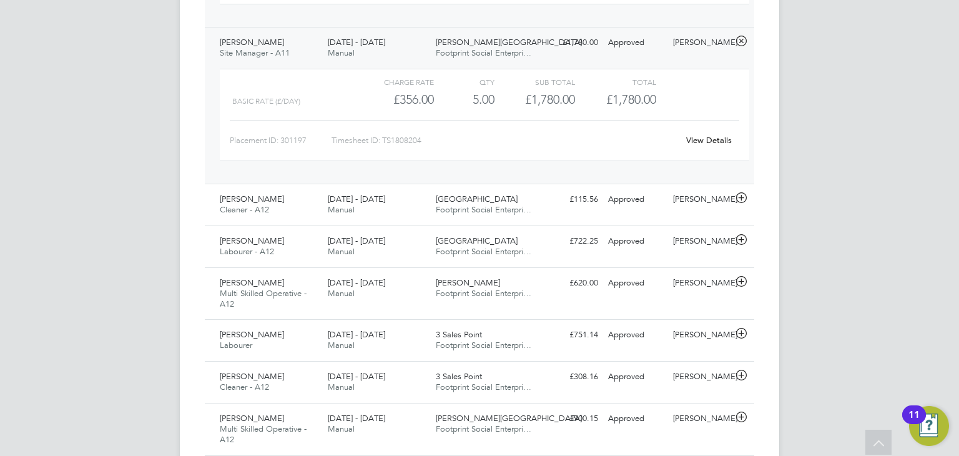
click at [500, 66] on div "Charge rate QTY Sub Total Total Basic rate (£/day) £356.00 5 5.00 5 £1,780.00 £…" at bounding box center [484, 121] width 539 height 115
click at [473, 43] on span "Millstead School" at bounding box center [509, 42] width 146 height 11
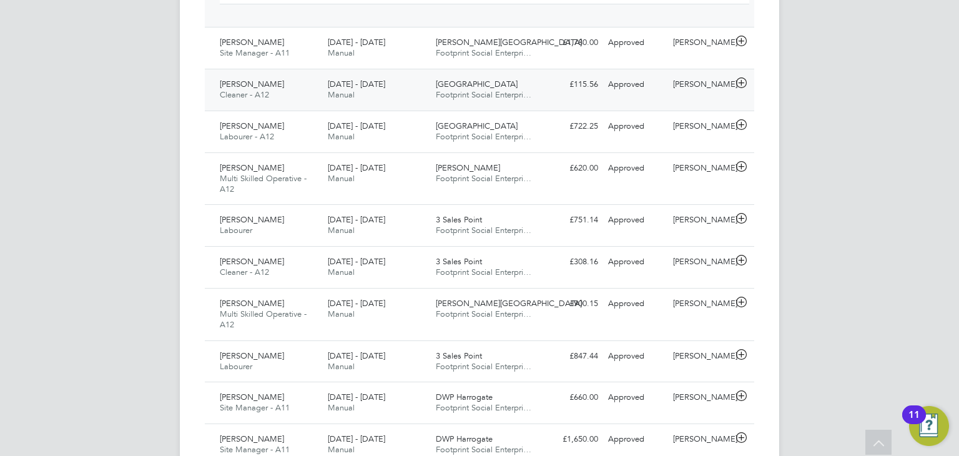
click at [485, 89] on span "Footprint Social Enterpri…" at bounding box center [484, 94] width 96 height 11
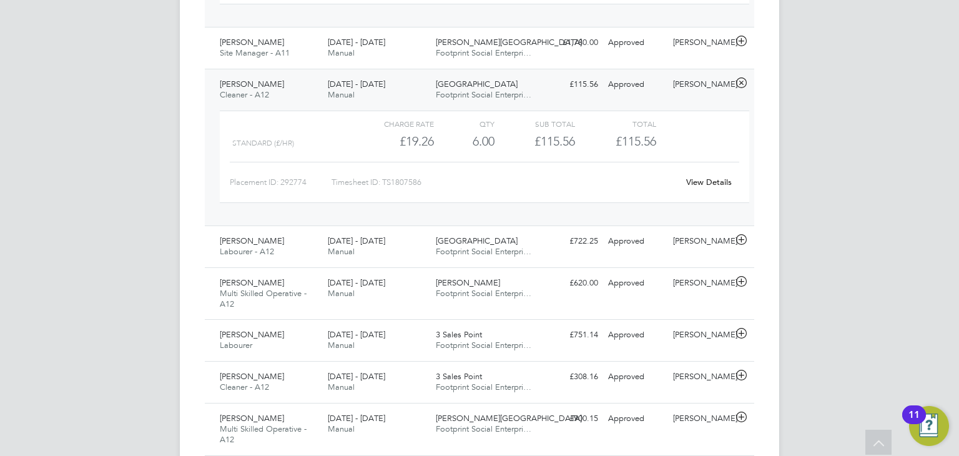
click at [699, 178] on link "View Details" at bounding box center [709, 182] width 46 height 11
click at [564, 87] on div "£115.56 Approved" at bounding box center [570, 84] width 65 height 21
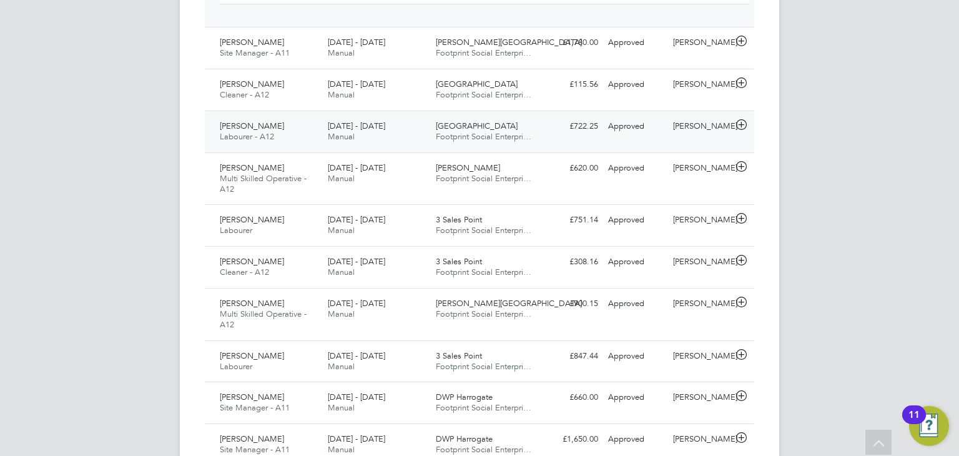
click at [537, 132] on div "Ladybridge High School Footprint Social Enterpri…" at bounding box center [485, 131] width 108 height 31
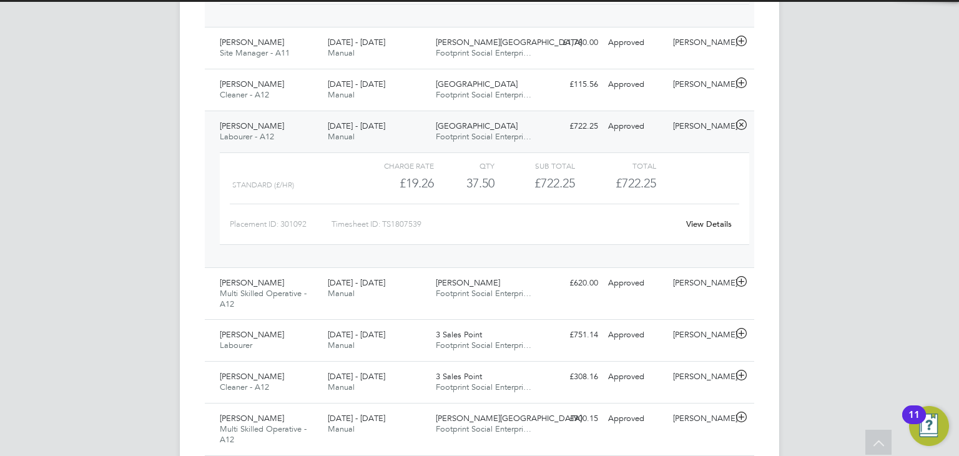
click at [702, 219] on link "View Details" at bounding box center [709, 223] width 46 height 11
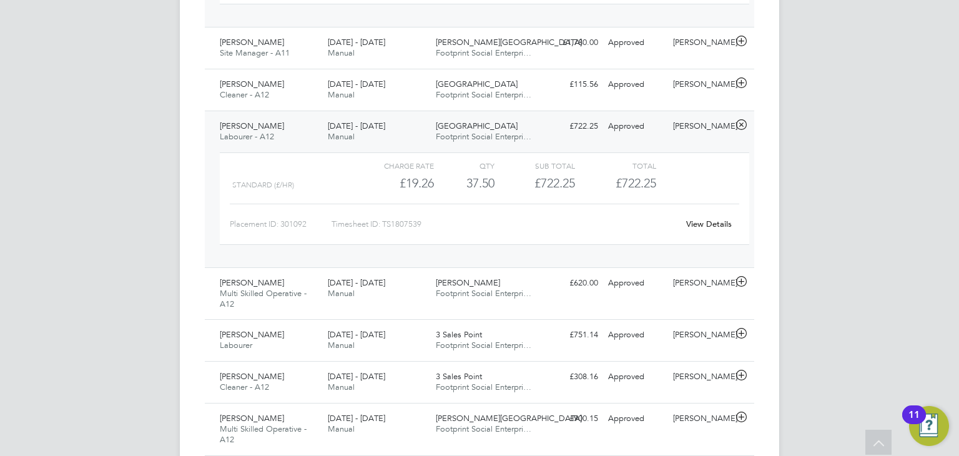
click at [519, 140] on div "Ladybridge High School Footprint Social Enterpri…" at bounding box center [485, 131] width 108 height 31
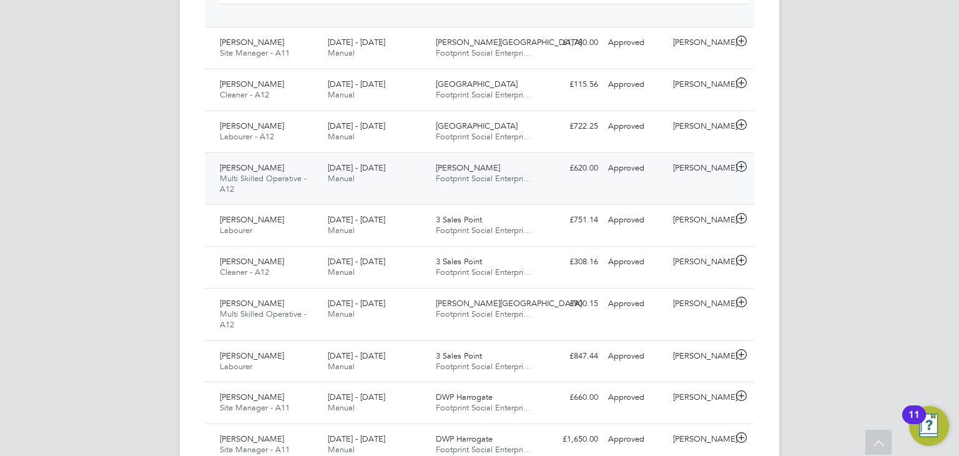
click at [487, 175] on span "Footprint Social Enterpri…" at bounding box center [484, 178] width 96 height 11
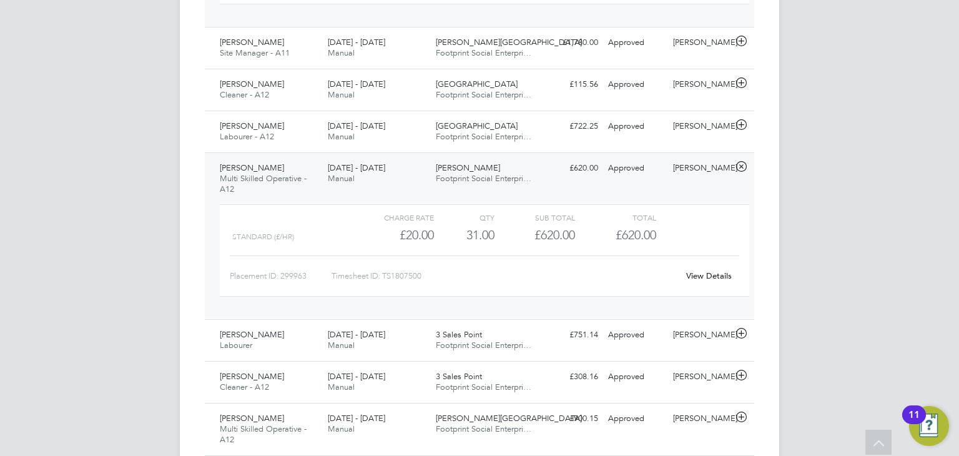
click at [709, 276] on link "View Details" at bounding box center [709, 275] width 46 height 11
click at [492, 160] on div "Bradley Lane Footprint Social Enterpri…" at bounding box center [485, 173] width 108 height 31
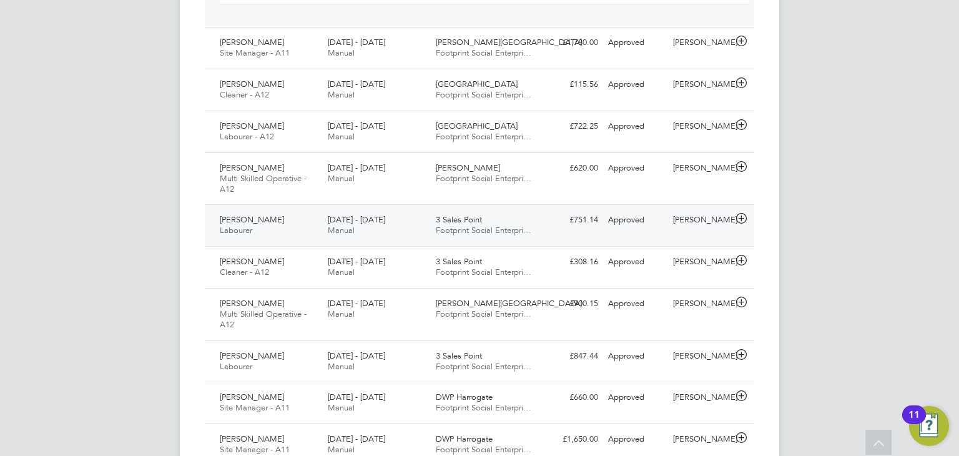
click at [497, 217] on div "3 Sales Point Footprint Social Enterpri…" at bounding box center [485, 225] width 108 height 31
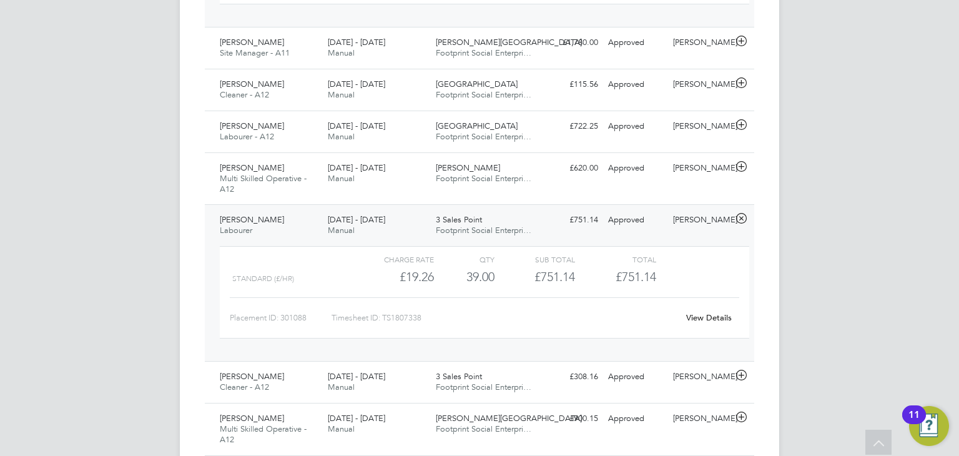
click at [717, 318] on link "View Details" at bounding box center [709, 317] width 46 height 11
click at [440, 237] on div "3 Sales Point Footprint Social Enterpri…" at bounding box center [485, 225] width 108 height 31
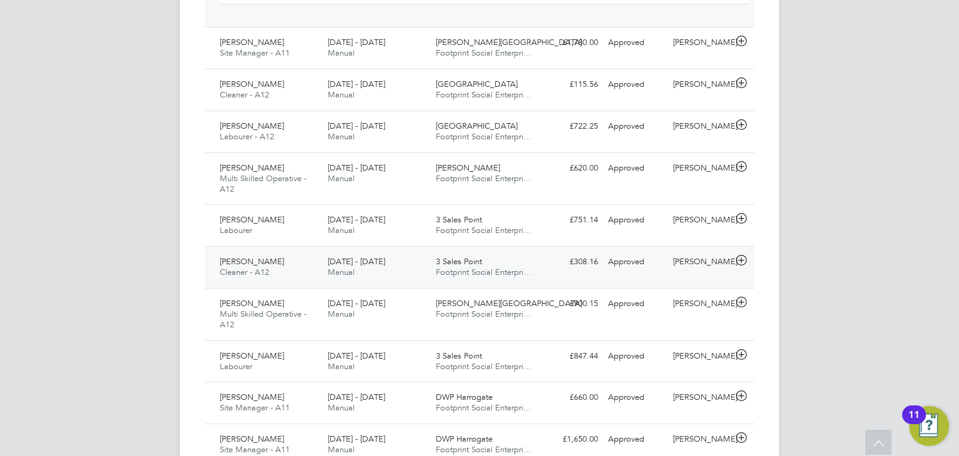
click at [471, 267] on span "Footprint Social Enterpri…" at bounding box center [484, 272] width 96 height 11
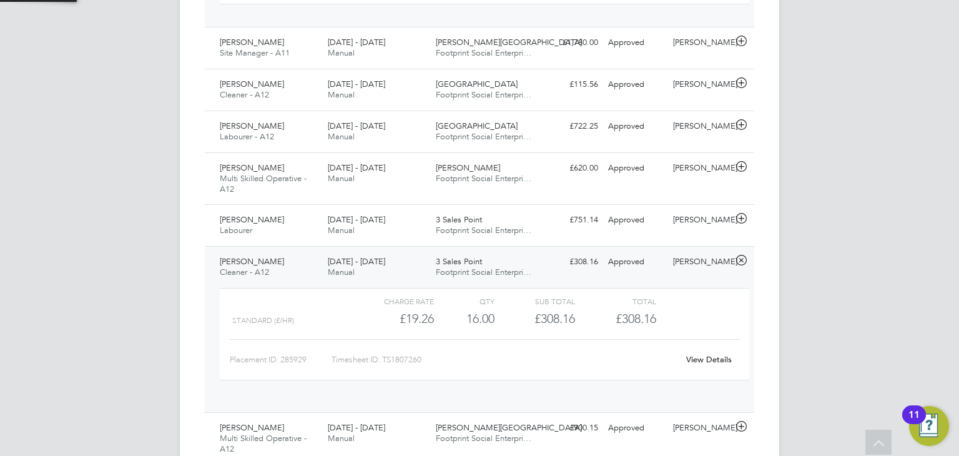
scroll to position [21, 121]
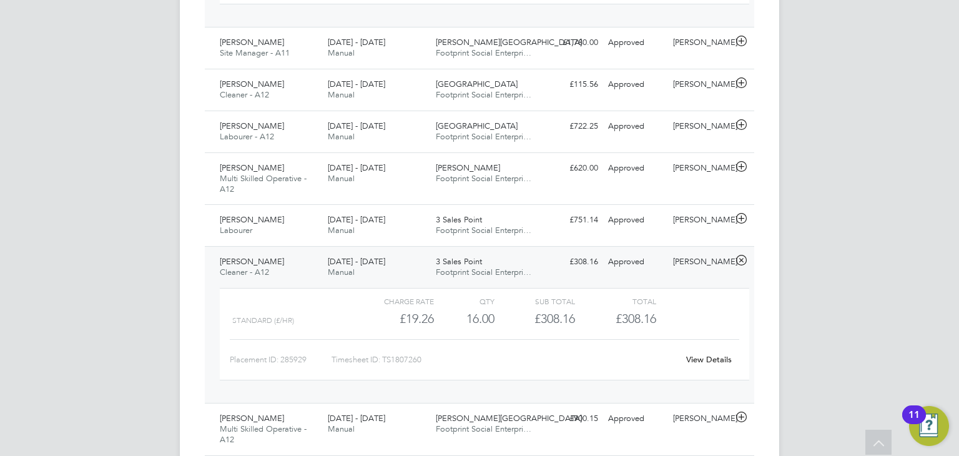
click at [716, 358] on link "View Details" at bounding box center [709, 359] width 46 height 11
click at [607, 257] on div "Approved" at bounding box center [635, 262] width 65 height 21
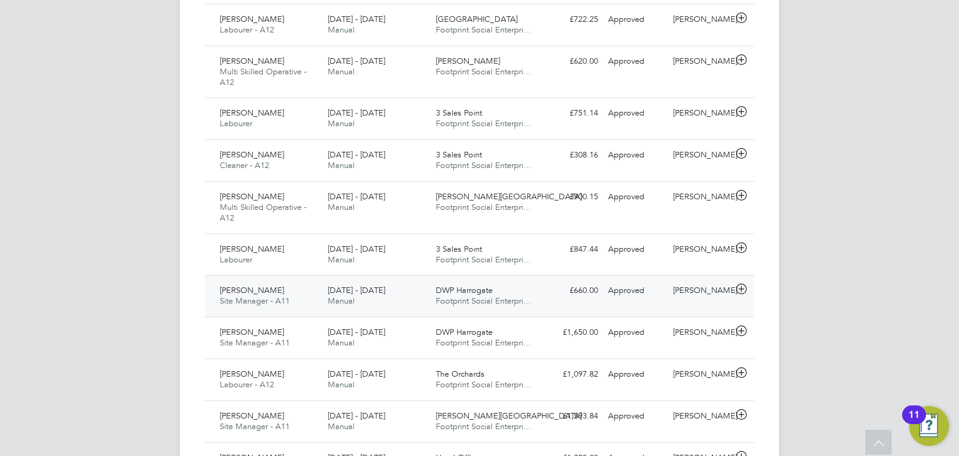
scroll to position [837, 0]
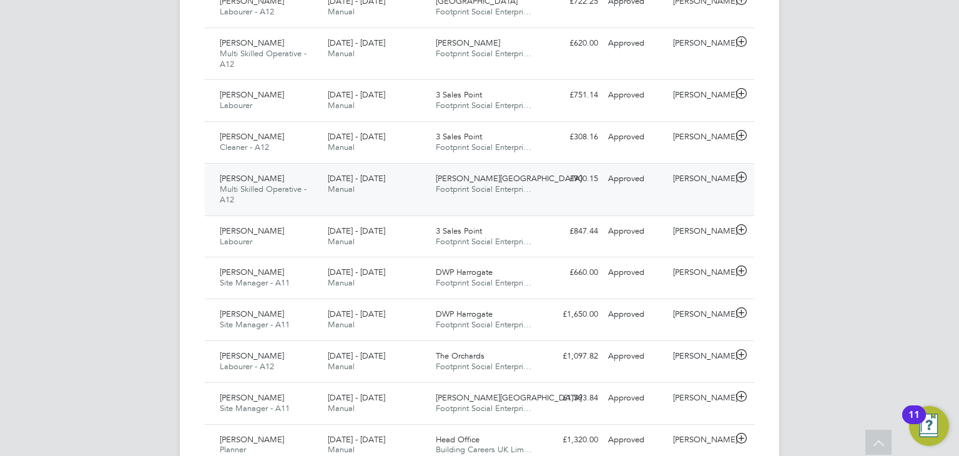
click at [625, 194] on div "Jozef Vasa Multi Skilled Operative - A12 18 - 24 Aug 2025 18 - 24 Aug 2025 Manu…" at bounding box center [479, 189] width 549 height 52
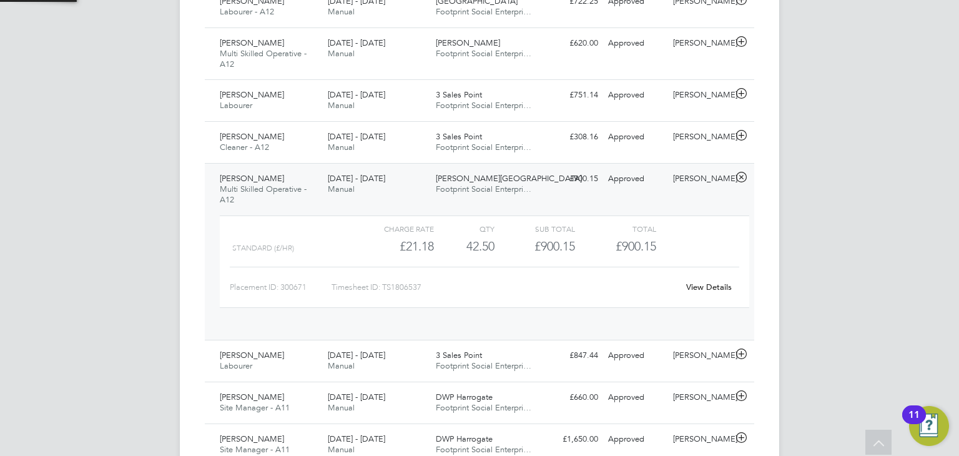
scroll to position [21, 121]
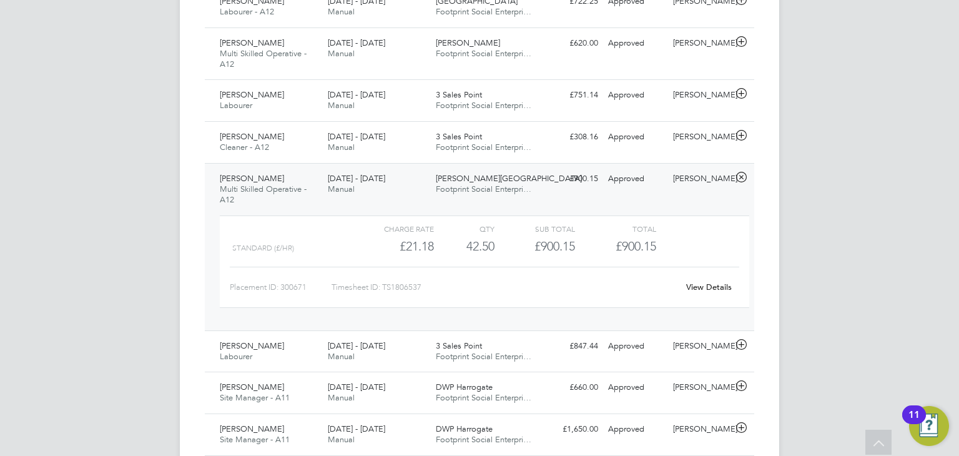
click at [705, 283] on link "View Details" at bounding box center [709, 287] width 46 height 11
click at [520, 177] on div "Millstead School Footprint Social Enterpri…" at bounding box center [485, 184] width 108 height 31
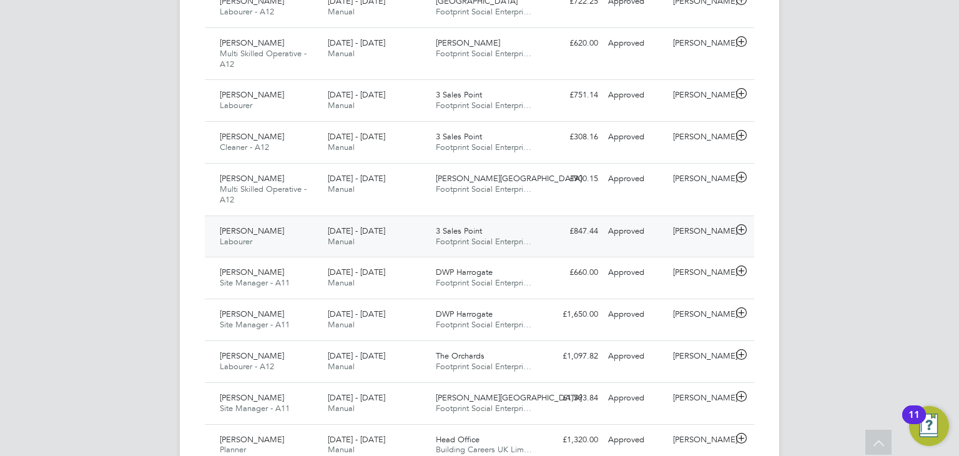
click at [437, 242] on span "Footprint Social Enterpri…" at bounding box center [484, 241] width 96 height 11
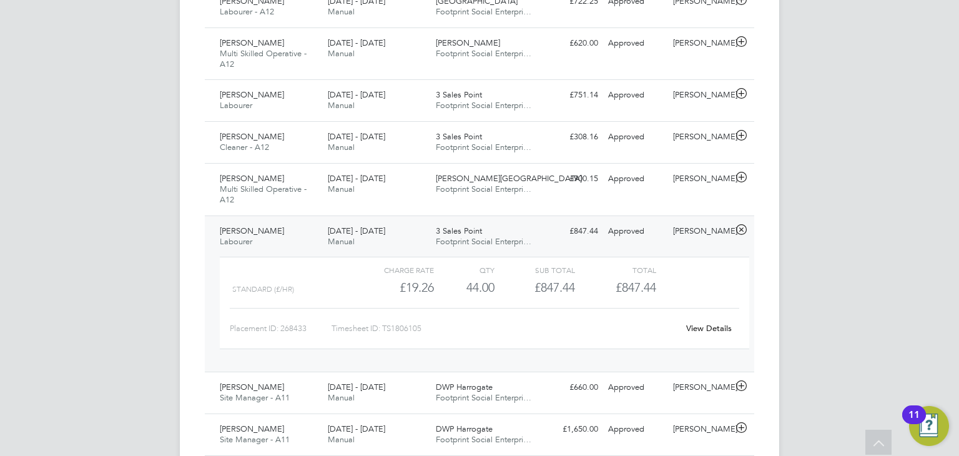
click at [704, 328] on link "View Details" at bounding box center [709, 328] width 46 height 11
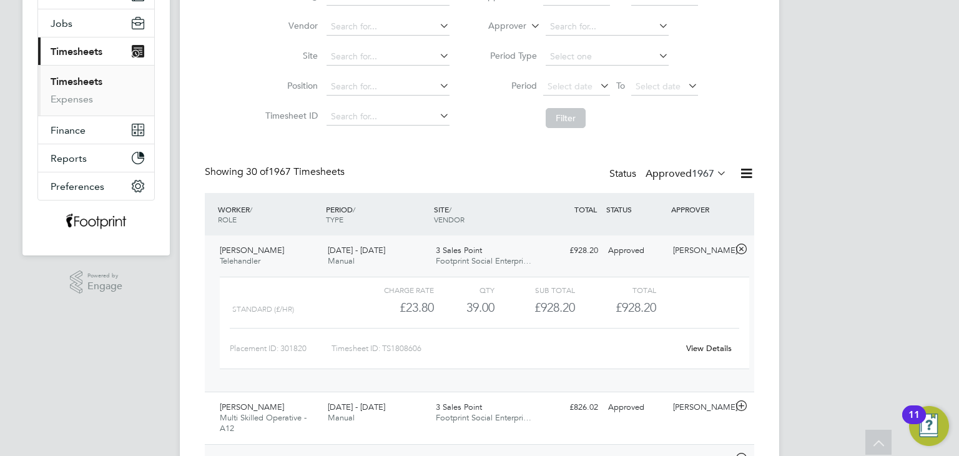
scroll to position [26, 0]
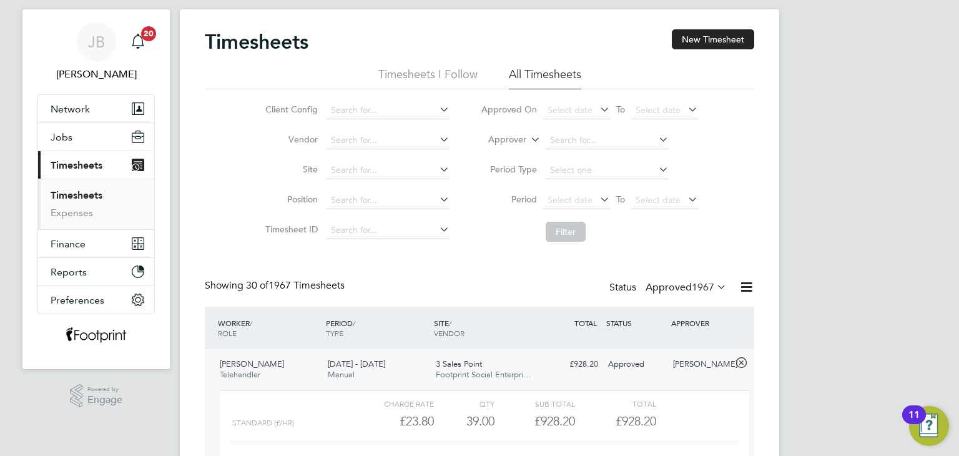
click at [692, 291] on span "1967" at bounding box center [703, 287] width 22 height 12
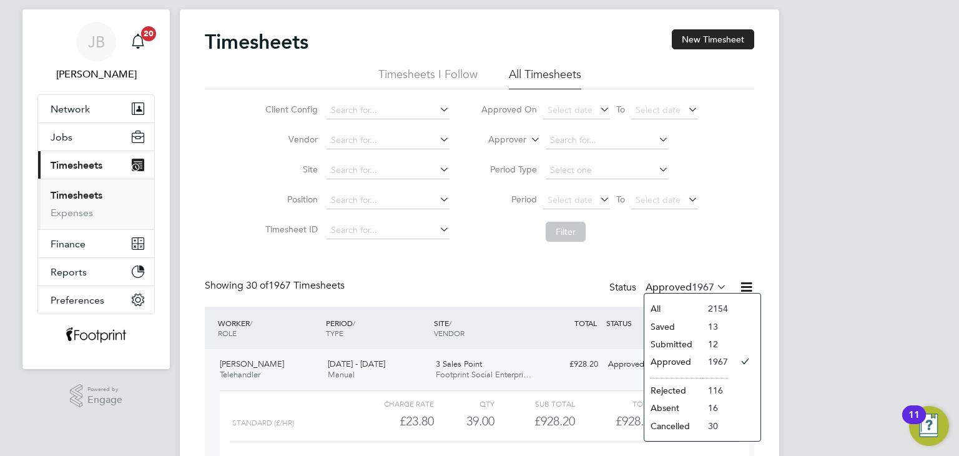
click at [677, 342] on li "Submitted" at bounding box center [672, 343] width 57 height 17
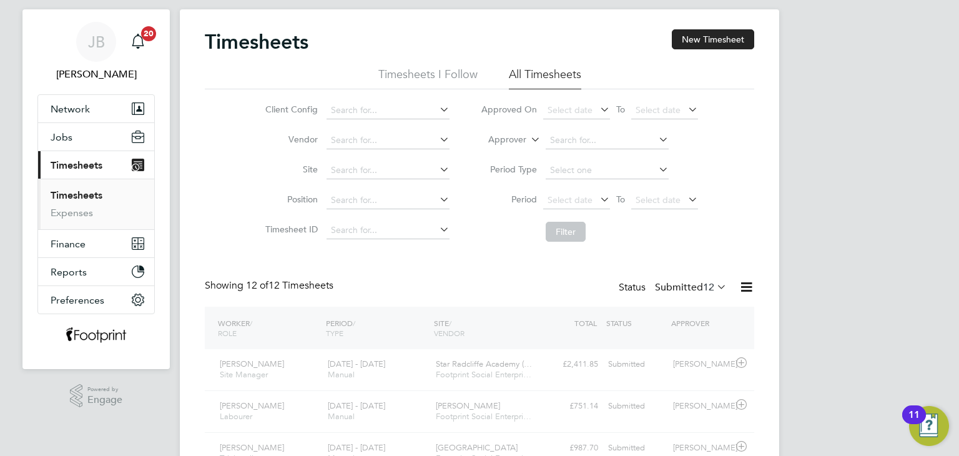
scroll to position [31, 109]
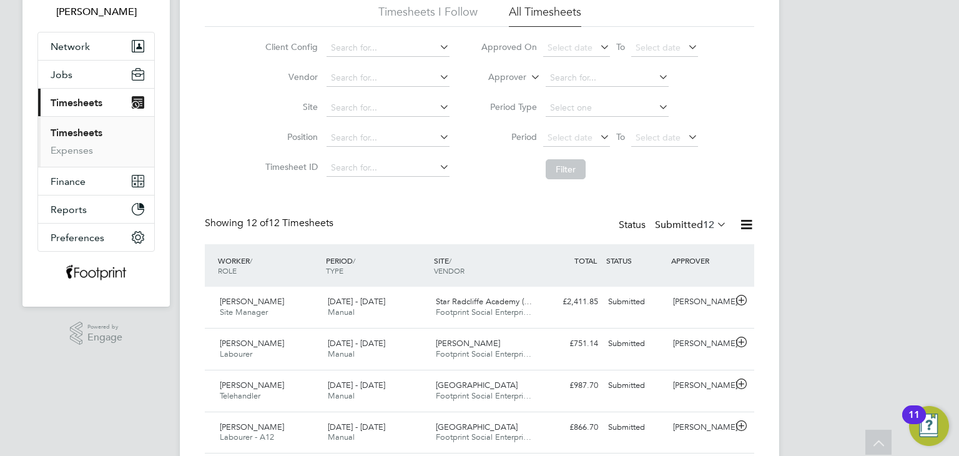
click at [672, 222] on label "Submitted 12" at bounding box center [691, 224] width 72 height 12
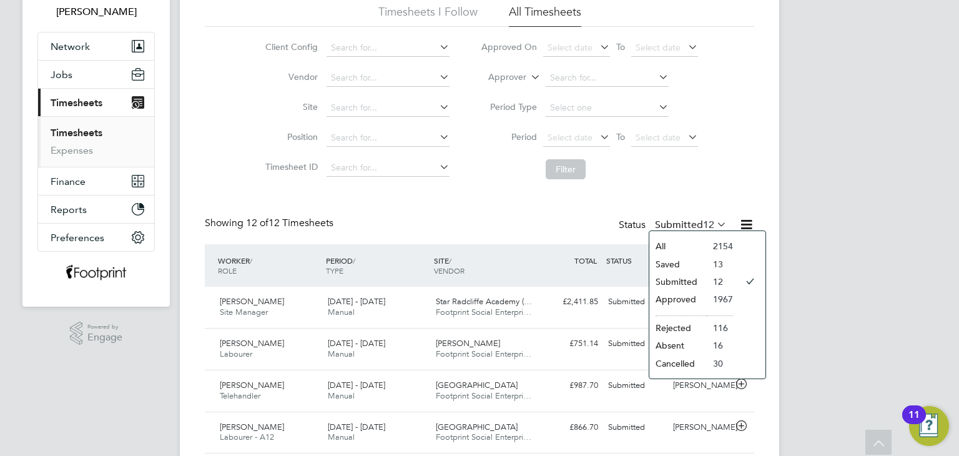
click at [686, 293] on li "Approved" at bounding box center [677, 298] width 57 height 17
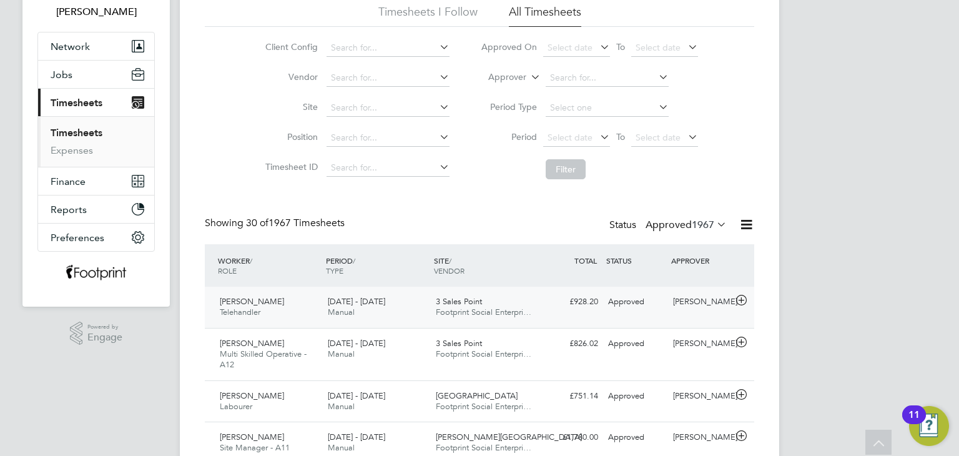
click at [679, 299] on div "Steven Moss" at bounding box center [700, 302] width 65 height 21
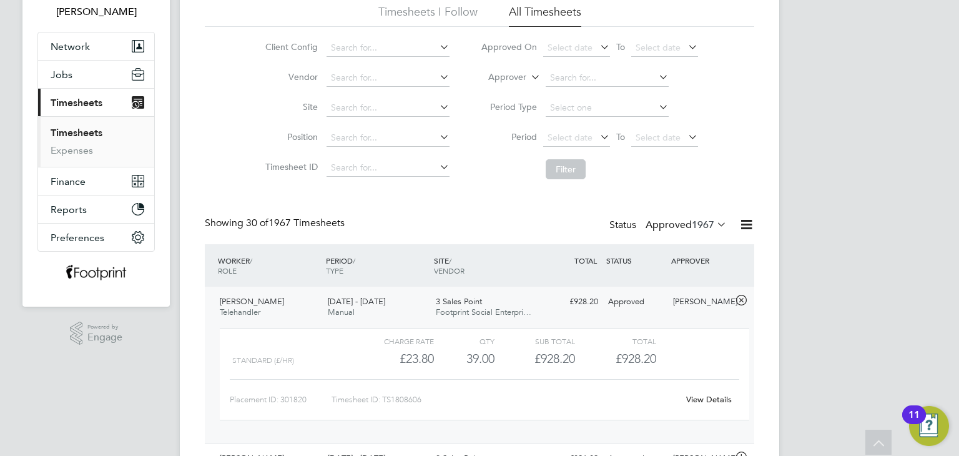
click at [701, 399] on link "View Details" at bounding box center [709, 399] width 46 height 11
click at [399, 300] on div "18 - 24 Aug 2025 Manual" at bounding box center [377, 307] width 108 height 31
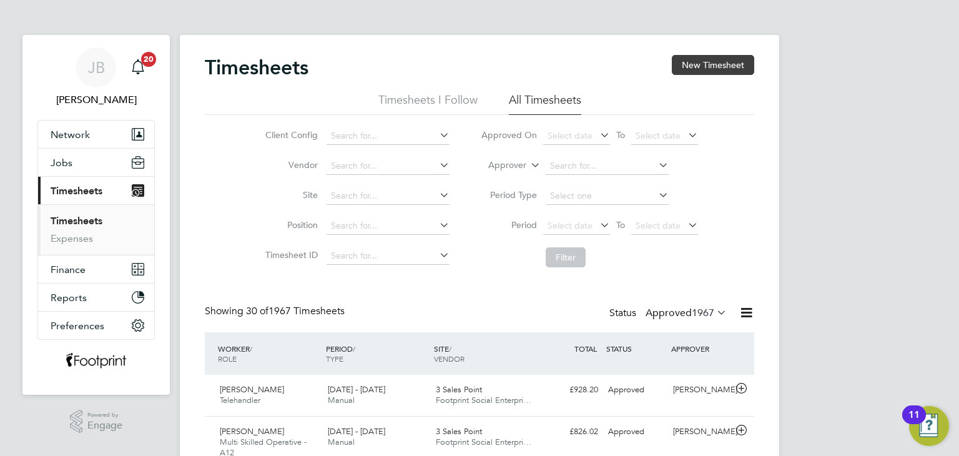
click at [704, 68] on button "New Timesheet" at bounding box center [713, 65] width 82 height 20
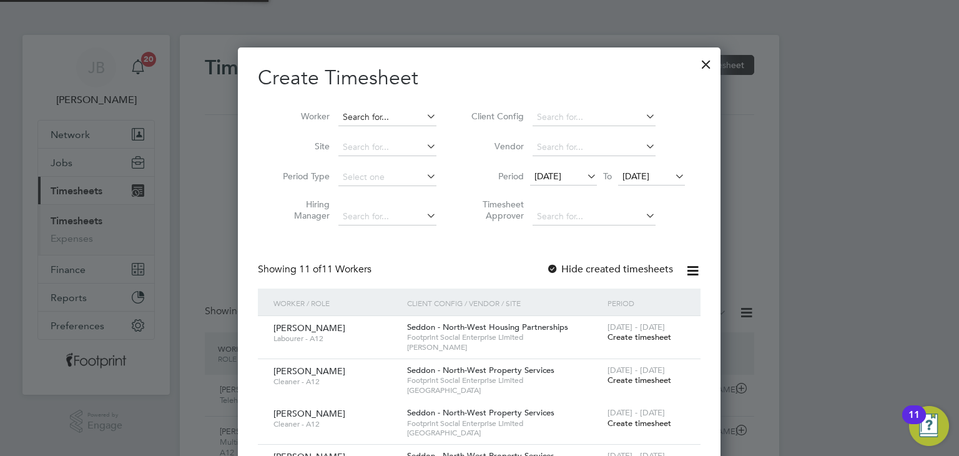
click at [378, 120] on input at bounding box center [387, 117] width 98 height 17
type input "Divine"
click at [424, 110] on icon at bounding box center [424, 115] width 0 height 17
drag, startPoint x: 373, startPoint y: 109, endPoint x: 369, endPoint y: 101, distance: 8.9
click at [372, 108] on li "Worker" at bounding box center [355, 117] width 194 height 30
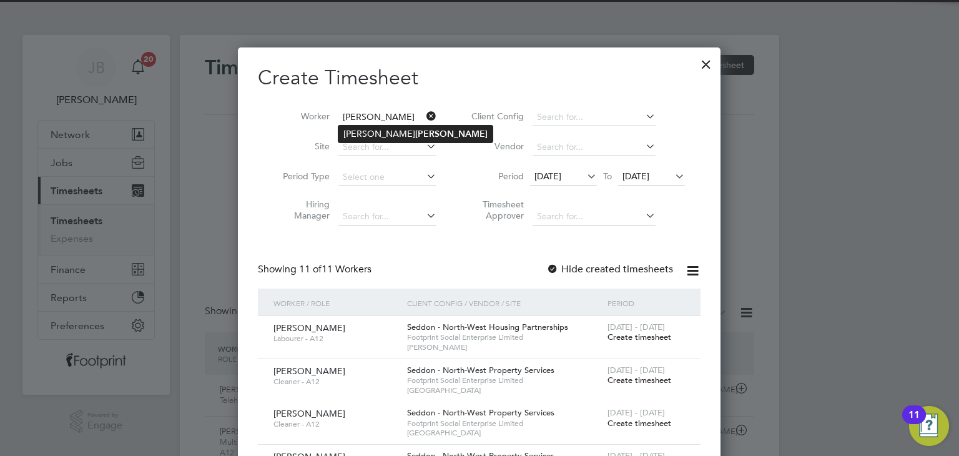
click at [365, 141] on li "Andrew Devine" at bounding box center [415, 133] width 154 height 17
type input "Andrew Devine"
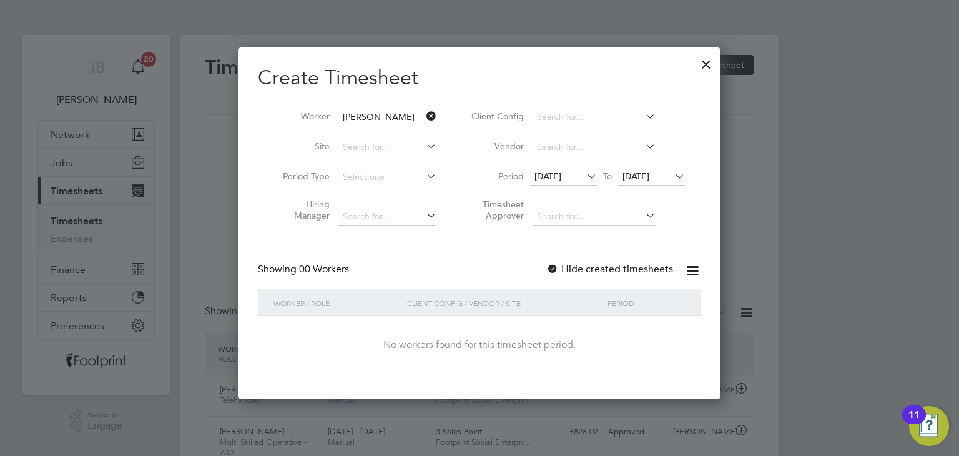
click at [612, 262] on div "Create Timesheet Worker Andrew Devine Site Period Type Hiring Manager Client Co…" at bounding box center [479, 219] width 443 height 309
click at [622, 269] on label "Hide created timesheets" at bounding box center [609, 269] width 127 height 12
click at [649, 180] on span "19 Aug 2025" at bounding box center [635, 175] width 27 height 11
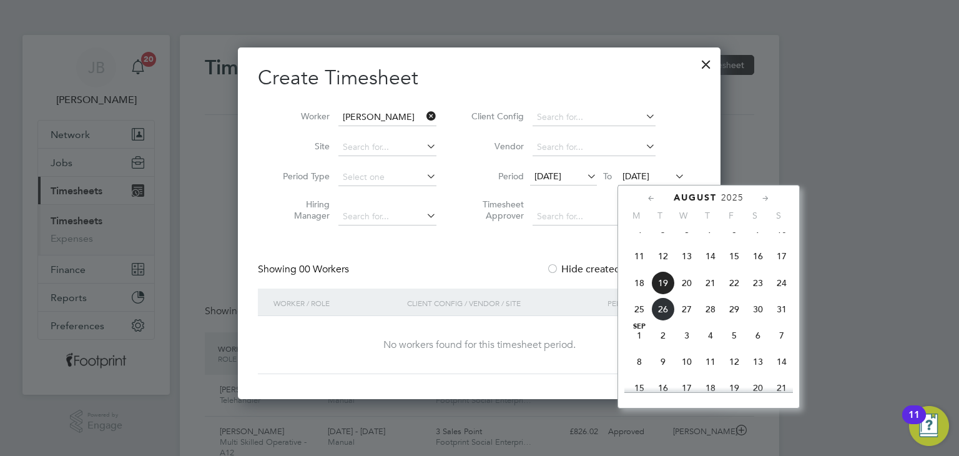
click at [689, 292] on span "20" at bounding box center [687, 283] width 24 height 24
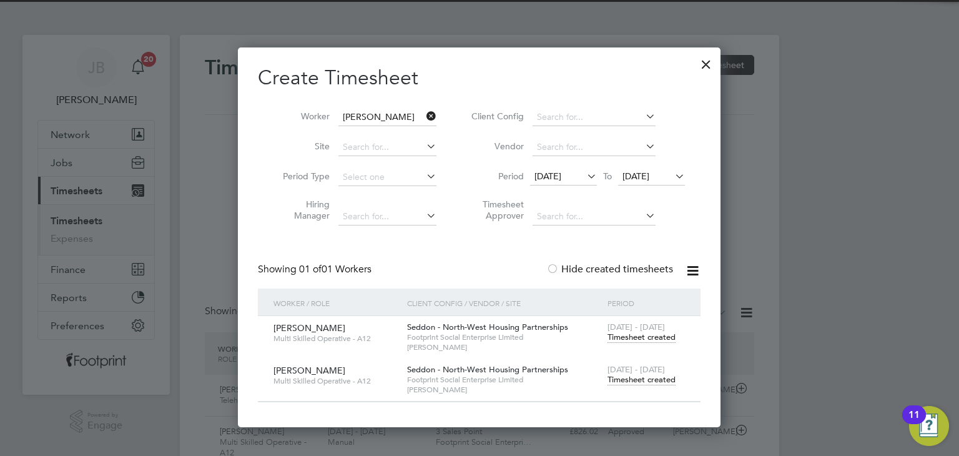
click at [657, 380] on span "Timesheet created" at bounding box center [641, 379] width 68 height 11
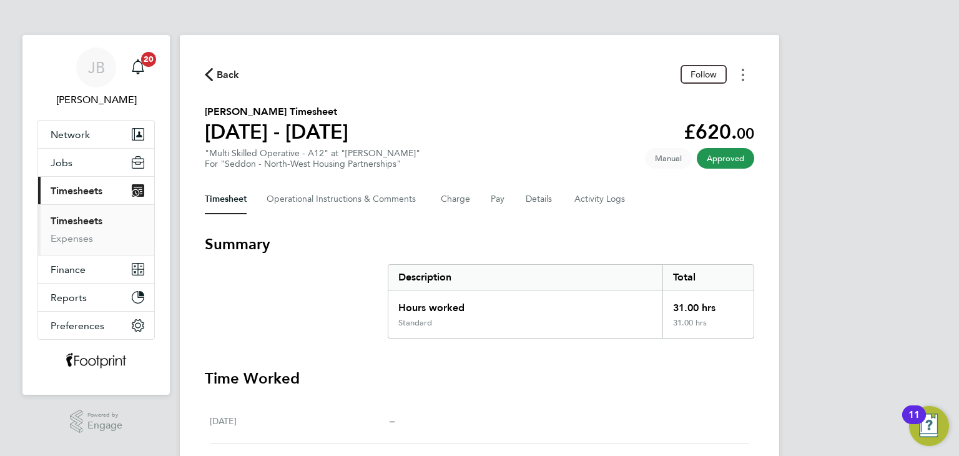
drag, startPoint x: 744, startPoint y: 71, endPoint x: 742, endPoint y: 77, distance: 6.5
click at [744, 71] on button "Timesheets Menu" at bounding box center [743, 74] width 22 height 19
click at [662, 96] on link "Download timesheet" at bounding box center [679, 102] width 150 height 25
click at [212, 69] on icon "button" at bounding box center [209, 74] width 8 height 13
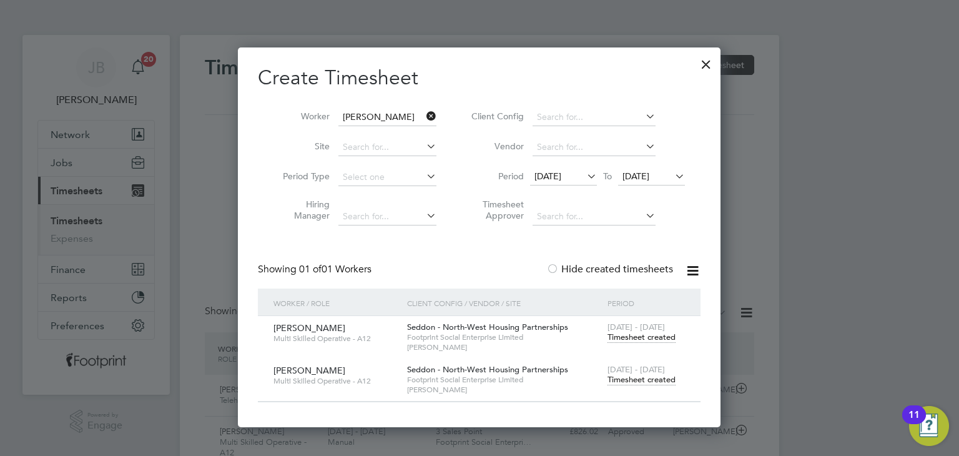
click at [707, 64] on div at bounding box center [706, 61] width 22 height 22
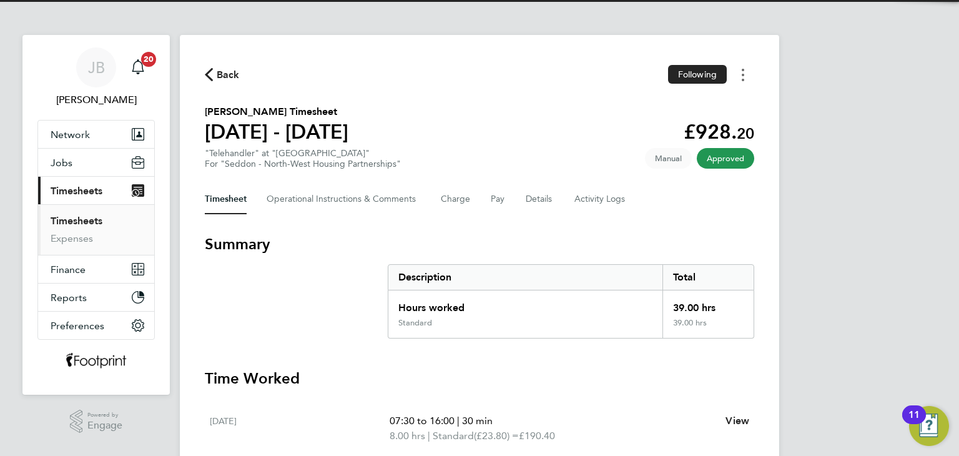
drag, startPoint x: 742, startPoint y: 73, endPoint x: 730, endPoint y: 84, distance: 15.9
click at [742, 74] on icon "Timesheets Menu" at bounding box center [743, 75] width 2 height 12
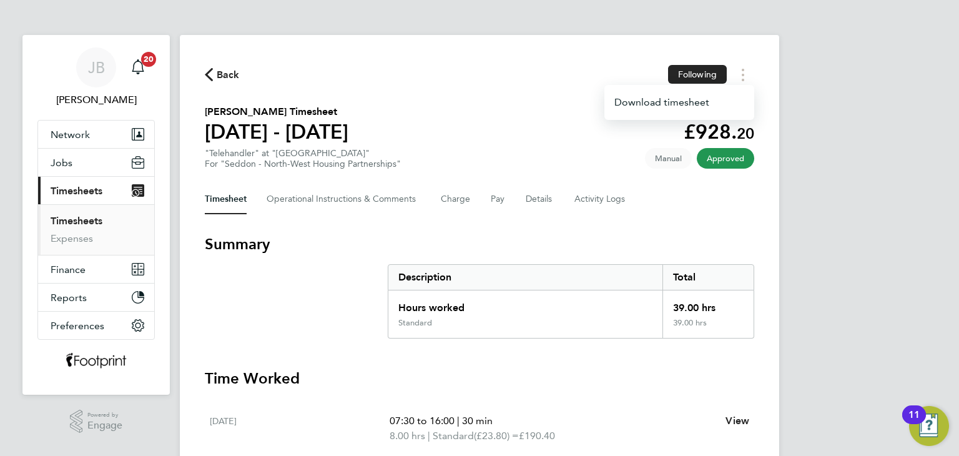
click at [684, 117] on div "Download timesheet" at bounding box center [679, 102] width 150 height 35
click at [679, 109] on link "Download timesheet" at bounding box center [679, 102] width 150 height 25
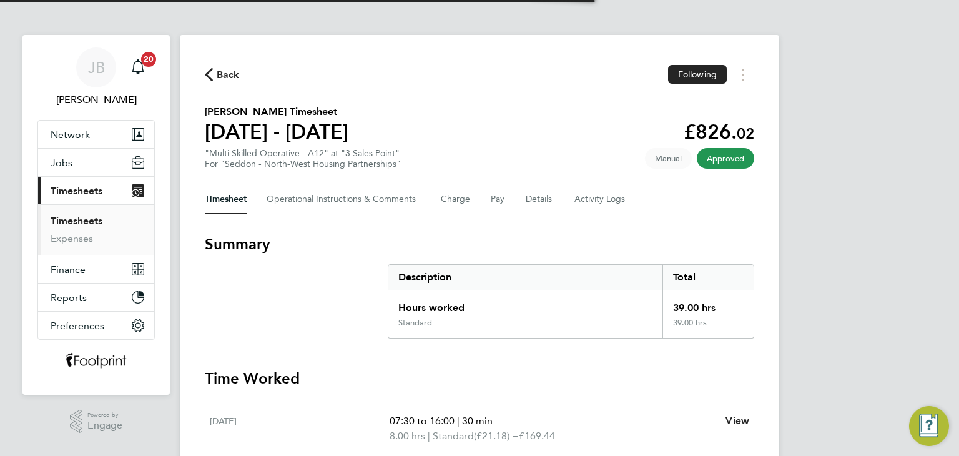
click at [621, 96] on div "Back Following [PERSON_NAME] Timesheet [DATE] - [DATE] £826. 02 "Multi Skilled …" at bounding box center [479, 458] width 599 height 847
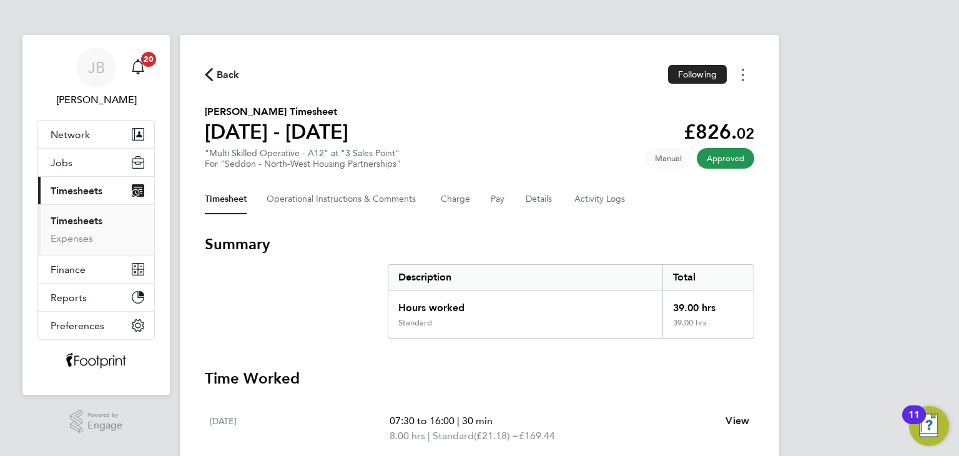
click at [744, 74] on button "Timesheets Menu" at bounding box center [743, 74] width 22 height 19
click at [692, 106] on link "Download timesheet" at bounding box center [679, 102] width 150 height 25
click at [739, 73] on button "Timesheets Menu" at bounding box center [743, 74] width 22 height 19
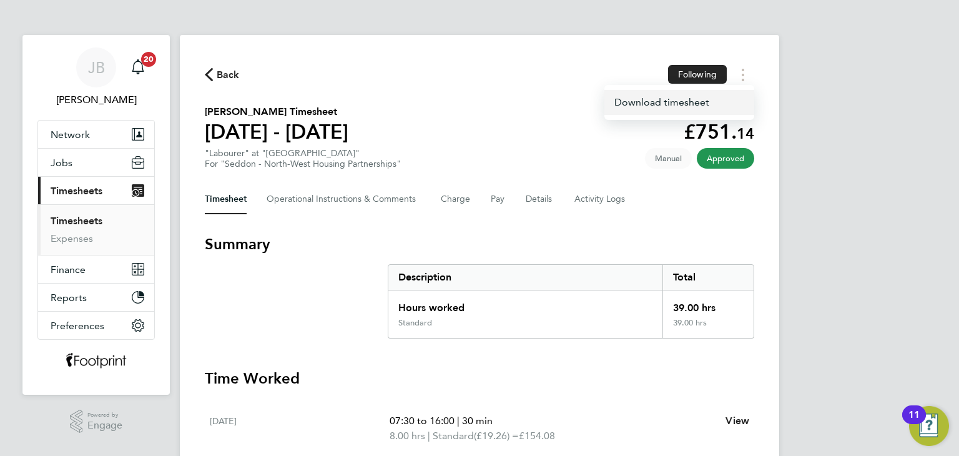
click at [702, 99] on link "Download timesheet" at bounding box center [679, 102] width 150 height 25
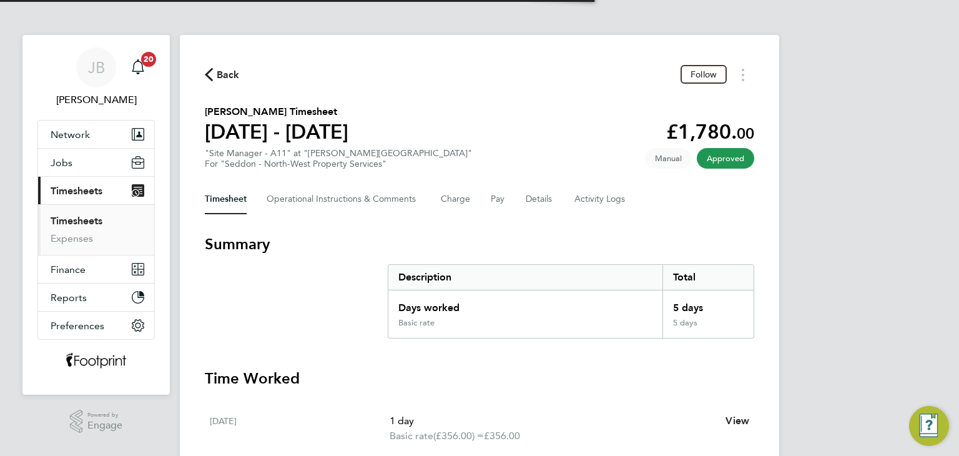
click at [541, 76] on div "Back Follow" at bounding box center [479, 74] width 549 height 19
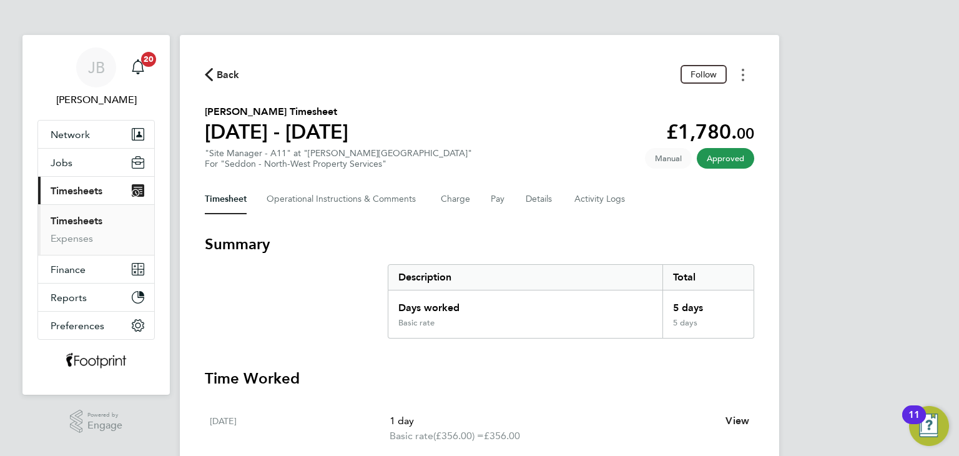
click at [748, 80] on button "Timesheets Menu" at bounding box center [743, 74] width 22 height 19
click at [687, 105] on link "Download timesheet" at bounding box center [679, 102] width 150 height 25
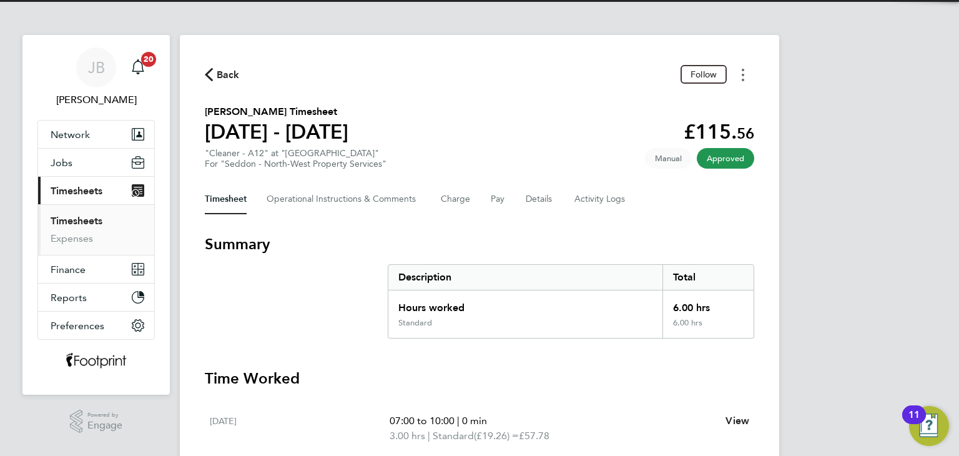
click at [739, 81] on button "Timesheets Menu" at bounding box center [743, 74] width 22 height 19
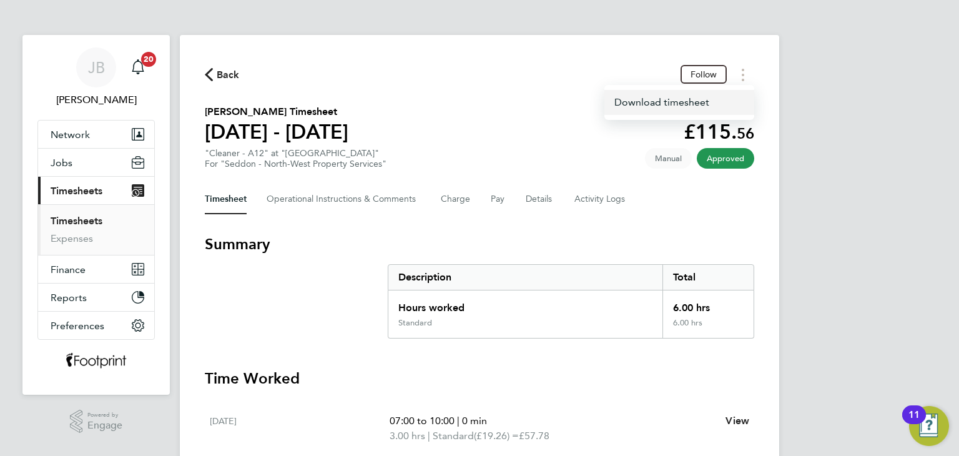
click at [707, 101] on link "Download timesheet" at bounding box center [679, 102] width 150 height 25
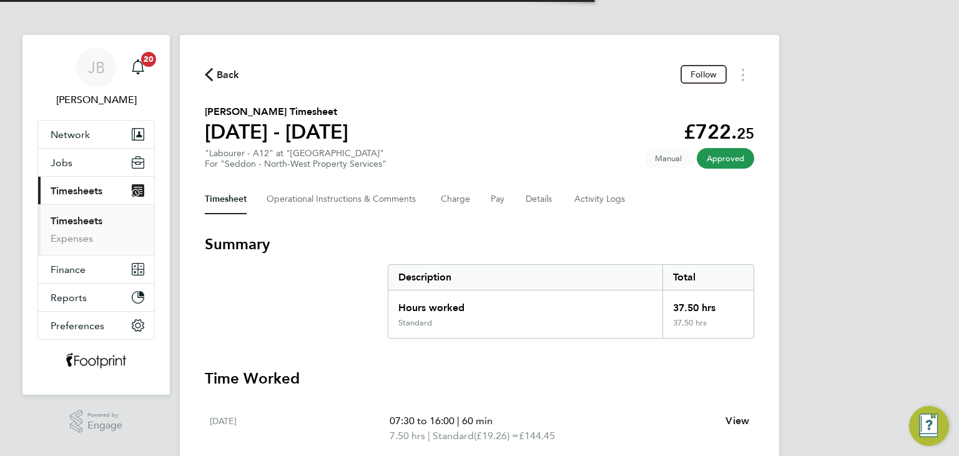
click at [491, 71] on div "Back Follow" at bounding box center [479, 74] width 549 height 19
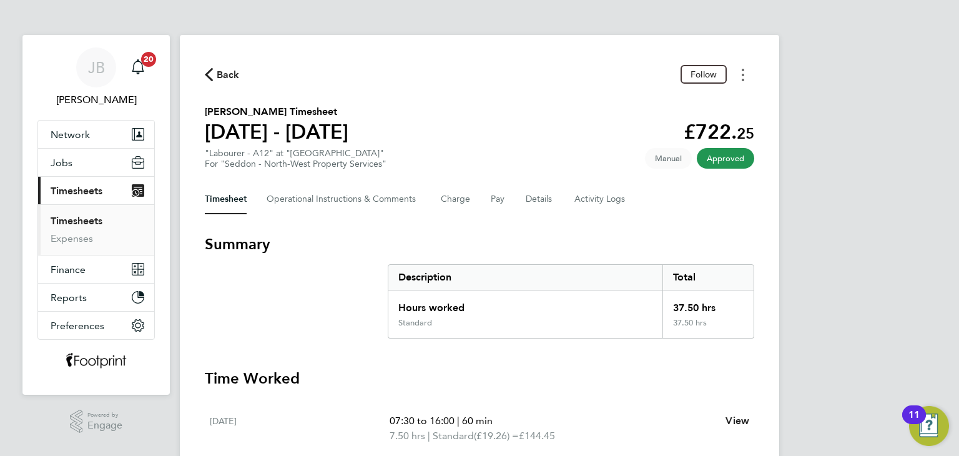
click at [744, 76] on button "Timesheets Menu" at bounding box center [743, 74] width 22 height 19
click at [705, 104] on link "Download timesheet" at bounding box center [679, 102] width 150 height 25
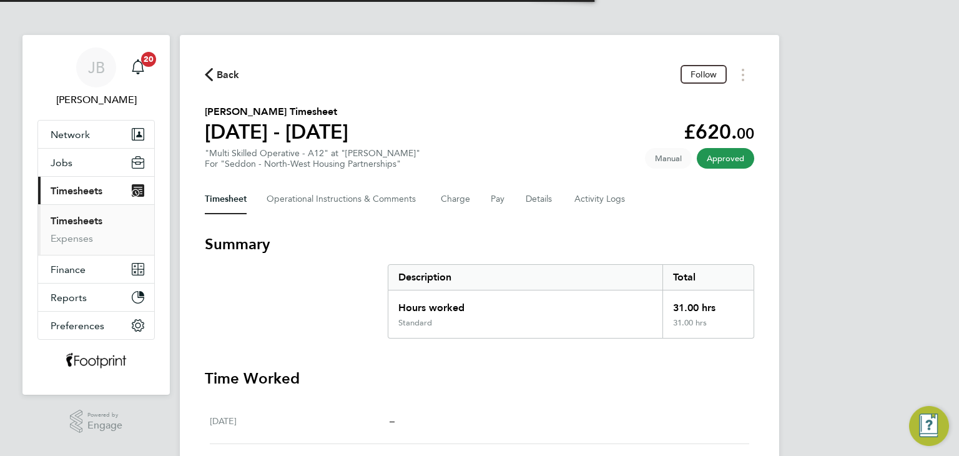
click at [403, 92] on div "Back Follow [PERSON_NAME] Timesheet [DATE] - [DATE] £620. 00 "Multi Skilled Ope…" at bounding box center [479, 451] width 599 height 832
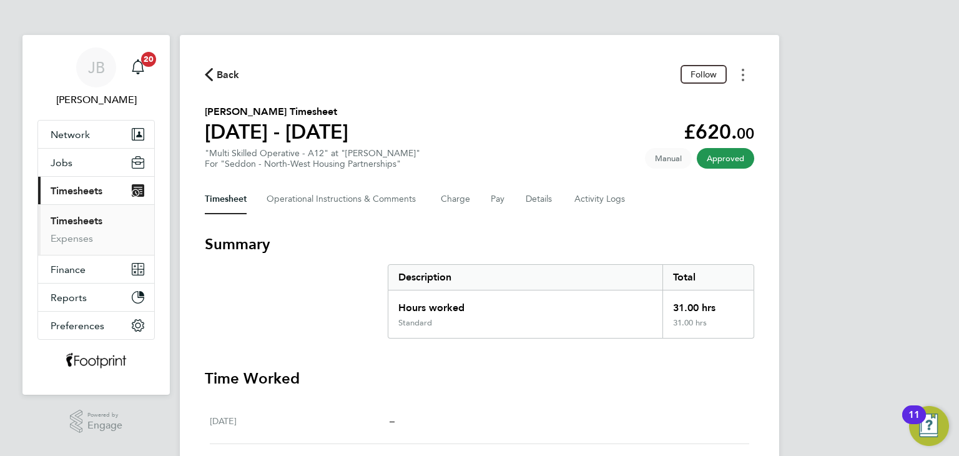
click at [744, 74] on circle "Timesheets Menu" at bounding box center [743, 75] width 2 height 2
click at [710, 106] on link "Download timesheet" at bounding box center [679, 102] width 150 height 25
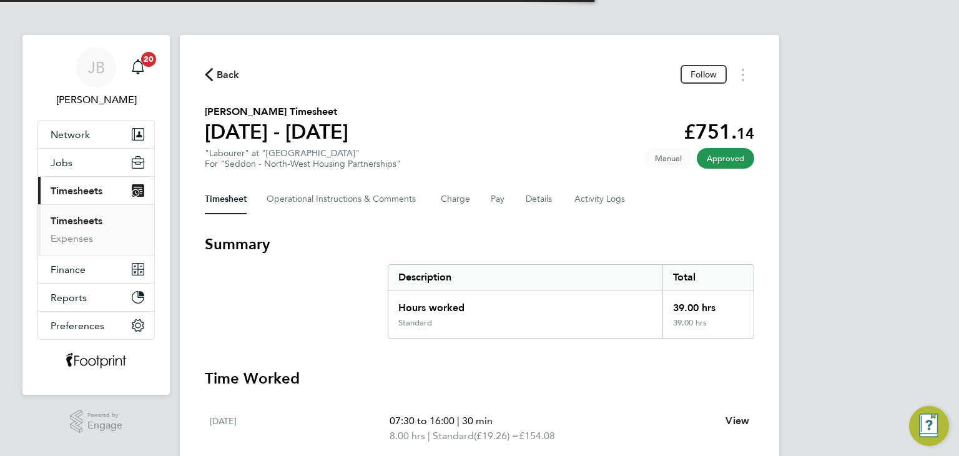
drag, startPoint x: 0, startPoint y: 0, endPoint x: 434, endPoint y: 71, distance: 440.3
click at [434, 71] on div "Back Follow" at bounding box center [479, 74] width 549 height 19
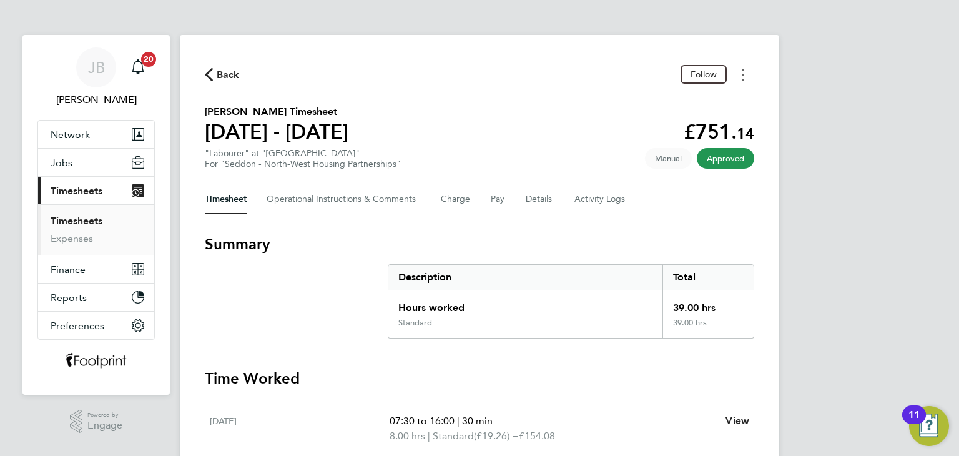
click at [737, 73] on button "Timesheets Menu" at bounding box center [743, 74] width 22 height 19
click at [699, 103] on link "Download timesheet" at bounding box center [679, 102] width 150 height 25
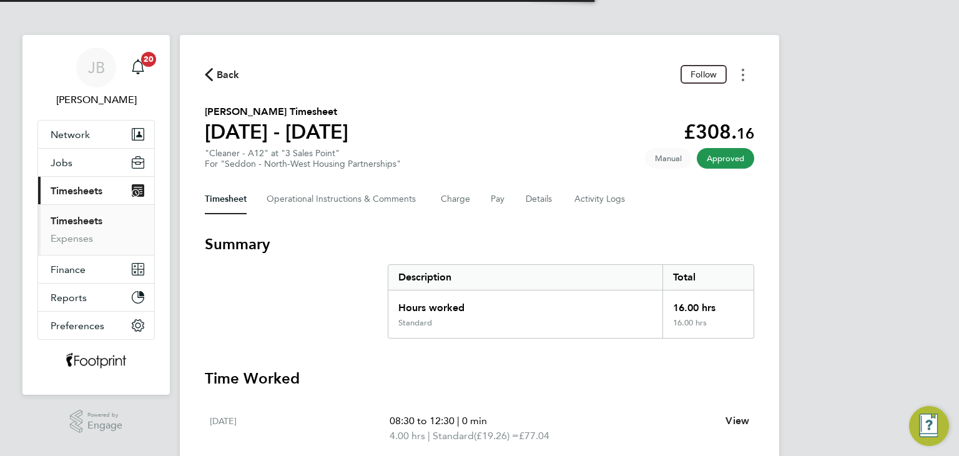
click at [748, 74] on button "Timesheets Menu" at bounding box center [743, 74] width 22 height 19
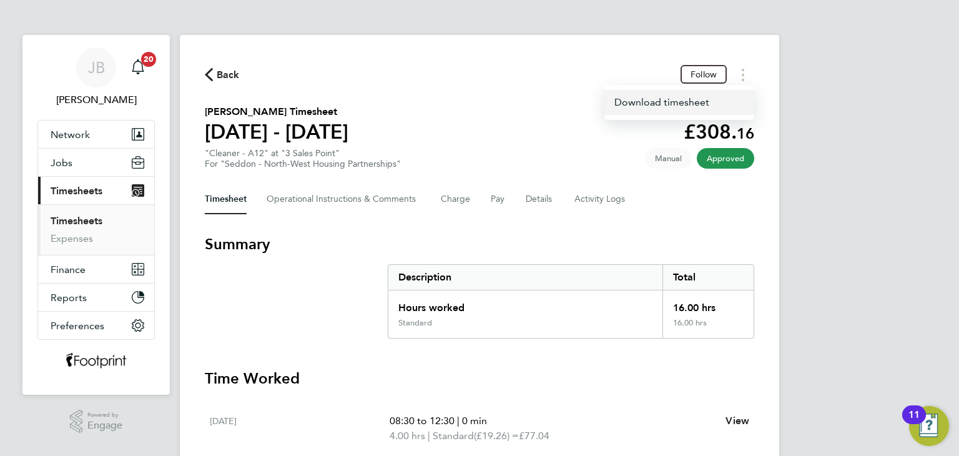
click at [662, 102] on link "Download timesheet" at bounding box center [679, 102] width 150 height 25
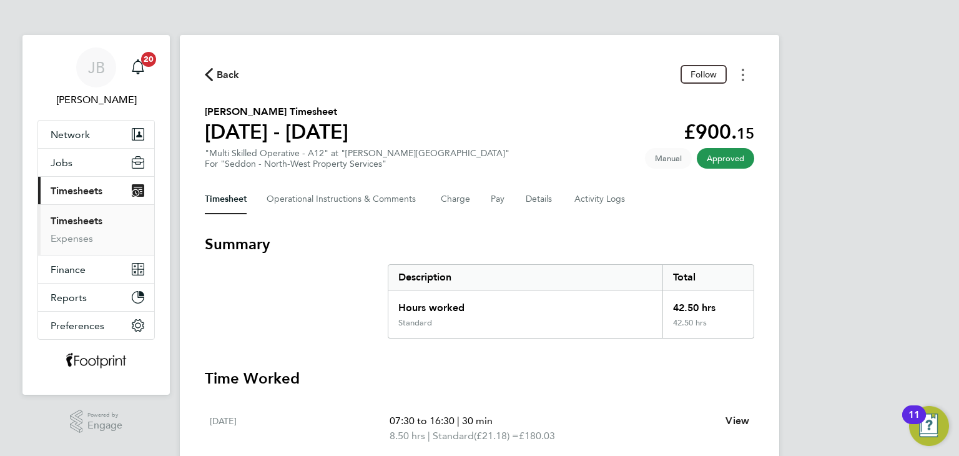
click at [742, 80] on icon "Timesheets Menu" at bounding box center [743, 75] width 2 height 12
click at [697, 101] on link "Download timesheet" at bounding box center [679, 102] width 150 height 25
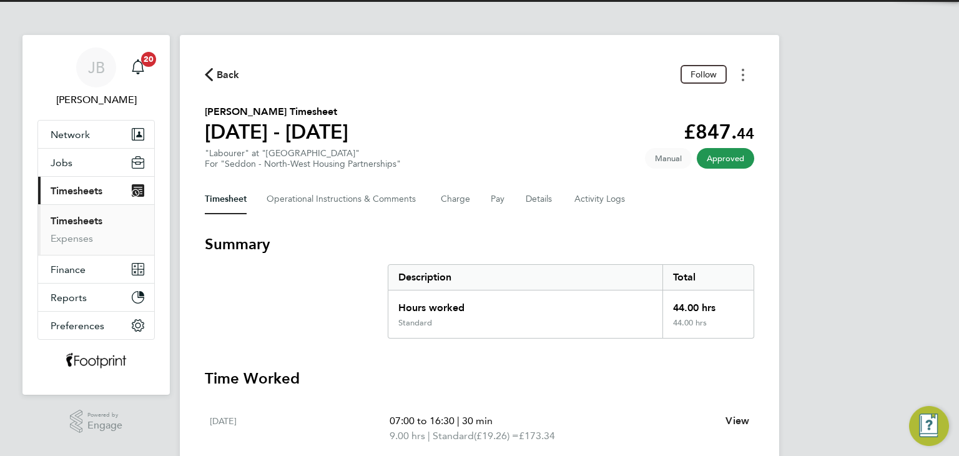
click at [744, 76] on button "Timesheets Menu" at bounding box center [743, 74] width 22 height 19
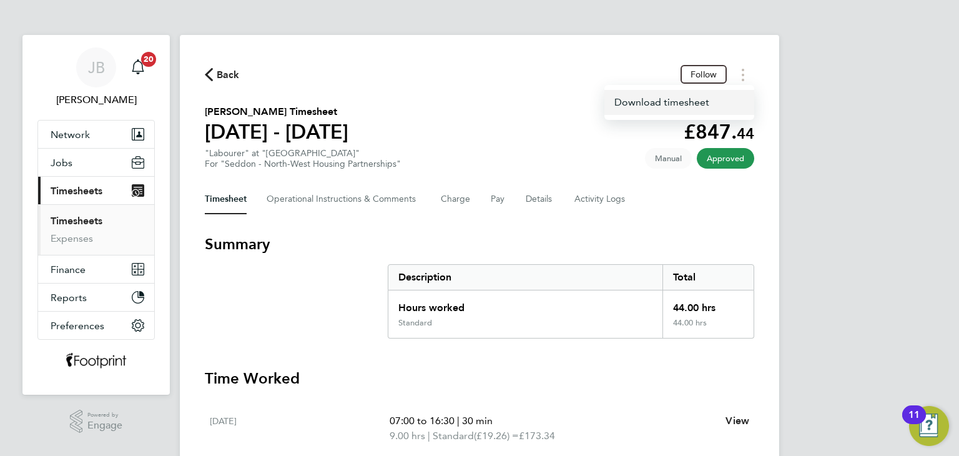
click at [715, 107] on link "Download timesheet" at bounding box center [679, 102] width 150 height 25
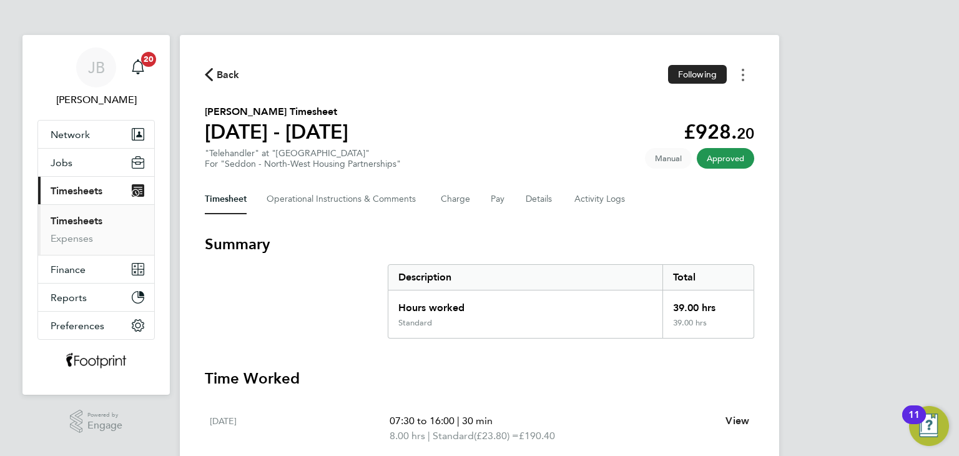
click at [739, 74] on button "Timesheets Menu" at bounding box center [743, 74] width 22 height 19
click at [682, 101] on link "Download timesheet" at bounding box center [679, 102] width 150 height 25
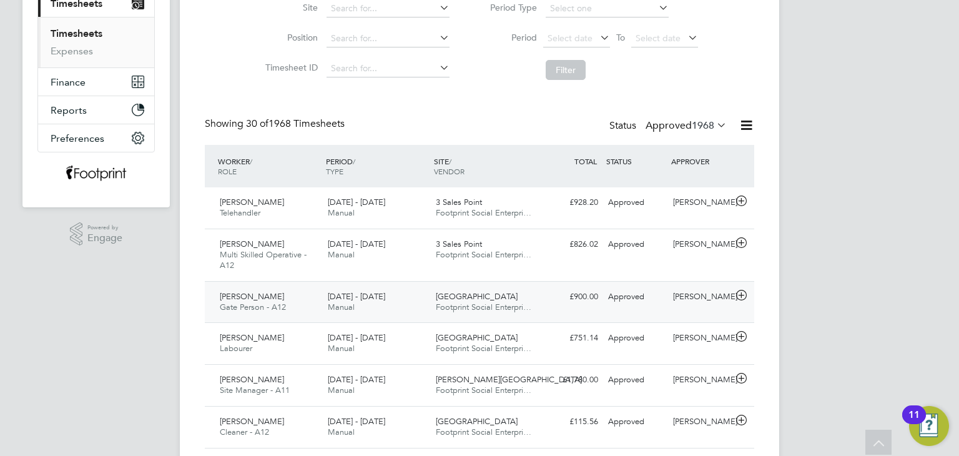
click at [439, 308] on span "Footprint Social Enterpri…" at bounding box center [484, 307] width 96 height 11
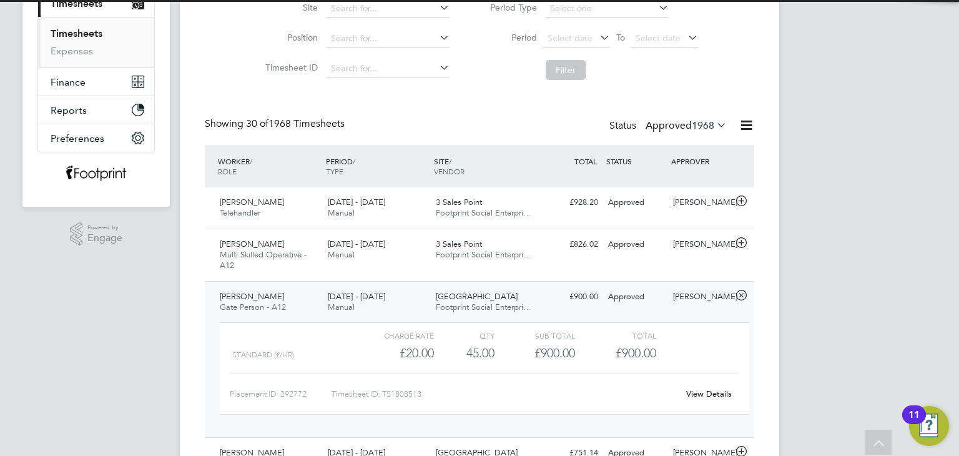
click at [710, 400] on div "View Details" at bounding box center [708, 394] width 61 height 20
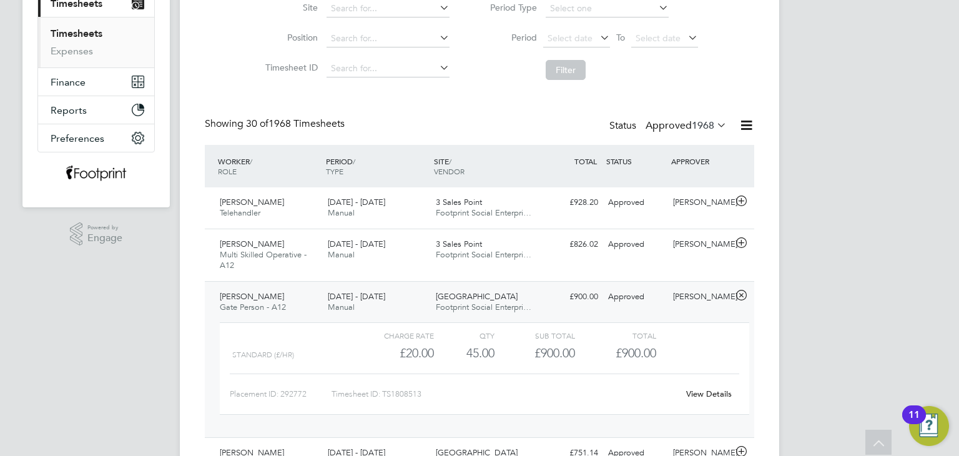
click at [709, 398] on div "View Details" at bounding box center [708, 394] width 61 height 20
click at [707, 396] on link "View Details" at bounding box center [709, 393] width 46 height 11
click at [389, 318] on div "Charge rate QTY Sub Total Total Standard (£/HR) £20.00 45 45.00 45 £900.00 £900…" at bounding box center [484, 374] width 539 height 115
click at [388, 315] on div "18 - 24 Aug 2025 Manual" at bounding box center [377, 302] width 108 height 31
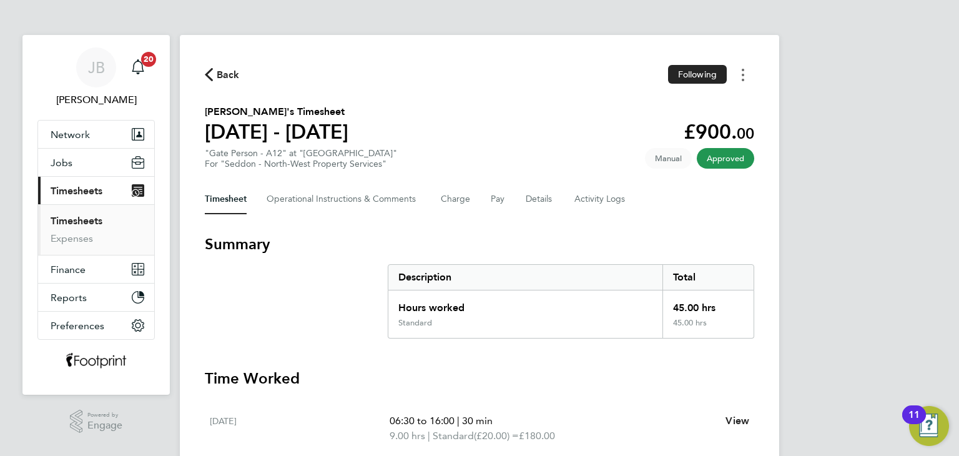
click at [743, 75] on circle "Timesheets Menu" at bounding box center [743, 75] width 2 height 2
click at [699, 106] on link "Download timesheet" at bounding box center [679, 102] width 150 height 25
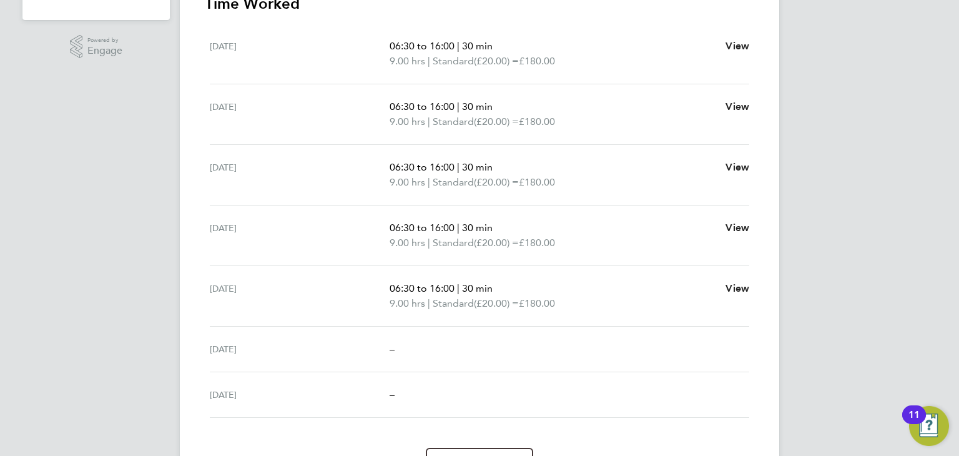
scroll to position [62, 0]
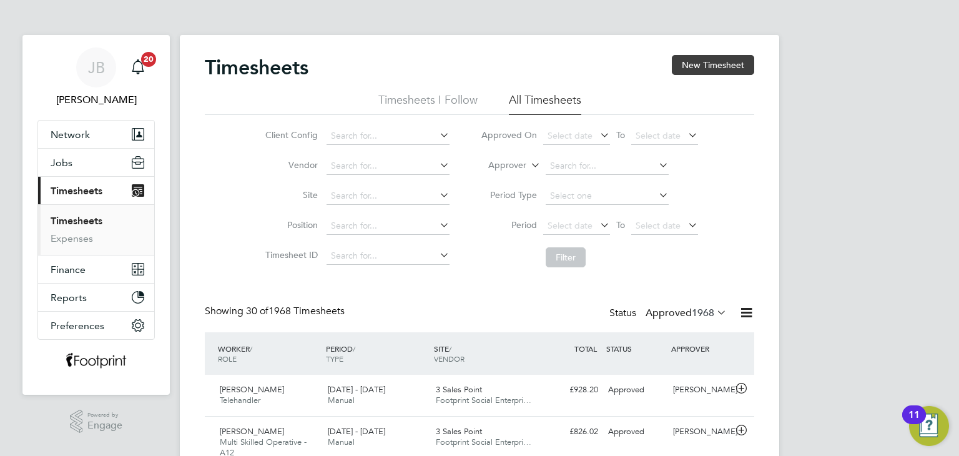
click at [710, 62] on button "New Timesheet" at bounding box center [713, 65] width 82 height 20
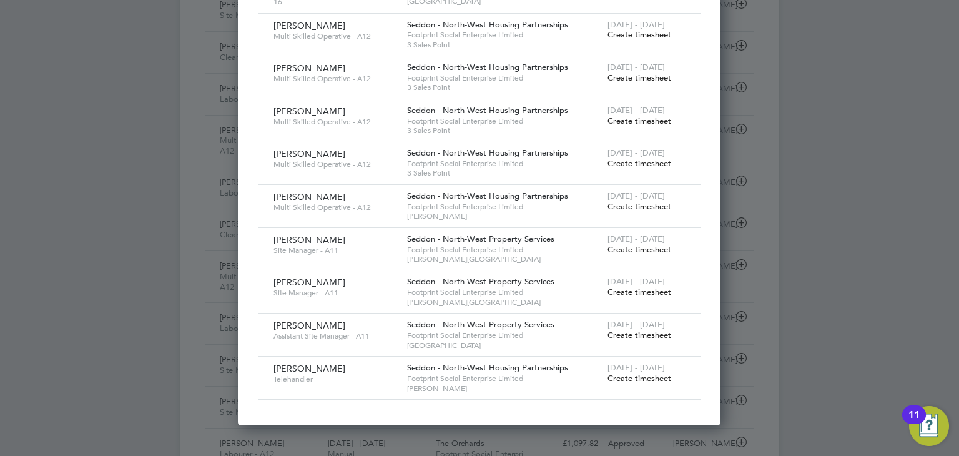
click at [636, 378] on span "Create timesheet" at bounding box center [639, 378] width 64 height 11
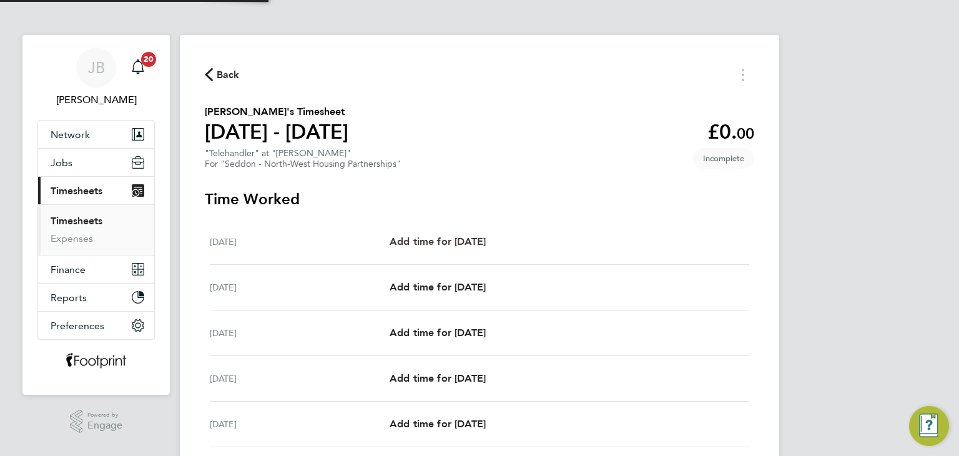
click at [486, 245] on span "Add time for Mon 18 Aug" at bounding box center [438, 241] width 96 height 12
select select "30"
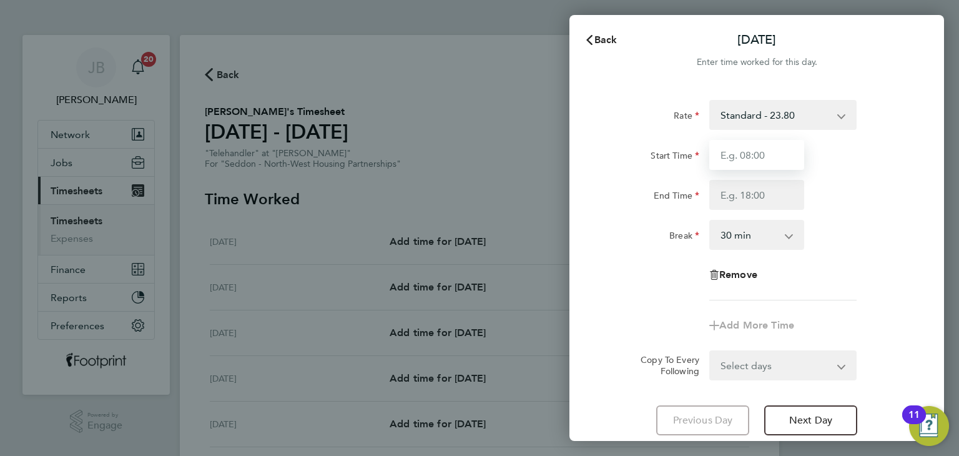
click at [746, 164] on input "Start Time" at bounding box center [756, 155] width 95 height 30
type input "07:30"
drag, startPoint x: 769, startPoint y: 193, endPoint x: 772, endPoint y: 200, distance: 7.9
click at [769, 193] on input "End Time" at bounding box center [756, 195] width 95 height 30
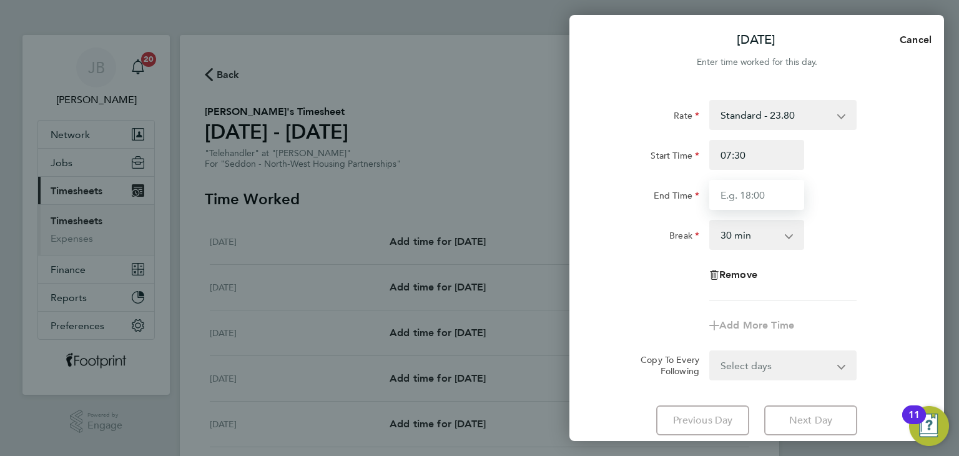
type input "16:00"
click at [787, 348] on form "Rate Standard - 23.80 Start Time 07:30 End Time 16:00 Break 0 min 15 min 30 min…" at bounding box center [756, 240] width 305 height 280
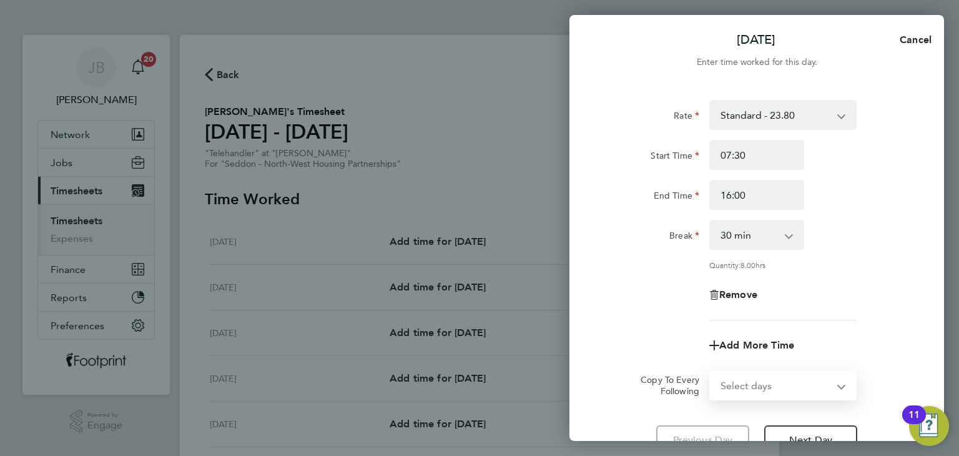
drag, startPoint x: 782, startPoint y: 378, endPoint x: 783, endPoint y: 370, distance: 8.1
click at [783, 378] on select "Select days Day Weekday (Mon-Fri) Weekend (Sat-Sun) Tuesday Wednesday Thursday …" at bounding box center [775, 384] width 131 height 27
select select "WEEKDAY"
click at [710, 371] on select "Select days Day Weekday (Mon-Fri) Weekend (Sat-Sun) Tuesday Wednesday Thursday …" at bounding box center [775, 384] width 131 height 27
select select "2025-08-24"
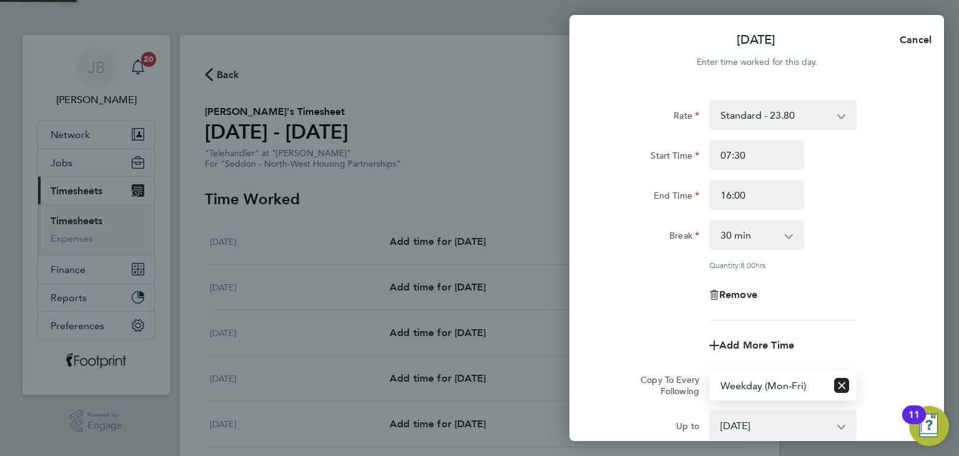
click at [672, 262] on div "Quantity: 8.00 hrs" at bounding box center [756, 265] width 315 height 10
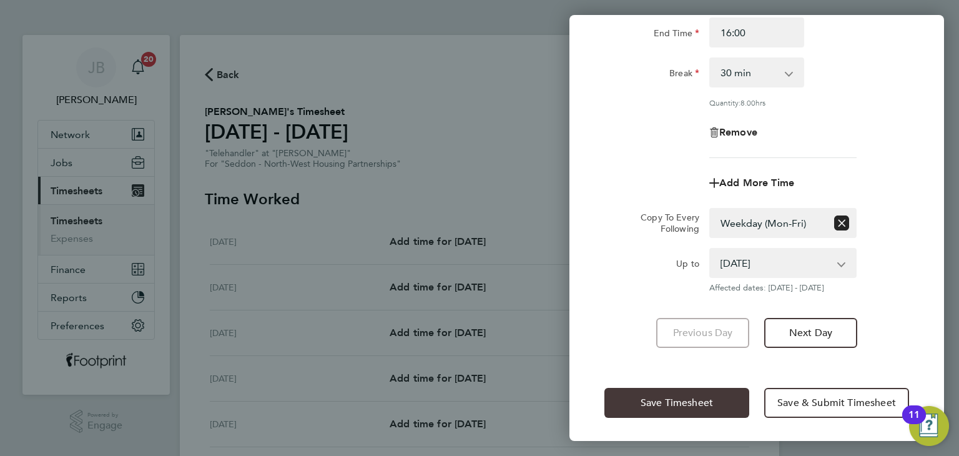
click at [685, 398] on span "Save Timesheet" at bounding box center [677, 402] width 72 height 12
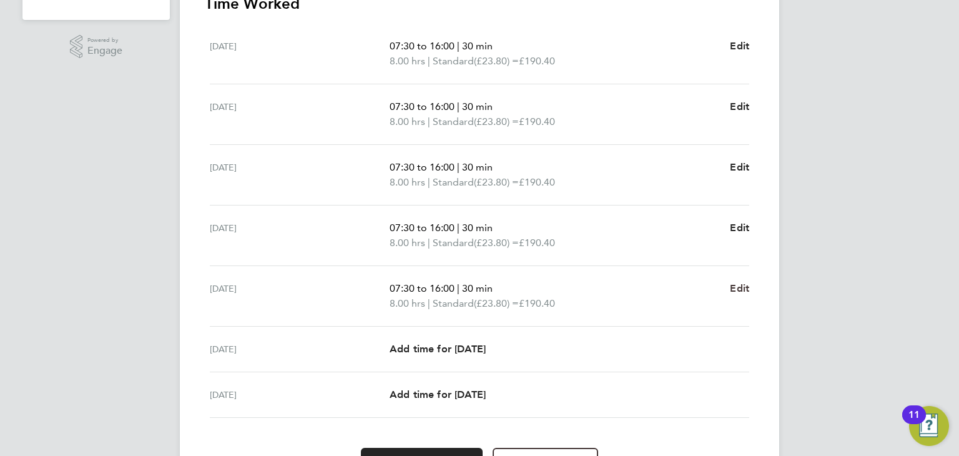
click at [744, 290] on span "Edit" at bounding box center [739, 288] width 19 height 12
select select "30"
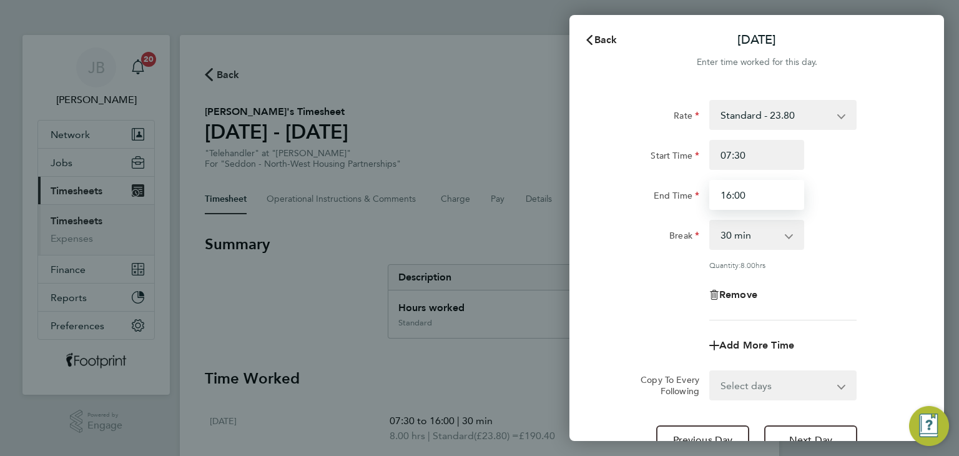
drag, startPoint x: 764, startPoint y: 200, endPoint x: 586, endPoint y: 205, distance: 178.6
click at [591, 205] on div "Rate Standard - 23.80 Start Time 07:30 End Time 16:00 Break 0 min 15 min 30 min…" at bounding box center [756, 277] width 375 height 385
type input "15:00"
click at [631, 310] on div "Rate Standard - 23.80 Start Time 07:30 End Time 15:00 Break 0 min 15 min 30 min…" at bounding box center [756, 210] width 305 height 220
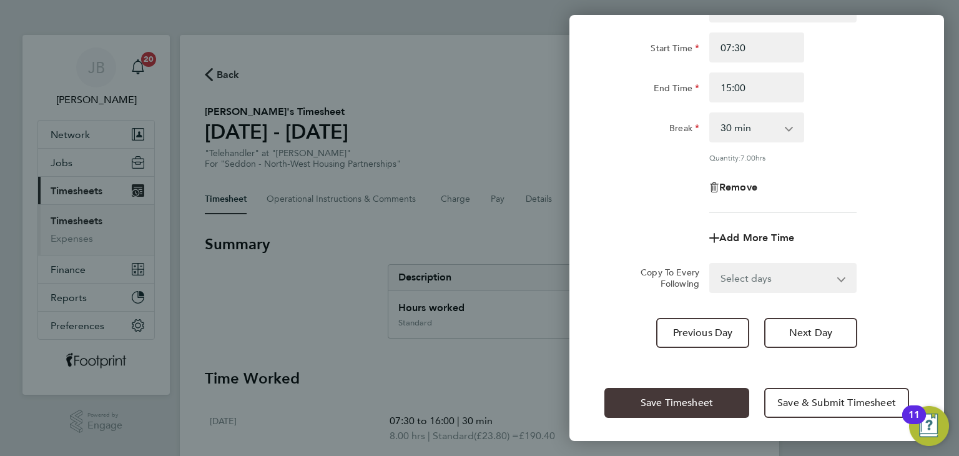
click at [668, 400] on span "Save Timesheet" at bounding box center [677, 402] width 72 height 12
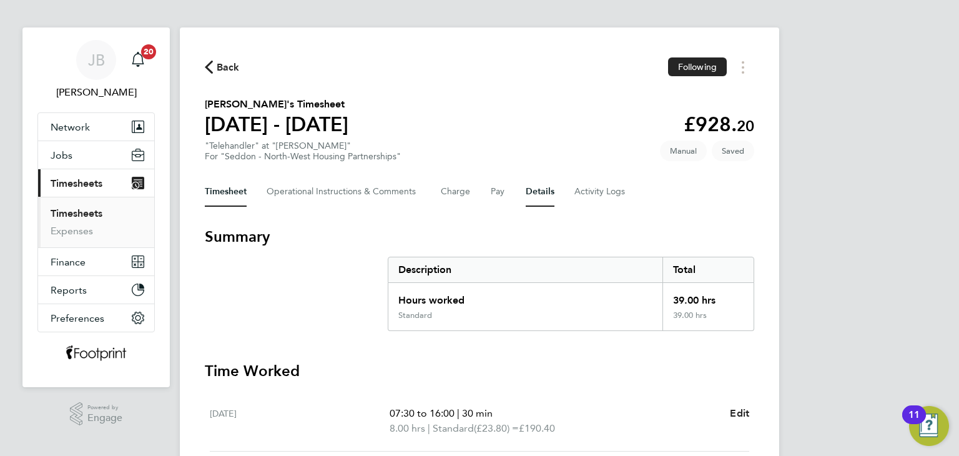
click at [537, 194] on button "Details" at bounding box center [540, 192] width 29 height 30
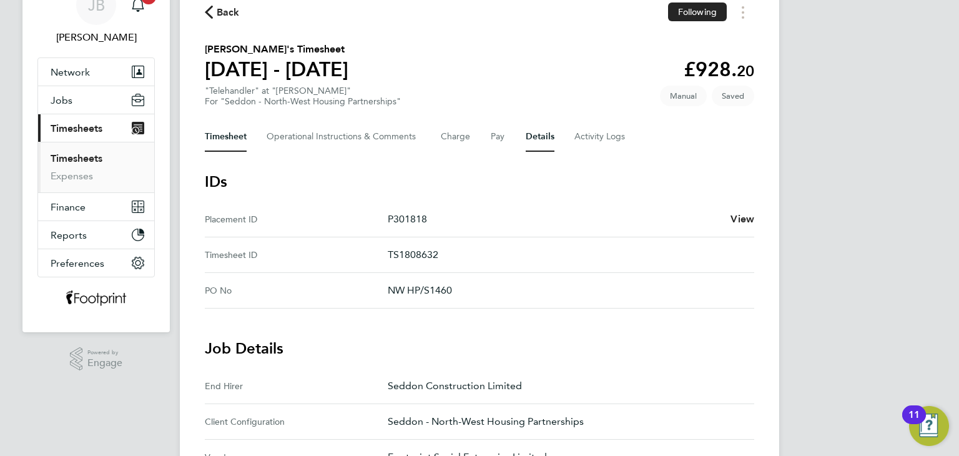
click at [237, 135] on button "Timesheet" at bounding box center [226, 137] width 42 height 30
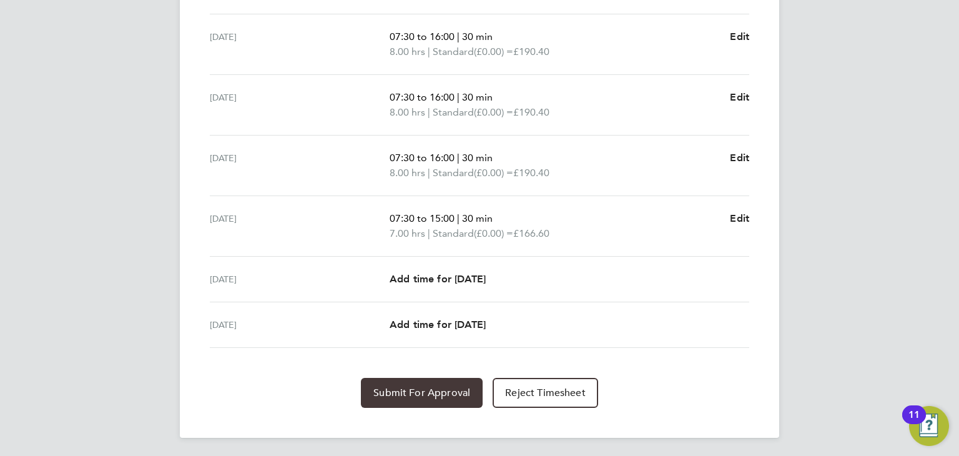
click at [421, 380] on button "Submit For Approval" at bounding box center [422, 393] width 122 height 30
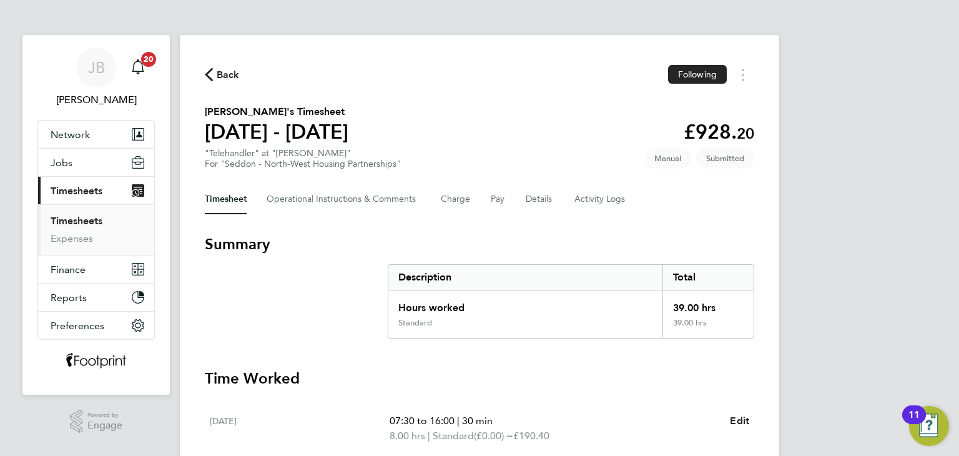
click at [75, 223] on link "Timesheets" at bounding box center [77, 221] width 52 height 12
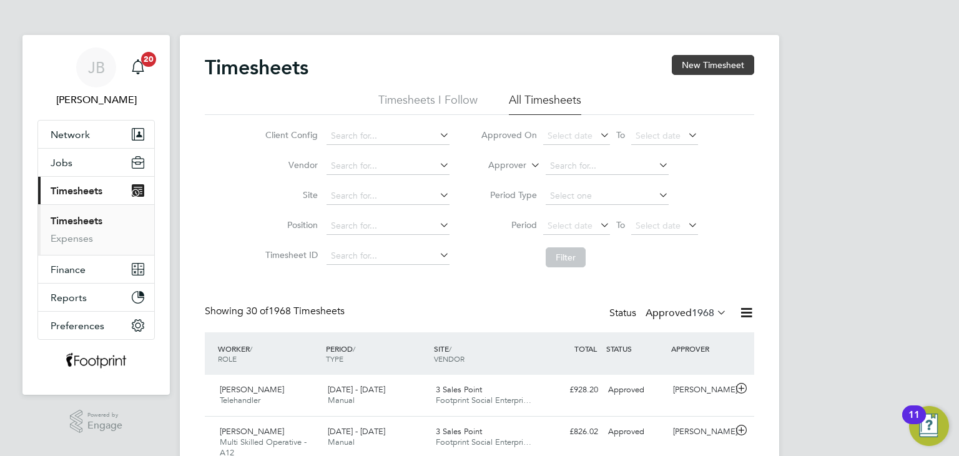
click at [712, 58] on button "New Timesheet" at bounding box center [713, 65] width 82 height 20
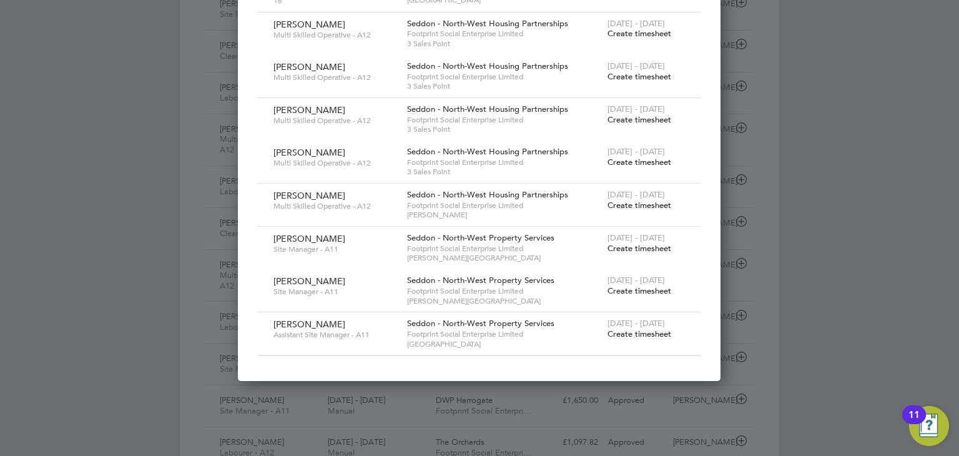
scroll to position [687, 0]
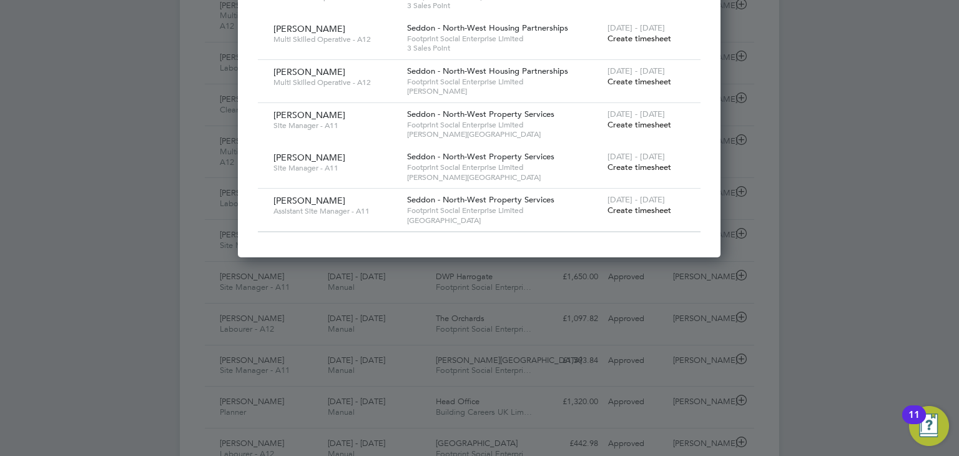
click at [632, 205] on span "Create timesheet" at bounding box center [639, 210] width 64 height 11
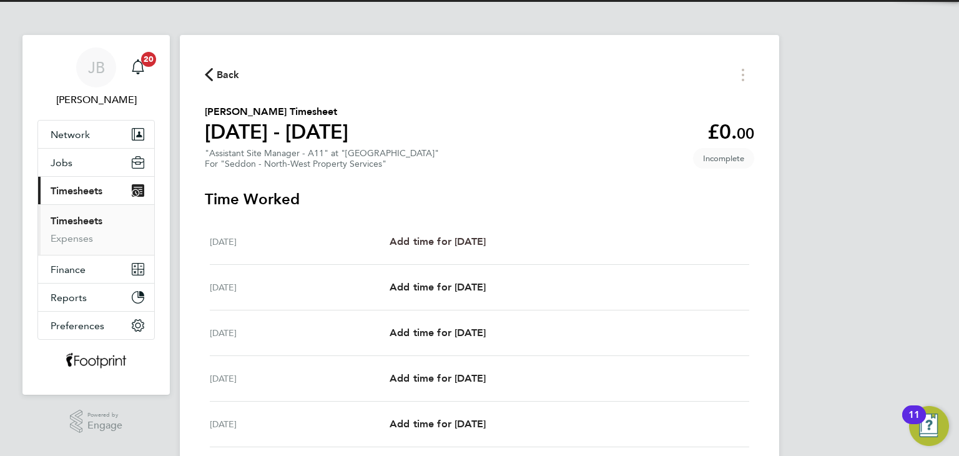
click at [467, 239] on span "Add time for Mon 18 Aug" at bounding box center [438, 241] width 96 height 12
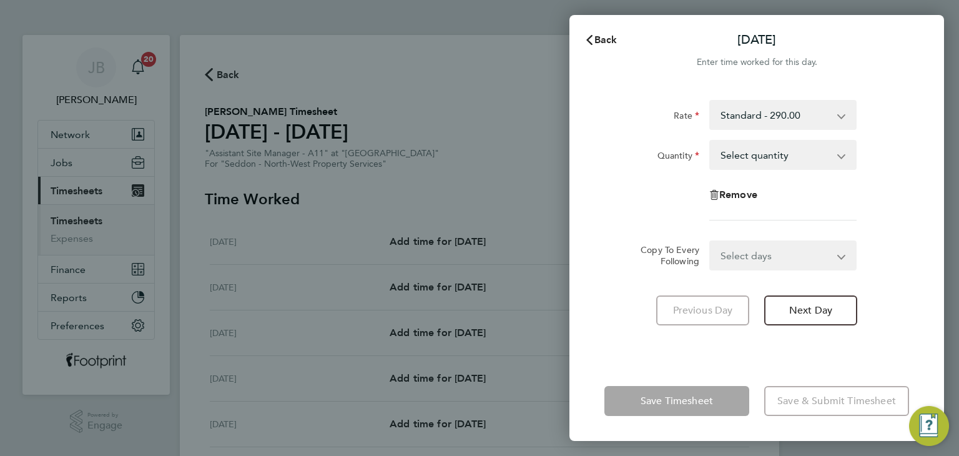
drag, startPoint x: 777, startPoint y: 147, endPoint x: 777, endPoint y: 167, distance: 20.6
click at [777, 147] on select "Select quantity 0.5 1" at bounding box center [775, 154] width 130 height 27
select select "1"
click at [710, 141] on select "Select quantity 0.5 1" at bounding box center [775, 154] width 130 height 27
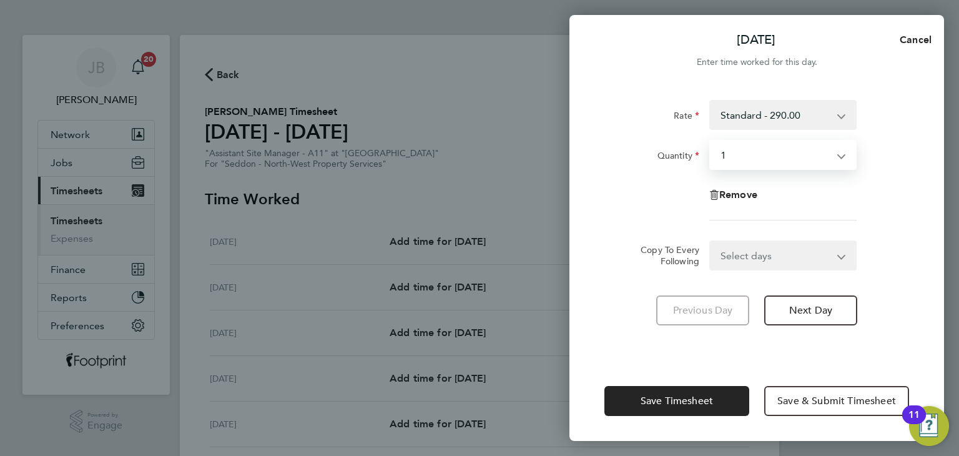
click at [772, 253] on select "Select days Day Weekday (Mon-Fri) Weekend (Sat-Sun) Tuesday Wednesday Thursday …" at bounding box center [775, 255] width 131 height 27
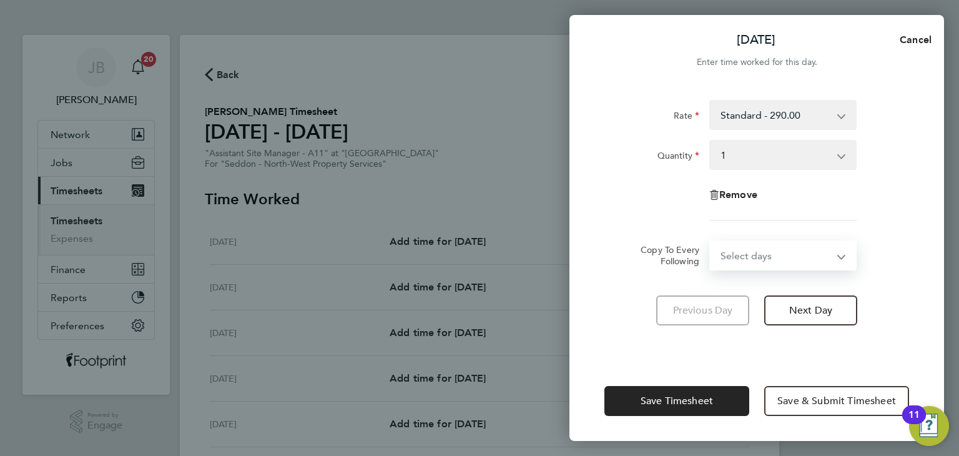
select select "WEEKDAY"
click at [710, 242] on select "Select days Day Weekday (Mon-Fri) Weekend (Sat-Sun) Tuesday Wednesday Thursday …" at bounding box center [775, 255] width 131 height 27
select select "2025-08-24"
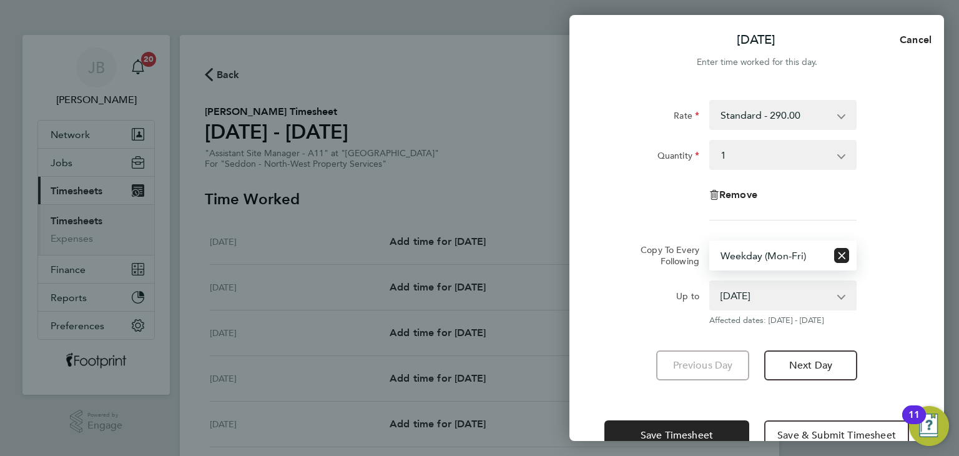
scroll to position [34, 0]
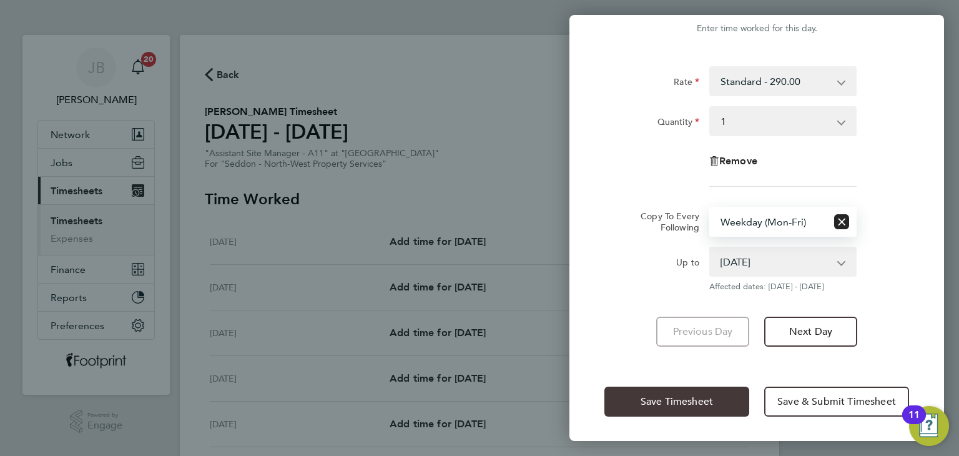
drag, startPoint x: 652, startPoint y: 393, endPoint x: 567, endPoint y: 370, distance: 87.8
click at [652, 391] on button "Save Timesheet" at bounding box center [676, 401] width 145 height 30
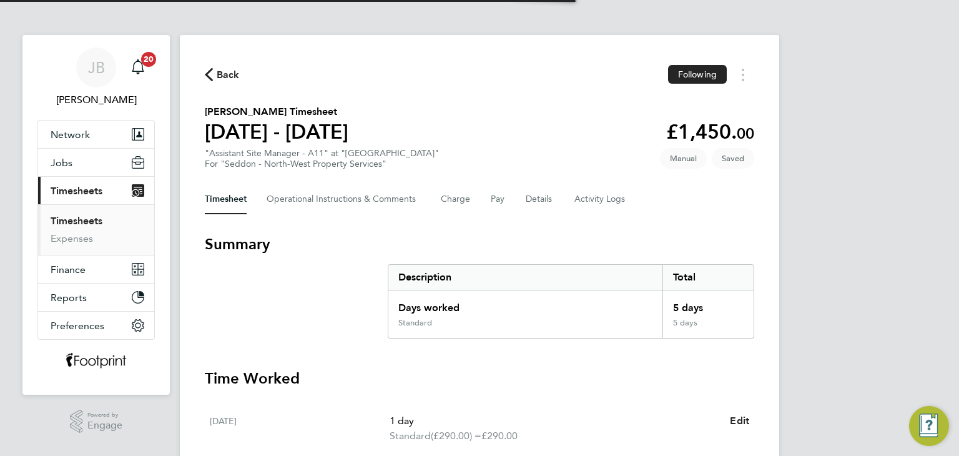
scroll to position [437, 0]
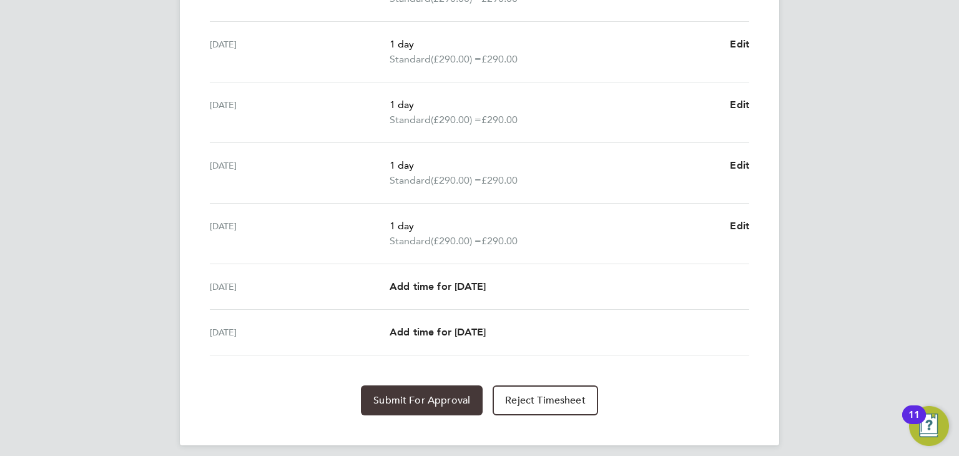
drag, startPoint x: 423, startPoint y: 400, endPoint x: 320, endPoint y: 346, distance: 115.9
click at [423, 394] on span "Submit For Approval" at bounding box center [421, 400] width 97 height 12
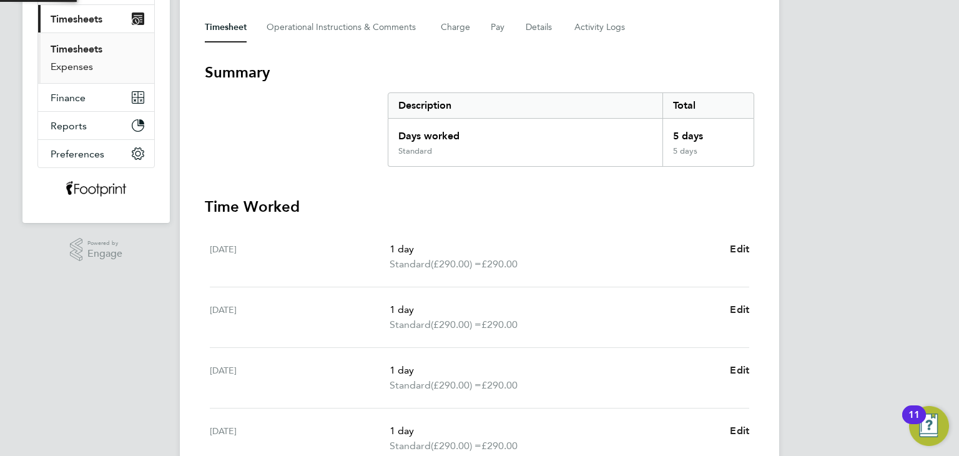
scroll to position [0, 0]
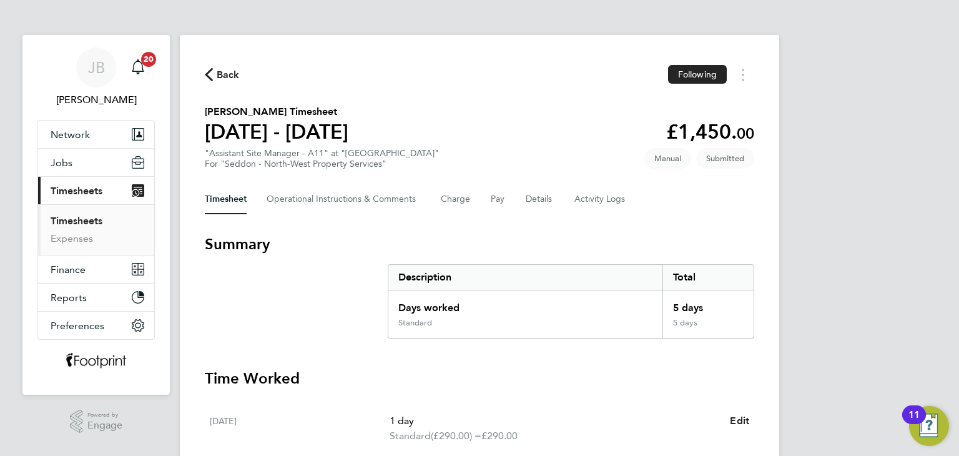
click at [72, 220] on link "Timesheets" at bounding box center [77, 221] width 52 height 12
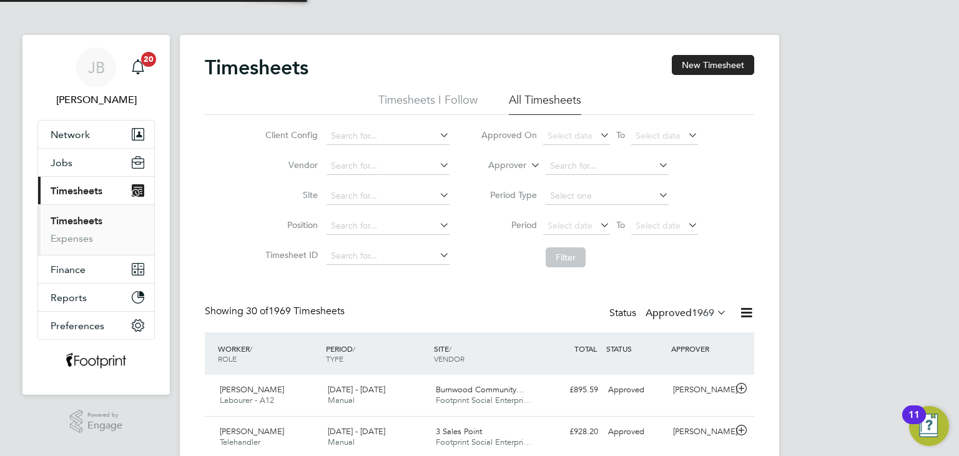
scroll to position [42, 109]
drag, startPoint x: 671, startPoint y: 305, endPoint x: 675, endPoint y: 314, distance: 10.3
drag, startPoint x: 675, startPoint y: 313, endPoint x: 709, endPoint y: 339, distance: 42.3
click at [676, 312] on label "Approved 1969" at bounding box center [685, 313] width 81 height 12
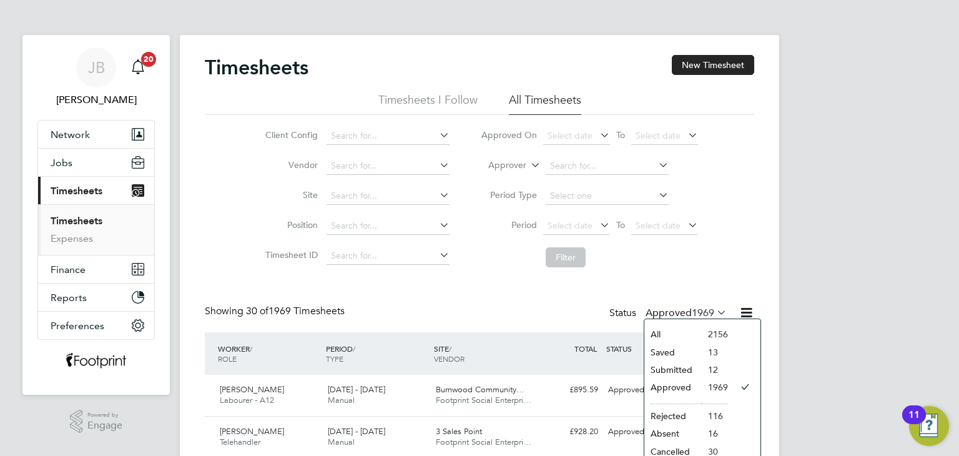
click at [700, 365] on div "All Saved Submitted Approved Rejected Absent Cancelled 2156 13 12 1969 116 16 30" at bounding box center [702, 392] width 117 height 149
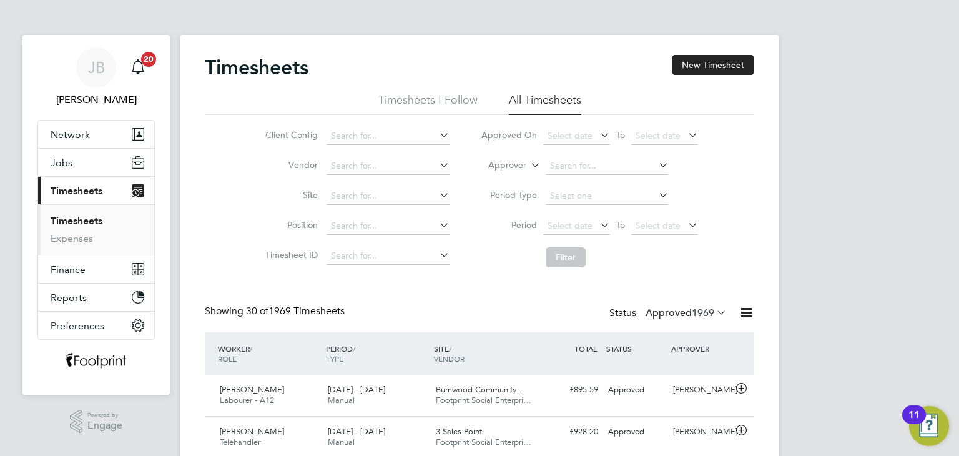
click at [667, 305] on div "Status Approved 1969" at bounding box center [669, 313] width 120 height 17
click at [669, 311] on label "Approved 1969" at bounding box center [685, 313] width 81 height 12
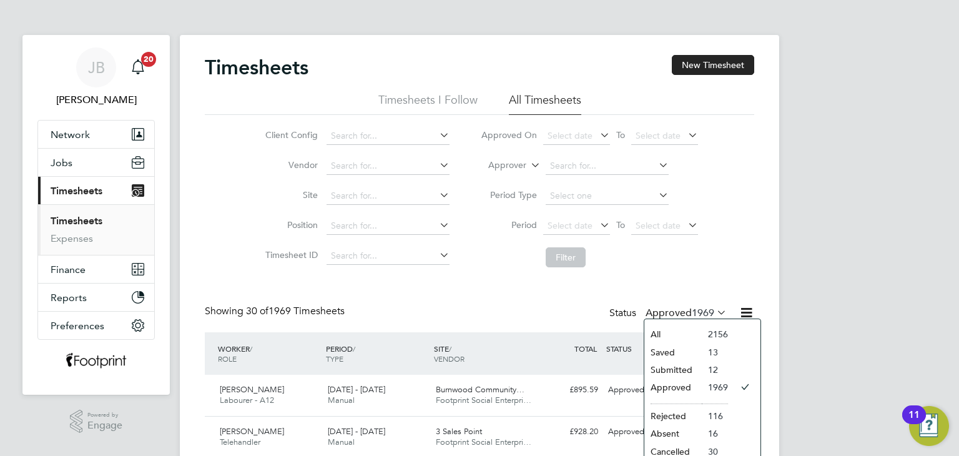
click at [685, 368] on li "Submitted" at bounding box center [672, 369] width 57 height 17
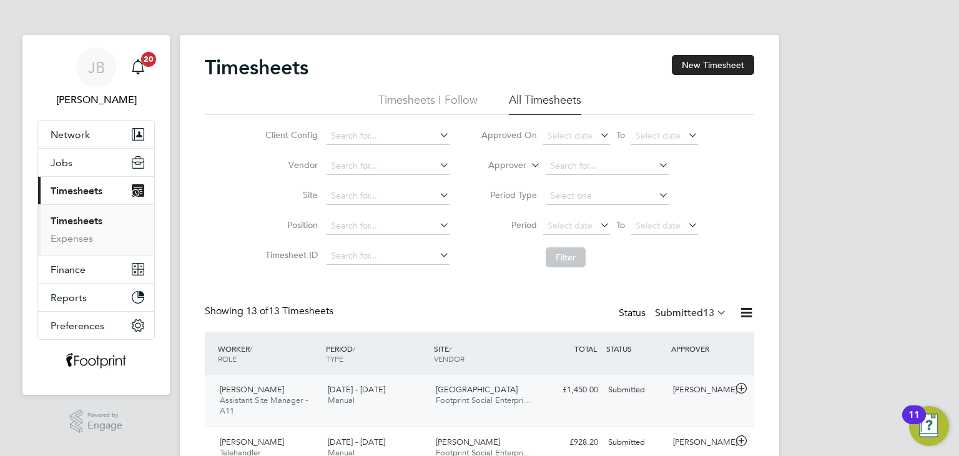
click at [521, 395] on span "Footprint Social Enterpri…" at bounding box center [484, 400] width 96 height 11
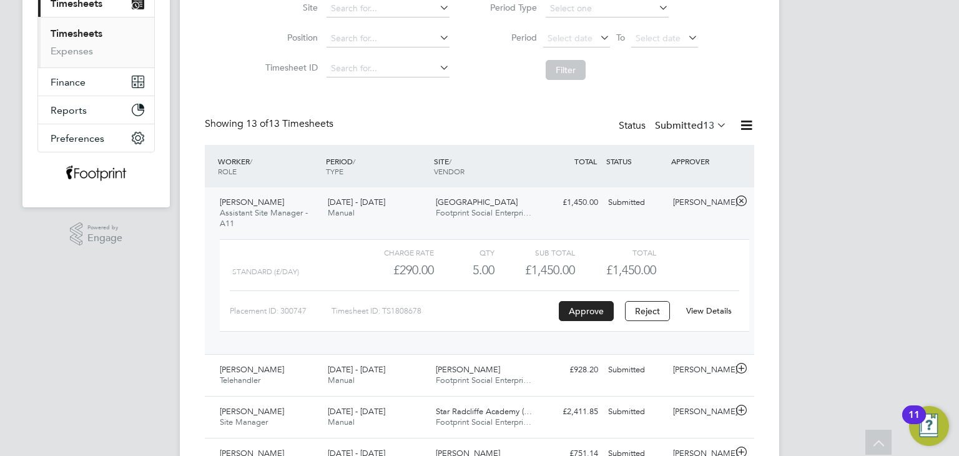
click at [707, 305] on link "View Details" at bounding box center [709, 310] width 46 height 11
click at [717, 308] on link "View Details" at bounding box center [709, 310] width 46 height 11
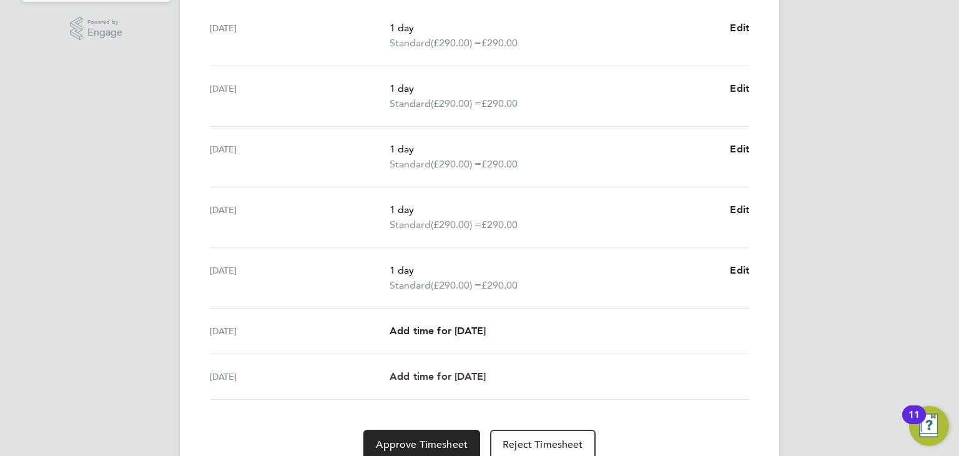
scroll to position [444, 0]
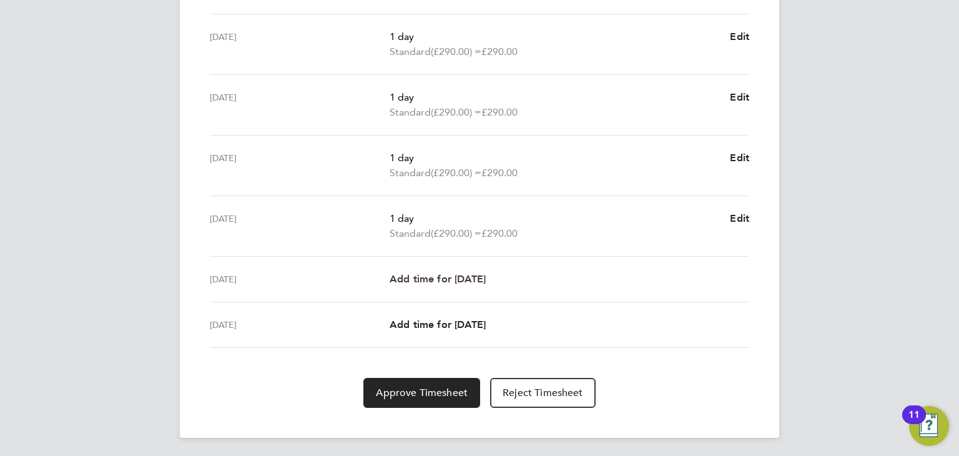
click at [443, 283] on span "Add time for [DATE]" at bounding box center [438, 279] width 96 height 12
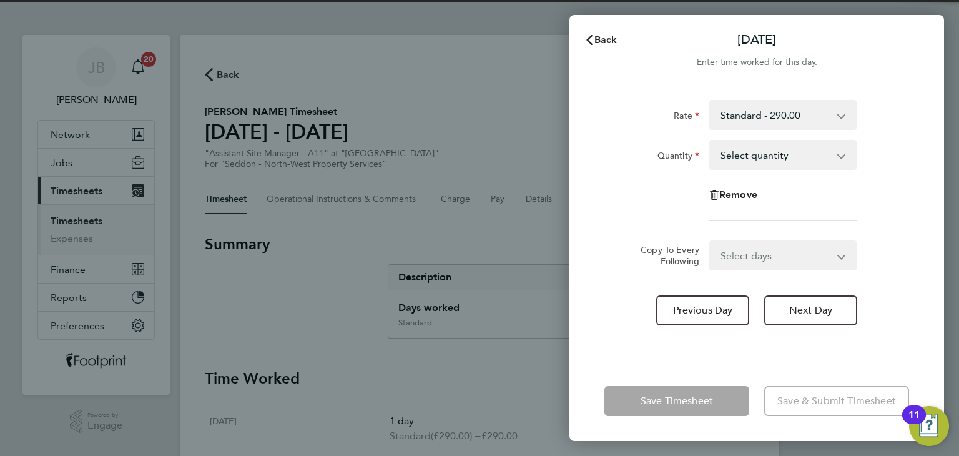
drag, startPoint x: 757, startPoint y: 159, endPoint x: 757, endPoint y: 168, distance: 9.4
click at [757, 159] on select "Select quantity 0.5 1" at bounding box center [775, 154] width 130 height 27
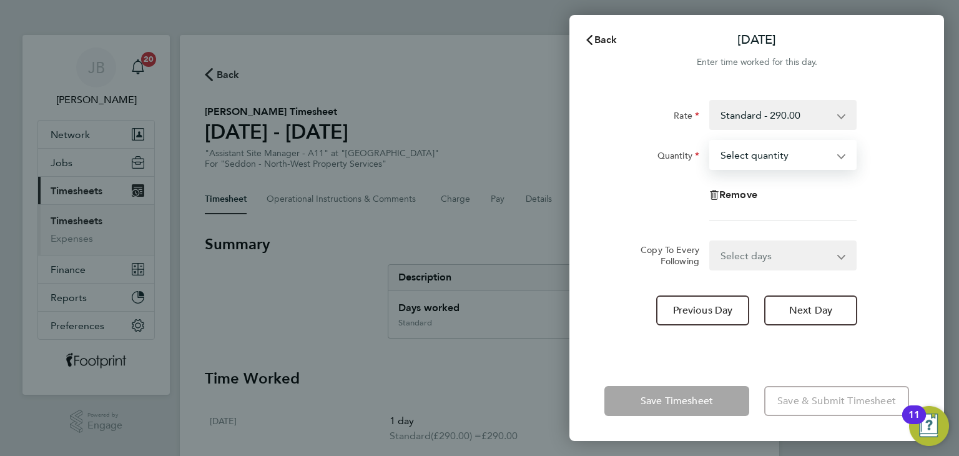
select select "1"
click at [710, 141] on select "Select quantity 0.5 1" at bounding box center [775, 154] width 130 height 27
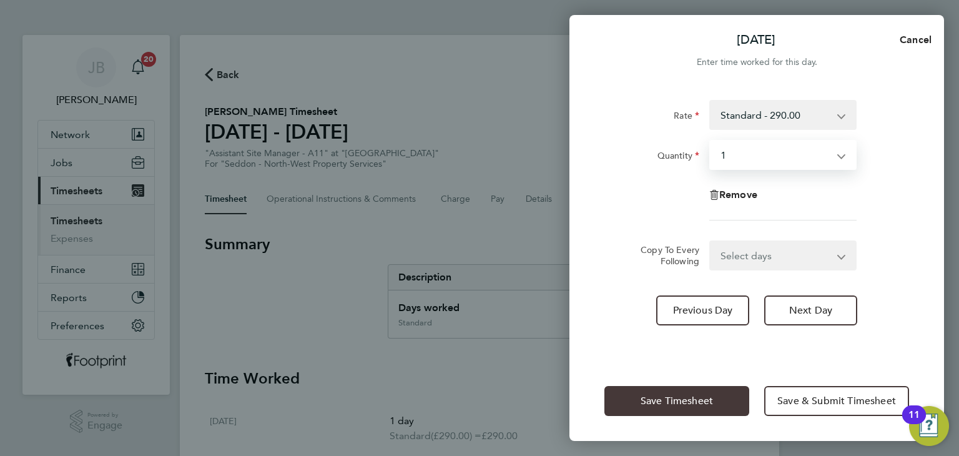
click at [667, 386] on button "Save Timesheet" at bounding box center [676, 401] width 145 height 30
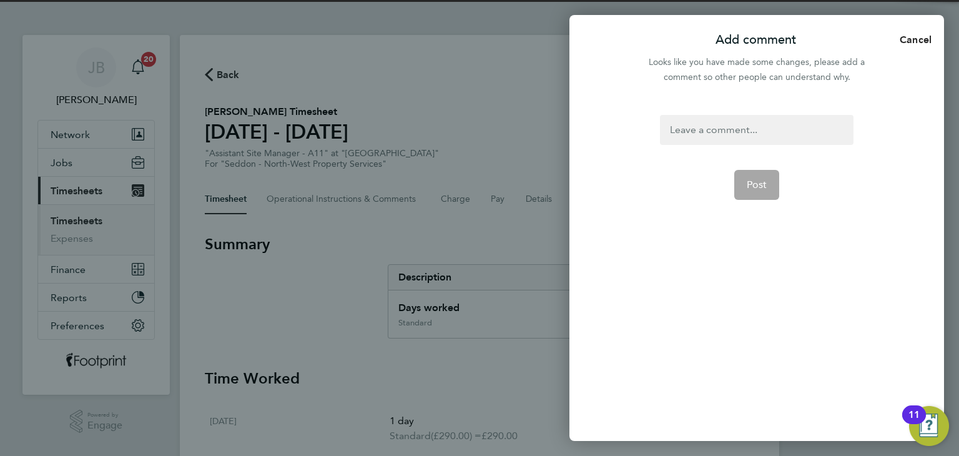
click at [719, 128] on div at bounding box center [756, 130] width 193 height 30
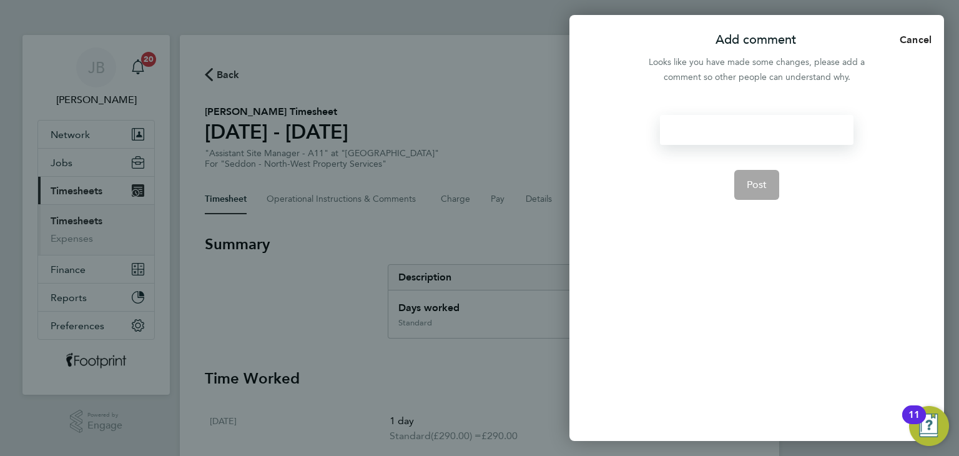
click at [719, 128] on div at bounding box center [756, 130] width 193 height 30
click at [754, 196] on button "Post" at bounding box center [757, 185] width 46 height 30
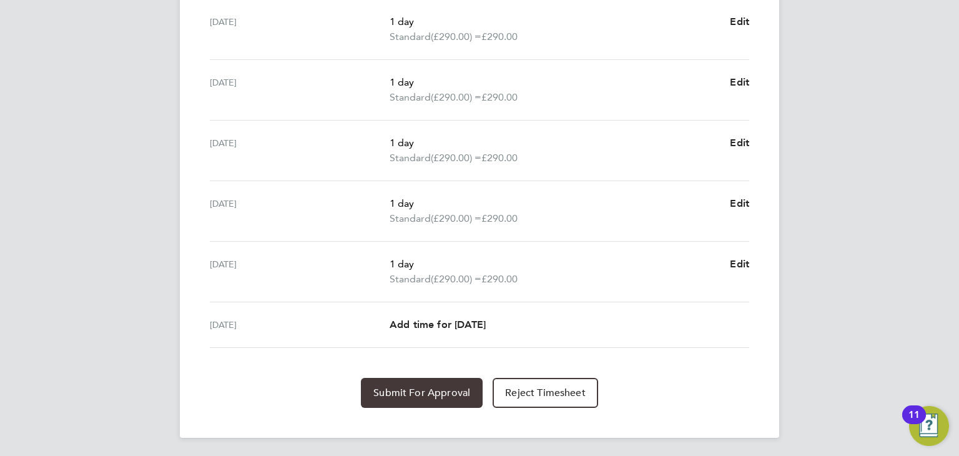
drag, startPoint x: 443, startPoint y: 395, endPoint x: 435, endPoint y: 394, distance: 7.6
click at [443, 395] on span "Submit For Approval" at bounding box center [421, 392] width 97 height 12
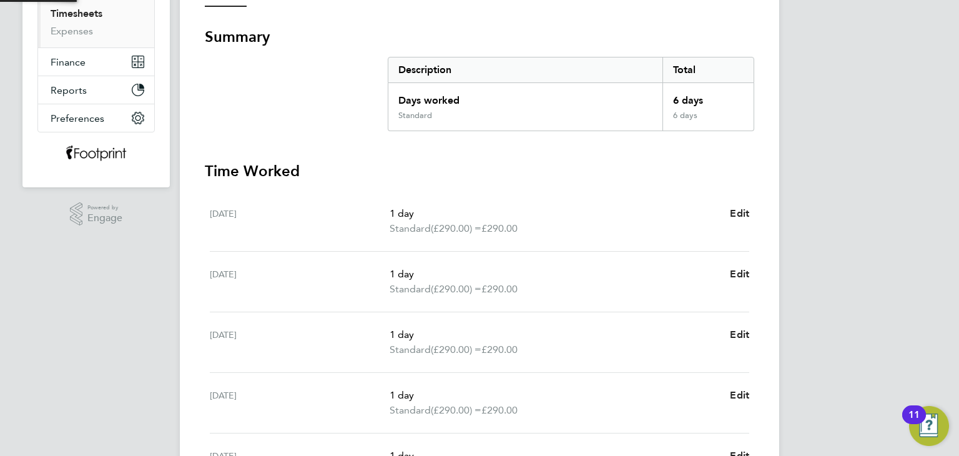
scroll to position [22, 0]
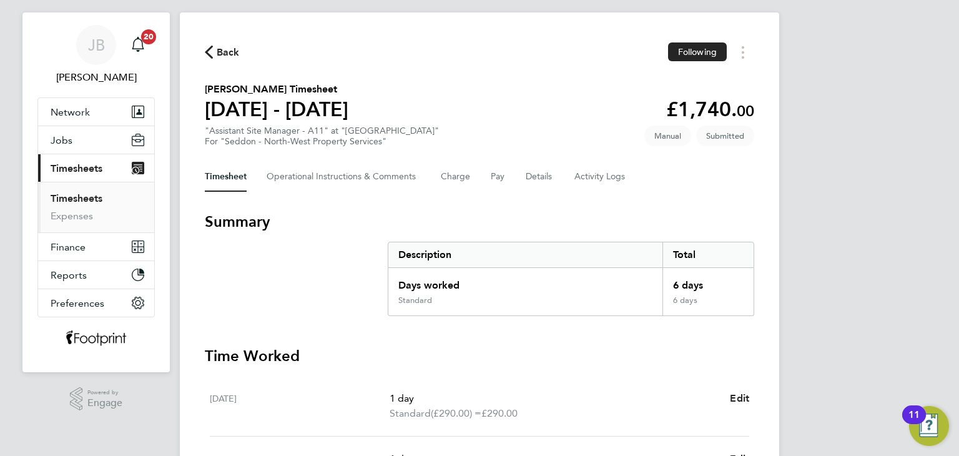
click at [80, 197] on link "Timesheets" at bounding box center [77, 198] width 52 height 12
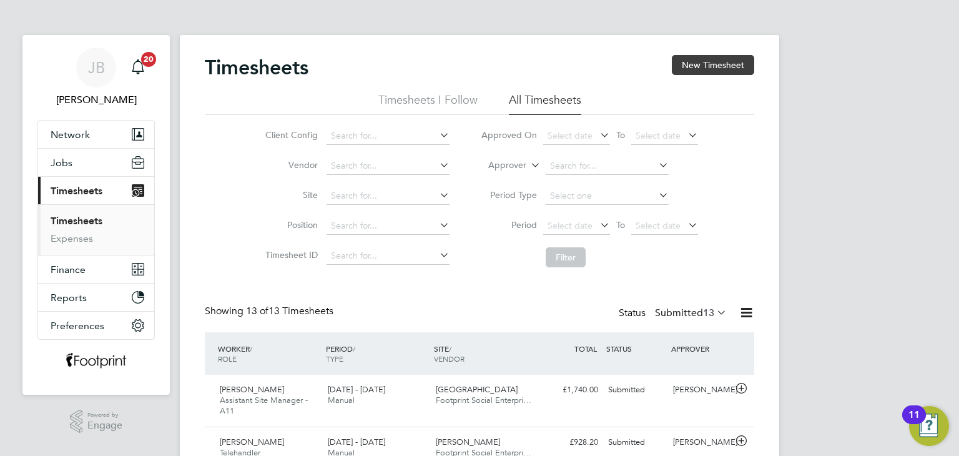
click at [736, 70] on button "New Timesheet" at bounding box center [713, 65] width 82 height 20
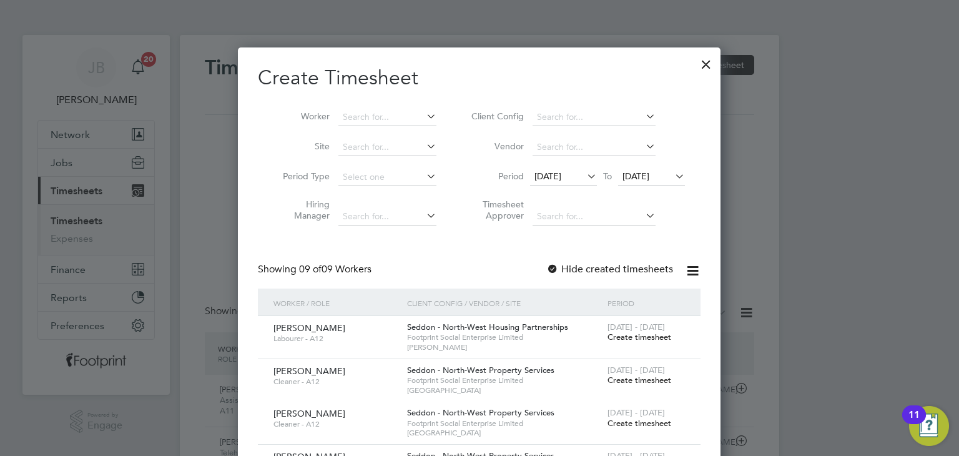
click at [634, 340] on span "Create timesheet" at bounding box center [639, 336] width 64 height 11
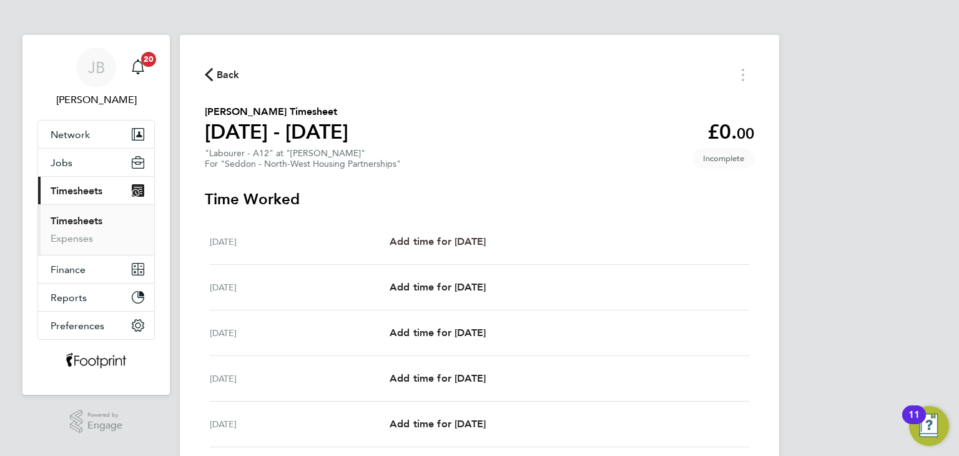
click at [476, 247] on span "Add time for Mon 18 Aug" at bounding box center [438, 241] width 96 height 12
select select "30"
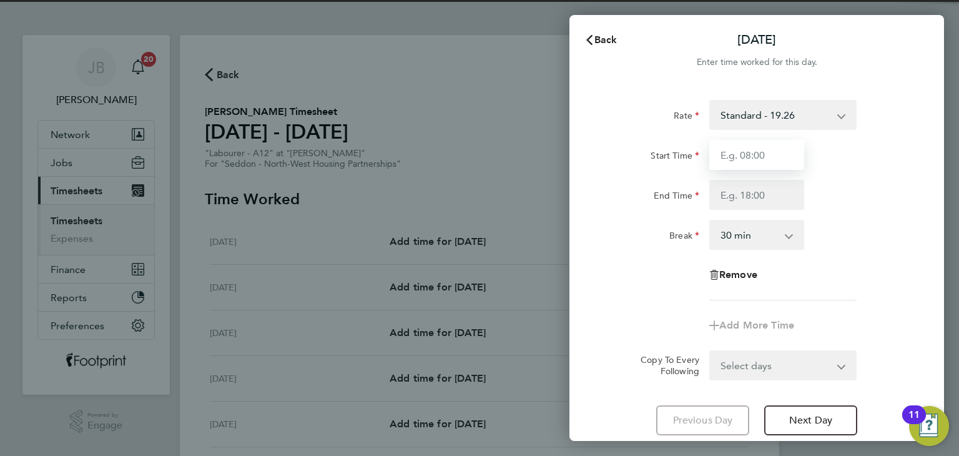
click at [742, 162] on input "Start Time" at bounding box center [756, 155] width 95 height 30
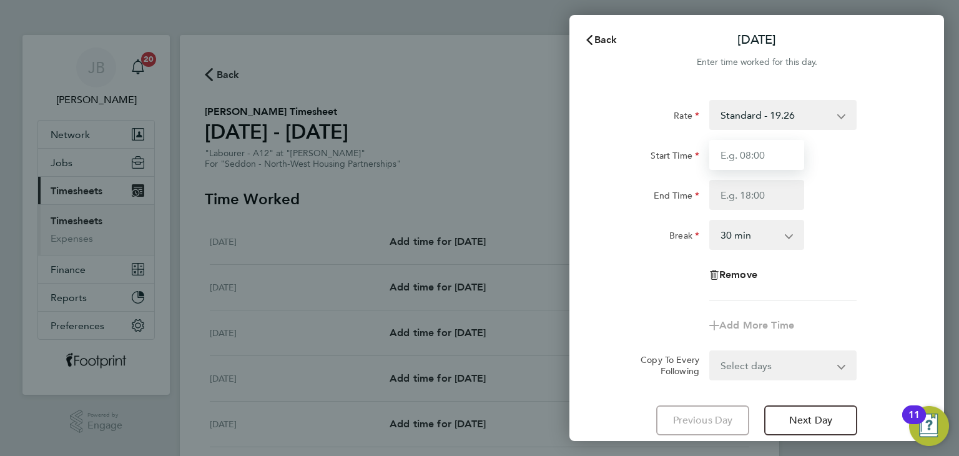
type input "07:00"
click at [742, 182] on input "End Time" at bounding box center [756, 195] width 95 height 30
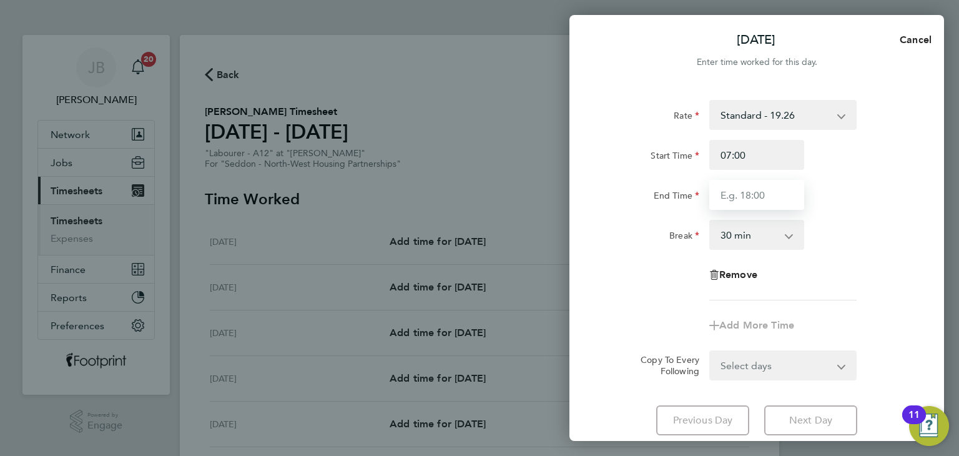
type input "16:30"
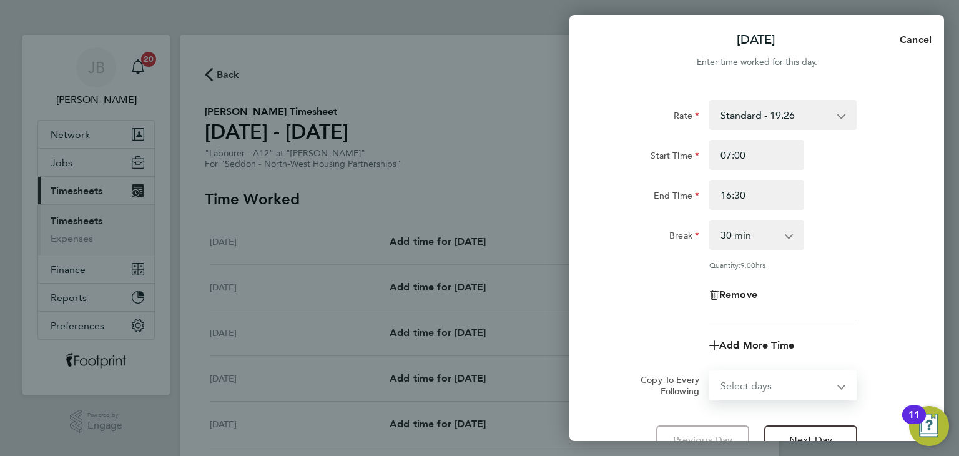
click at [760, 353] on form "Rate Standard - 19.26 Start Time 07:00 End Time 16:30 Break 0 min 15 min 30 min…" at bounding box center [756, 250] width 305 height 300
select select "WEEKDAY"
click at [710, 371] on select "Select days Day Weekday (Mon-Fri) Weekend (Sat-Sun) Tuesday Wednesday Thursday …" at bounding box center [775, 384] width 131 height 27
select select "2025-08-24"
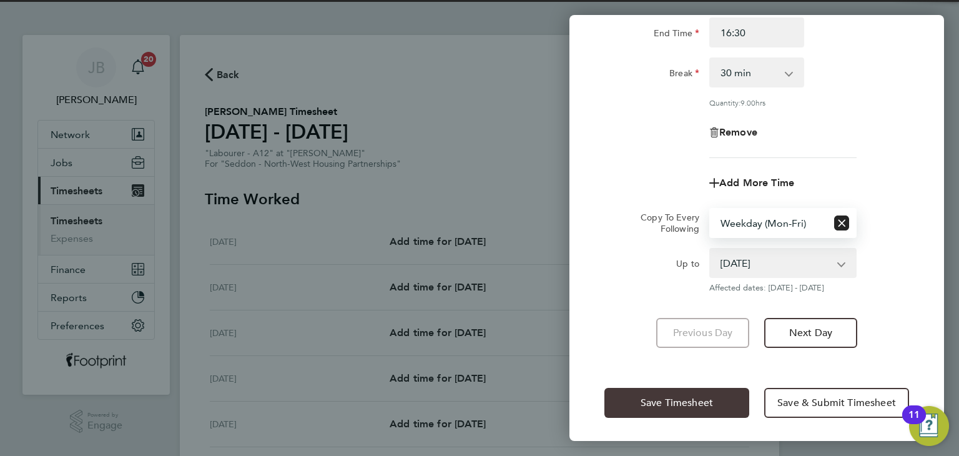
click at [689, 396] on span "Save Timesheet" at bounding box center [677, 402] width 72 height 12
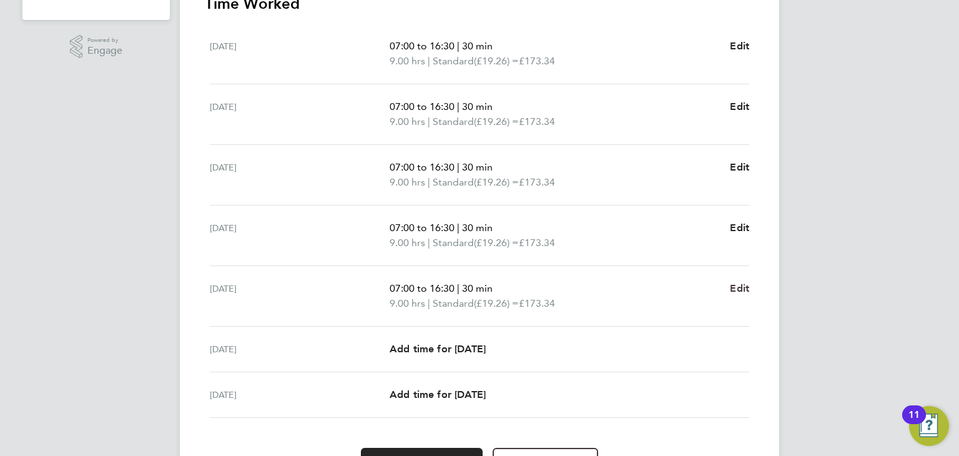
click at [747, 283] on span "Edit" at bounding box center [739, 288] width 19 height 12
select select "30"
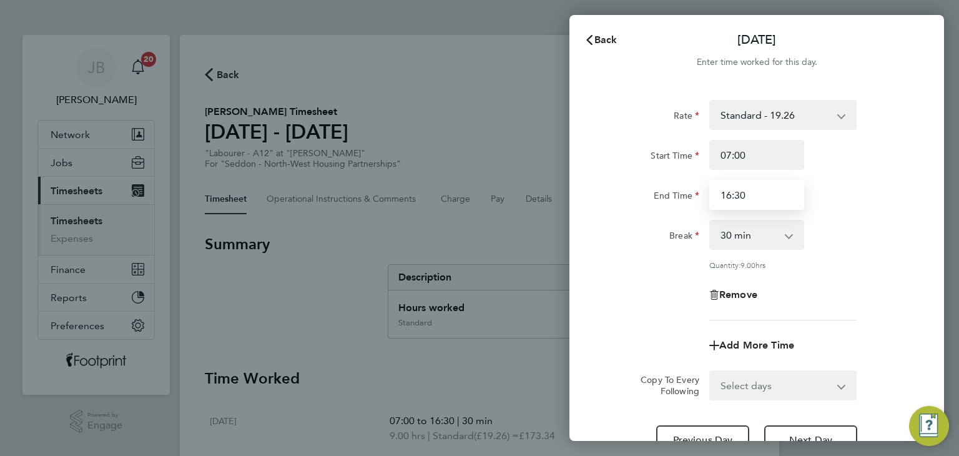
drag, startPoint x: 753, startPoint y: 189, endPoint x: 539, endPoint y: 203, distance: 214.6
click at [540, 205] on div "Back Fri 22 Aug Enter time worked for this day. Rate Standard - 19.26 Start Tim…" at bounding box center [479, 228] width 959 height 456
type input "15:30"
click at [622, 242] on div "Break" at bounding box center [651, 232] width 95 height 25
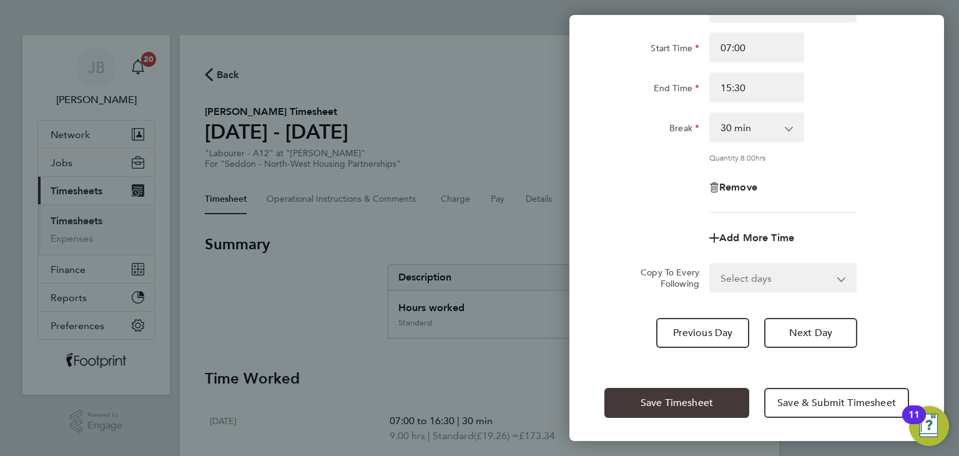
click at [669, 393] on button "Save Timesheet" at bounding box center [676, 403] width 145 height 30
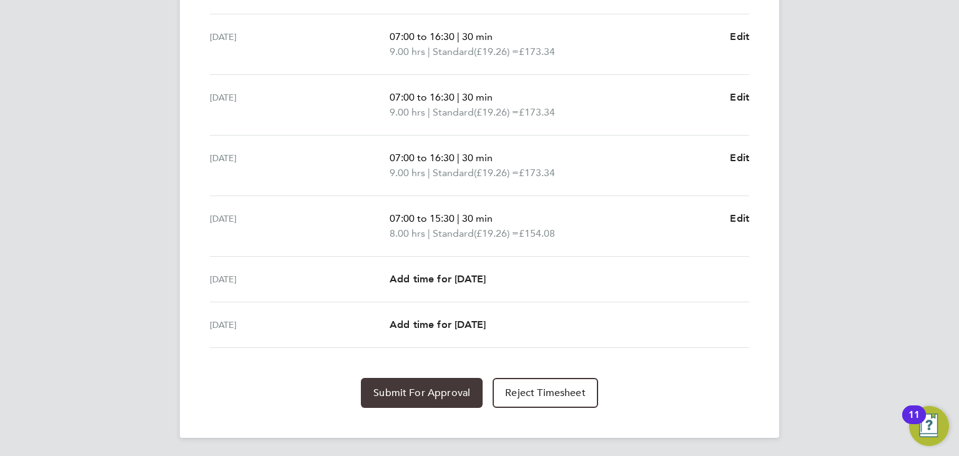
click at [429, 386] on span "Submit For Approval" at bounding box center [421, 392] width 97 height 12
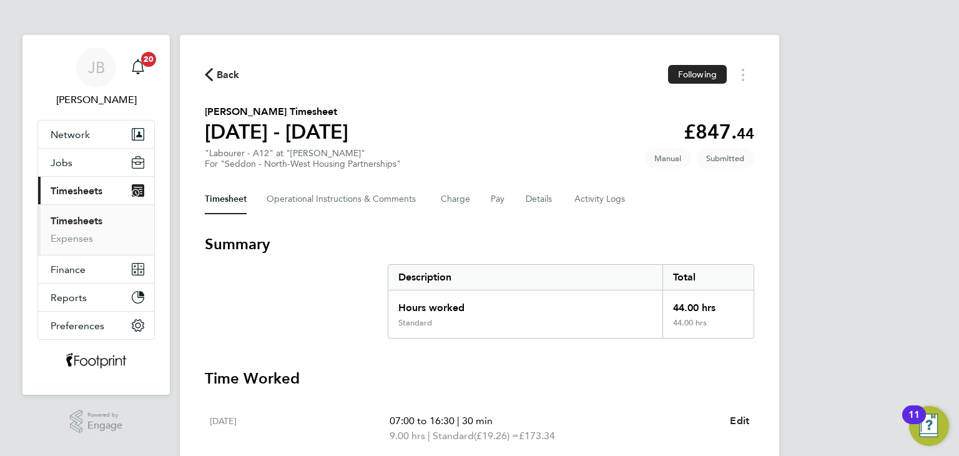
click at [93, 220] on link "Timesheets" at bounding box center [77, 221] width 52 height 12
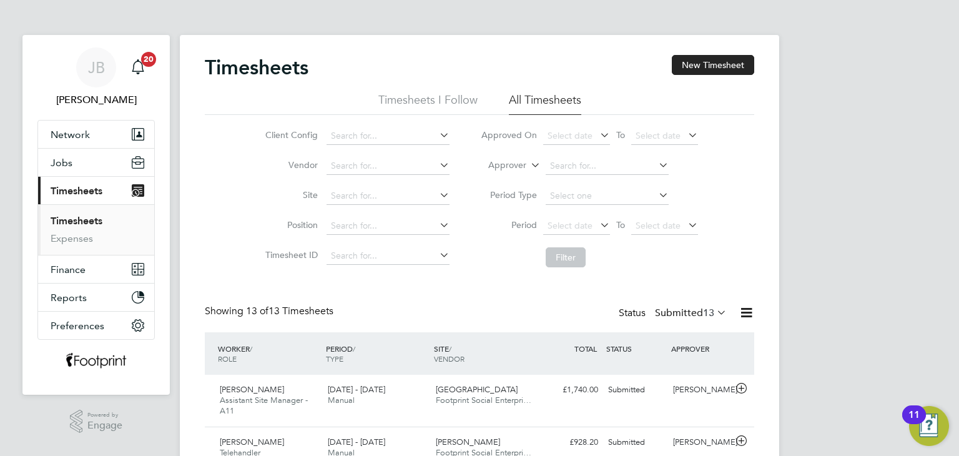
click at [675, 305] on div "Status Submitted 13" at bounding box center [674, 313] width 110 height 17
click at [676, 307] on label "Submitted 13" at bounding box center [691, 313] width 72 height 12
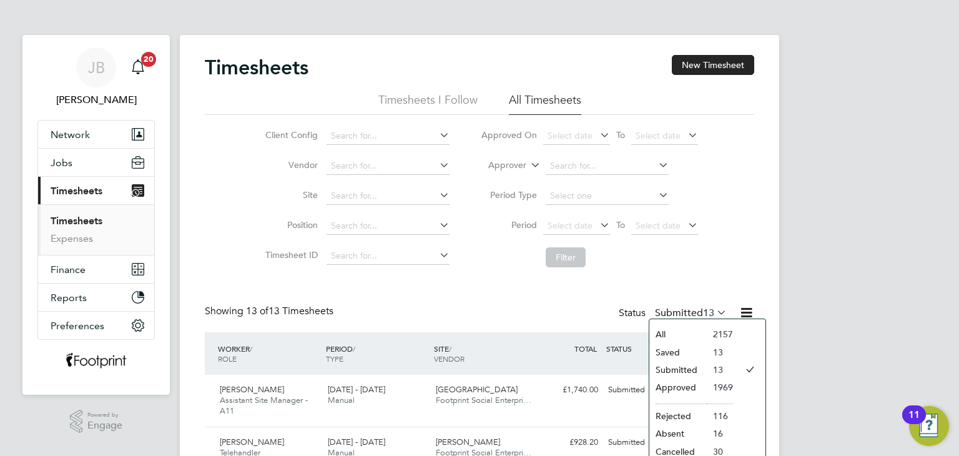
click at [692, 378] on li "Submitted" at bounding box center [677, 369] width 57 height 17
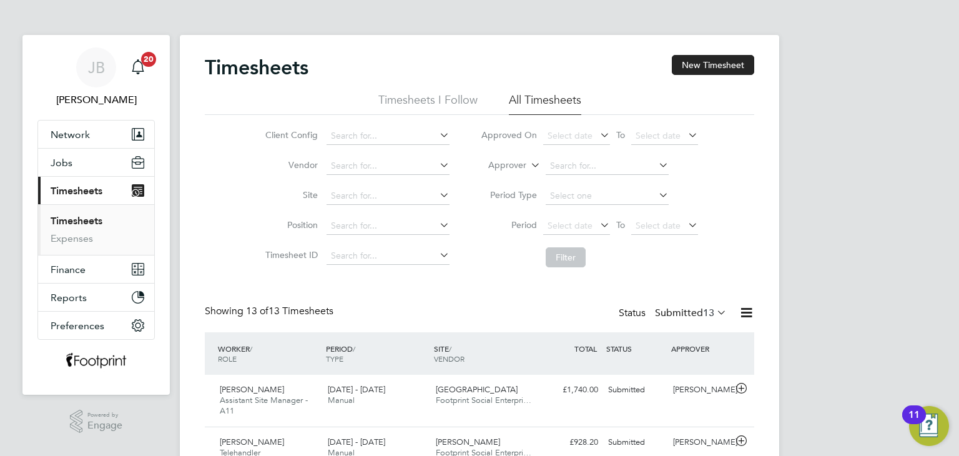
click at [683, 311] on label "Submitted 13" at bounding box center [691, 313] width 72 height 12
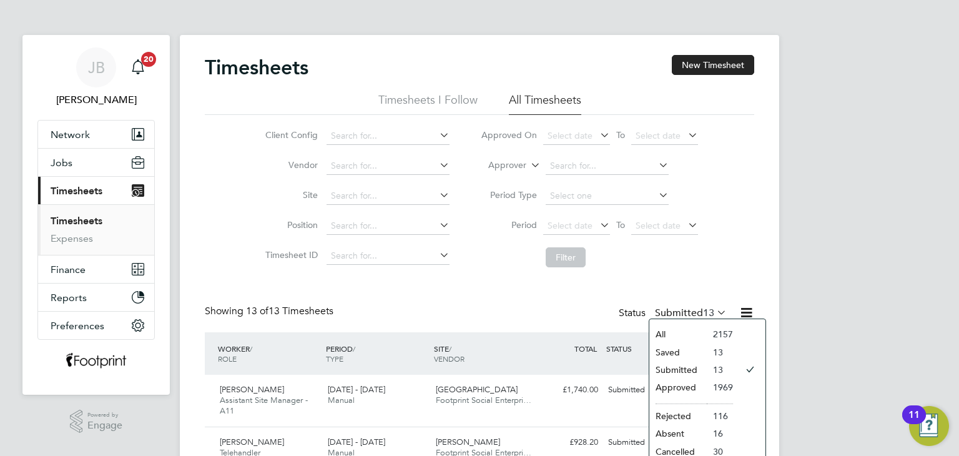
click at [681, 387] on li "Approved" at bounding box center [677, 386] width 57 height 17
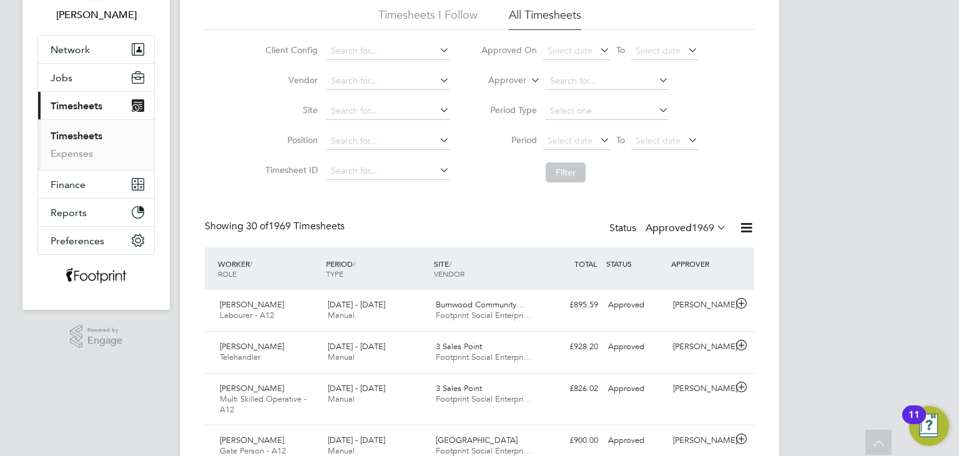
click at [682, 228] on label "Approved 1969" at bounding box center [685, 228] width 81 height 12
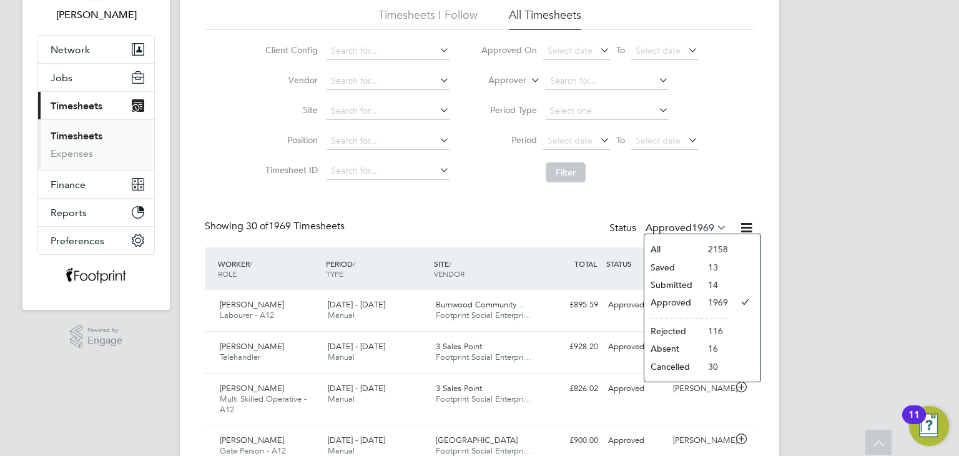
click at [685, 286] on li "Submitted" at bounding box center [672, 284] width 57 height 17
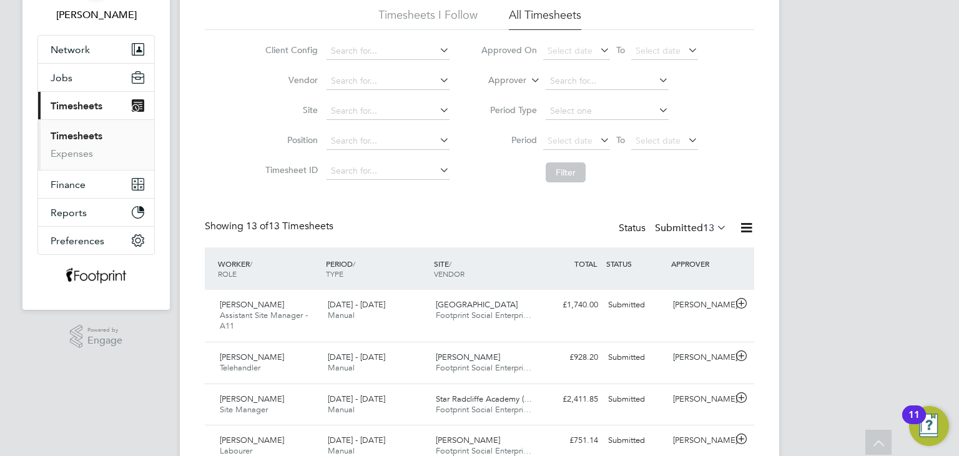
click at [679, 228] on label "Submitted 13" at bounding box center [691, 228] width 72 height 12
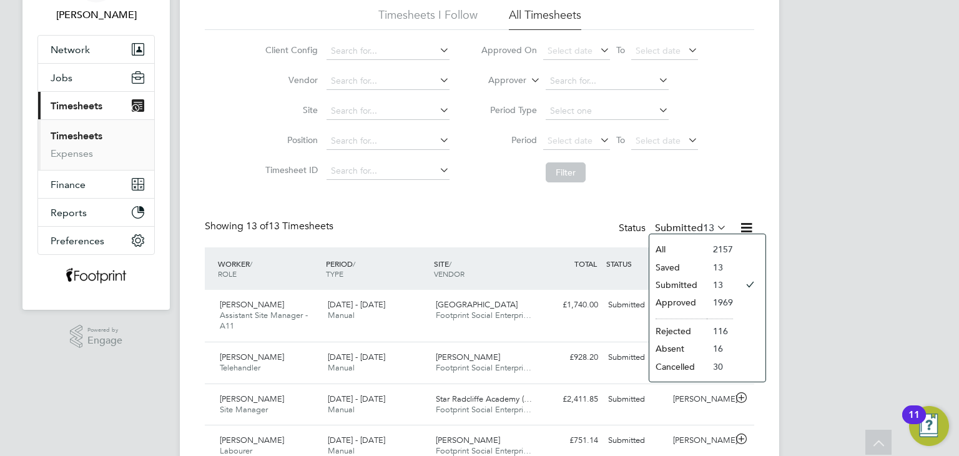
click at [679, 282] on li "Submitted" at bounding box center [677, 284] width 57 height 17
